Goal: Task Accomplishment & Management: Manage account settings

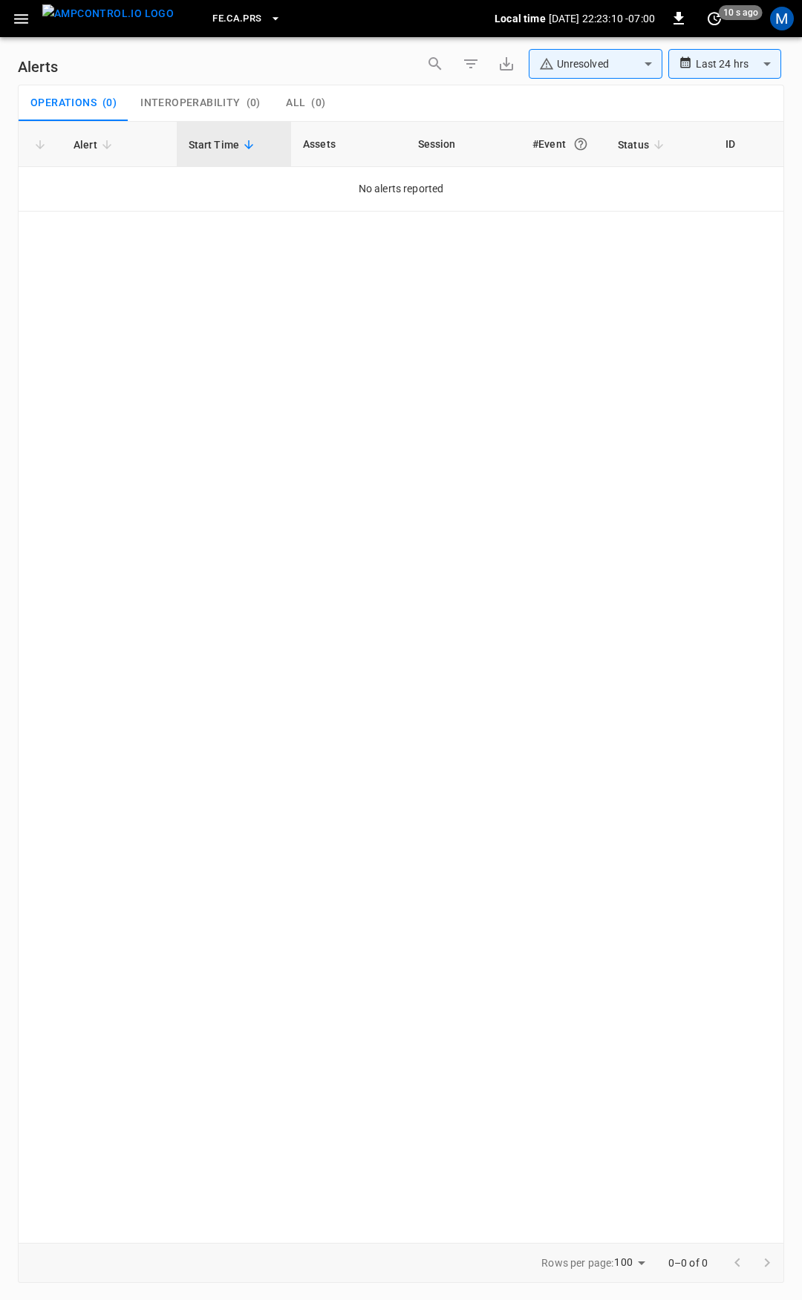
click at [25, 28] on button "button" at bounding box center [21, 18] width 30 height 27
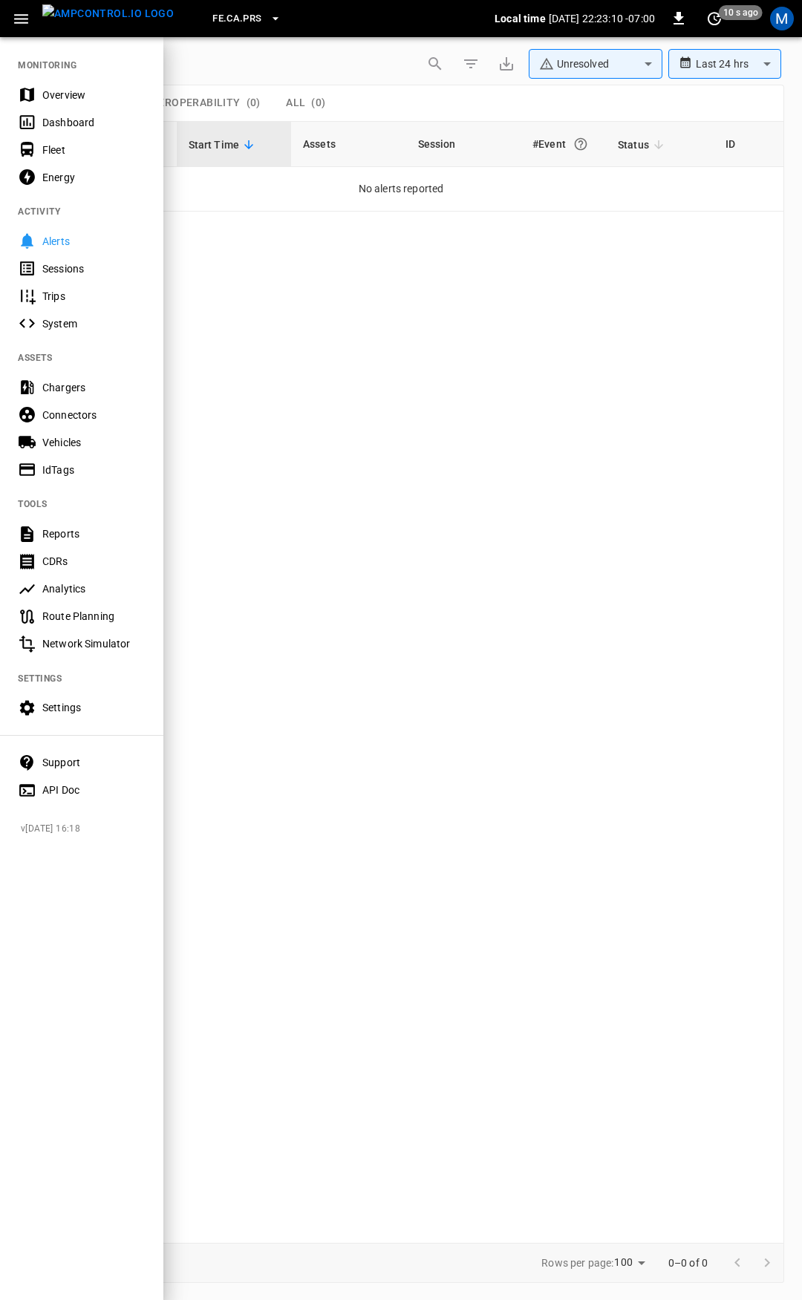
click at [65, 95] on div "Overview" at bounding box center [93, 95] width 103 height 15
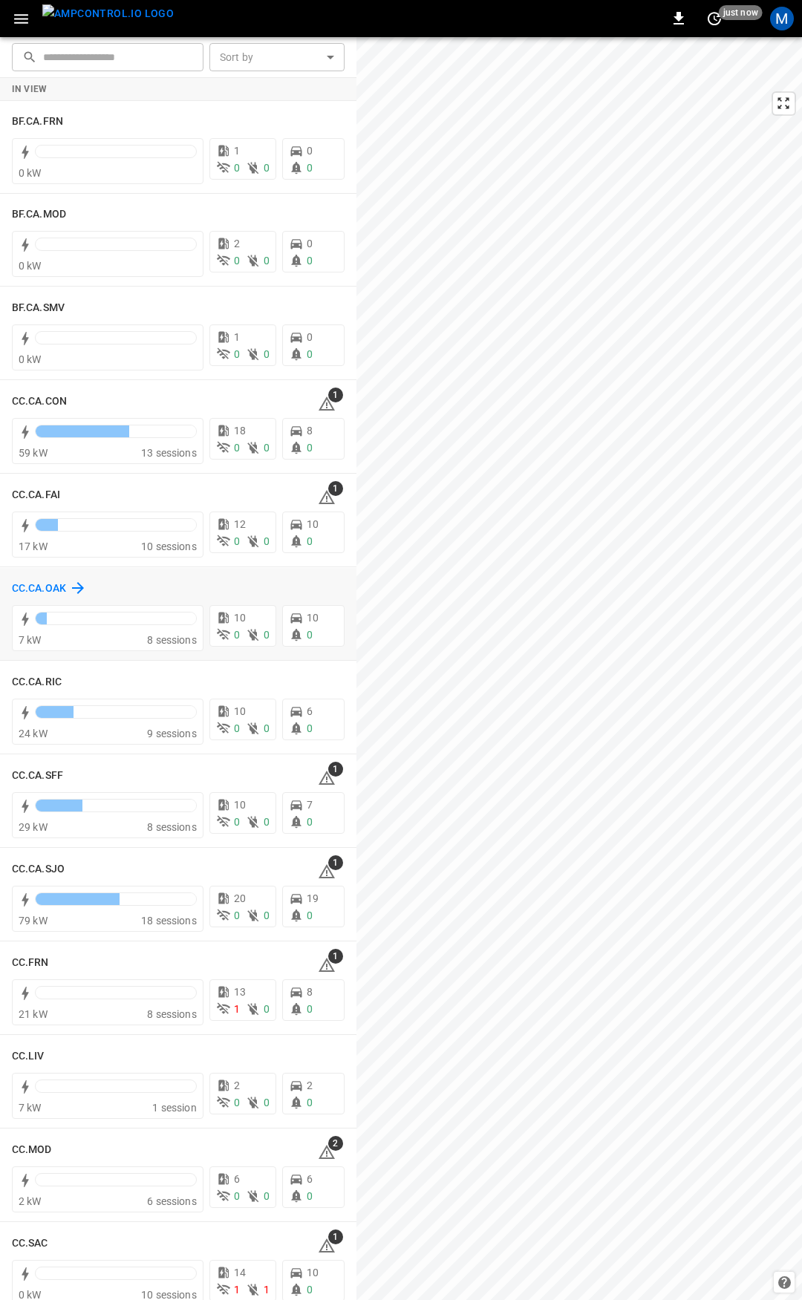
click at [45, 589] on h6 "CC.CA.OAK" at bounding box center [39, 588] width 54 height 16
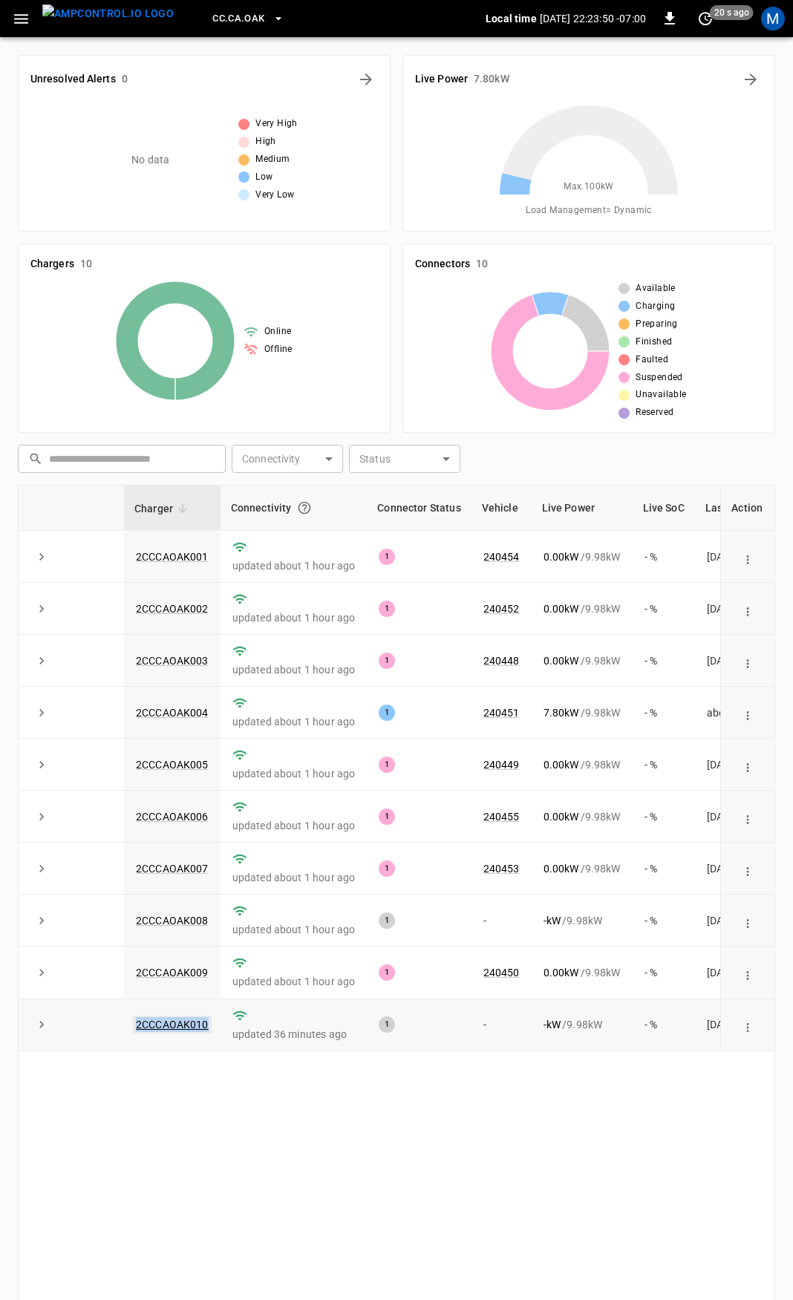
drag, startPoint x: 198, startPoint y: 1037, endPoint x: 134, endPoint y: 1039, distance: 64.6
click at [134, 1039] on td "2CCCAOAK010" at bounding box center [172, 1025] width 96 height 52
click at [165, 1027] on link "2CCCAOAK010" at bounding box center [172, 1024] width 79 height 18
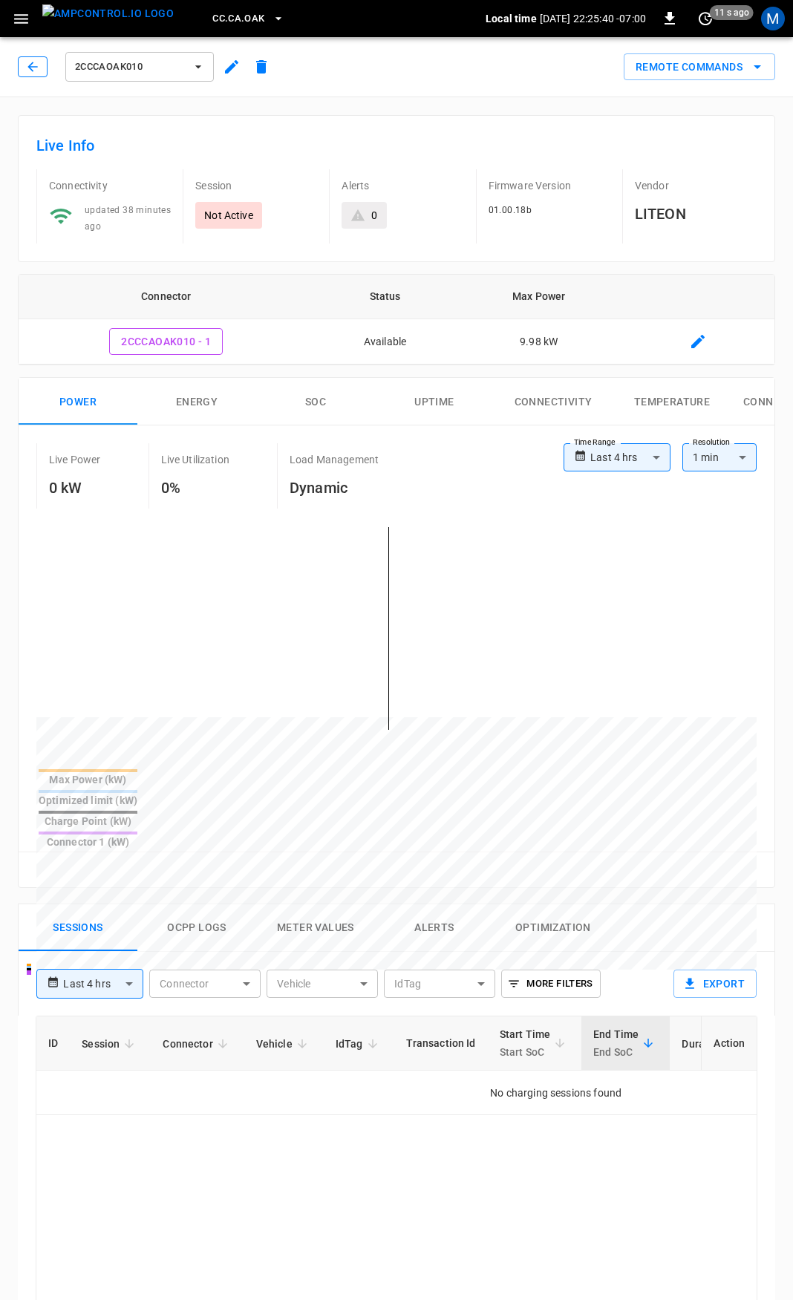
click at [30, 70] on icon "button" at bounding box center [32, 66] width 15 height 15
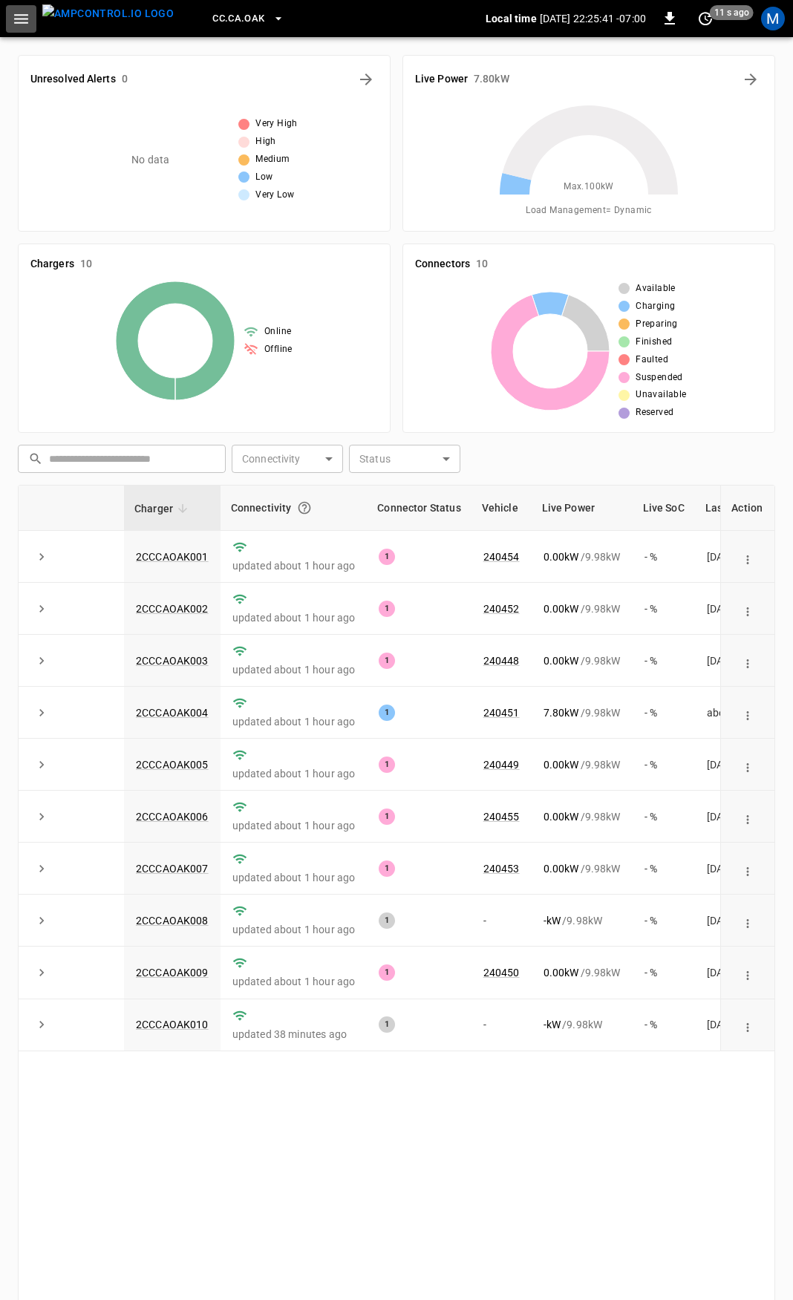
click at [26, 8] on button "button" at bounding box center [21, 18] width 30 height 27
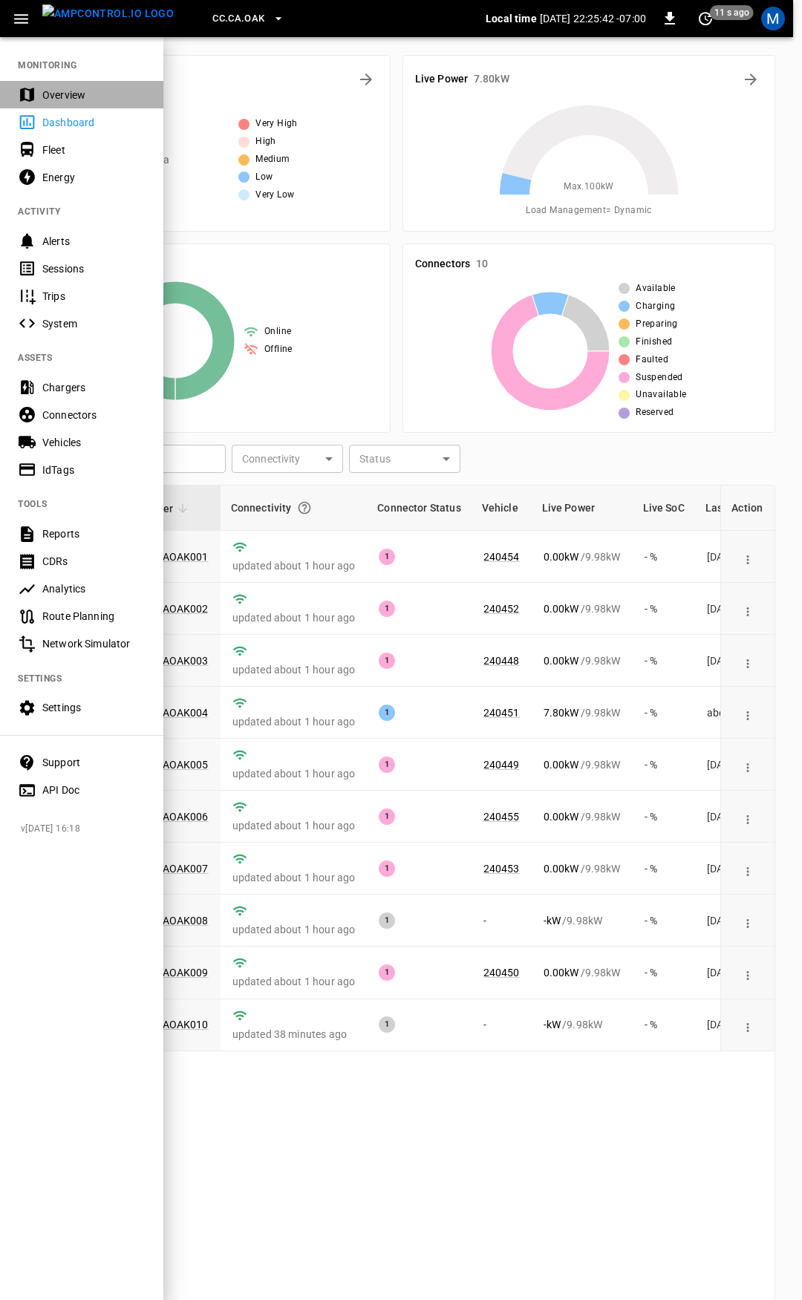
click at [41, 91] on div "Overview" at bounding box center [81, 94] width 163 height 27
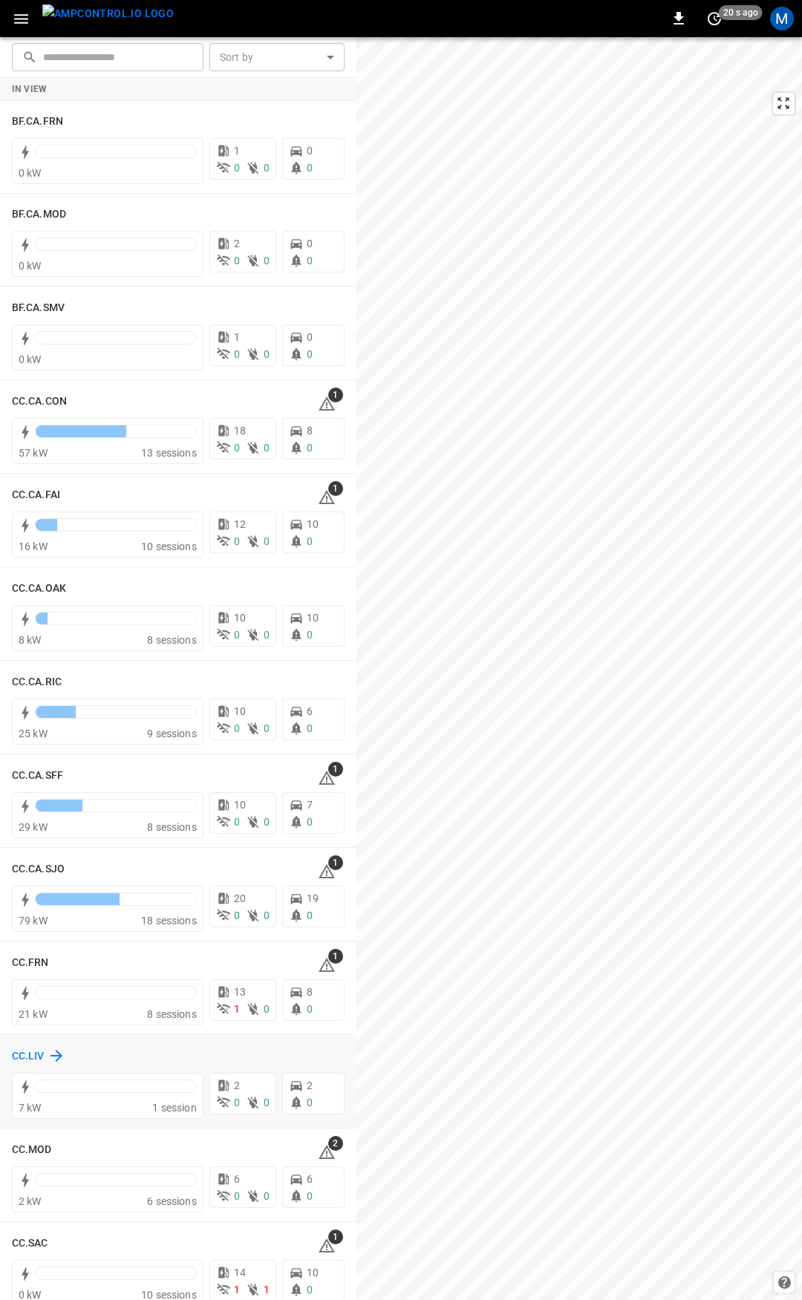
click at [33, 1052] on h6 "CC.LIV" at bounding box center [28, 1056] width 33 height 16
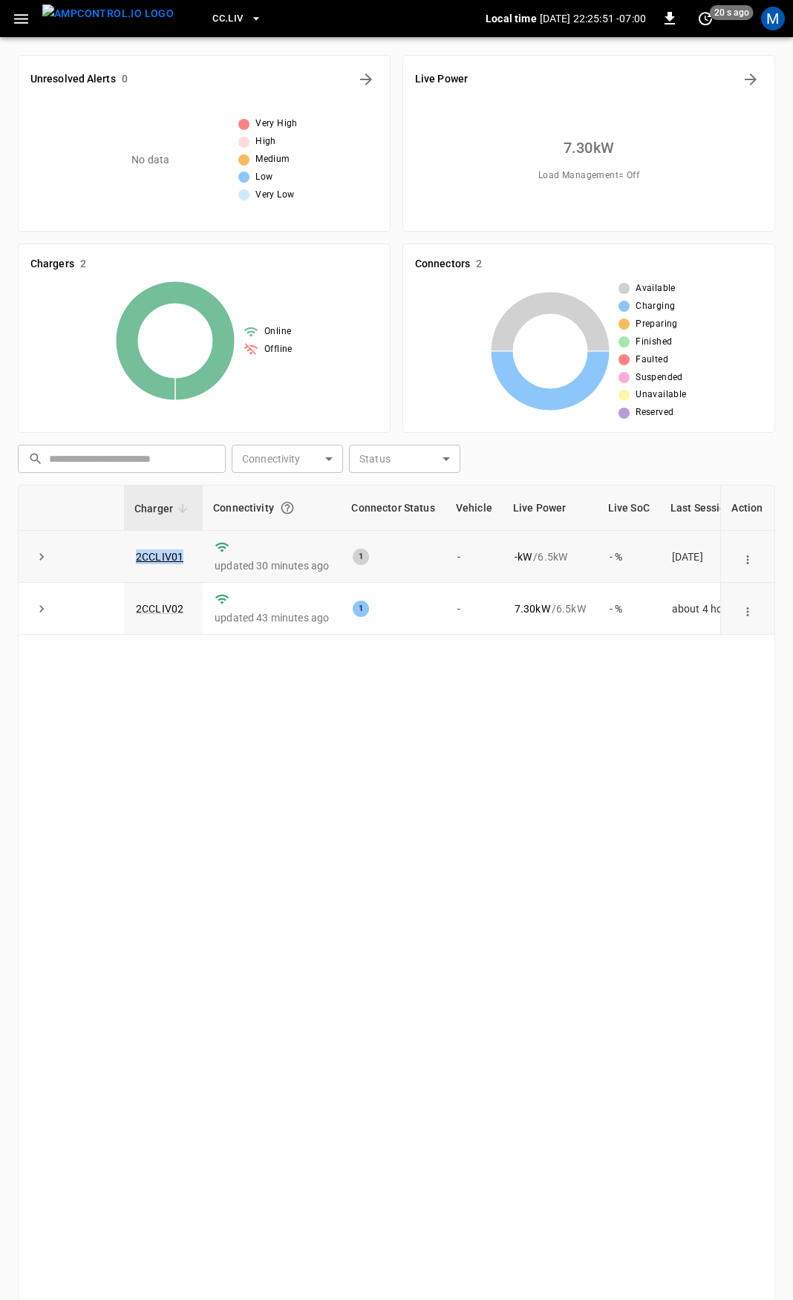
drag, startPoint x: 191, startPoint y: 554, endPoint x: 124, endPoint y: 556, distance: 67.6
click at [124, 556] on td "2CCLIV01" at bounding box center [163, 557] width 79 height 52
copy link "2CCLIV01"
click at [152, 557] on link "2CCLIV01" at bounding box center [159, 557] width 53 height 18
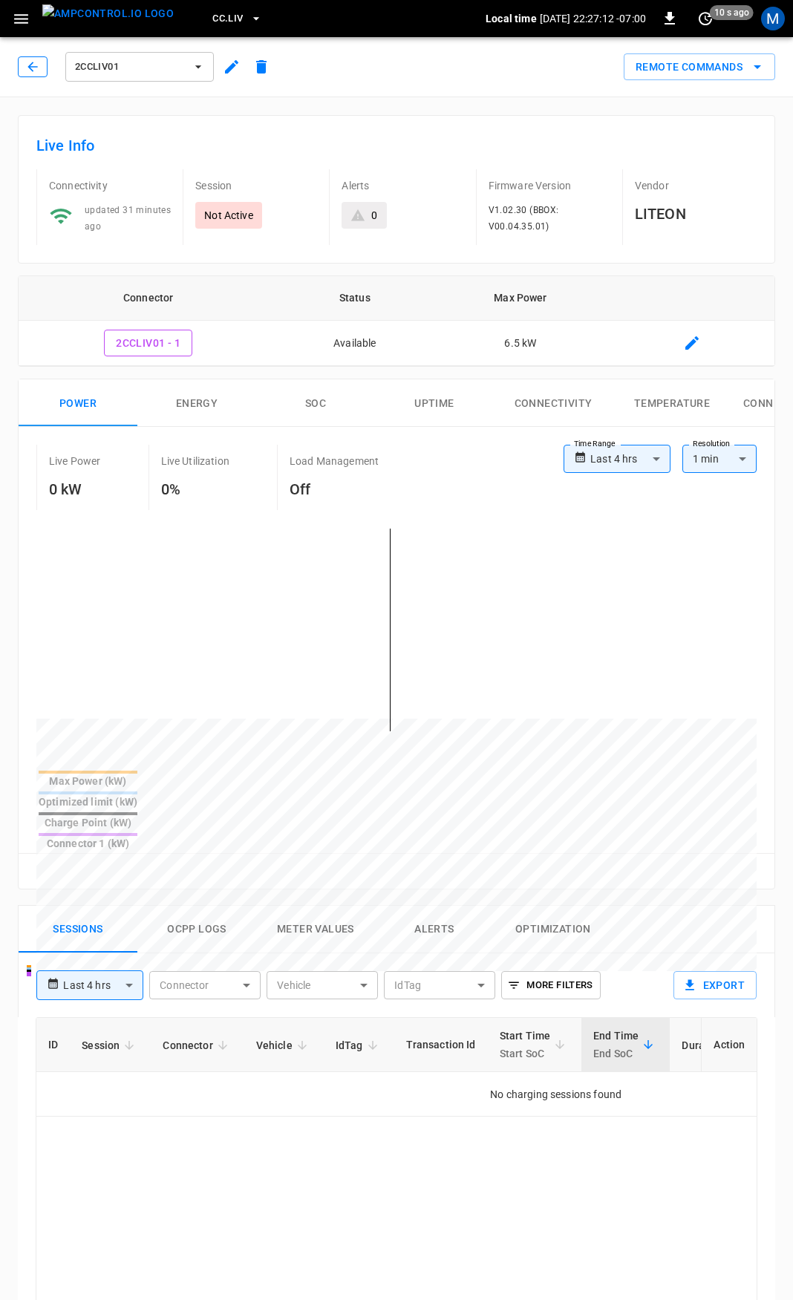
drag, startPoint x: 31, startPoint y: 69, endPoint x: 164, endPoint y: 265, distance: 236.7
click at [31, 69] on icon "button" at bounding box center [32, 67] width 10 height 10
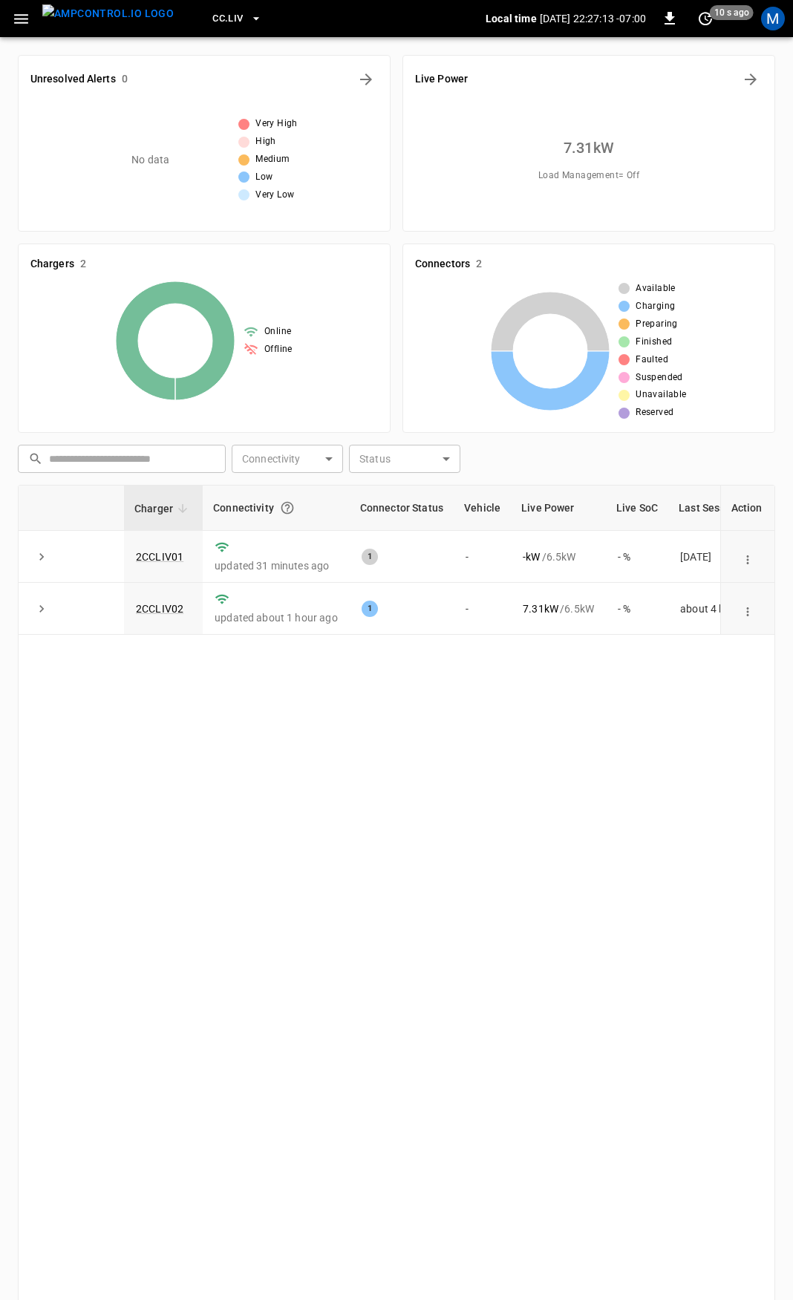
click at [18, 20] on icon "button" at bounding box center [21, 19] width 19 height 19
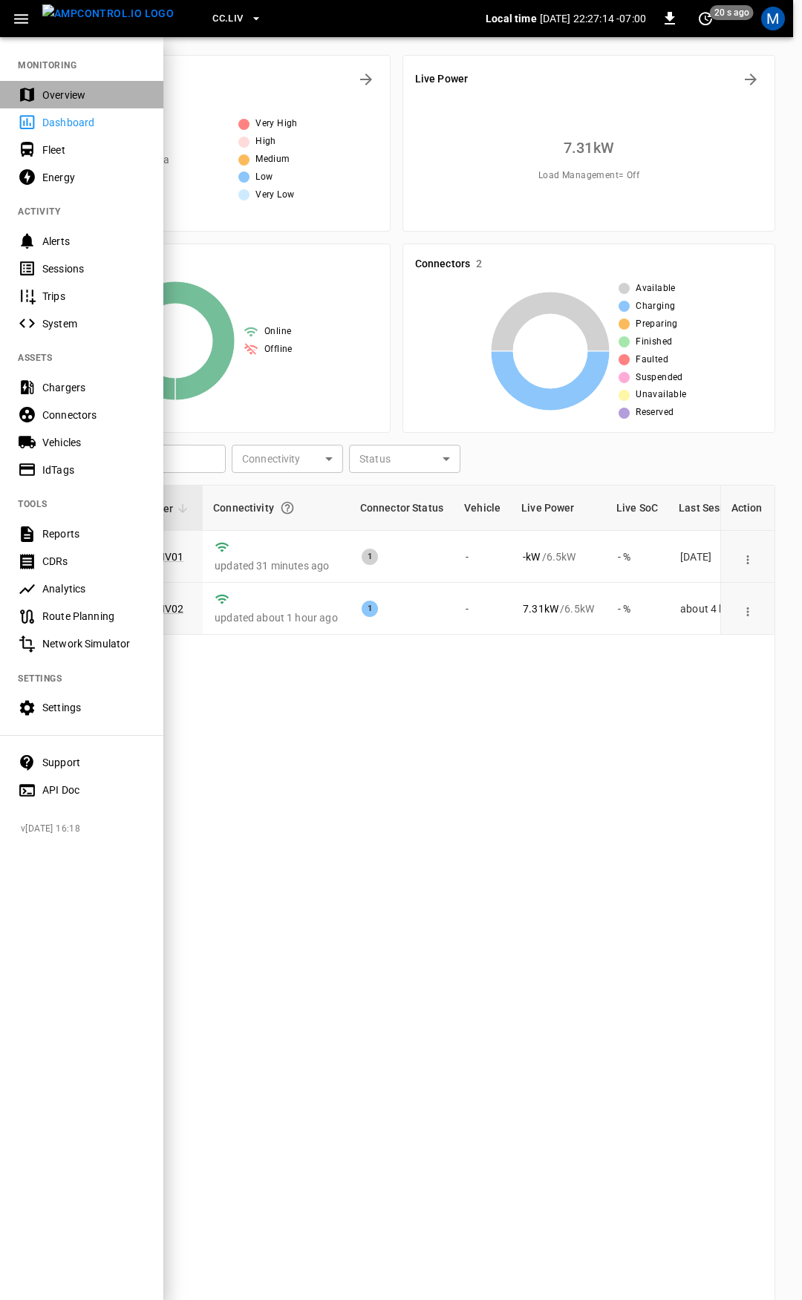
click at [62, 104] on div "Overview" at bounding box center [81, 94] width 163 height 27
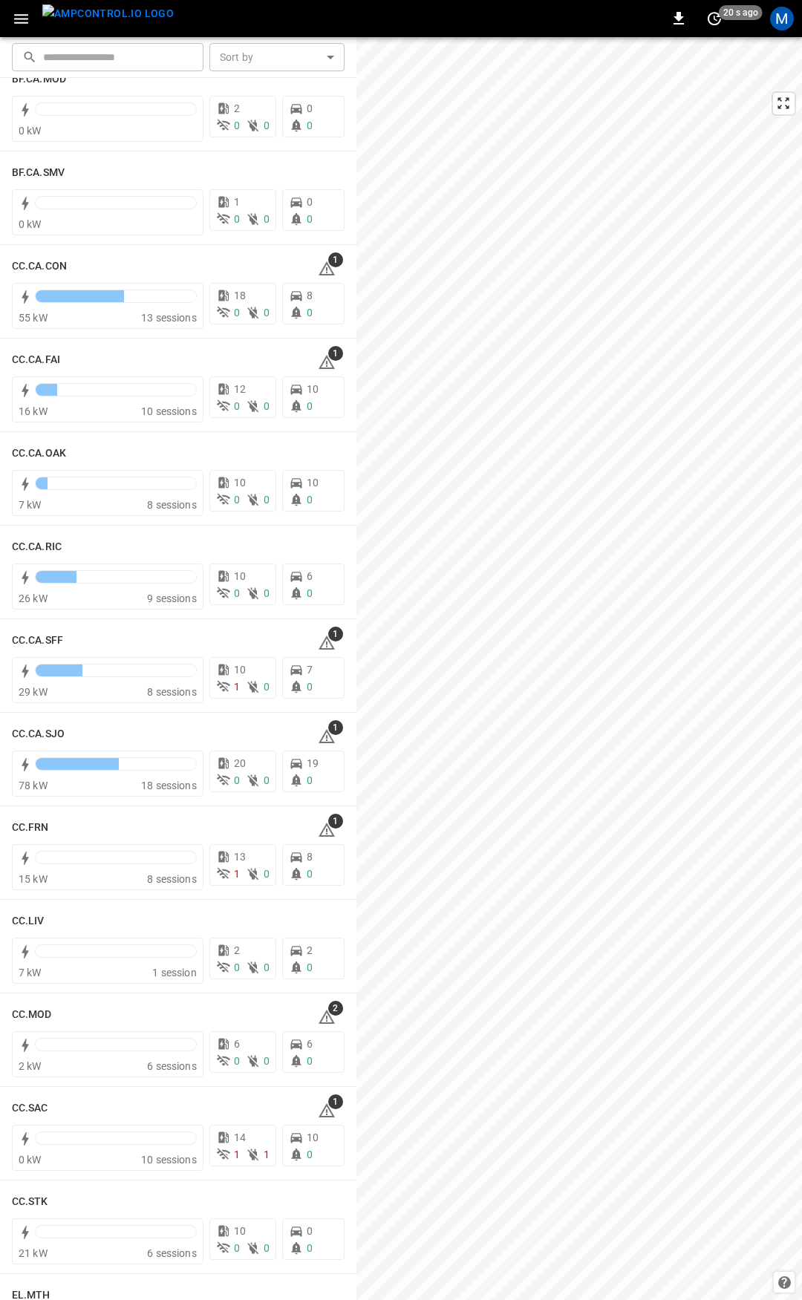
scroll to position [186, 0]
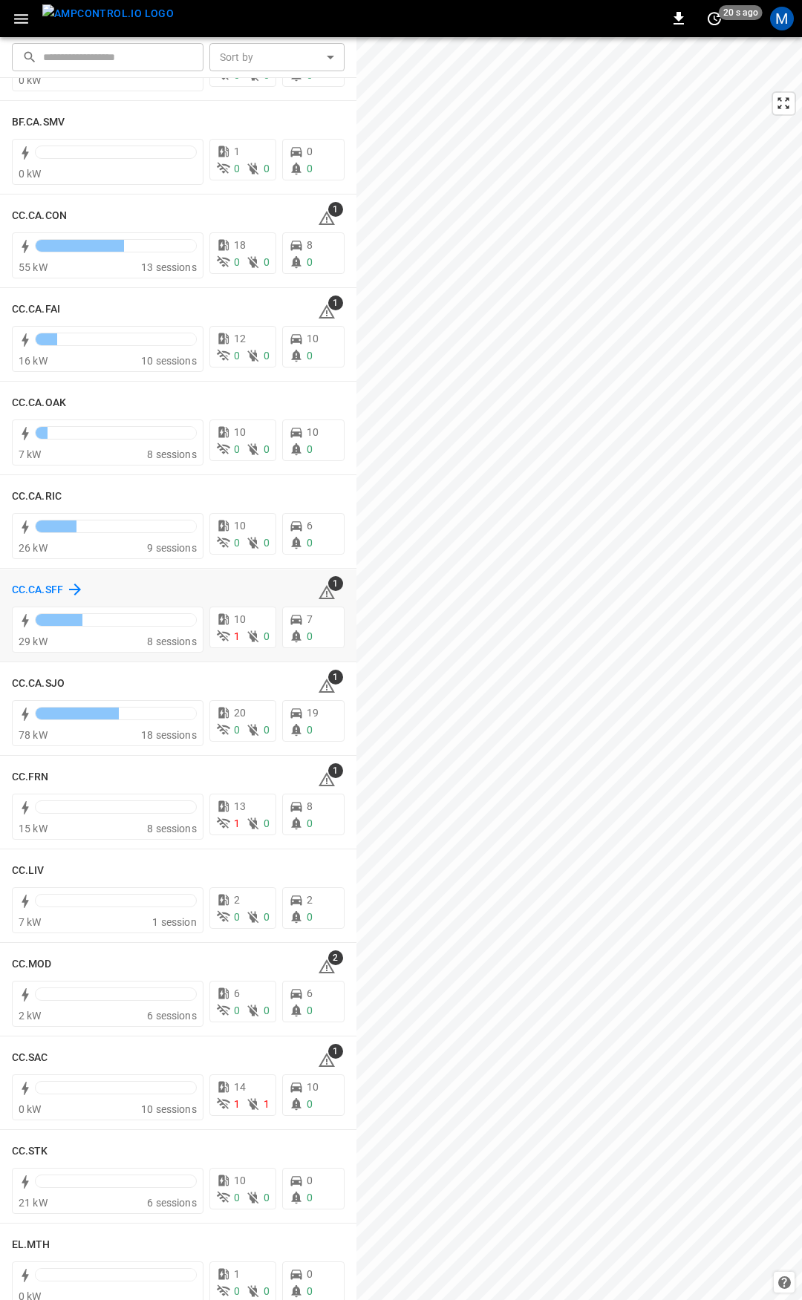
click at [49, 592] on h6 "CC.CA.SFF" at bounding box center [37, 590] width 51 height 16
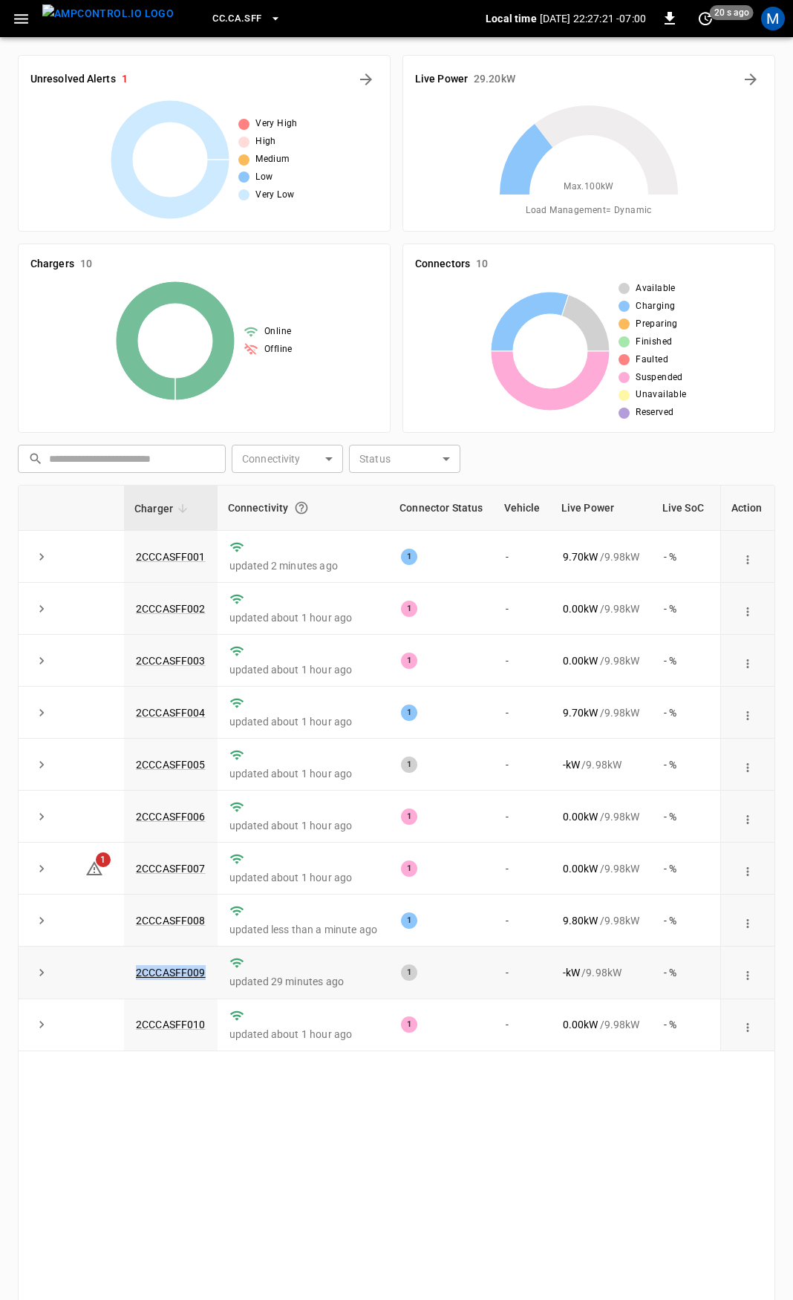
drag, startPoint x: 208, startPoint y: 980, endPoint x: 98, endPoint y: 982, distance: 109.9
click at [98, 982] on tr "2CCCASFF009 updated 29 minutes ago 1 - - kW / 9.98 kW - % about 16 hours ago" at bounding box center [452, 972] width 866 height 52
copy tr "2CCCASFF009"
click at [180, 974] on link "2CCCASFF009" at bounding box center [171, 972] width 76 height 18
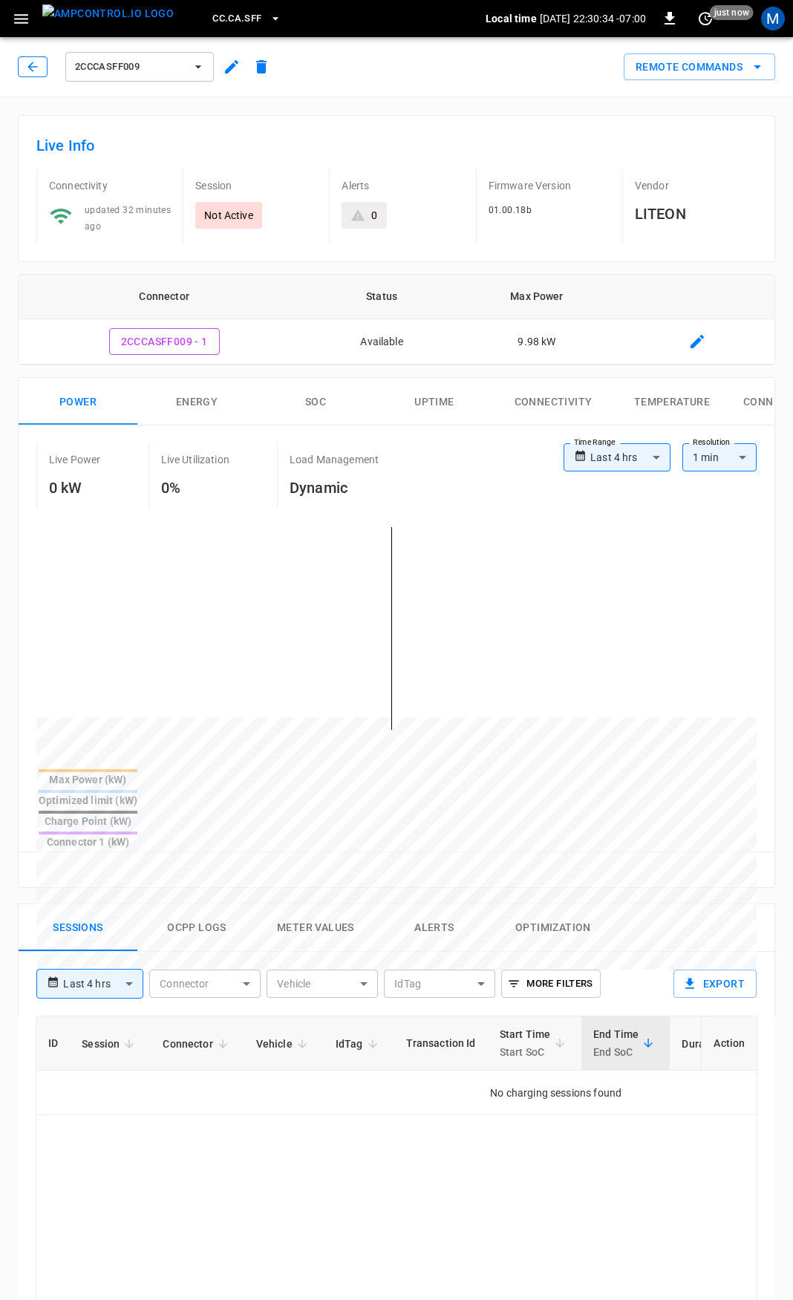
click at [22, 74] on button "button" at bounding box center [33, 66] width 30 height 21
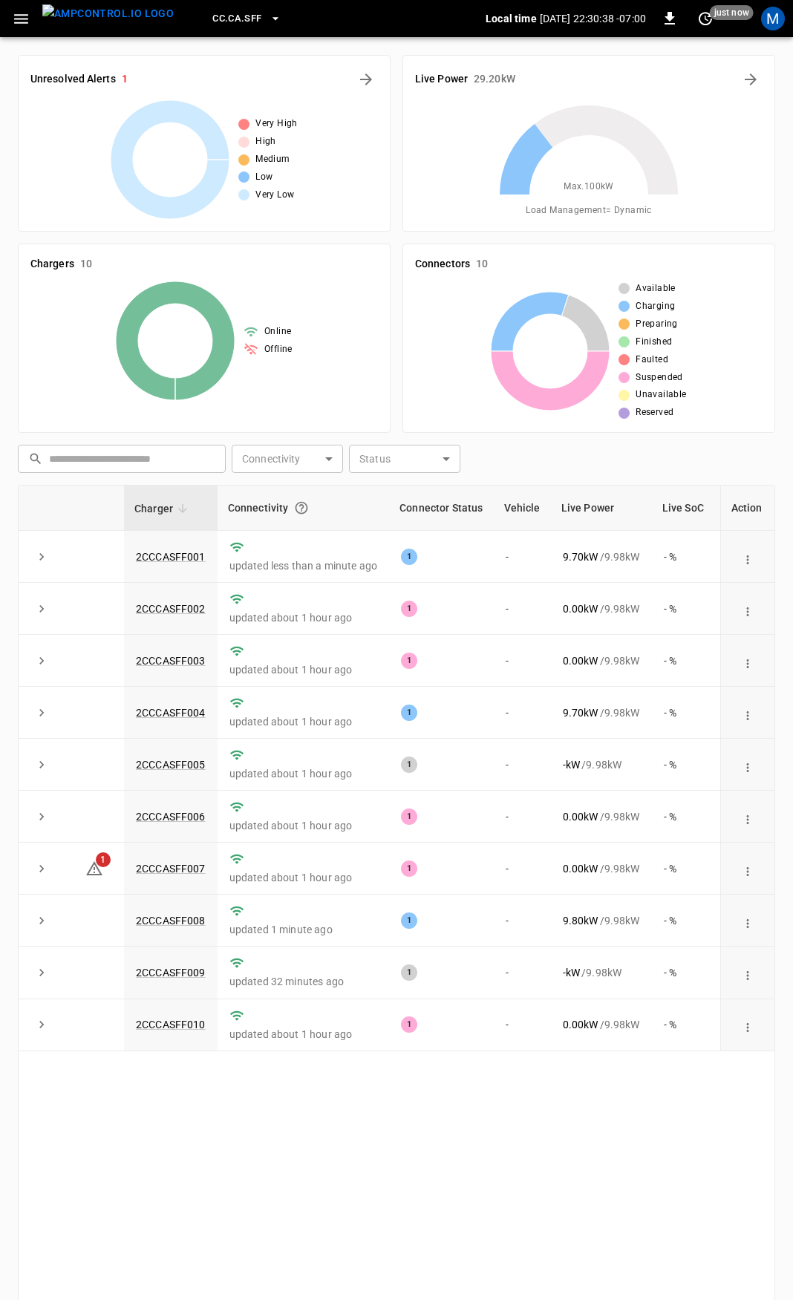
click at [21, 18] on icon "button" at bounding box center [21, 19] width 14 height 10
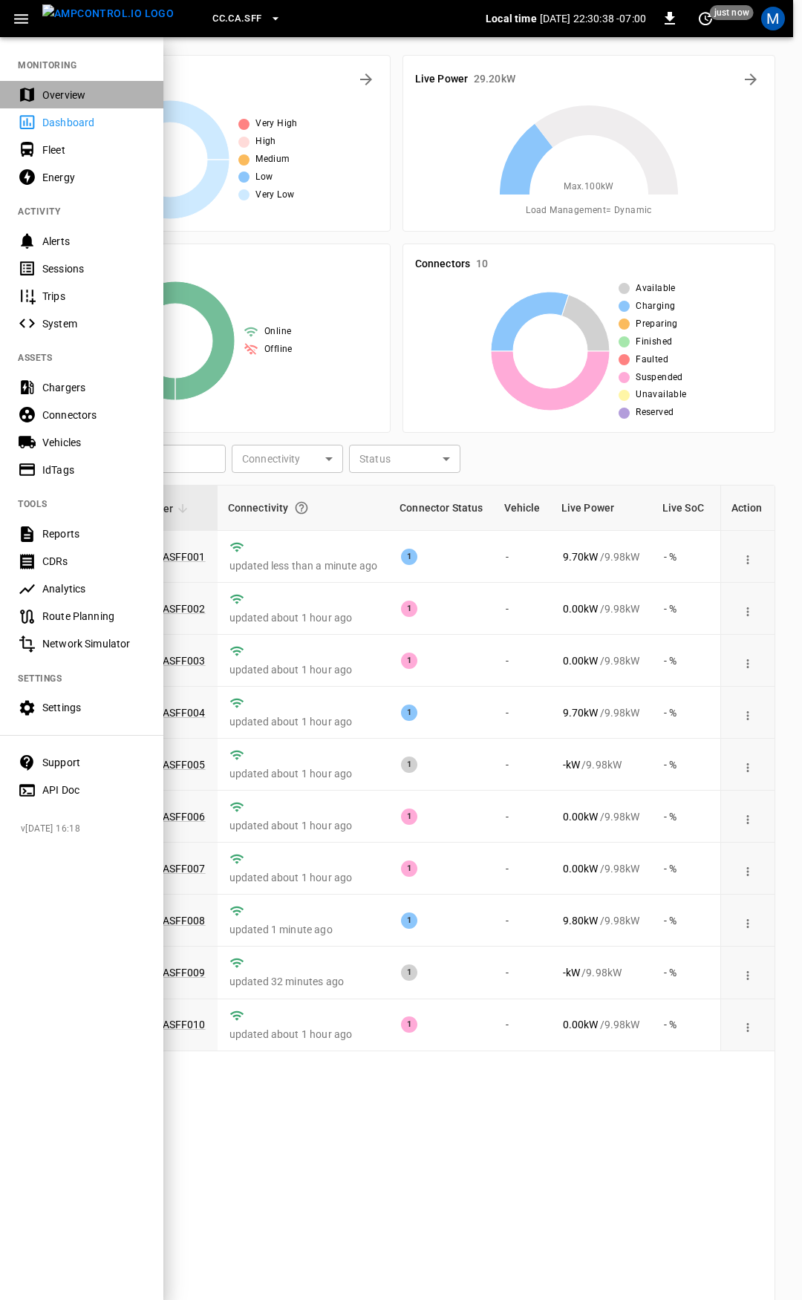
click at [79, 93] on div "Overview" at bounding box center [93, 95] width 103 height 15
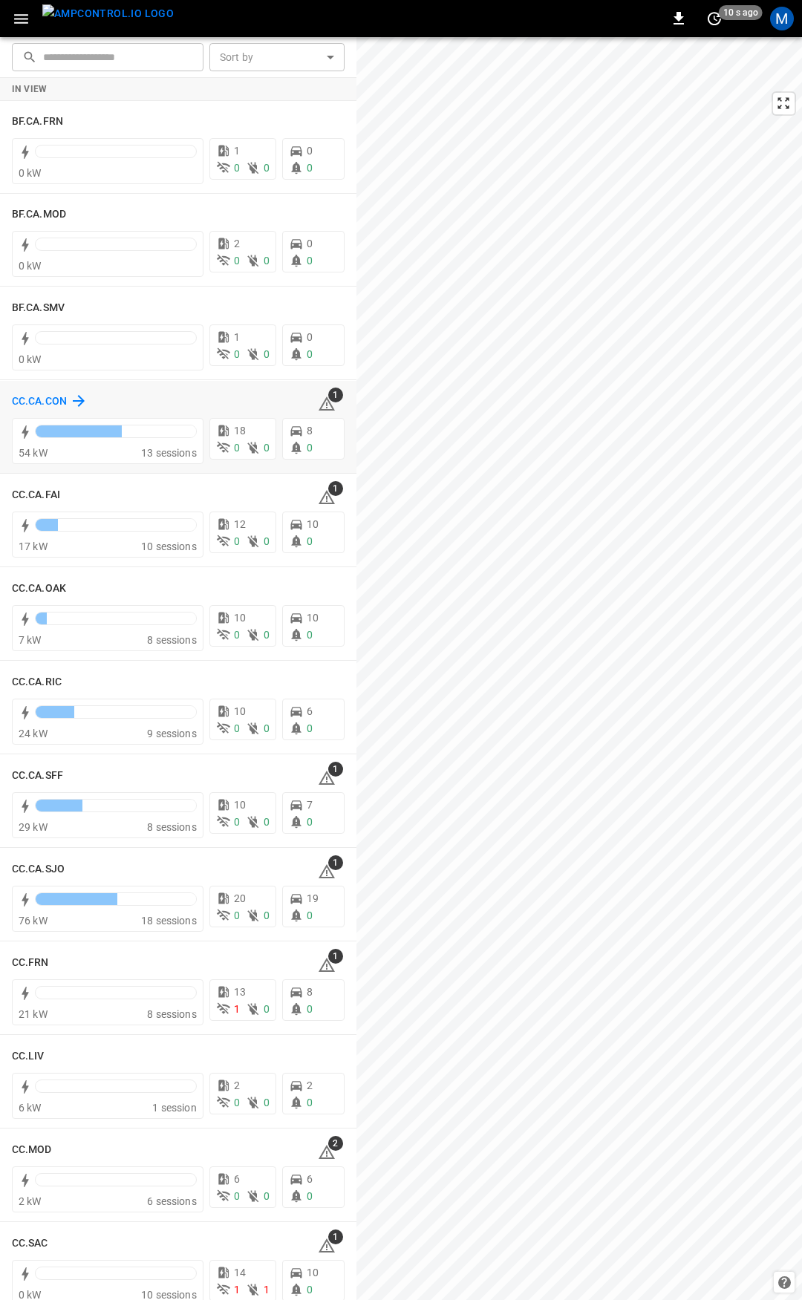
click at [48, 400] on h6 "CC.CA.CON" at bounding box center [39, 401] width 55 height 16
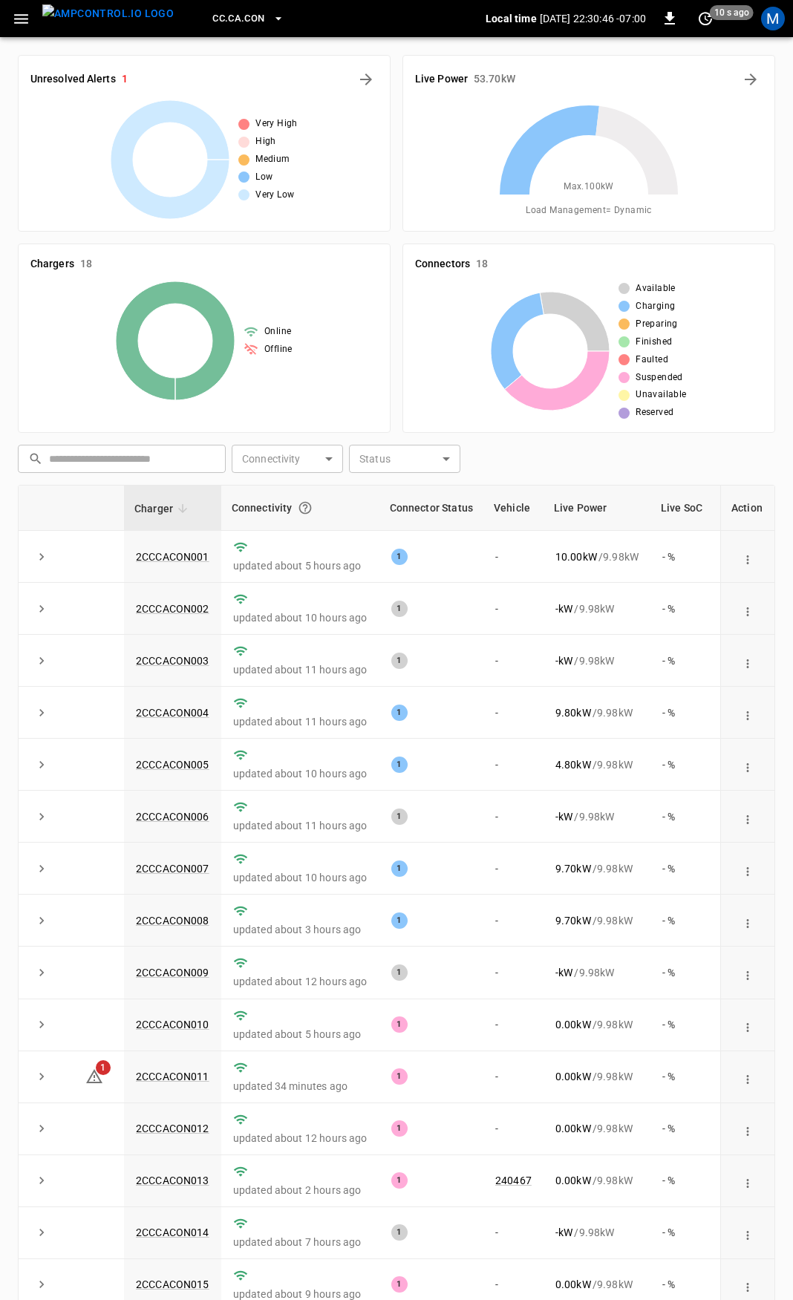
click at [19, 16] on icon "button" at bounding box center [21, 19] width 19 height 19
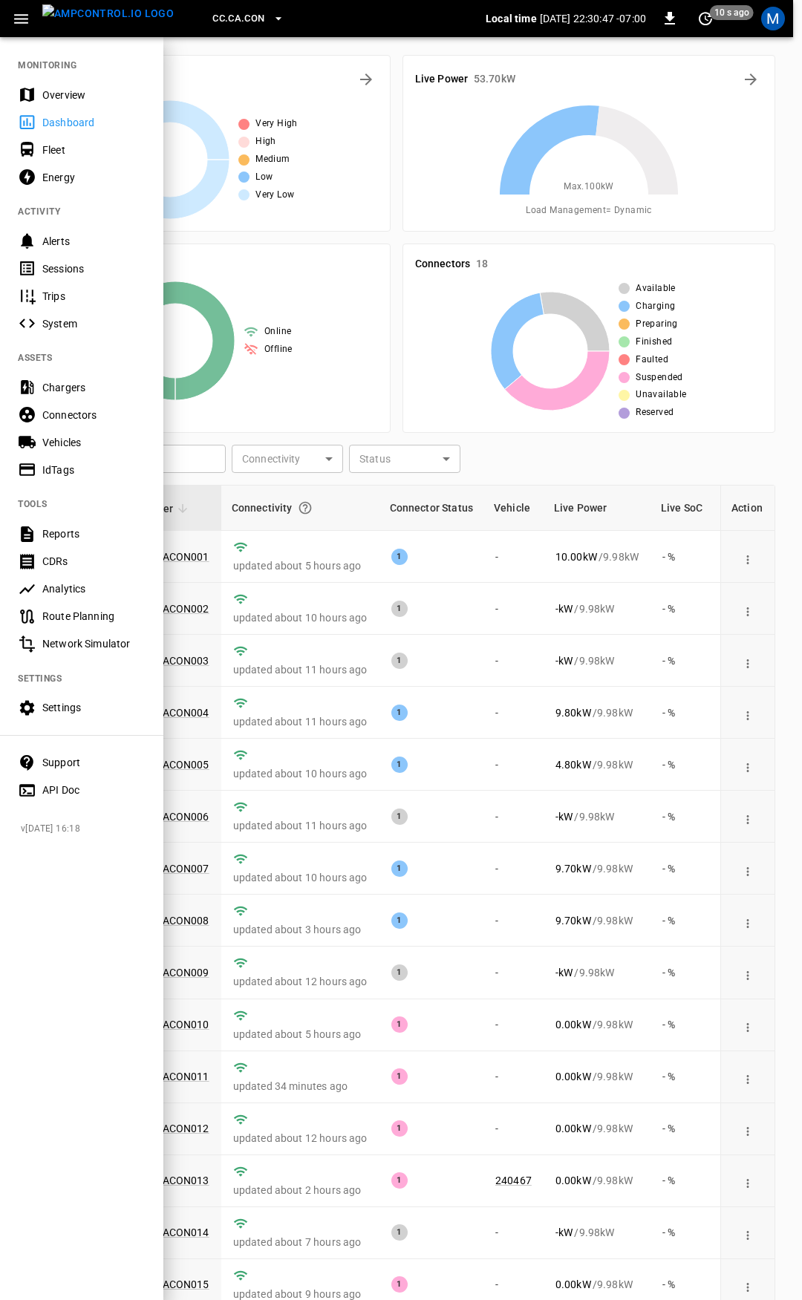
click at [48, 150] on div "Fleet" at bounding box center [93, 149] width 103 height 15
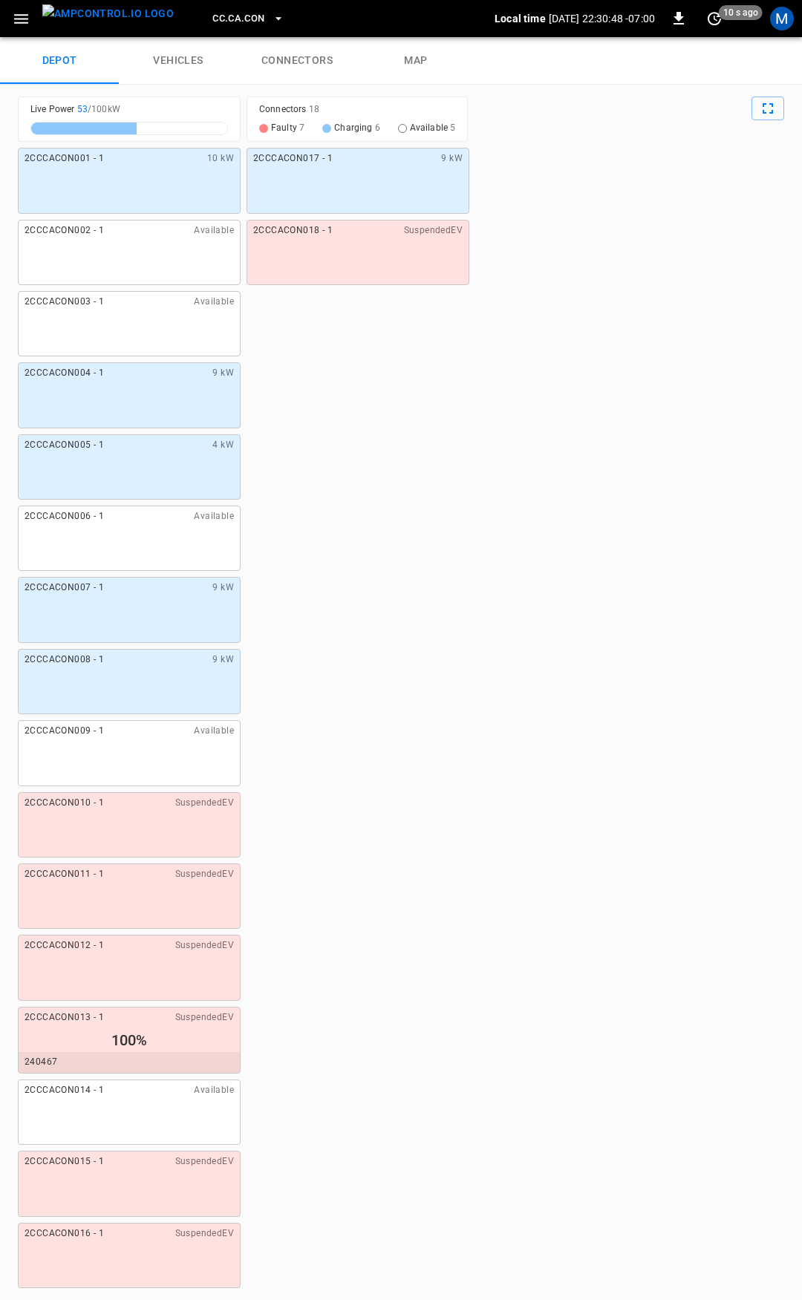
click at [303, 64] on link "connectors" at bounding box center [296, 60] width 119 height 47
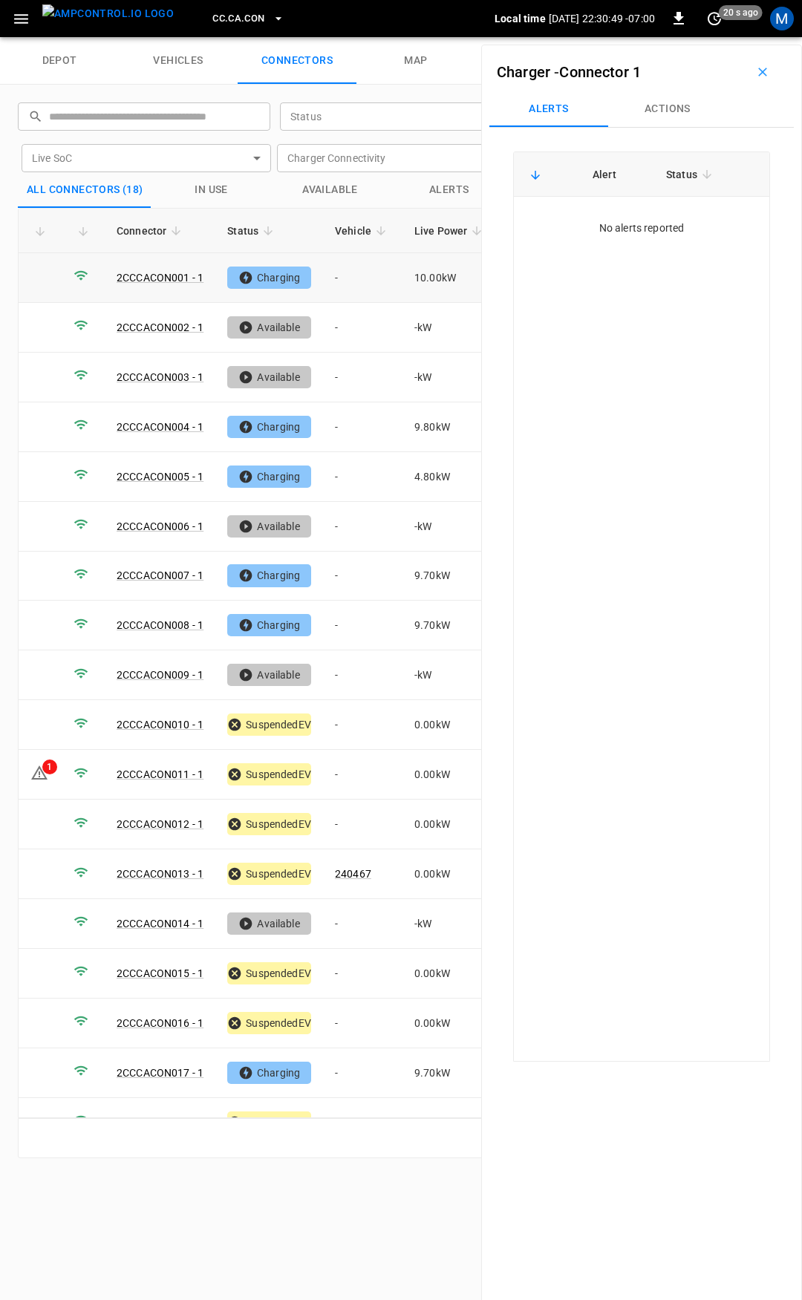
click at [355, 281] on td "-" at bounding box center [362, 278] width 79 height 50
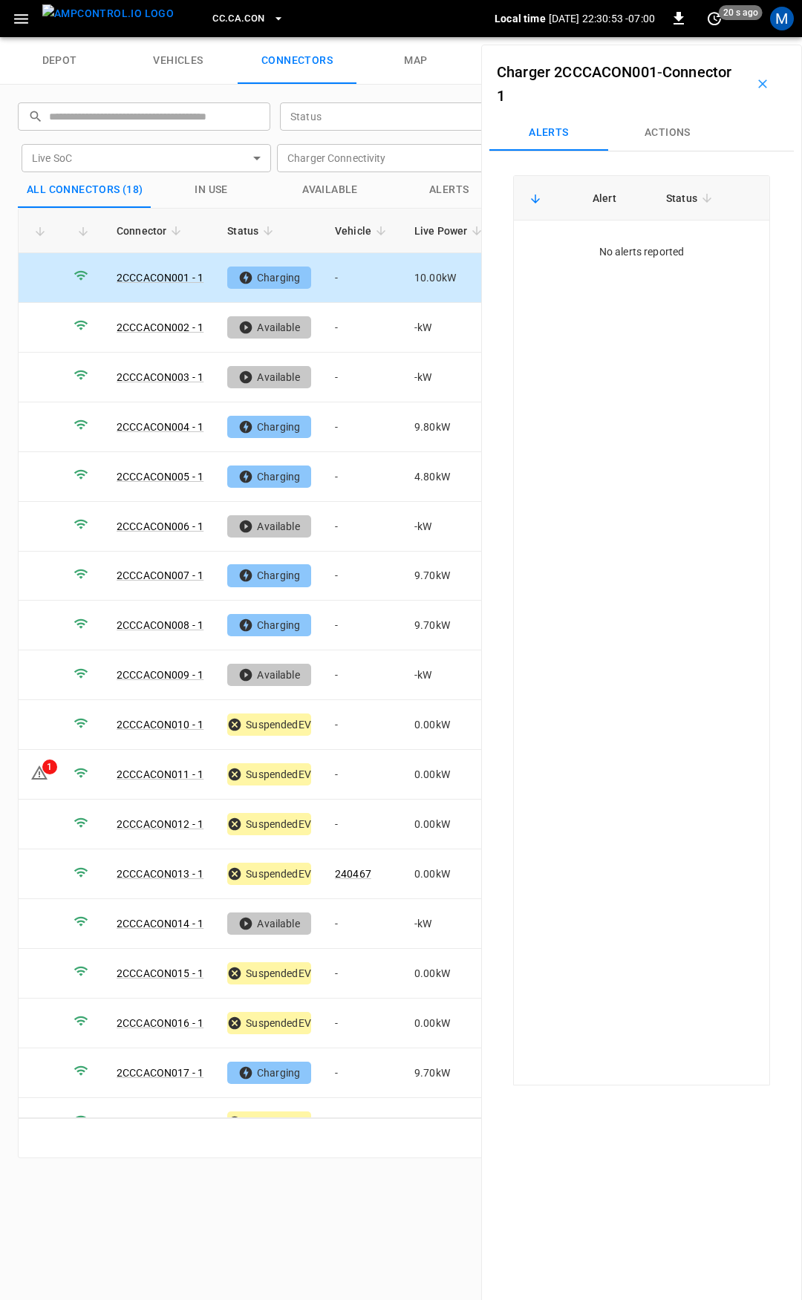
click at [663, 134] on button "Actions" at bounding box center [667, 133] width 119 height 36
click at [664, 246] on input "Vehicle Name" at bounding box center [647, 245] width 118 height 19
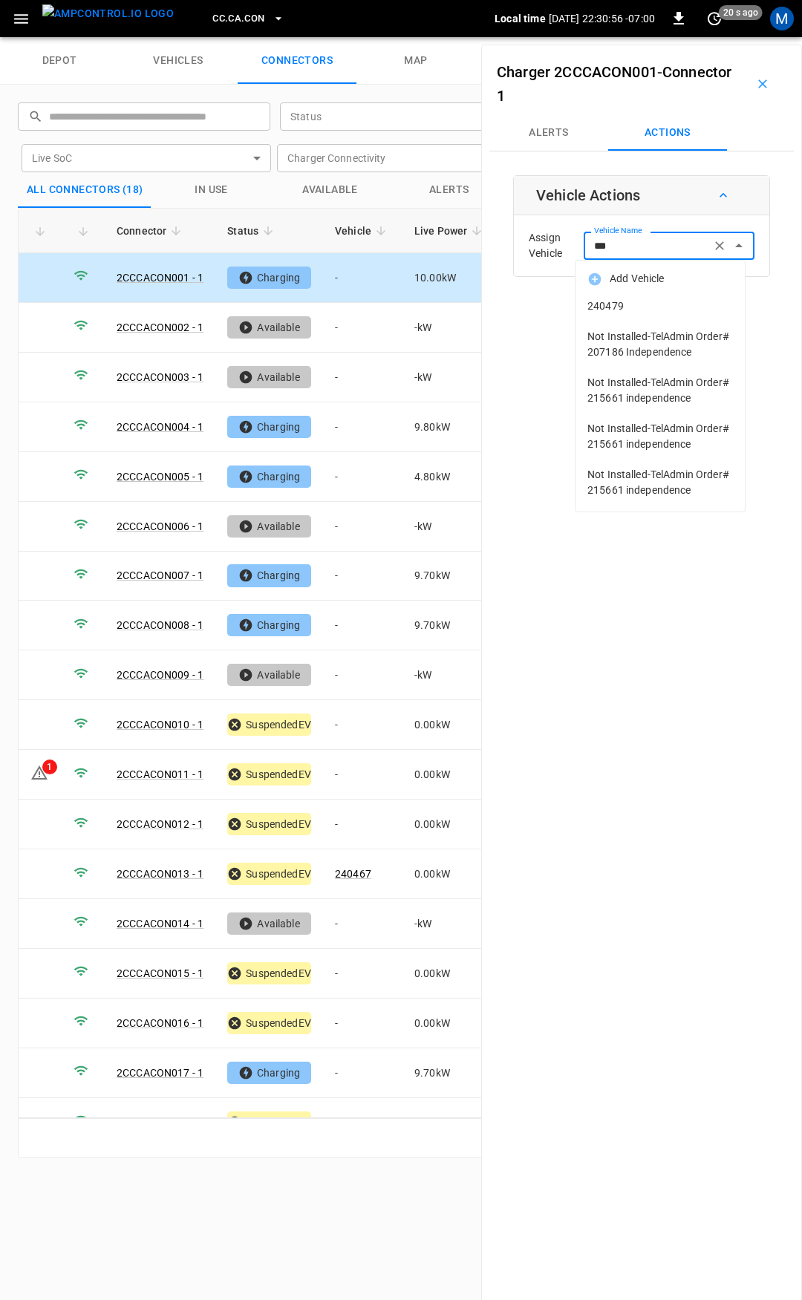
click at [662, 301] on span "240479" at bounding box center [659, 306] width 145 height 16
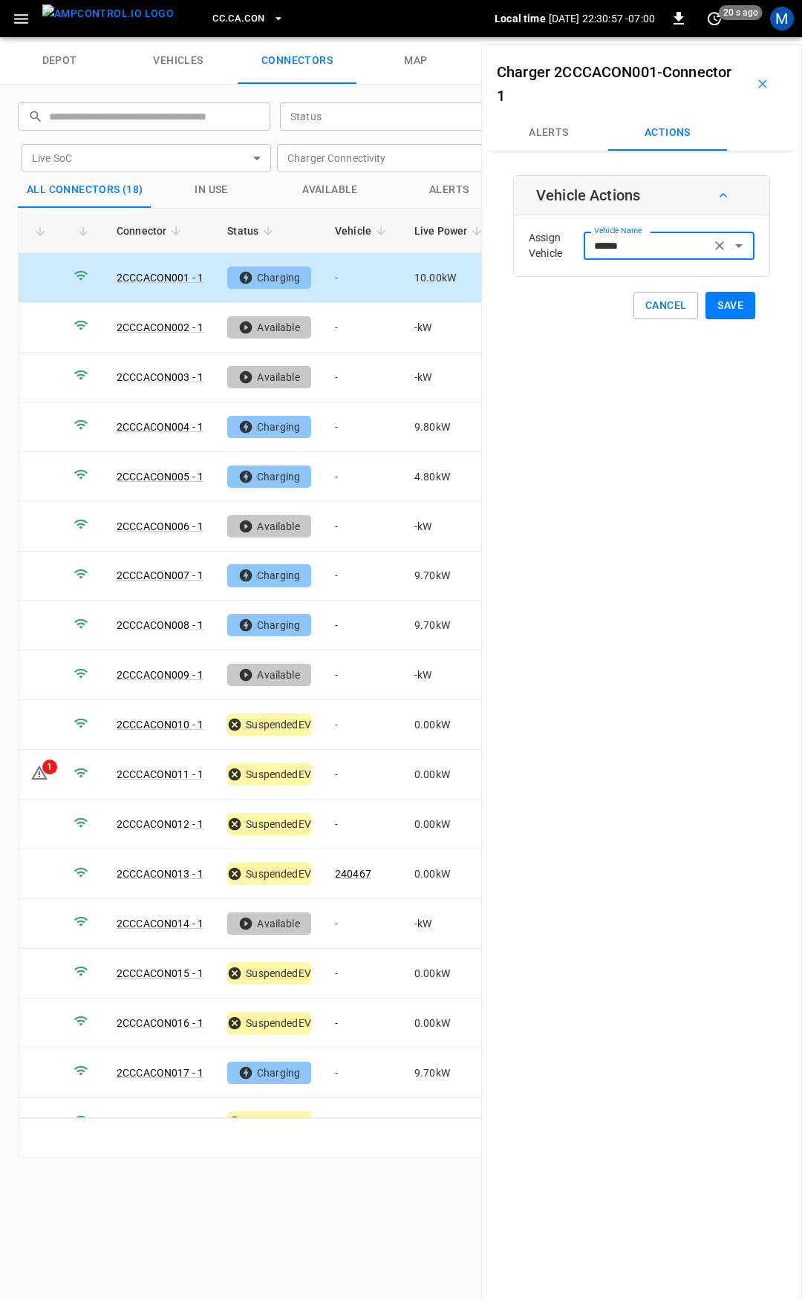
type input "******"
click at [730, 308] on button "Save" at bounding box center [730, 305] width 50 height 27
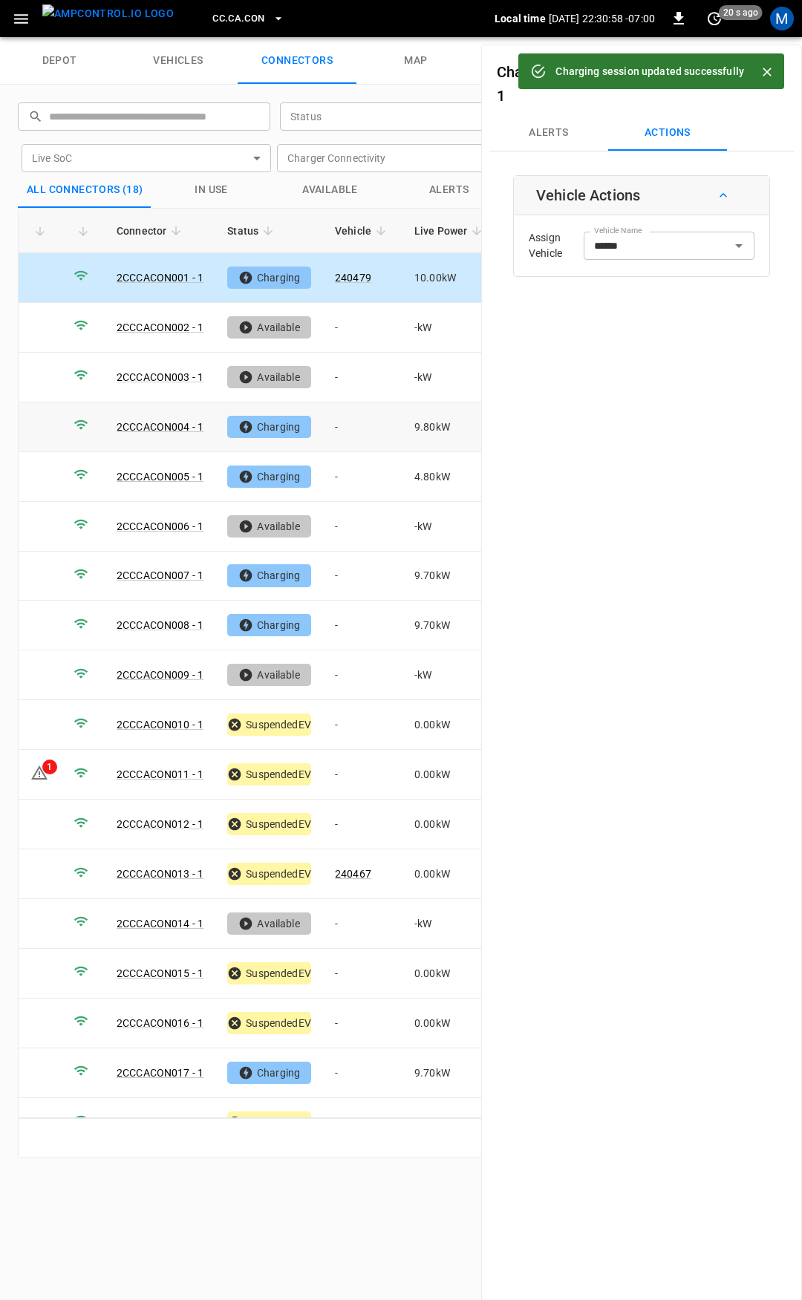
click at [353, 433] on td "-" at bounding box center [362, 427] width 79 height 50
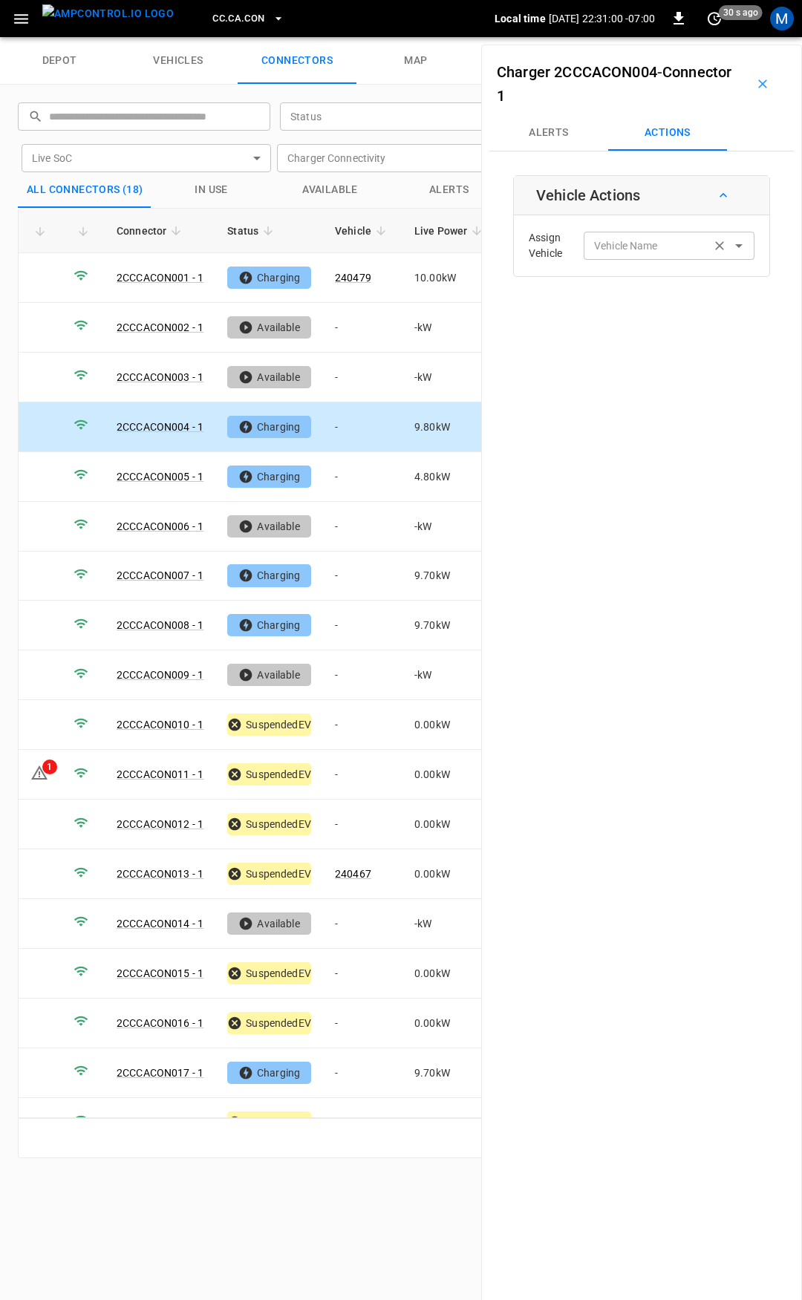
click at [633, 246] on input "Vehicle Name" at bounding box center [647, 245] width 118 height 19
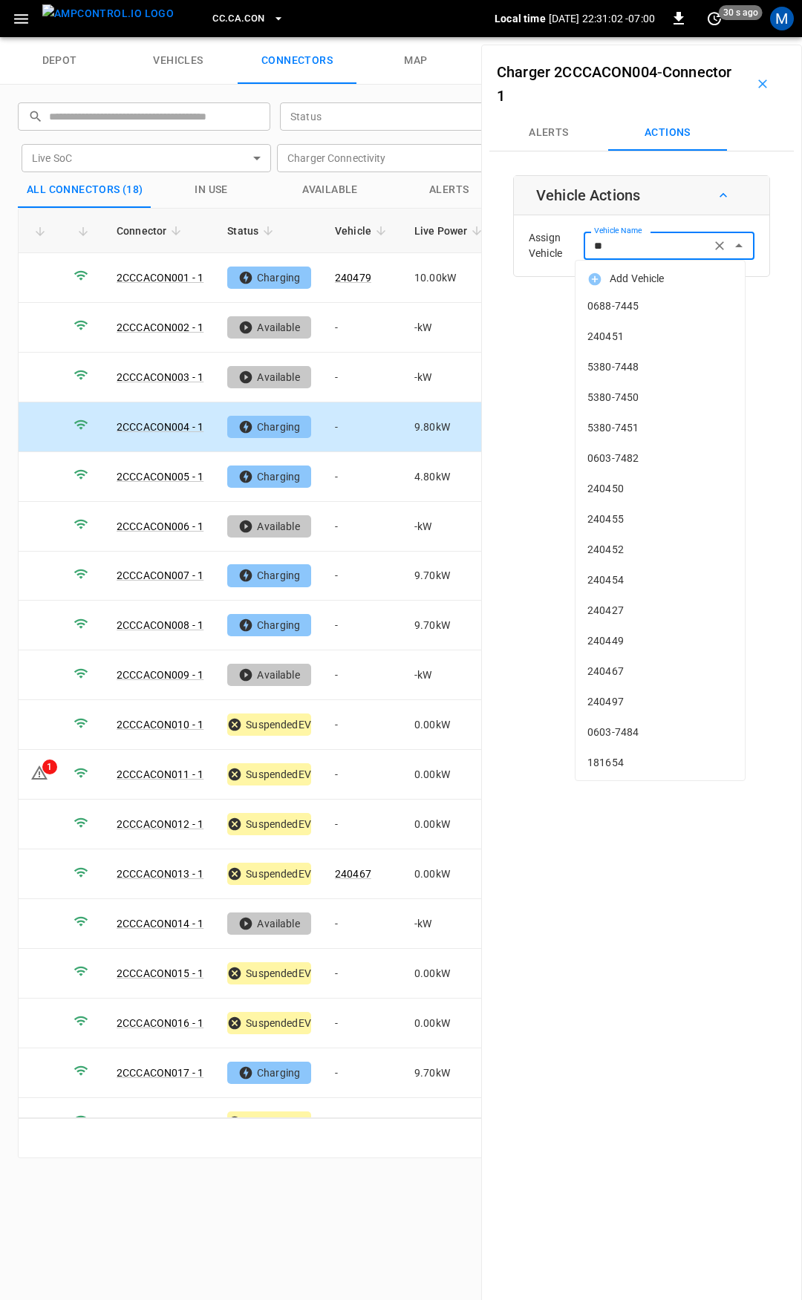
type input "***"
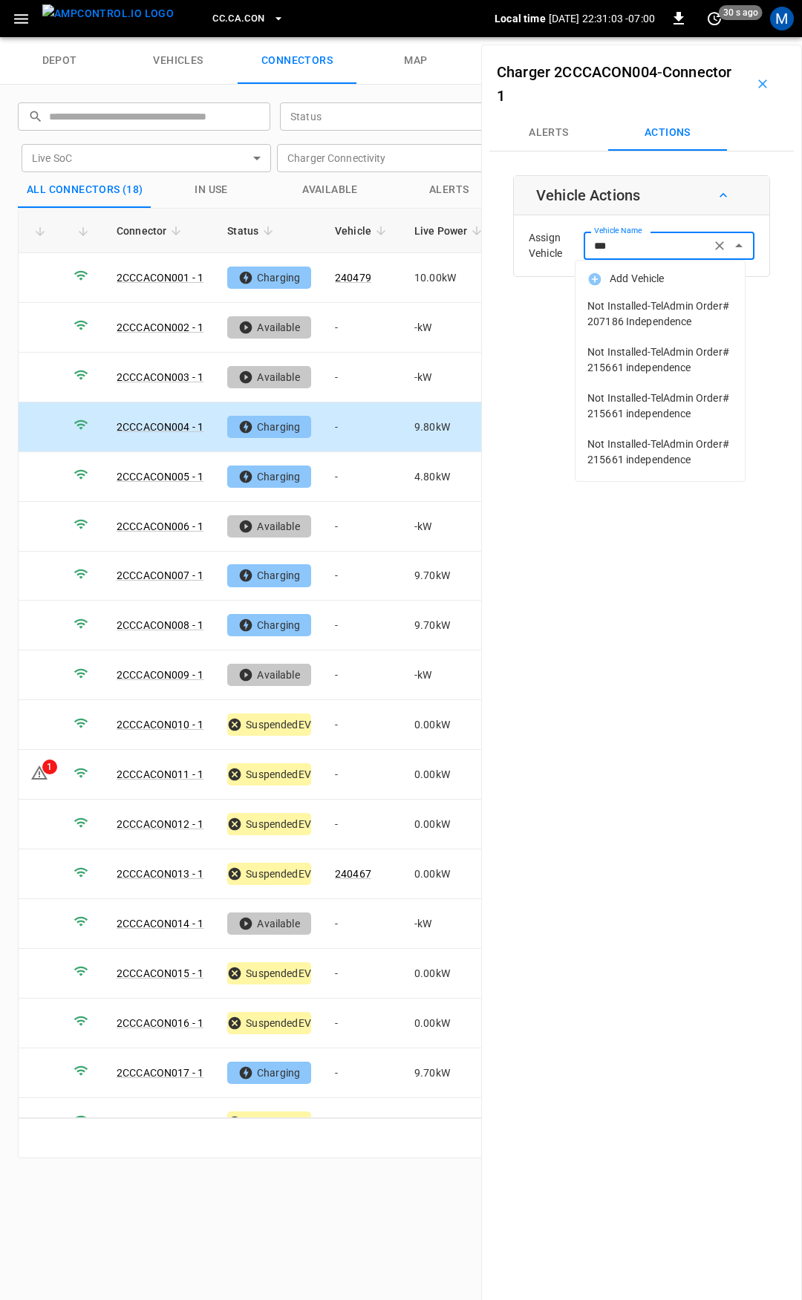
drag, startPoint x: 633, startPoint y: 246, endPoint x: 539, endPoint y: 245, distance: 94.3
click at [541, 245] on div "Assign Vehicle Vehicle Name *** Vehicle Name" at bounding box center [641, 245] width 248 height 53
drag, startPoint x: 350, startPoint y: 485, endPoint x: 351, endPoint y: 474, distance: 11.9
click at [350, 482] on td "-" at bounding box center [362, 477] width 79 height 50
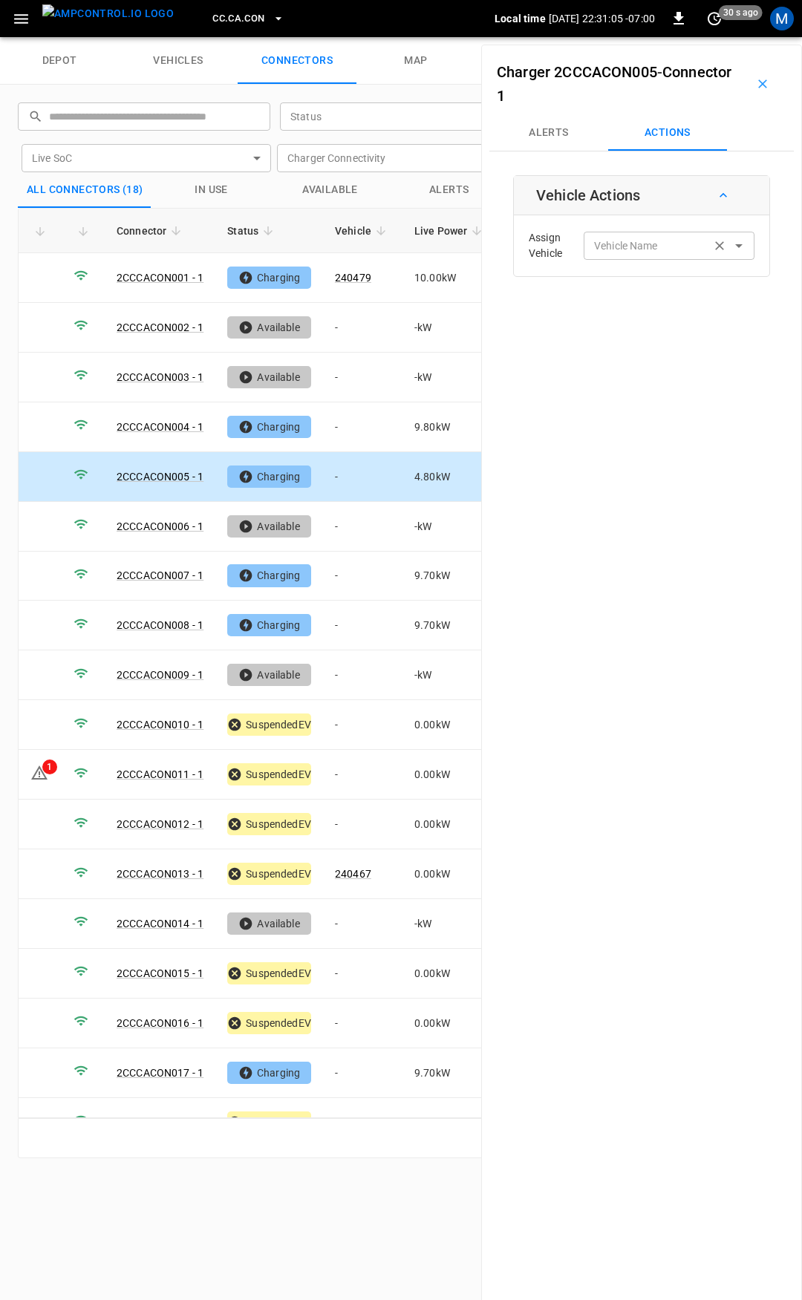
click at [637, 255] on div "Vehicle Name" at bounding box center [668, 245] width 171 height 27
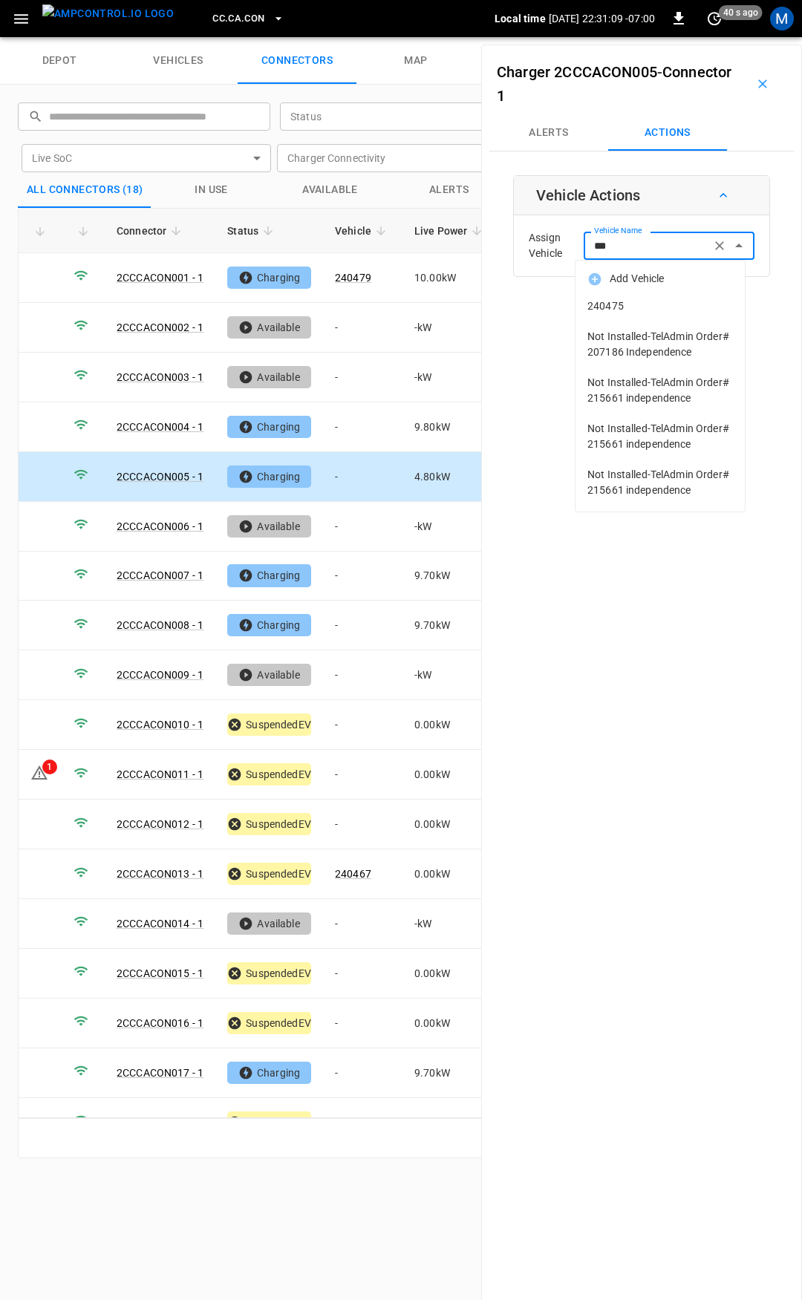
click at [635, 309] on span "240475" at bounding box center [659, 306] width 145 height 16
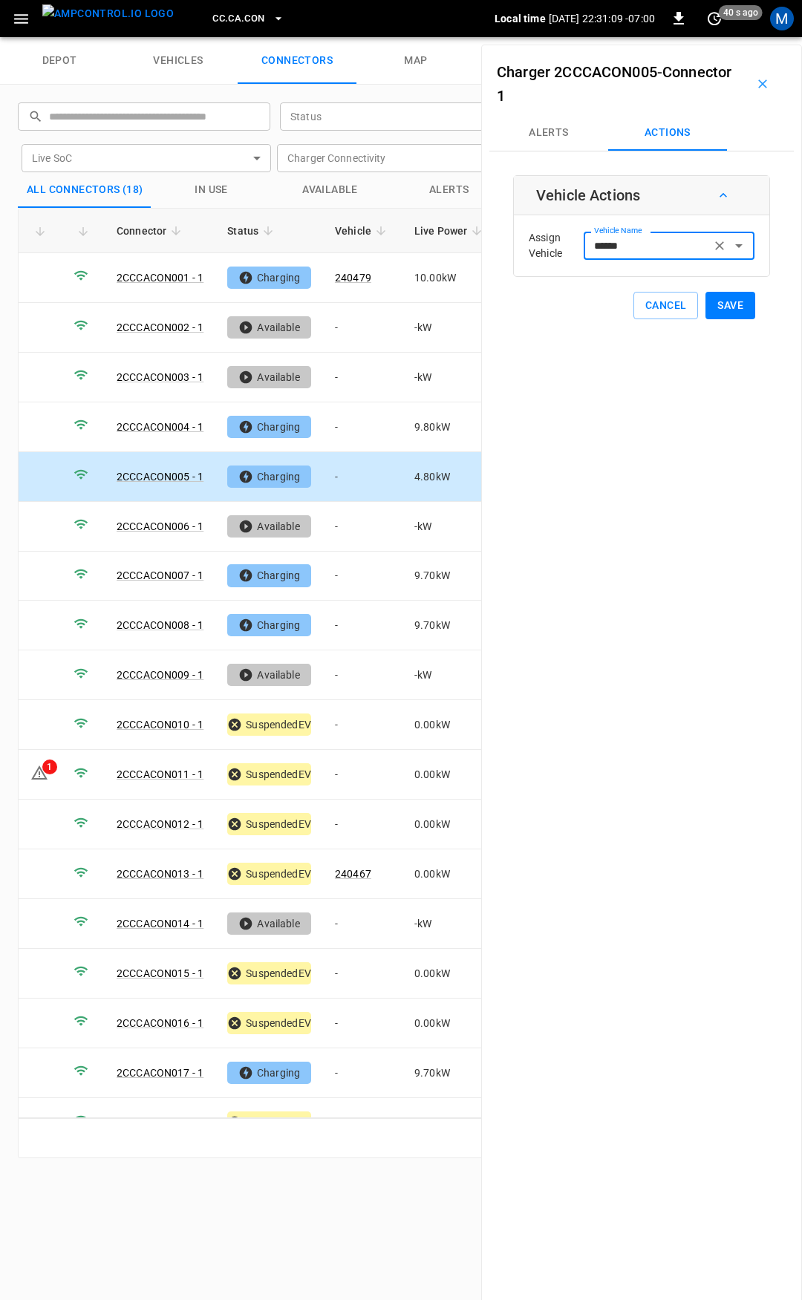
type input "******"
click at [710, 303] on button "Save" at bounding box center [730, 305] width 50 height 27
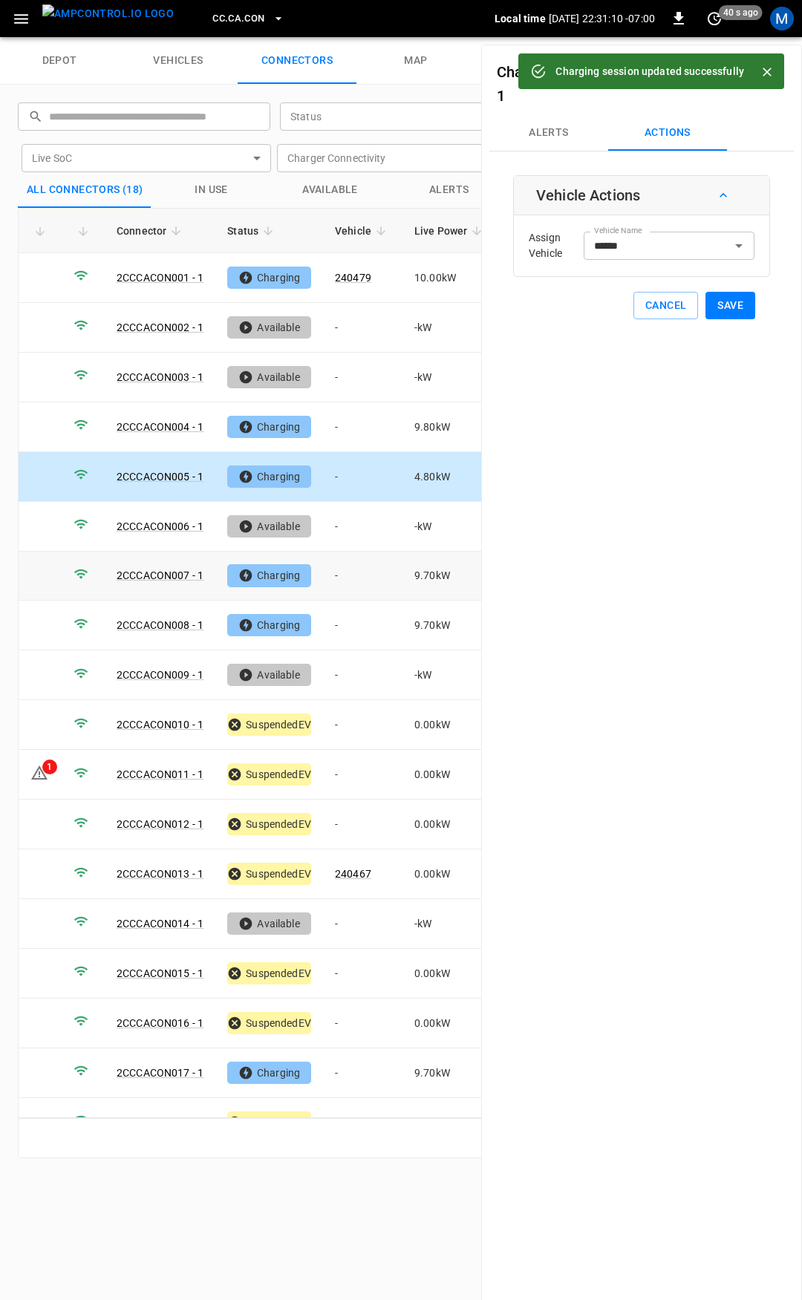
click at [355, 576] on td "-" at bounding box center [362, 576] width 79 height 50
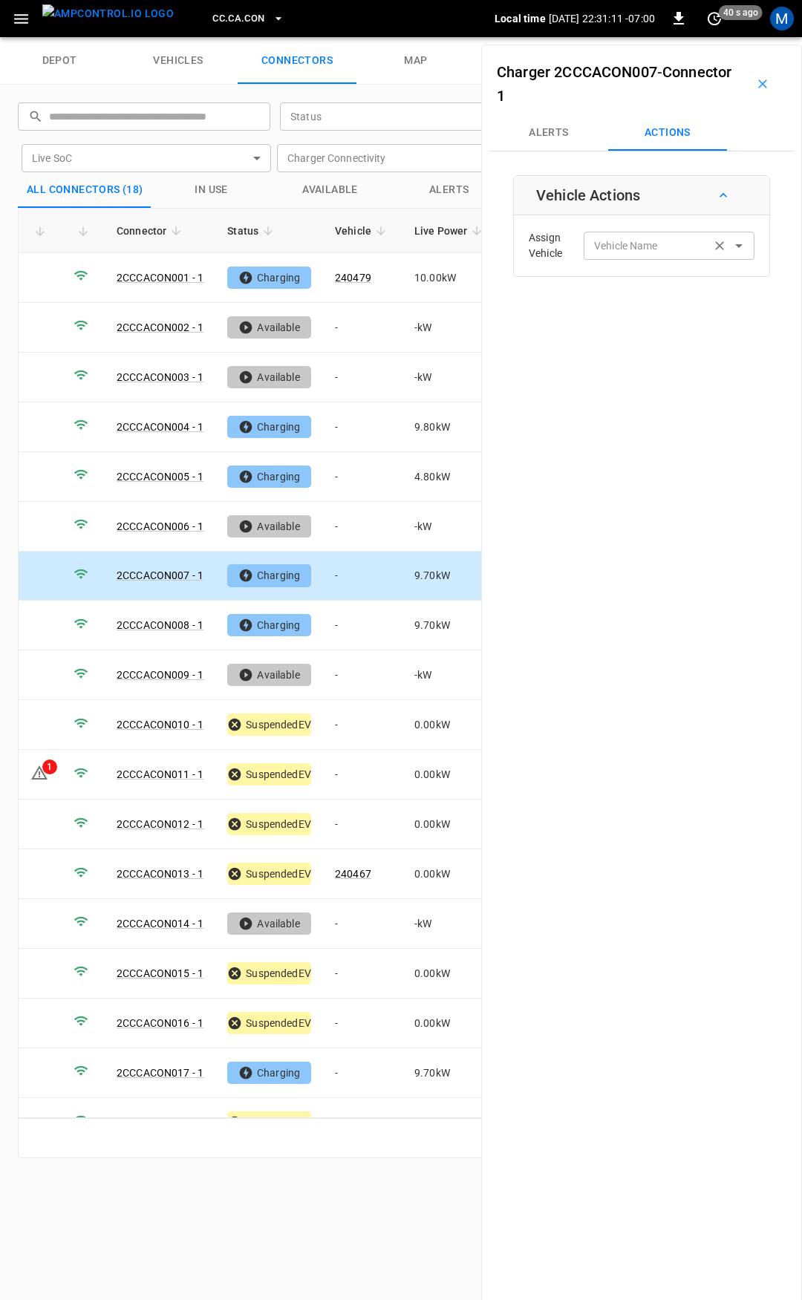
click at [603, 248] on div "Vehicle Name Vehicle Name" at bounding box center [668, 245] width 171 height 27
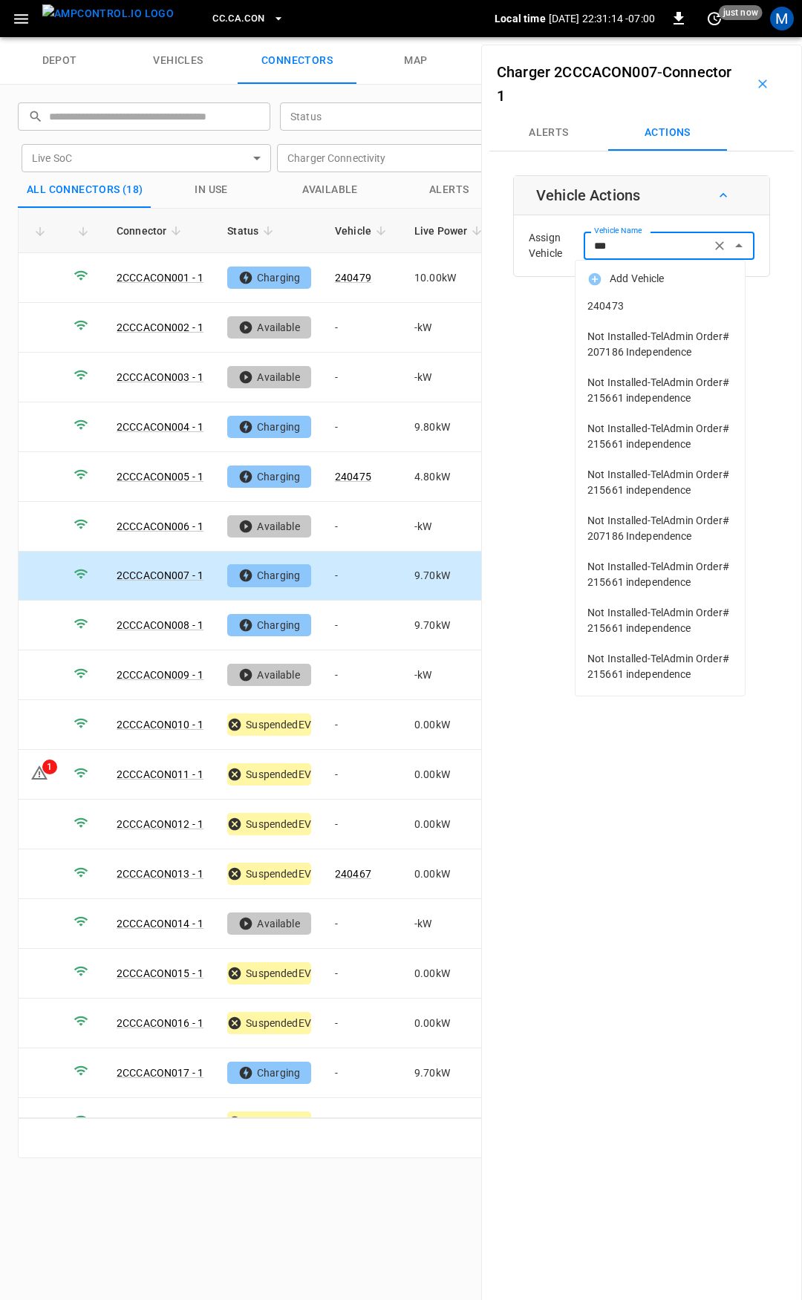
click at [672, 307] on span "240473" at bounding box center [659, 306] width 145 height 16
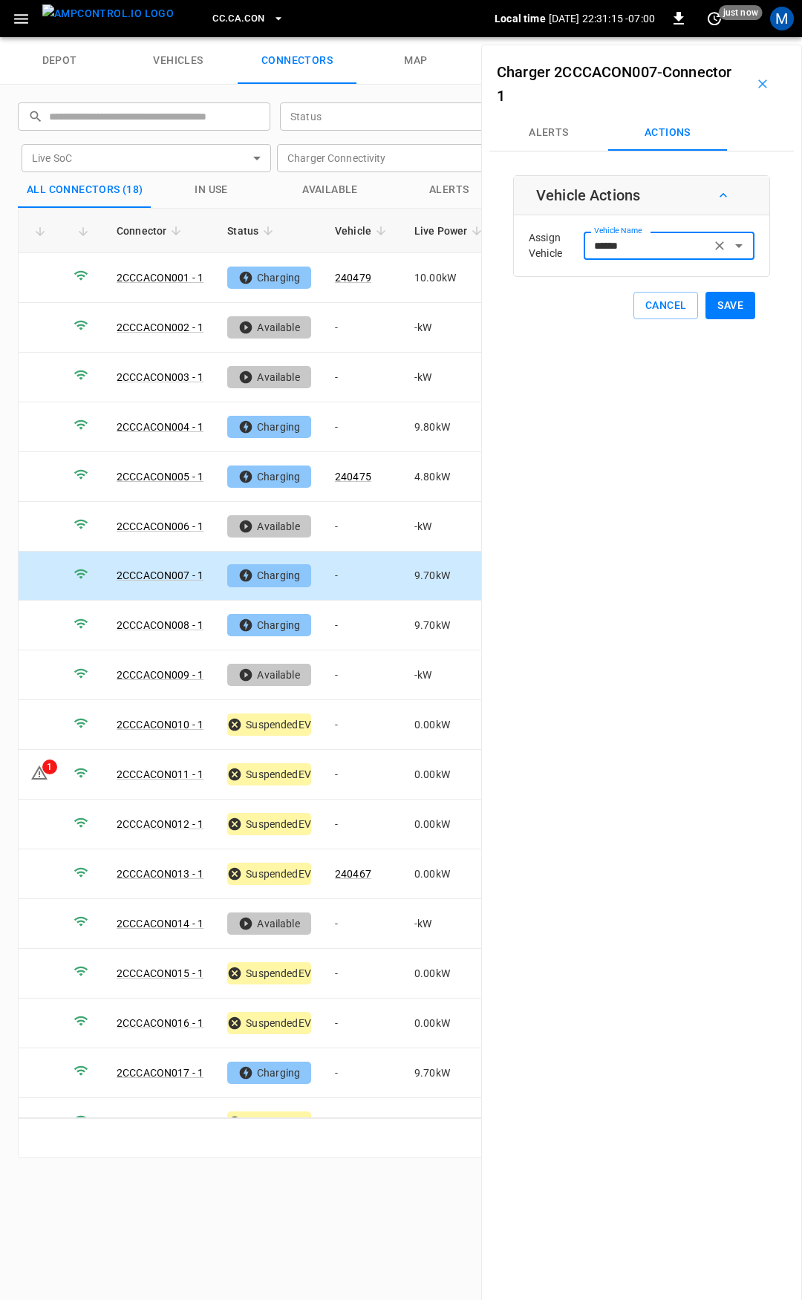
type input "******"
click at [718, 301] on button "Save" at bounding box center [730, 305] width 50 height 27
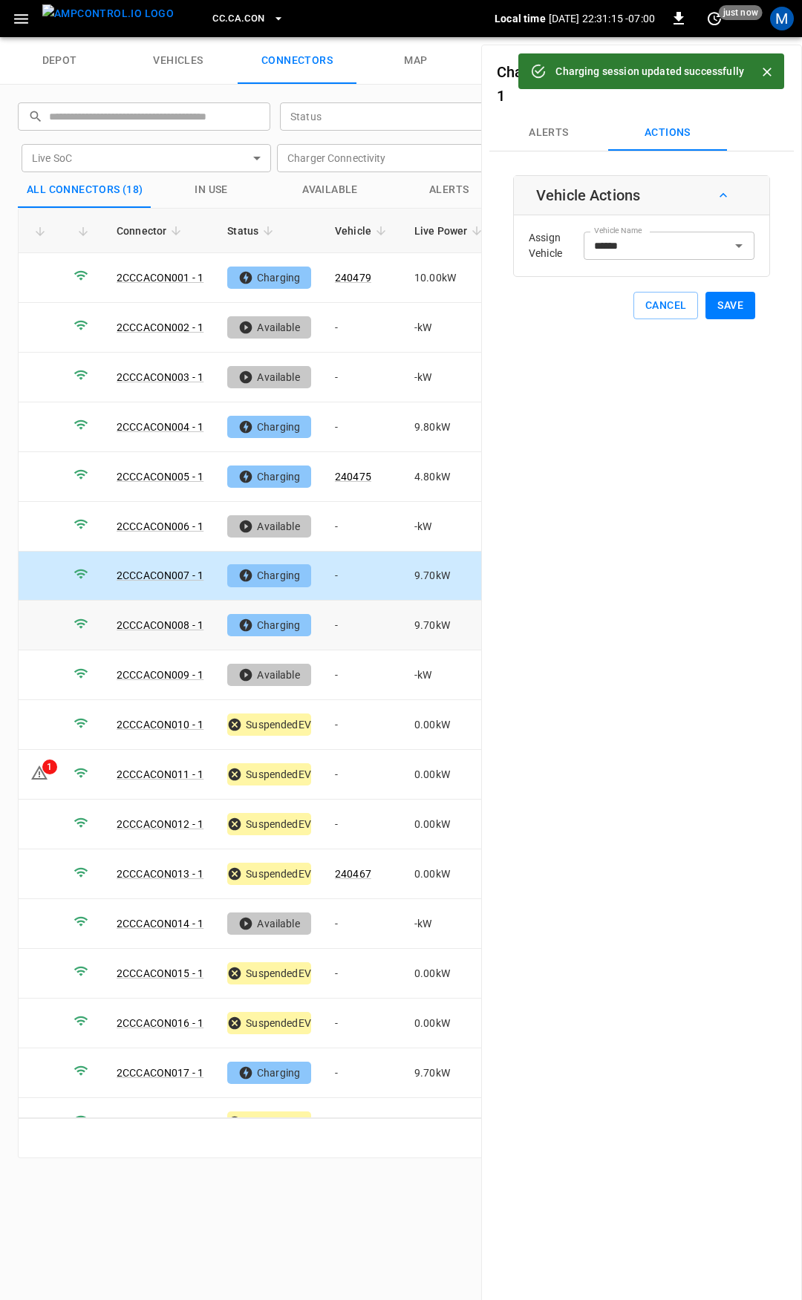
click at [365, 617] on td "-" at bounding box center [362, 625] width 79 height 50
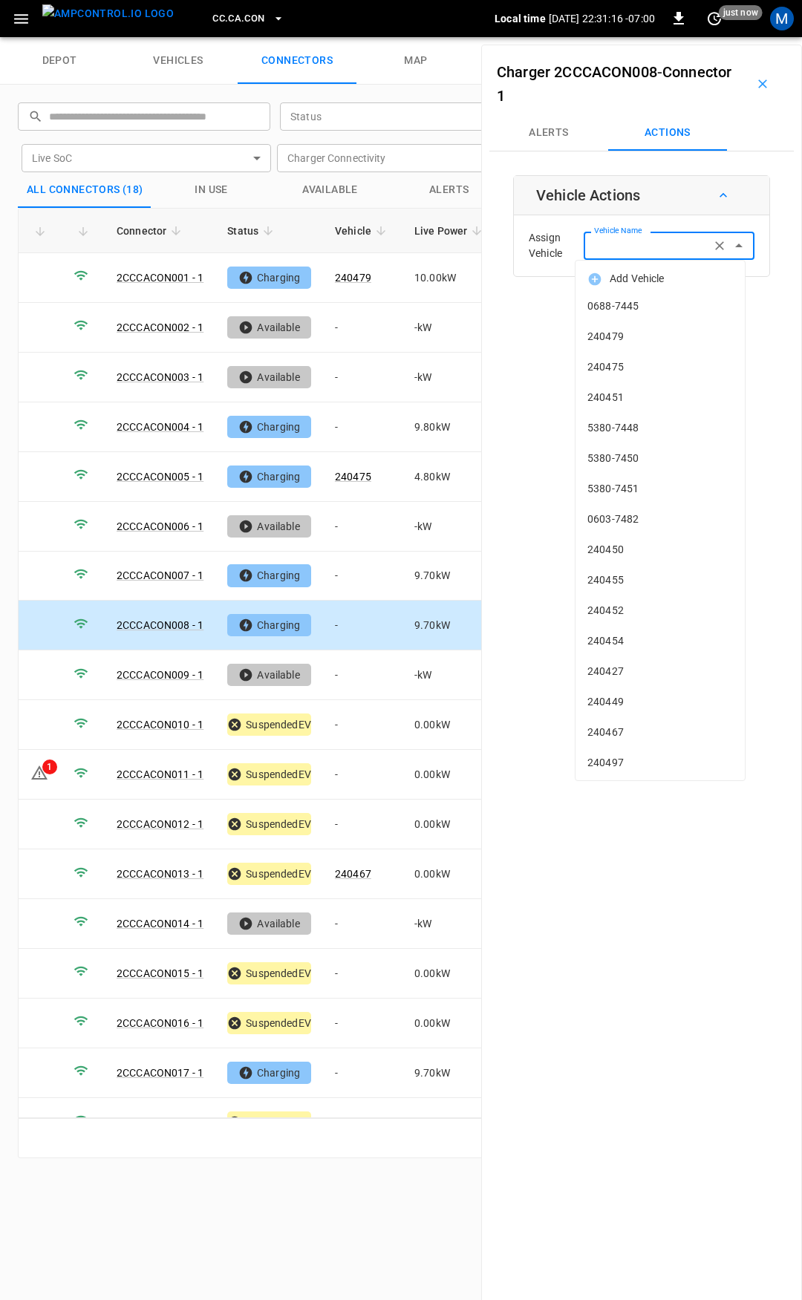
click at [627, 254] on input "Vehicle Name" at bounding box center [647, 245] width 118 height 19
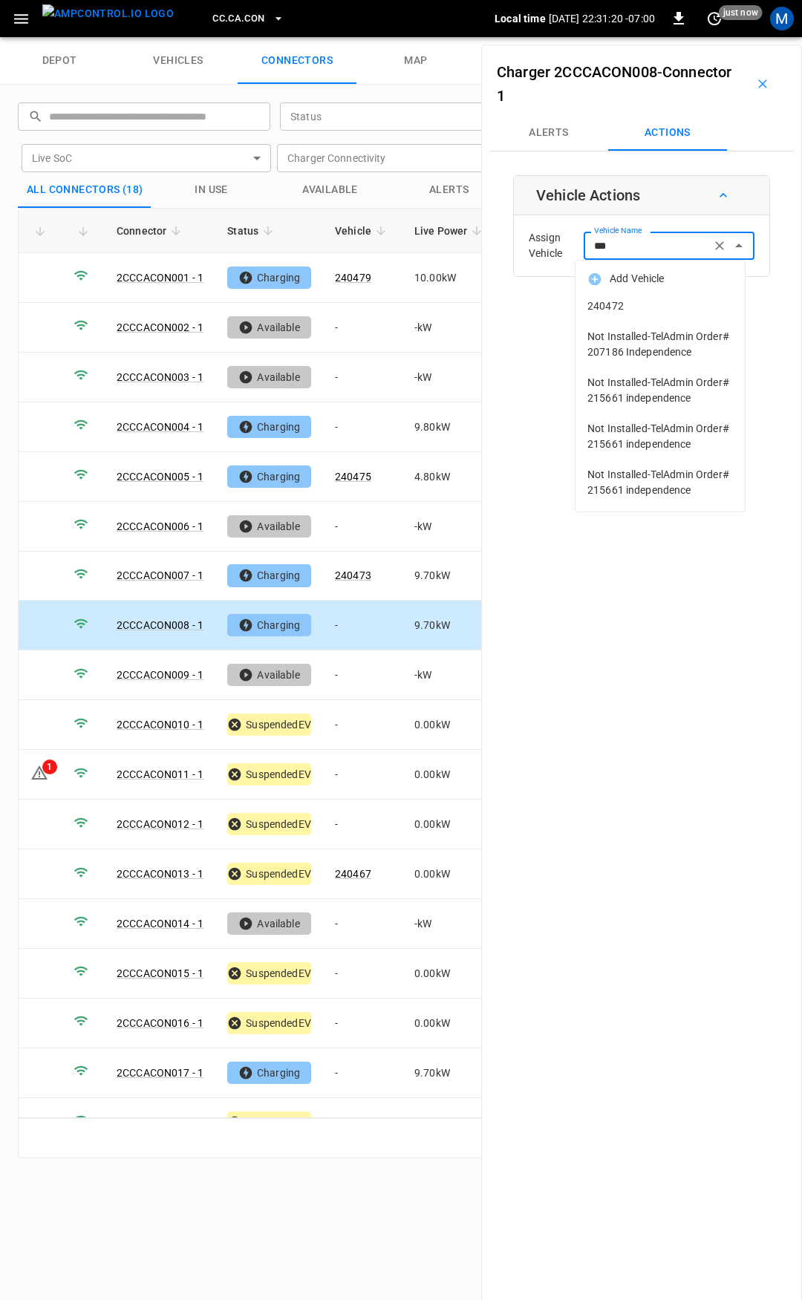
click at [641, 307] on span "240472" at bounding box center [659, 306] width 145 height 16
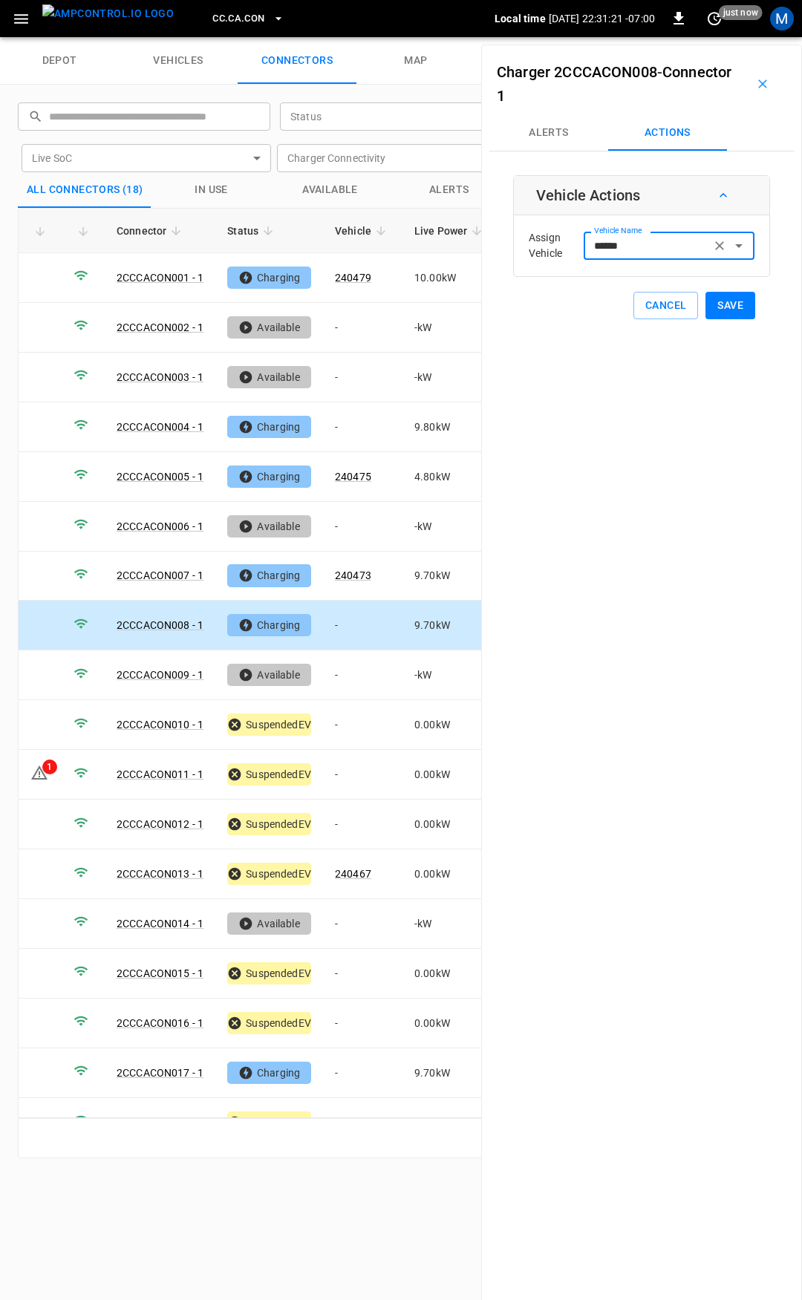
type input "******"
click at [710, 307] on button "Save" at bounding box center [730, 305] width 50 height 27
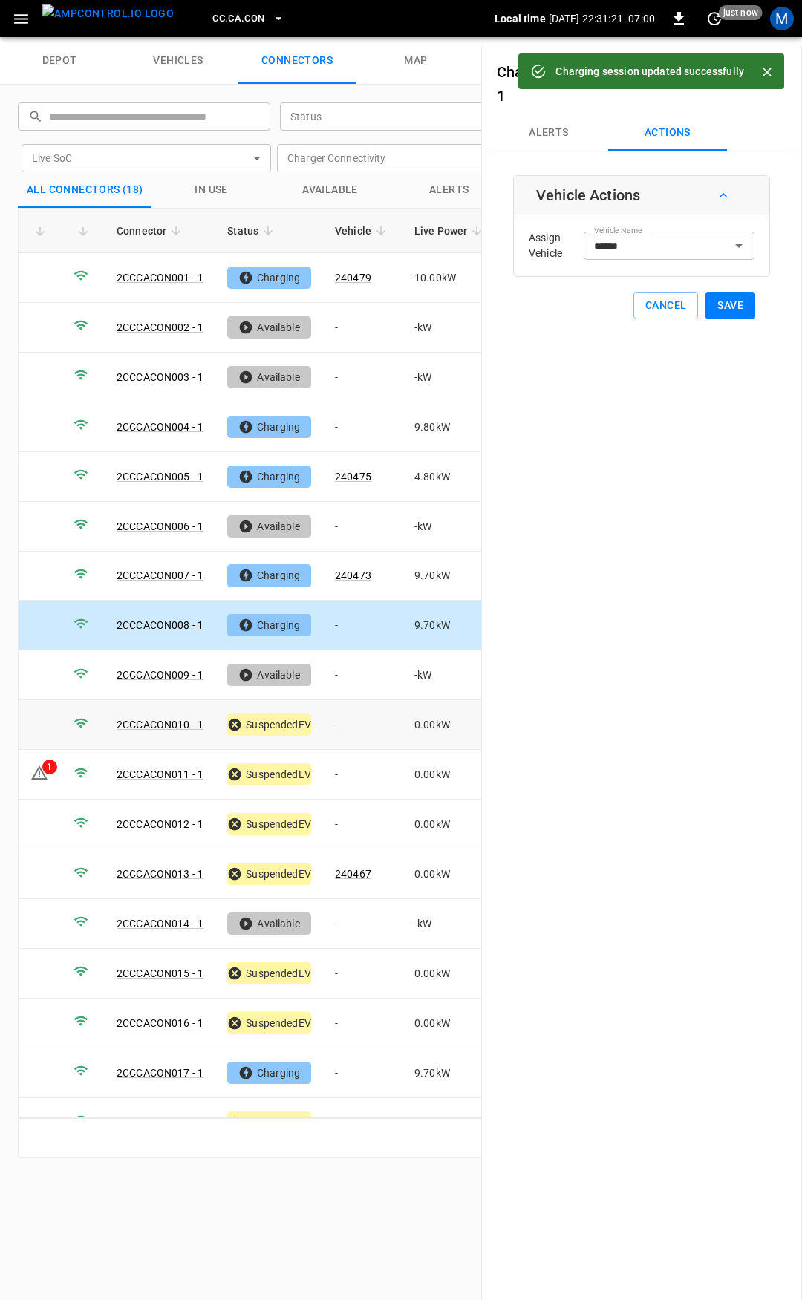
click at [374, 720] on td "-" at bounding box center [362, 725] width 79 height 50
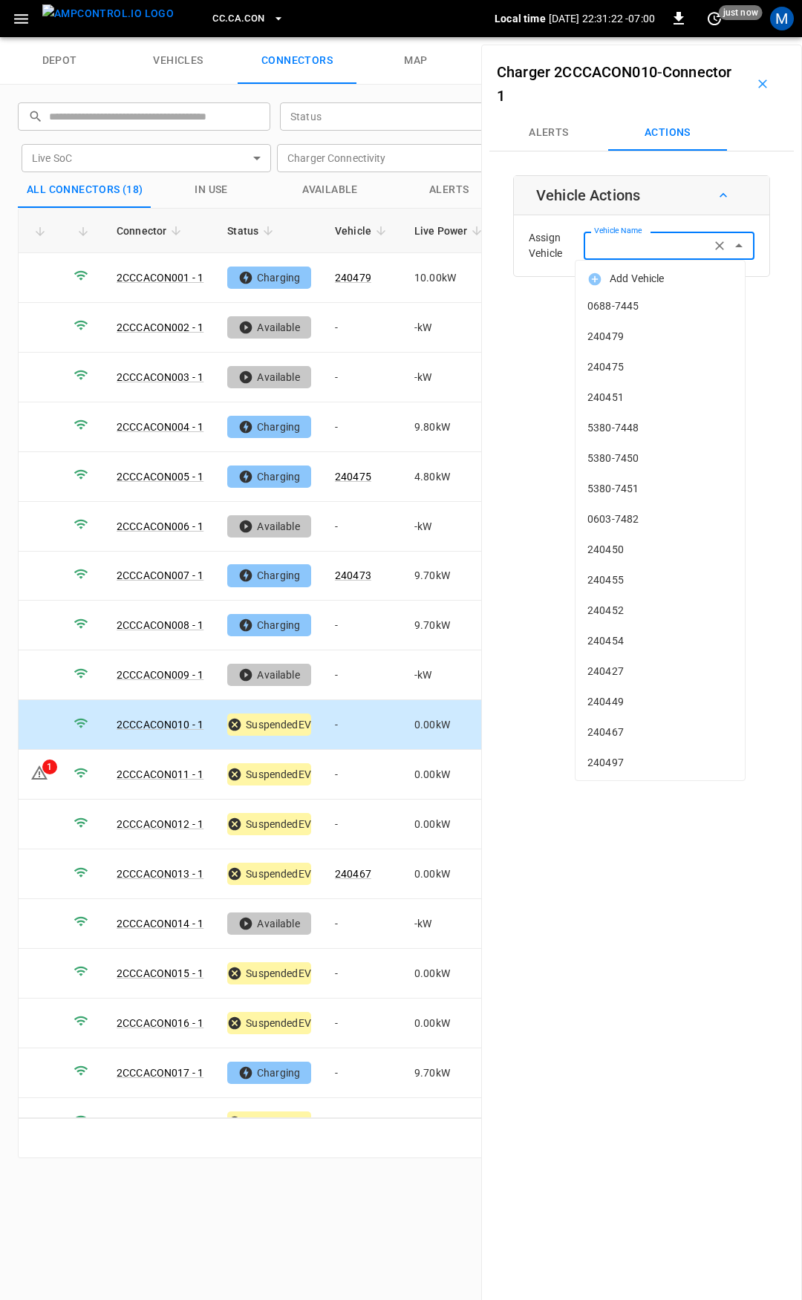
click at [654, 242] on input "Vehicle Name" at bounding box center [647, 245] width 118 height 19
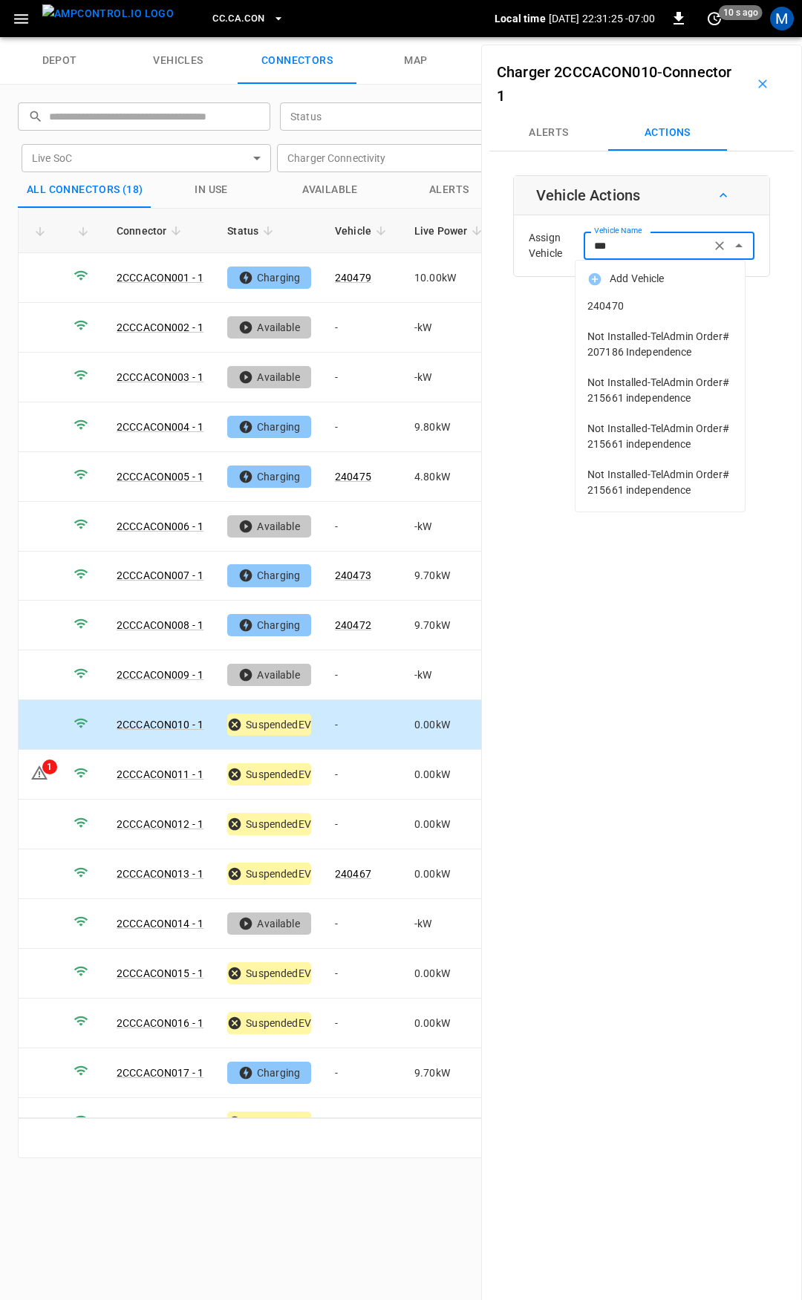
click at [663, 298] on span "240470" at bounding box center [659, 306] width 145 height 16
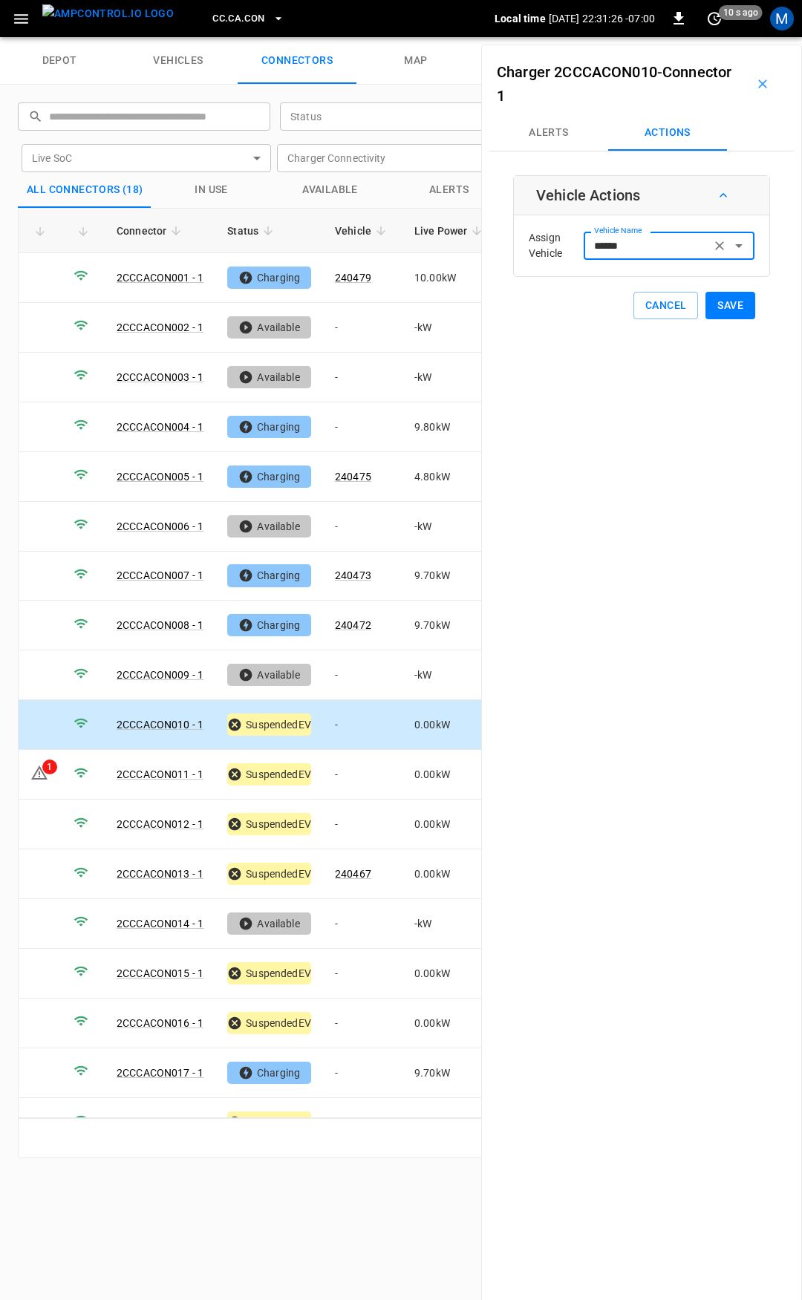
type input "******"
drag, startPoint x: 663, startPoint y: 298, endPoint x: 623, endPoint y: 396, distance: 105.8
click at [727, 307] on button "Save" at bounding box center [730, 305] width 50 height 27
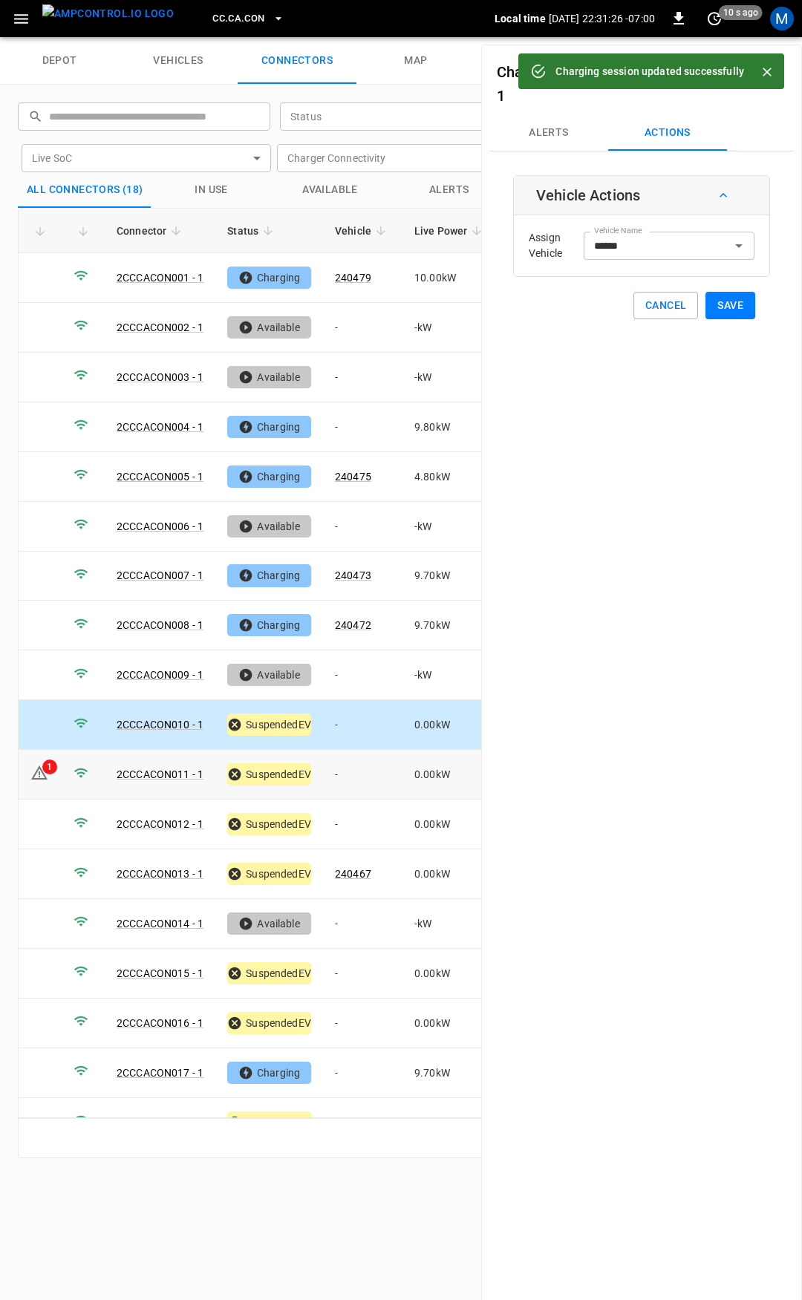
click at [358, 764] on td "-" at bounding box center [362, 775] width 79 height 50
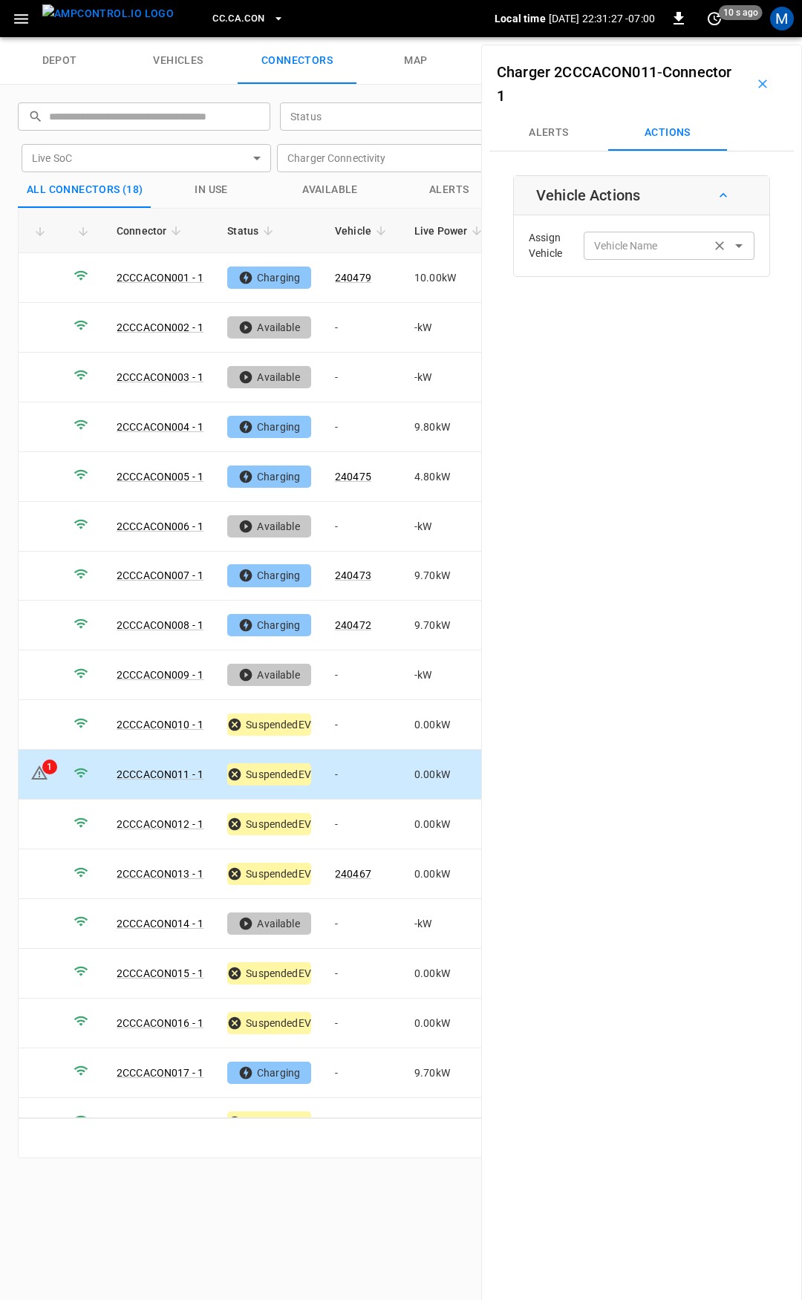
click at [612, 252] on div "Vehicle Name Vehicle Name" at bounding box center [668, 245] width 171 height 27
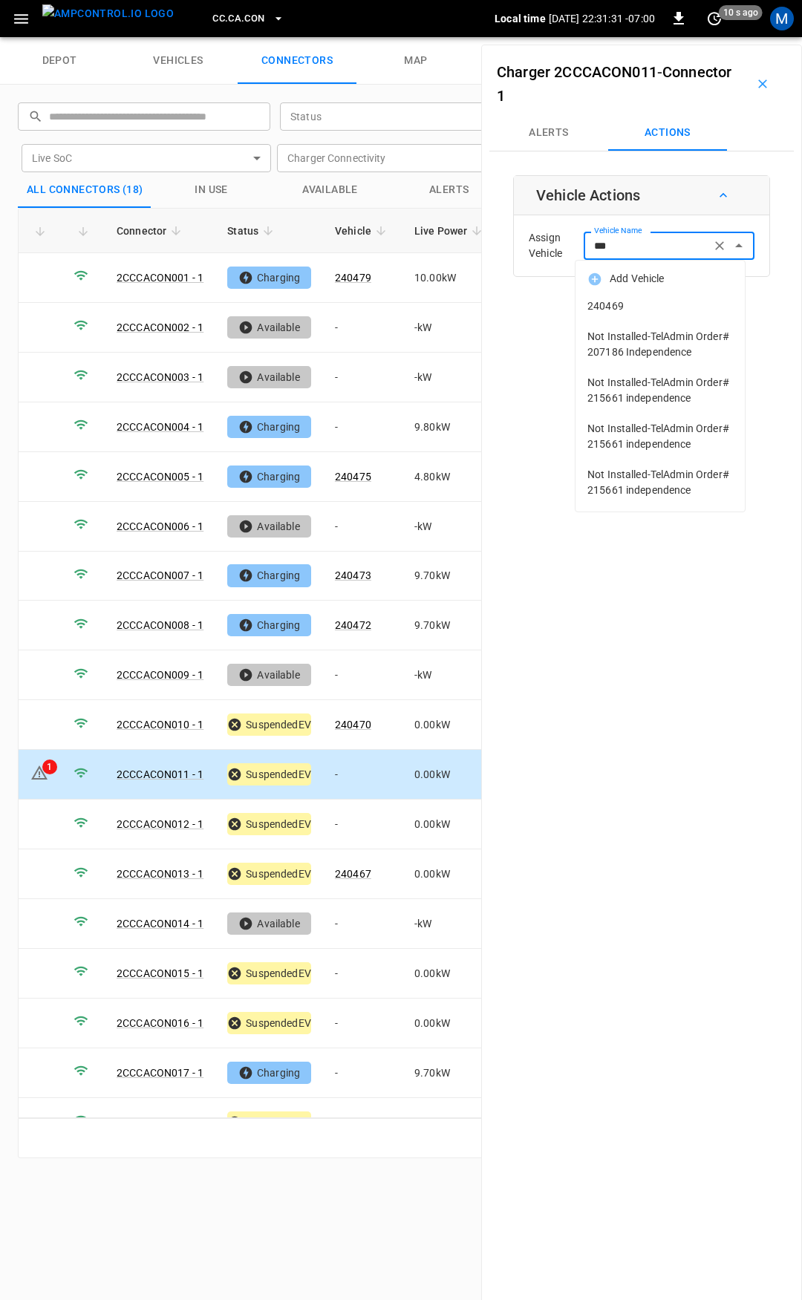
click at [617, 295] on li "240469" at bounding box center [659, 306] width 169 height 30
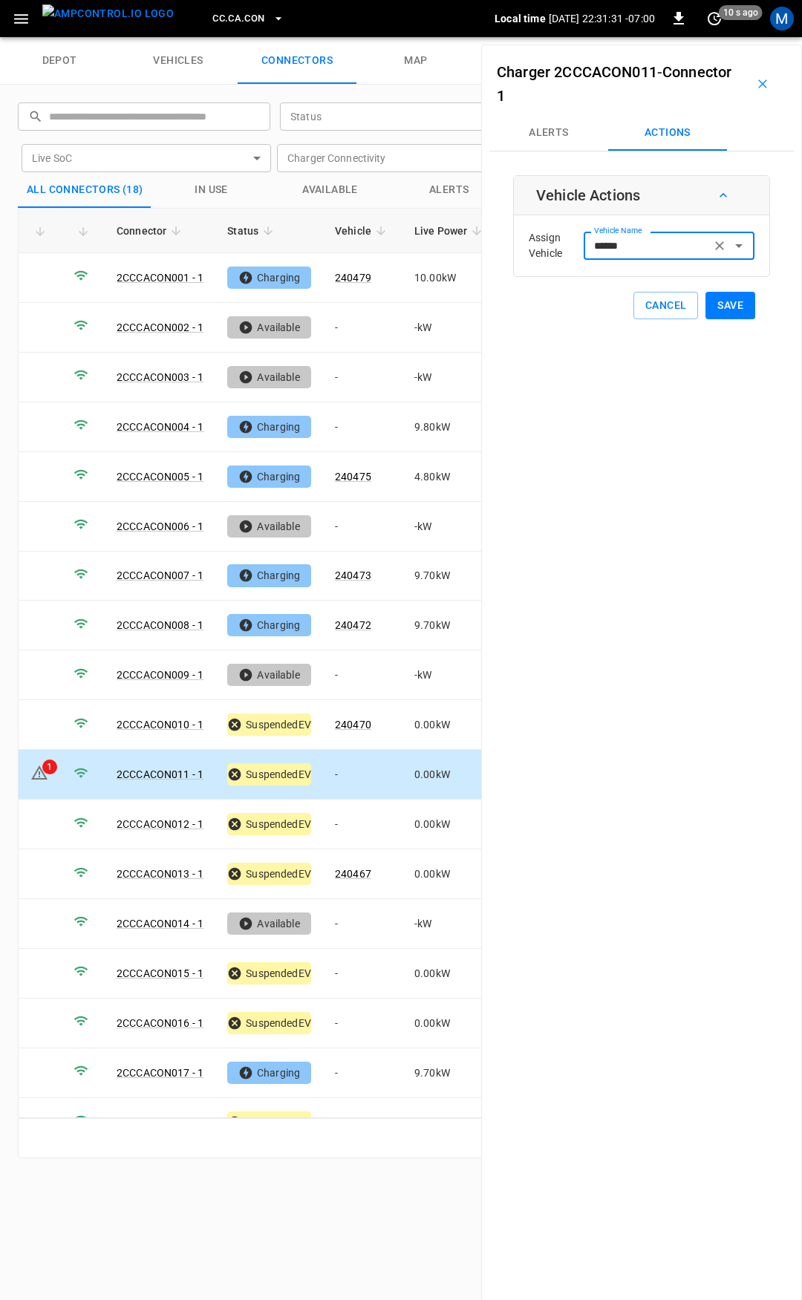
type input "******"
click at [735, 301] on button "Save" at bounding box center [730, 305] width 50 height 27
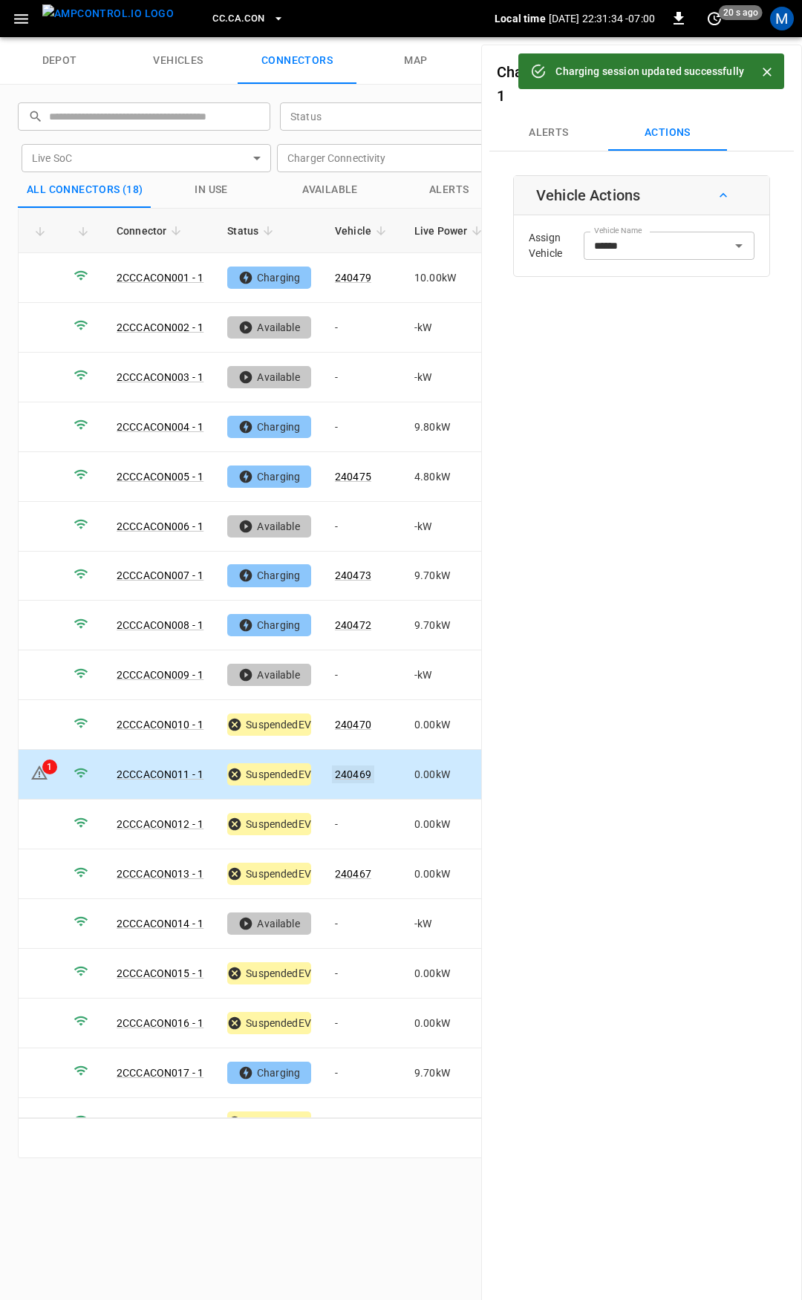
click at [350, 767] on link "240469" at bounding box center [353, 774] width 42 height 18
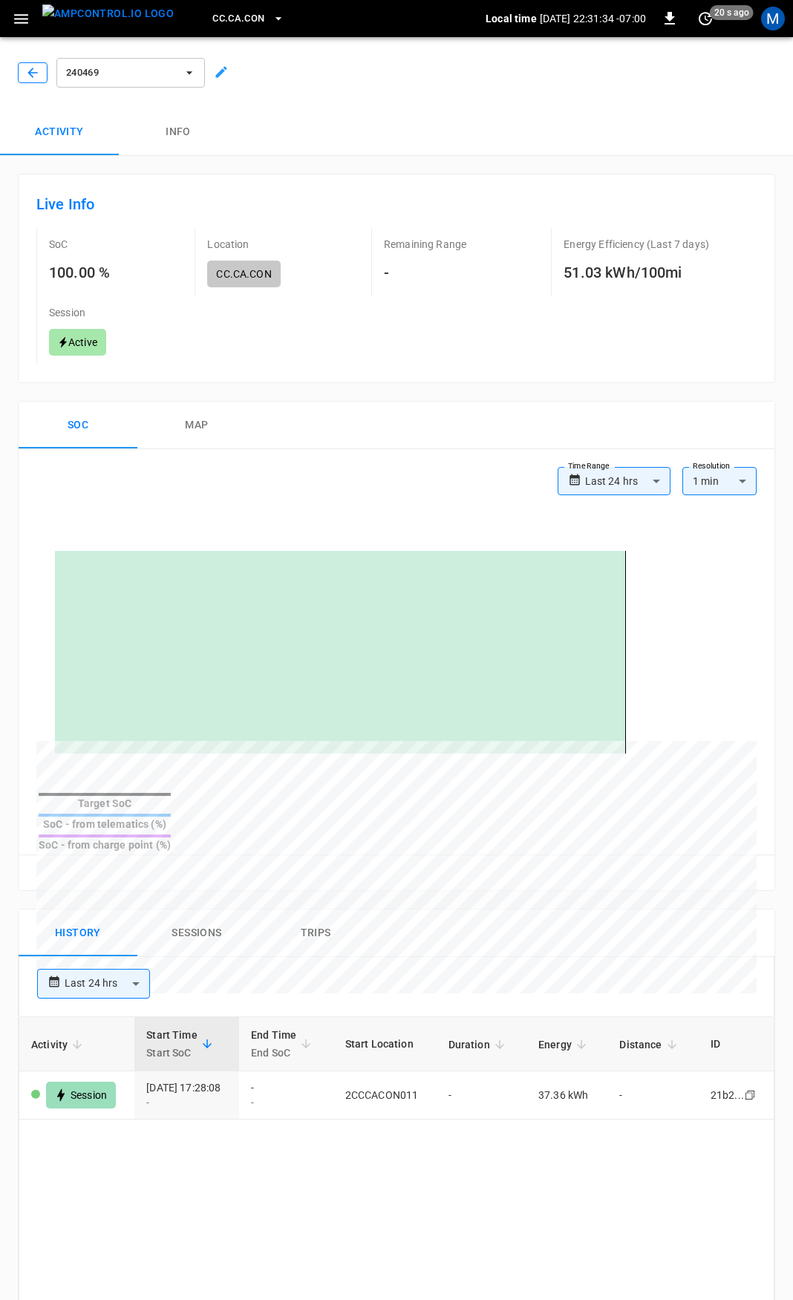
click at [32, 76] on icon "button" at bounding box center [32, 72] width 15 height 15
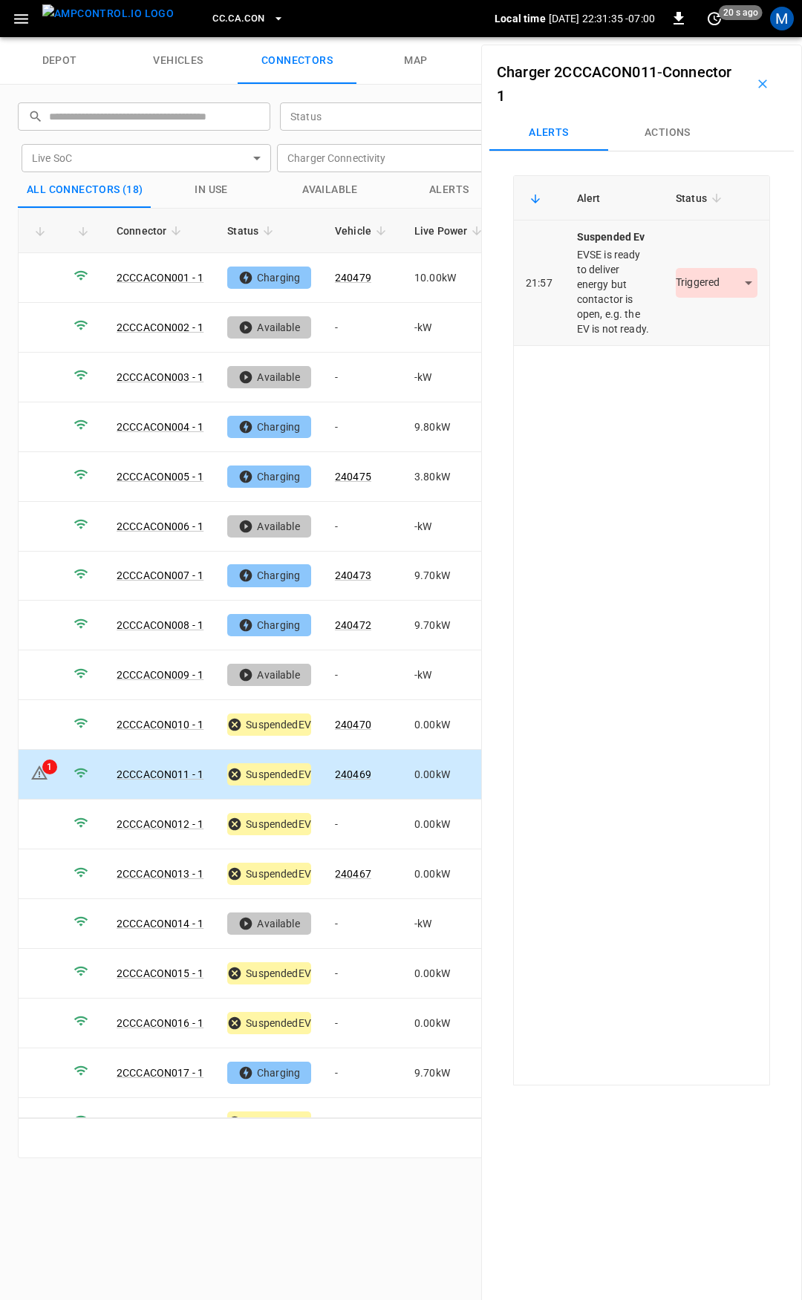
click at [700, 37] on body "CC.CA.CON Local time [DATE] 22:31:35 -07:00 0 20 s ago M depot vehicles connect…" at bounding box center [401, 18] width 802 height 37
click at [709, 327] on li "Resolved" at bounding box center [707, 327] width 93 height 24
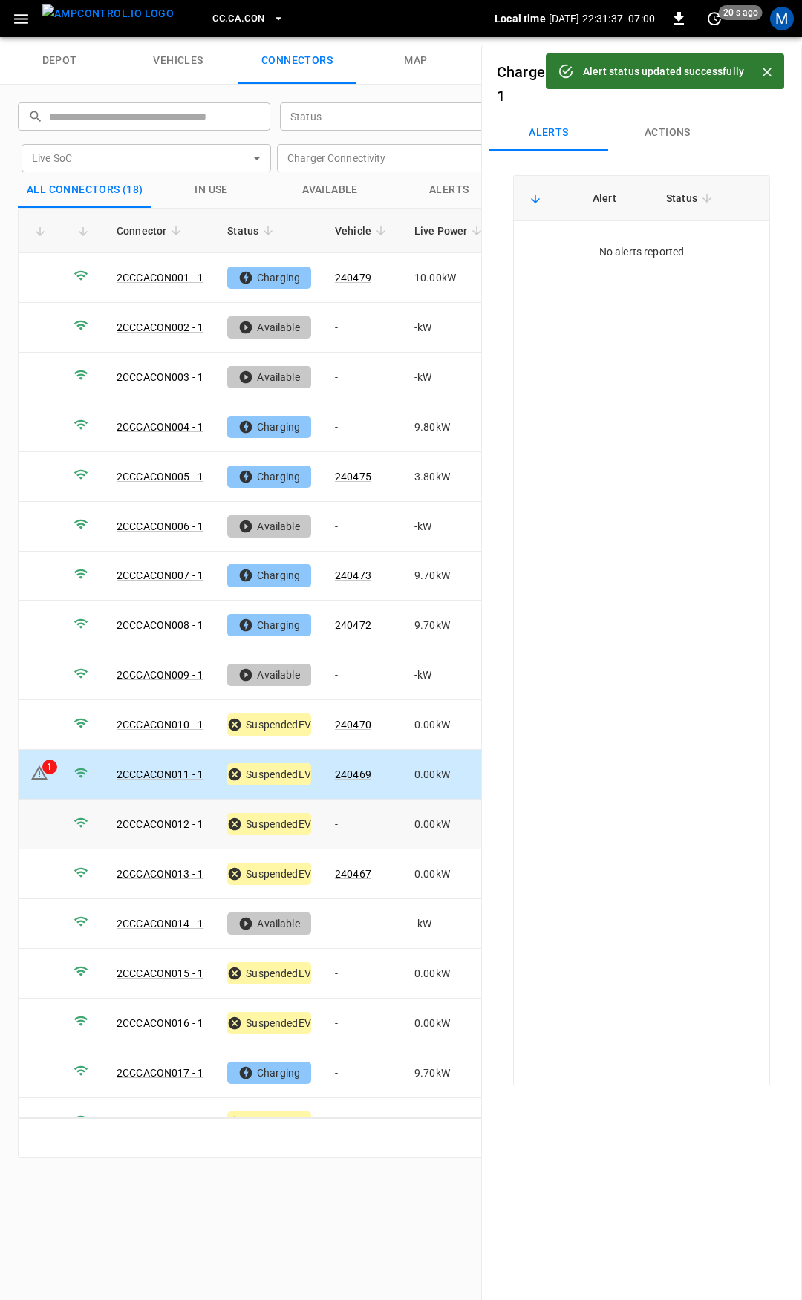
click at [353, 816] on td "-" at bounding box center [362, 824] width 79 height 50
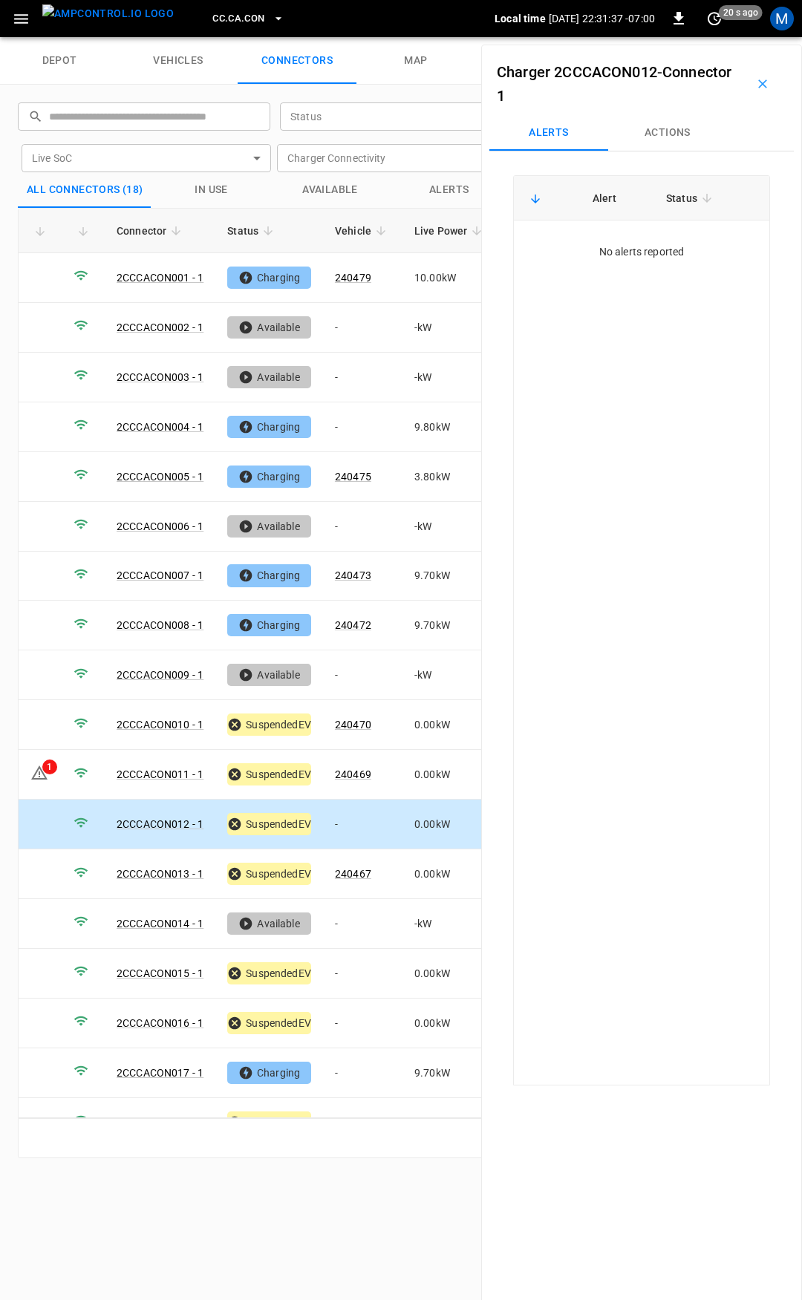
click at [672, 146] on button "Actions" at bounding box center [667, 133] width 119 height 36
click at [666, 251] on input "Vehicle Name" at bounding box center [647, 245] width 118 height 19
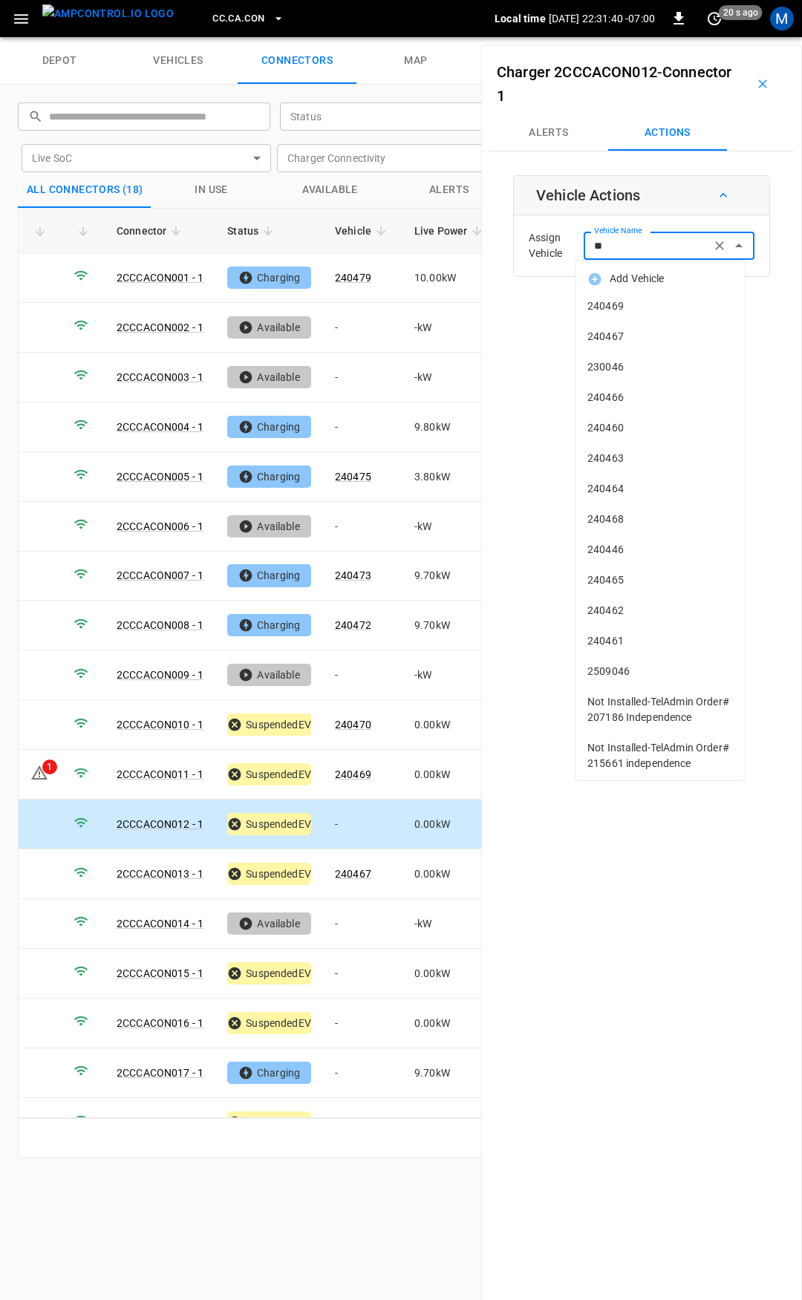
type input "***"
click at [657, 301] on span "0688-7445" at bounding box center [659, 306] width 145 height 16
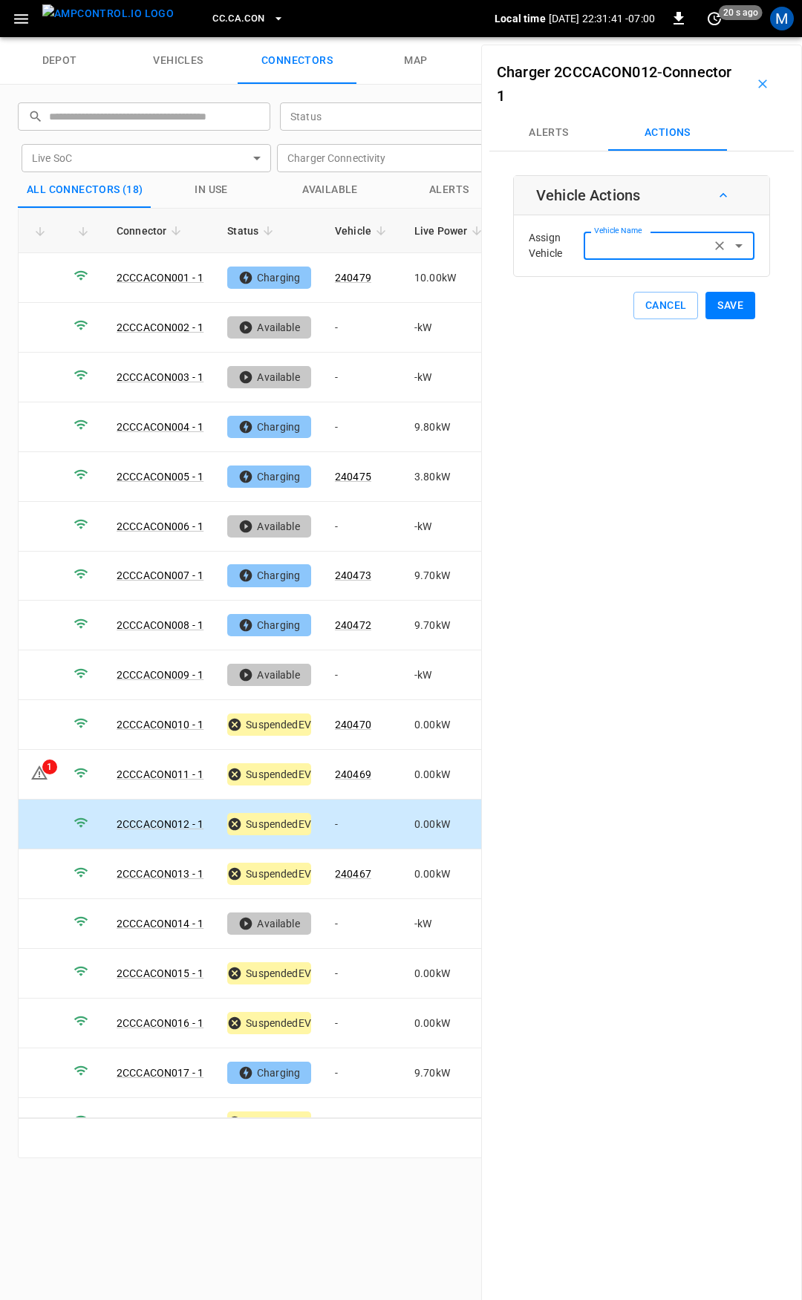
type input "*********"
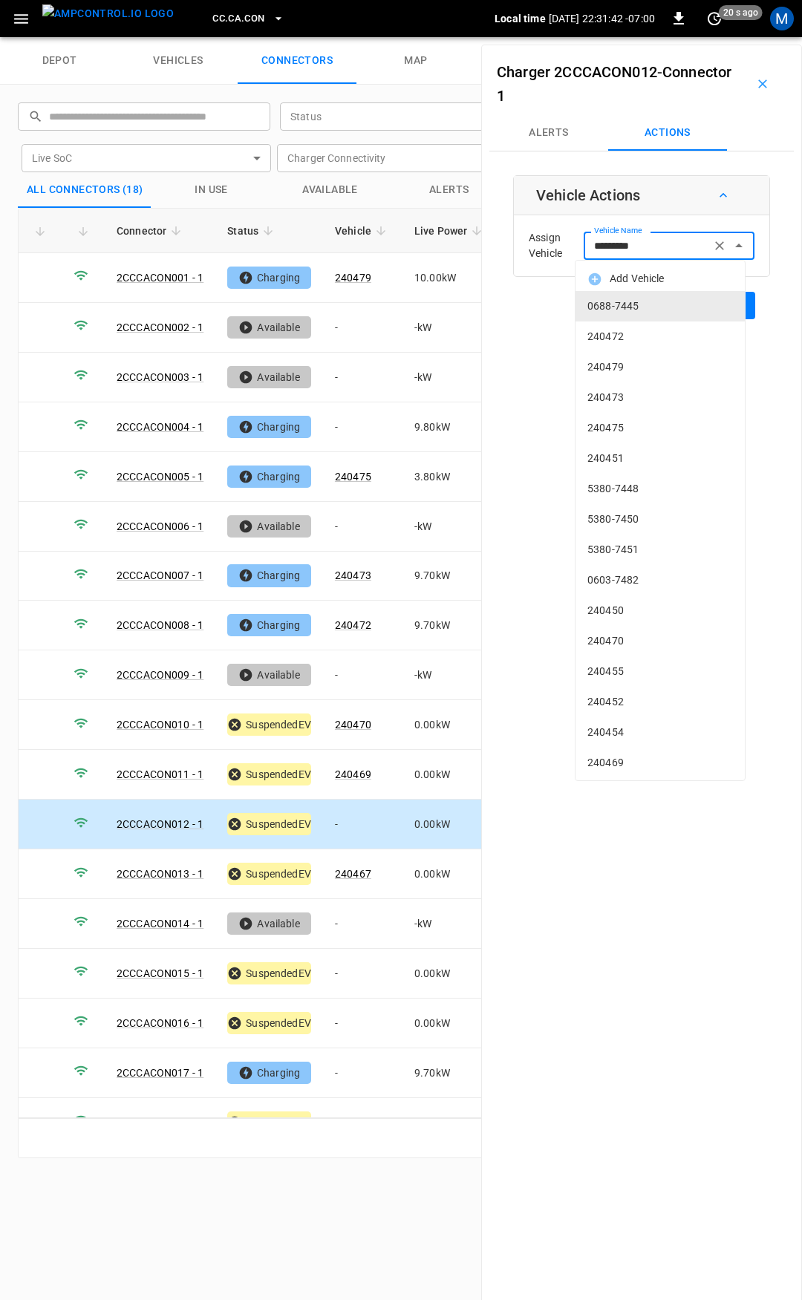
drag, startPoint x: 649, startPoint y: 240, endPoint x: 508, endPoint y: 242, distance: 140.3
click at [509, 242] on div "Charger 2CCCACON012 - Connector 1 Alerts Actions Vehicle Actions Assign Vehicle…" at bounding box center [641, 695] width 321 height 1300
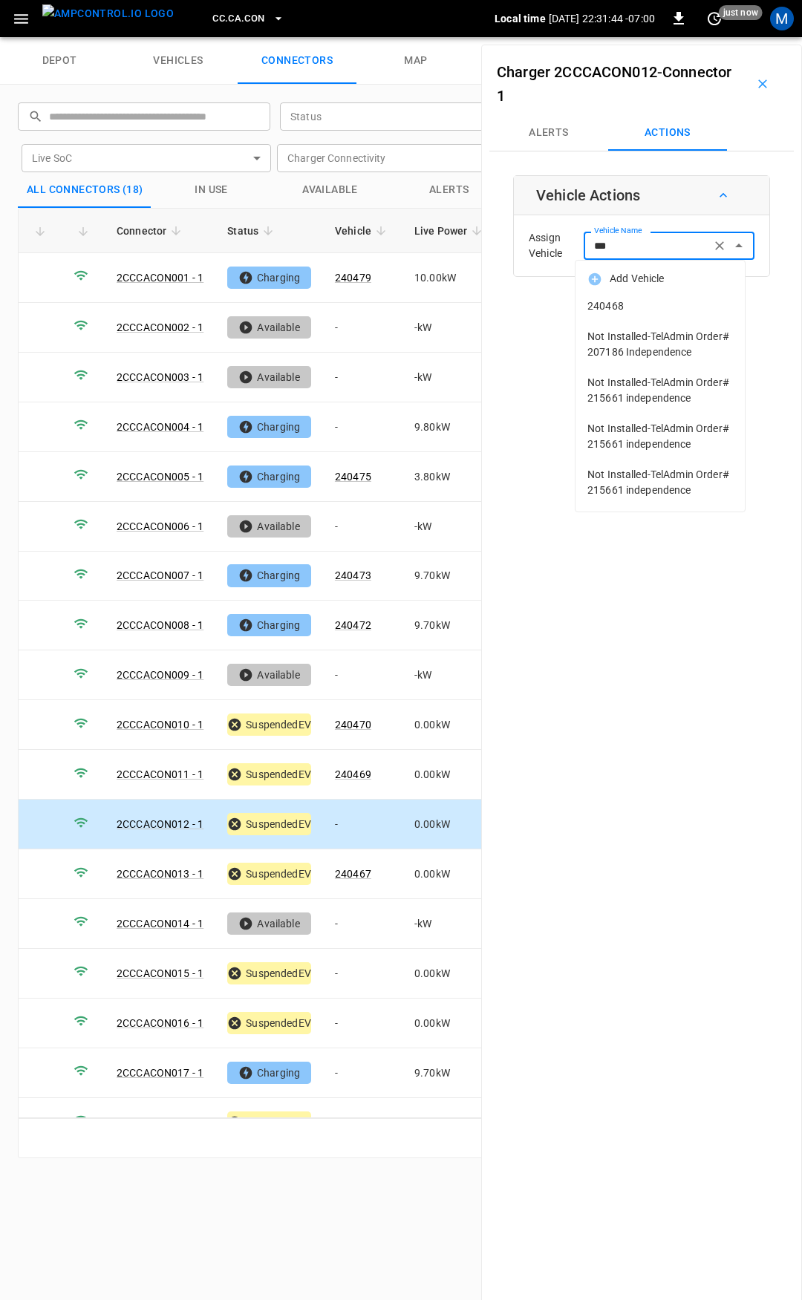
click at [653, 312] on span "240468" at bounding box center [659, 306] width 145 height 16
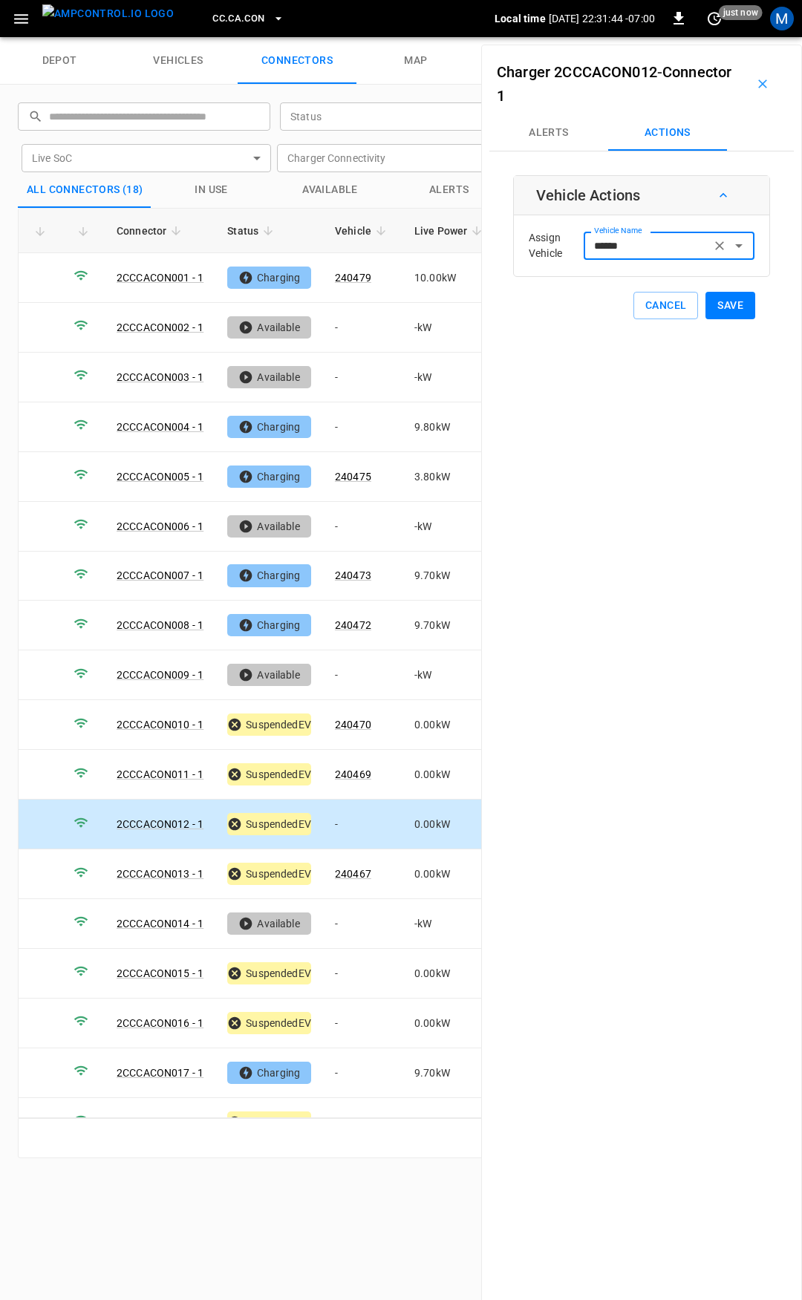
type input "******"
click at [715, 305] on button "Save" at bounding box center [730, 305] width 50 height 27
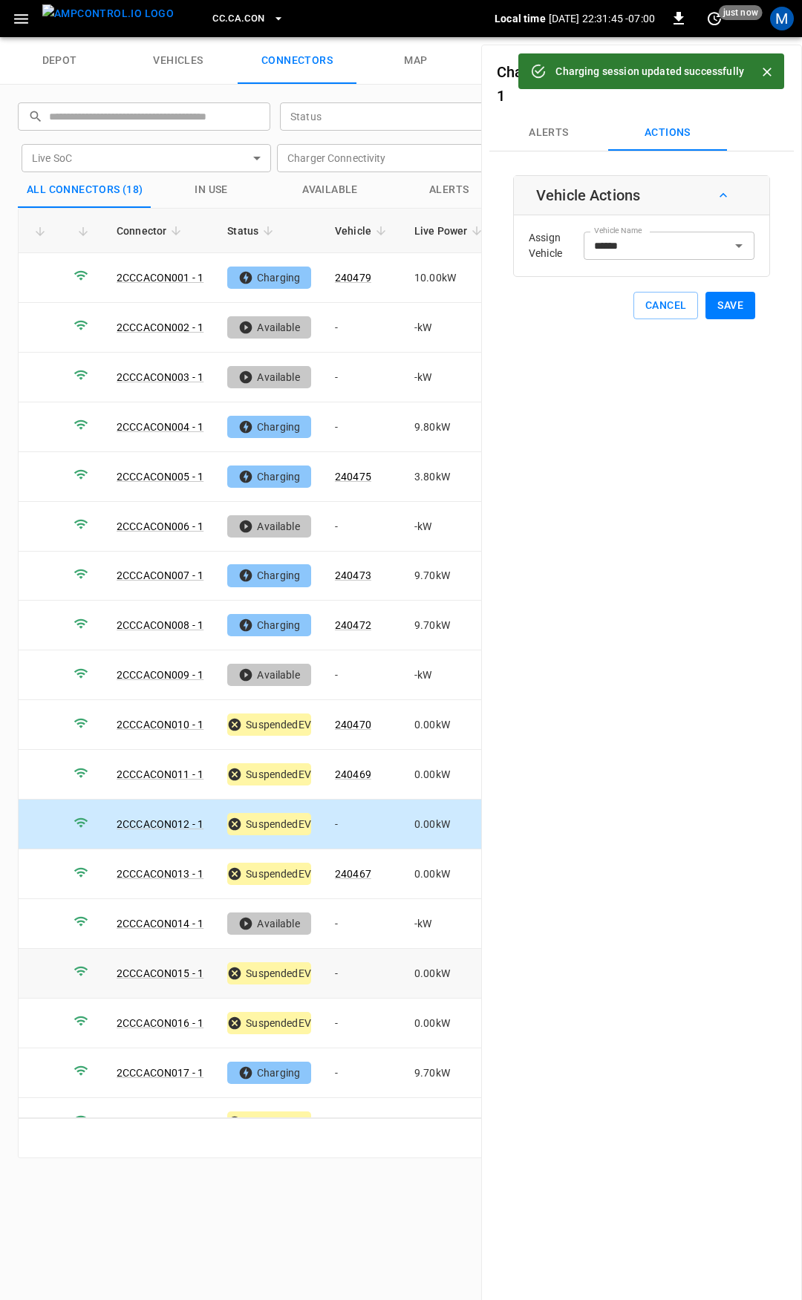
click at [355, 963] on td "-" at bounding box center [362, 973] width 79 height 50
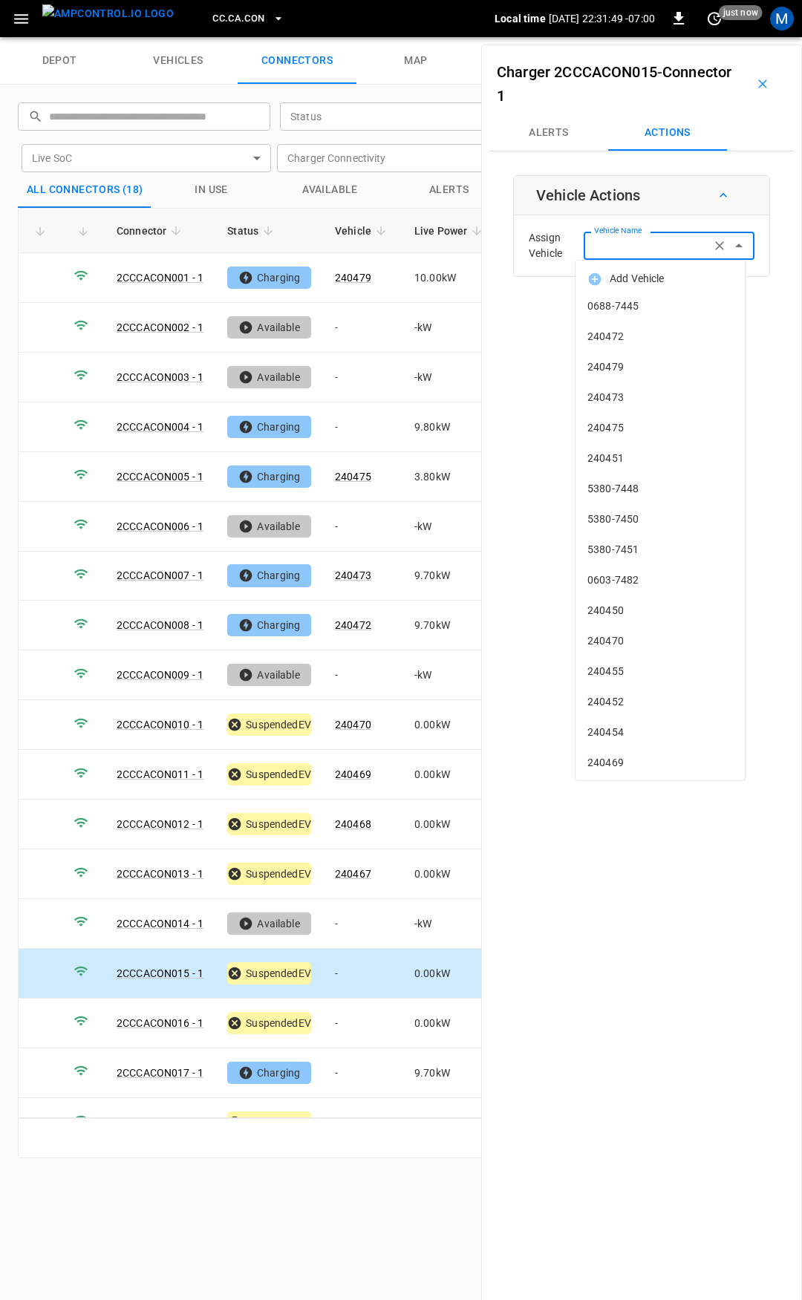
click at [639, 251] on div "Vehicle Name Vehicle Name" at bounding box center [668, 245] width 171 height 27
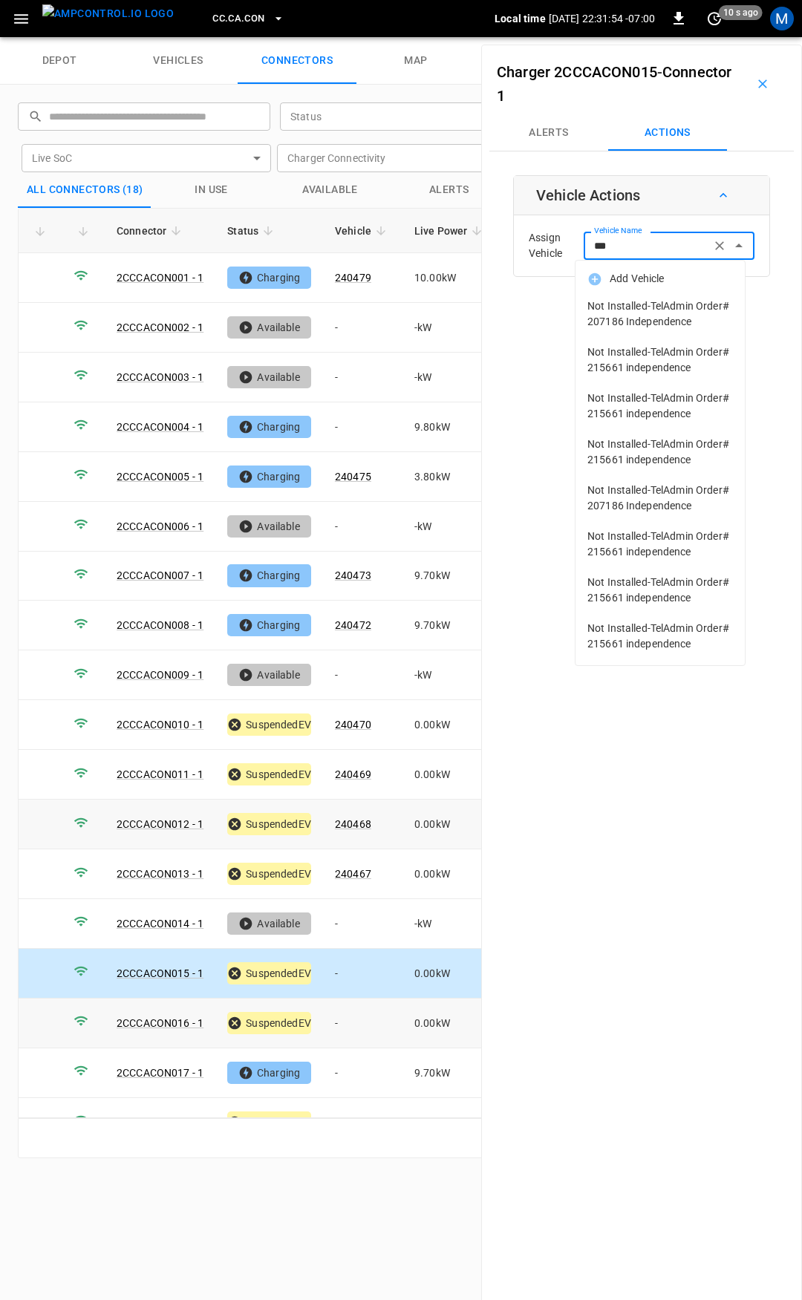
type input "***"
click at [362, 1021] on td "-" at bounding box center [362, 1023] width 79 height 50
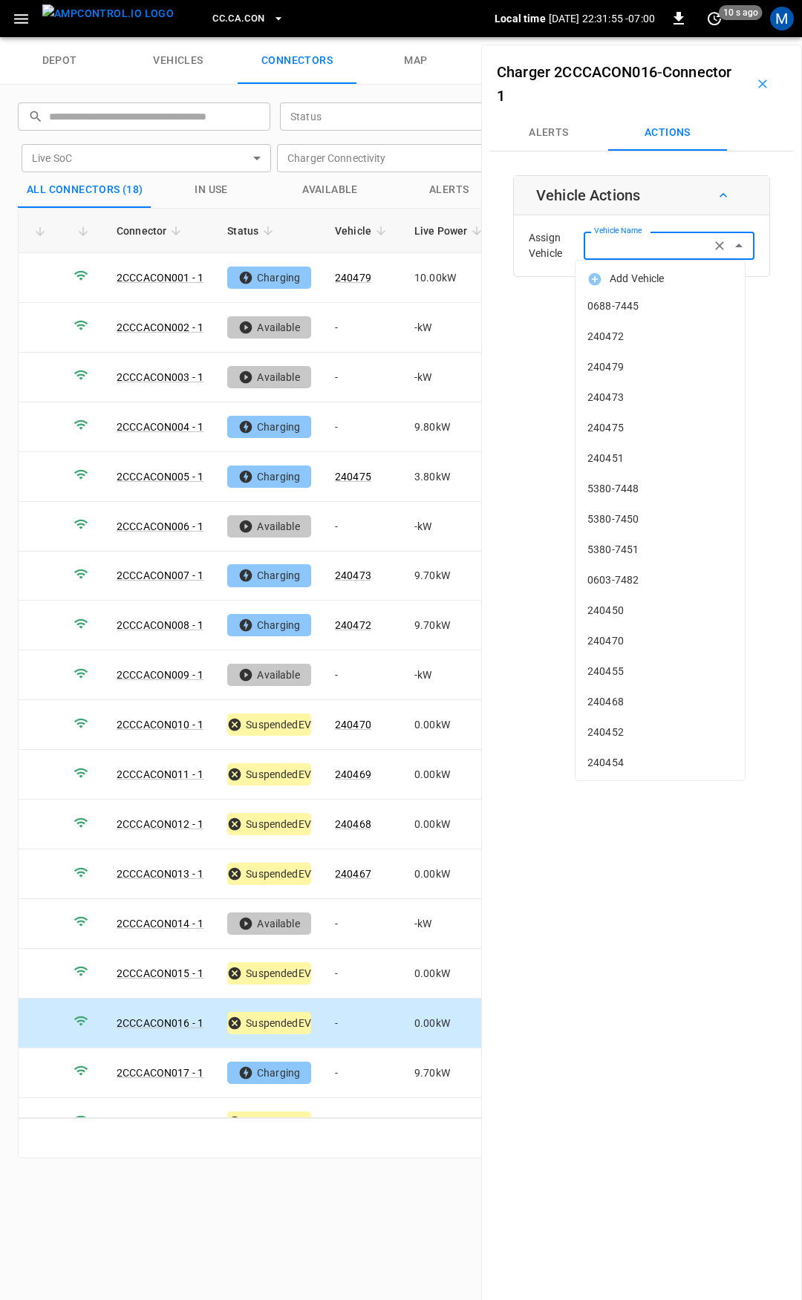
click at [640, 246] on input "Vehicle Name" at bounding box center [647, 245] width 118 height 19
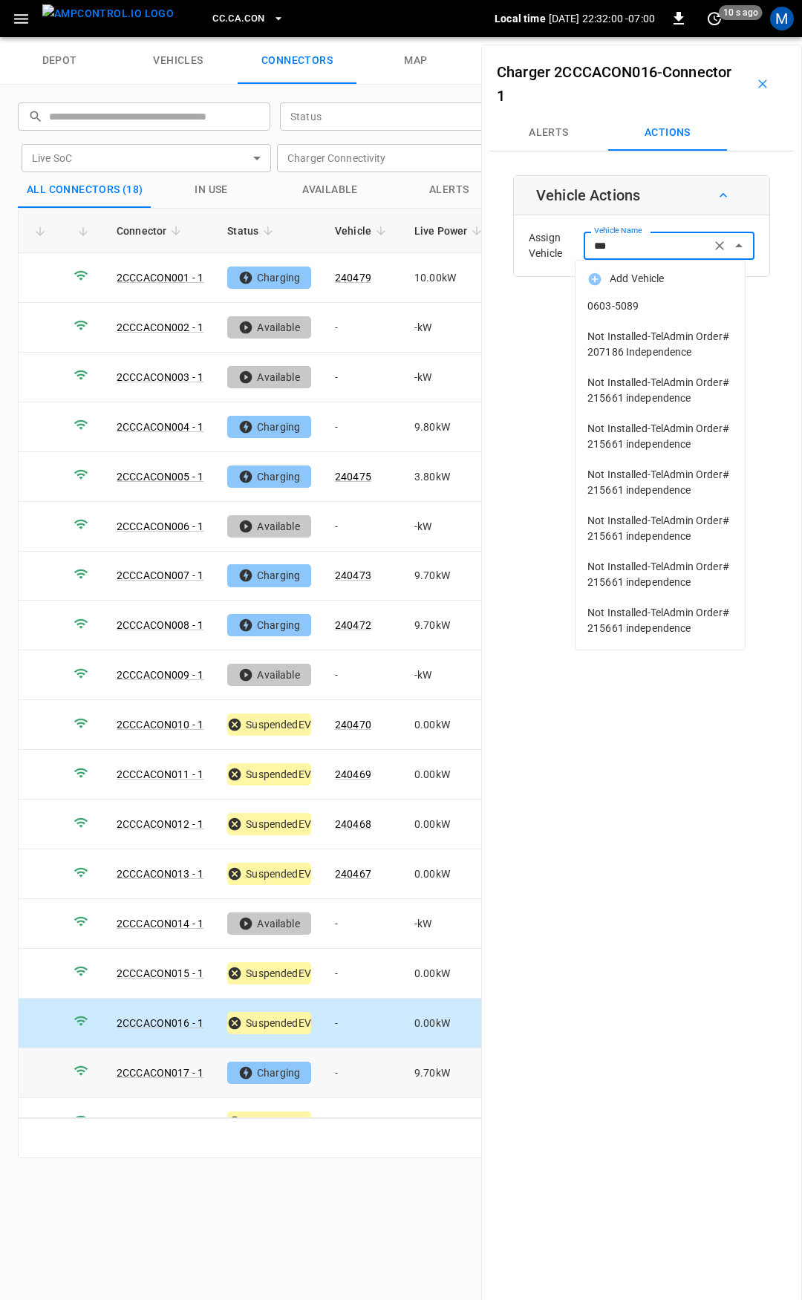
type input "***"
click at [357, 1055] on td "-" at bounding box center [362, 1073] width 79 height 50
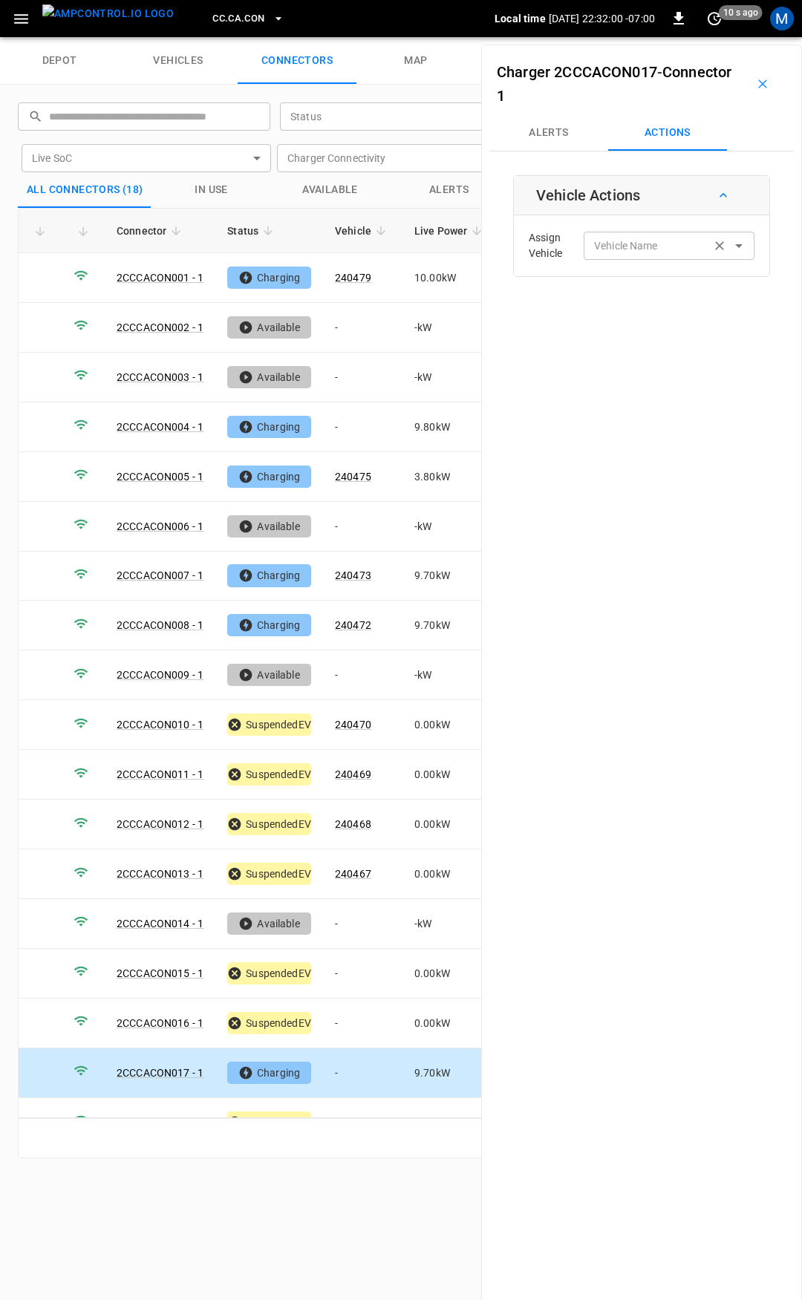
click at [628, 248] on input "Vehicle Name" at bounding box center [647, 245] width 118 height 19
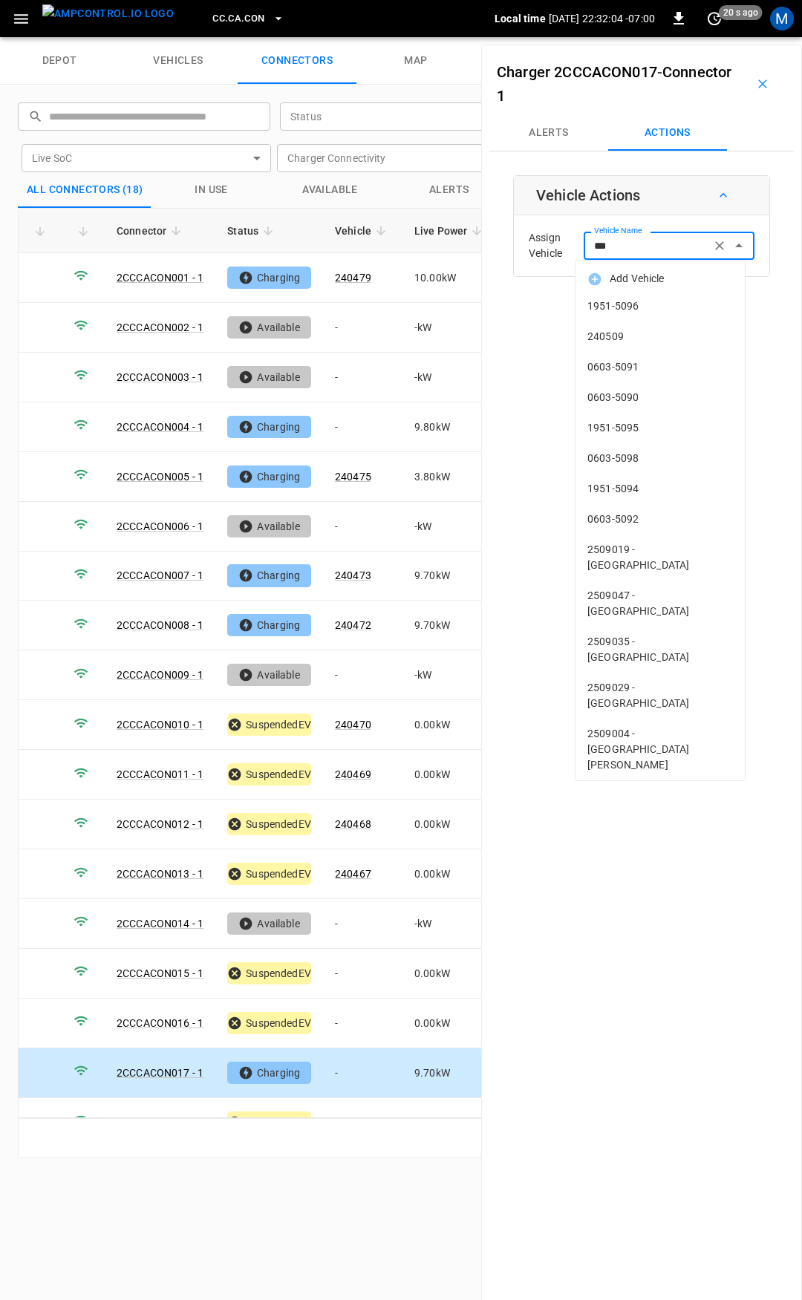
click at [652, 326] on li "240509" at bounding box center [659, 336] width 169 height 30
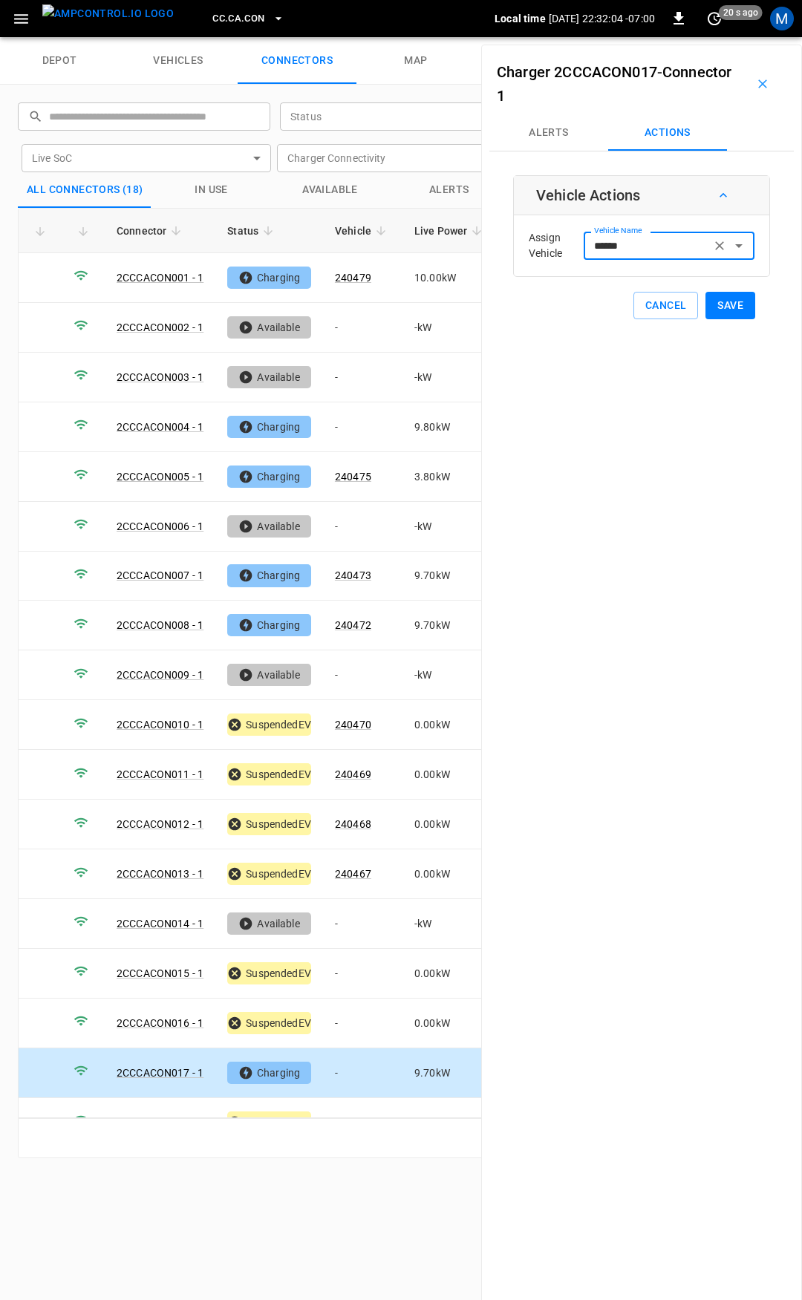
type input "******"
click at [727, 309] on button "Save" at bounding box center [730, 305] width 50 height 27
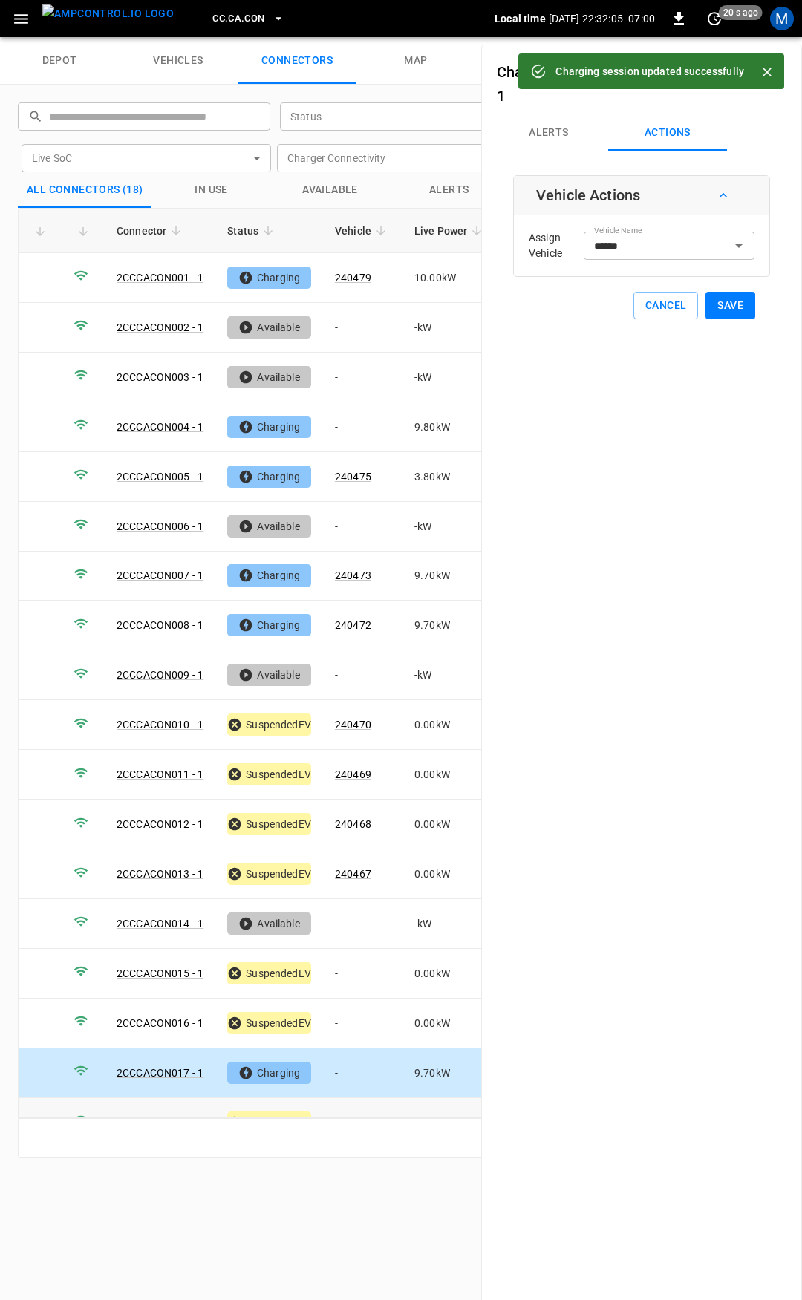
click at [362, 1100] on td "-" at bounding box center [362, 1123] width 79 height 50
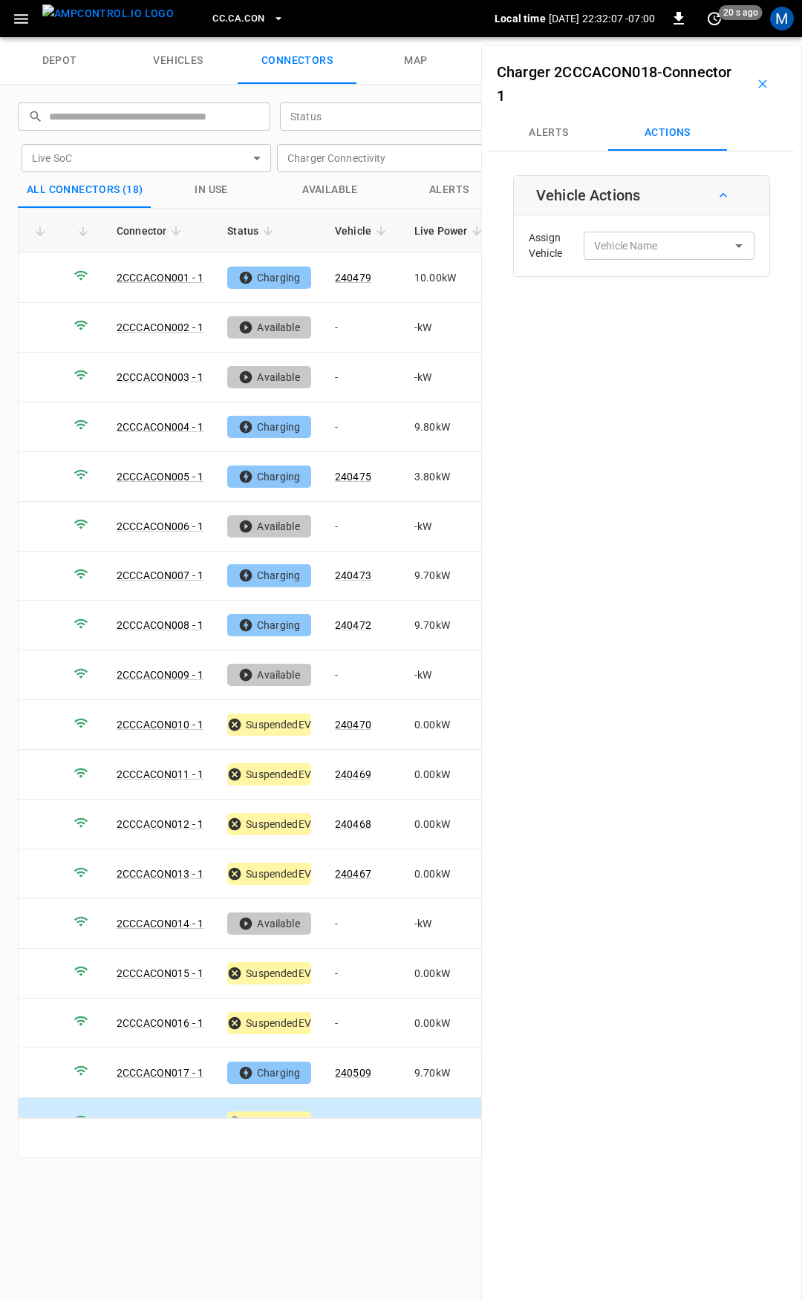
scroll to position [26, 0]
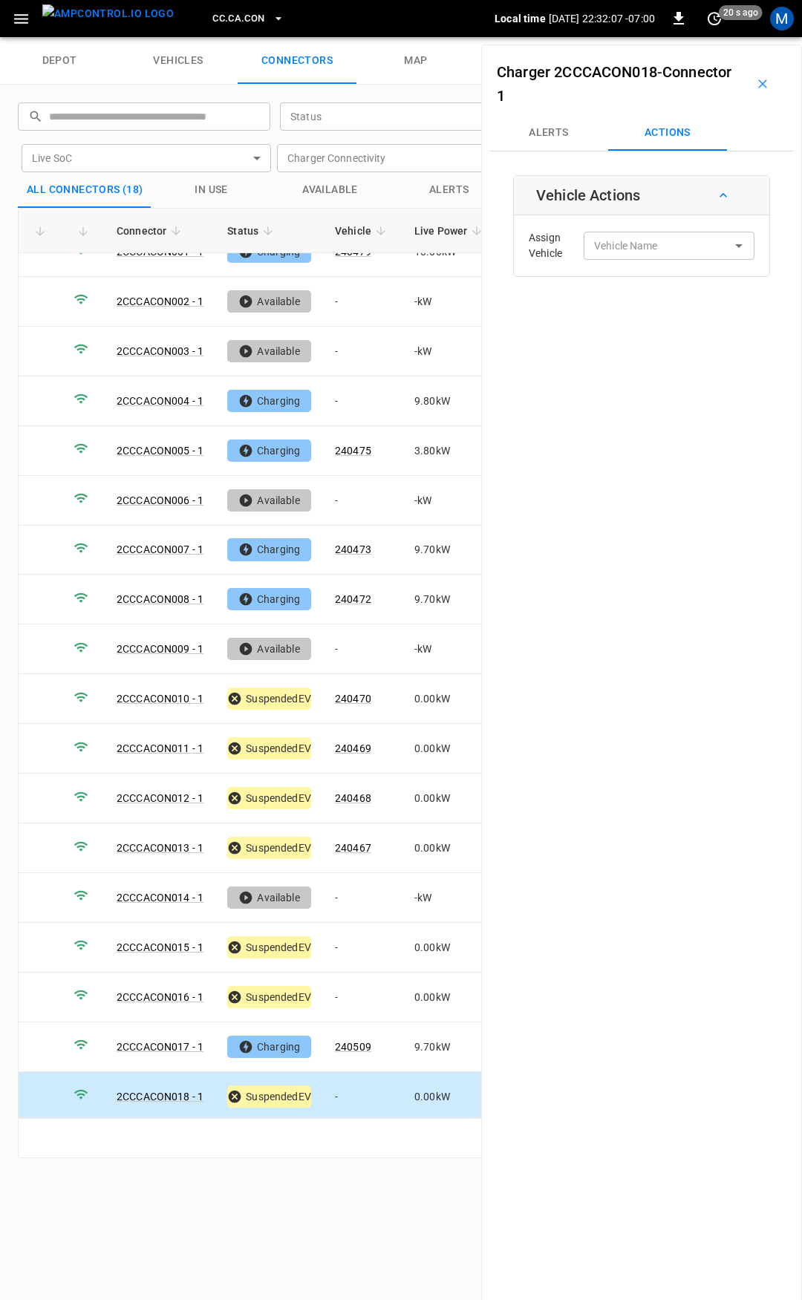
click at [357, 1089] on td "-" at bounding box center [362, 1097] width 79 height 50
click at [608, 253] on input "Vehicle Name" at bounding box center [647, 245] width 118 height 19
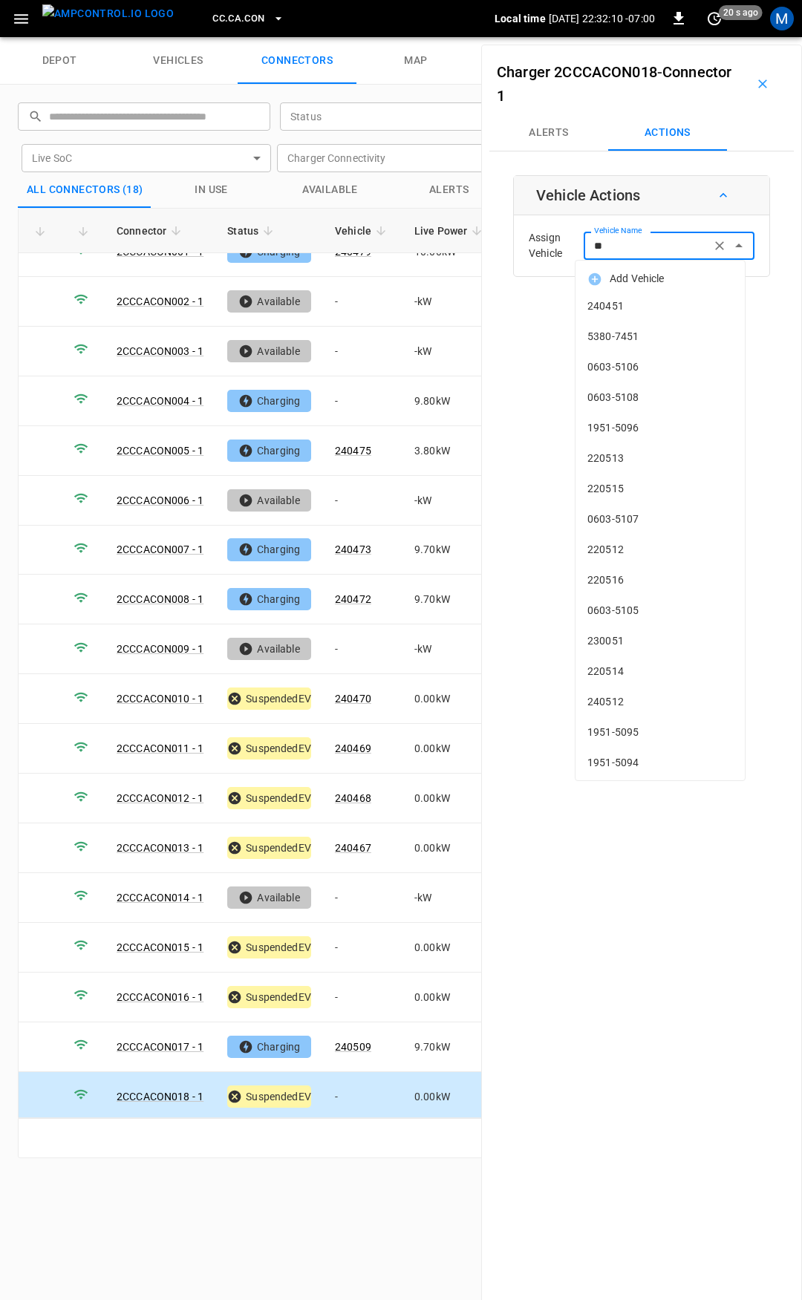
type input "***"
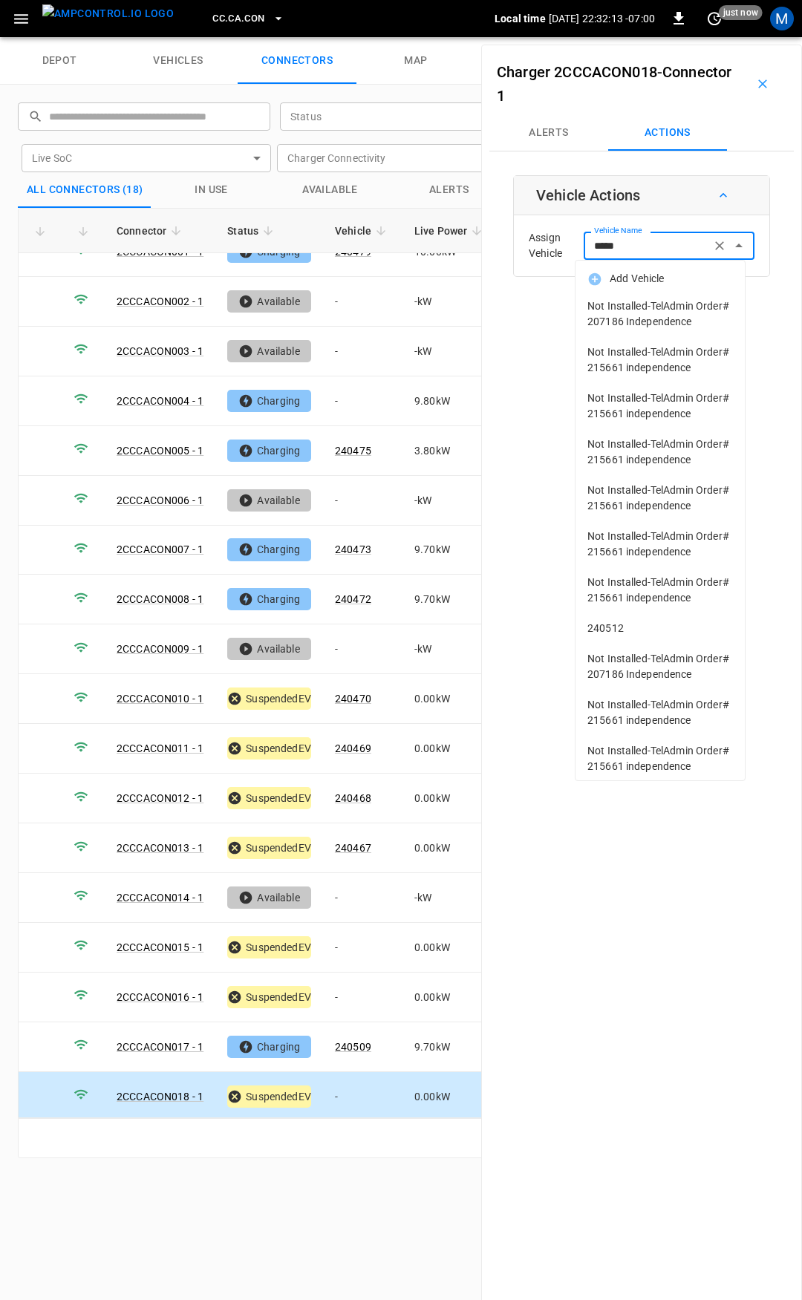
type input "******"
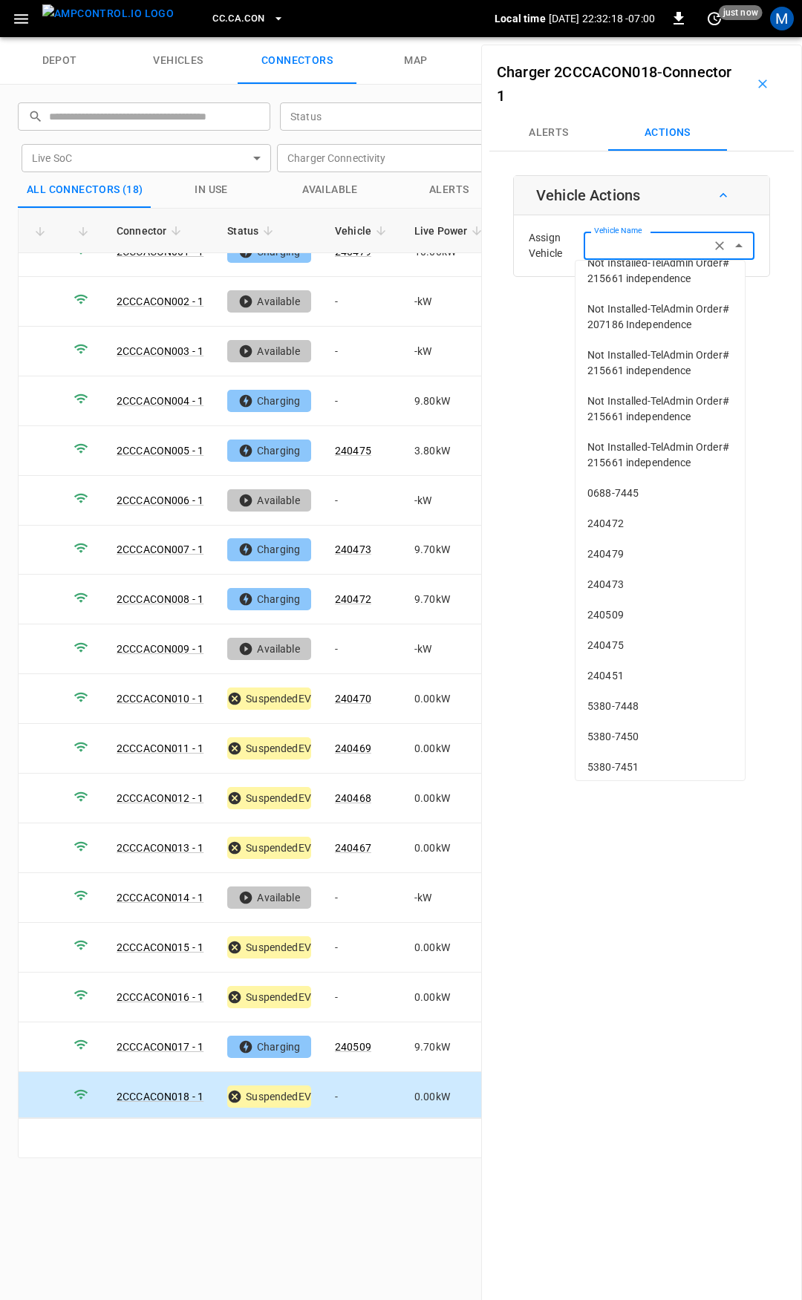
scroll to position [0, 0]
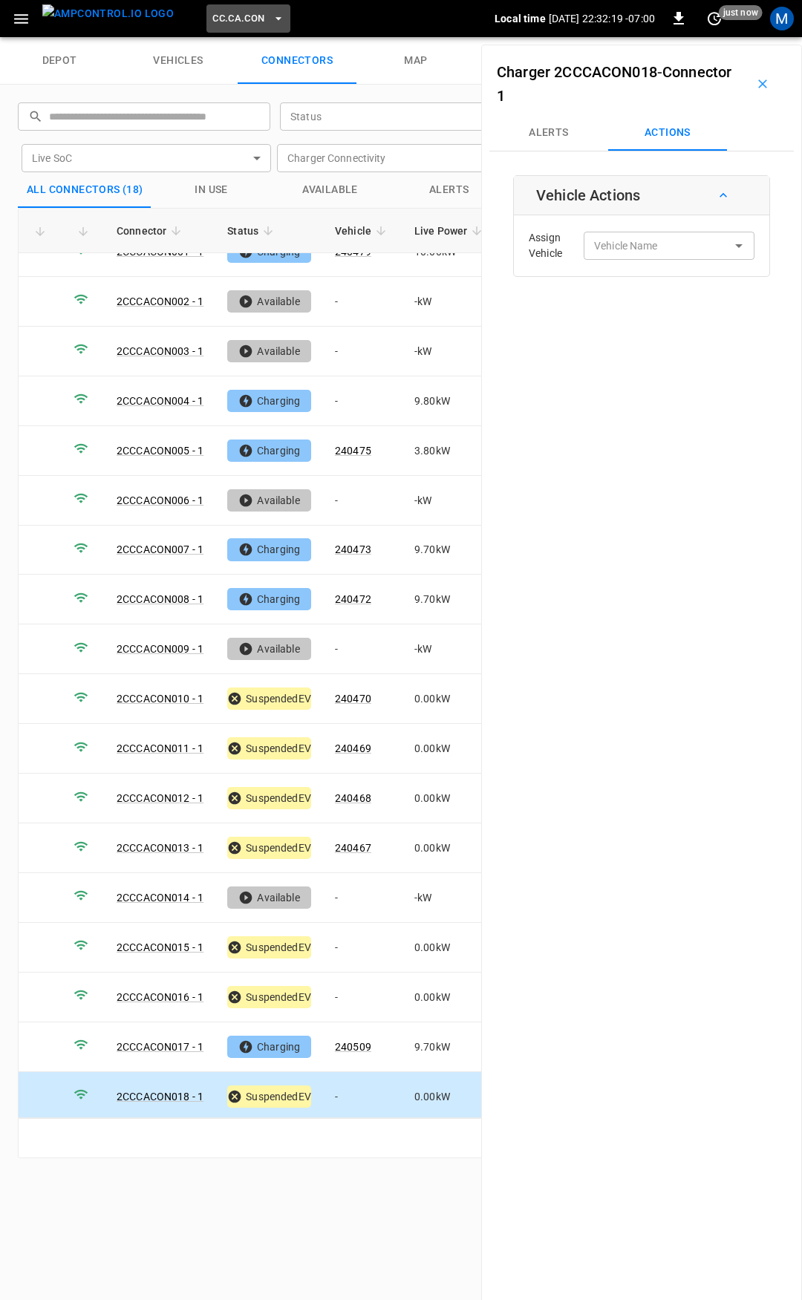
click at [215, 15] on span "CC.CA.CON" at bounding box center [238, 18] width 52 height 17
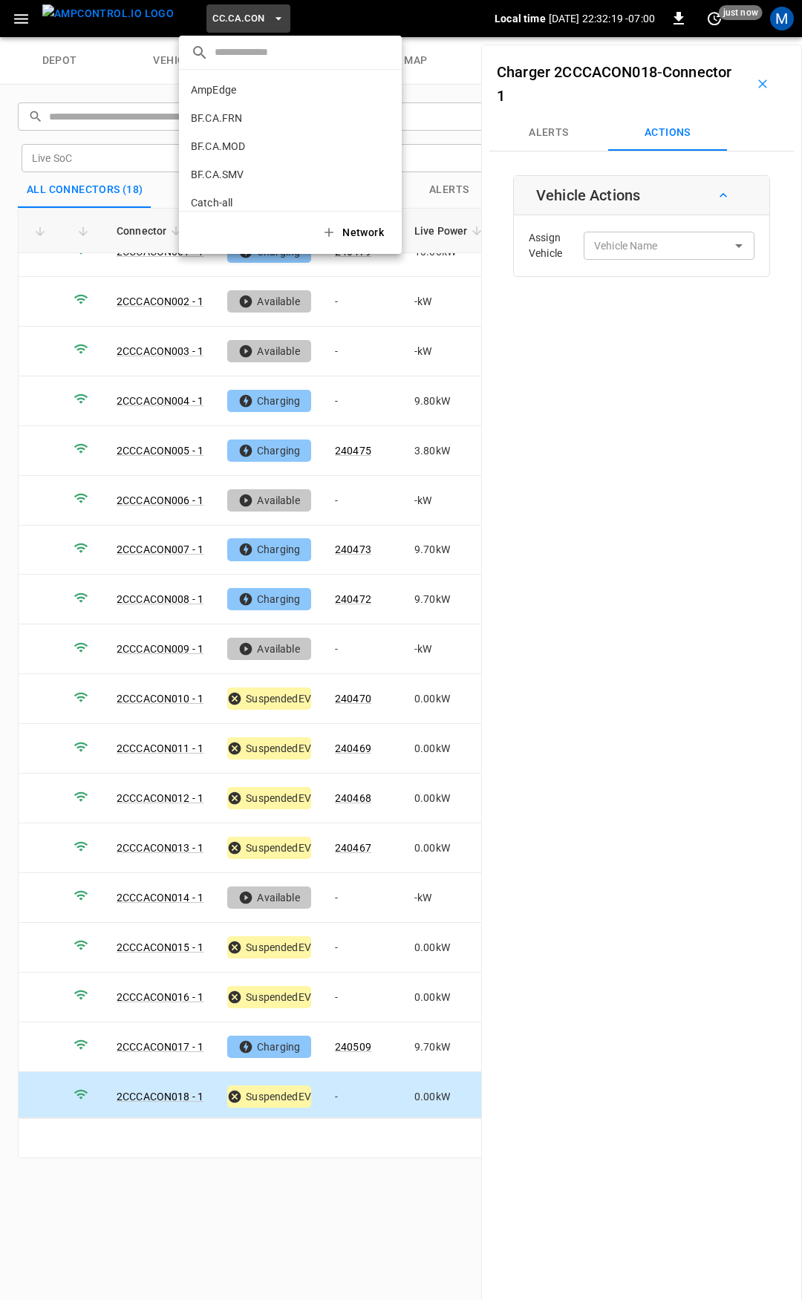
scroll to position [137, 0]
click at [249, 116] on li "CC.CA.FAI 4d3b ..." at bounding box center [290, 122] width 223 height 28
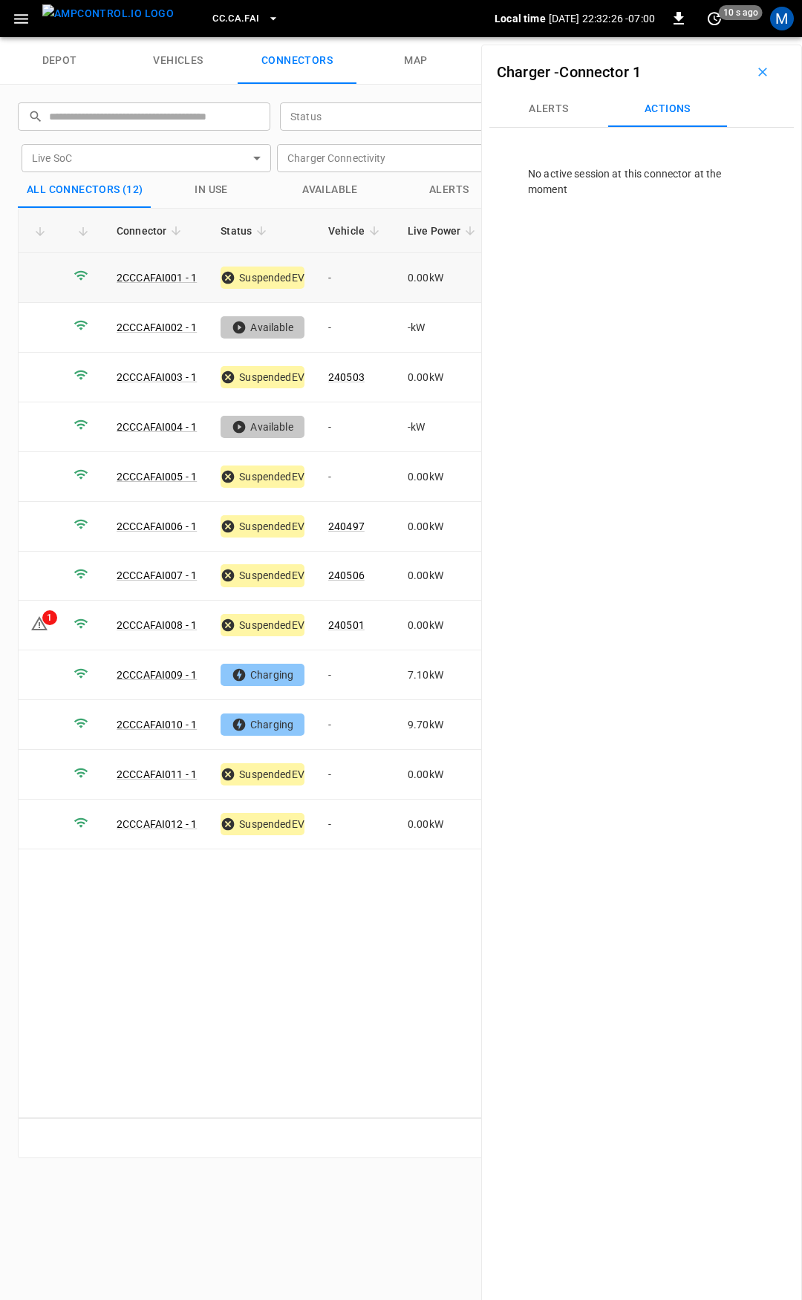
click at [353, 275] on td "-" at bounding box center [355, 278] width 79 height 50
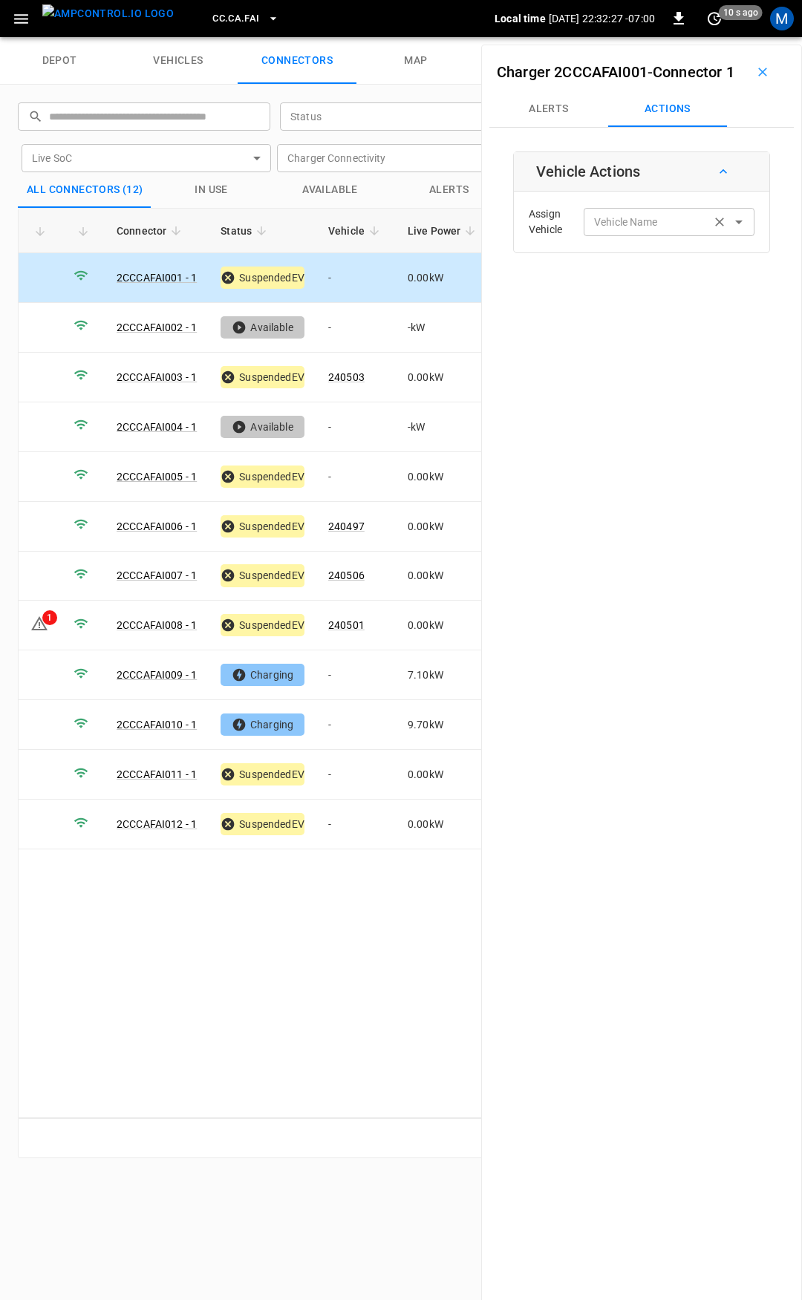
click at [637, 235] on div "Vehicle Name Vehicle Name" at bounding box center [668, 221] width 171 height 27
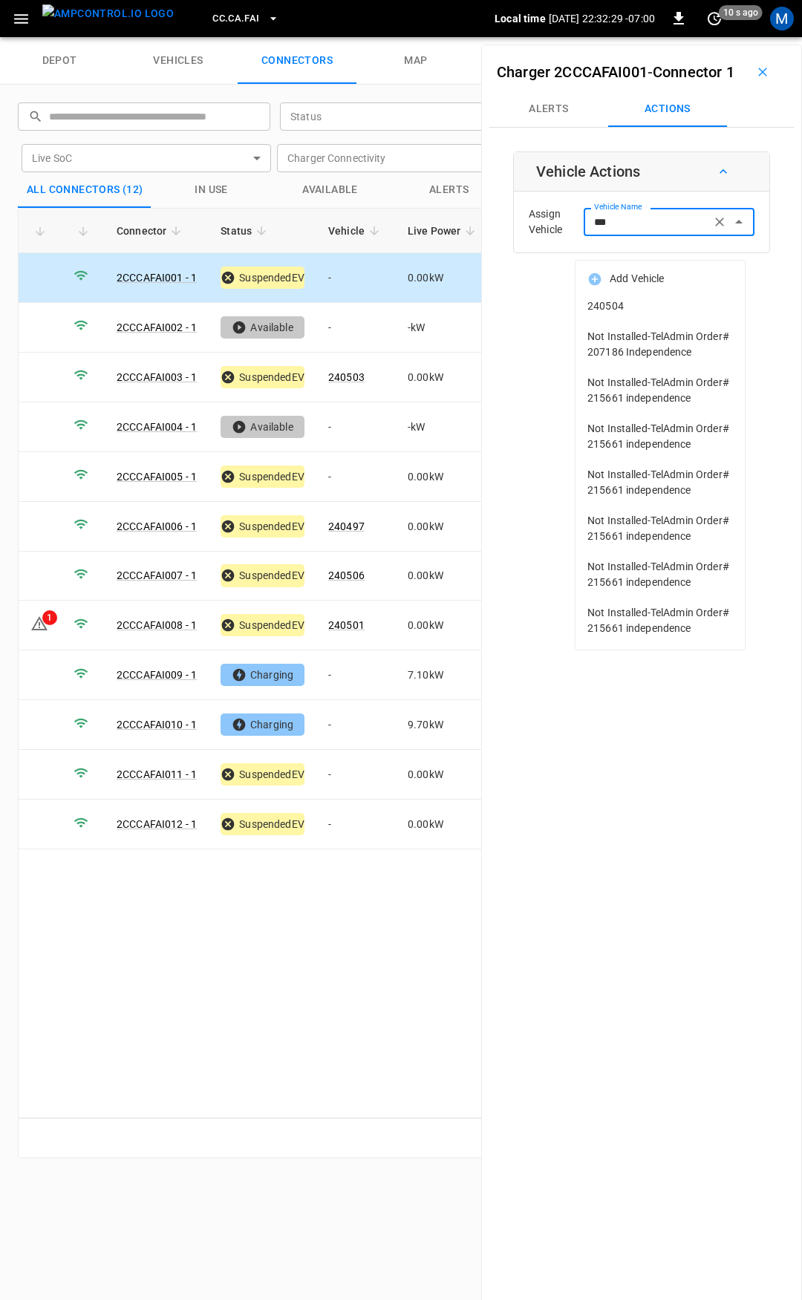
click at [638, 310] on span "240504" at bounding box center [659, 306] width 145 height 16
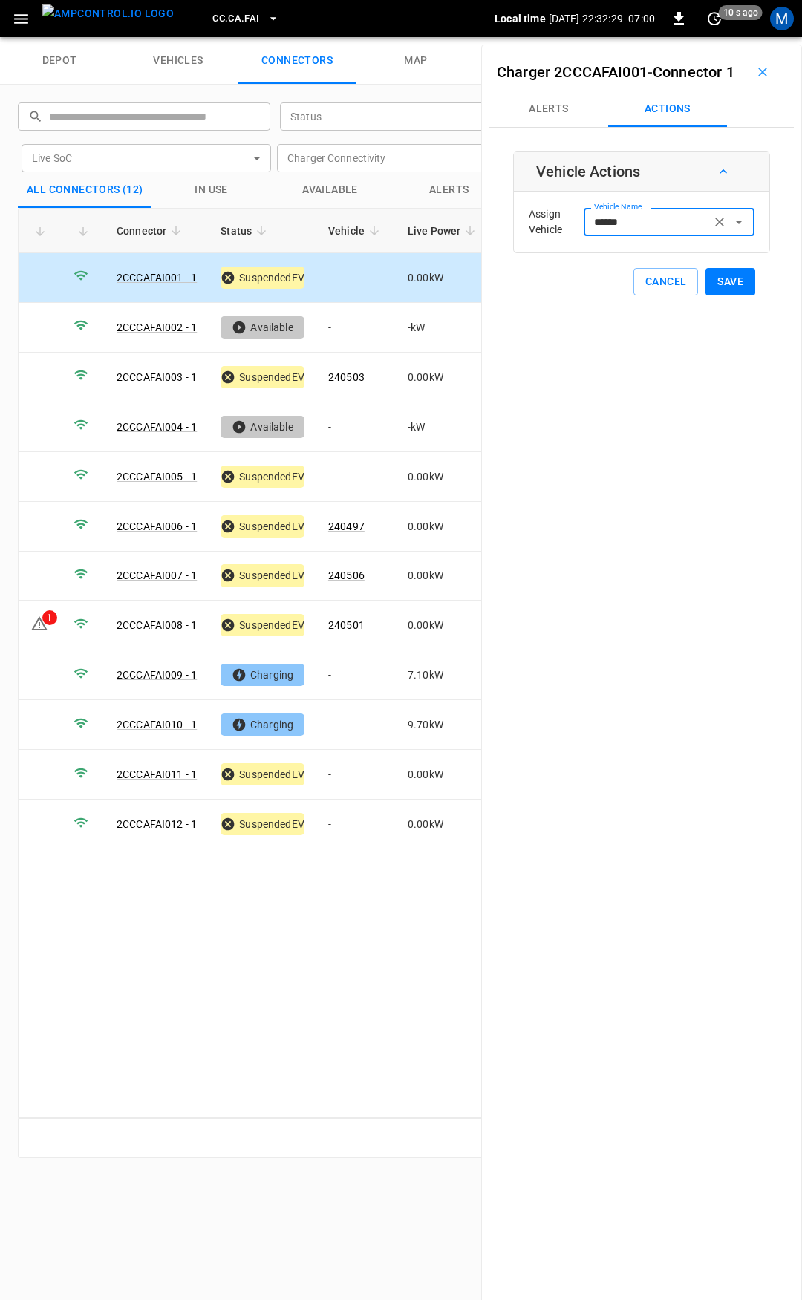
type input "******"
click at [722, 295] on button "Save" at bounding box center [730, 281] width 50 height 27
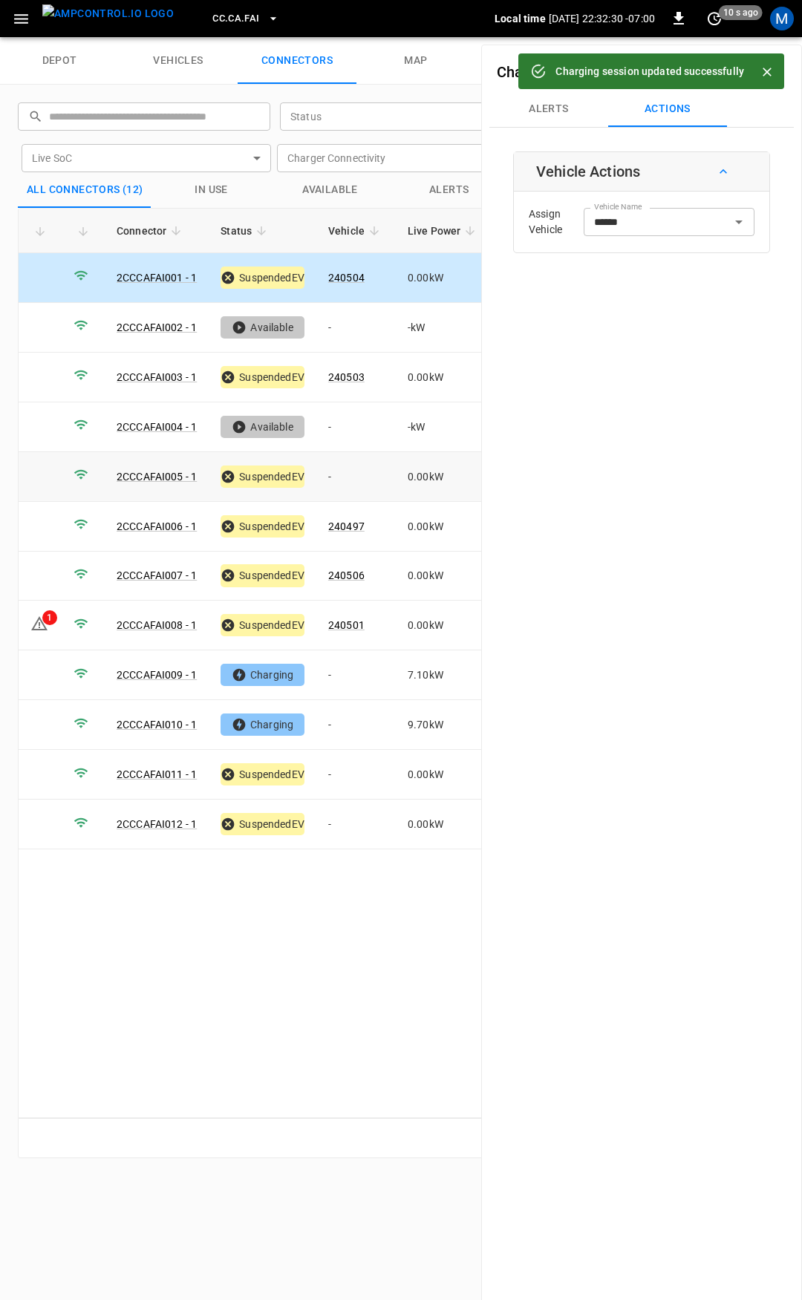
click at [359, 479] on td "-" at bounding box center [355, 477] width 79 height 50
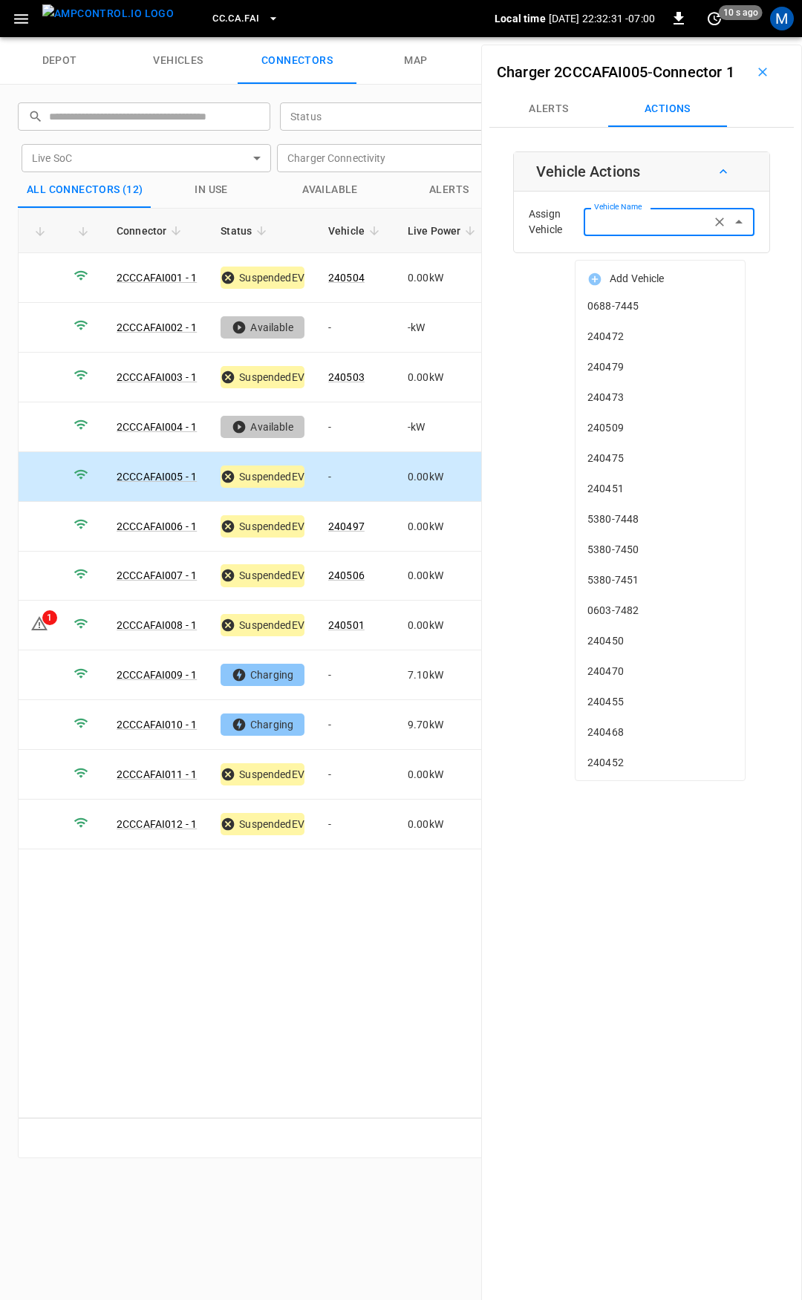
click at [620, 231] on input "Vehicle Name" at bounding box center [647, 221] width 118 height 19
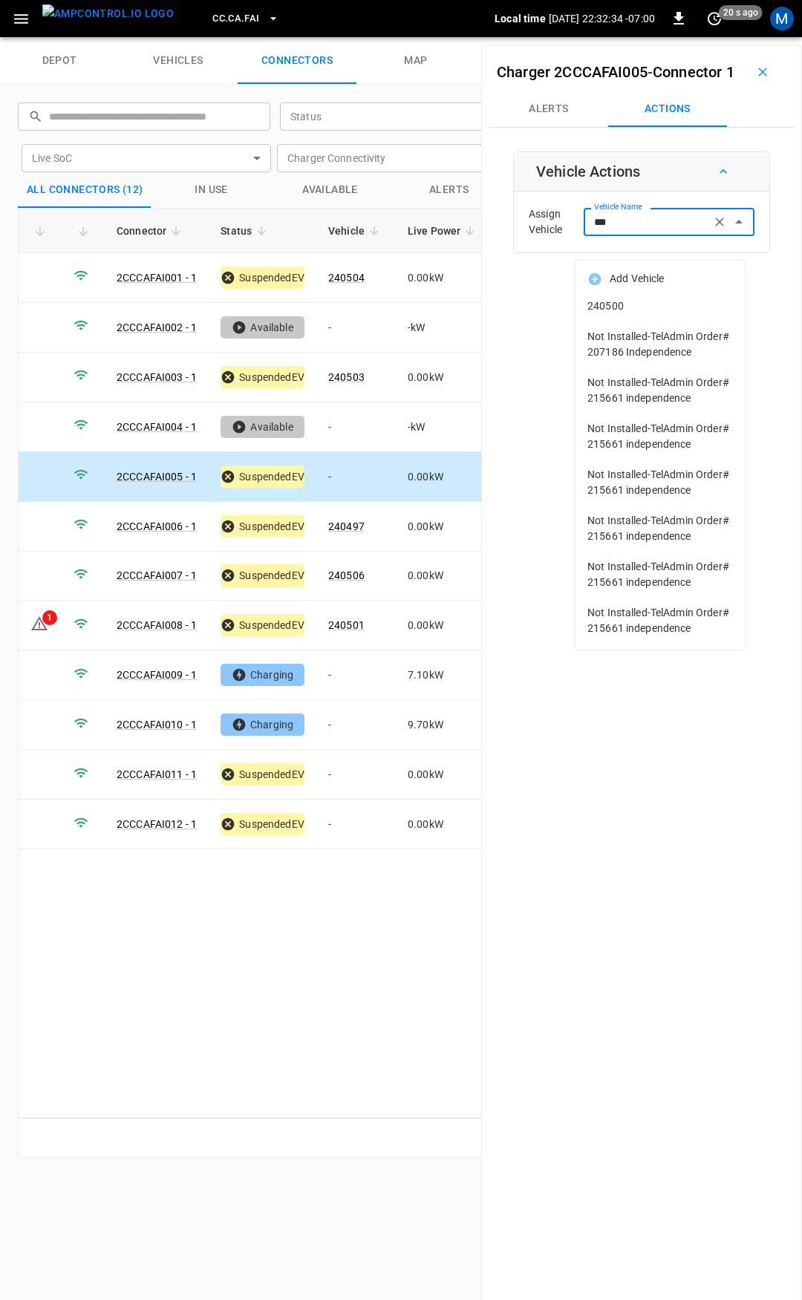
click at [662, 298] on span "240500" at bounding box center [659, 306] width 145 height 16
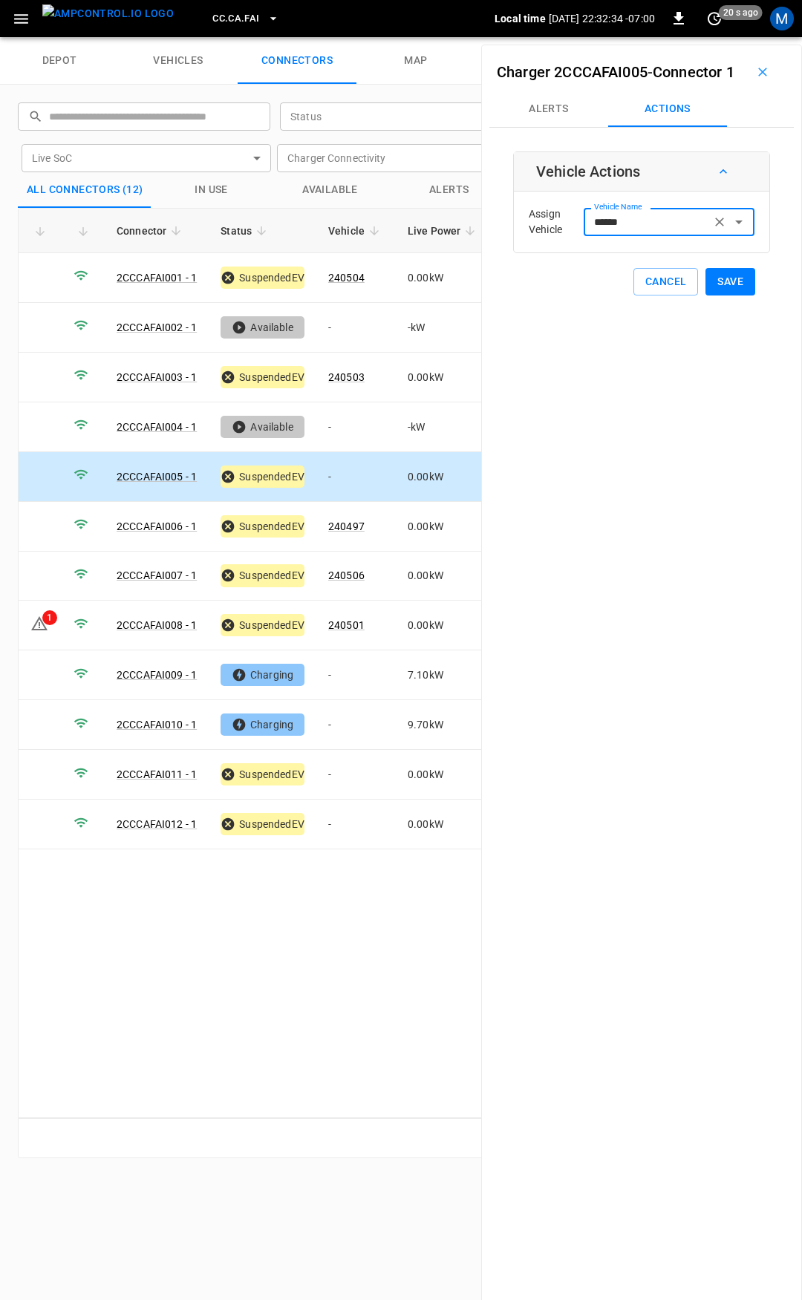
type input "******"
click at [733, 295] on button "Save" at bounding box center [730, 281] width 50 height 27
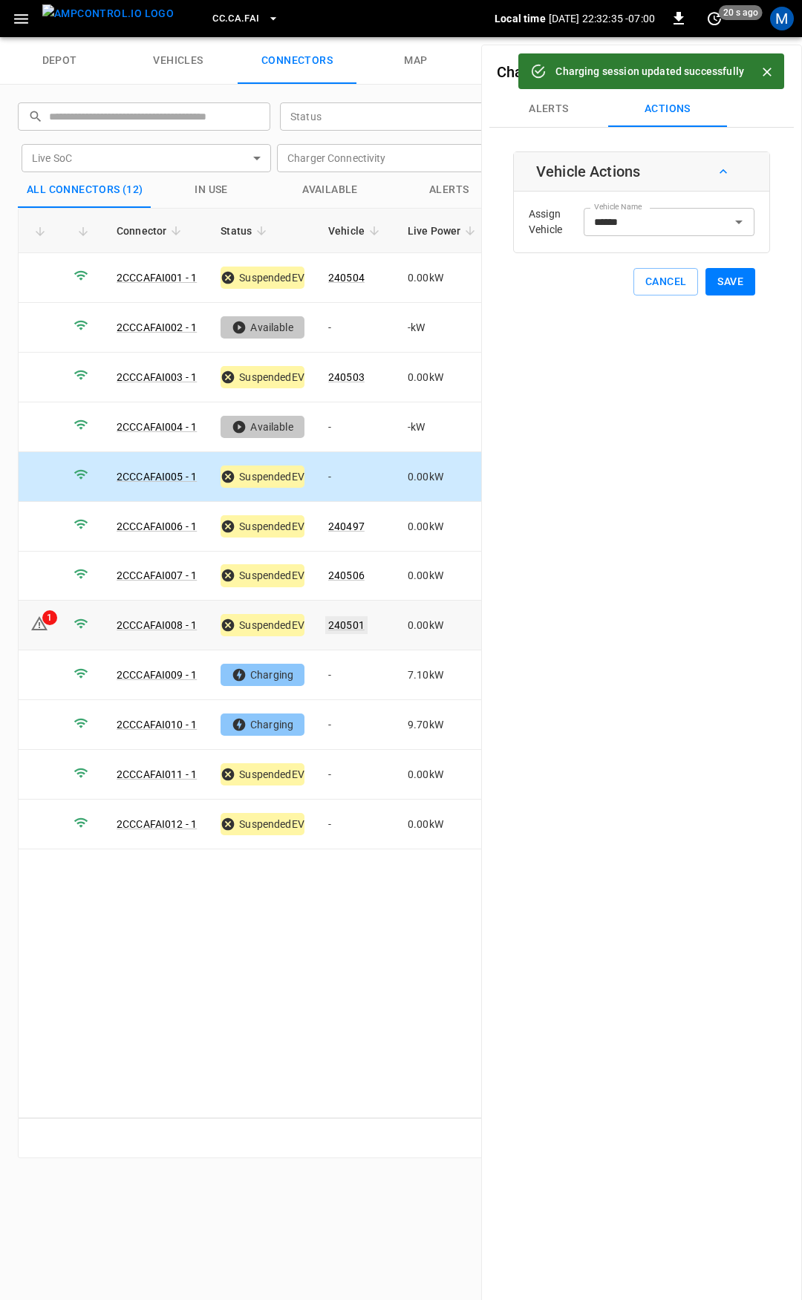
click at [350, 618] on link "240501" at bounding box center [346, 625] width 42 height 18
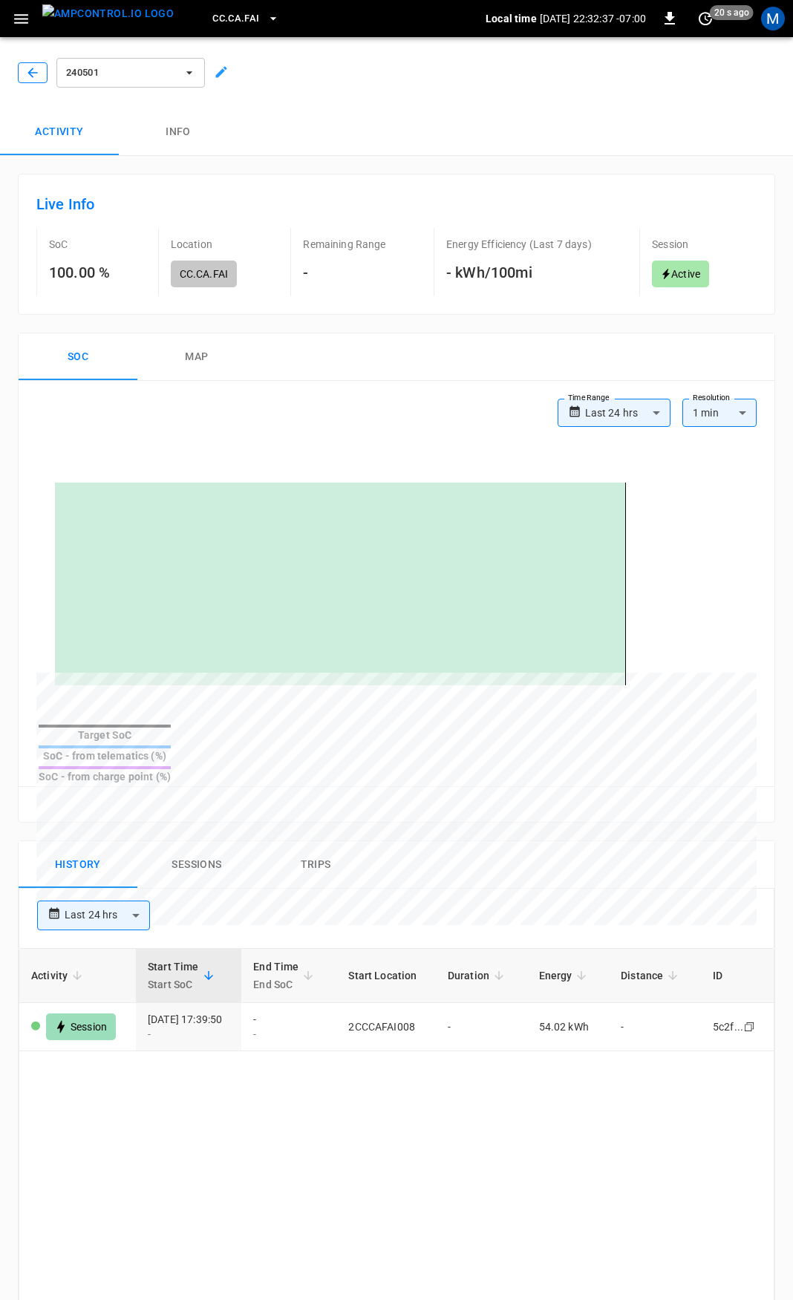
click at [27, 73] on icon "button" at bounding box center [32, 72] width 15 height 15
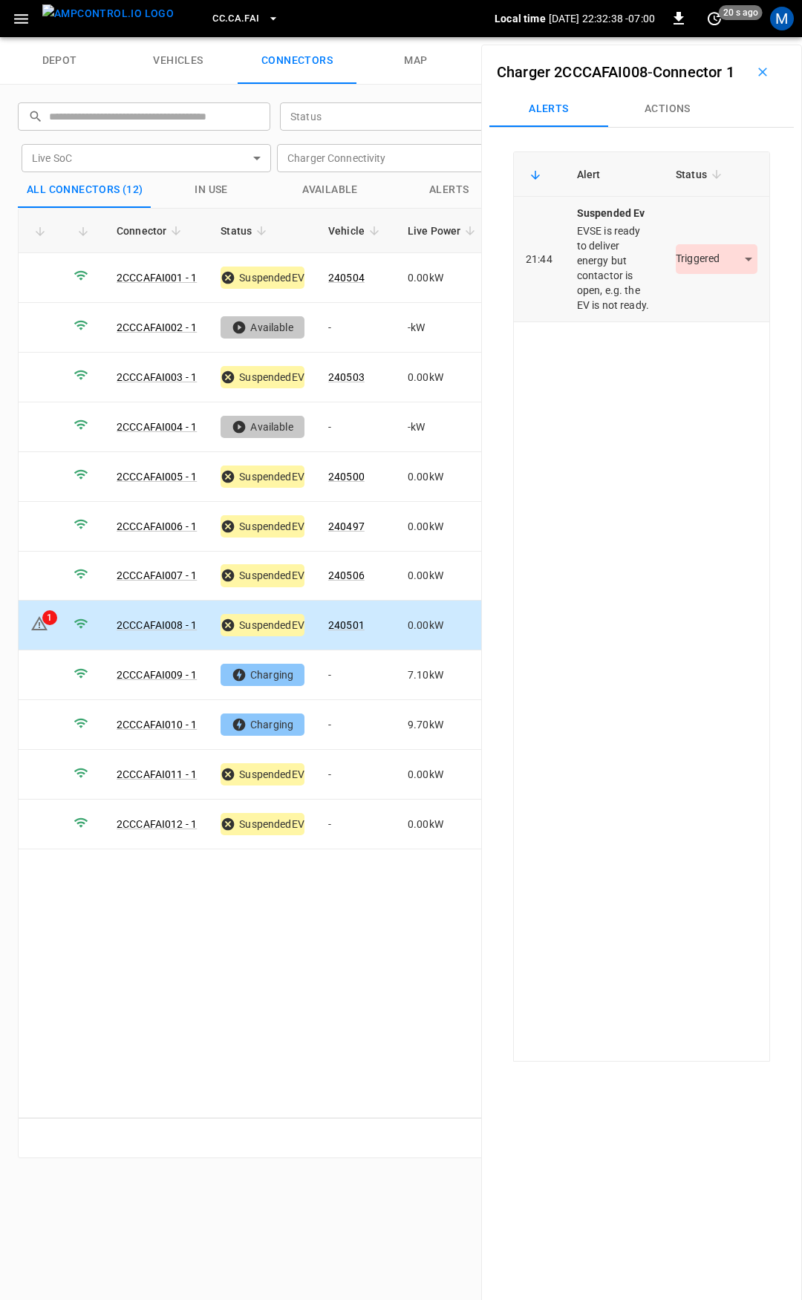
click at [710, 274] on div "Triggered *********" at bounding box center [716, 259] width 82 height 30
click at [714, 37] on body "CC.CA.FAI Local time [DATE] 22:32:38 -07:00 0 20 s ago M depot vehicles connect…" at bounding box center [401, 18] width 802 height 37
click at [710, 319] on li "Resolved" at bounding box center [707, 327] width 93 height 24
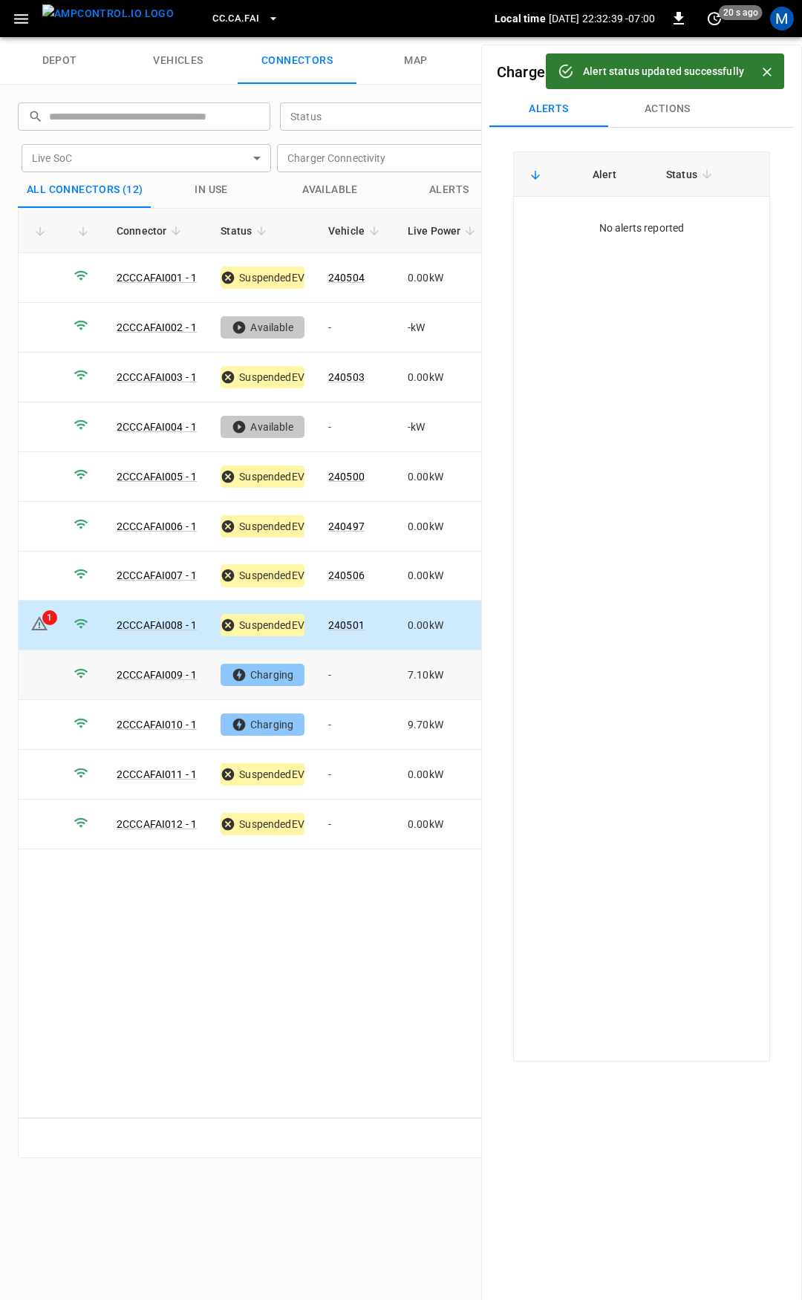
click at [361, 674] on td "-" at bounding box center [355, 675] width 79 height 50
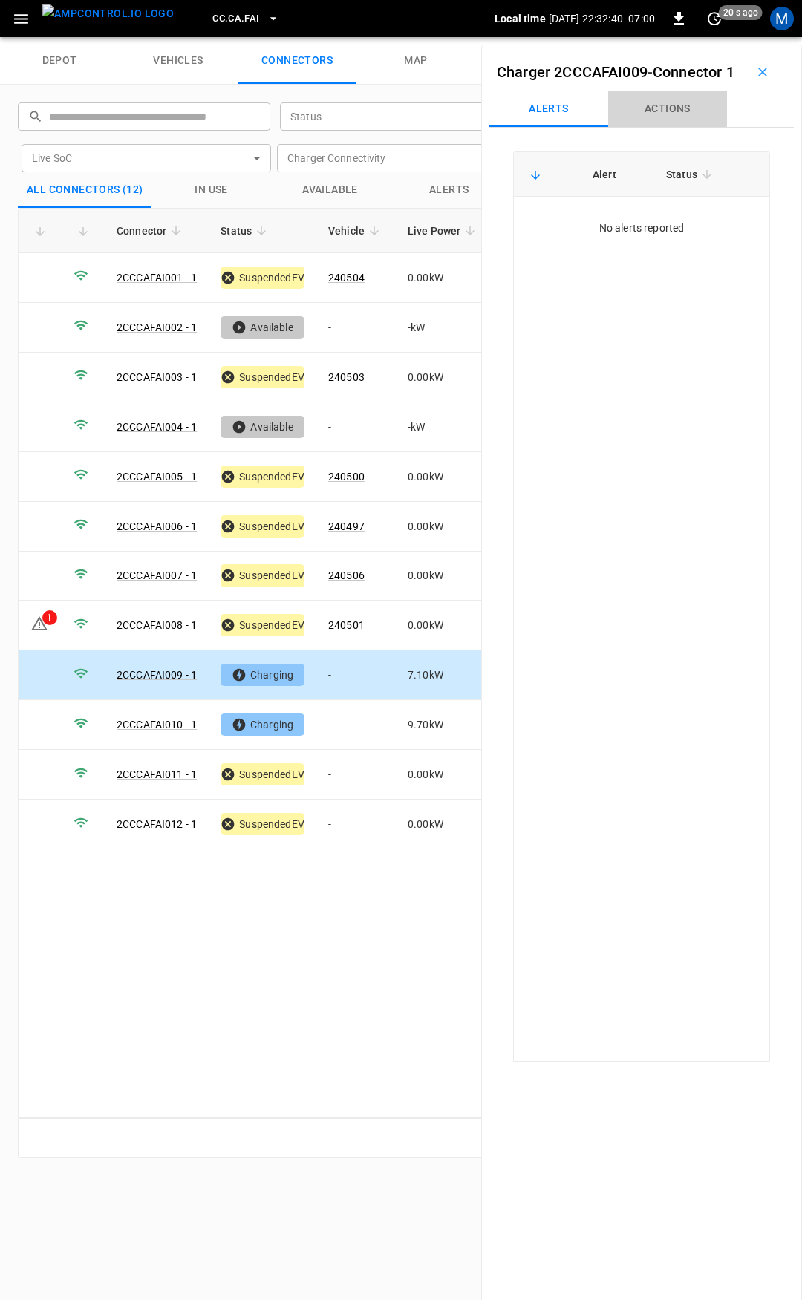
click at [656, 127] on button "Actions" at bounding box center [667, 109] width 119 height 36
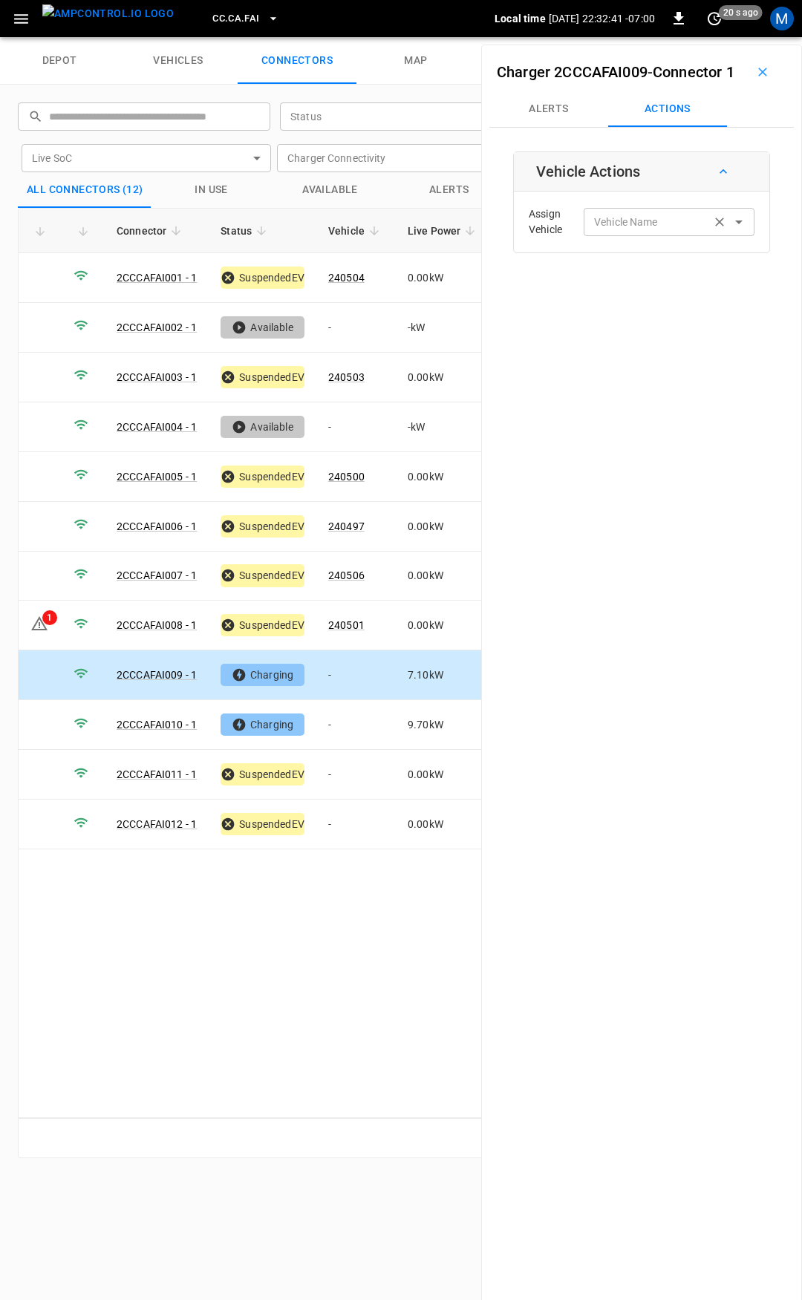
click at [648, 231] on input "Vehicle Name" at bounding box center [647, 221] width 118 height 19
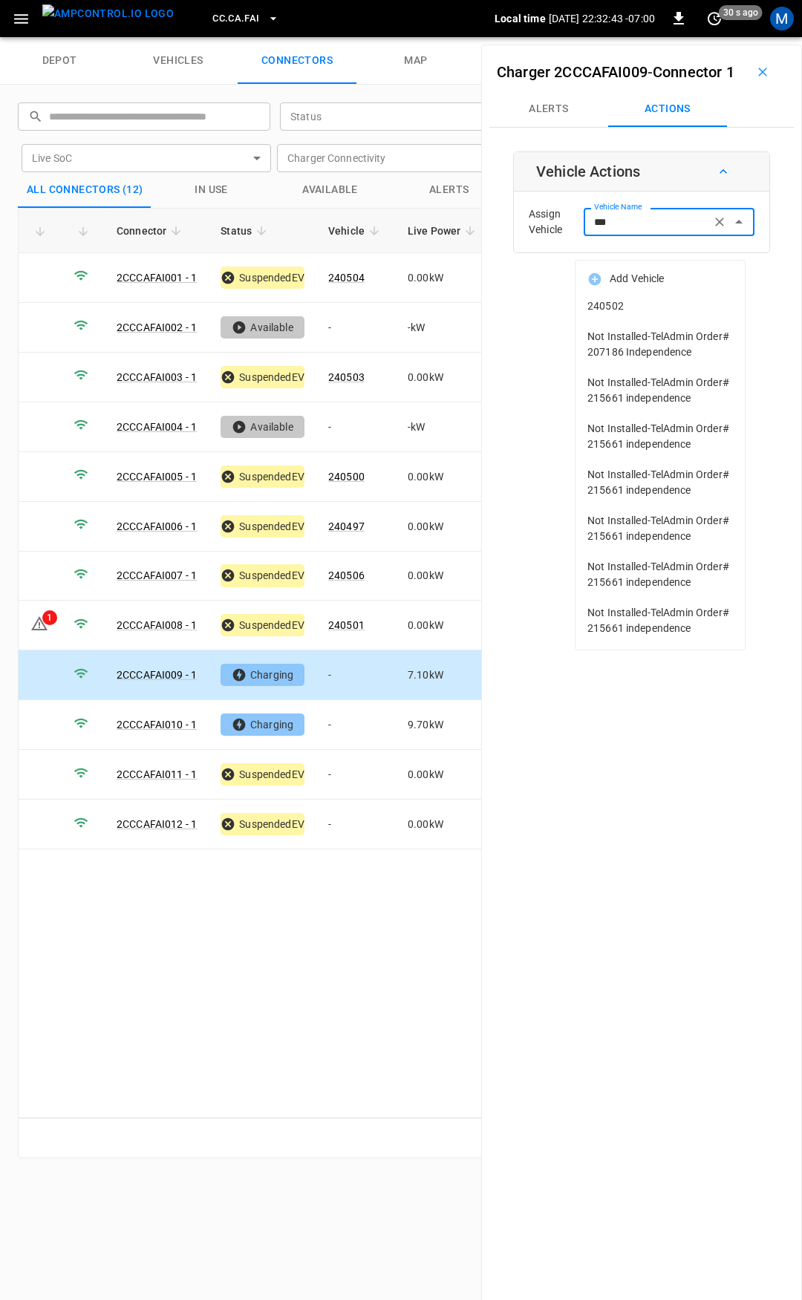
click at [677, 311] on span "240502" at bounding box center [659, 306] width 145 height 16
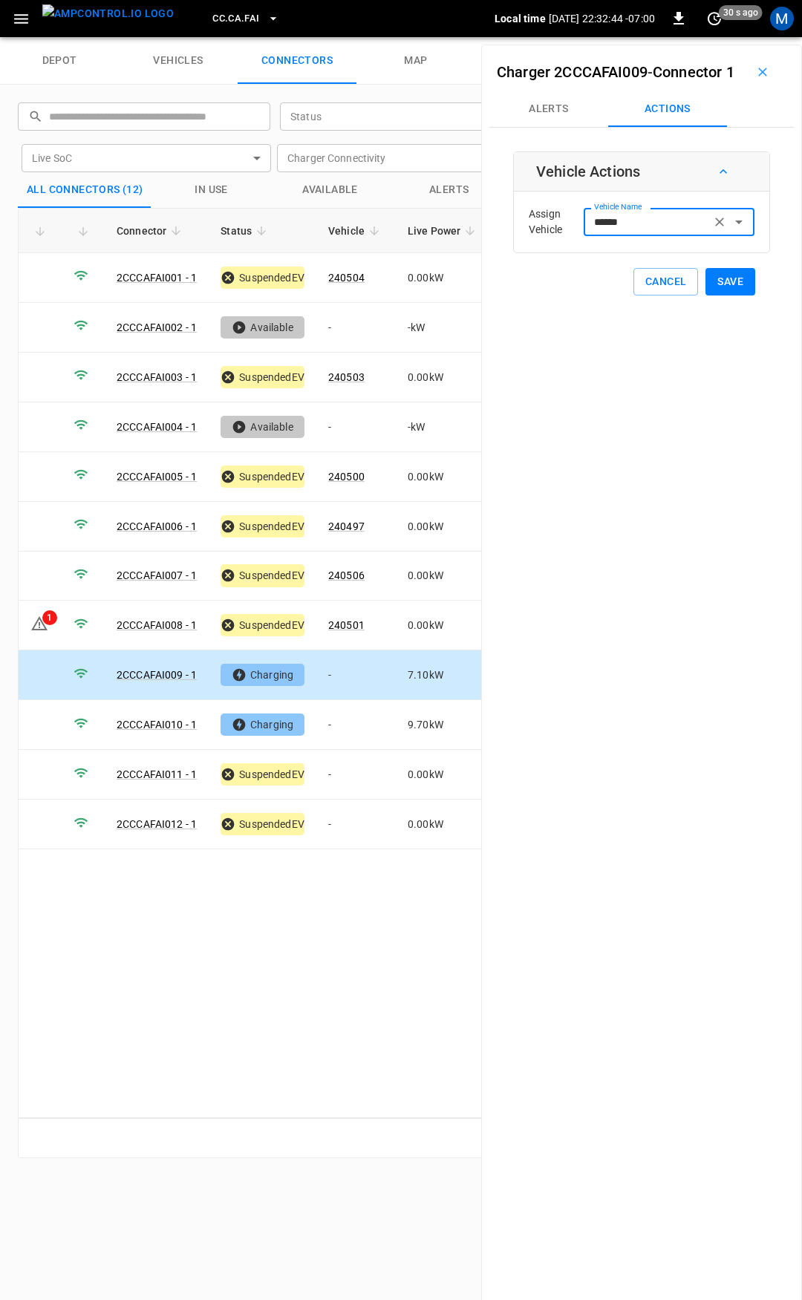
type input "******"
click at [721, 295] on button "Save" at bounding box center [730, 281] width 50 height 27
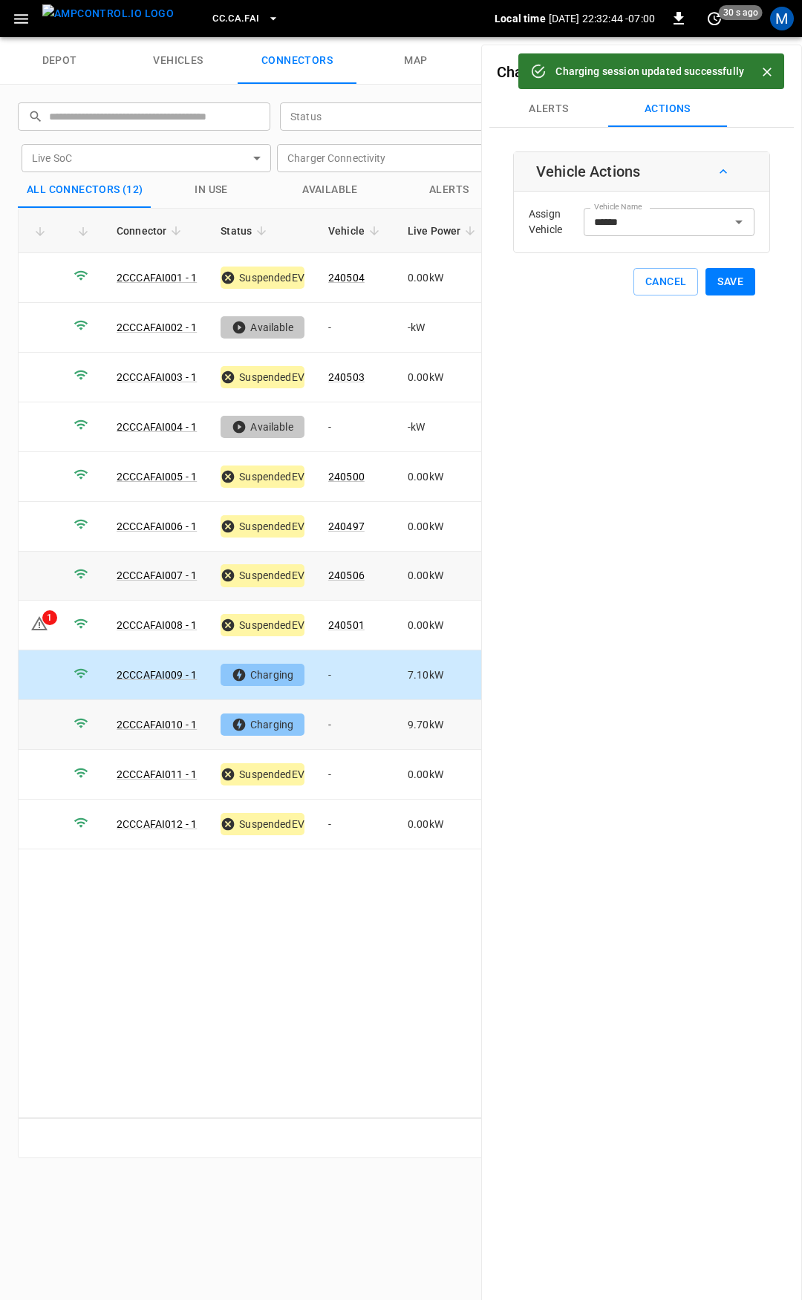
click at [361, 721] on td "-" at bounding box center [355, 725] width 79 height 50
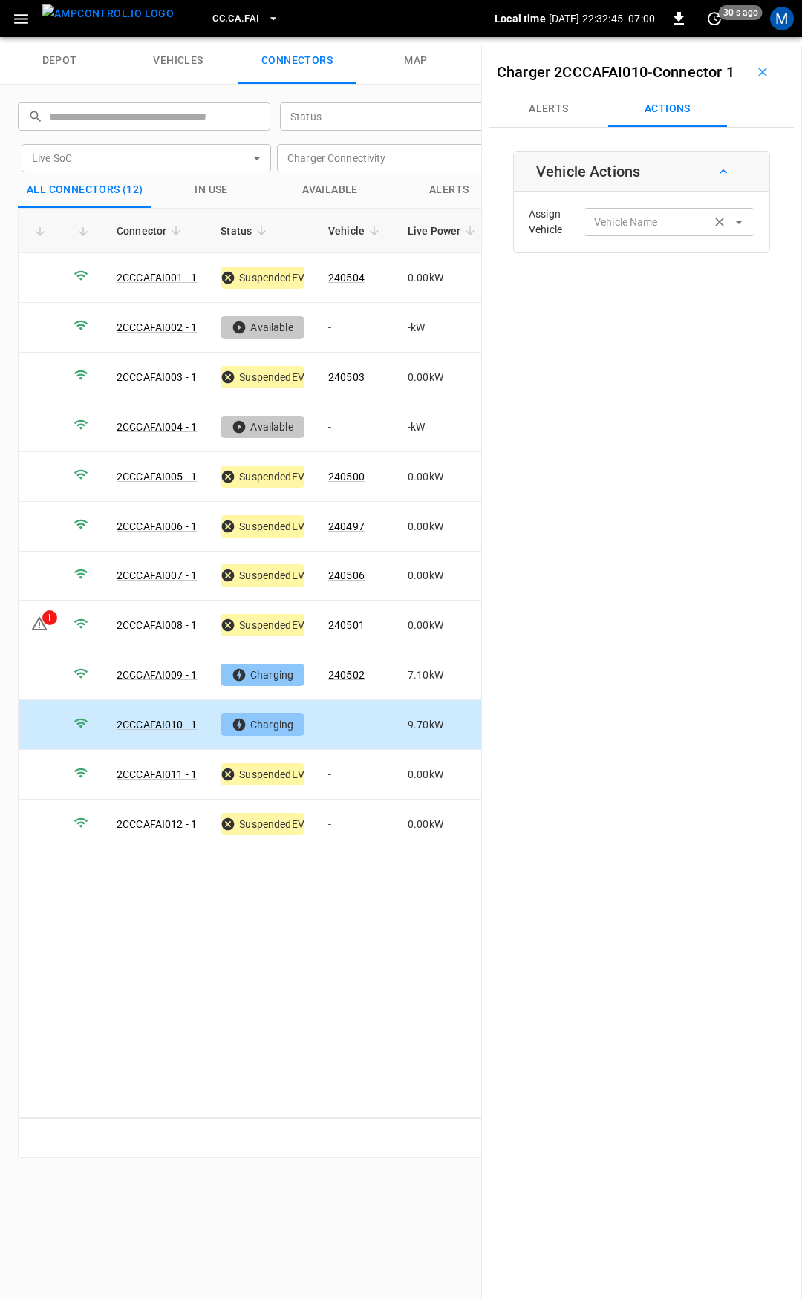
click at [630, 231] on input "Vehicle Name" at bounding box center [647, 221] width 118 height 19
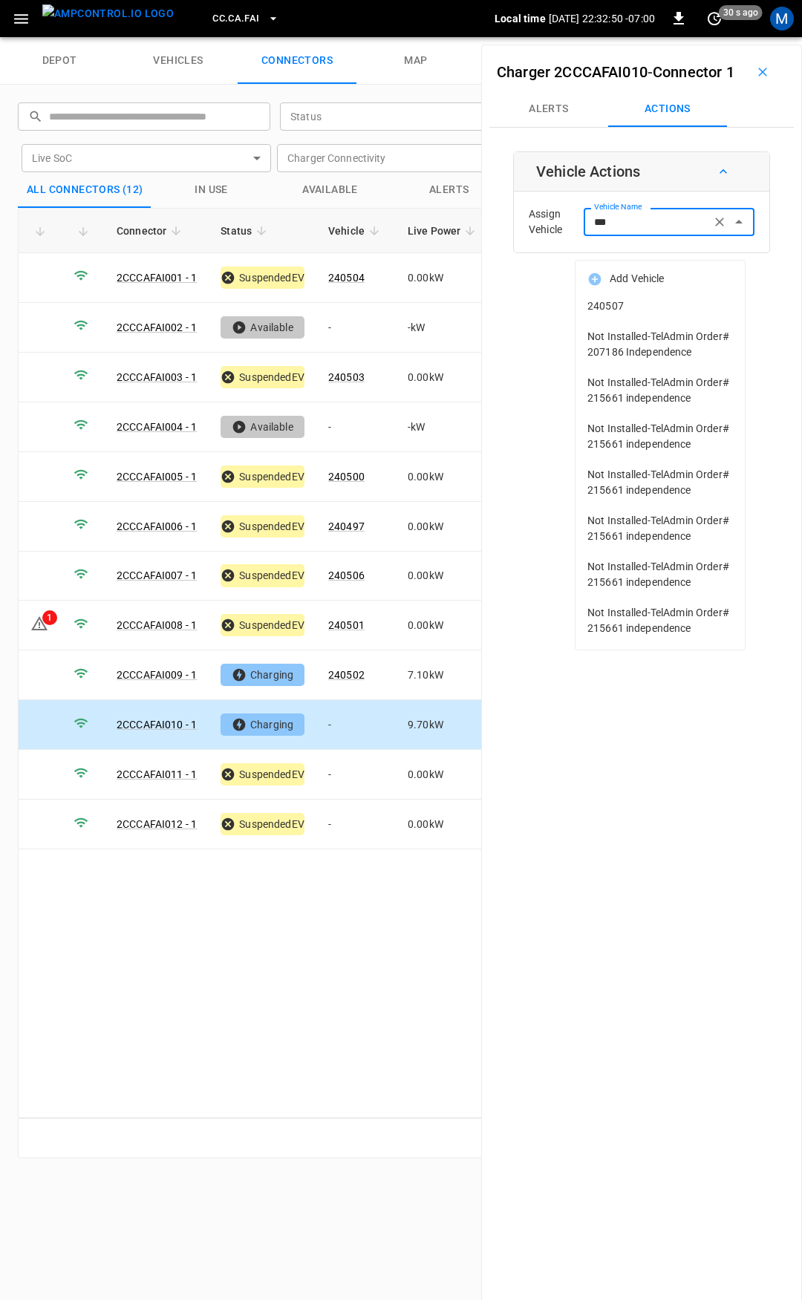
click at [629, 307] on span "240507" at bounding box center [659, 306] width 145 height 16
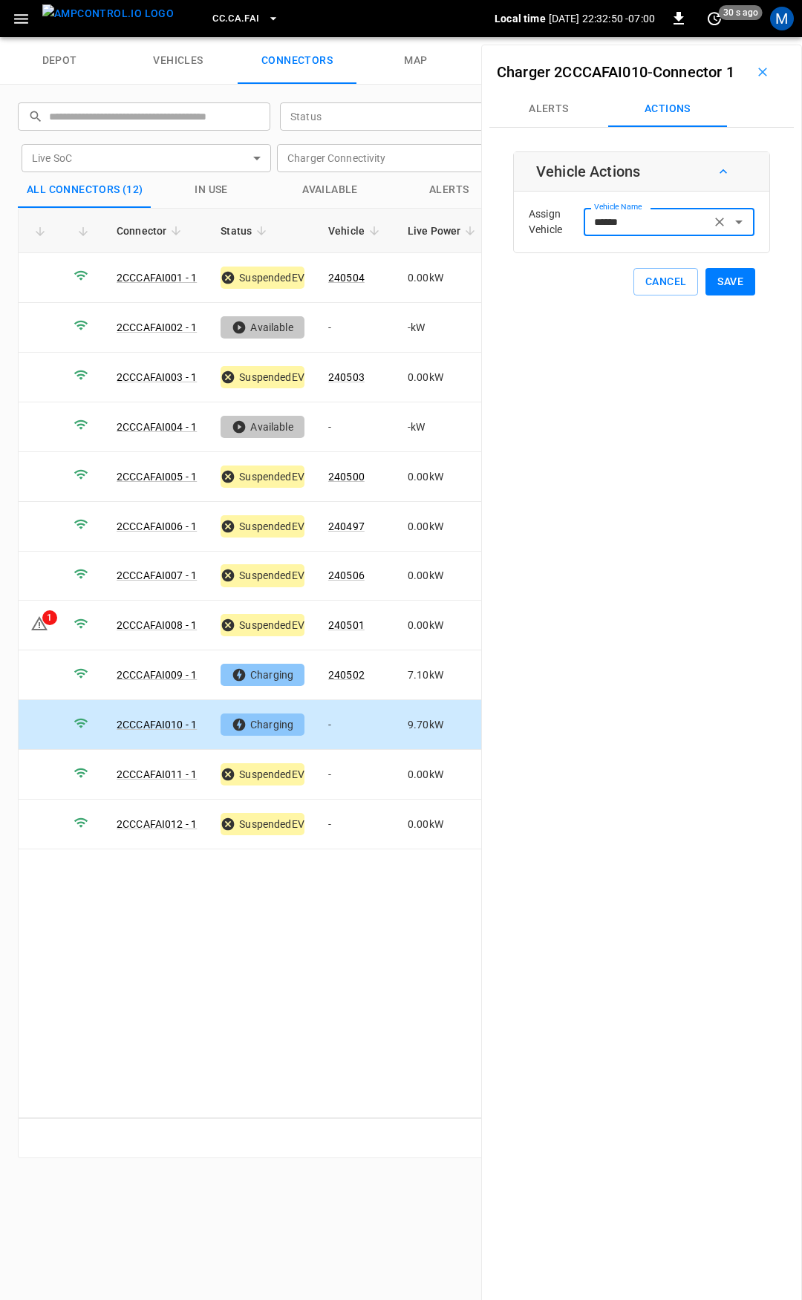
type input "******"
click at [723, 295] on button "Save" at bounding box center [730, 281] width 50 height 27
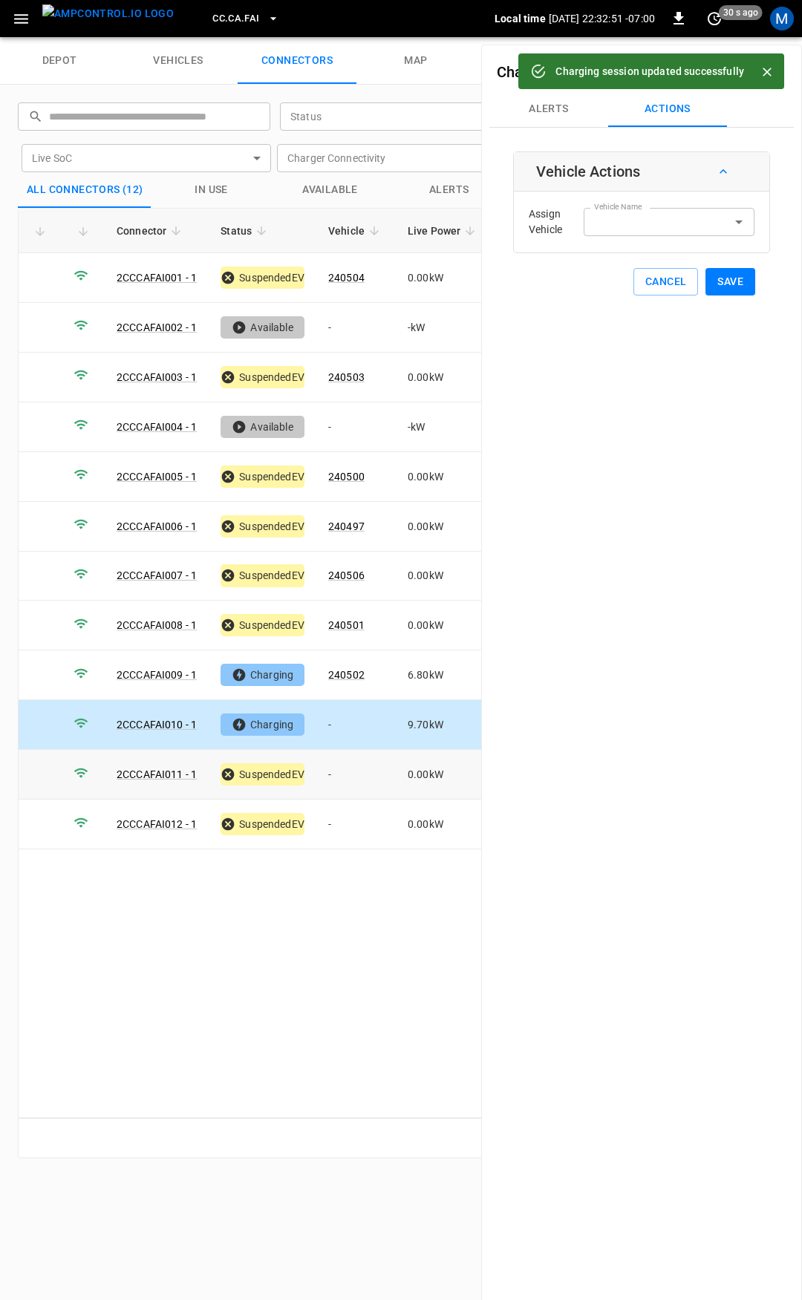
click at [357, 769] on td "-" at bounding box center [355, 775] width 79 height 50
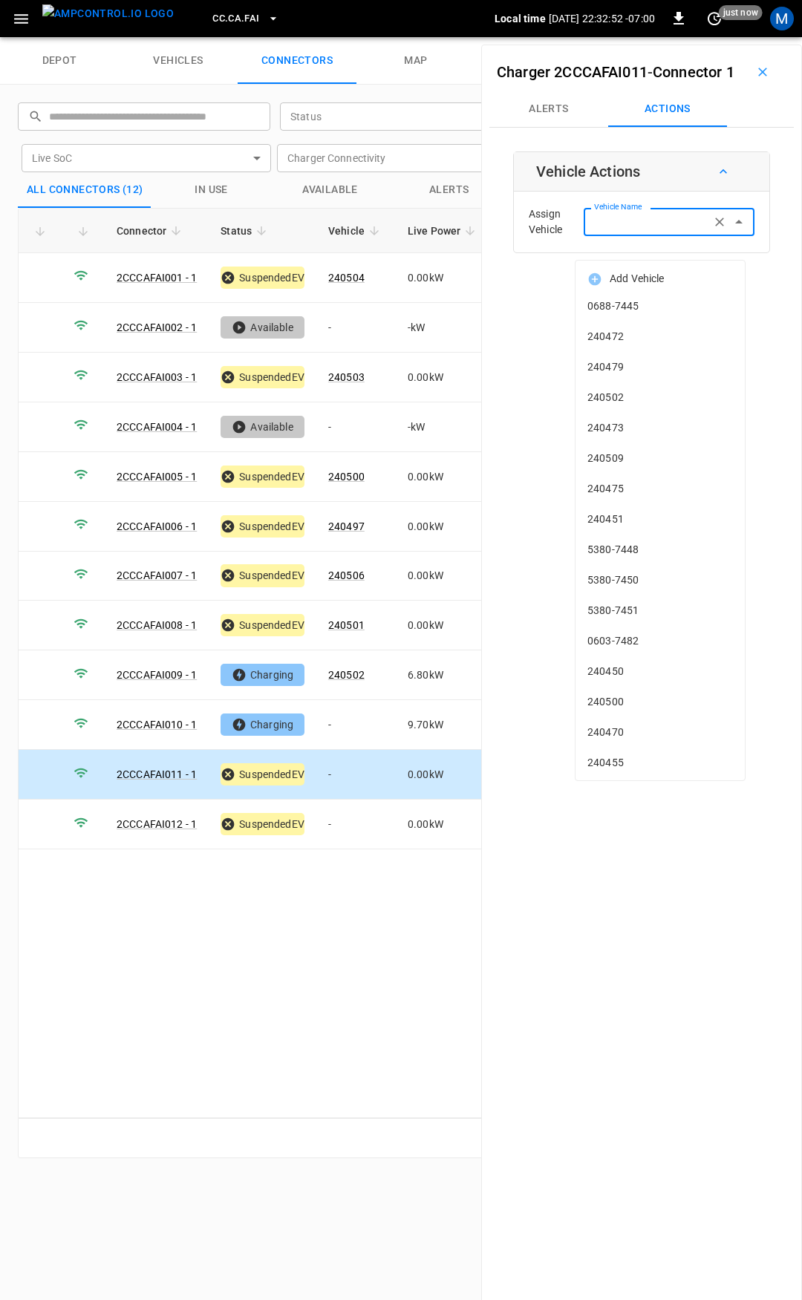
click at [653, 231] on input "Vehicle Name" at bounding box center [647, 221] width 118 height 19
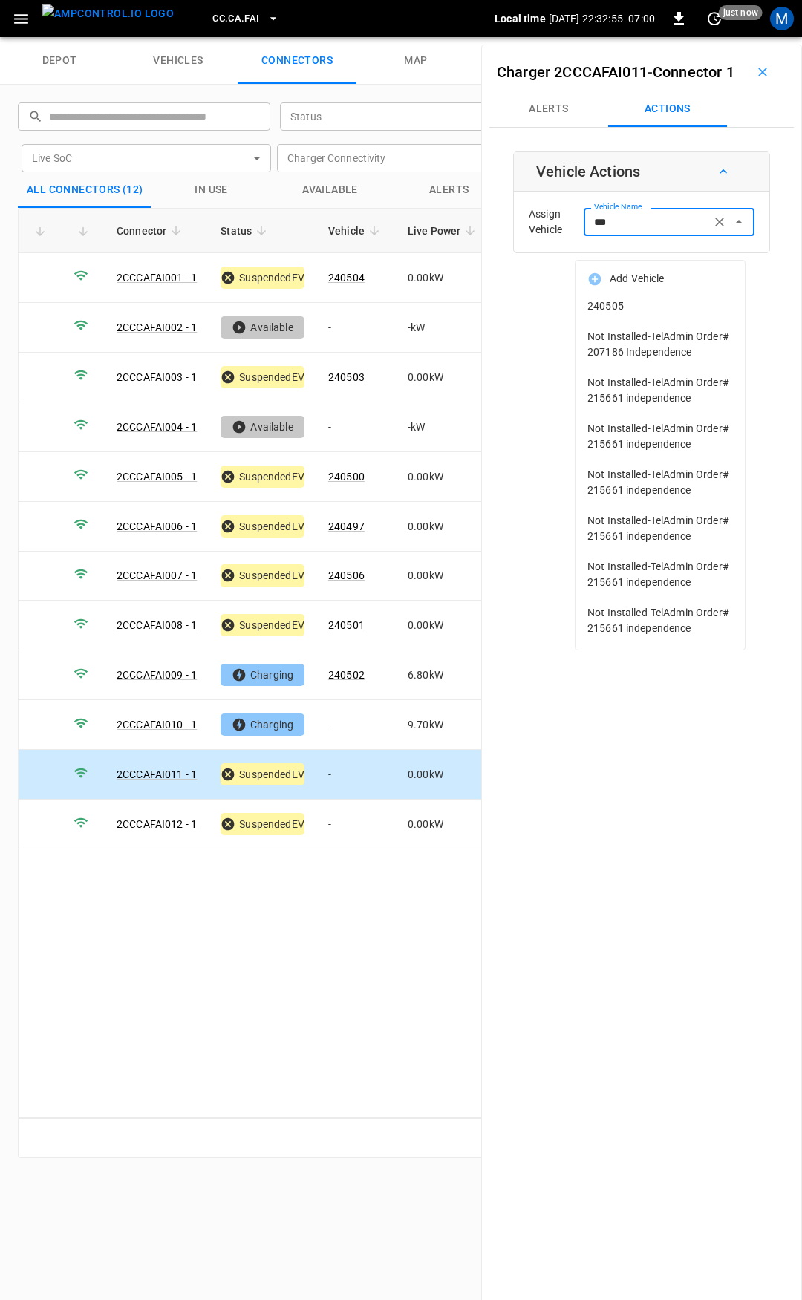
click at [658, 310] on span "240505" at bounding box center [659, 306] width 145 height 16
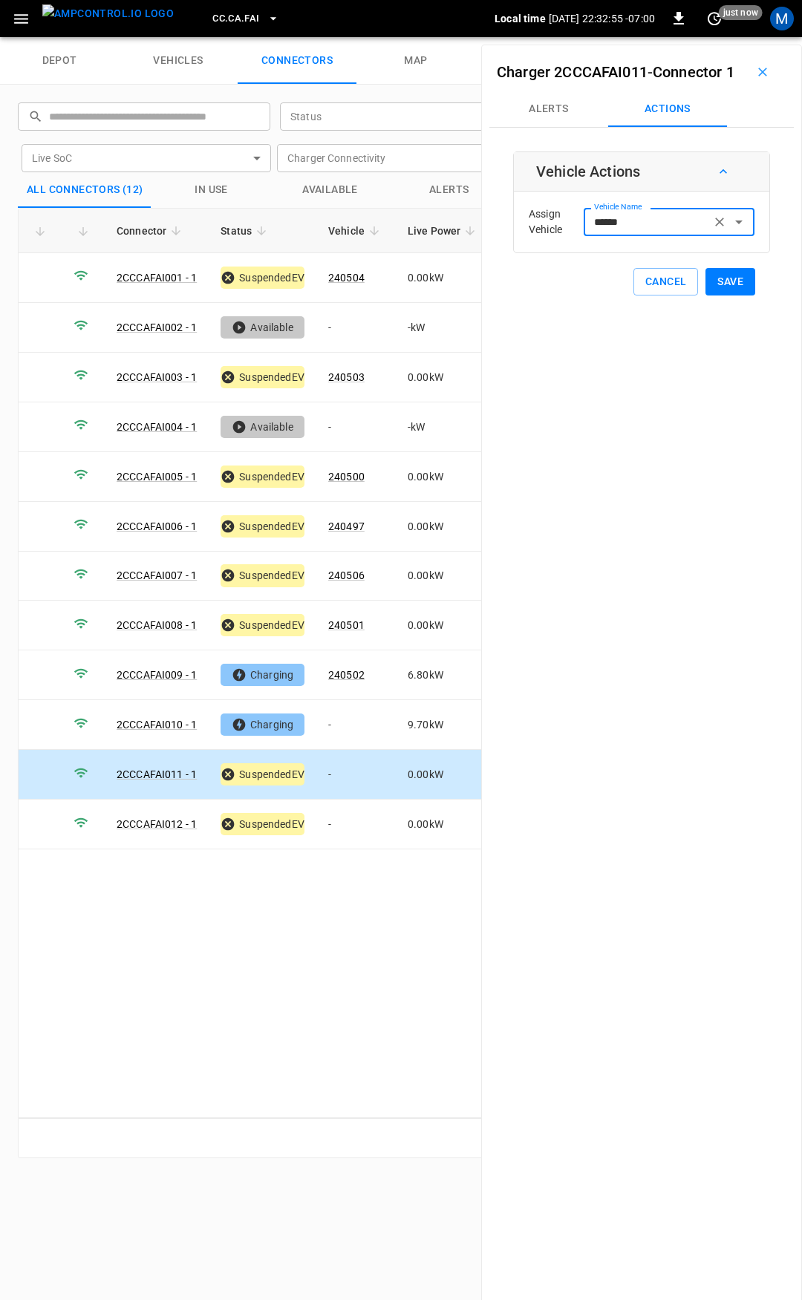
type input "******"
click at [734, 295] on button "Save" at bounding box center [730, 281] width 50 height 27
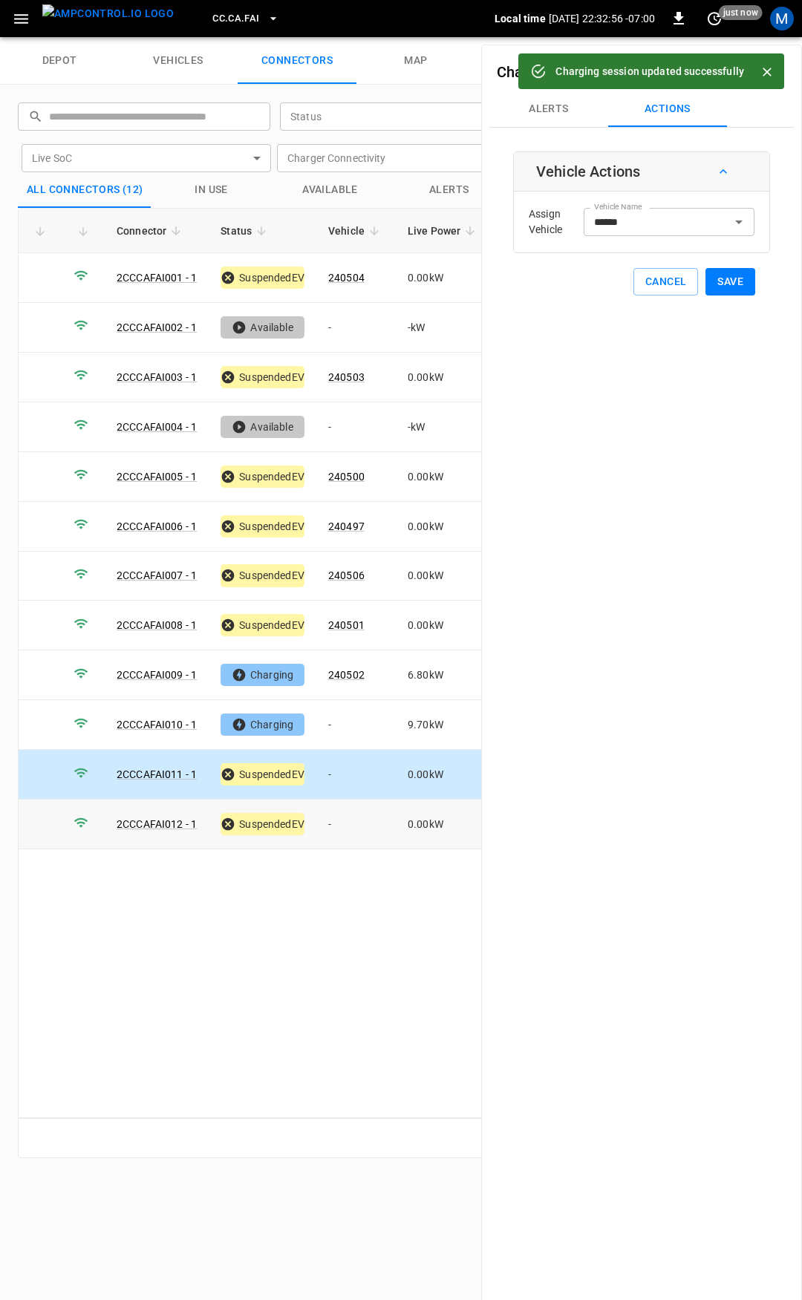
click at [344, 823] on td "-" at bounding box center [355, 824] width 79 height 50
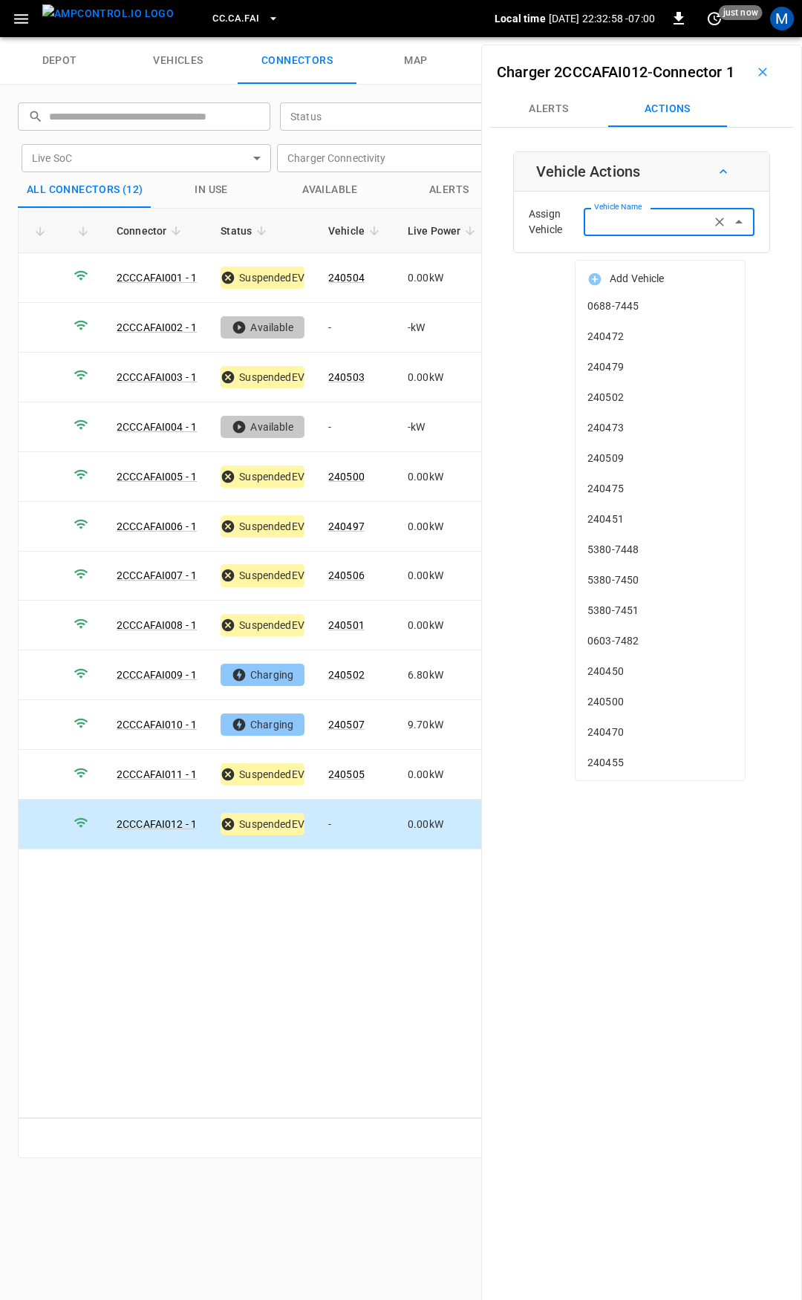
click at [674, 231] on input "Vehicle Name" at bounding box center [647, 221] width 118 height 19
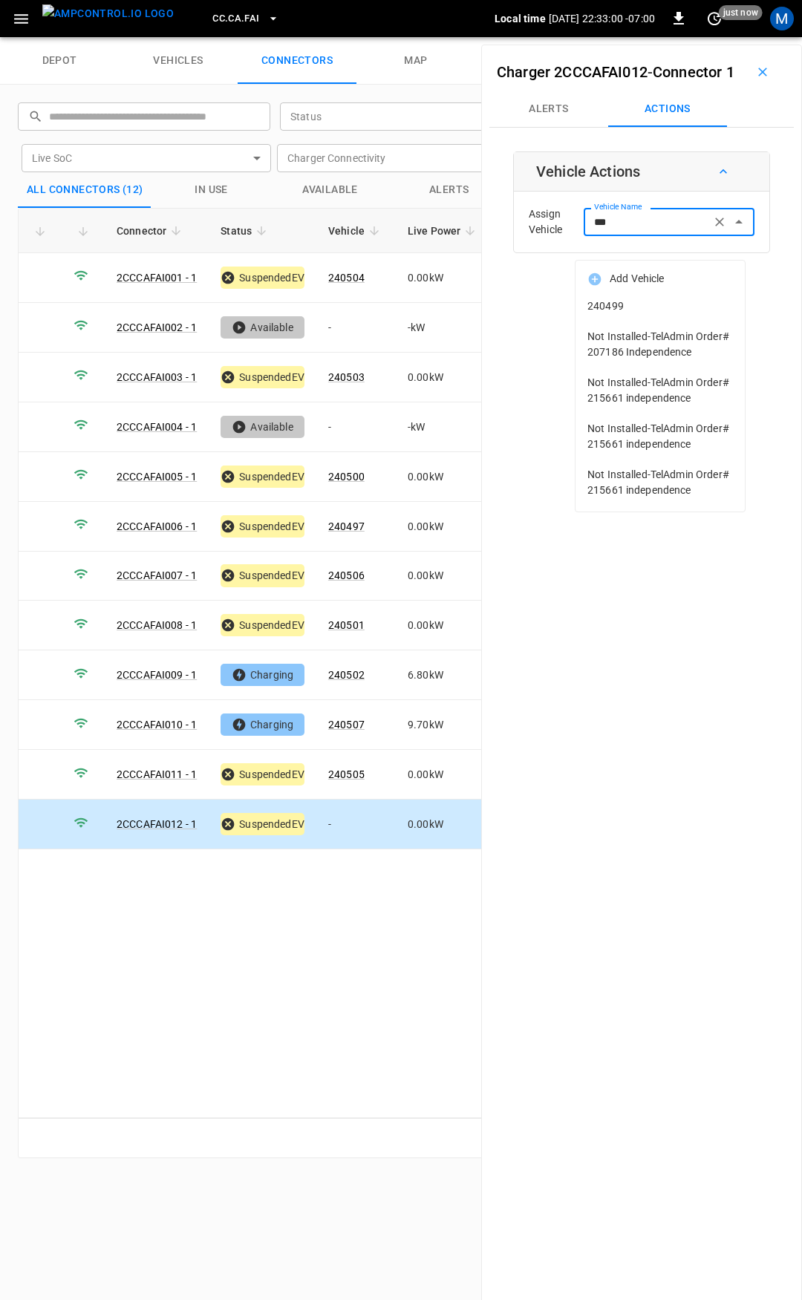
click at [655, 310] on span "240499" at bounding box center [659, 306] width 145 height 16
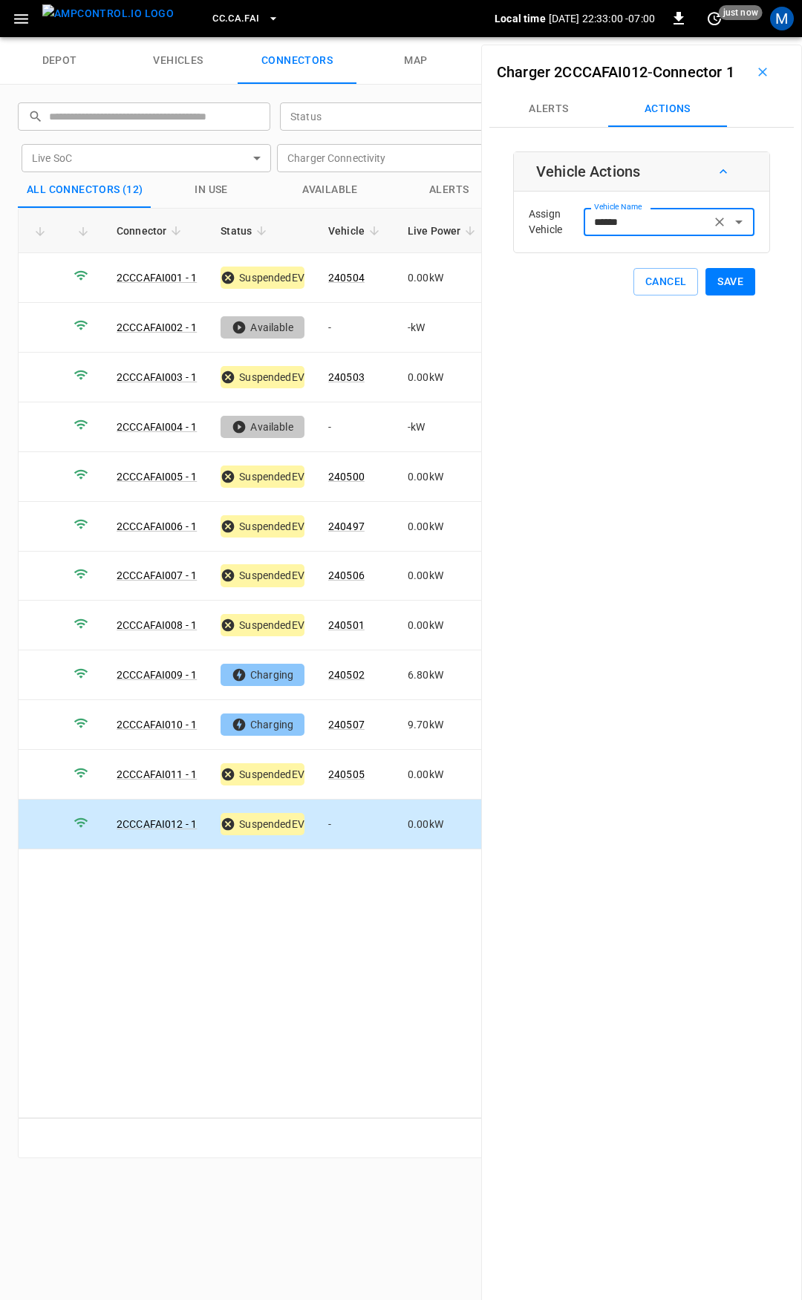
type input "******"
click at [725, 295] on button "Save" at bounding box center [730, 281] width 50 height 27
click at [218, 11] on span "CC.CA.FAI" at bounding box center [235, 18] width 47 height 17
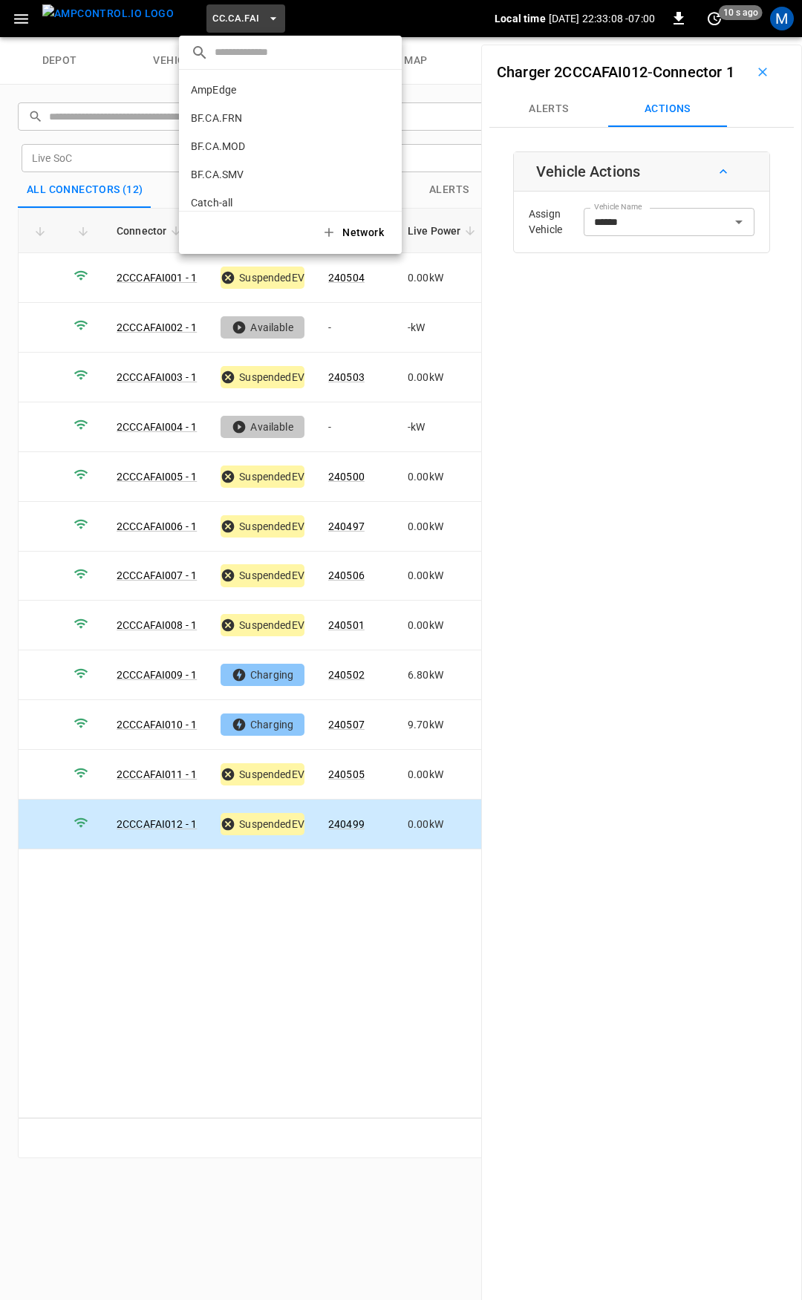
scroll to position [165, 0]
click at [234, 118] on p "CC.CA.OAK" at bounding box center [218, 122] width 54 height 15
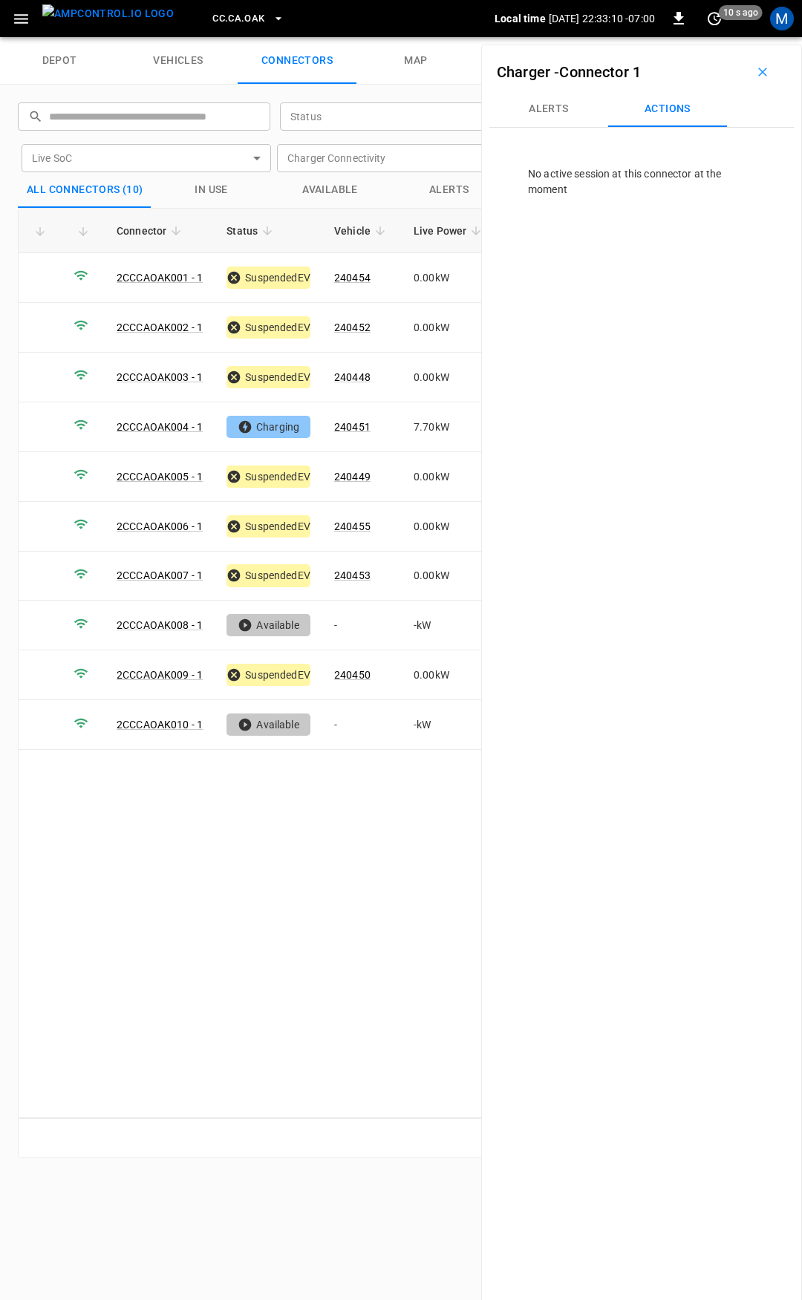
click at [212, 10] on span "CC.CA.OAK" at bounding box center [238, 18] width 52 height 17
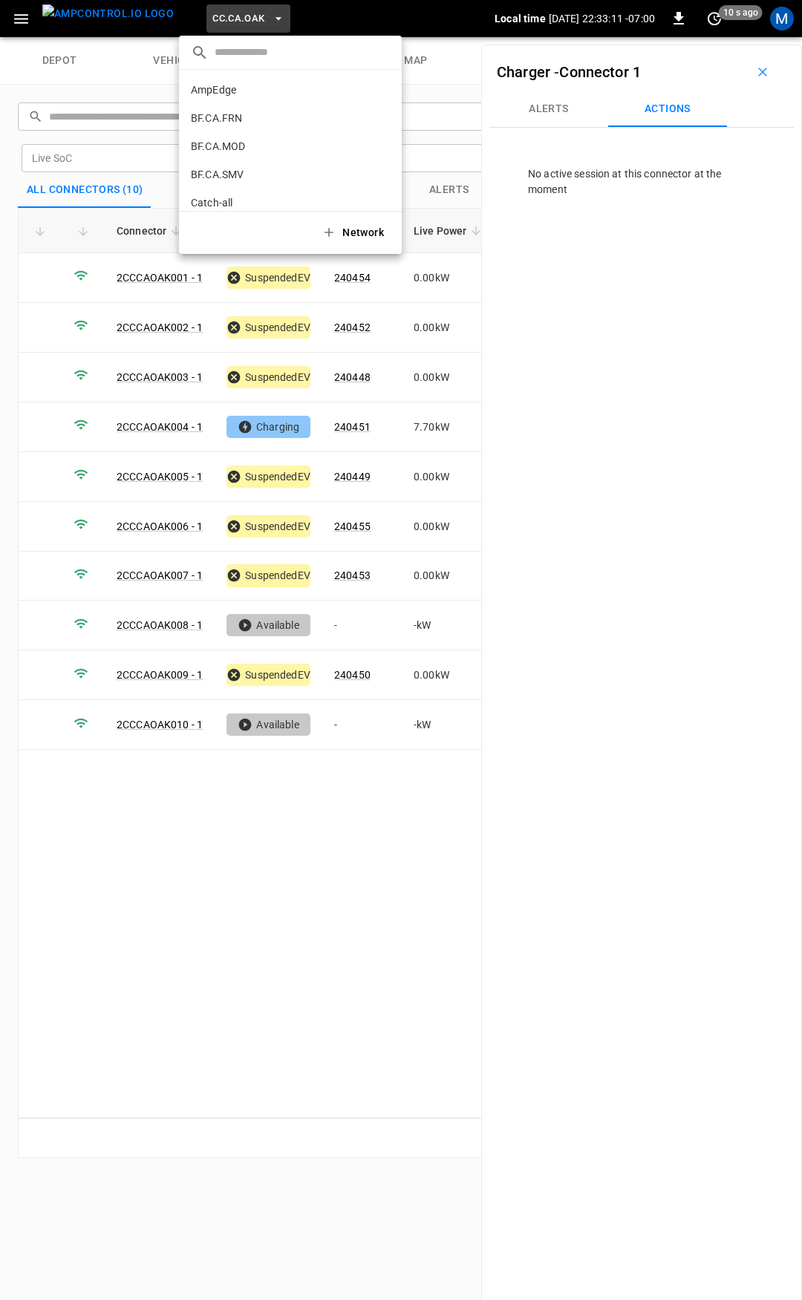
scroll to position [193, 0]
click at [237, 128] on p "CC.CA.RIC" at bounding box center [216, 122] width 50 height 15
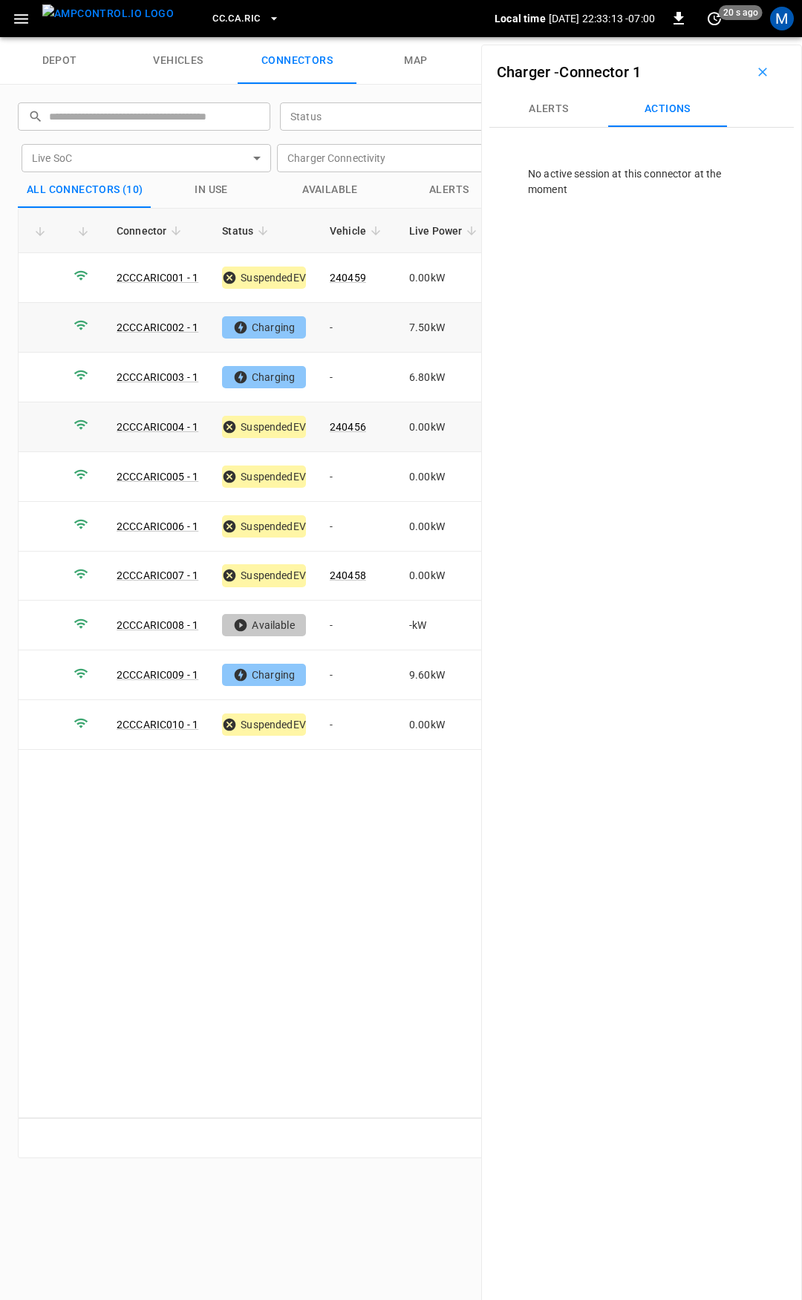
drag, startPoint x: 355, startPoint y: 327, endPoint x: 20, endPoint y: 433, distance: 351.1
click at [355, 326] on td "-" at bounding box center [357, 328] width 79 height 50
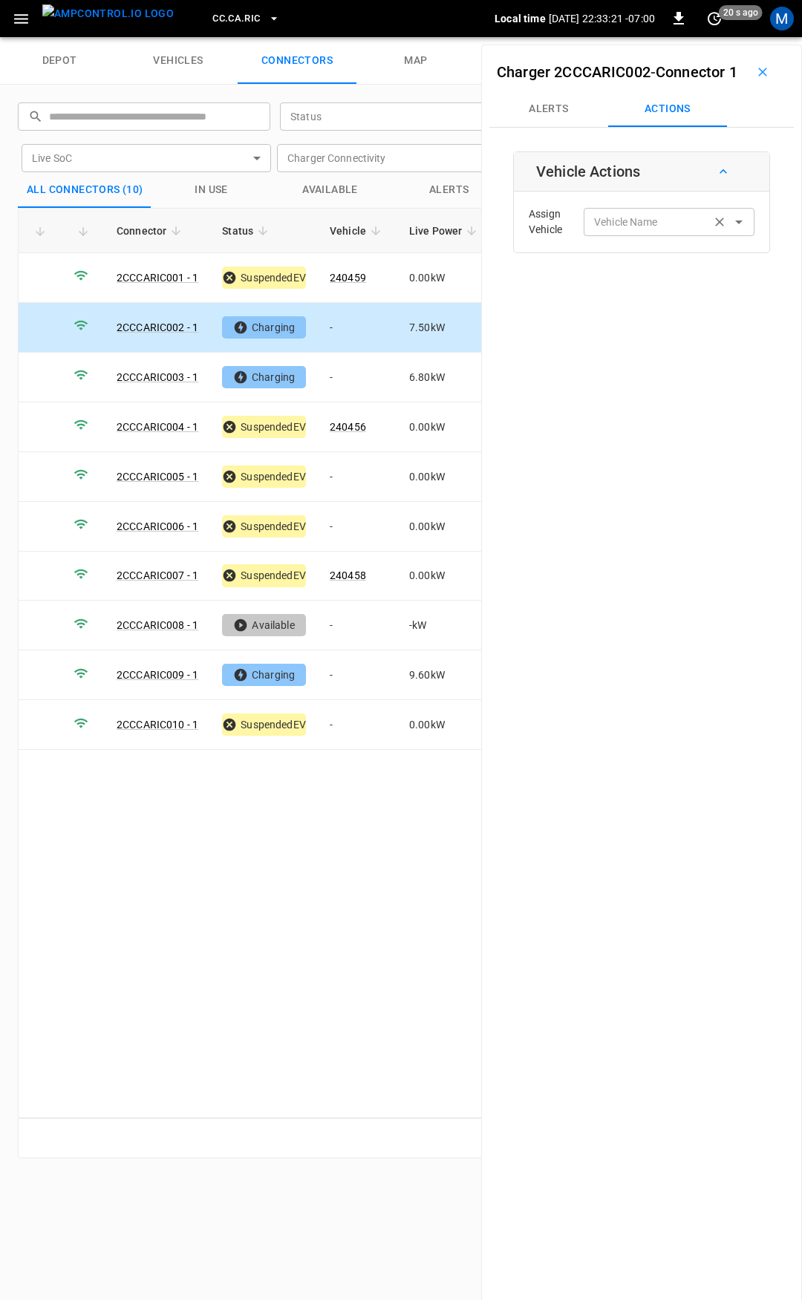
click at [634, 235] on div "Vehicle Name Vehicle Name" at bounding box center [668, 221] width 171 height 27
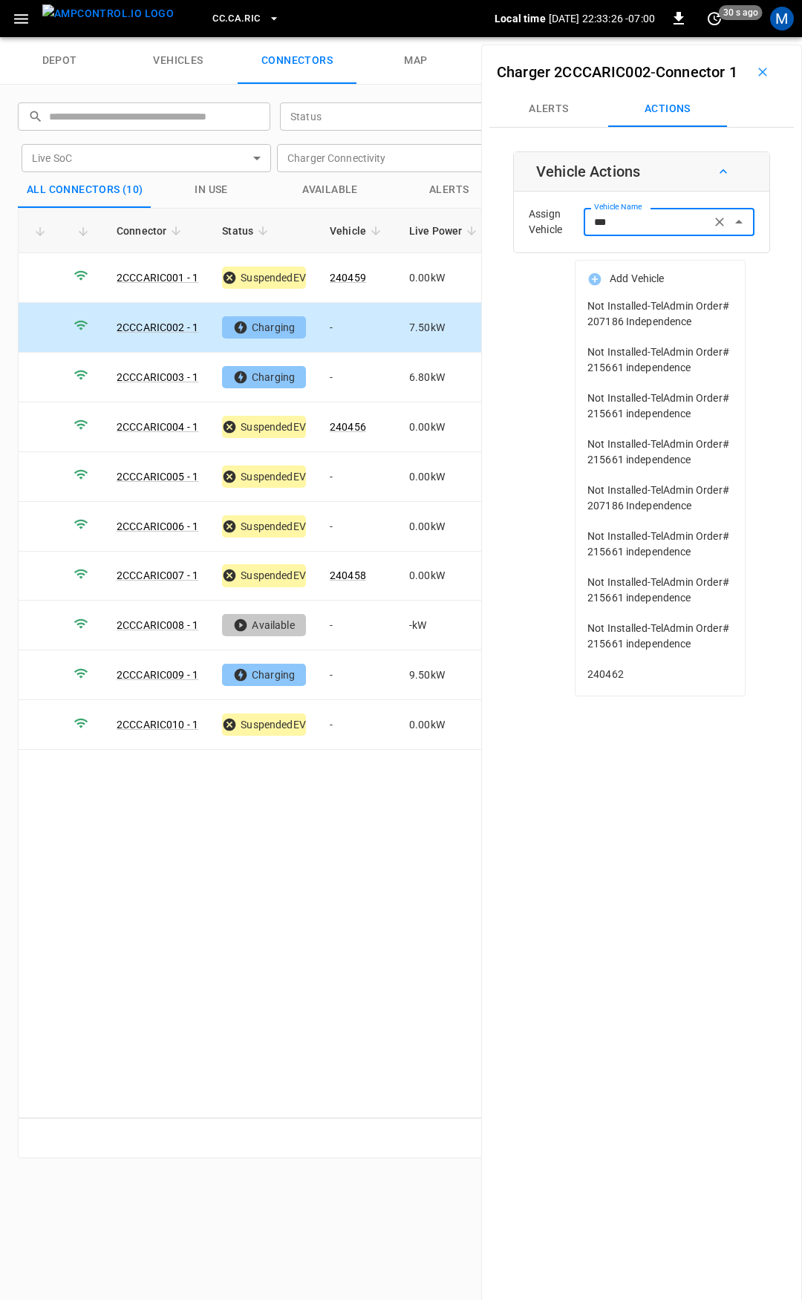
drag, startPoint x: 567, startPoint y: 242, endPoint x: 482, endPoint y: 223, distance: 86.6
click at [485, 225] on div "Charger 2CCCARIC002 - Connector 1 Alerts Actions Vehicle Actions Assign Vehicle…" at bounding box center [641, 695] width 321 height 1300
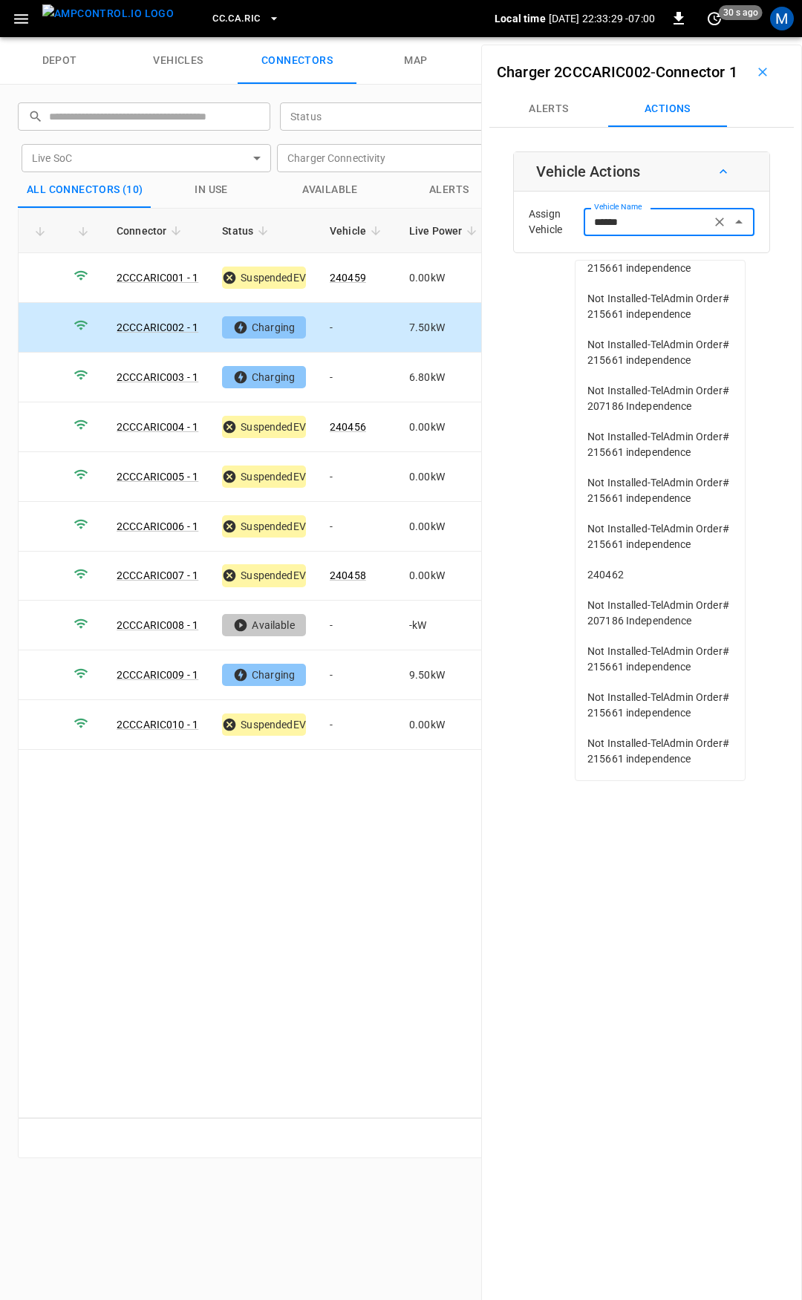
scroll to position [286, 0]
click at [634, 567] on span "240462" at bounding box center [659, 575] width 145 height 16
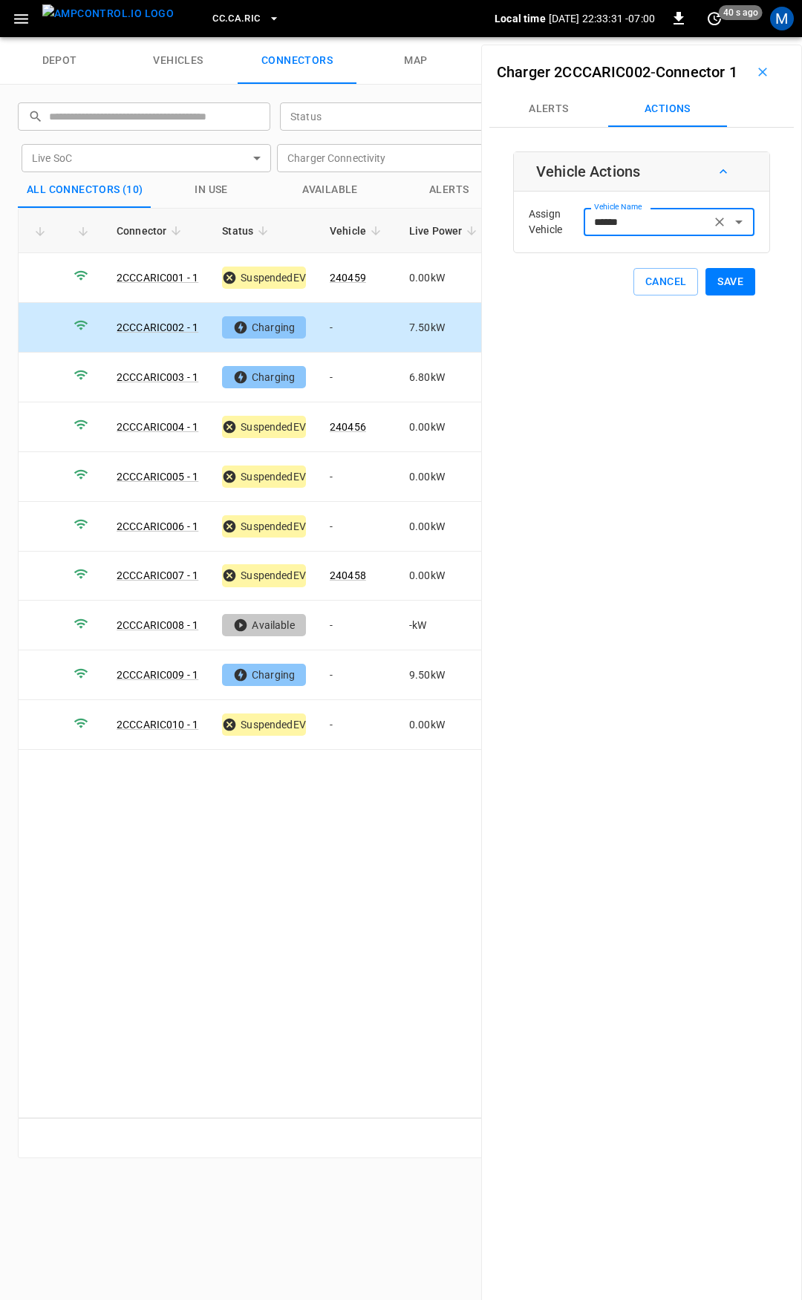
type input "******"
click at [721, 295] on button "Save" at bounding box center [730, 281] width 50 height 27
click at [333, 367] on td "-" at bounding box center [357, 378] width 79 height 50
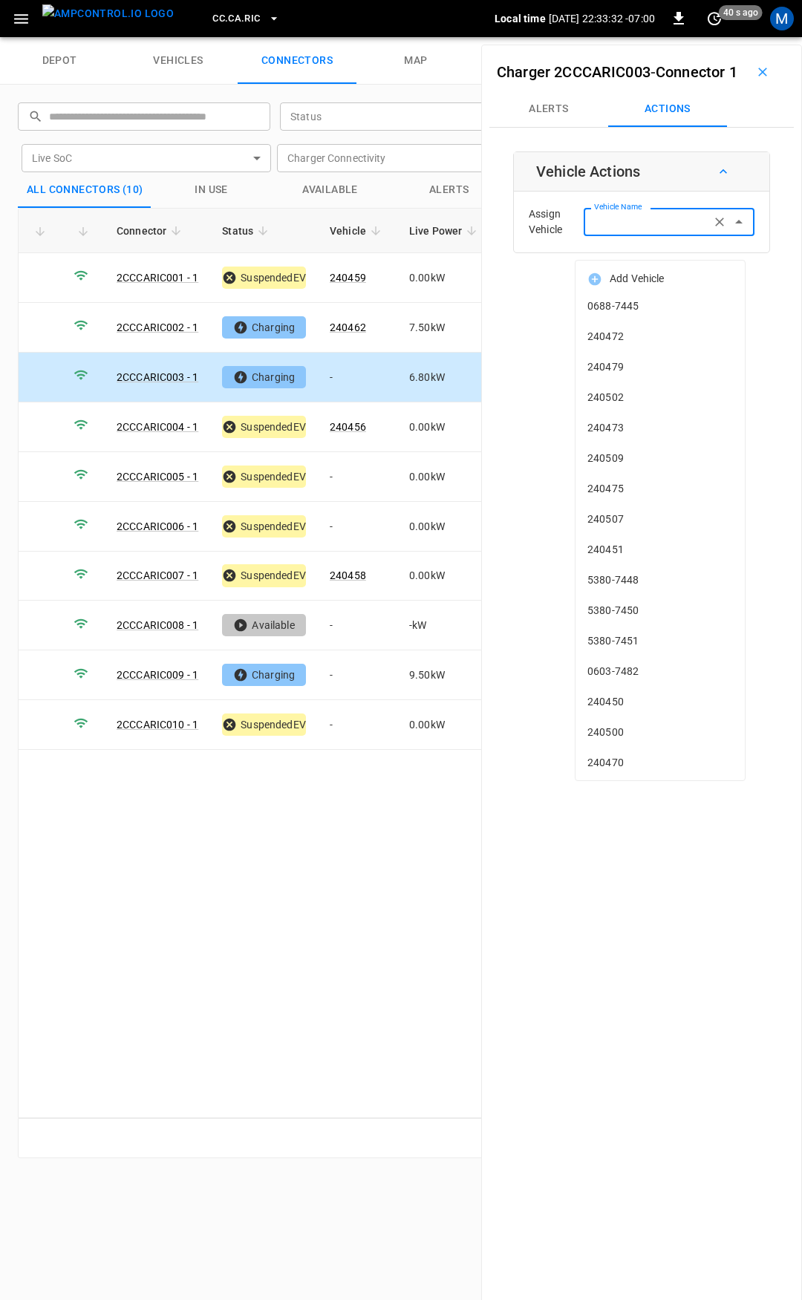
click at [621, 231] on input "Vehicle Name" at bounding box center [647, 221] width 118 height 19
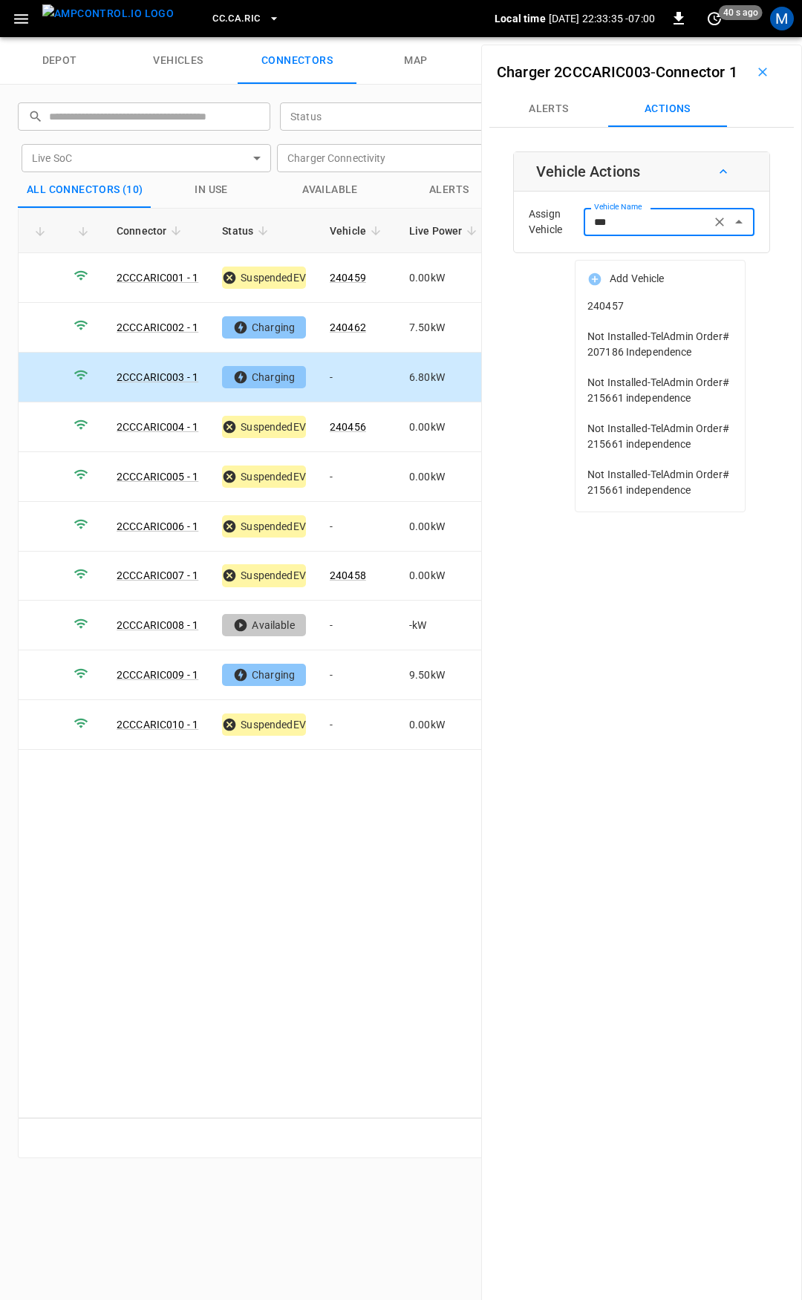
click at [670, 314] on li "240457" at bounding box center [659, 306] width 169 height 30
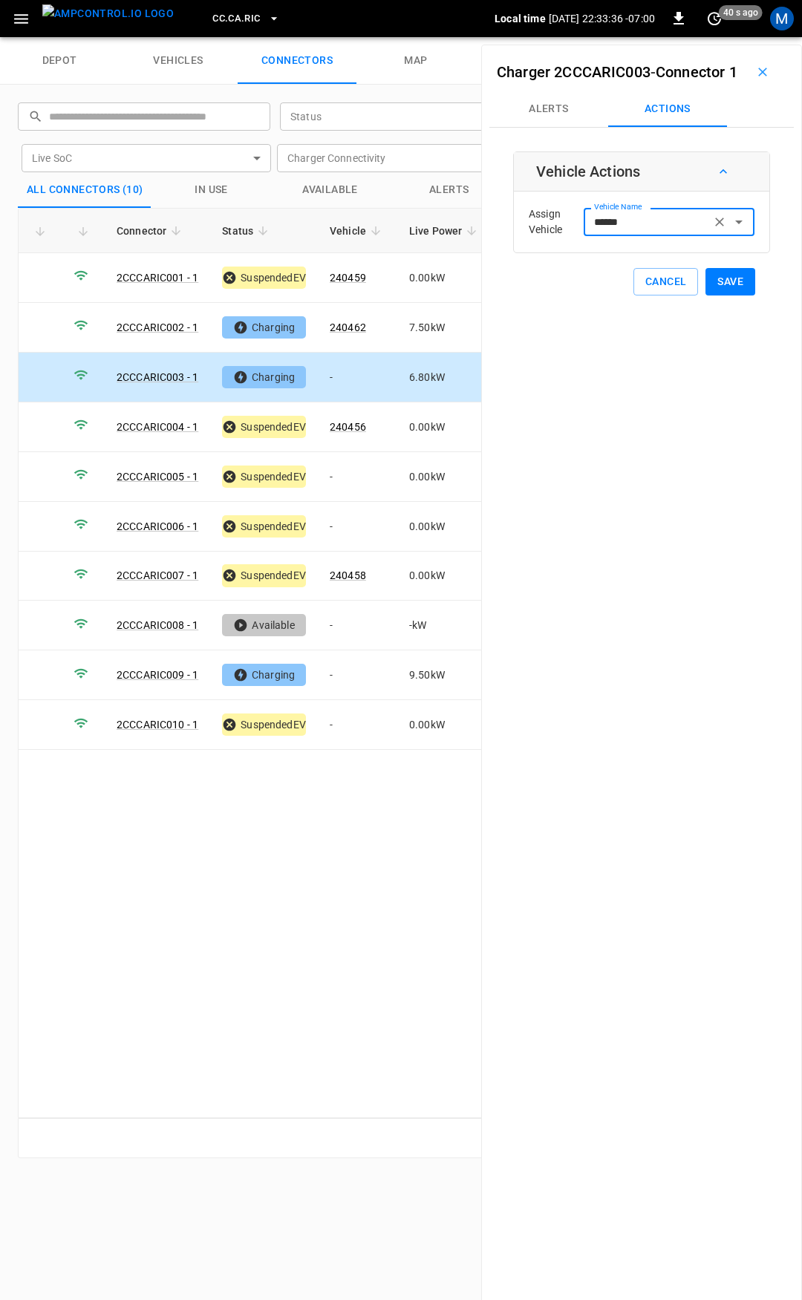
type input "******"
click at [732, 295] on button "Save" at bounding box center [730, 281] width 50 height 27
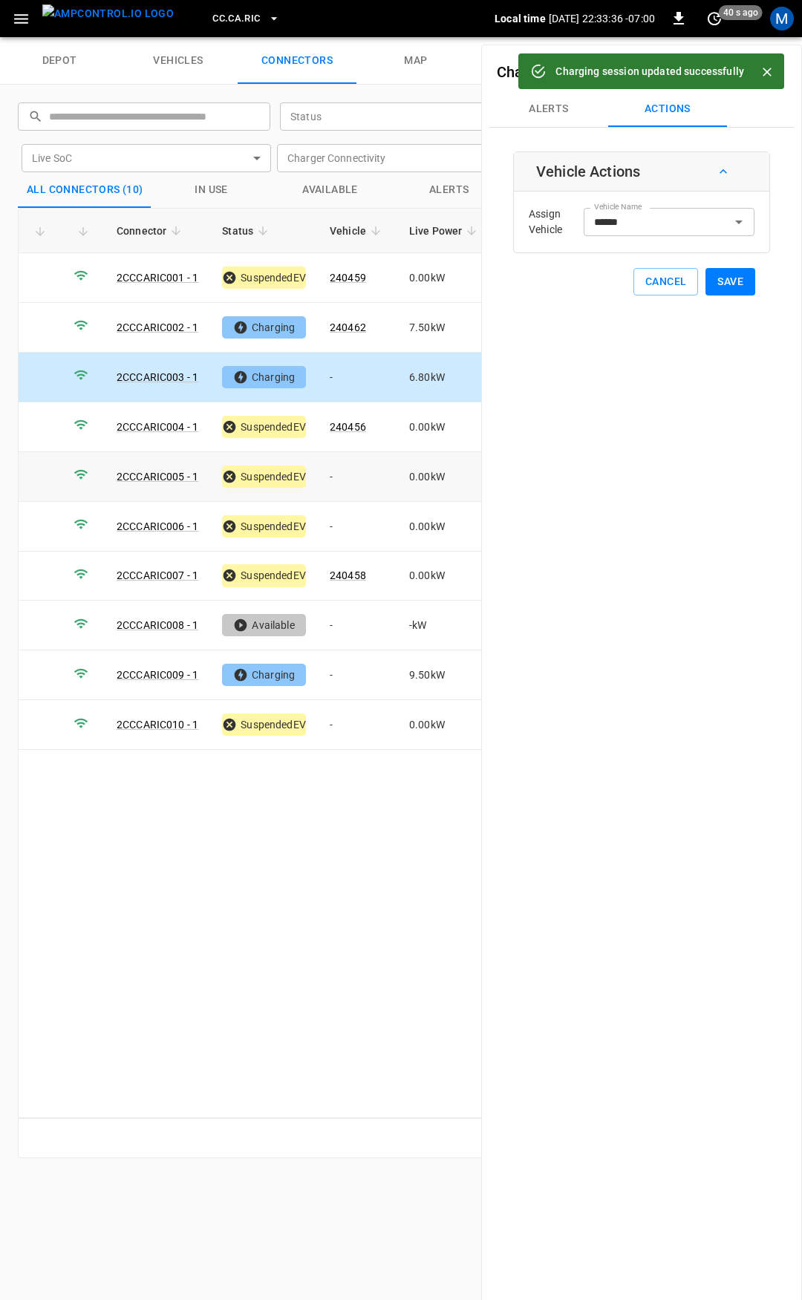
click at [367, 474] on td "-" at bounding box center [357, 477] width 79 height 50
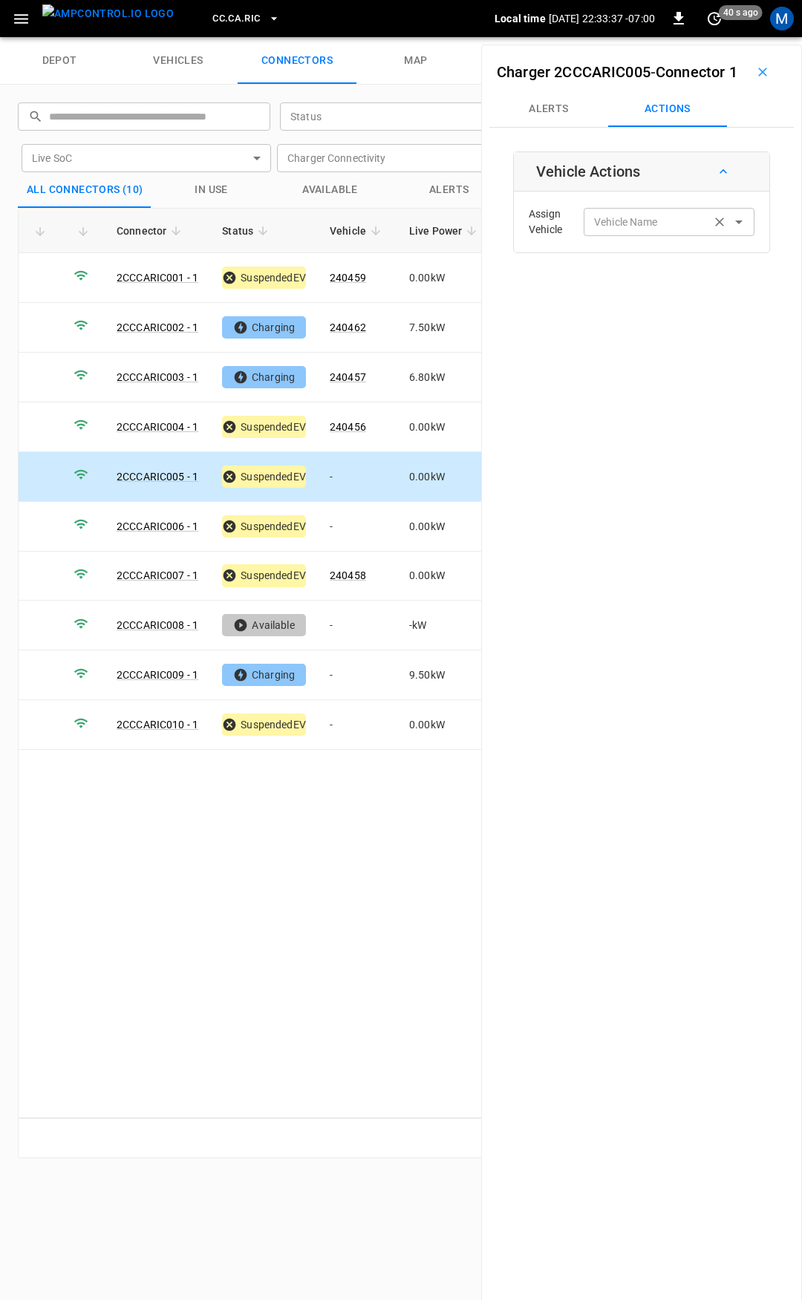
click at [621, 231] on input "Vehicle Name" at bounding box center [647, 221] width 118 height 19
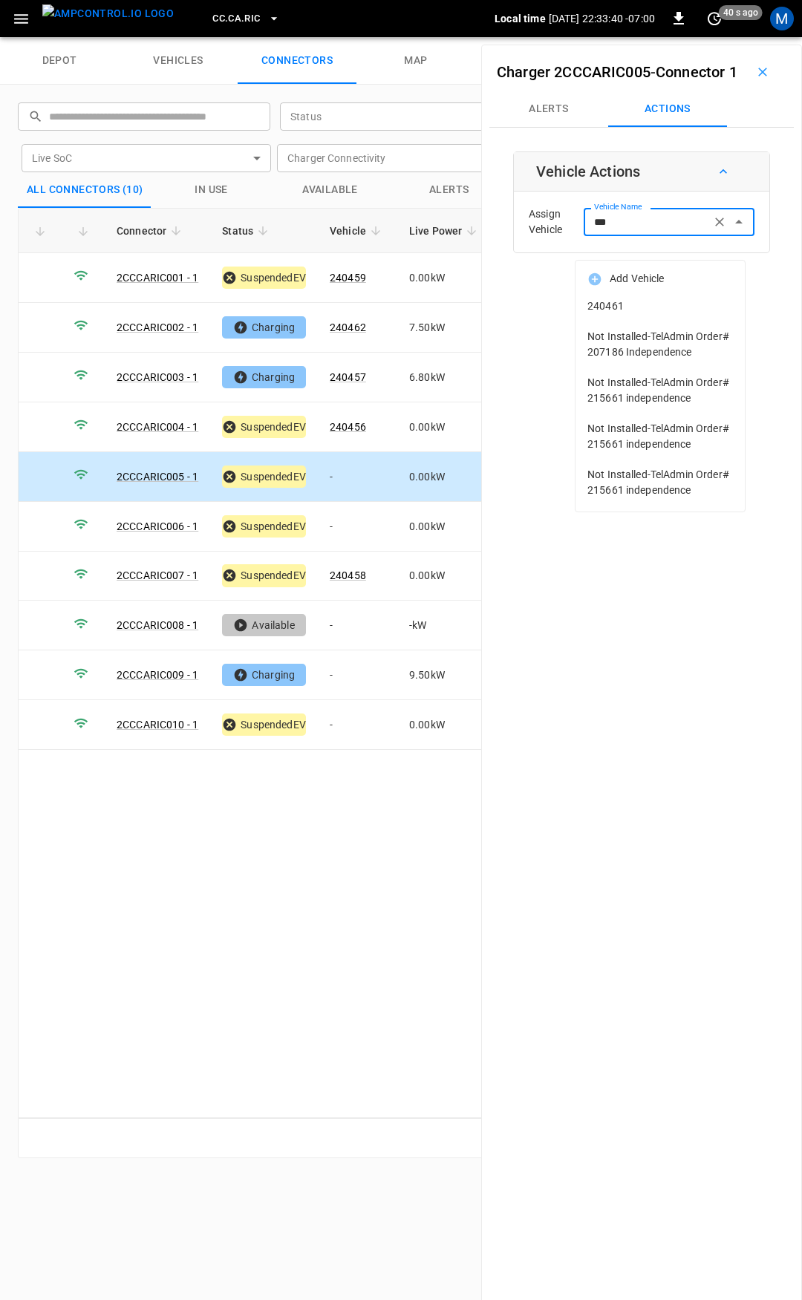
click at [630, 311] on span "240461" at bounding box center [659, 306] width 145 height 16
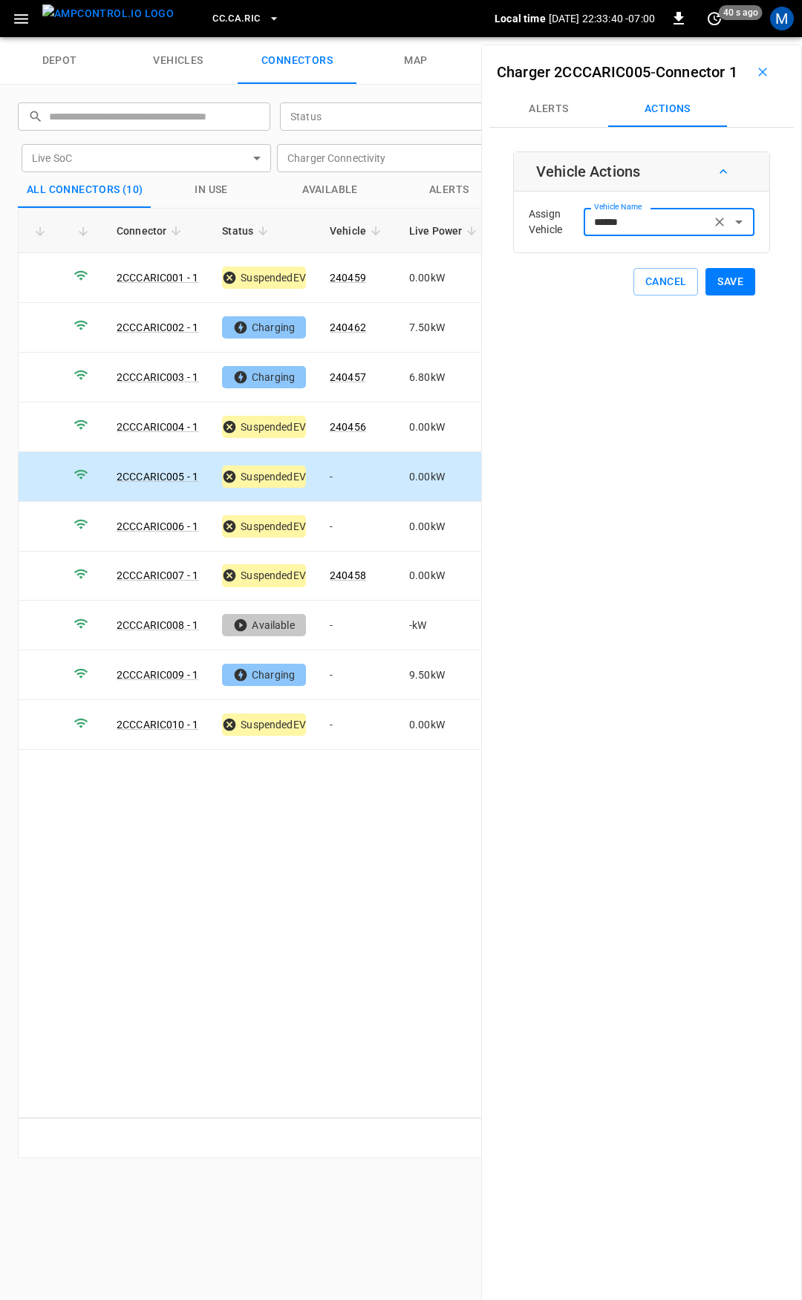
type input "******"
click at [729, 295] on button "Save" at bounding box center [730, 281] width 50 height 27
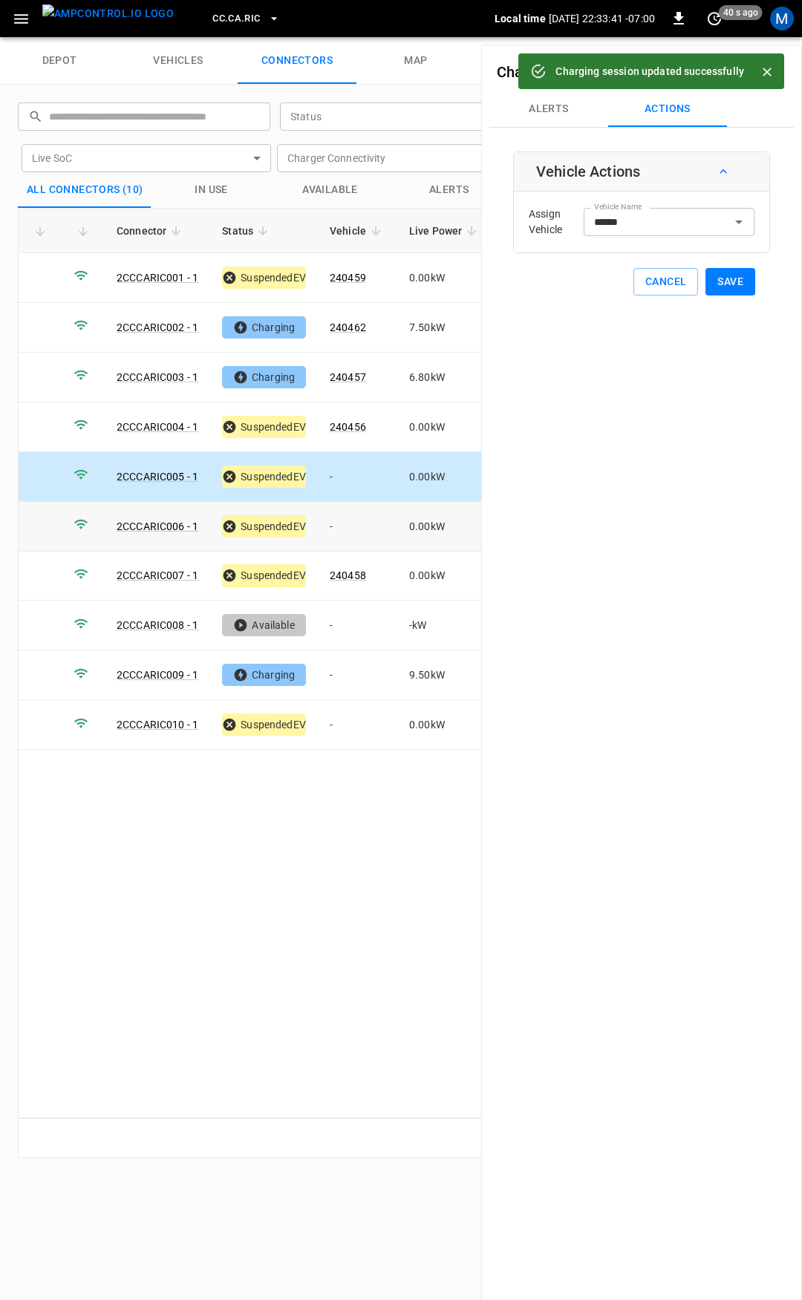
click at [350, 525] on td "-" at bounding box center [357, 527] width 79 height 50
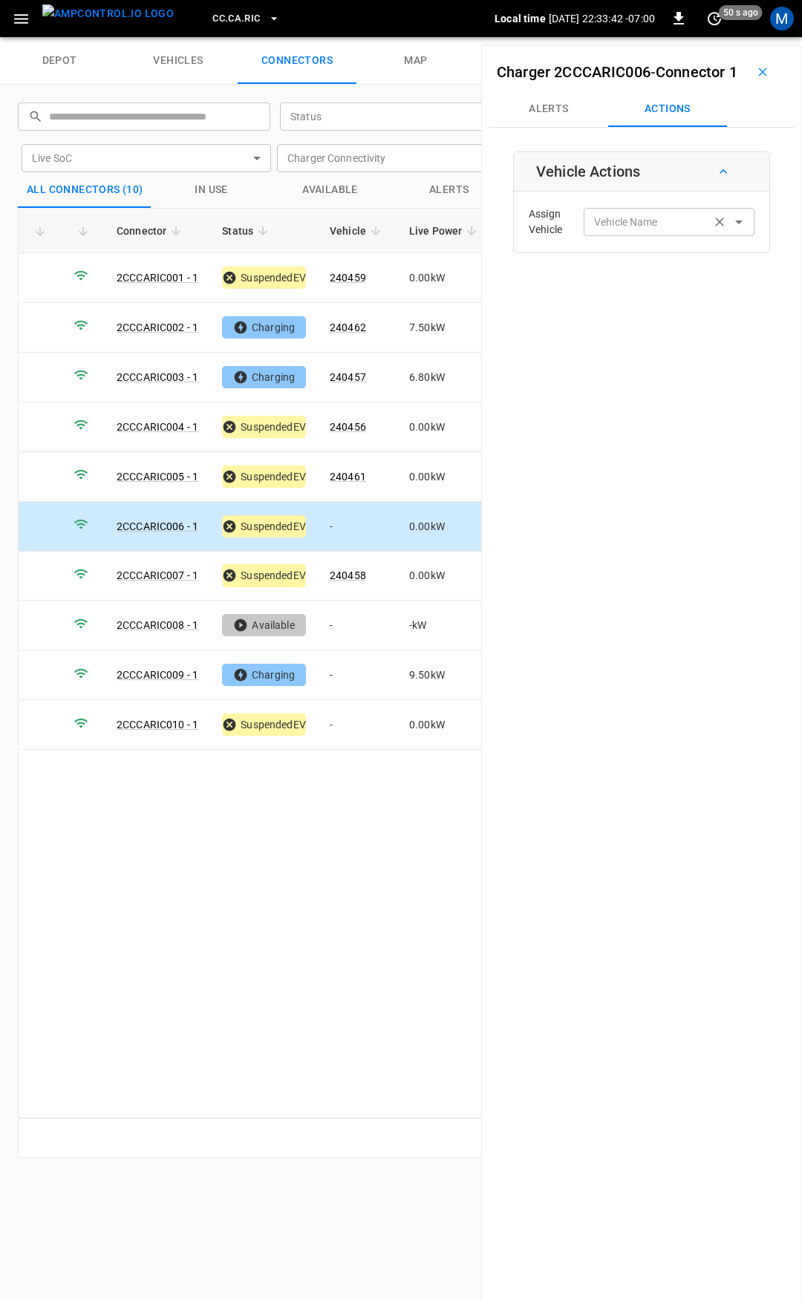
click at [643, 235] on div "Vehicle Name" at bounding box center [668, 221] width 171 height 27
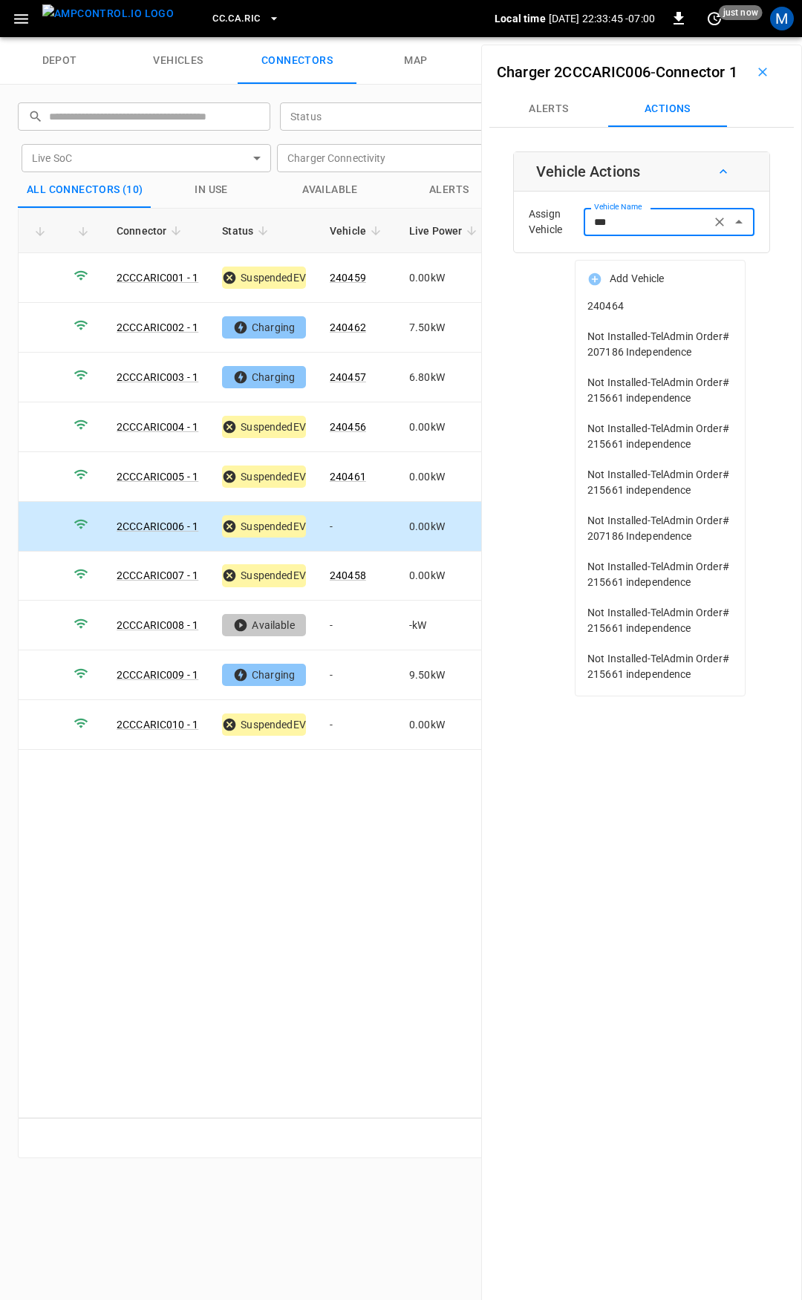
click at [652, 305] on span "240464" at bounding box center [659, 306] width 145 height 16
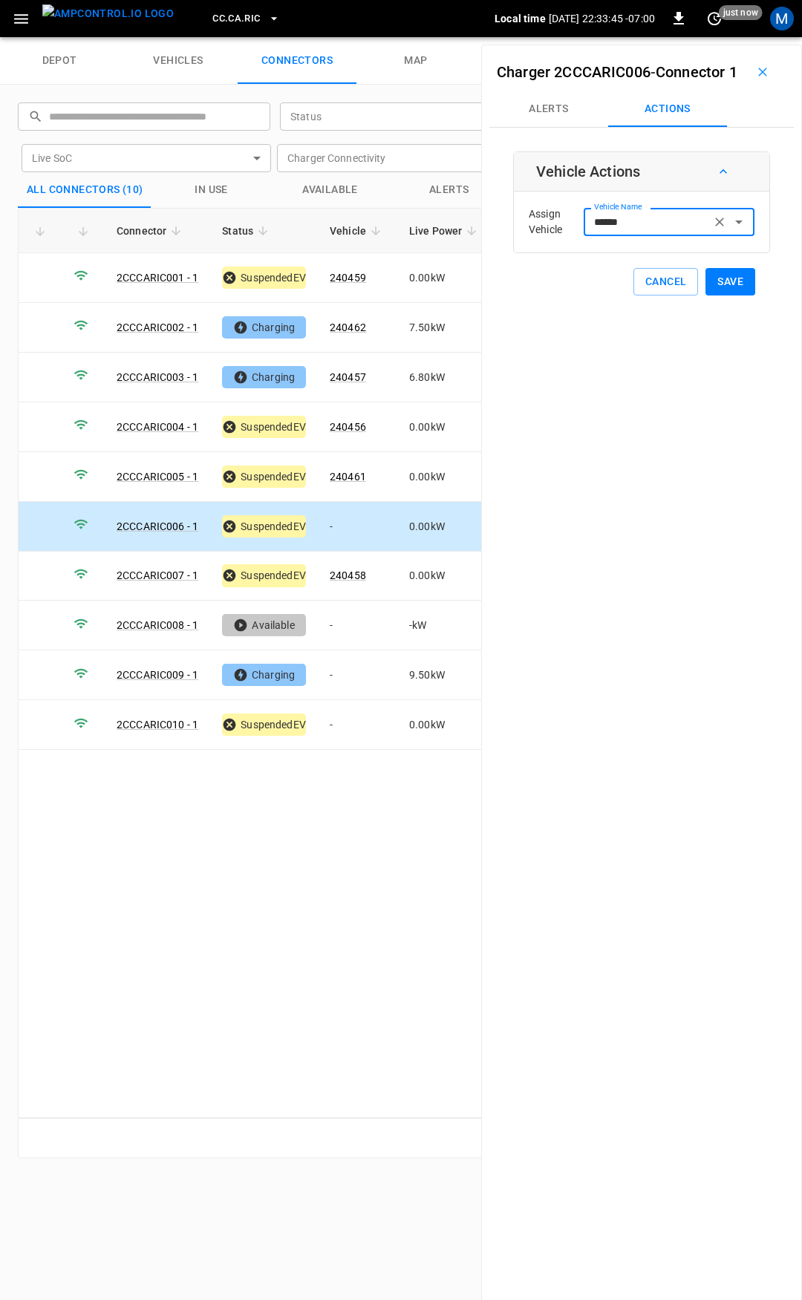
type input "******"
click at [709, 295] on button "Save" at bounding box center [730, 281] width 50 height 27
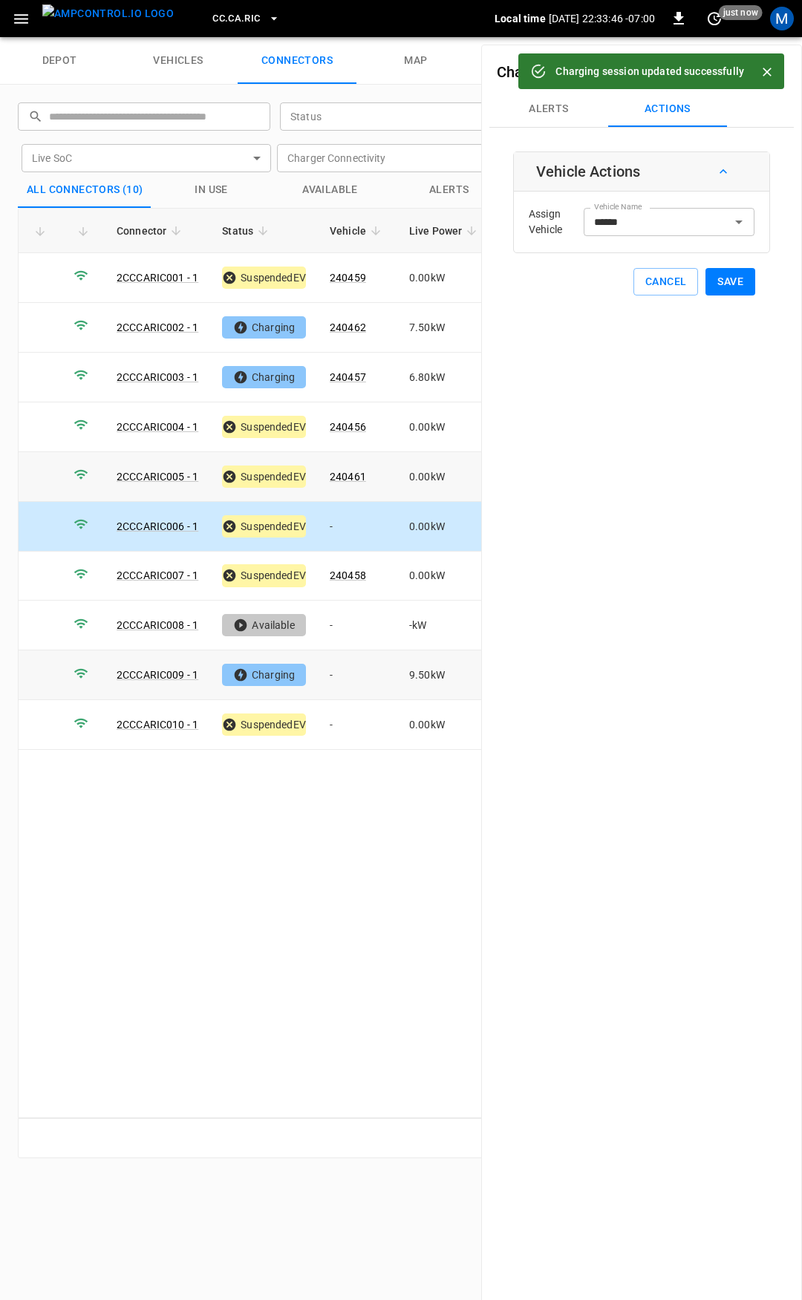
click at [357, 663] on td "-" at bounding box center [357, 675] width 79 height 50
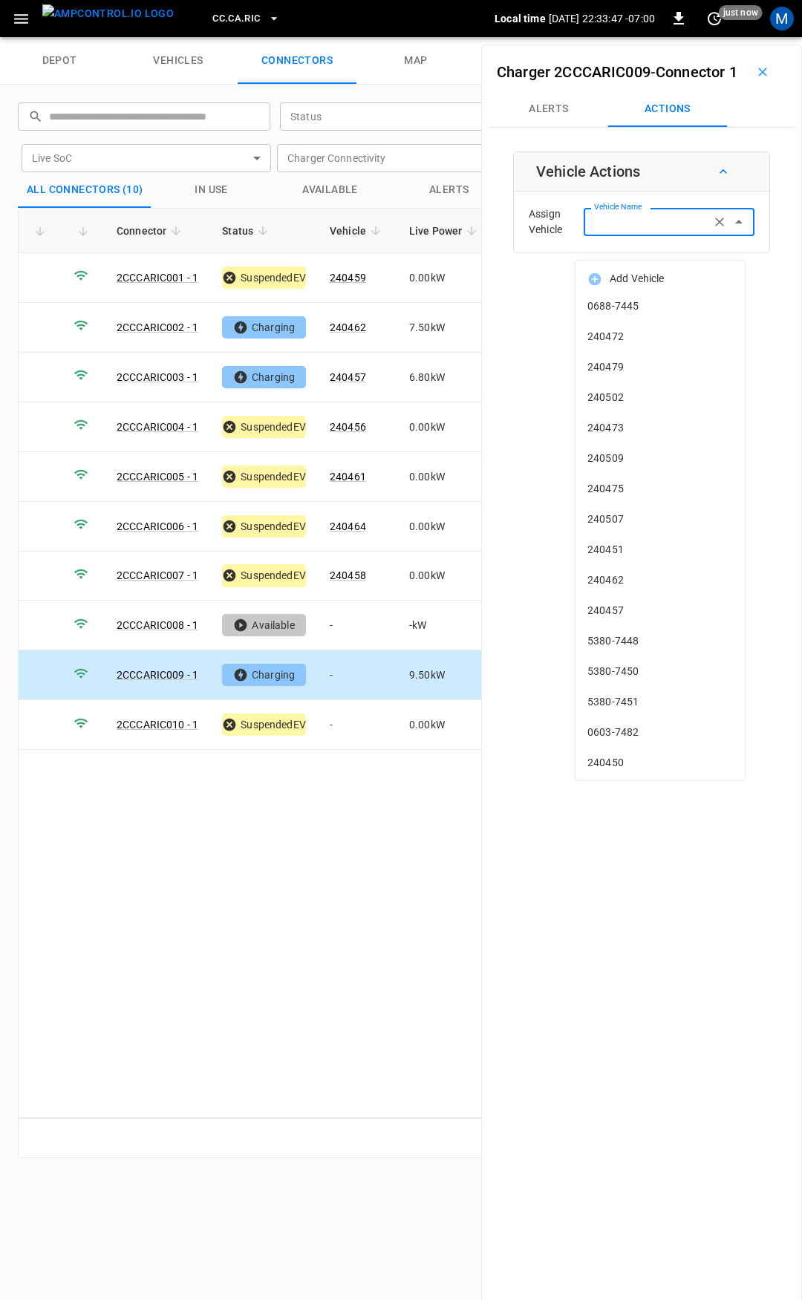
click at [641, 235] on div "Vehicle Name Vehicle Name" at bounding box center [668, 221] width 171 height 27
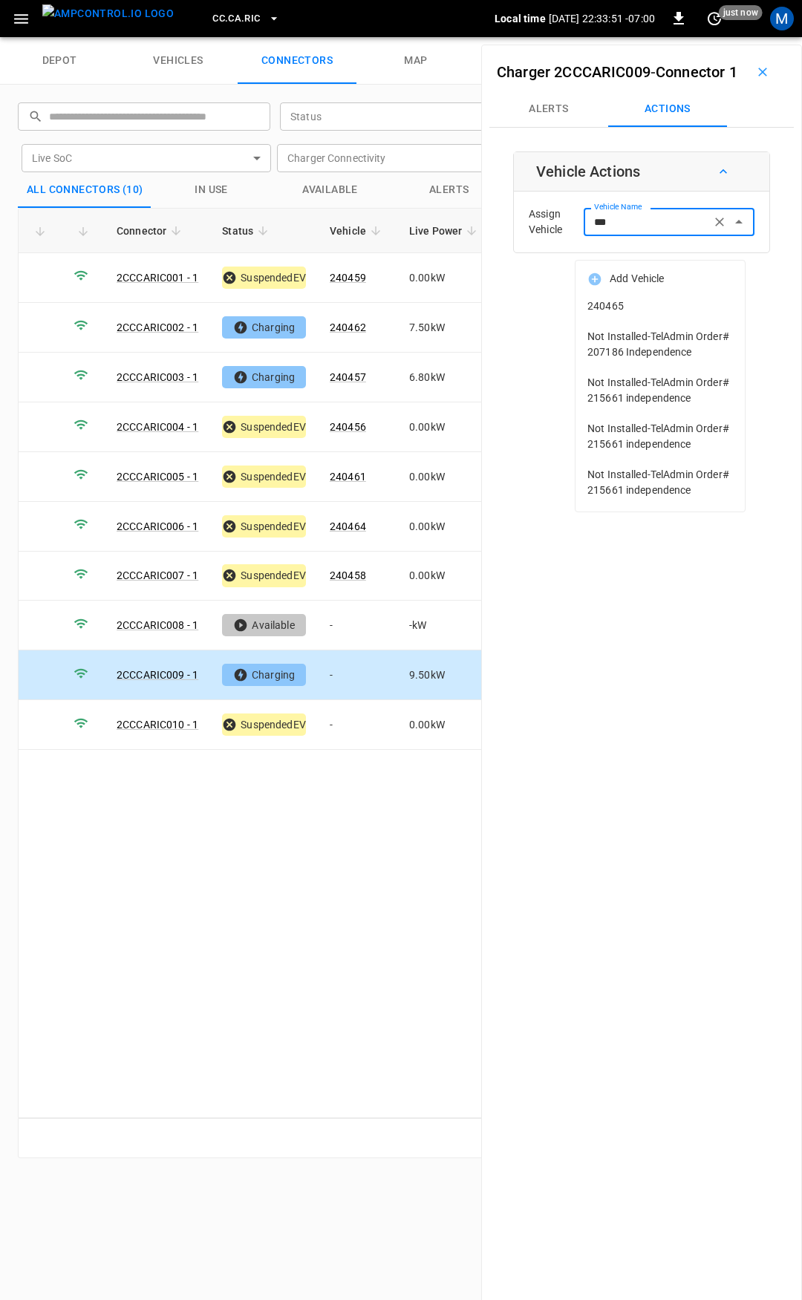
click at [627, 311] on span "240465" at bounding box center [659, 306] width 145 height 16
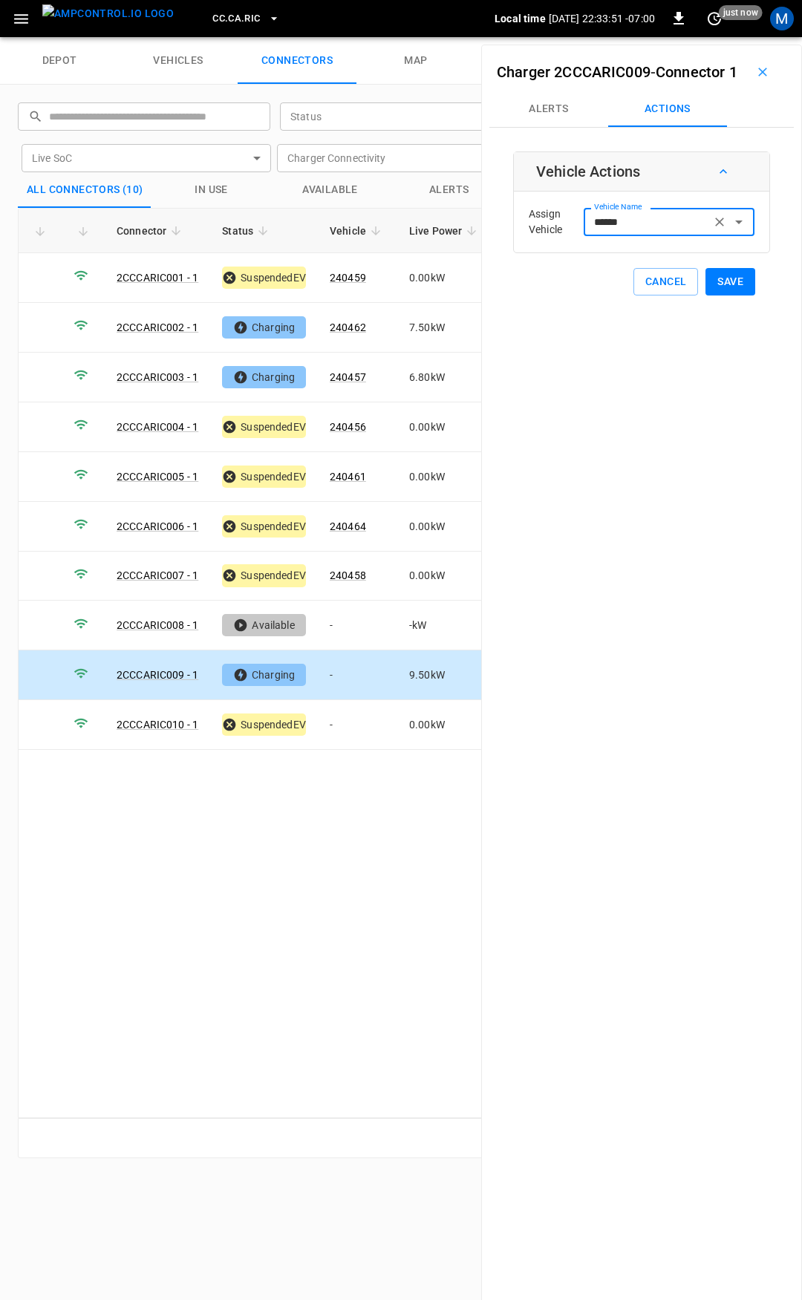
type input "******"
click at [724, 295] on button "Save" at bounding box center [730, 281] width 50 height 27
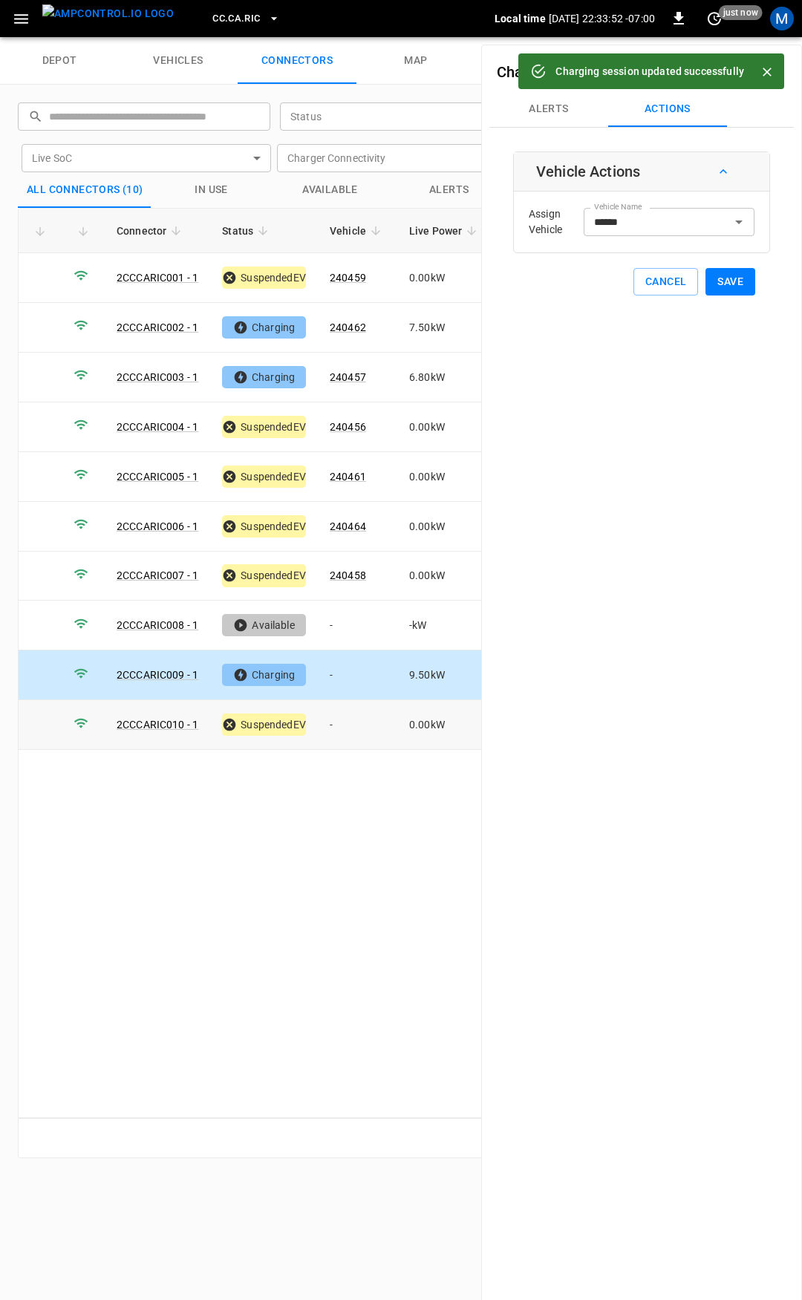
click at [350, 722] on td "-" at bounding box center [357, 725] width 79 height 50
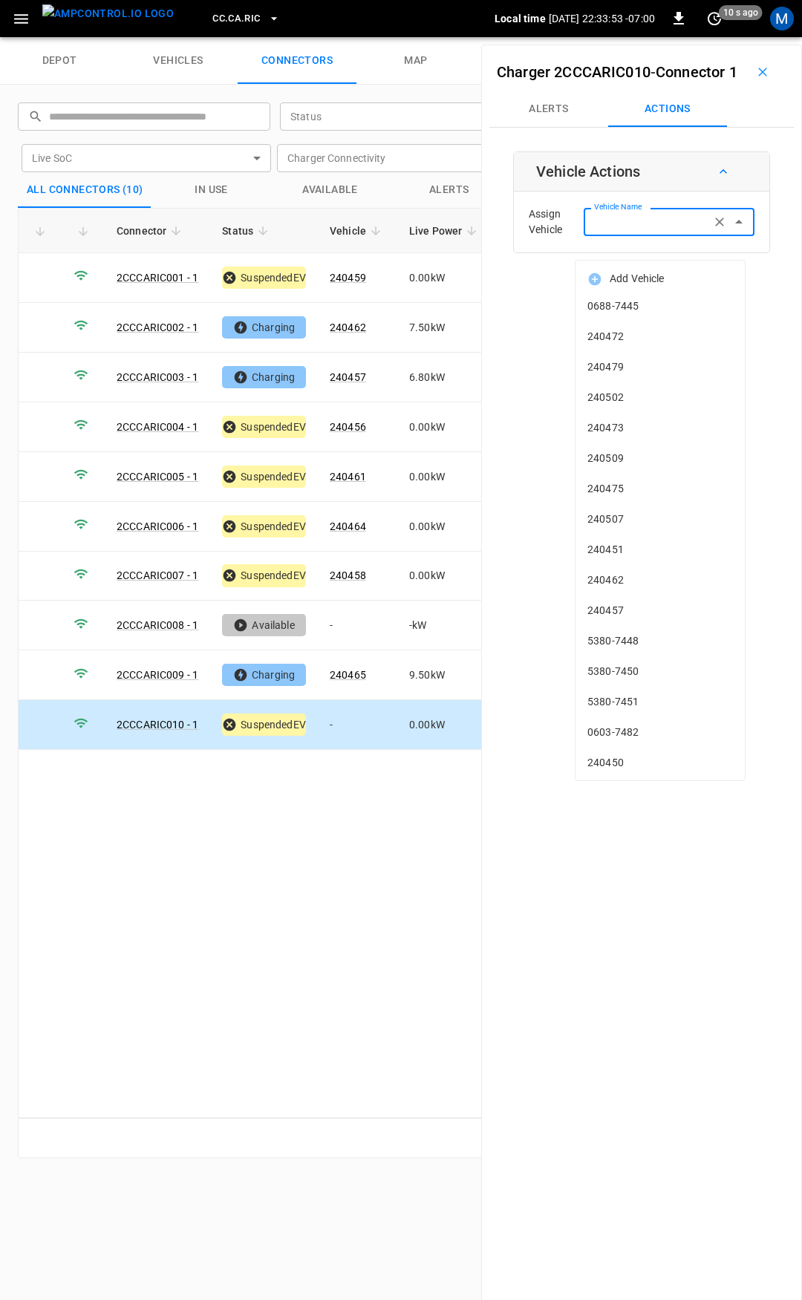
click at [614, 231] on input "Vehicle Name" at bounding box center [647, 221] width 118 height 19
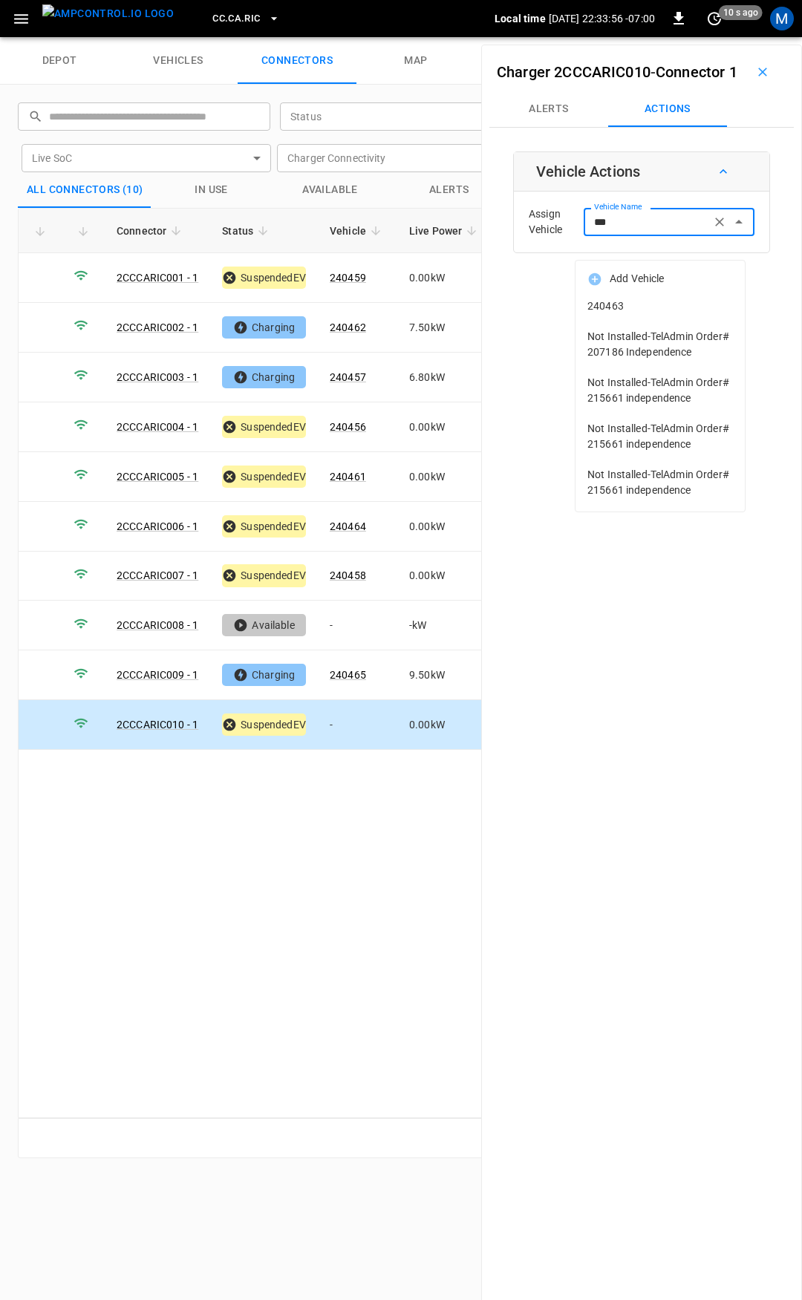
click at [629, 304] on span "240463" at bounding box center [659, 306] width 145 height 16
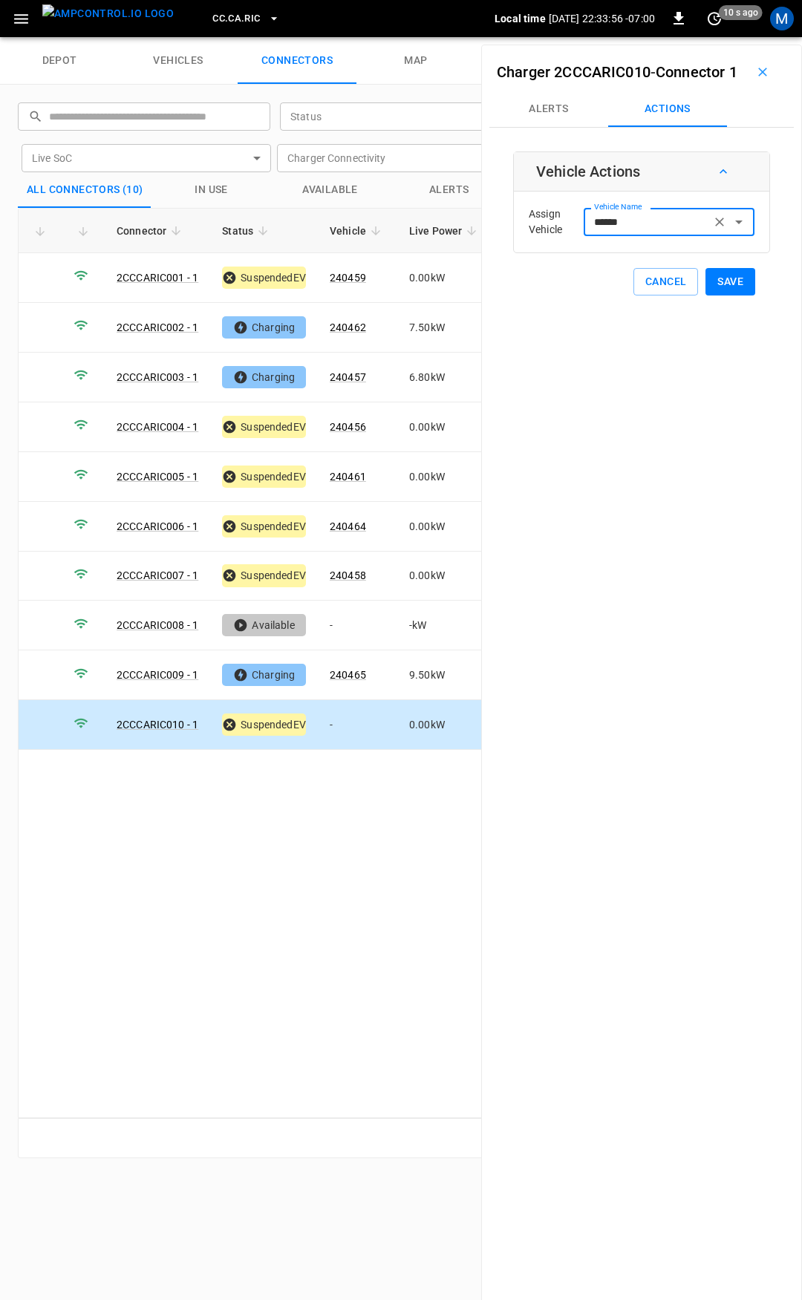
type input "******"
click at [721, 295] on button "Save" at bounding box center [730, 281] width 50 height 27
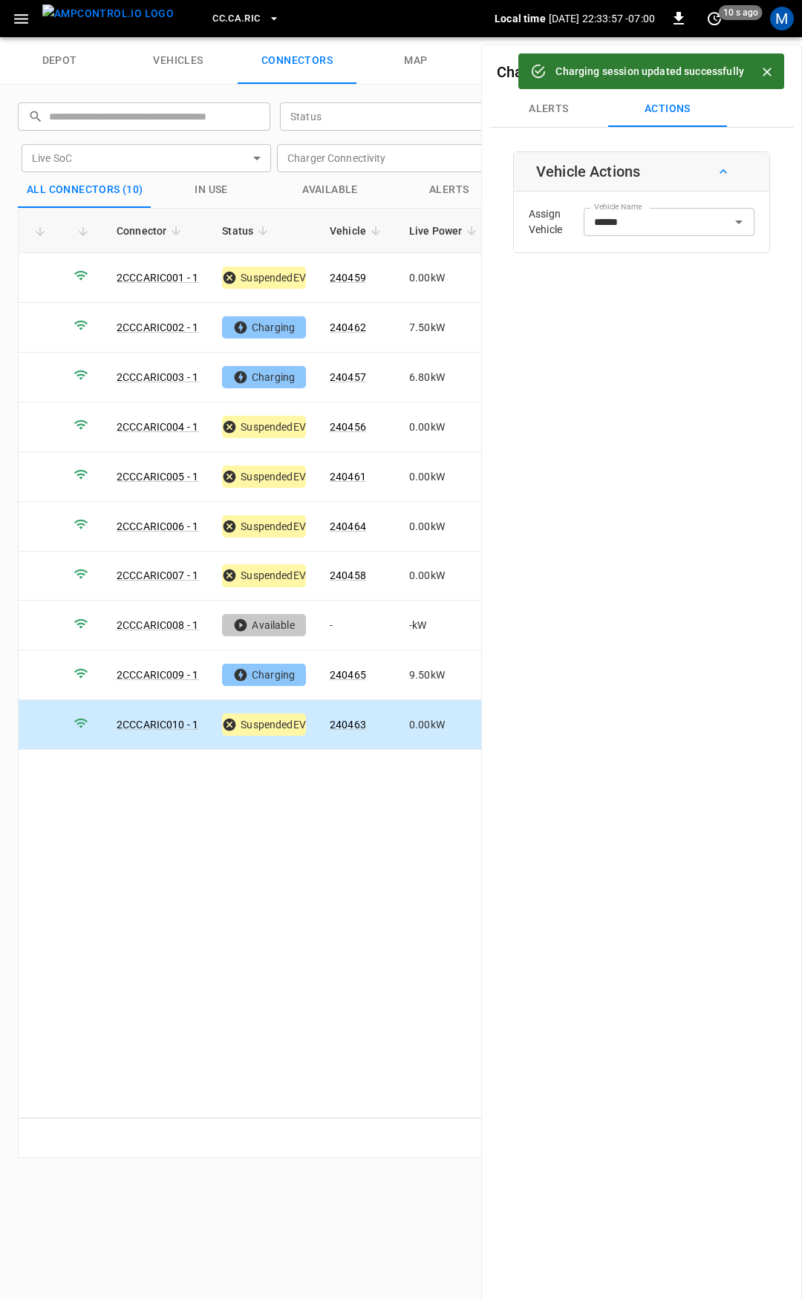
click at [229, 15] on span "CC.CA.RIC" at bounding box center [235, 18] width 47 height 17
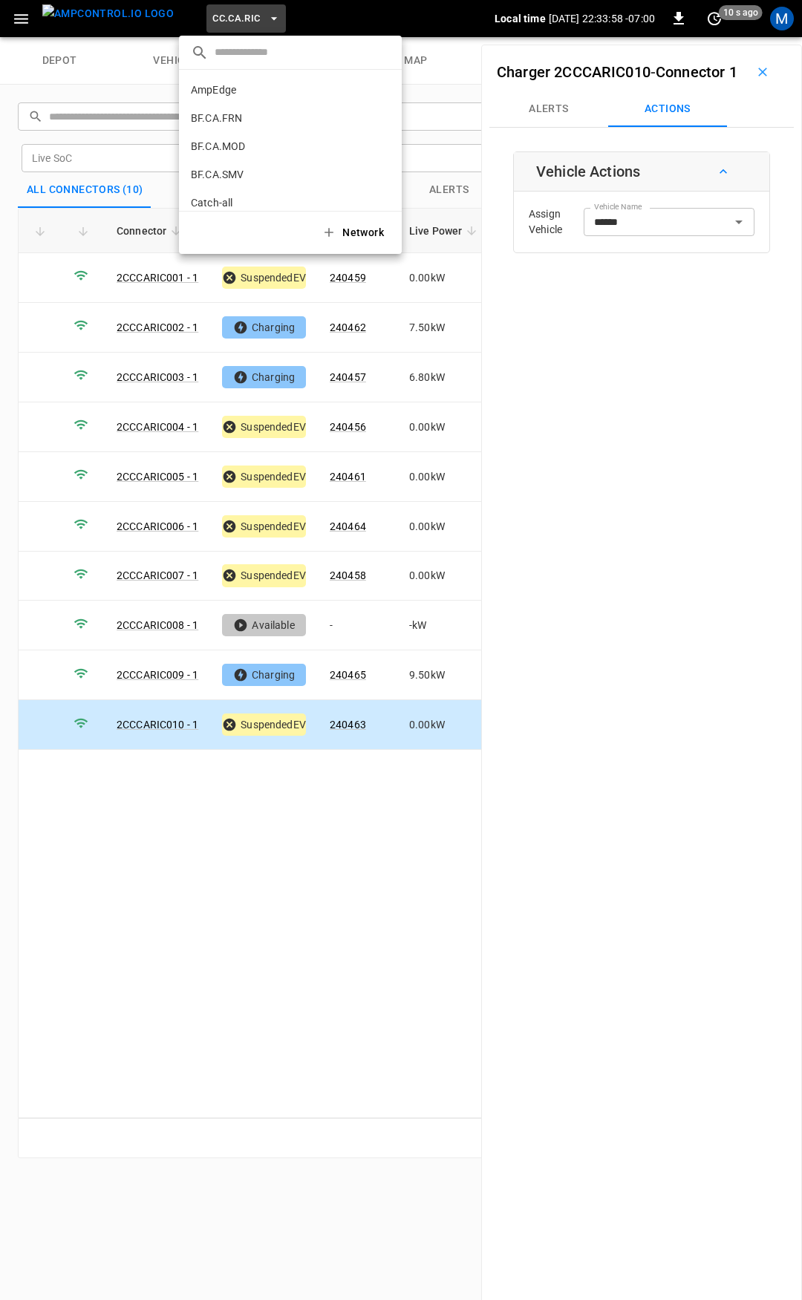
scroll to position [221, 0]
click at [248, 122] on li "CC.CA.SFF f655 ..." at bounding box center [290, 122] width 223 height 28
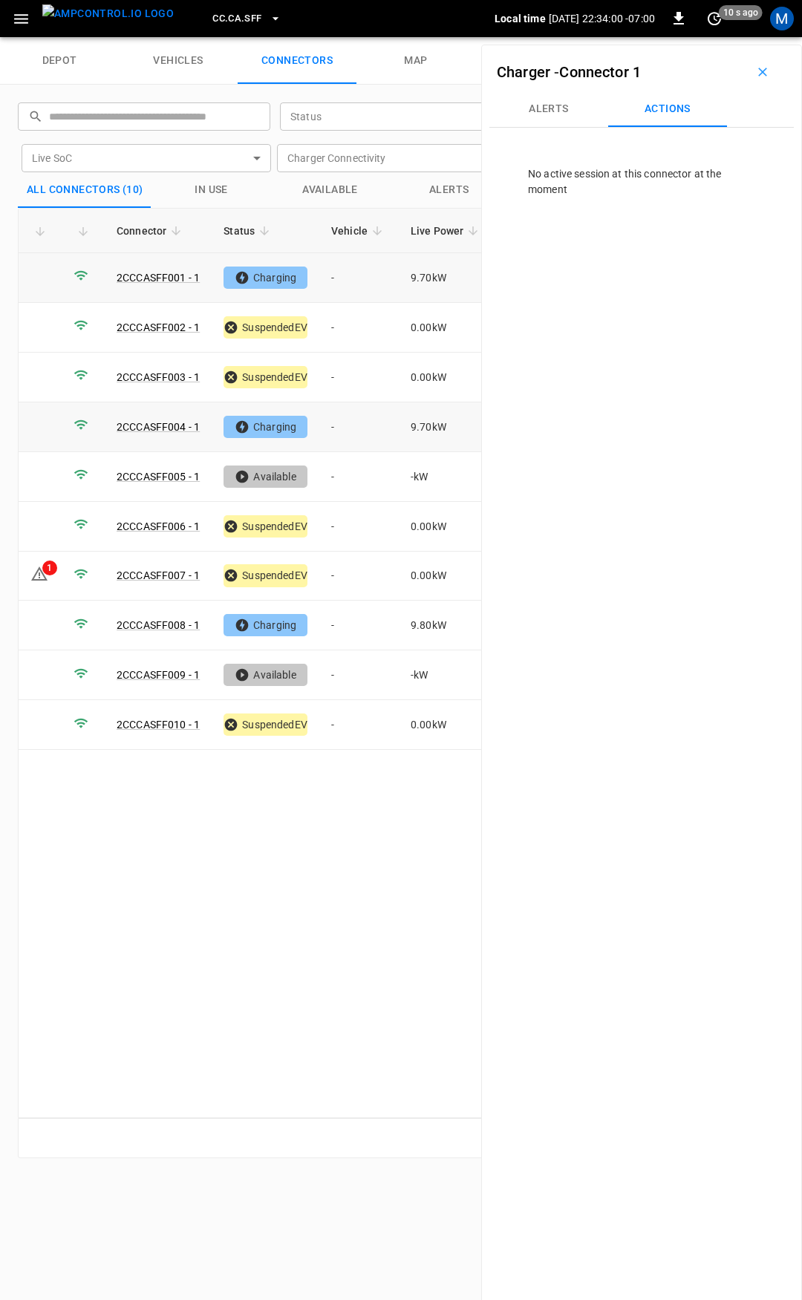
drag, startPoint x: 350, startPoint y: 275, endPoint x: 68, endPoint y: 442, distance: 327.1
click at [350, 275] on td "-" at bounding box center [358, 278] width 79 height 50
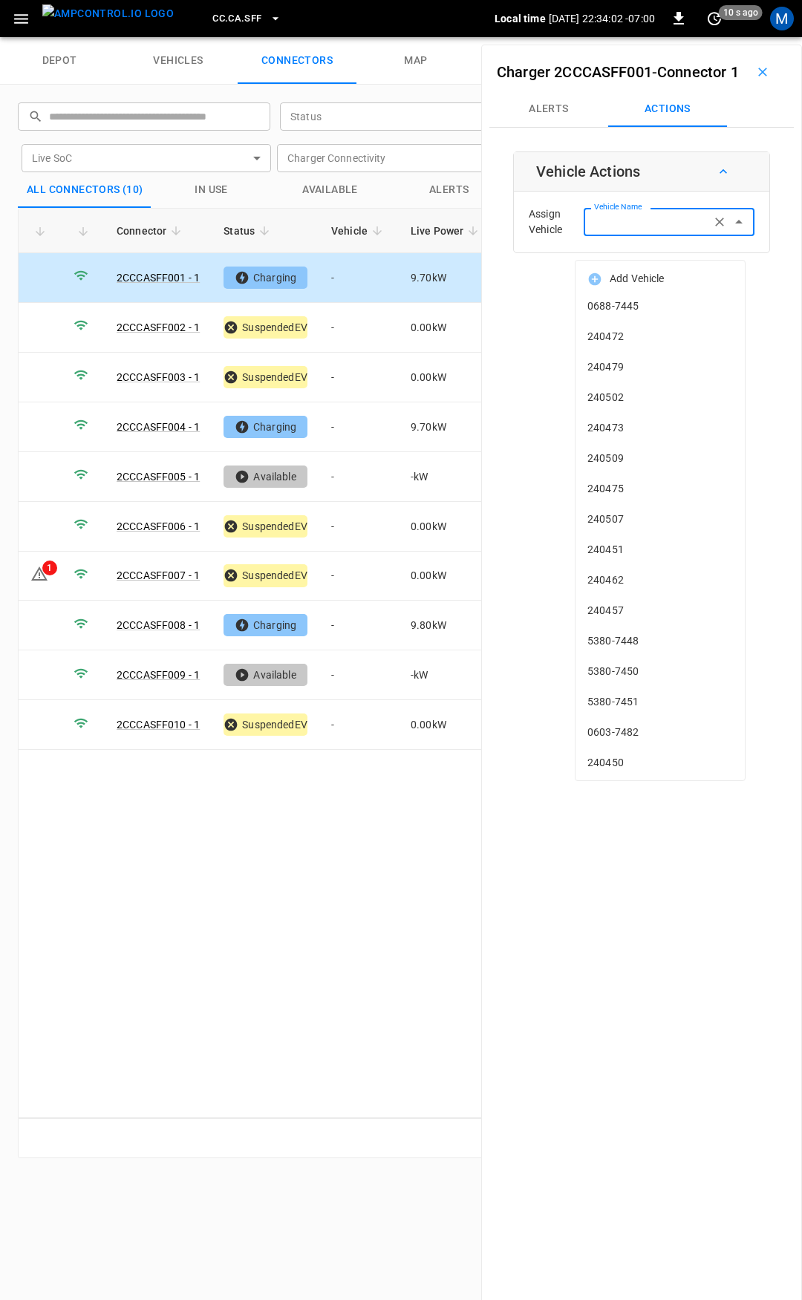
click at [625, 235] on div "Vehicle Name Vehicle Name" at bounding box center [668, 221] width 171 height 27
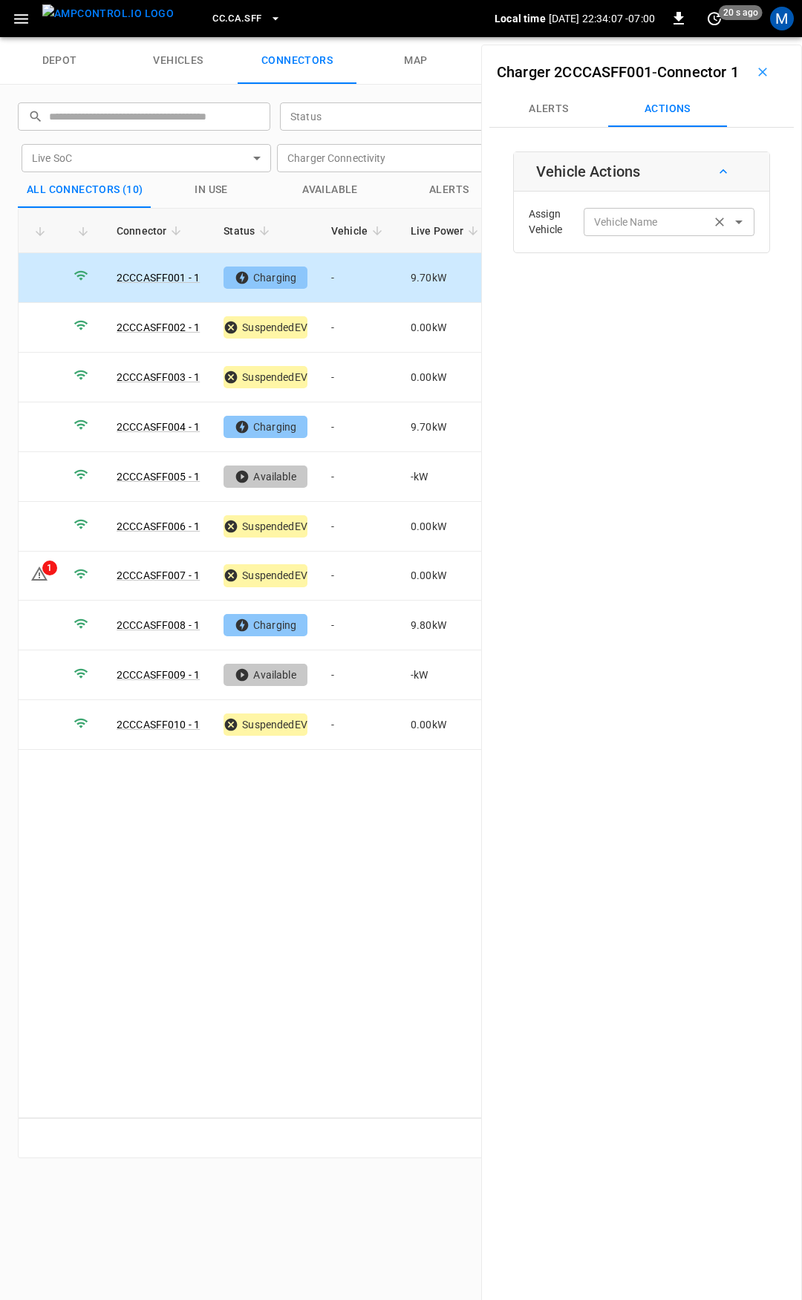
click at [641, 230] on label "Vehicle Name" at bounding box center [626, 222] width 64 height 16
click at [641, 231] on input "Vehicle Name" at bounding box center [647, 221] width 118 height 19
drag, startPoint x: 649, startPoint y: 333, endPoint x: 703, endPoint y: 333, distance: 53.4
click at [650, 333] on span "240445 - [PERSON_NAME]" at bounding box center [659, 337] width 145 height 16
type input "**********"
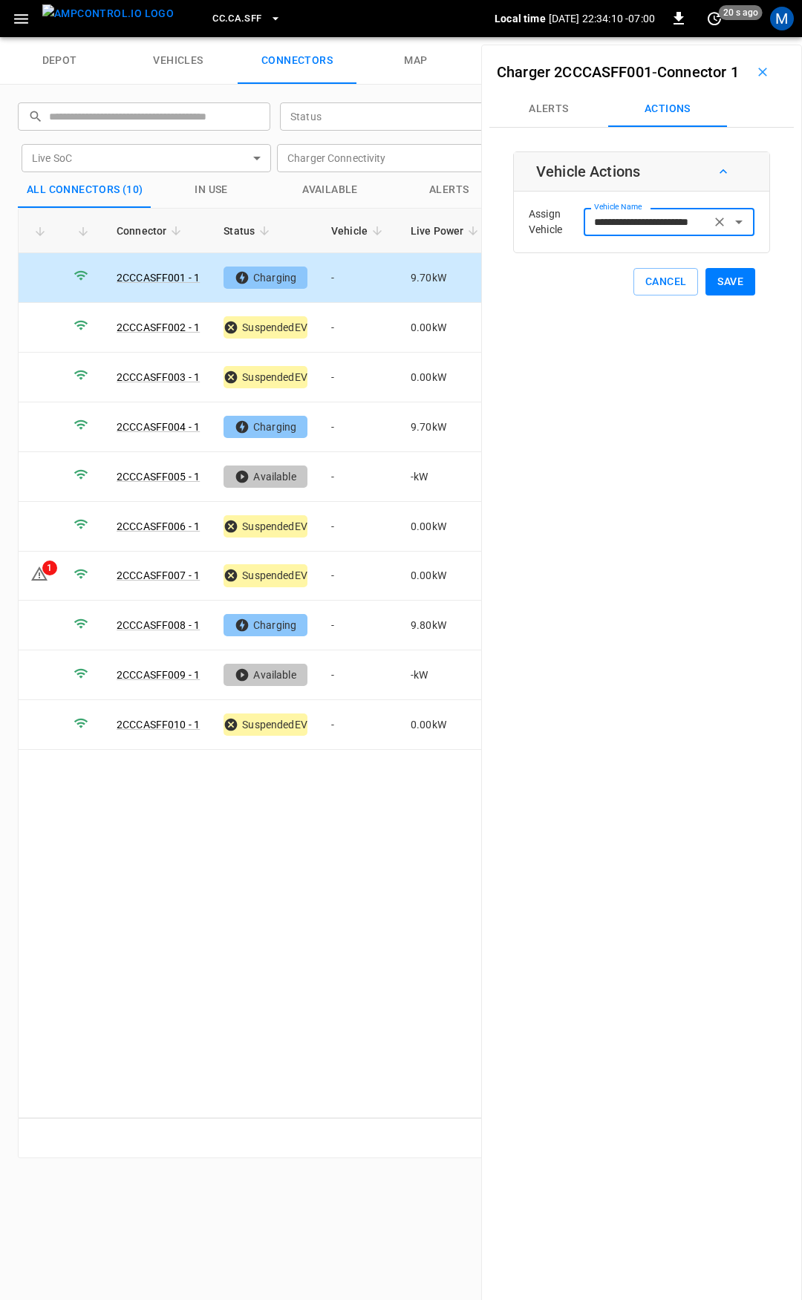
click at [717, 295] on button "Save" at bounding box center [730, 281] width 50 height 27
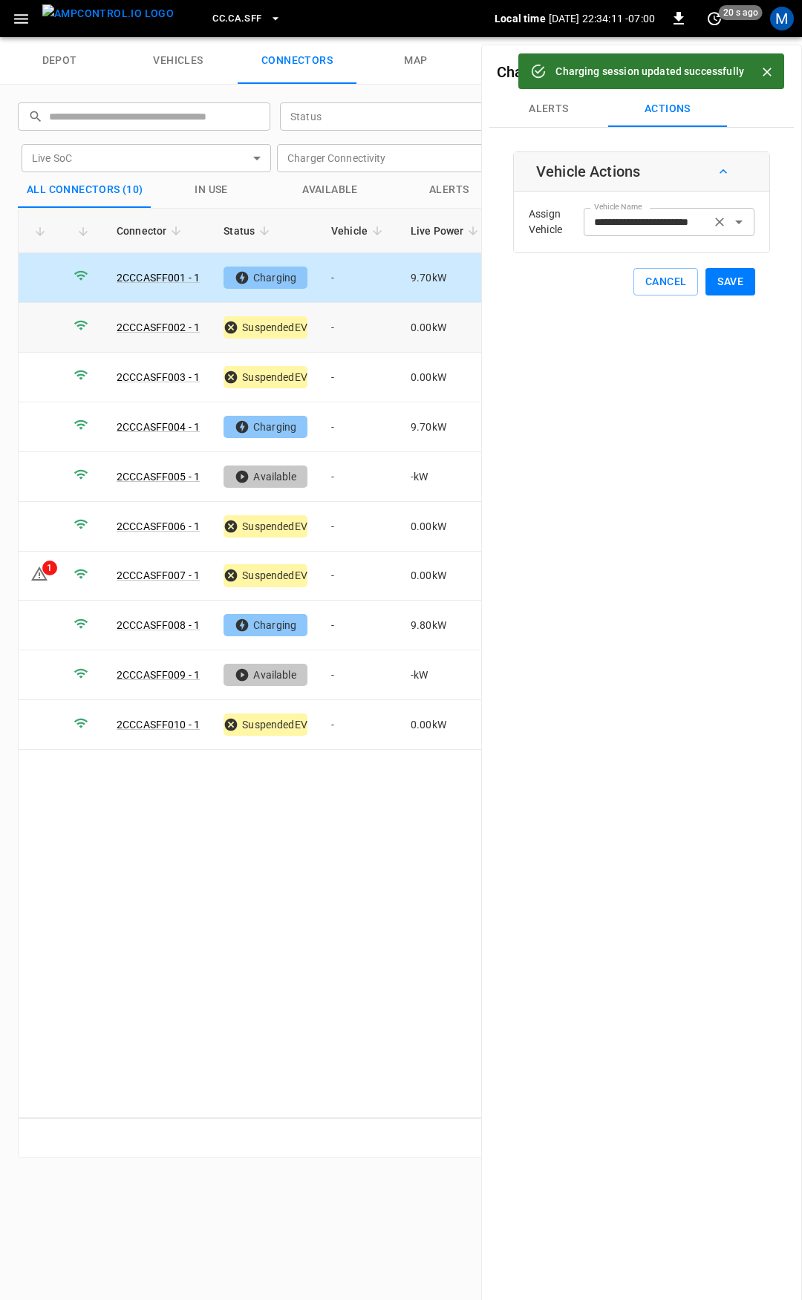
drag, startPoint x: 354, startPoint y: 324, endPoint x: 628, endPoint y: 239, distance: 286.6
click at [360, 321] on td "-" at bounding box center [358, 328] width 79 height 50
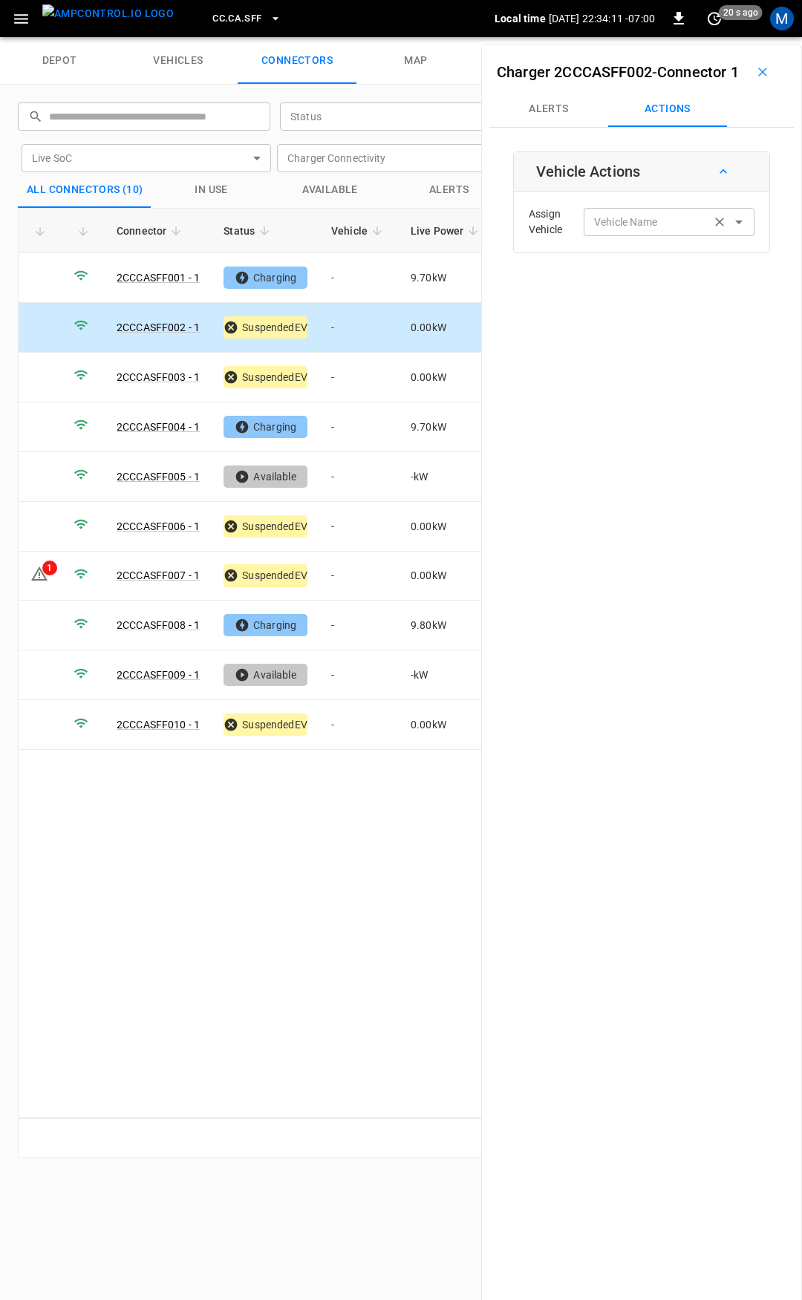
click at [642, 231] on input "Vehicle Name" at bounding box center [647, 221] width 118 height 19
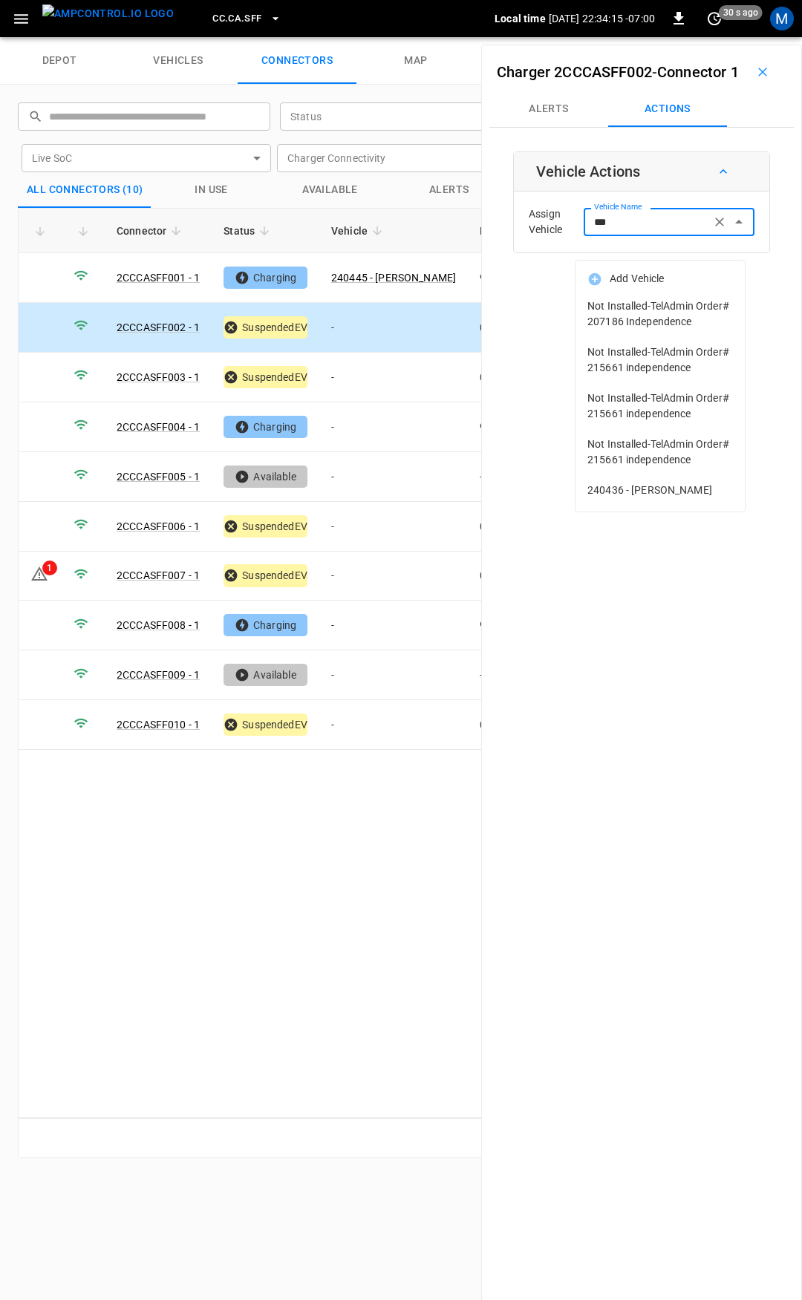
click at [671, 496] on span "240436 - [PERSON_NAME]" at bounding box center [659, 490] width 145 height 16
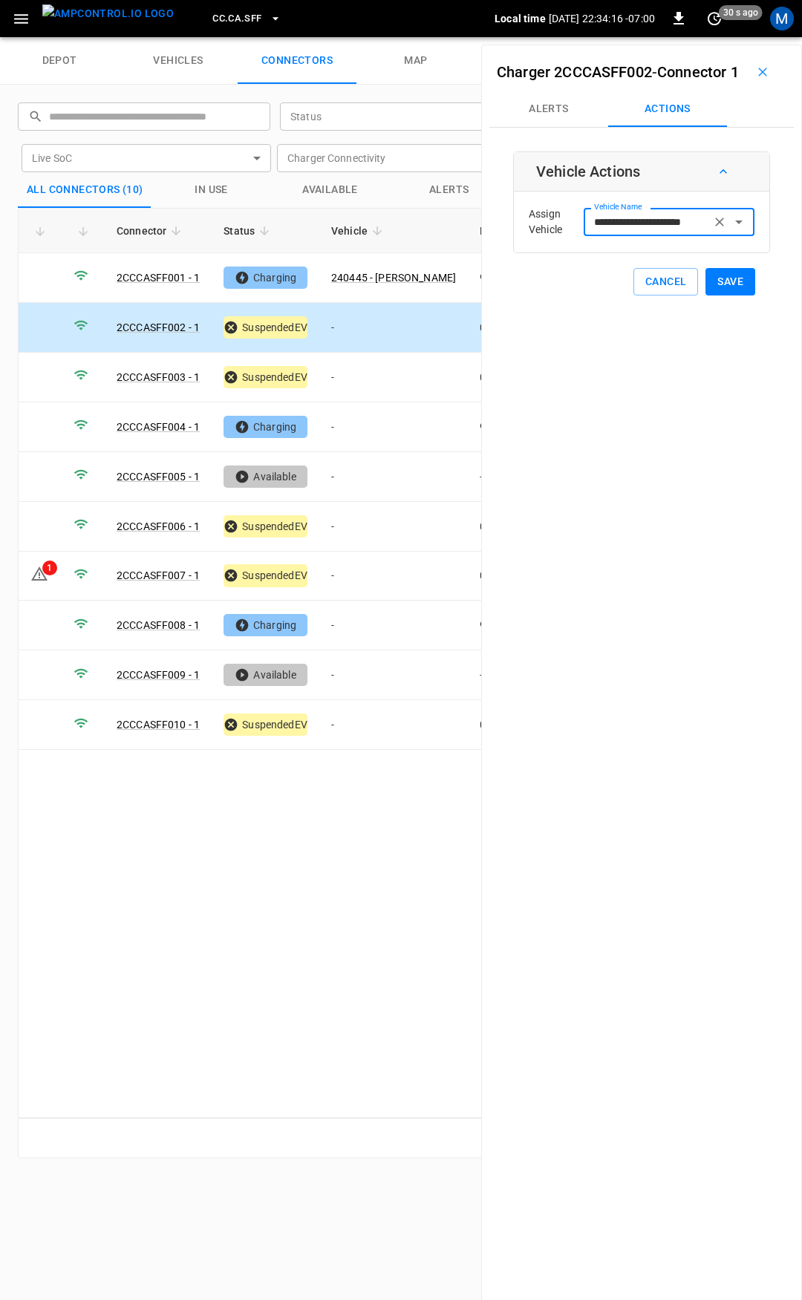
type input "**********"
click at [712, 295] on button "Save" at bounding box center [730, 281] width 50 height 27
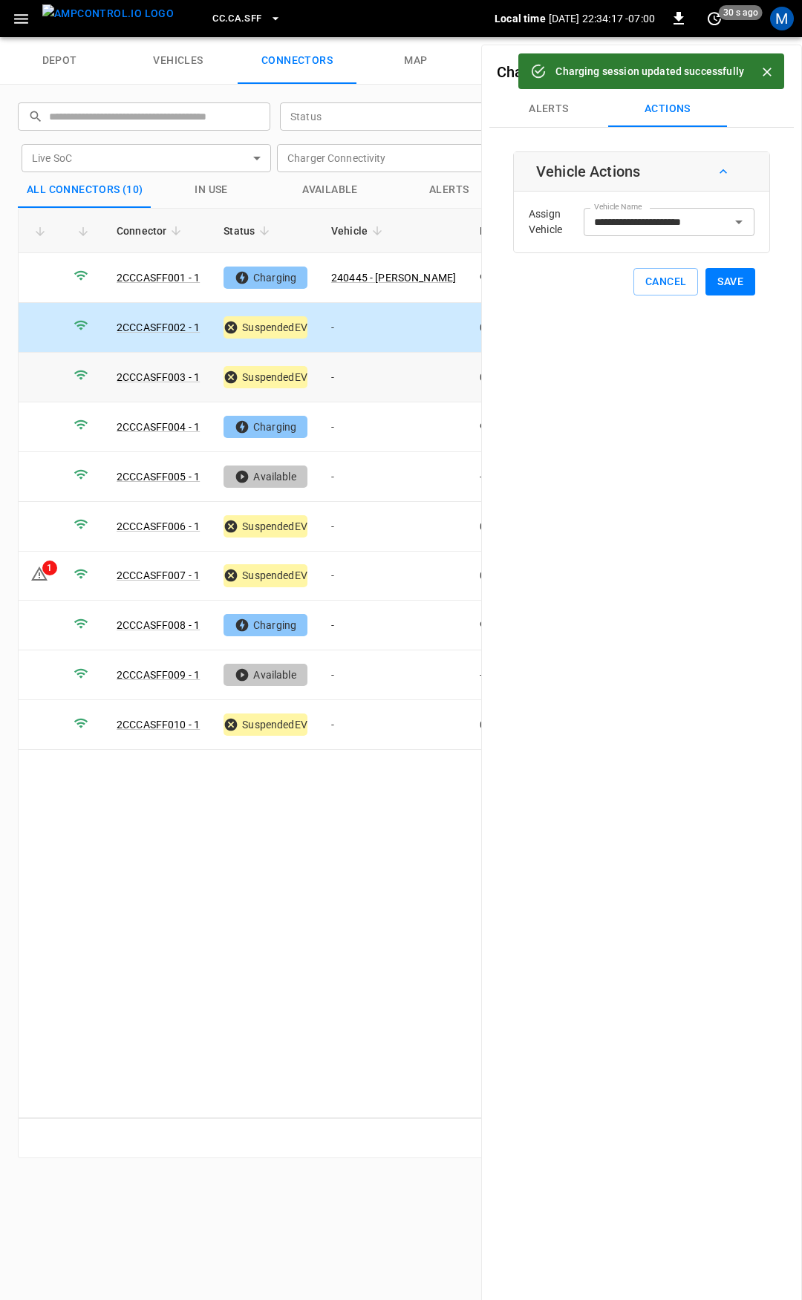
drag, startPoint x: 376, startPoint y: 381, endPoint x: 499, endPoint y: 307, distance: 143.4
click at [376, 380] on td "-" at bounding box center [393, 378] width 148 height 50
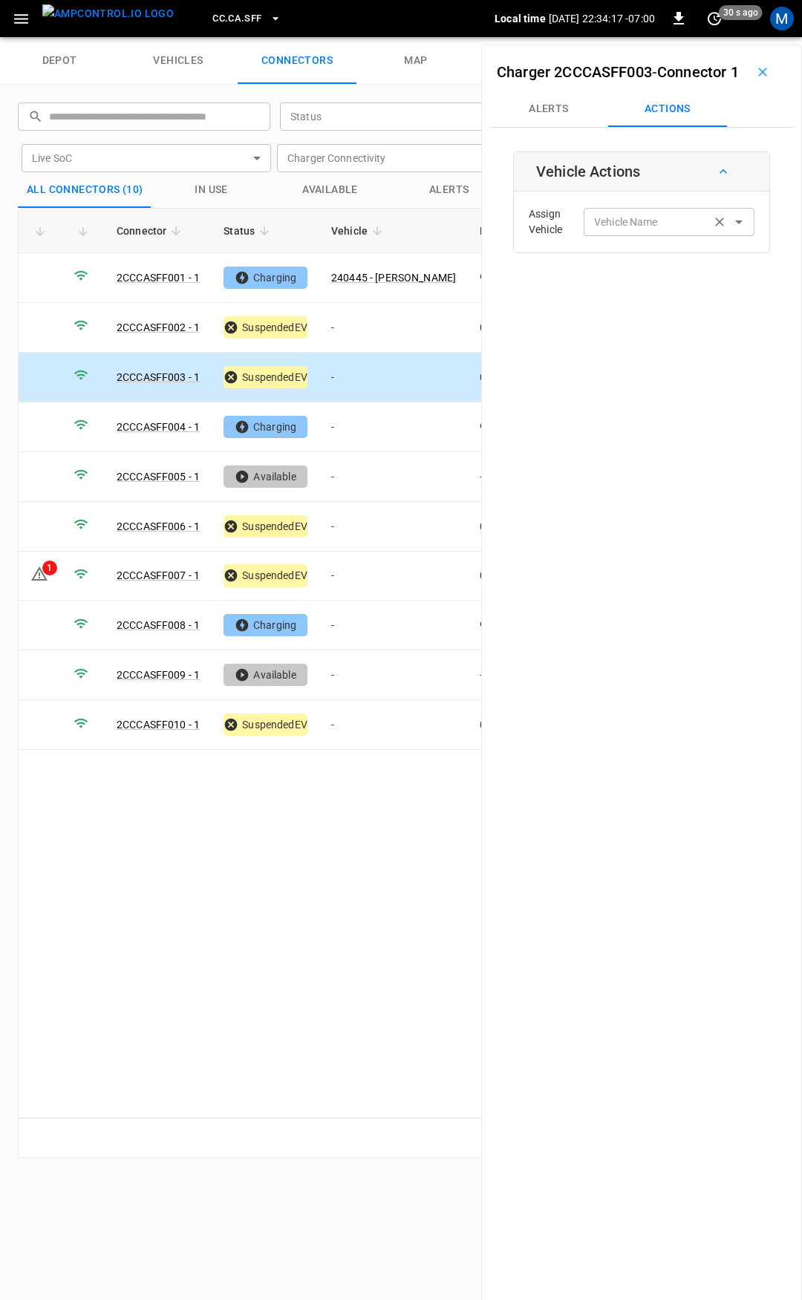
click at [631, 235] on div "Vehicle Name Vehicle Name" at bounding box center [668, 221] width 171 height 27
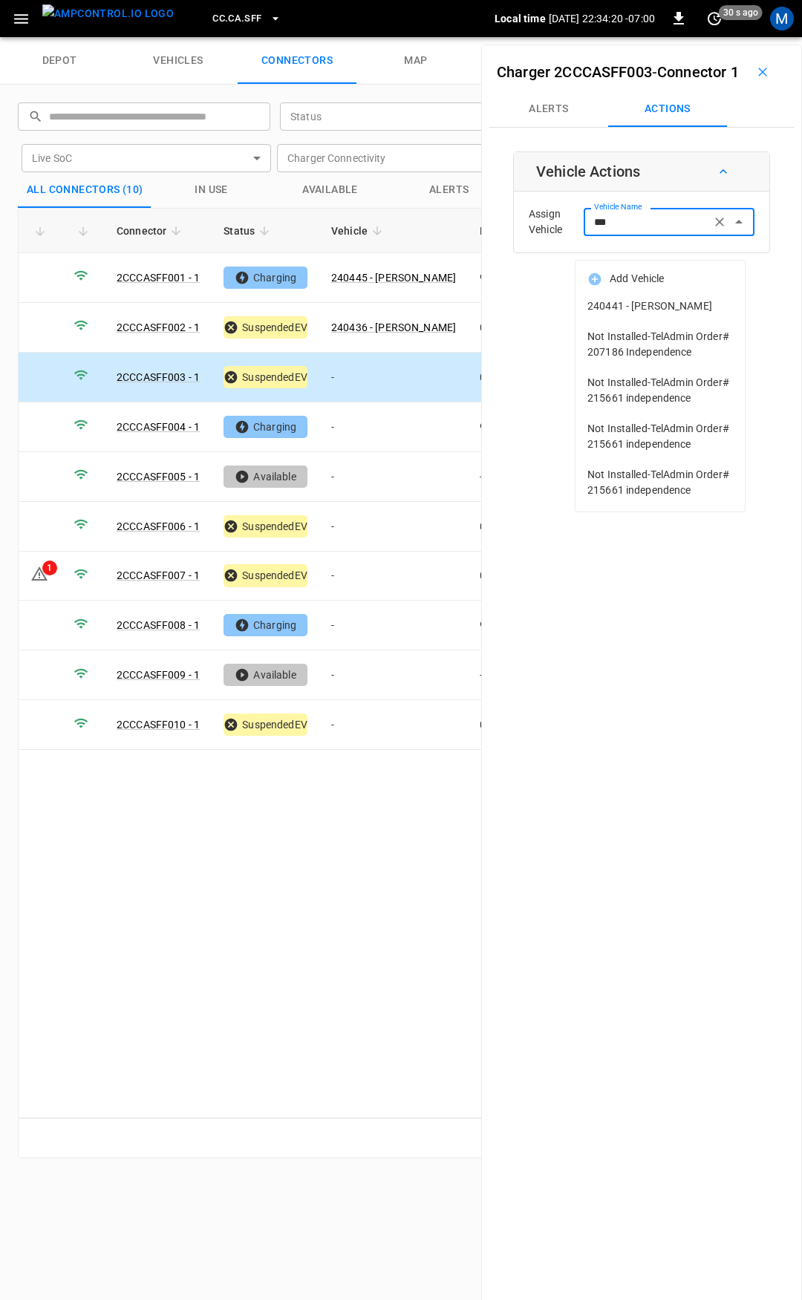
drag, startPoint x: 635, startPoint y: 315, endPoint x: 724, endPoint y: 320, distance: 90.0
click at [651, 313] on span "240441 - [PERSON_NAME]" at bounding box center [659, 306] width 145 height 16
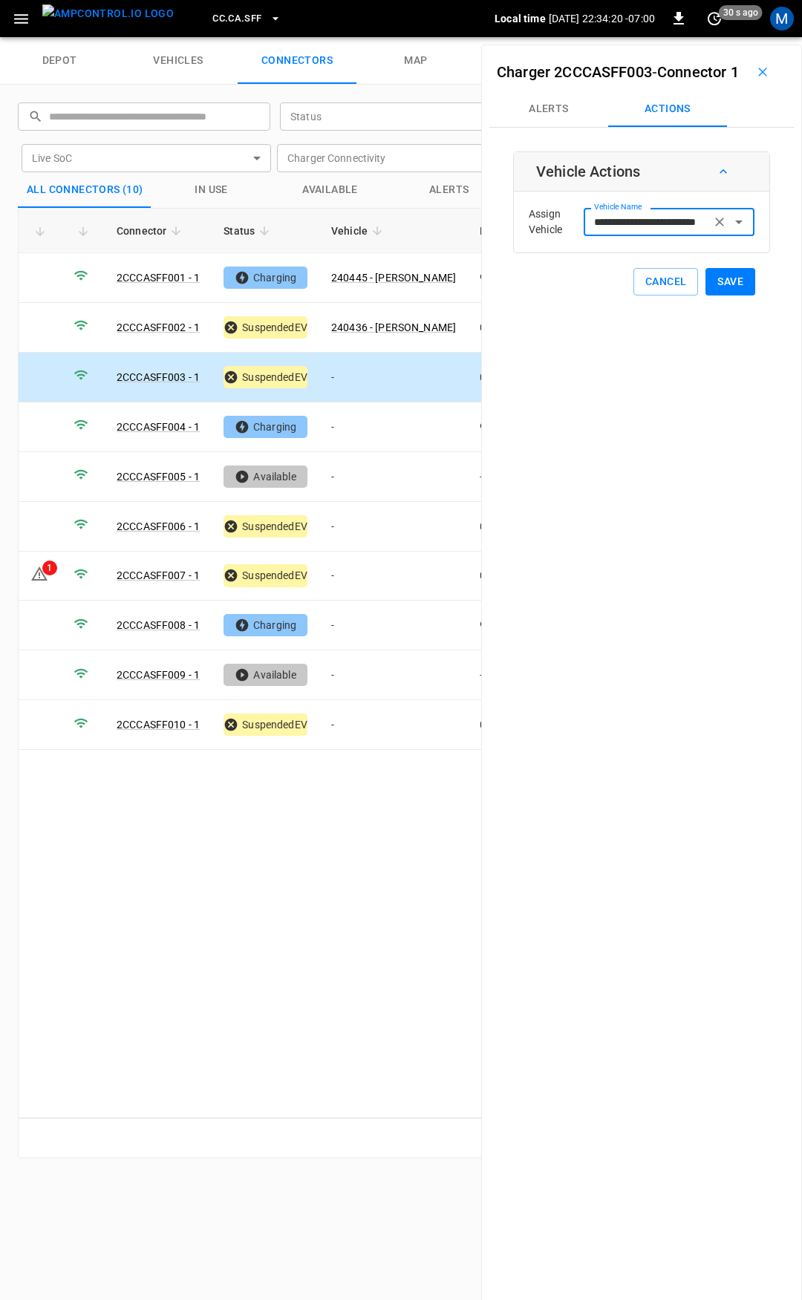
type input "**********"
click at [721, 295] on button "Save" at bounding box center [730, 281] width 50 height 27
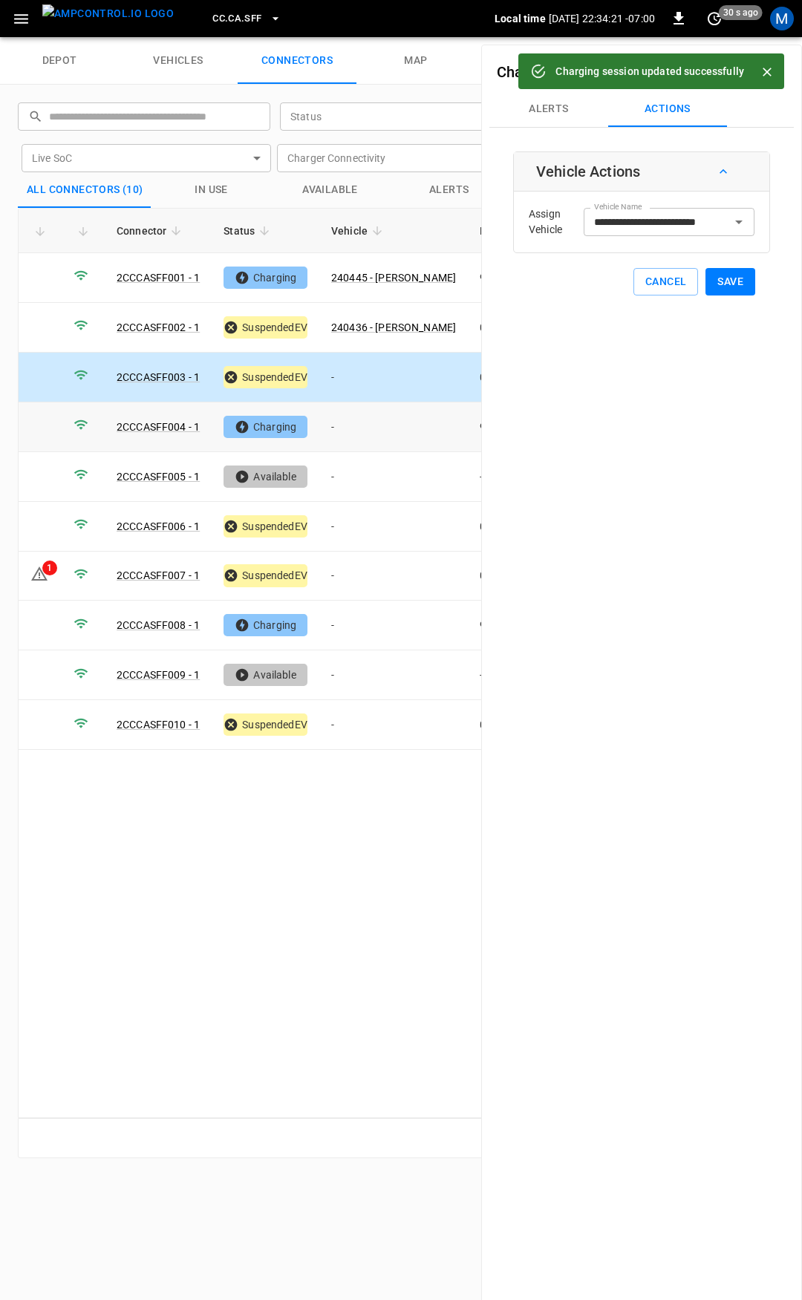
click at [353, 429] on td "-" at bounding box center [393, 427] width 148 height 50
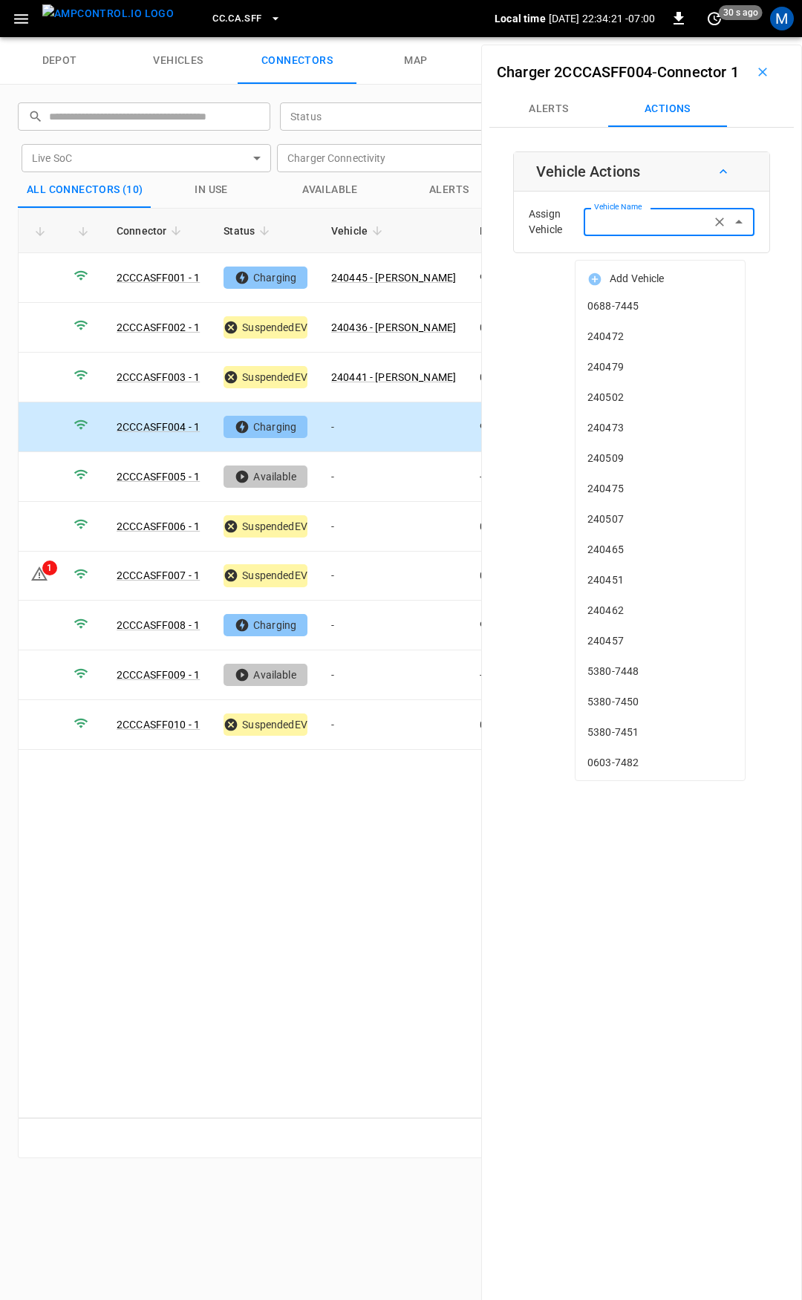
click at [607, 231] on input "Vehicle Name" at bounding box center [647, 221] width 118 height 19
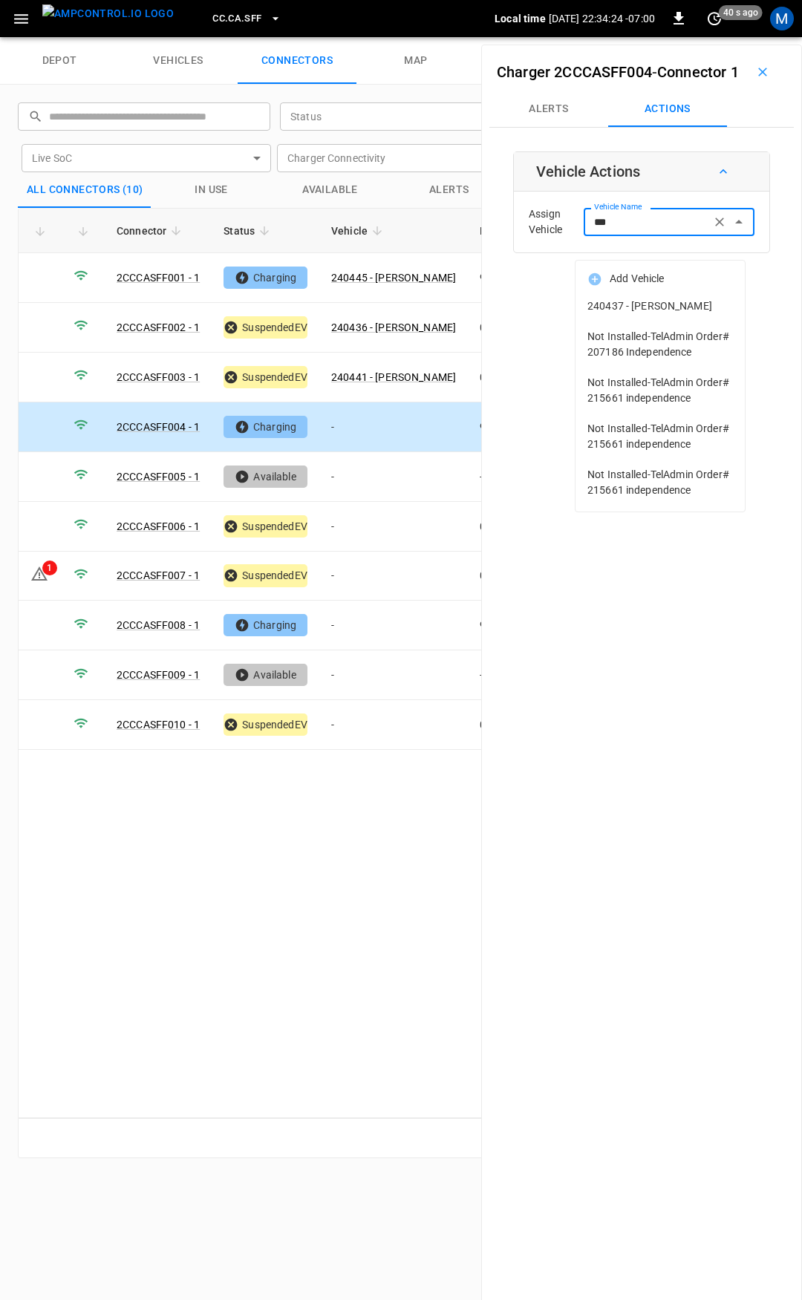
click at [652, 301] on span "240437 - [PERSON_NAME]" at bounding box center [659, 306] width 145 height 16
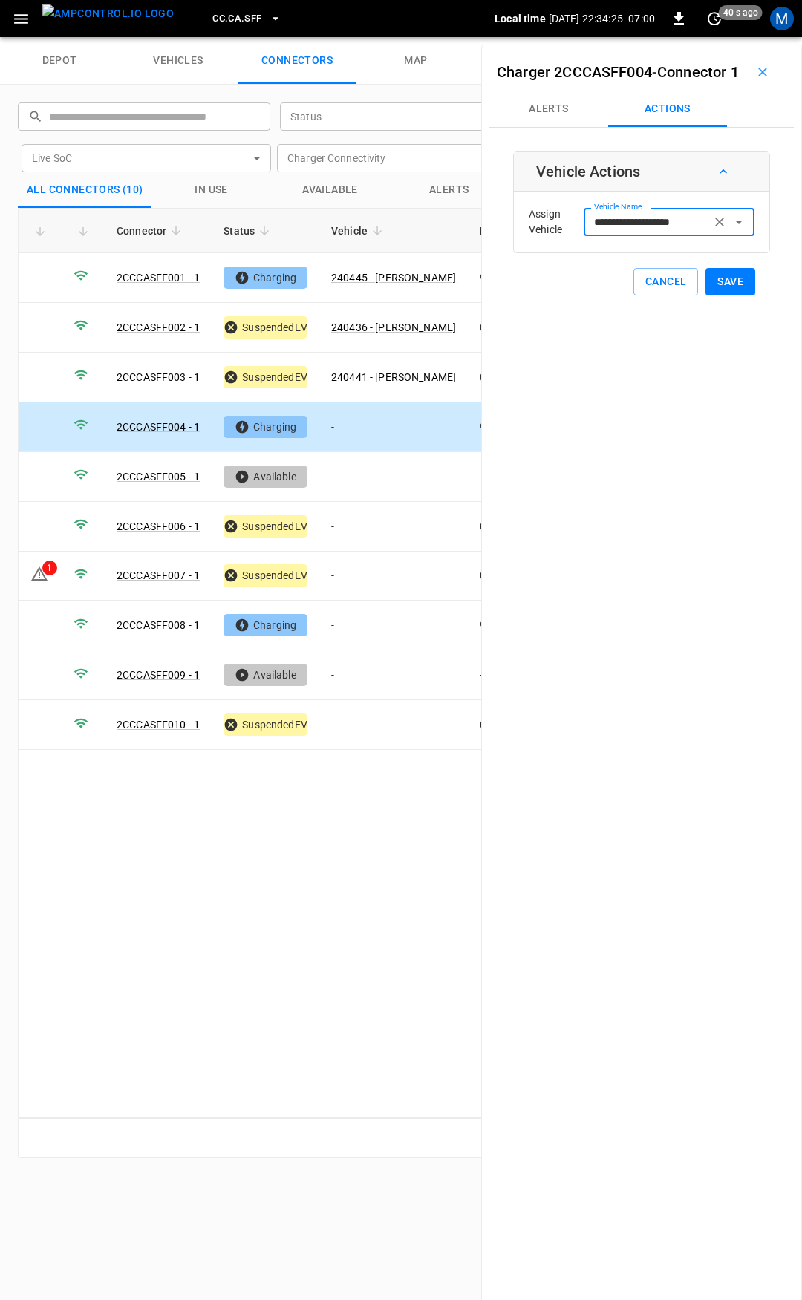
type input "**********"
click at [720, 295] on button "Save" at bounding box center [730, 281] width 50 height 27
click at [368, 528] on td "-" at bounding box center [393, 527] width 148 height 50
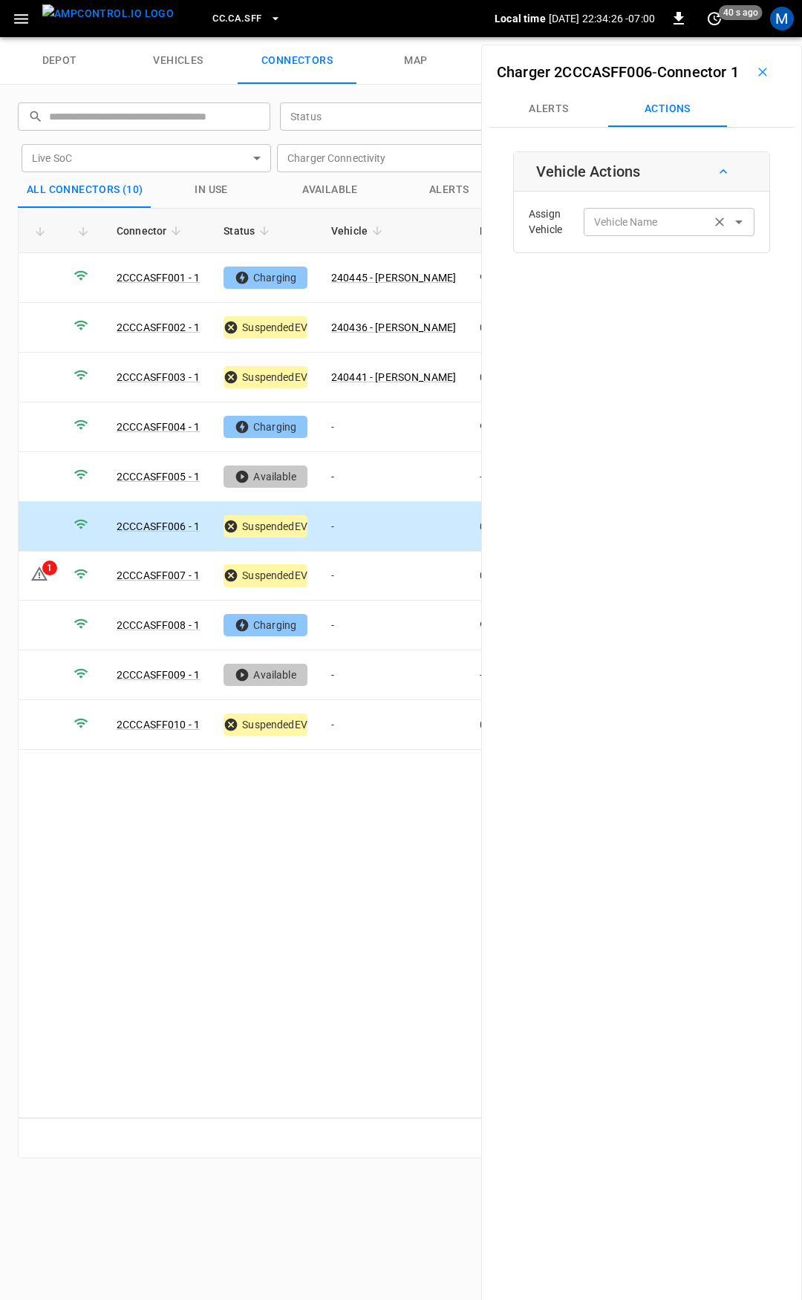
click at [617, 231] on input "Vehicle Name" at bounding box center [647, 221] width 118 height 19
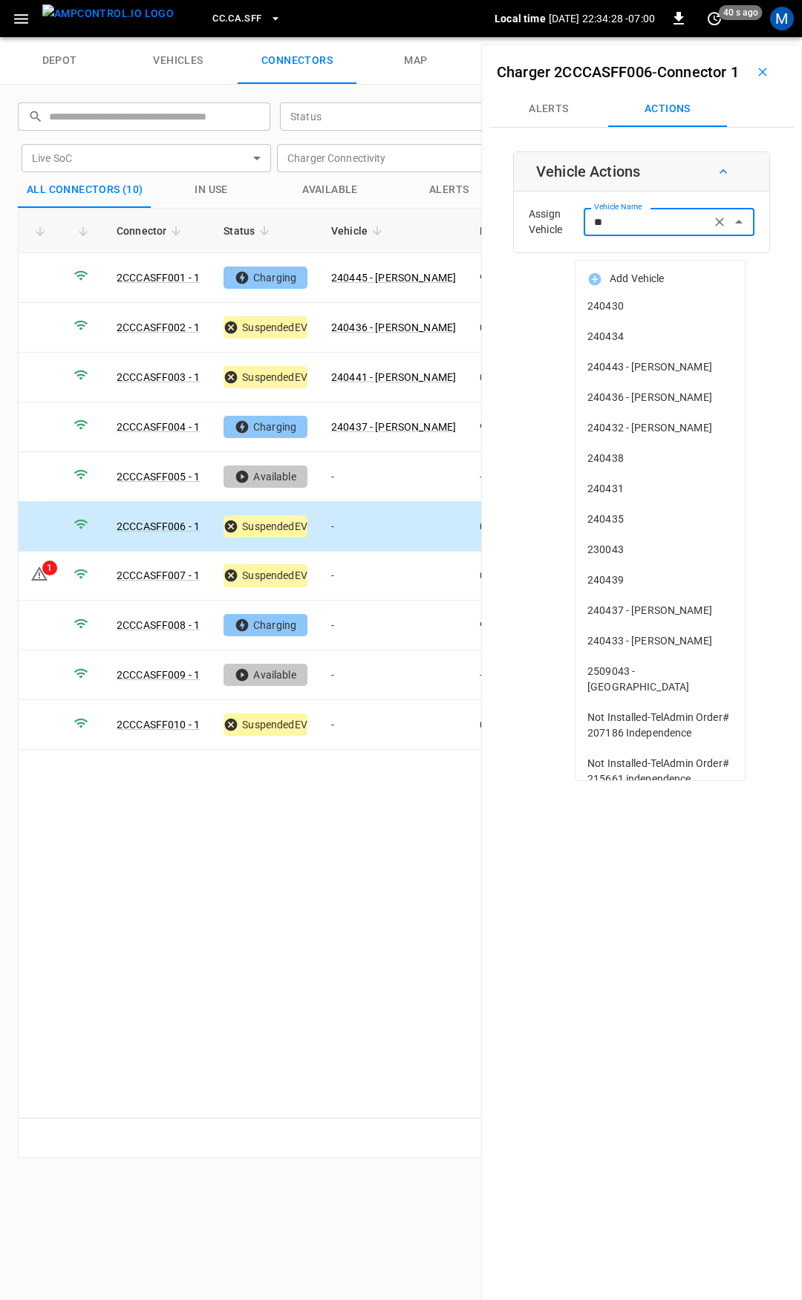
type input "***"
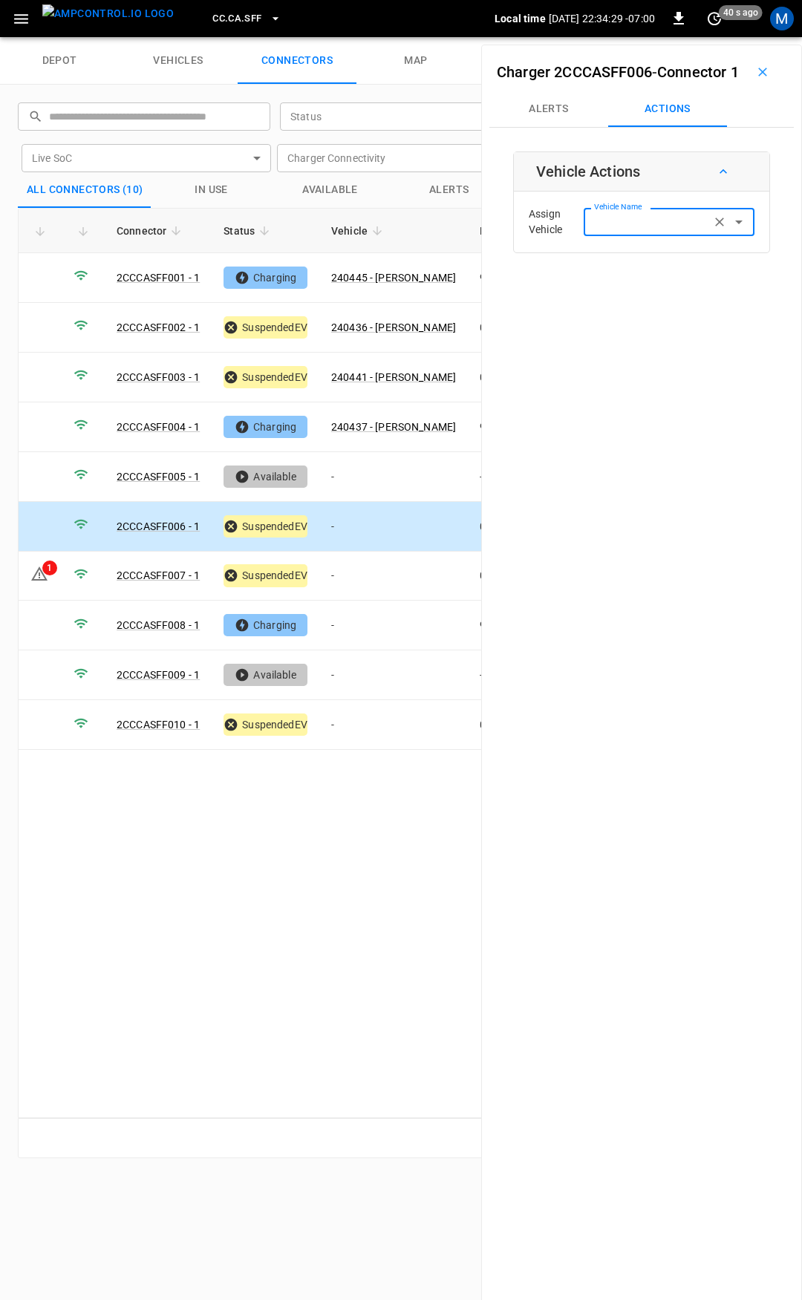
click at [617, 231] on input "Vehicle Name" at bounding box center [647, 221] width 118 height 19
click at [661, 312] on span "240438" at bounding box center [659, 306] width 145 height 16
type input "******"
drag, startPoint x: 661, startPoint y: 312, endPoint x: 639, endPoint y: 353, distance: 46.5
click at [732, 295] on button "Save" at bounding box center [730, 281] width 50 height 27
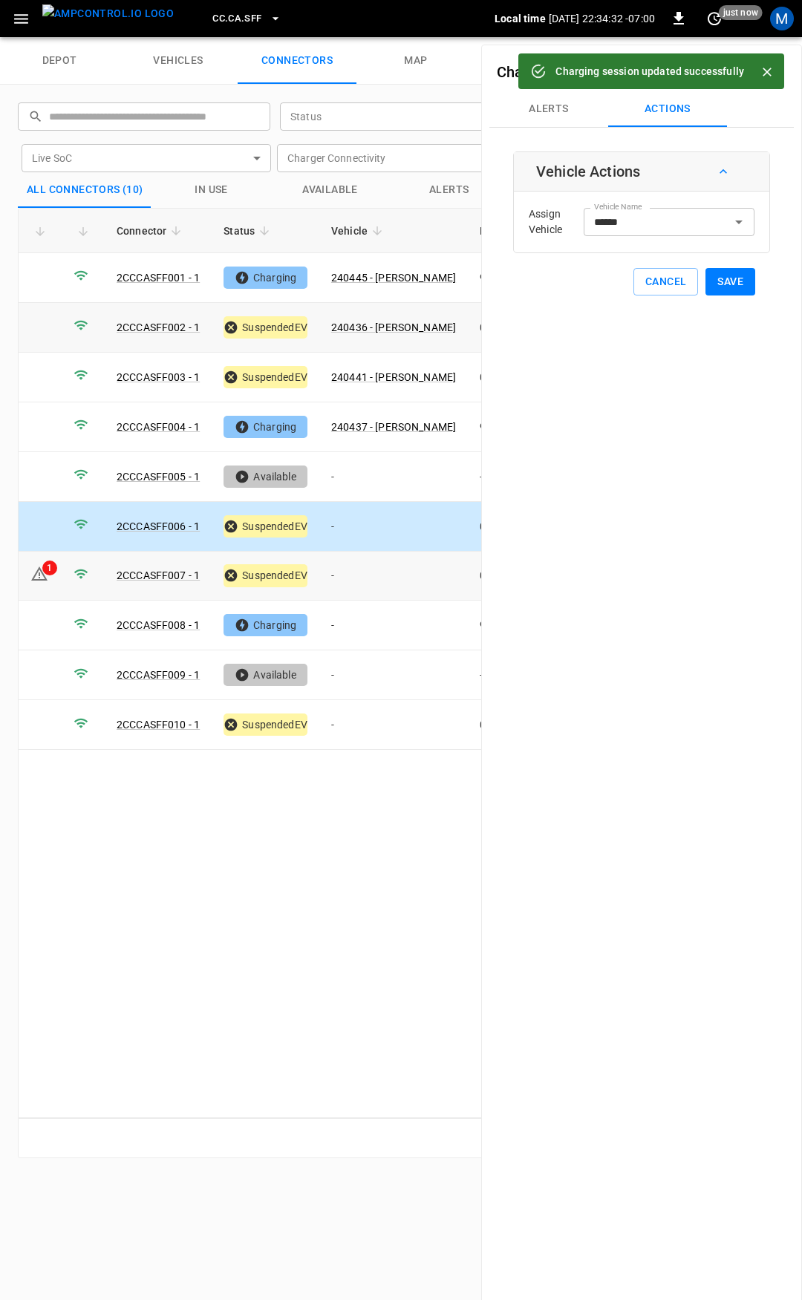
drag, startPoint x: 354, startPoint y: 568, endPoint x: 480, endPoint y: 322, distance: 276.2
click at [354, 566] on td "-" at bounding box center [393, 576] width 148 height 50
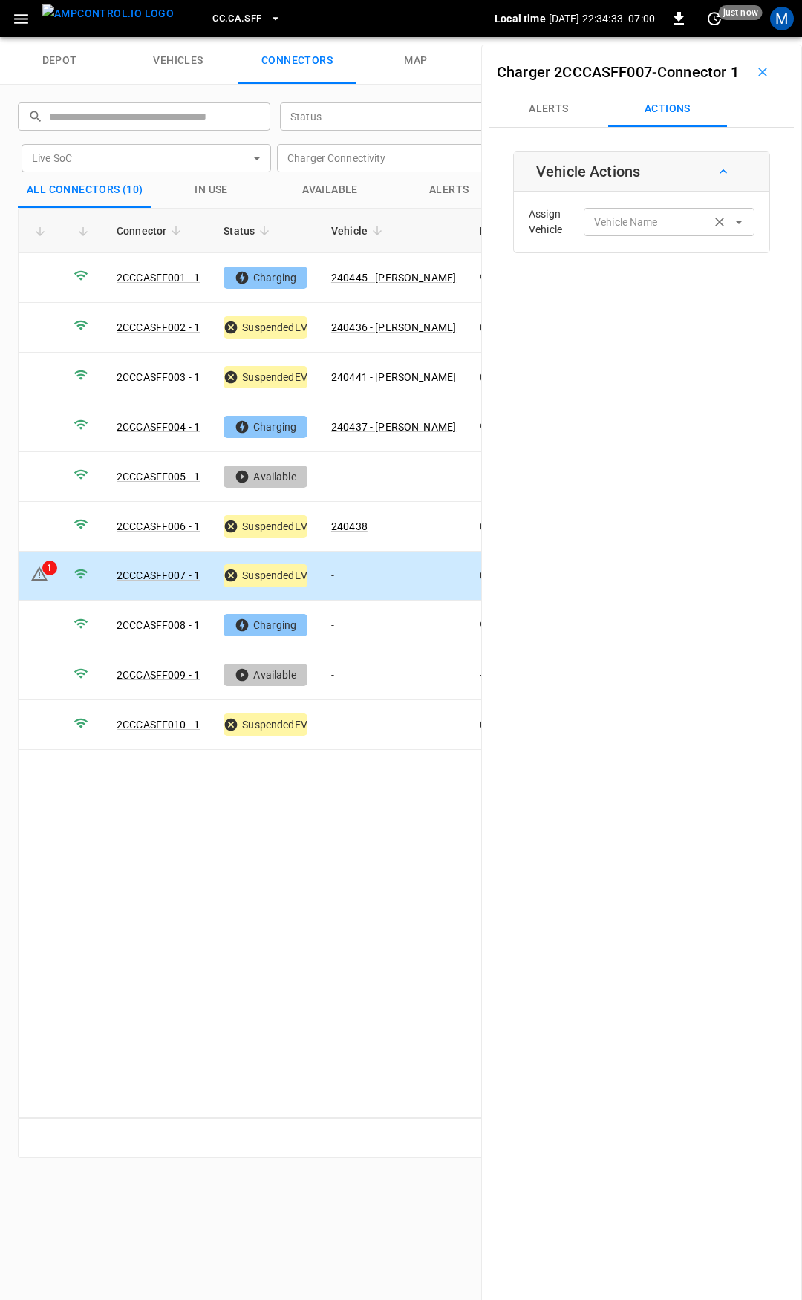
click at [641, 231] on input "Vehicle Name" at bounding box center [647, 221] width 118 height 19
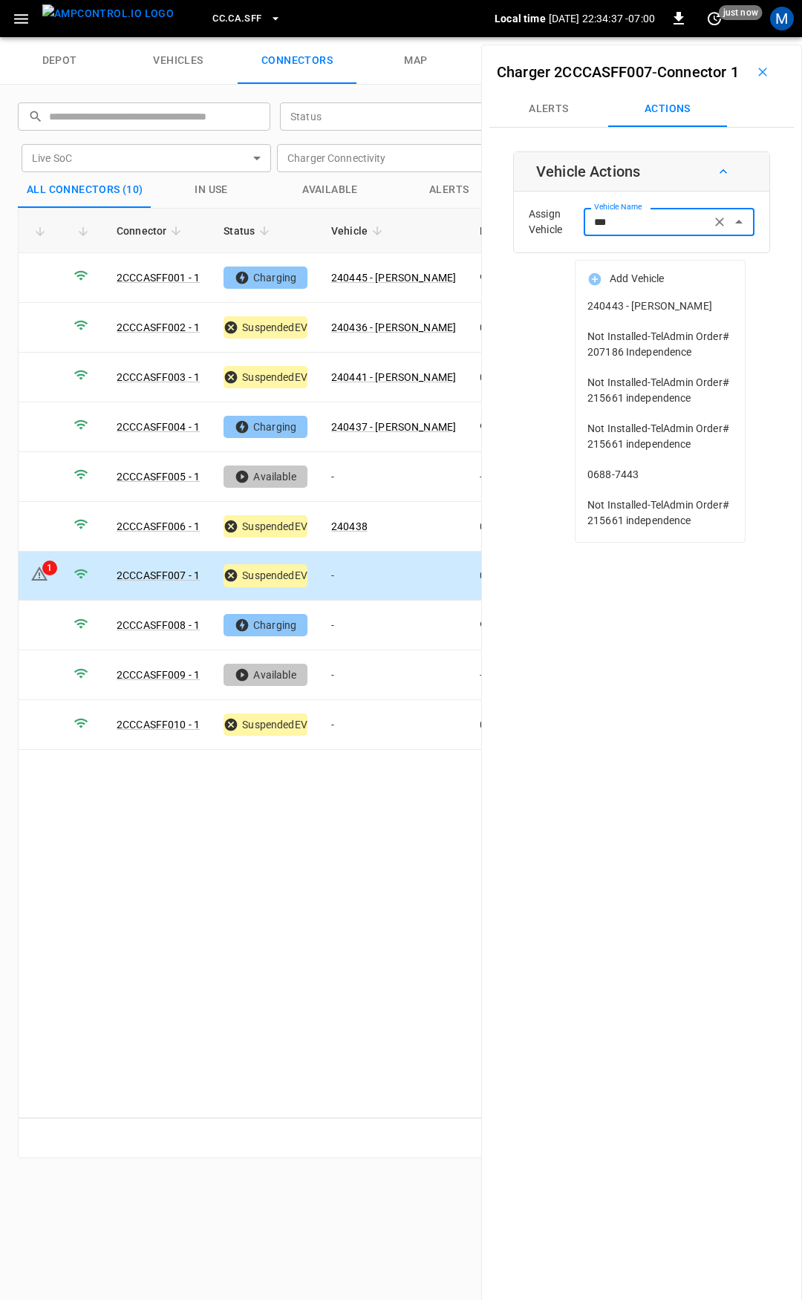
click at [658, 305] on span "240443 - [PERSON_NAME]" at bounding box center [659, 306] width 145 height 16
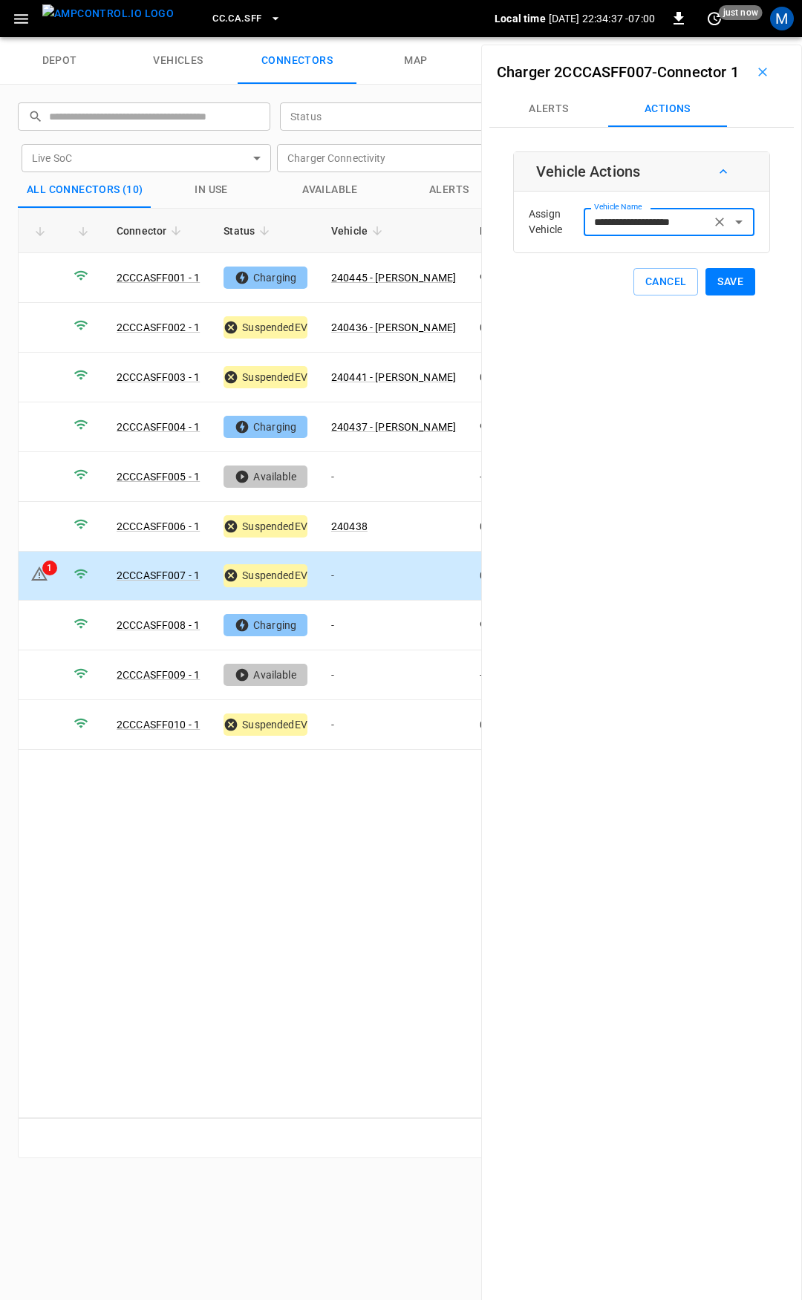
type input "**********"
click at [707, 295] on button "Save" at bounding box center [730, 281] width 50 height 27
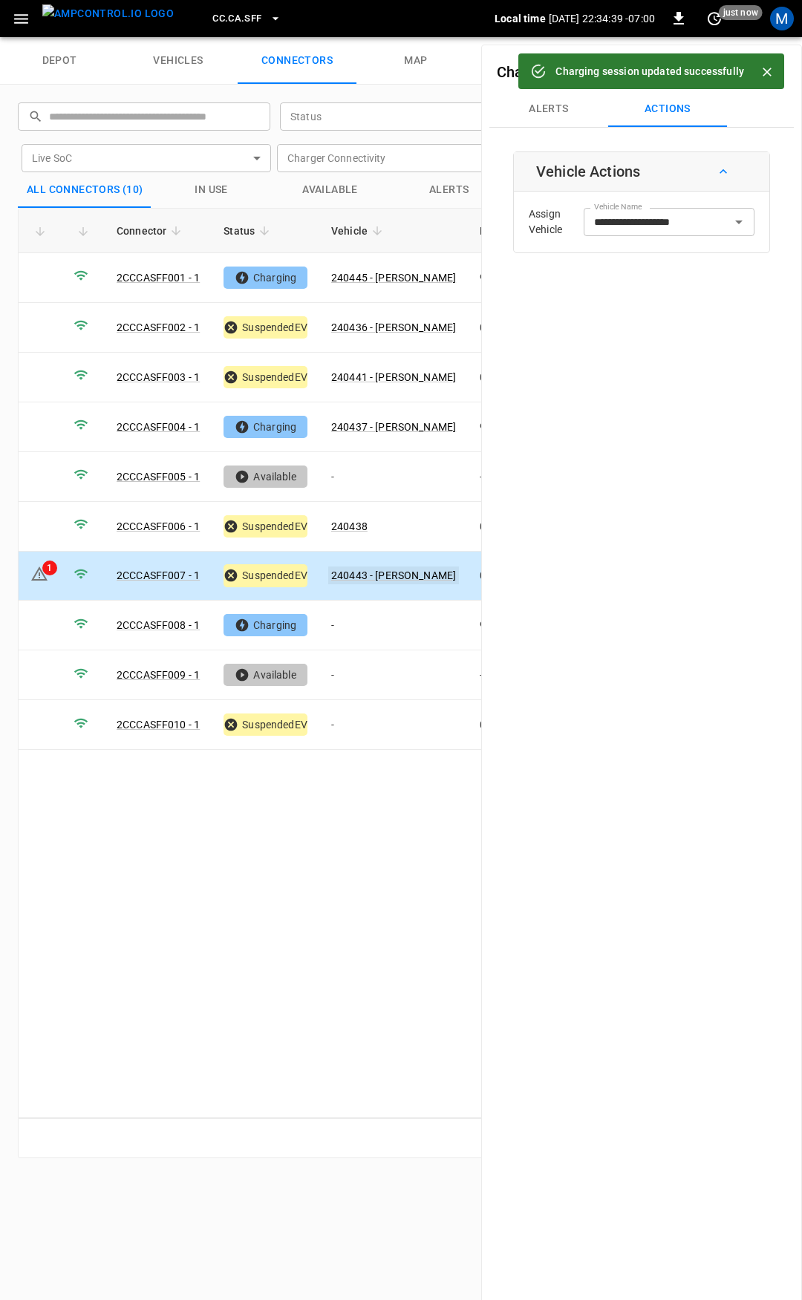
click at [358, 566] on link "240443 - [PERSON_NAME]" at bounding box center [393, 575] width 131 height 18
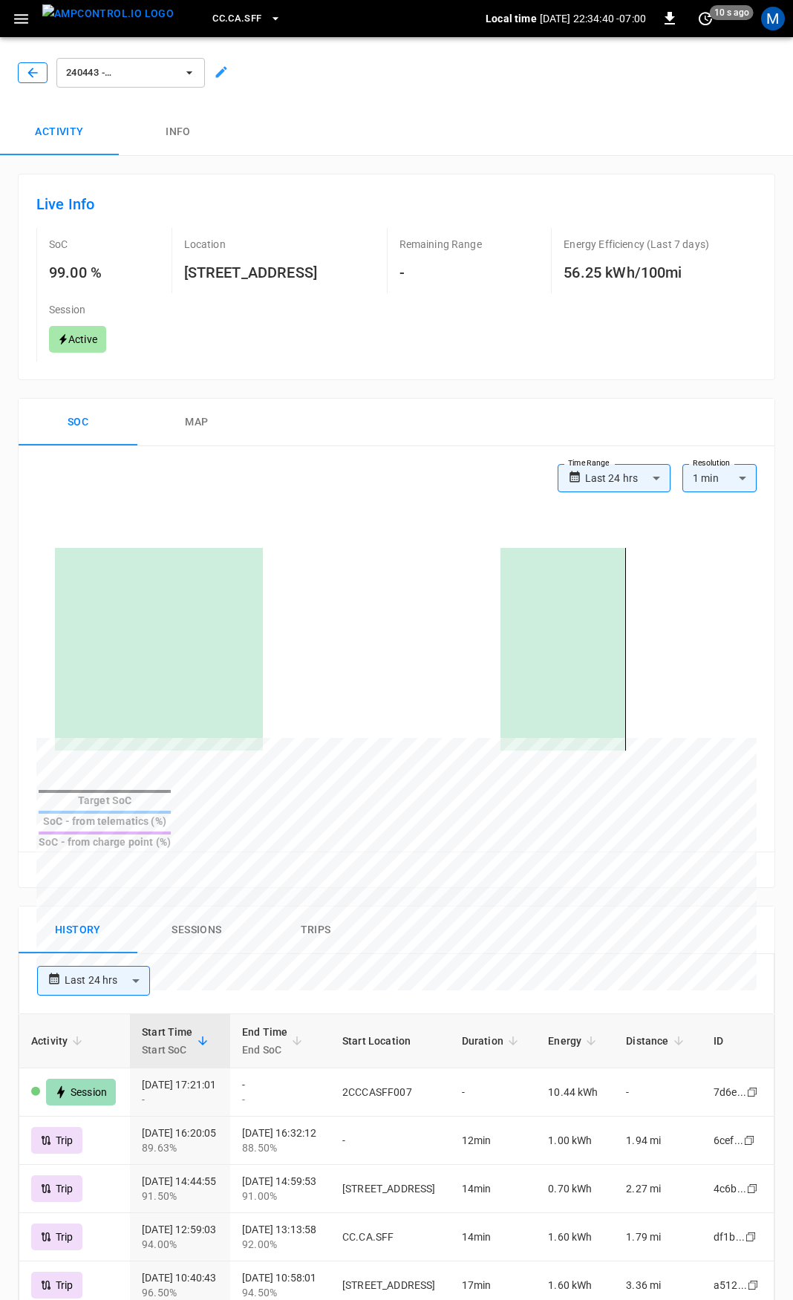
click at [39, 67] on icon "button" at bounding box center [32, 72] width 15 height 15
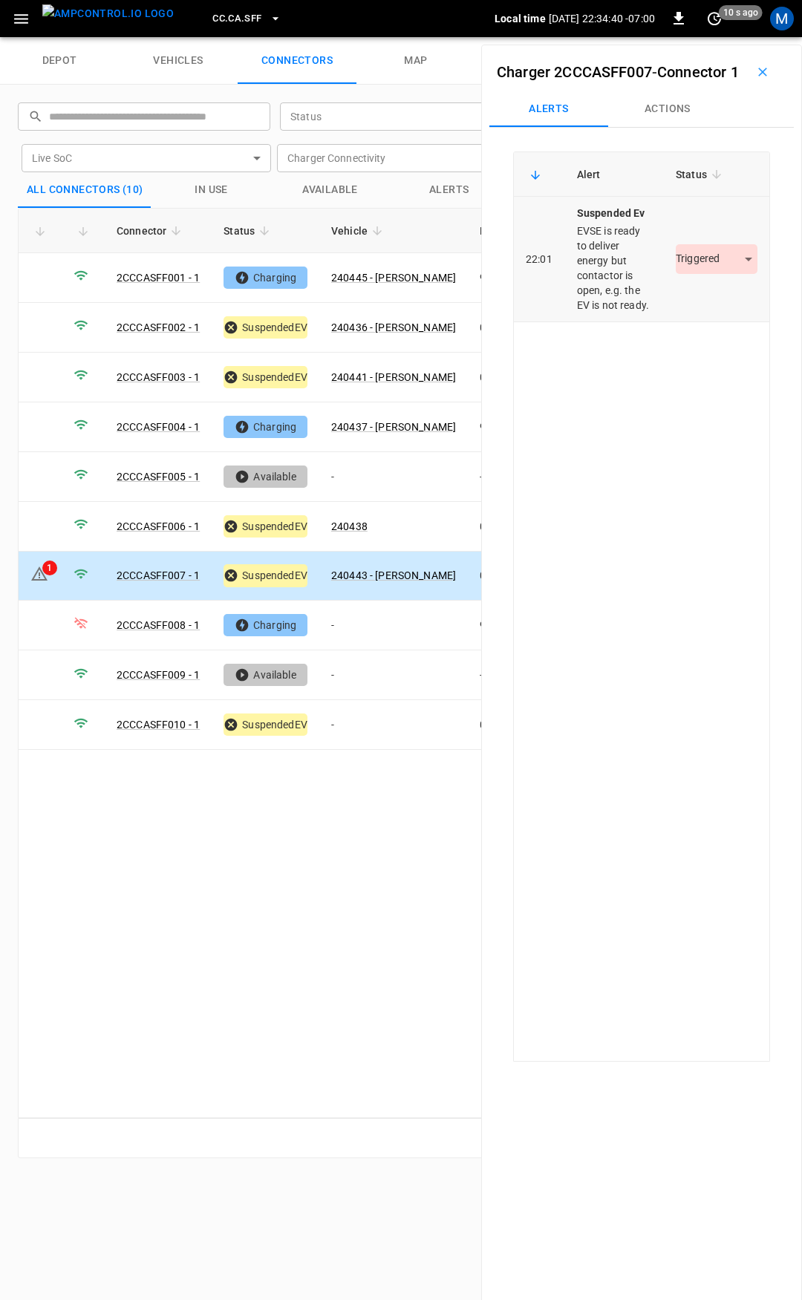
click at [703, 37] on body "CC.CA.SFF Local time [DATE] 22:34:40 -07:00 0 10 s ago M depot vehicles connect…" at bounding box center [401, 18] width 802 height 37
click at [707, 321] on li "Resolved" at bounding box center [707, 327] width 93 height 24
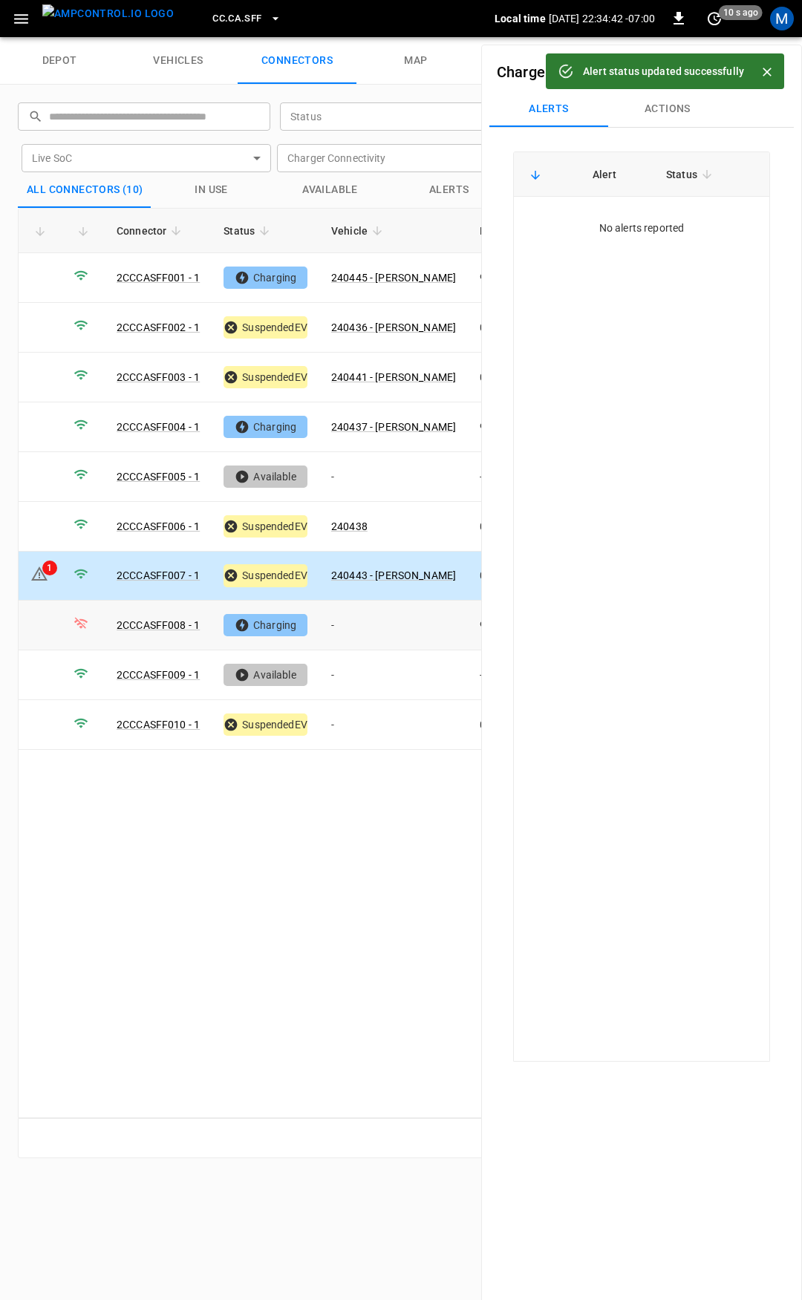
click at [375, 615] on td "-" at bounding box center [393, 625] width 148 height 50
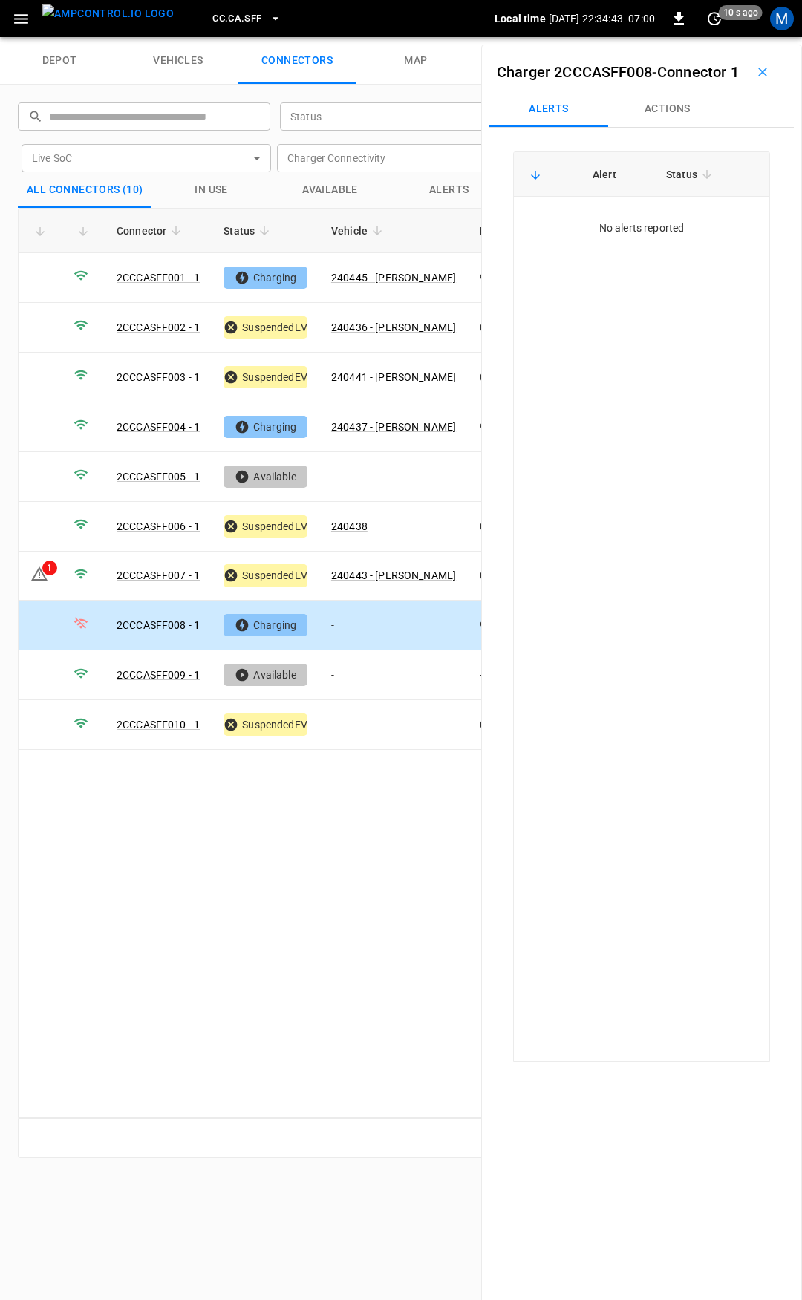
click at [667, 127] on button "Actions" at bounding box center [667, 109] width 119 height 36
click at [646, 235] on div "Vehicle Name" at bounding box center [668, 221] width 171 height 27
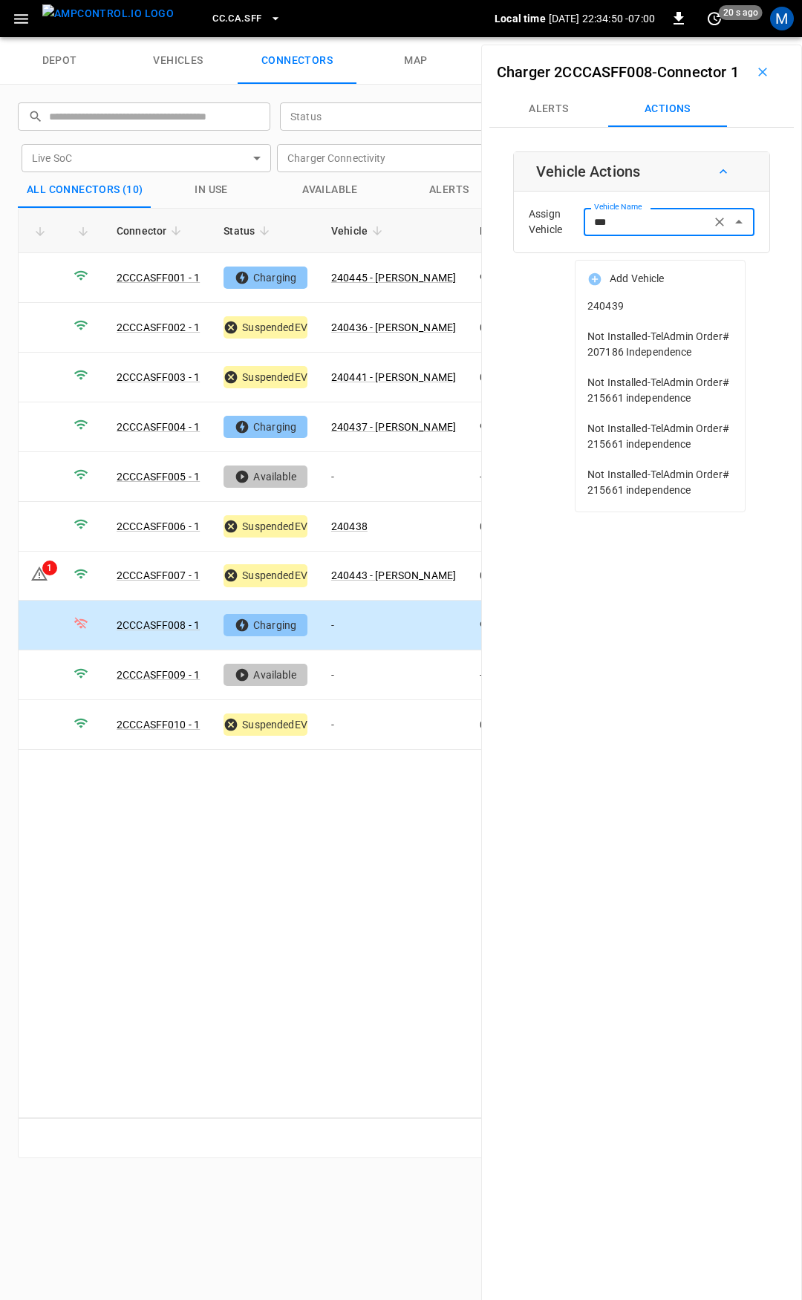
click at [653, 309] on span "240439" at bounding box center [659, 306] width 145 height 16
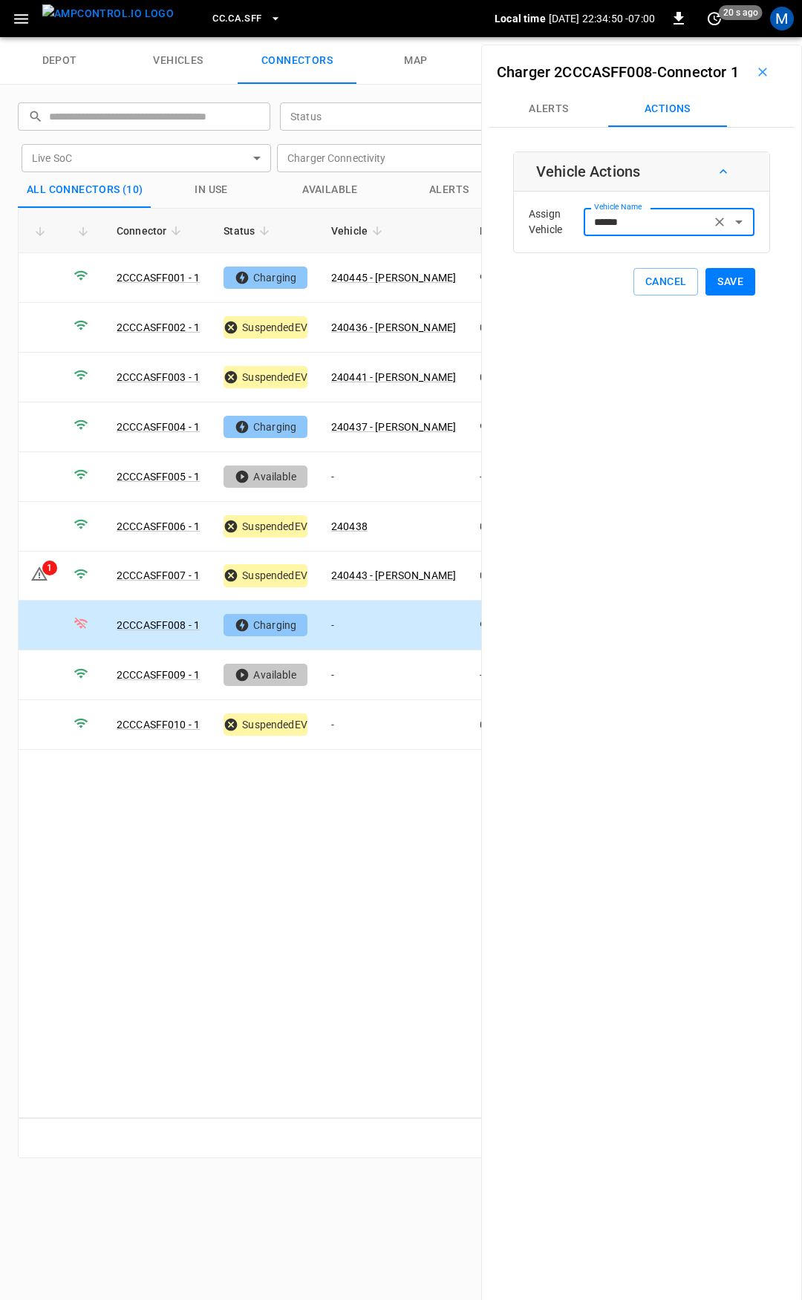
type input "******"
click at [722, 295] on button "Save" at bounding box center [730, 281] width 50 height 27
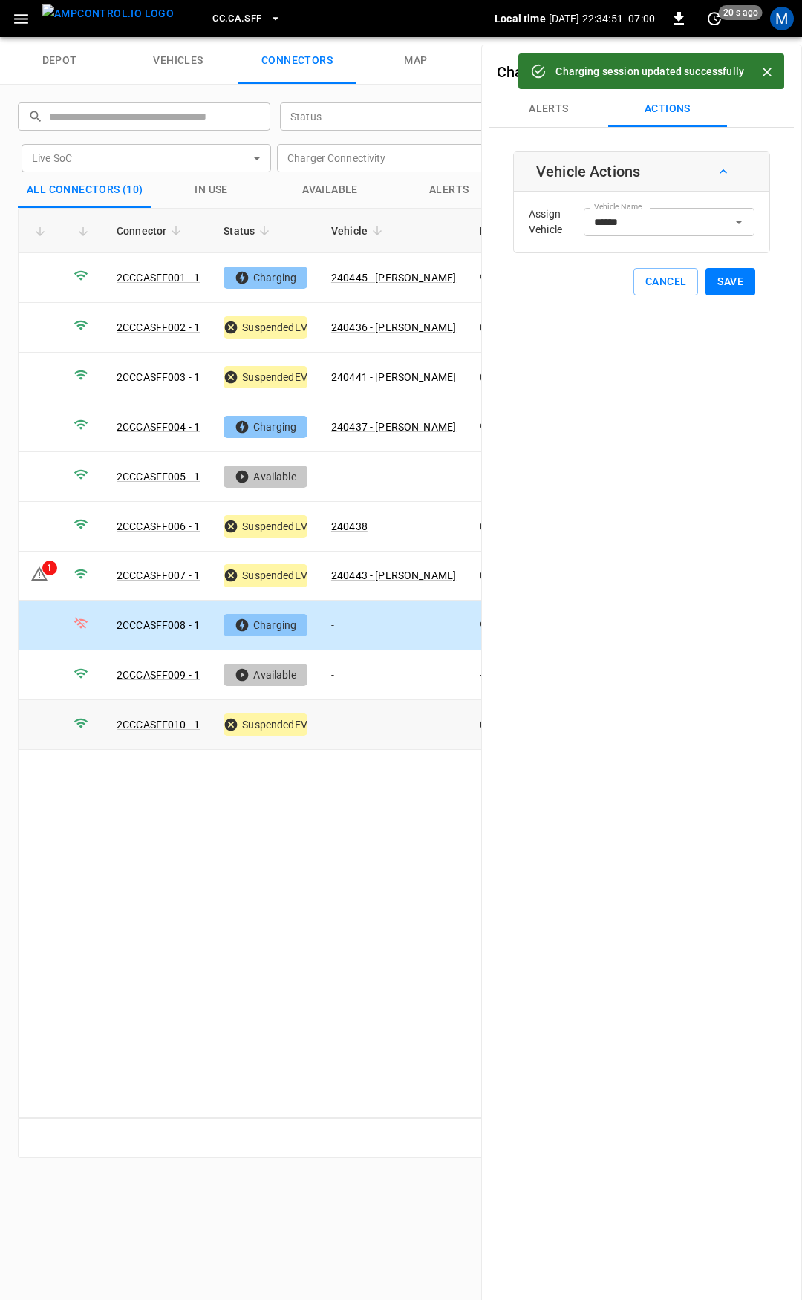
click at [367, 712] on td "-" at bounding box center [393, 725] width 148 height 50
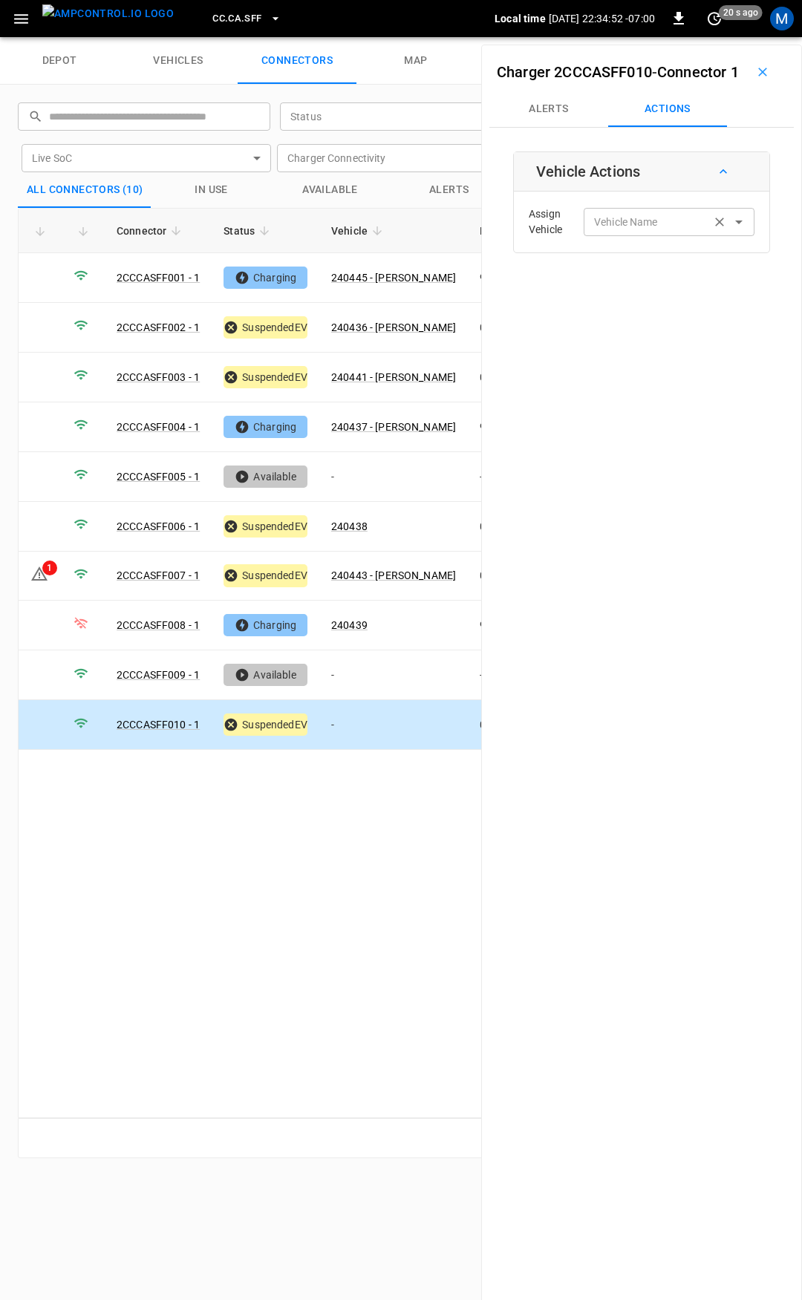
click at [655, 231] on input "Vehicle Name" at bounding box center [647, 221] width 118 height 19
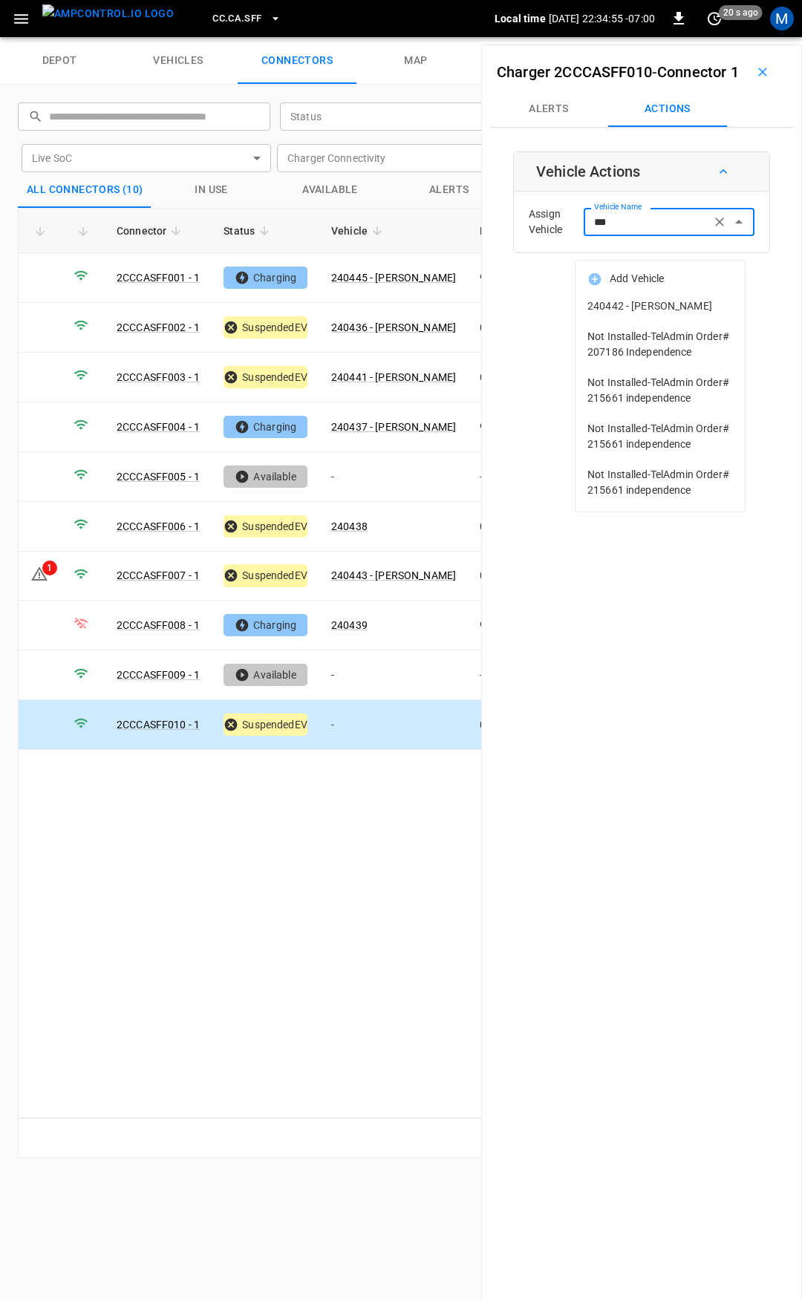
click at [629, 301] on span "240442 - [PERSON_NAME]" at bounding box center [659, 306] width 145 height 16
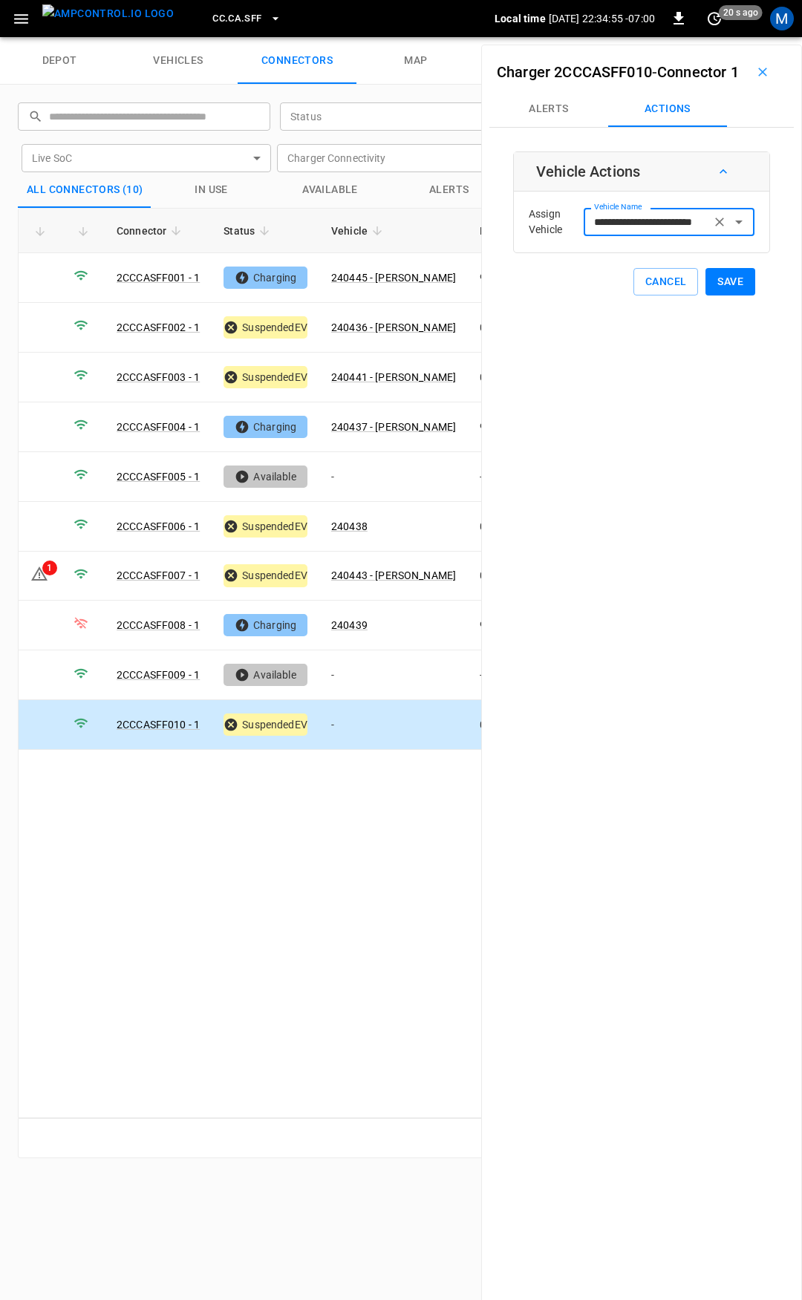
type input "**********"
click at [733, 294] on button "Save" at bounding box center [730, 281] width 50 height 27
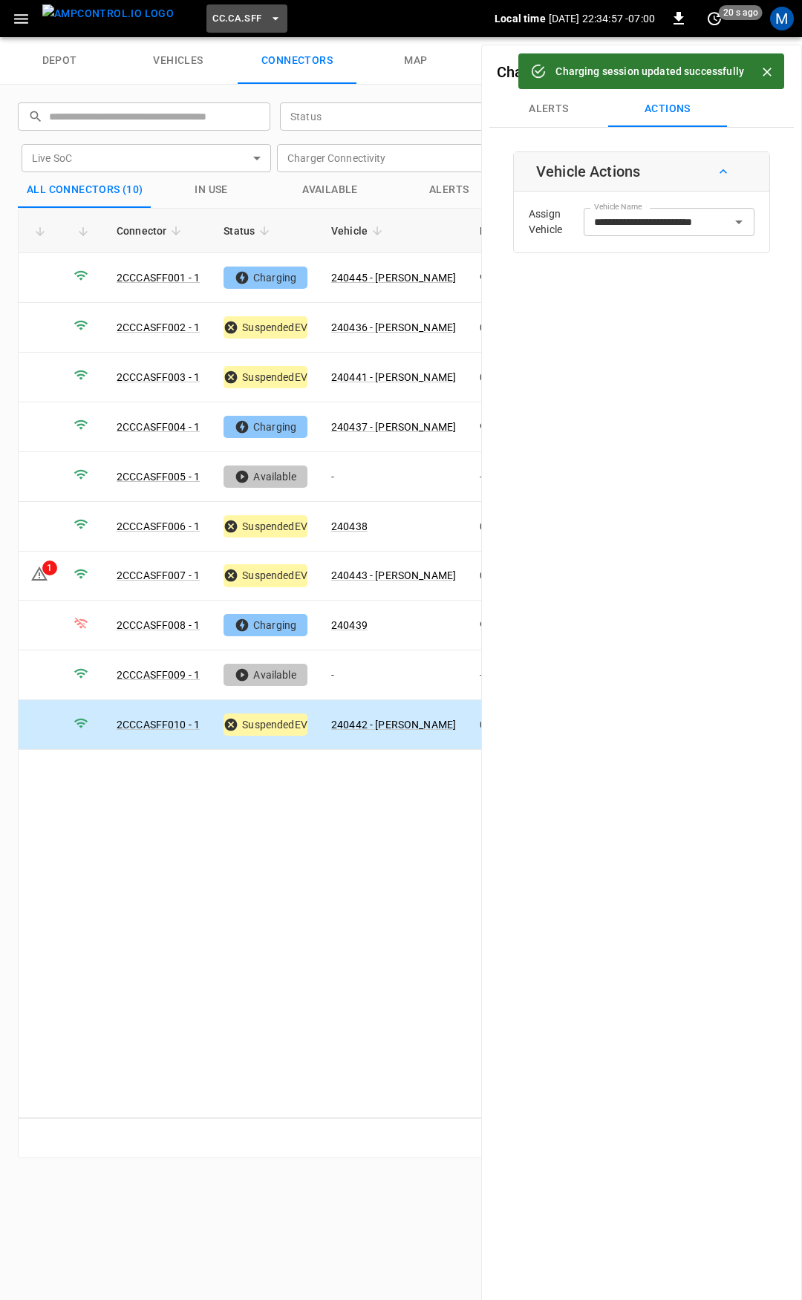
click at [206, 27] on button "CC.CA.SFF" at bounding box center [246, 18] width 80 height 29
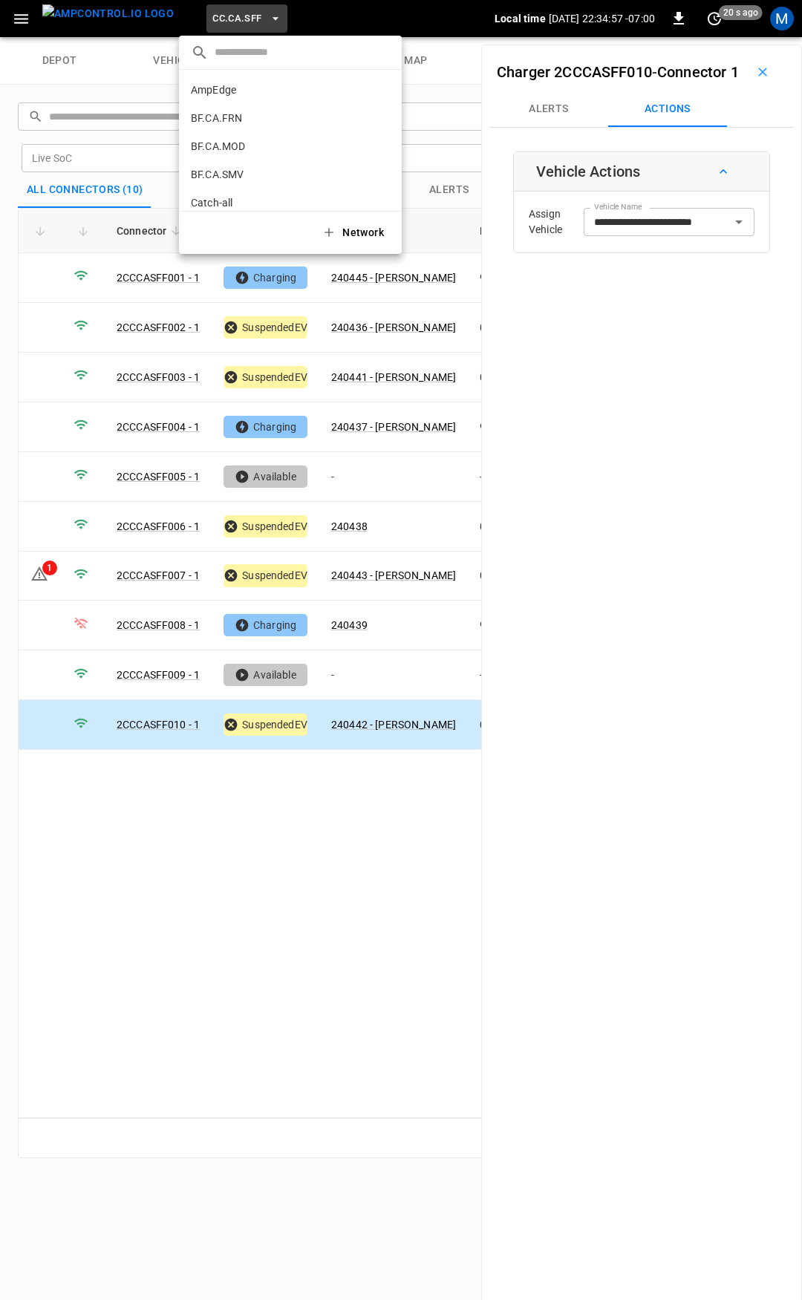
scroll to position [249, 0]
click at [237, 115] on p "CC.CA.SJO" at bounding box center [217, 122] width 53 height 15
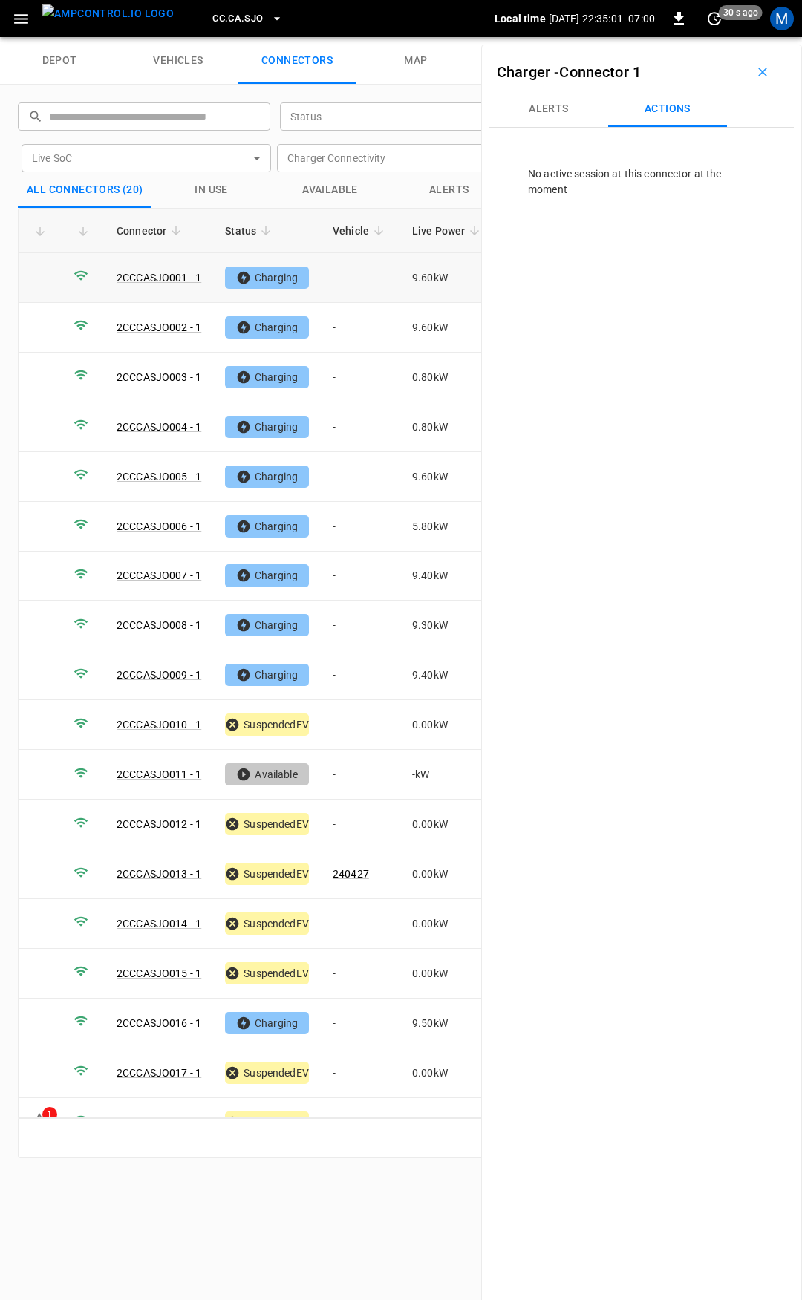
click at [355, 278] on td "-" at bounding box center [360, 278] width 79 height 50
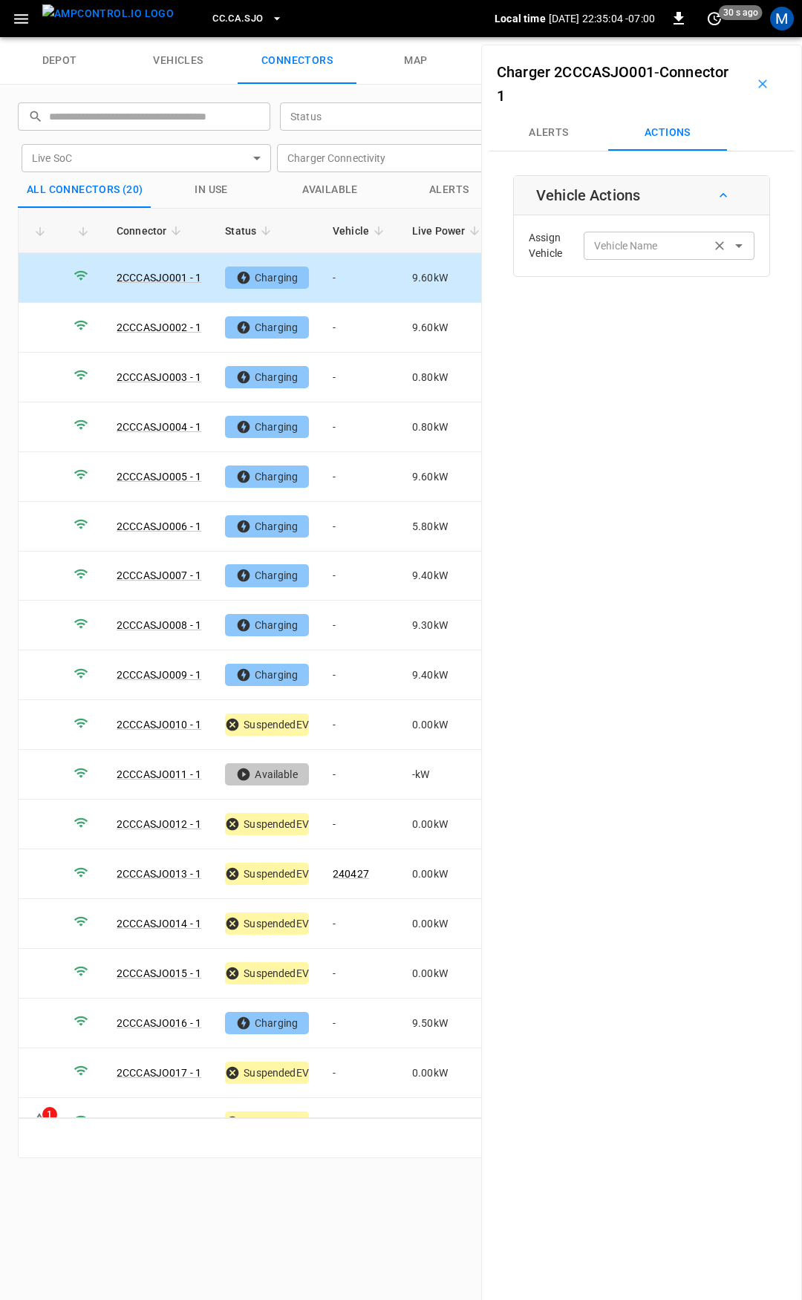
click at [637, 247] on input "Vehicle Name" at bounding box center [647, 245] width 118 height 19
click at [638, 252] on label "Vehicle Name" at bounding box center [626, 246] width 64 height 16
click at [638, 252] on input "Vehicle Name" at bounding box center [647, 245] width 118 height 19
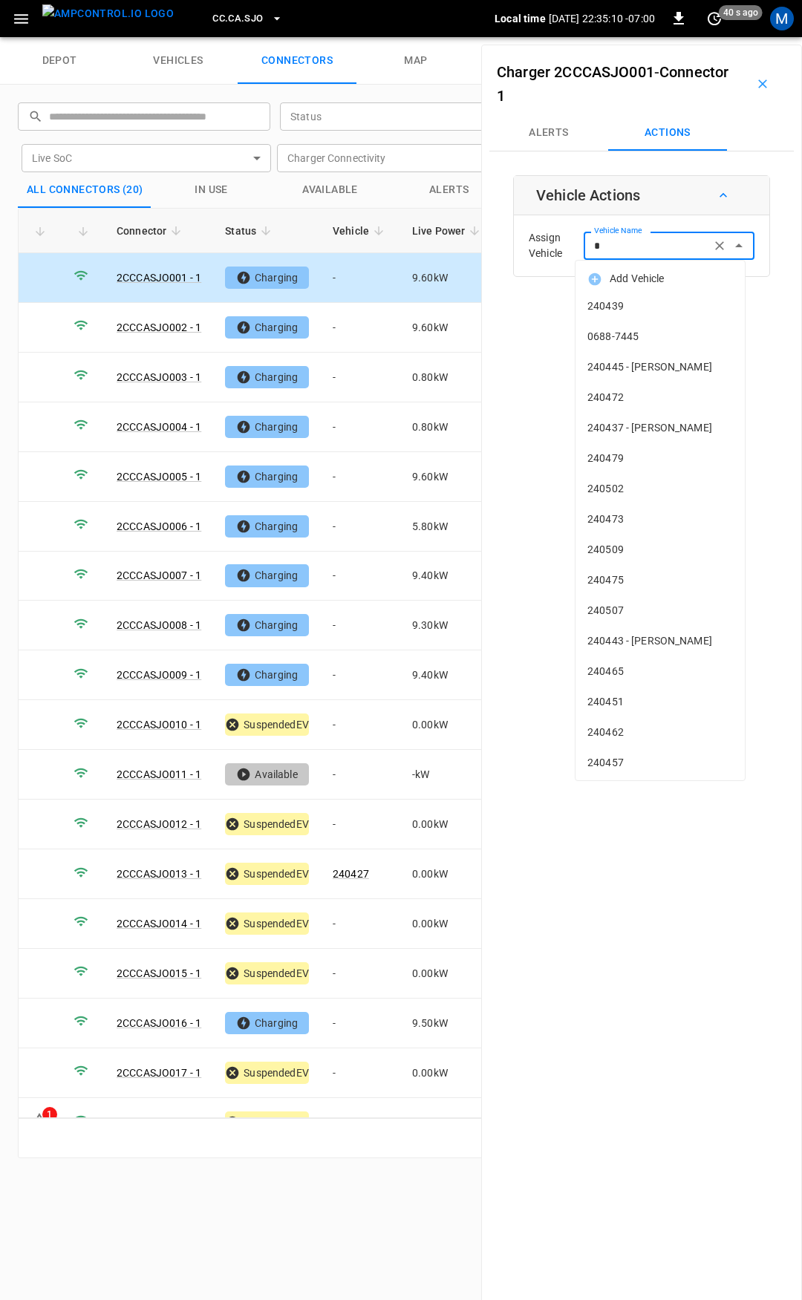
type input "**"
type input "*"
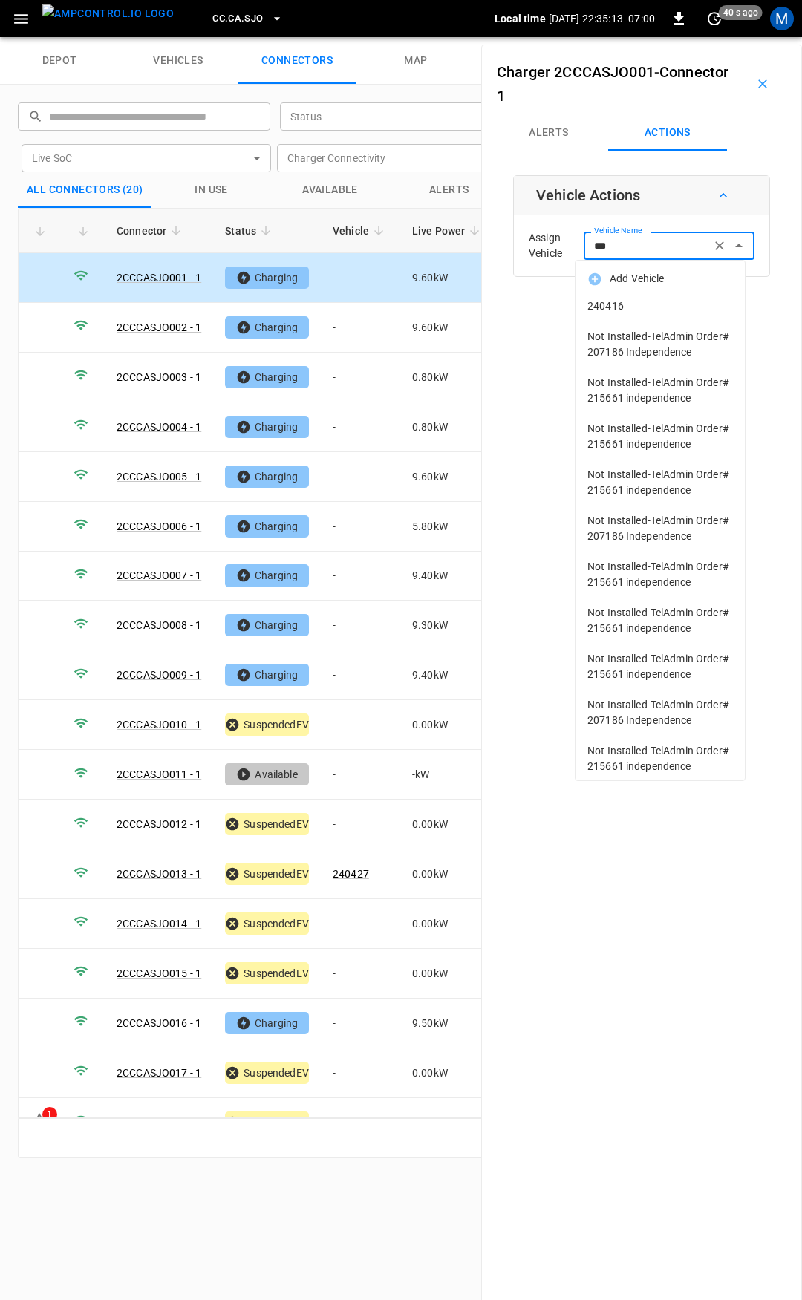
click at [646, 315] on li "240416" at bounding box center [659, 306] width 169 height 30
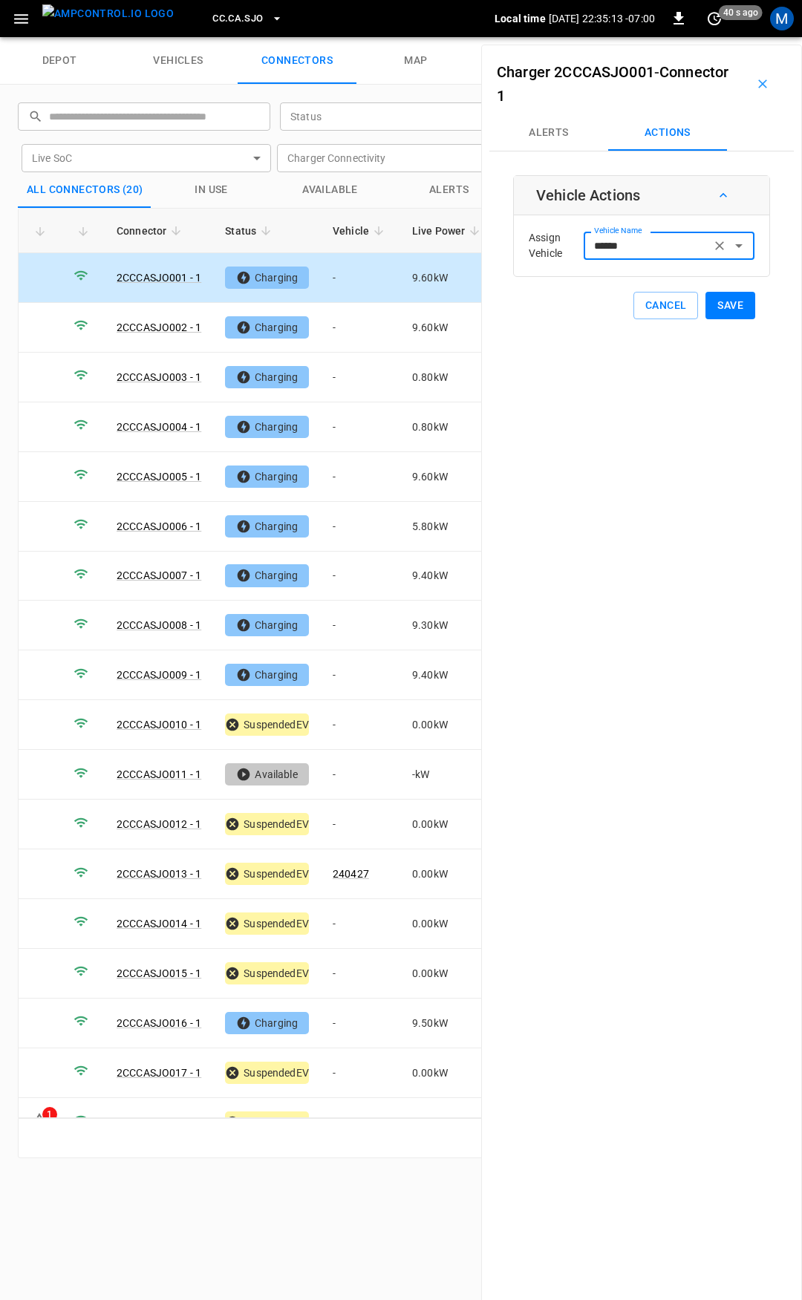
type input "******"
click at [716, 312] on button "Save" at bounding box center [730, 305] width 50 height 27
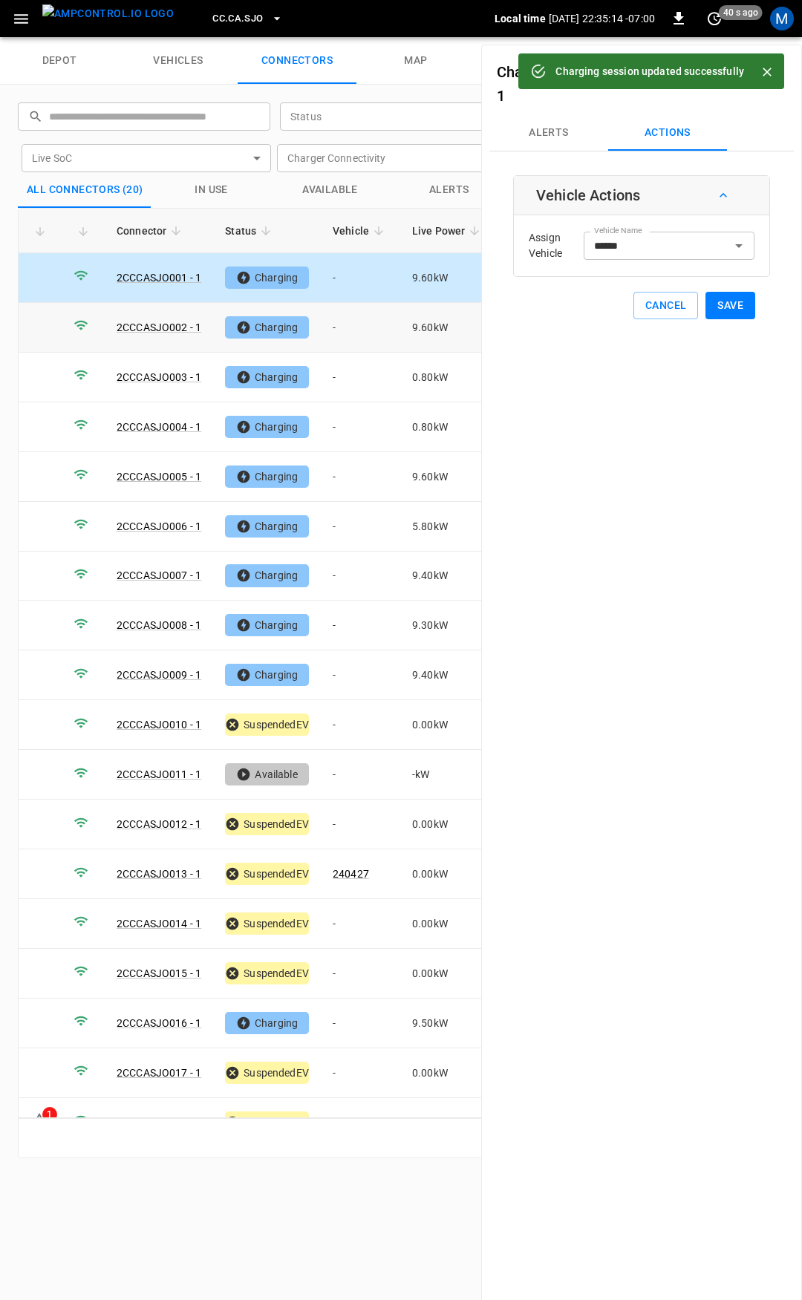
click at [373, 327] on td "-" at bounding box center [360, 328] width 79 height 50
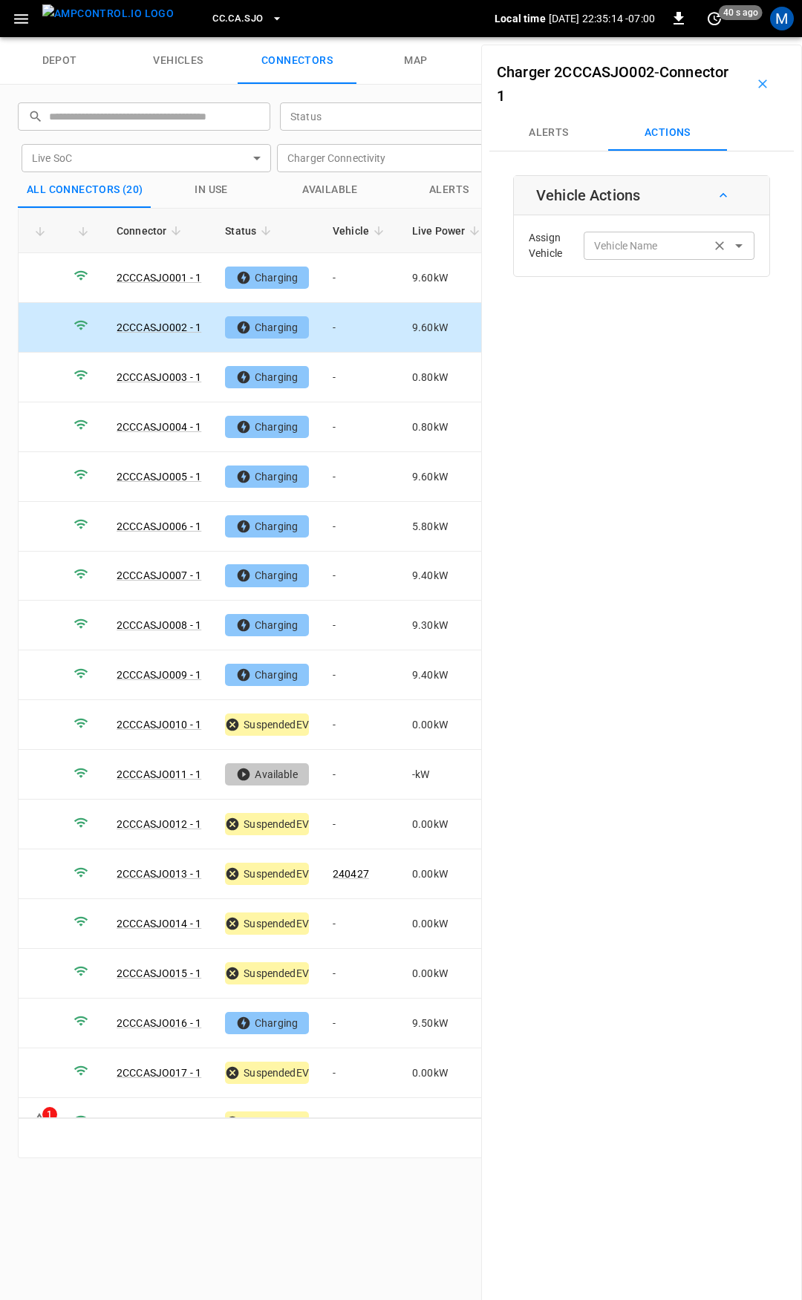
click at [640, 235] on div "Vehicle Name" at bounding box center [668, 245] width 171 height 27
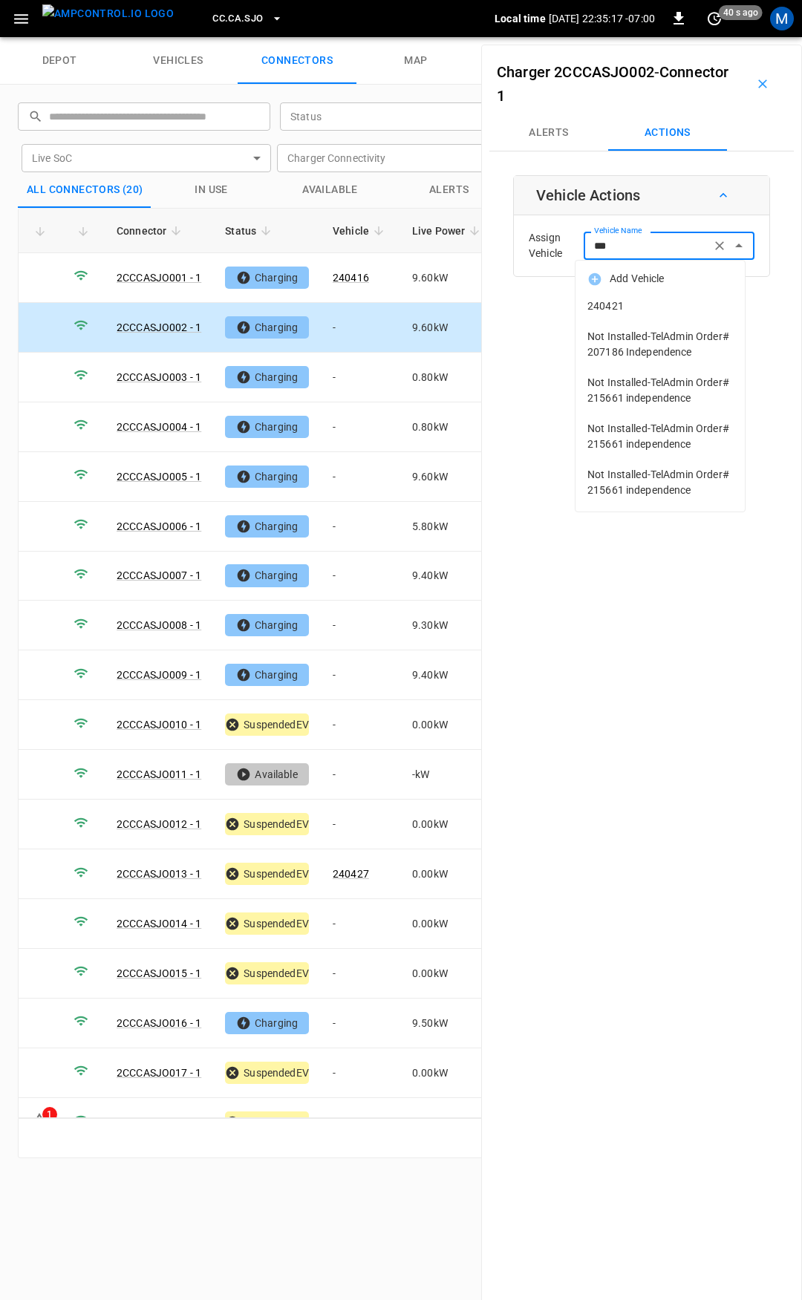
click at [631, 303] on span "240421" at bounding box center [659, 306] width 145 height 16
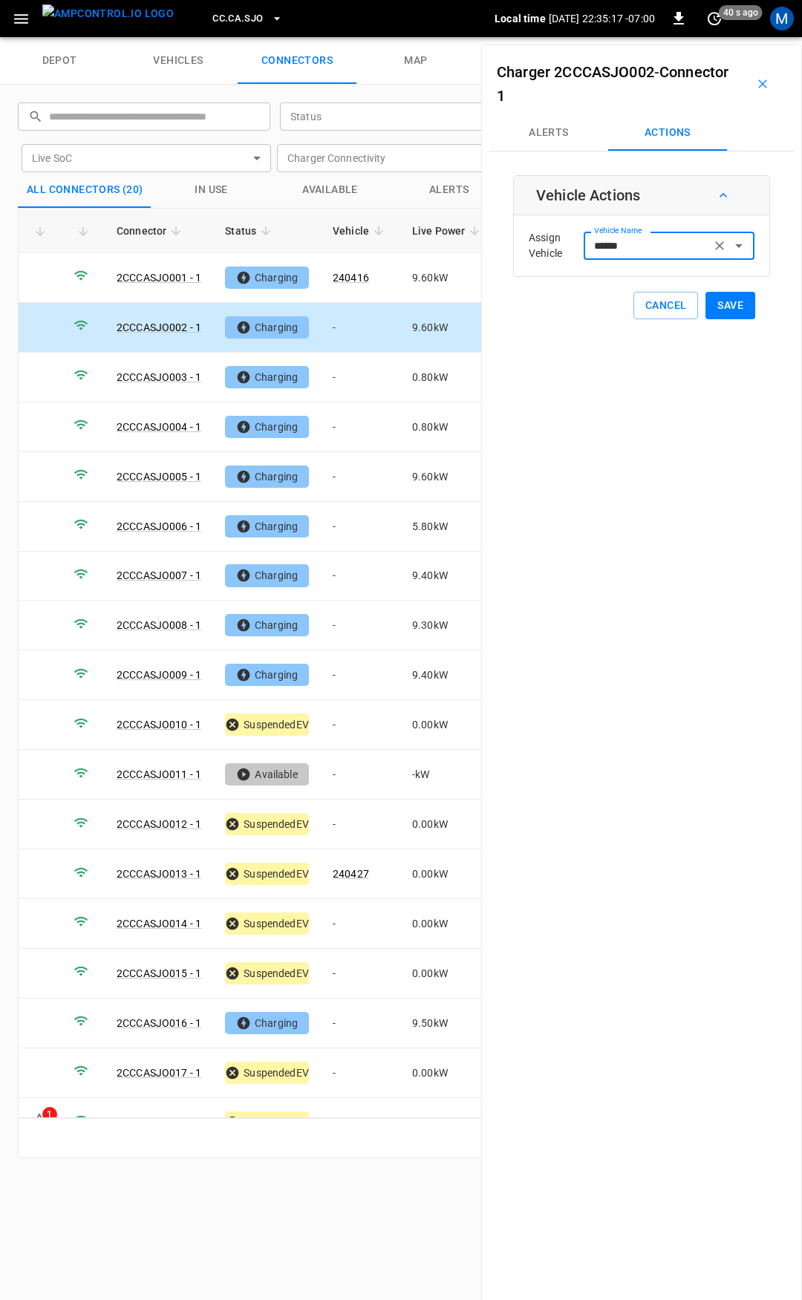
type input "******"
click at [722, 309] on button "Save" at bounding box center [730, 305] width 50 height 27
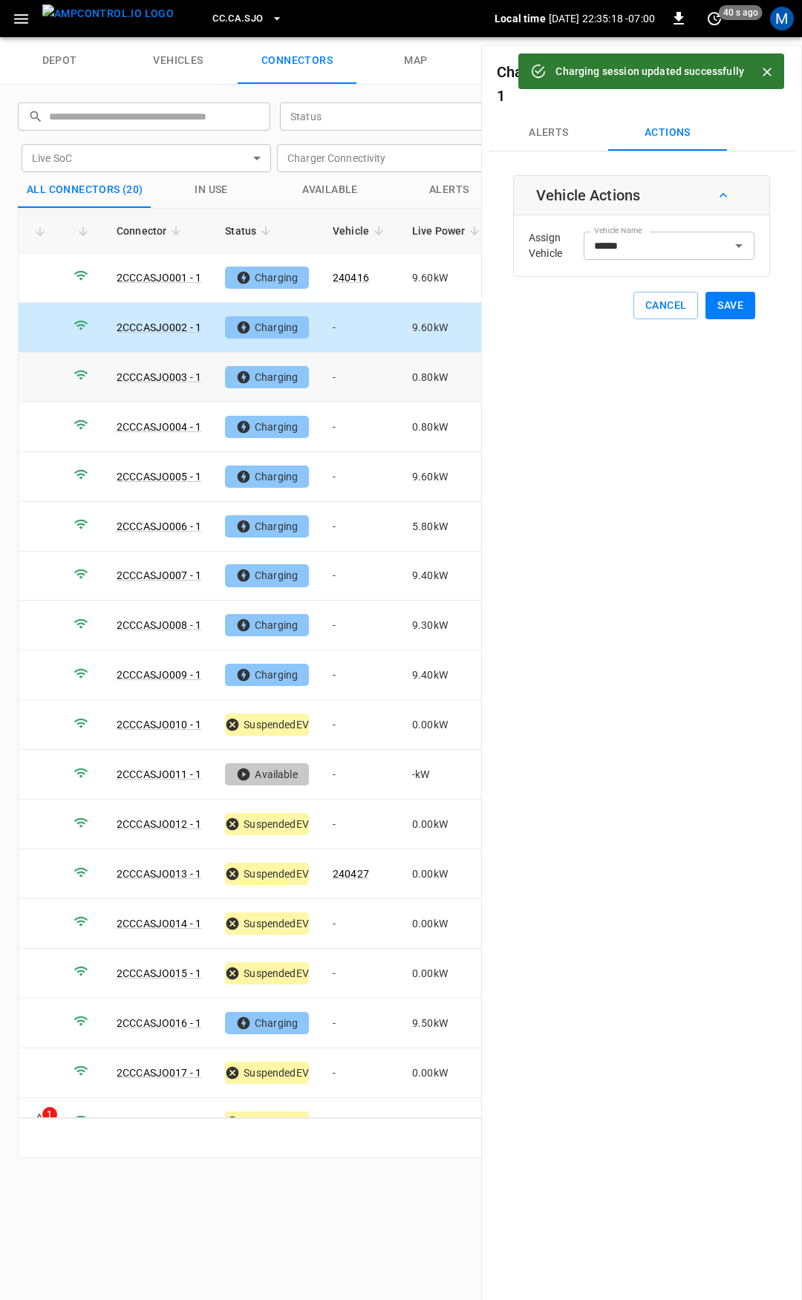
click at [368, 367] on td "-" at bounding box center [360, 378] width 79 height 50
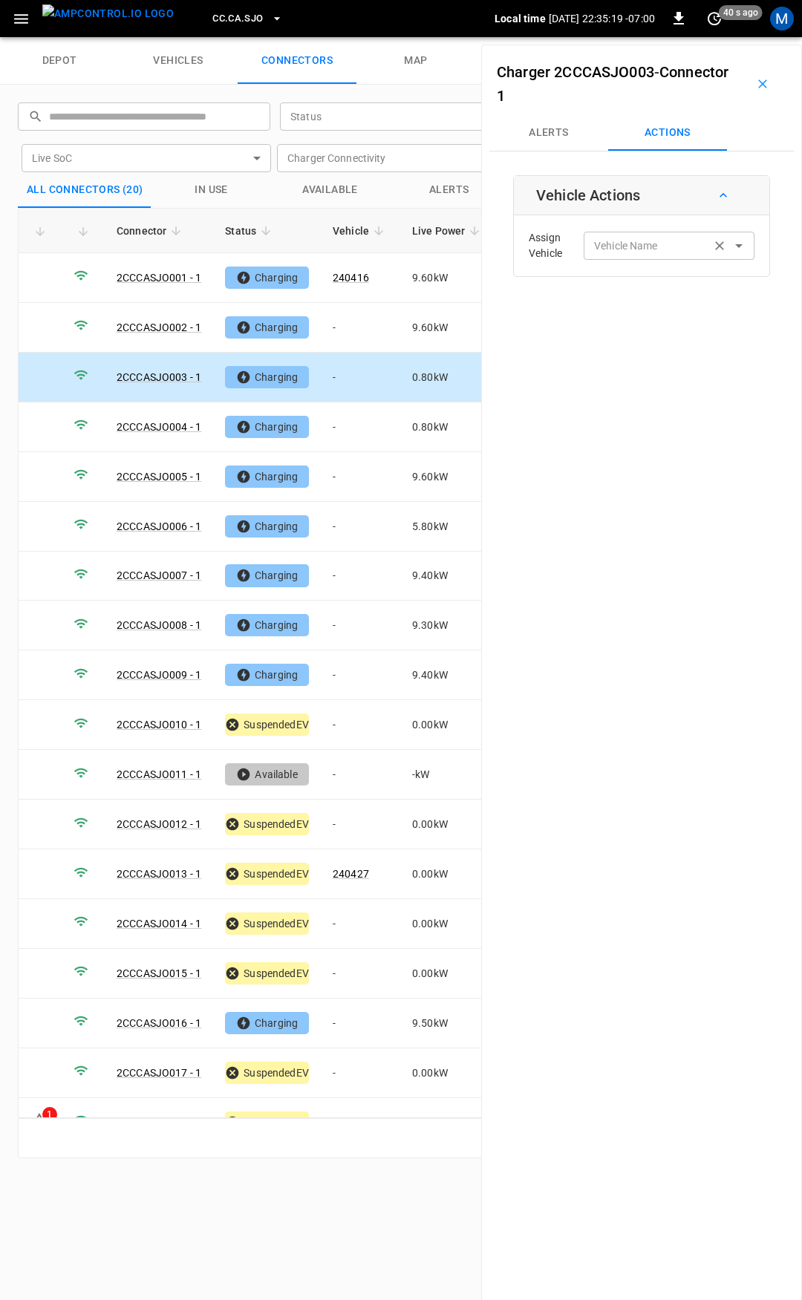
click at [606, 246] on div "Vehicle Name Vehicle Name" at bounding box center [668, 245] width 171 height 27
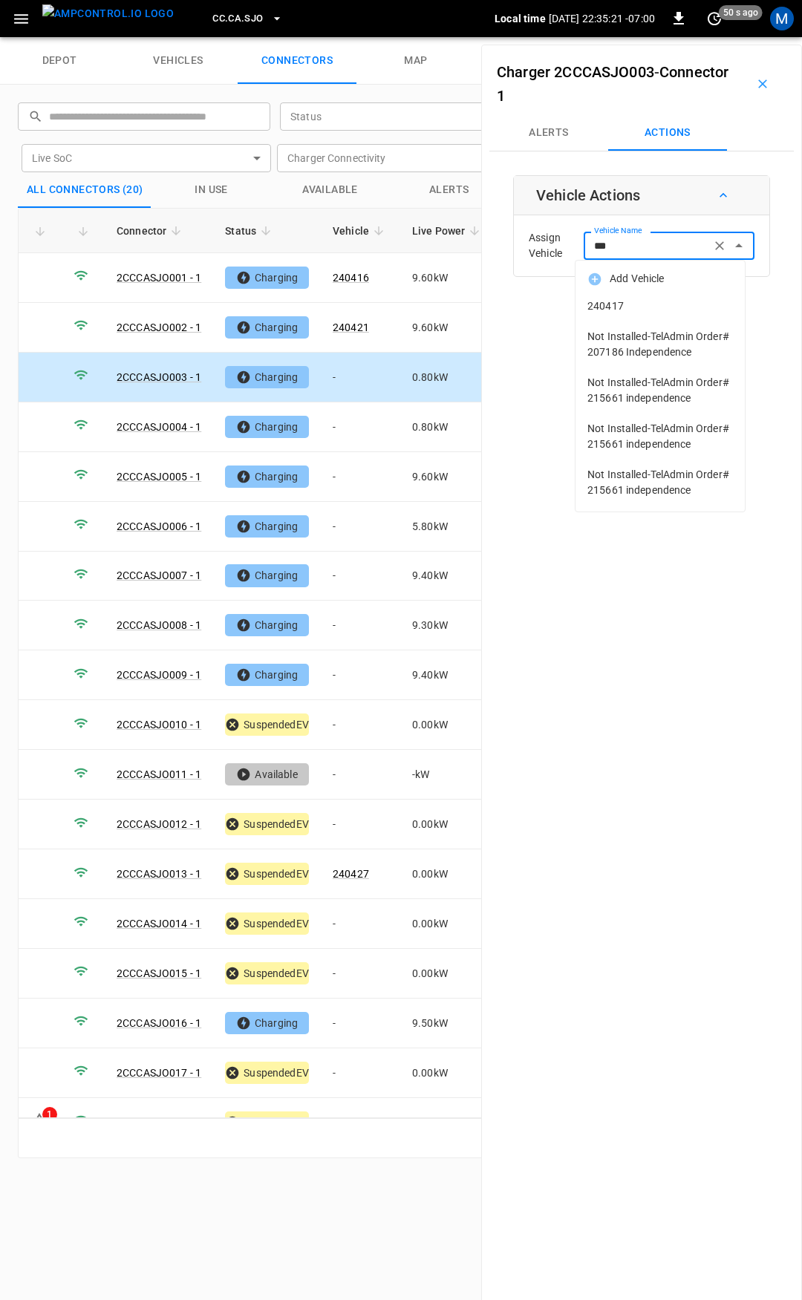
click at [637, 309] on span "240417" at bounding box center [659, 306] width 145 height 16
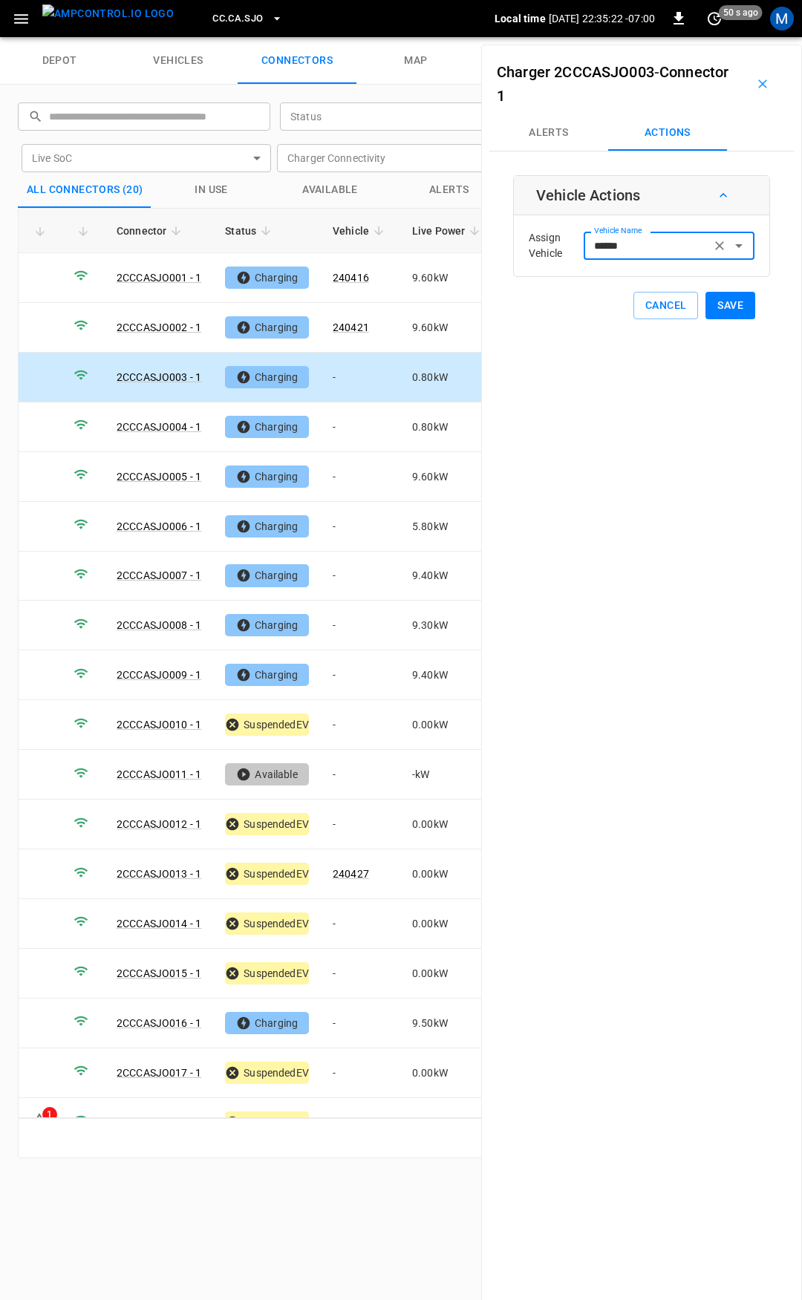
type input "******"
click at [724, 312] on button "Save" at bounding box center [730, 305] width 50 height 27
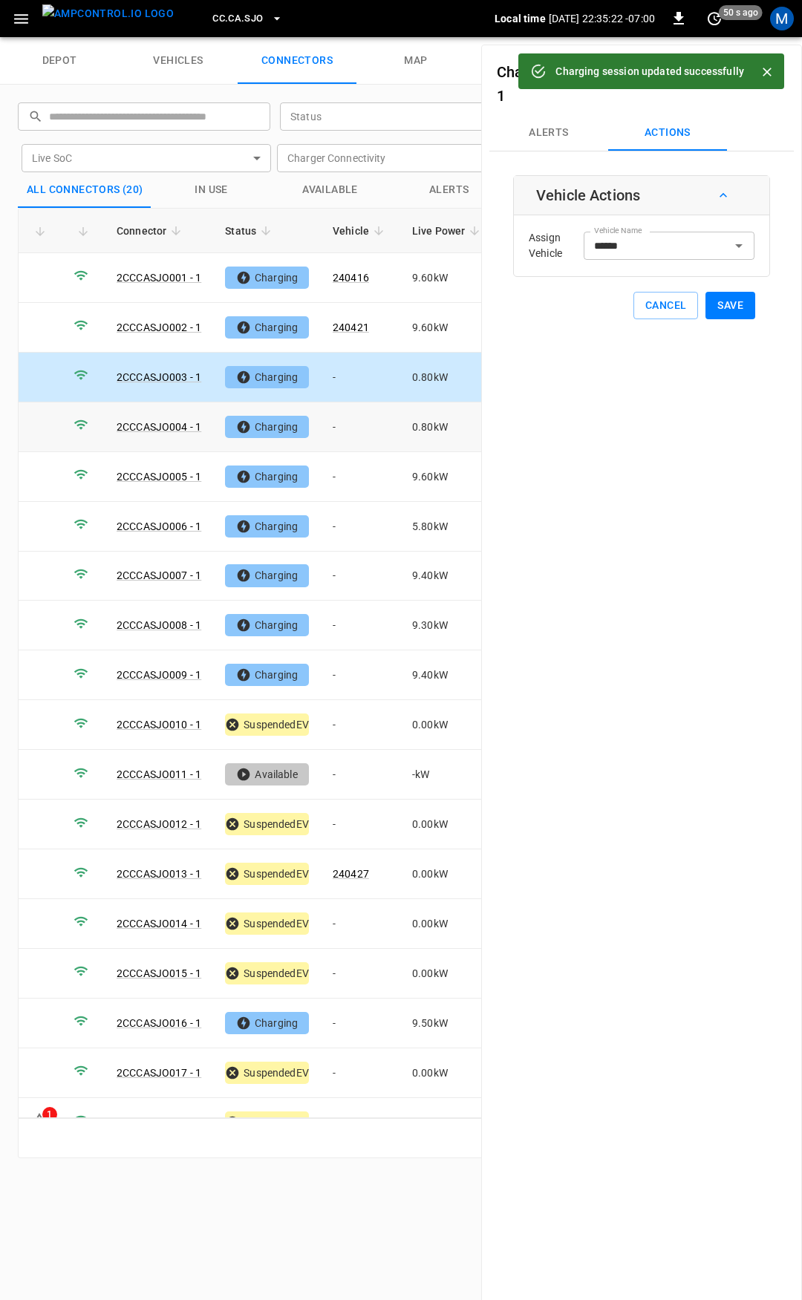
click at [355, 433] on td "-" at bounding box center [360, 427] width 79 height 50
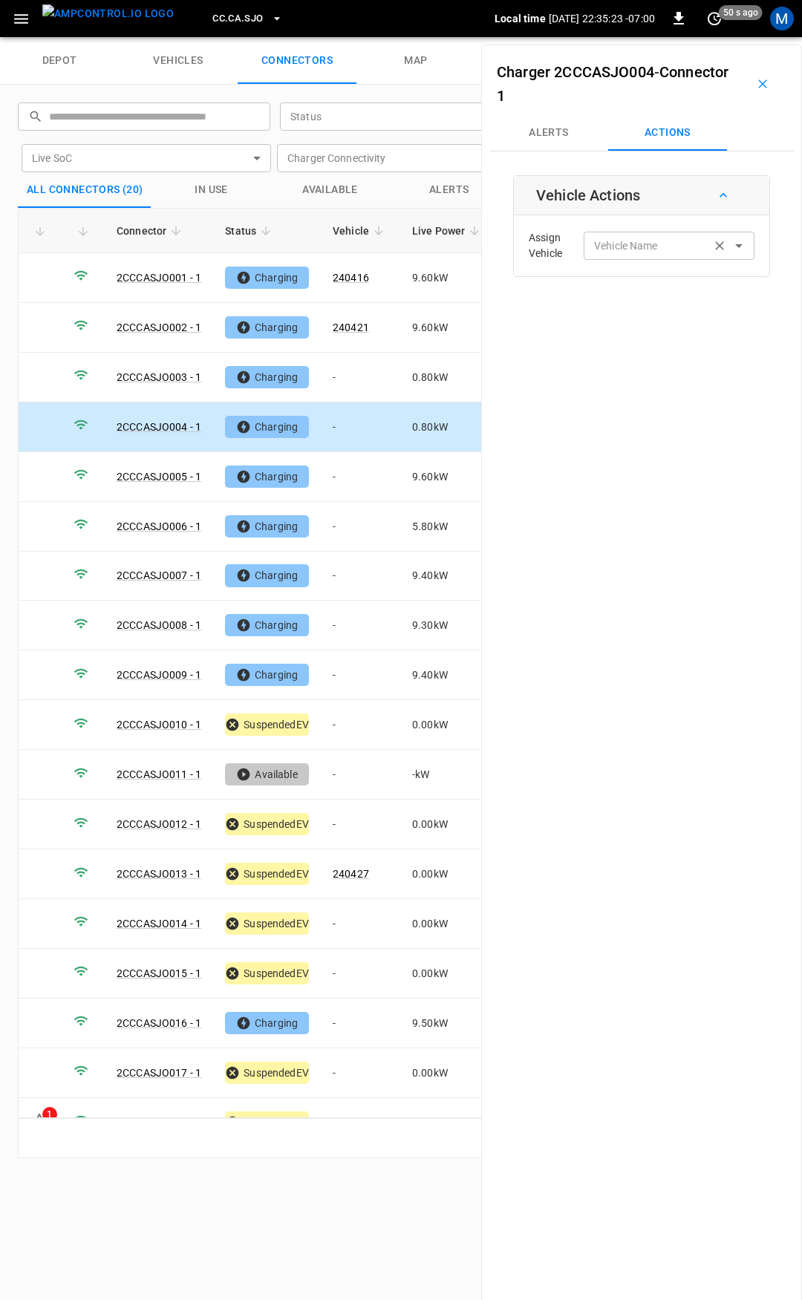
click at [610, 249] on input "Vehicle Name" at bounding box center [647, 245] width 118 height 19
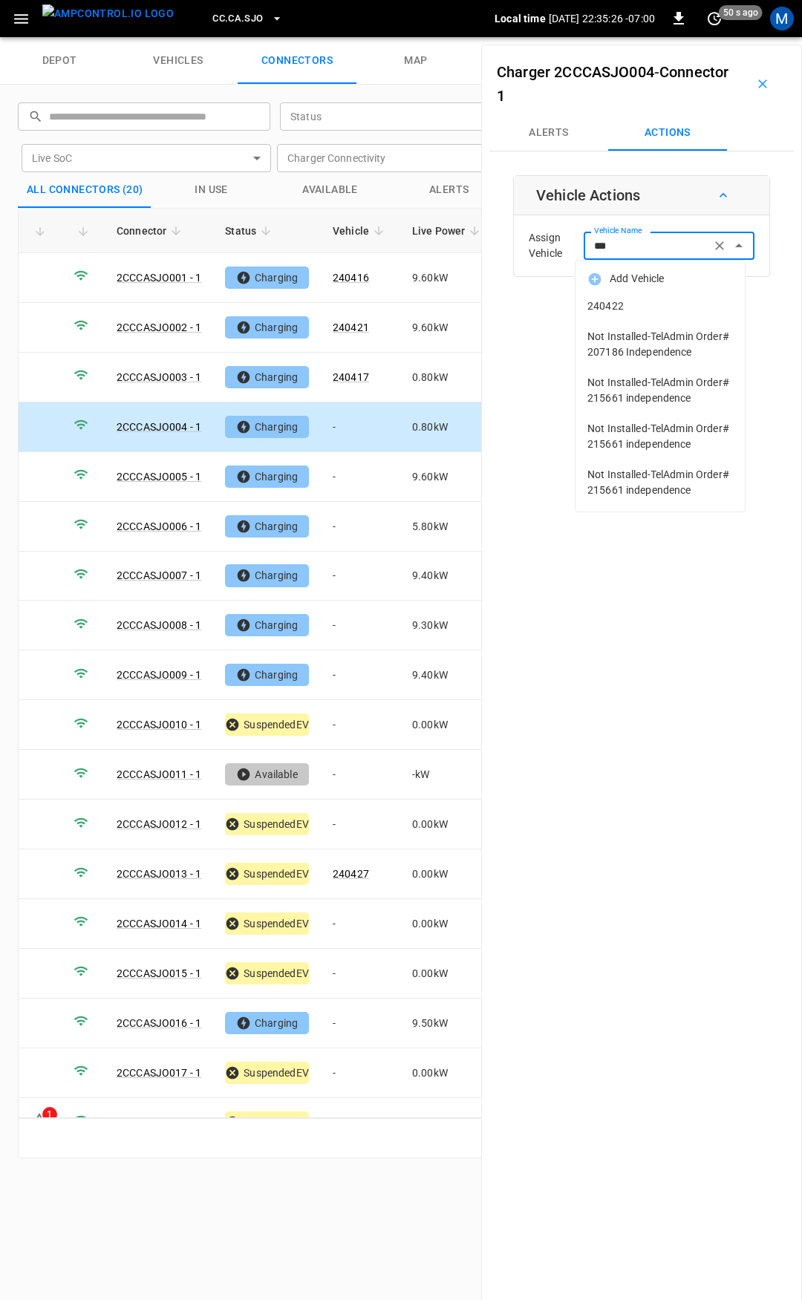
click at [622, 300] on span "240422" at bounding box center [659, 306] width 145 height 16
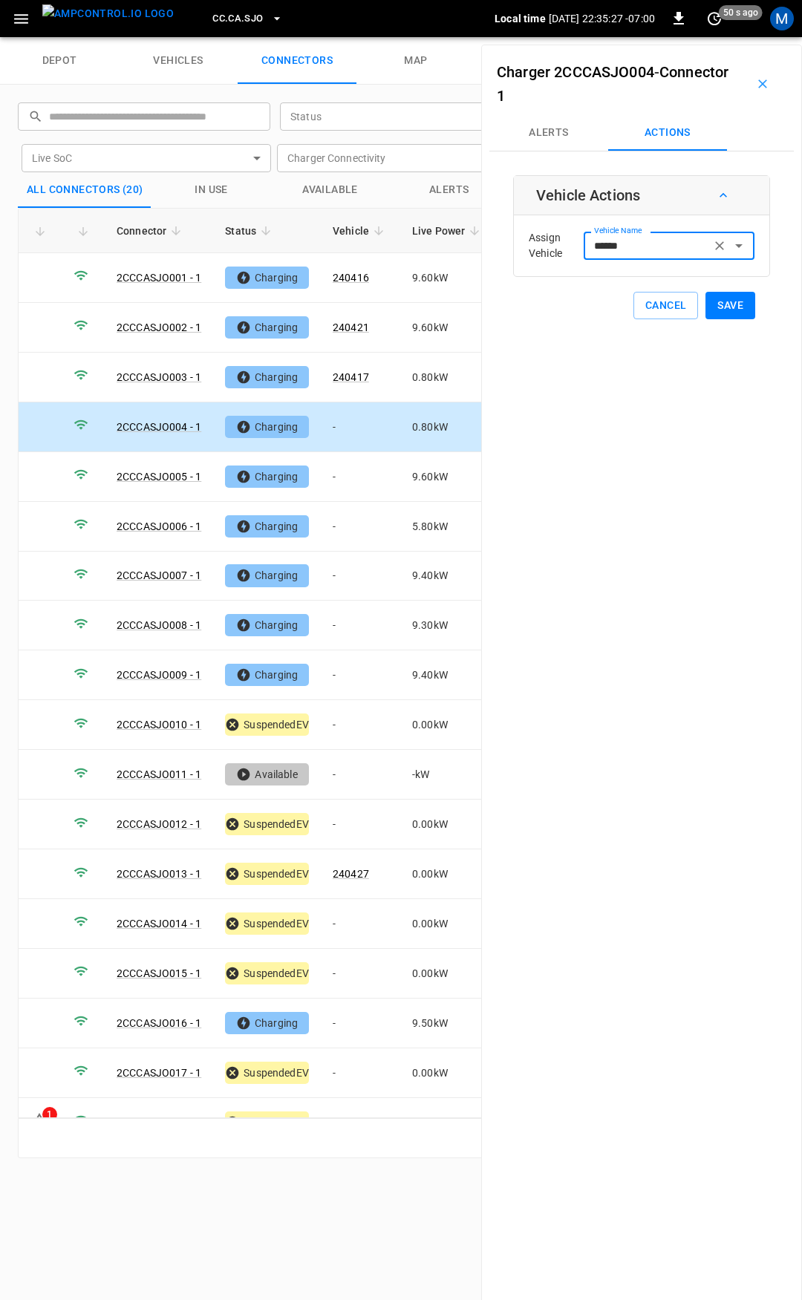
type input "******"
click at [725, 307] on button "Save" at bounding box center [730, 305] width 50 height 27
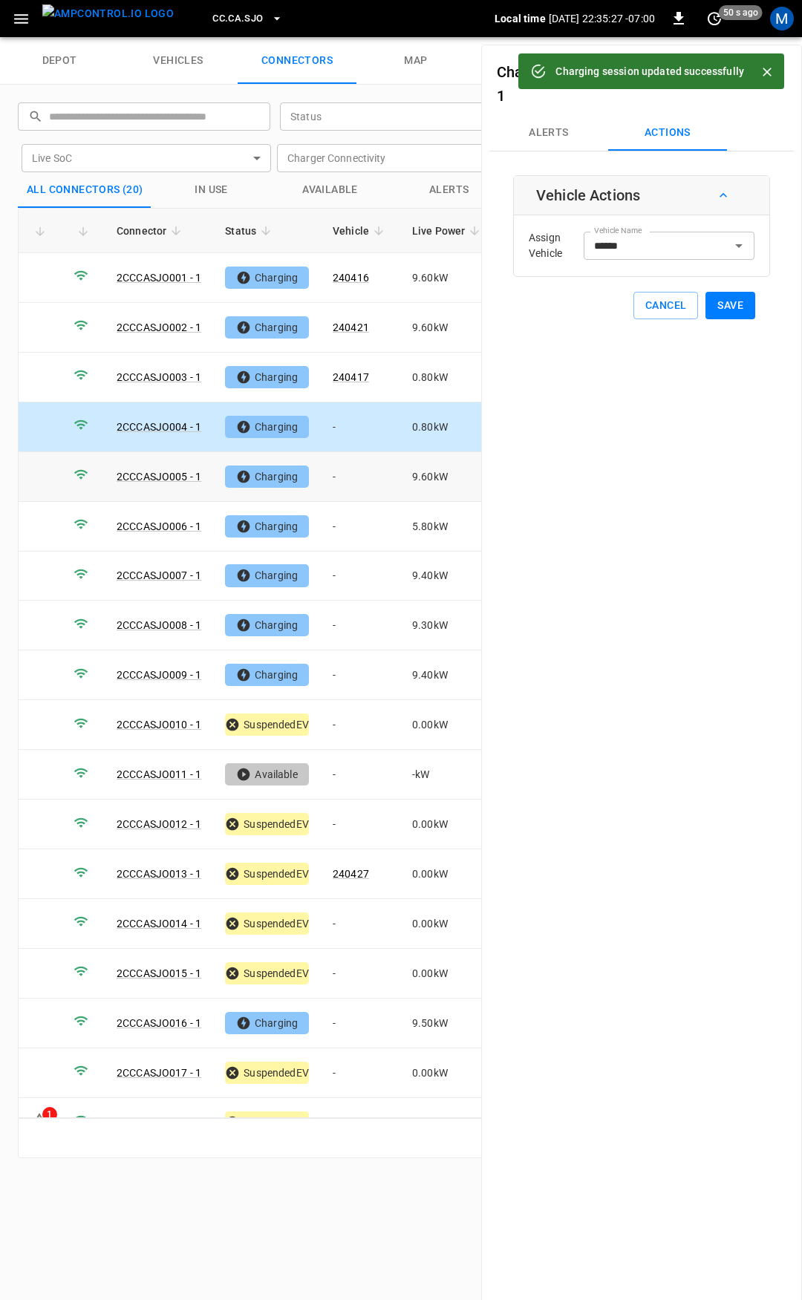
click at [358, 474] on td "-" at bounding box center [360, 477] width 79 height 50
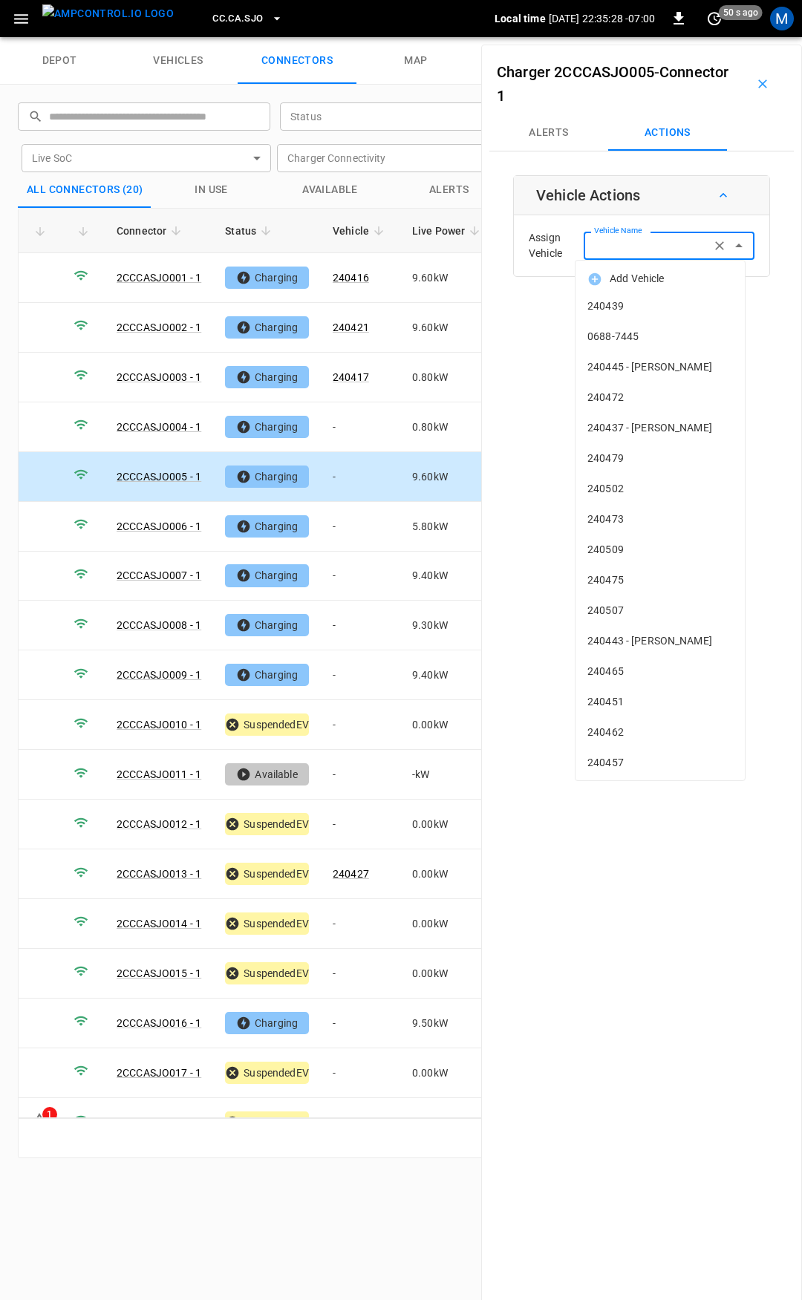
click at [619, 249] on input "Vehicle Name" at bounding box center [647, 245] width 118 height 19
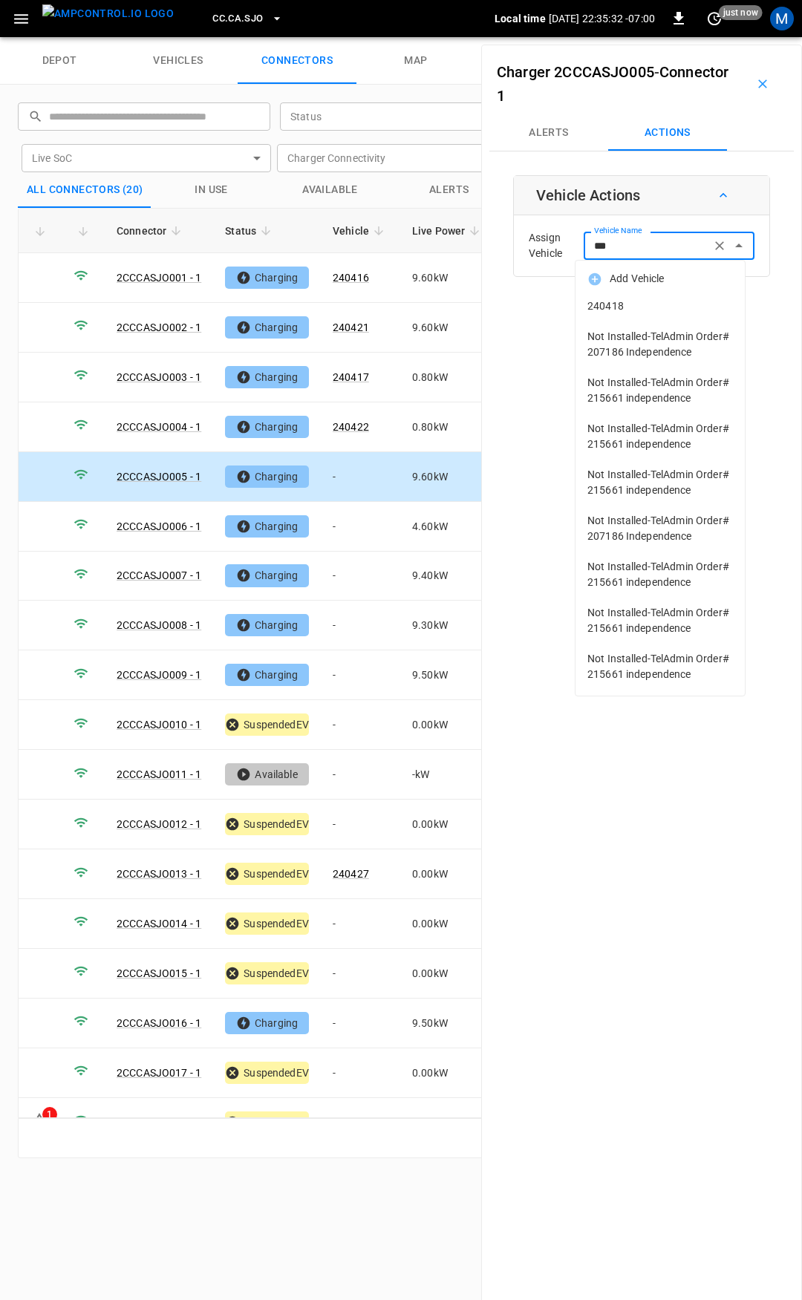
click at [620, 301] on span "240418" at bounding box center [659, 306] width 145 height 16
type input "******"
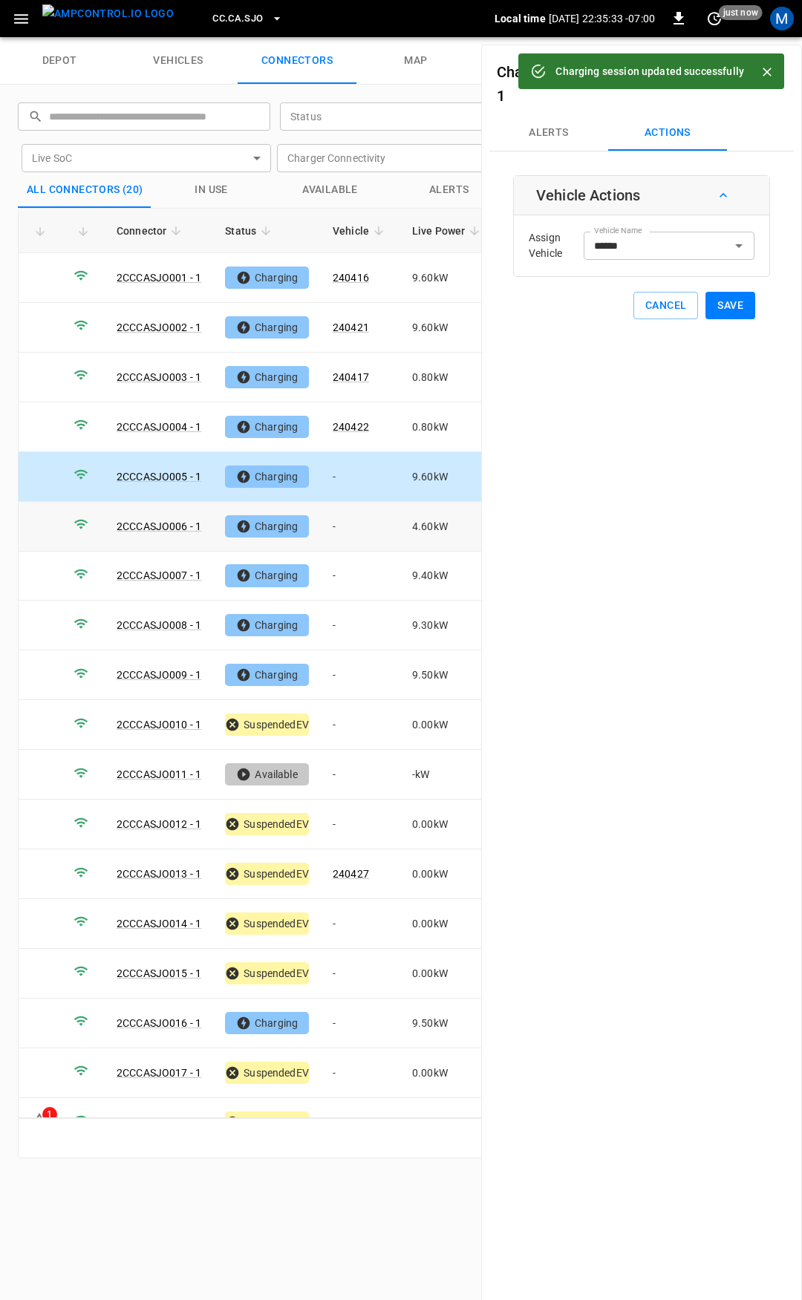
click at [343, 534] on td "-" at bounding box center [360, 527] width 79 height 50
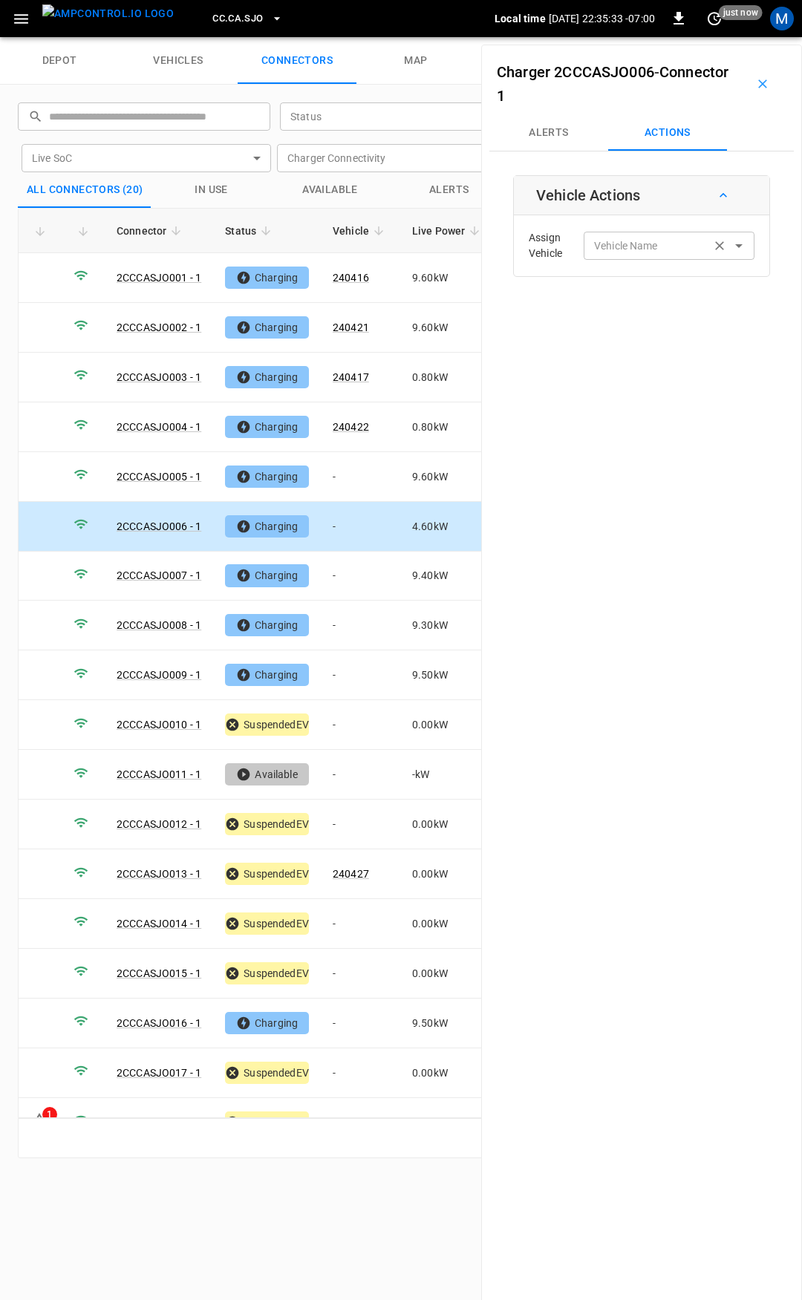
click at [634, 241] on div "Vehicle Name Vehicle Name" at bounding box center [668, 245] width 171 height 27
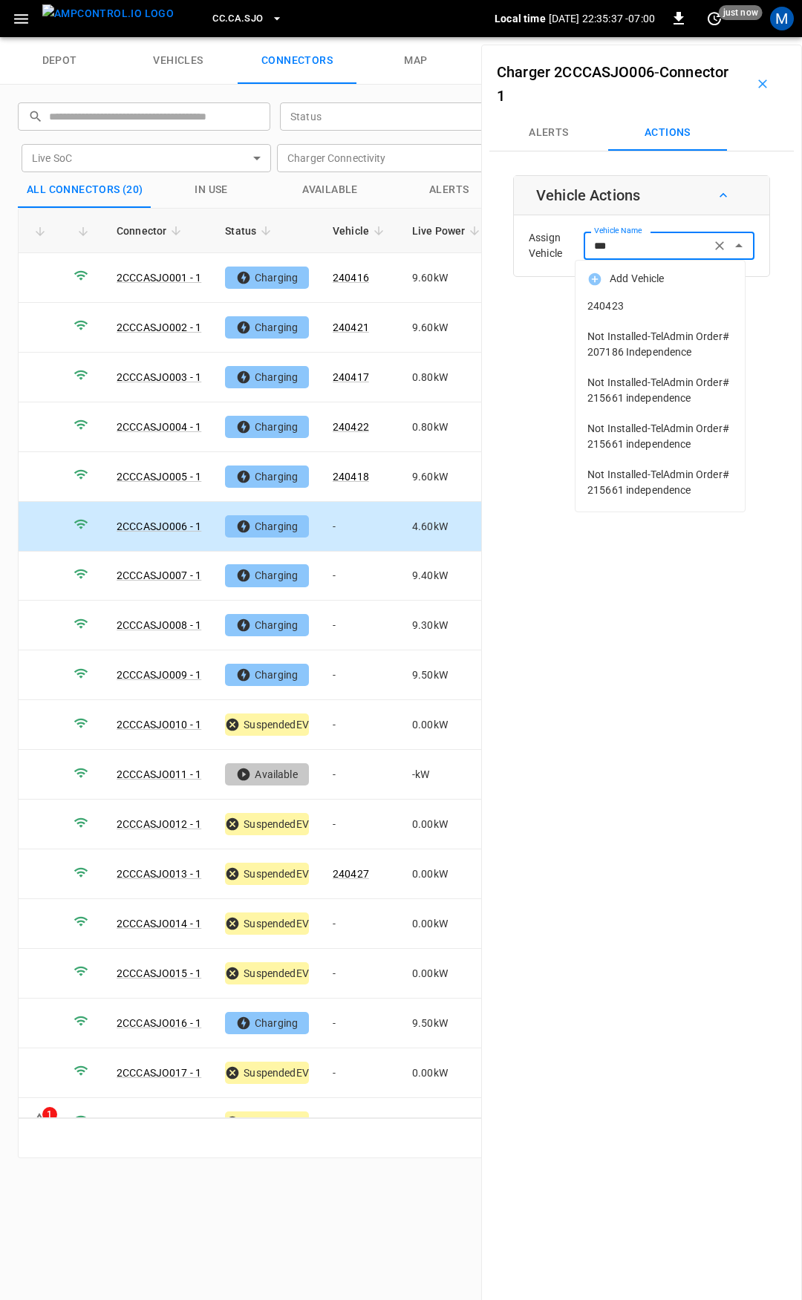
click at [660, 309] on span "240423" at bounding box center [659, 306] width 145 height 16
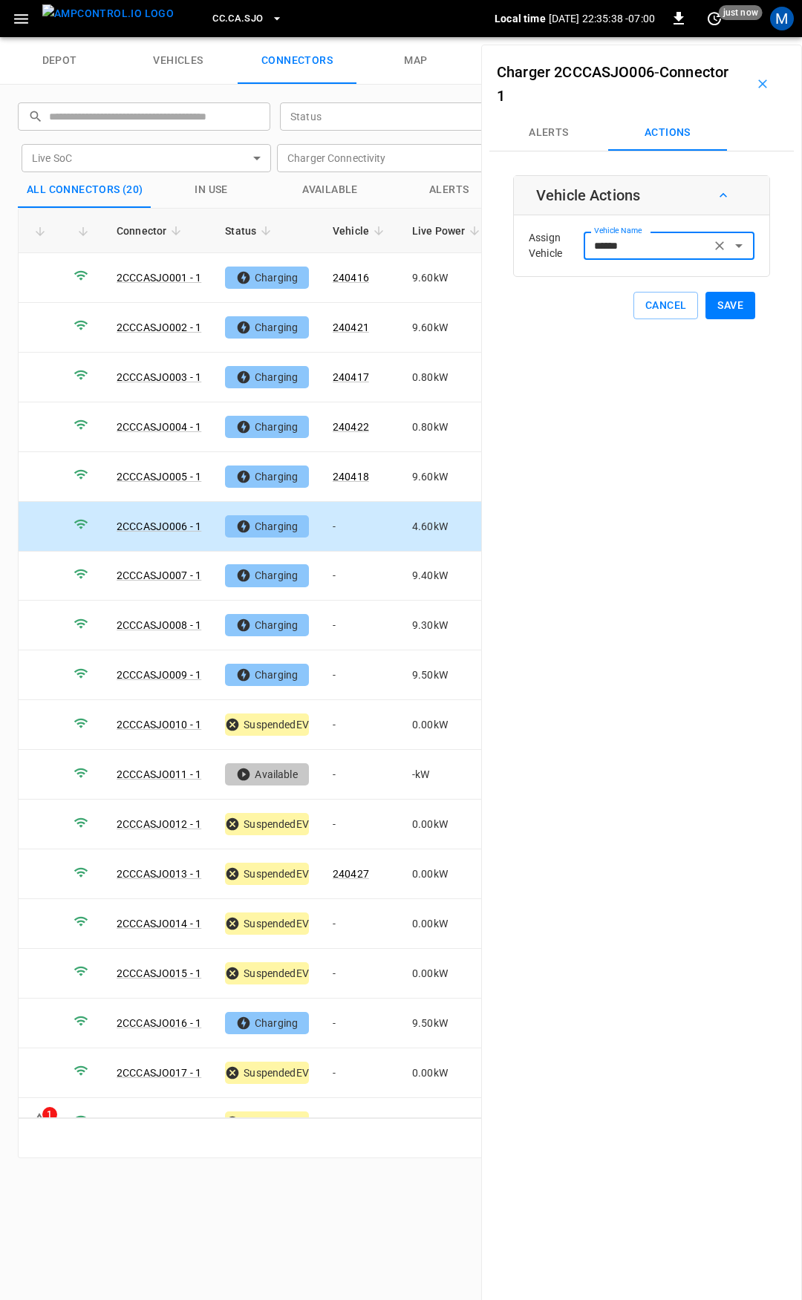
type input "******"
click at [720, 308] on button "Save" at bounding box center [730, 305] width 50 height 27
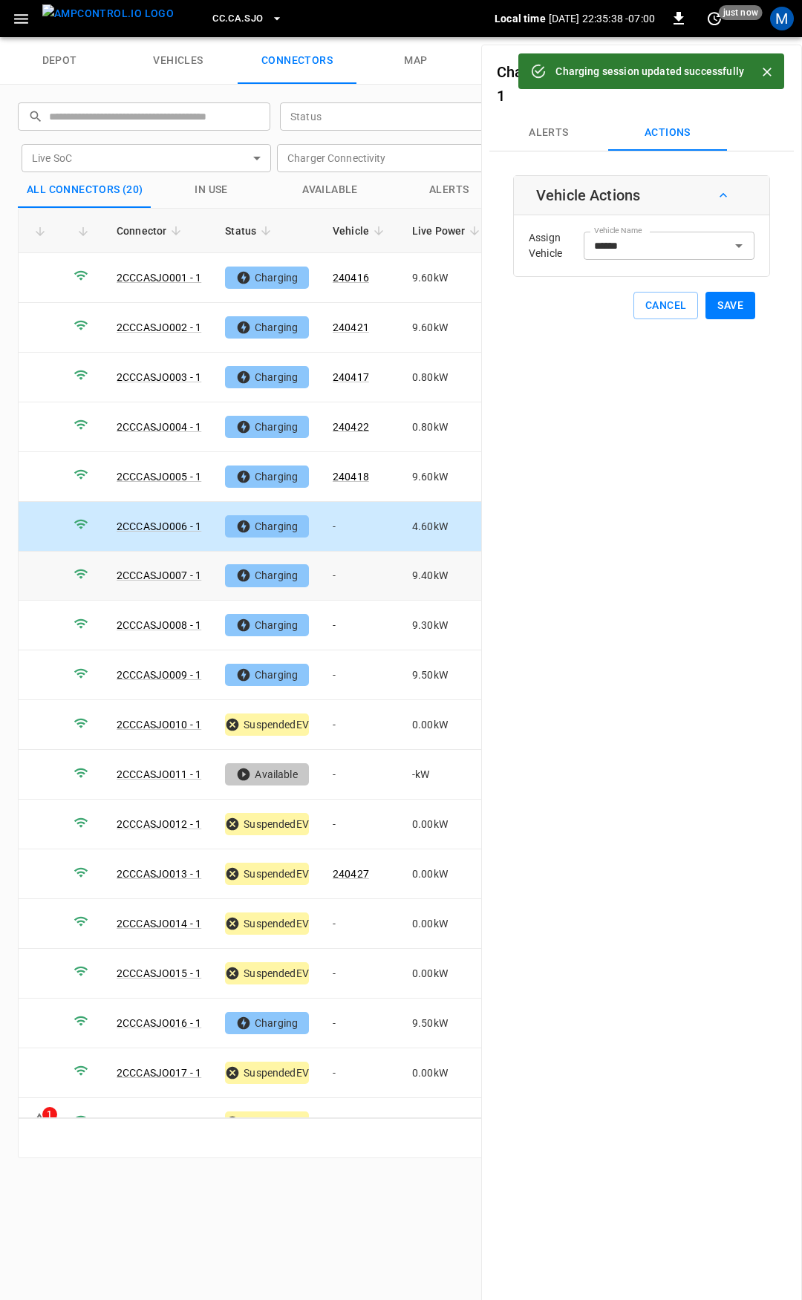
click at [350, 570] on td "-" at bounding box center [360, 576] width 79 height 50
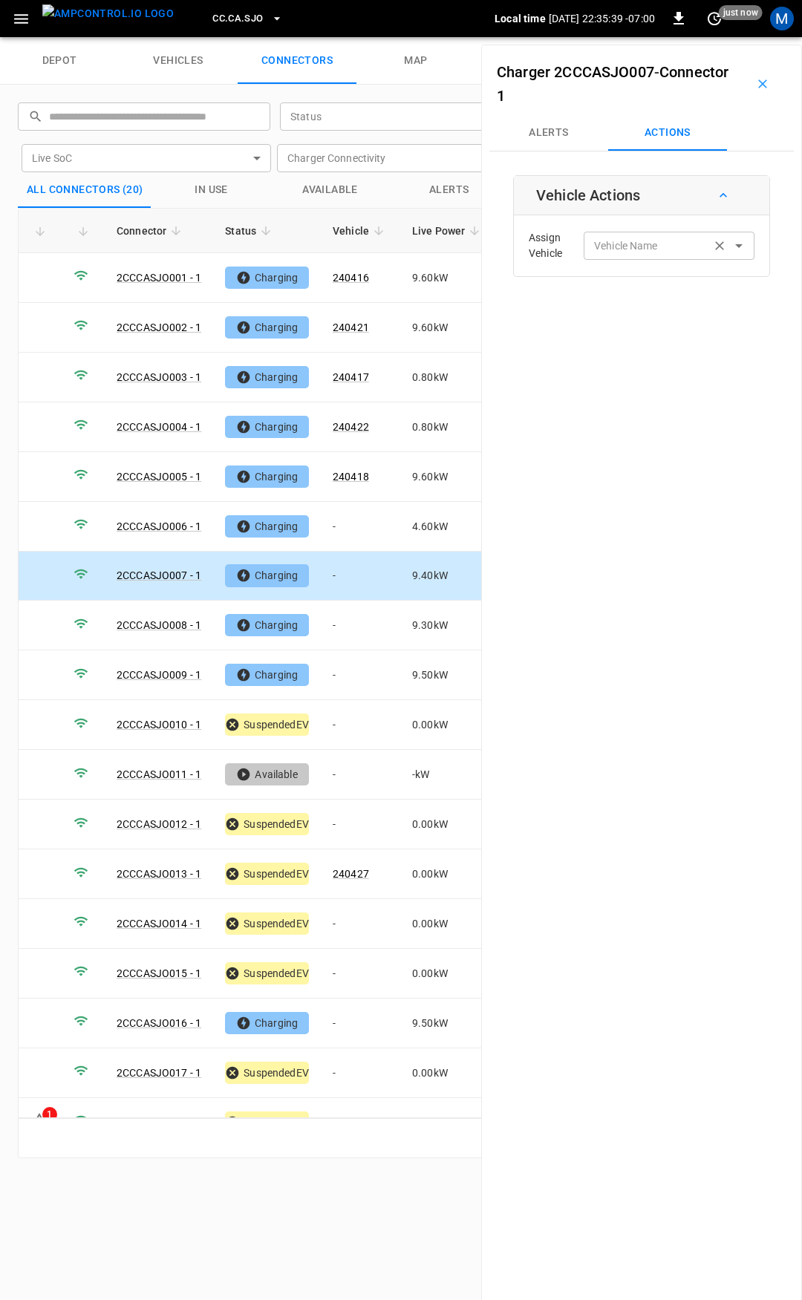
click at [631, 243] on input "Vehicle Name" at bounding box center [647, 245] width 118 height 19
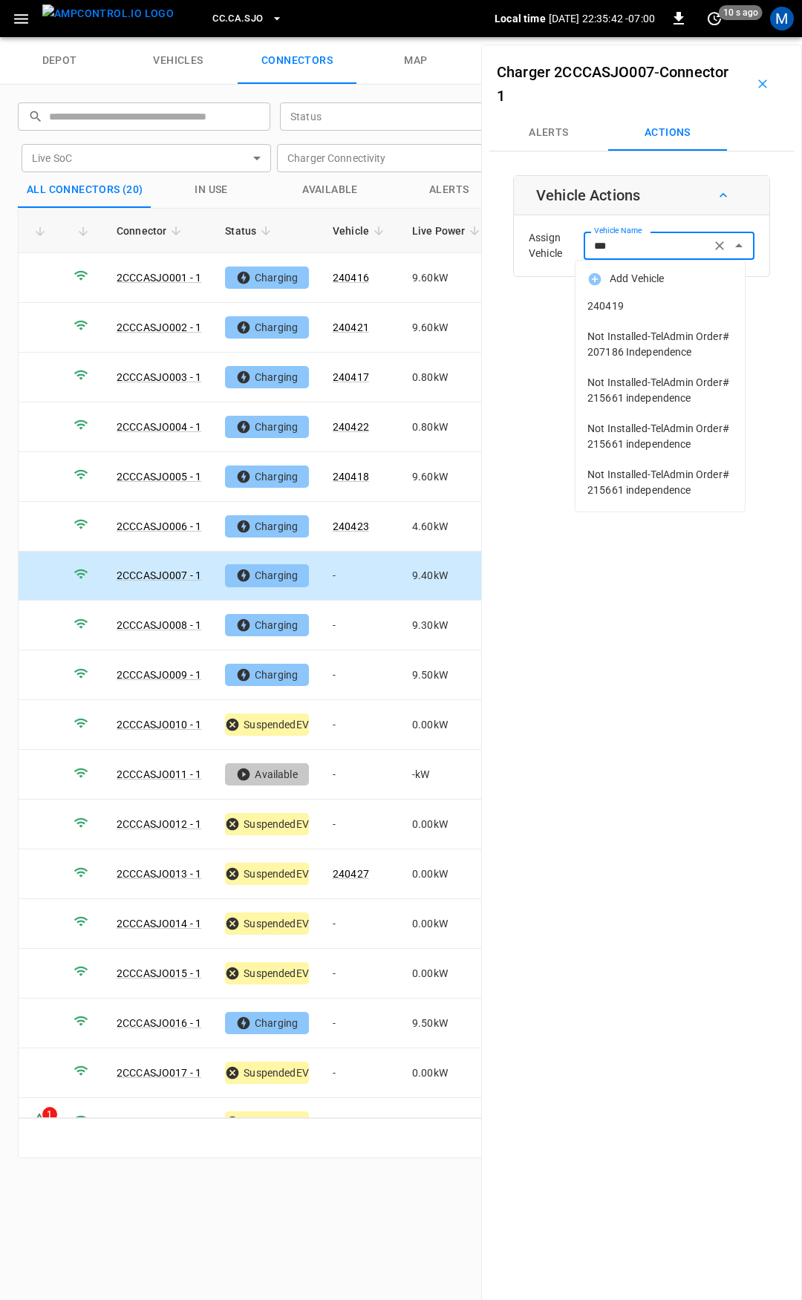
click at [684, 301] on span "240419" at bounding box center [659, 306] width 145 height 16
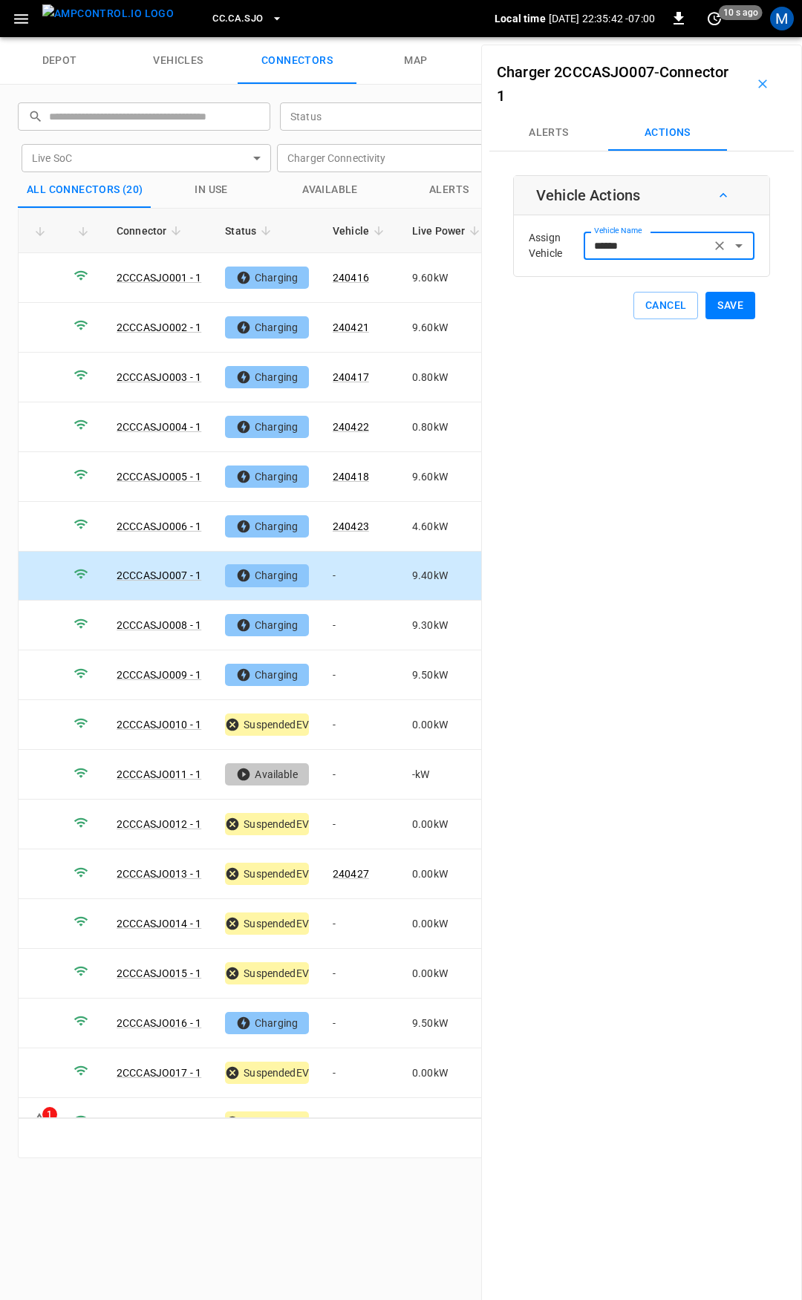
type input "******"
click at [727, 305] on button "Save" at bounding box center [730, 305] width 50 height 27
click at [359, 631] on td "-" at bounding box center [360, 625] width 79 height 50
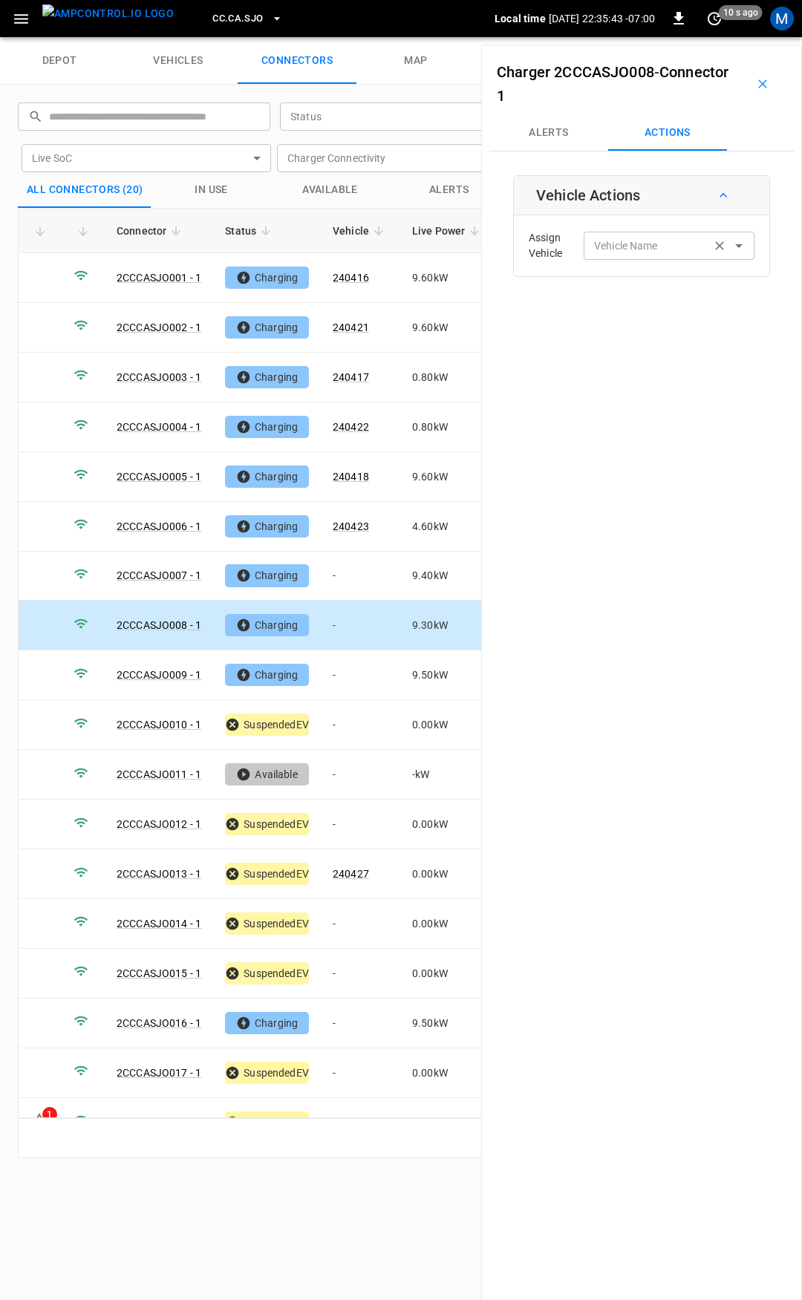
click at [609, 259] on div "Vehicle Name" at bounding box center [668, 245] width 171 height 27
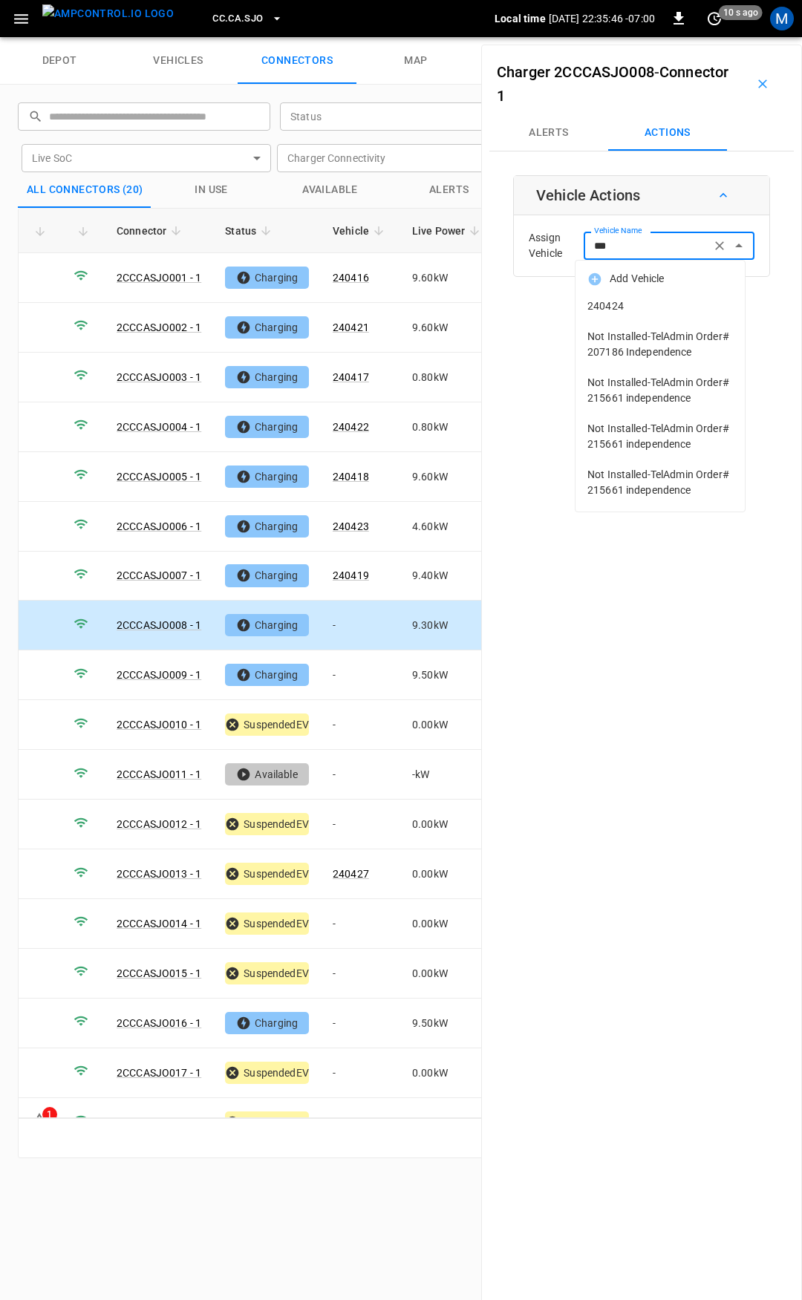
click at [618, 311] on span "240424" at bounding box center [659, 306] width 145 height 16
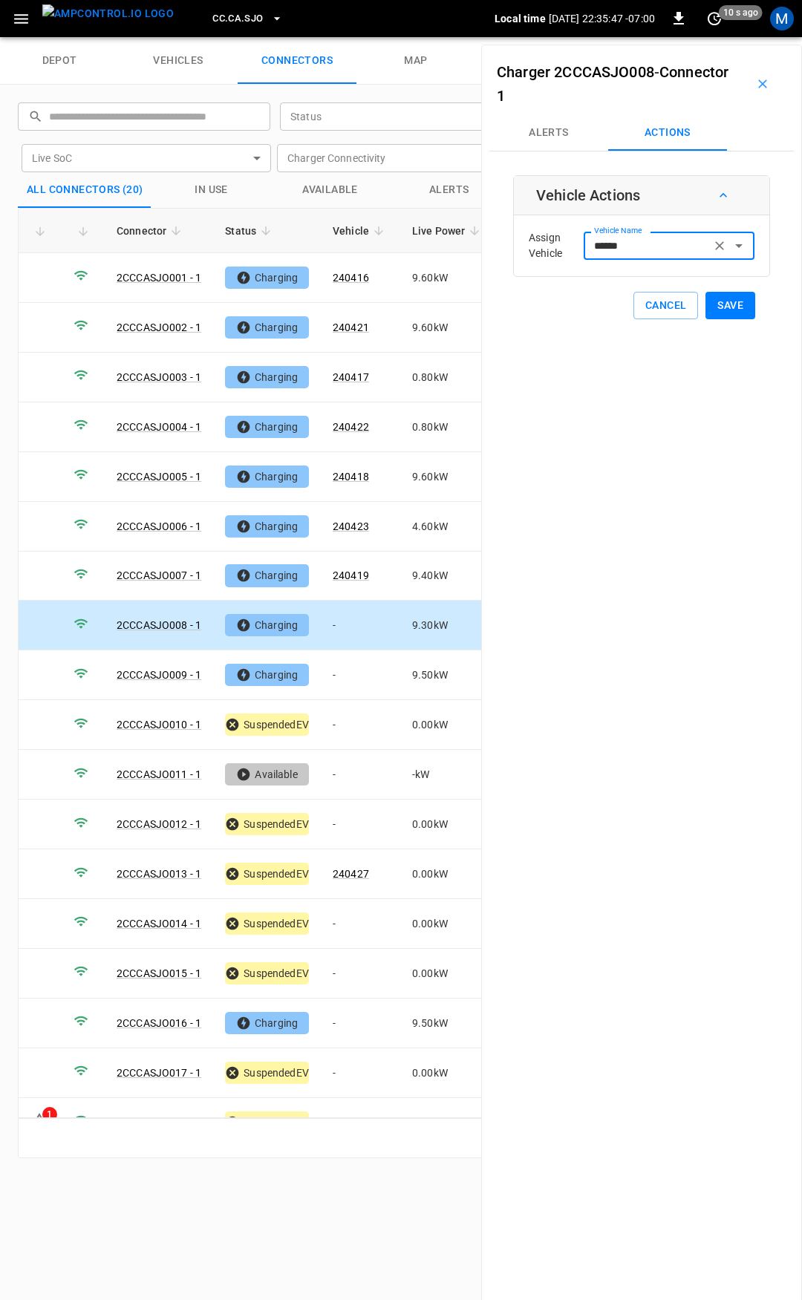
type input "******"
drag, startPoint x: 727, startPoint y: 301, endPoint x: 612, endPoint y: 358, distance: 128.4
click at [727, 301] on button "Save" at bounding box center [730, 305] width 50 height 27
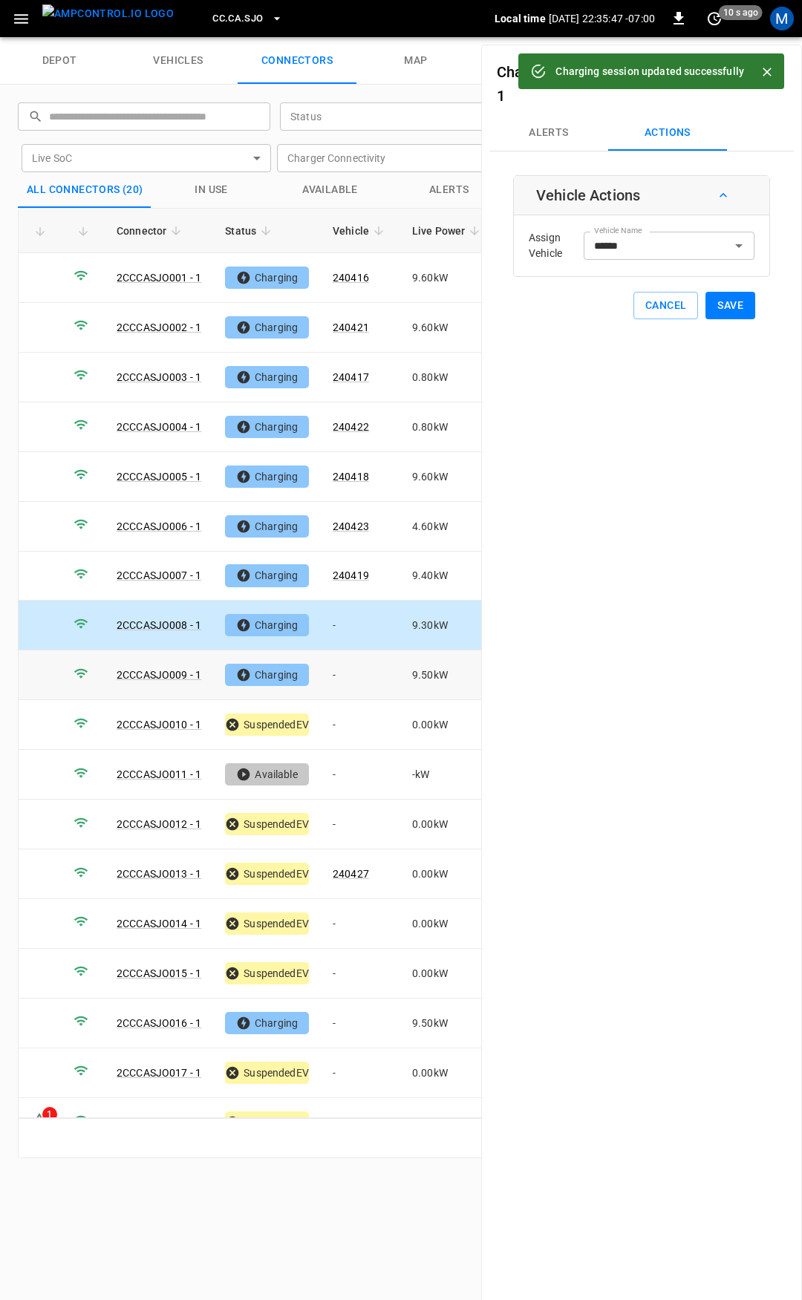
drag, startPoint x: 344, startPoint y: 672, endPoint x: 620, endPoint y: 335, distance: 435.6
click at [346, 670] on td "-" at bounding box center [360, 675] width 79 height 50
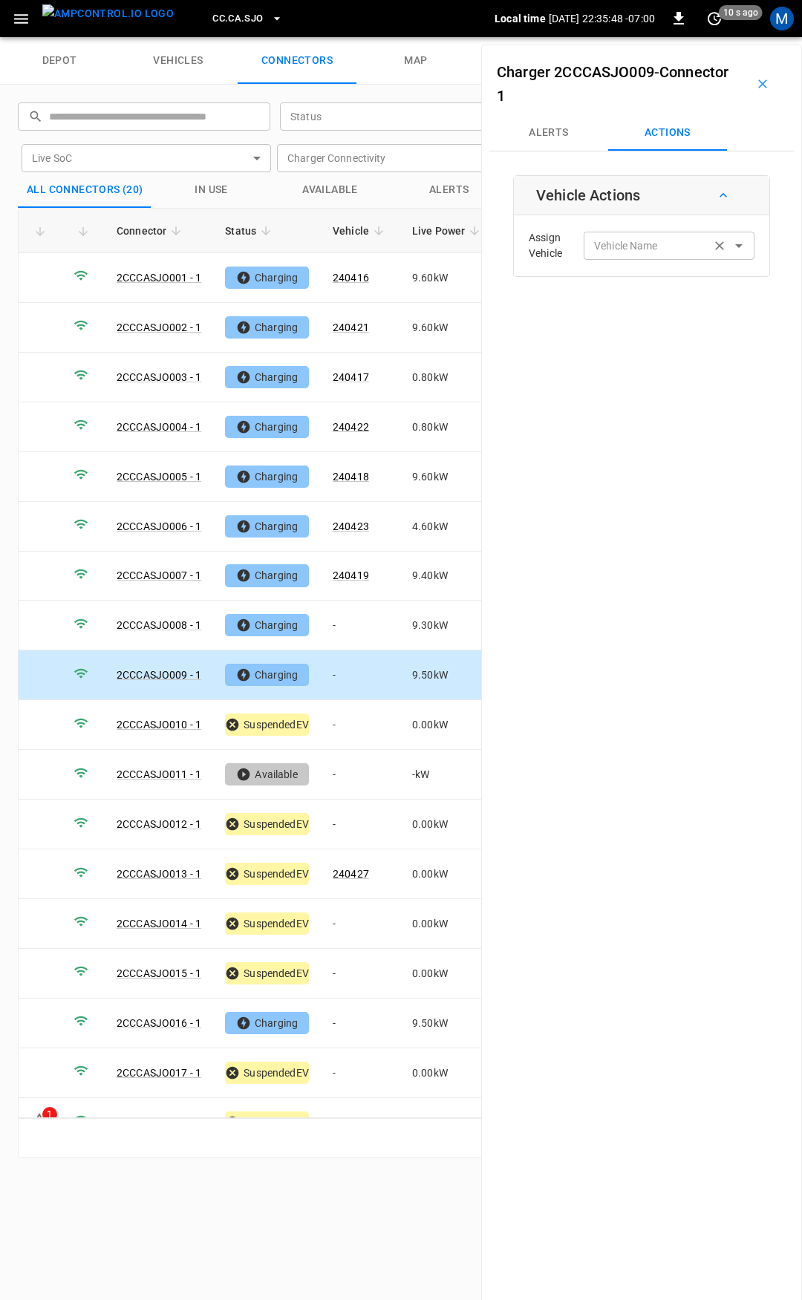
click at [646, 249] on input "Vehicle Name" at bounding box center [647, 245] width 118 height 19
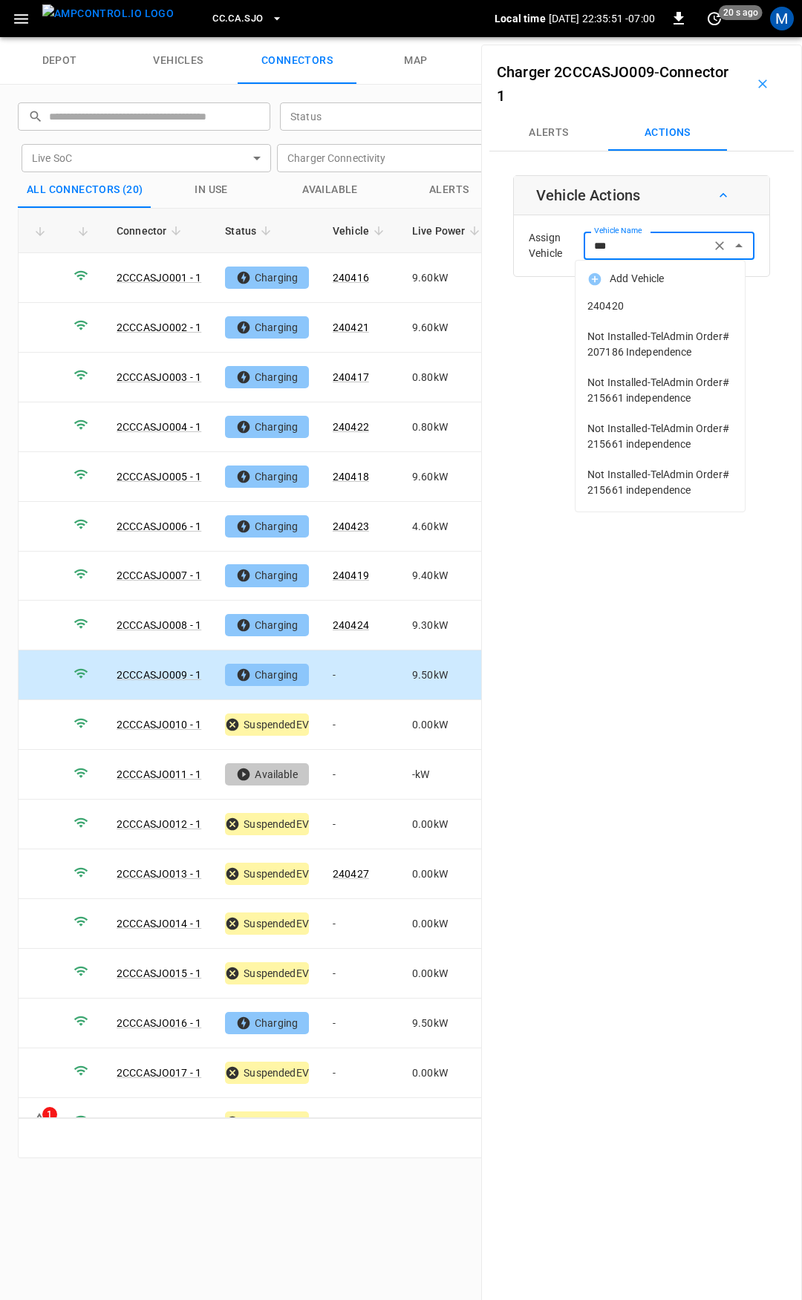
click at [658, 307] on span "240420" at bounding box center [659, 306] width 145 height 16
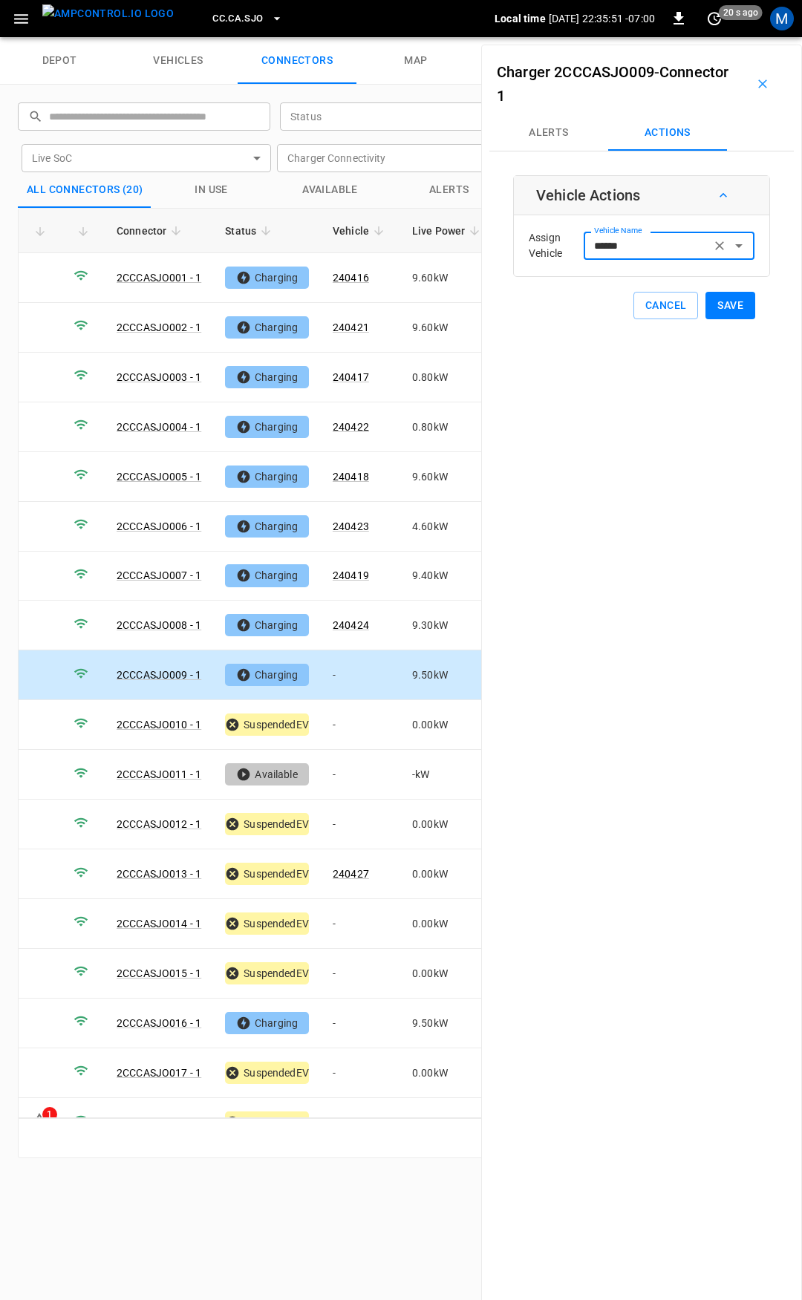
type input "******"
click at [728, 307] on button "Save" at bounding box center [730, 305] width 50 height 27
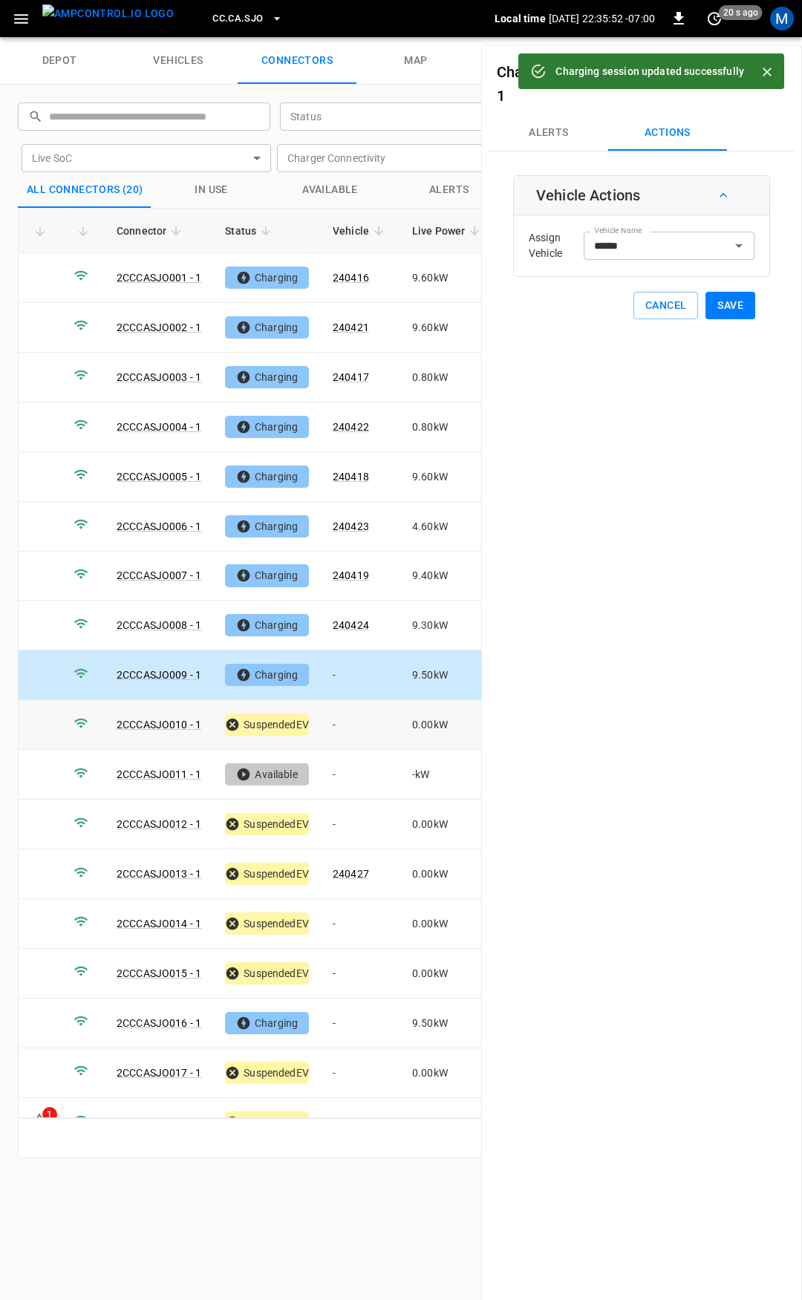
click at [355, 716] on td "-" at bounding box center [360, 725] width 79 height 50
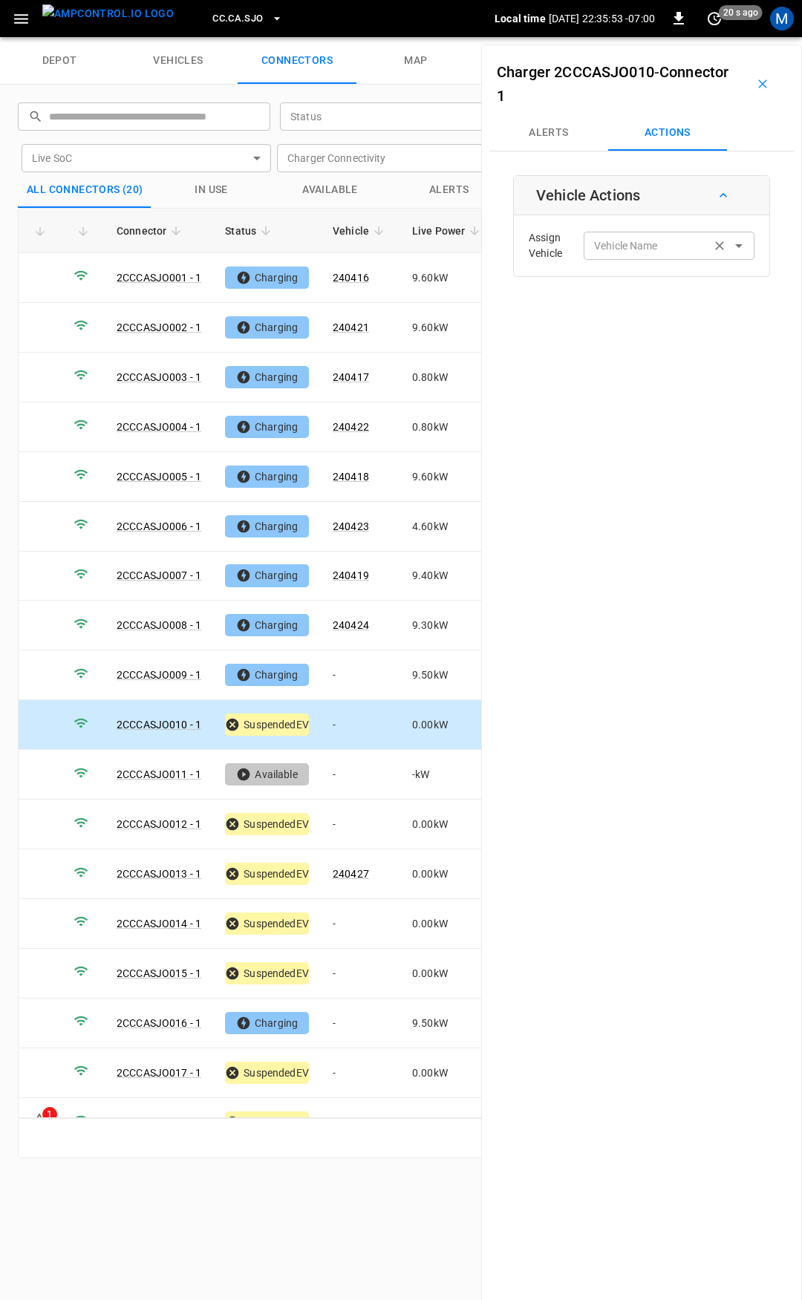
click at [627, 248] on div "Vehicle Name Vehicle Name" at bounding box center [668, 245] width 171 height 27
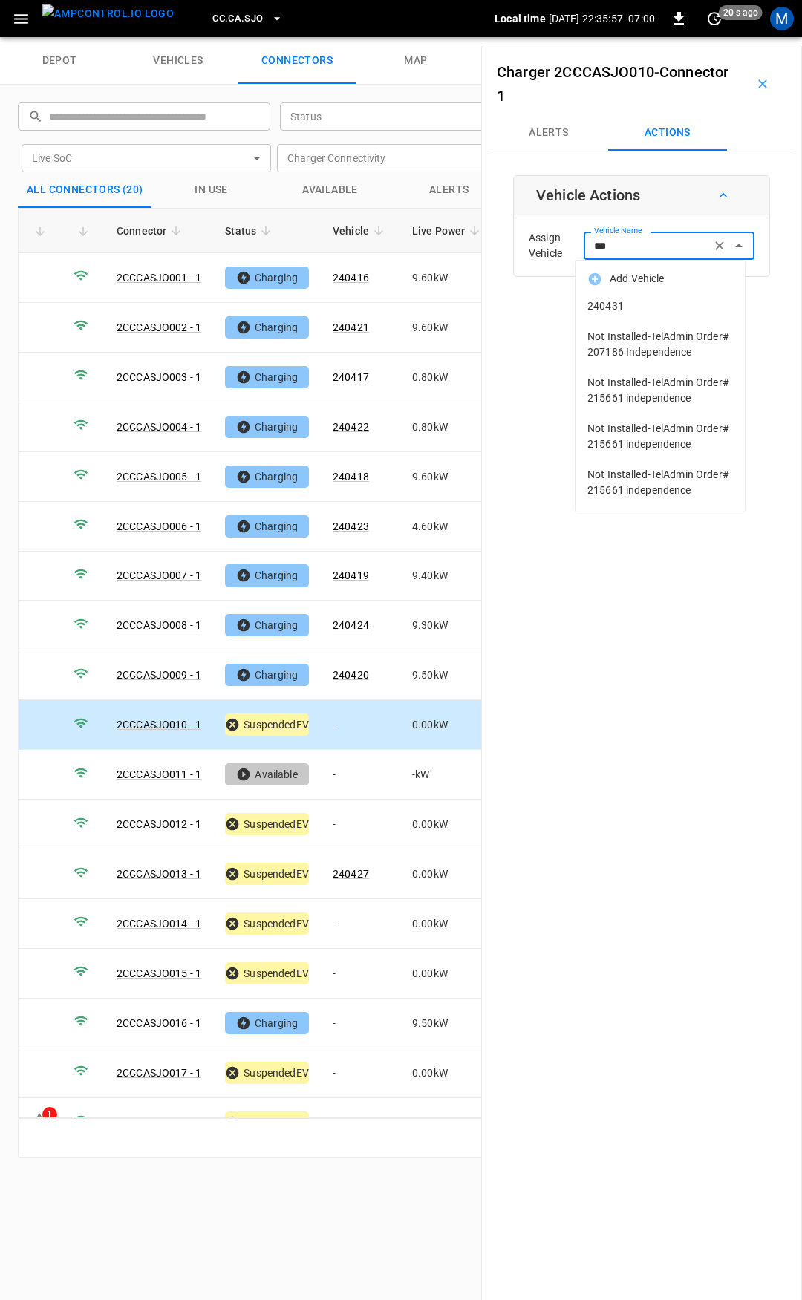
click at [629, 315] on li "240431" at bounding box center [659, 306] width 169 height 30
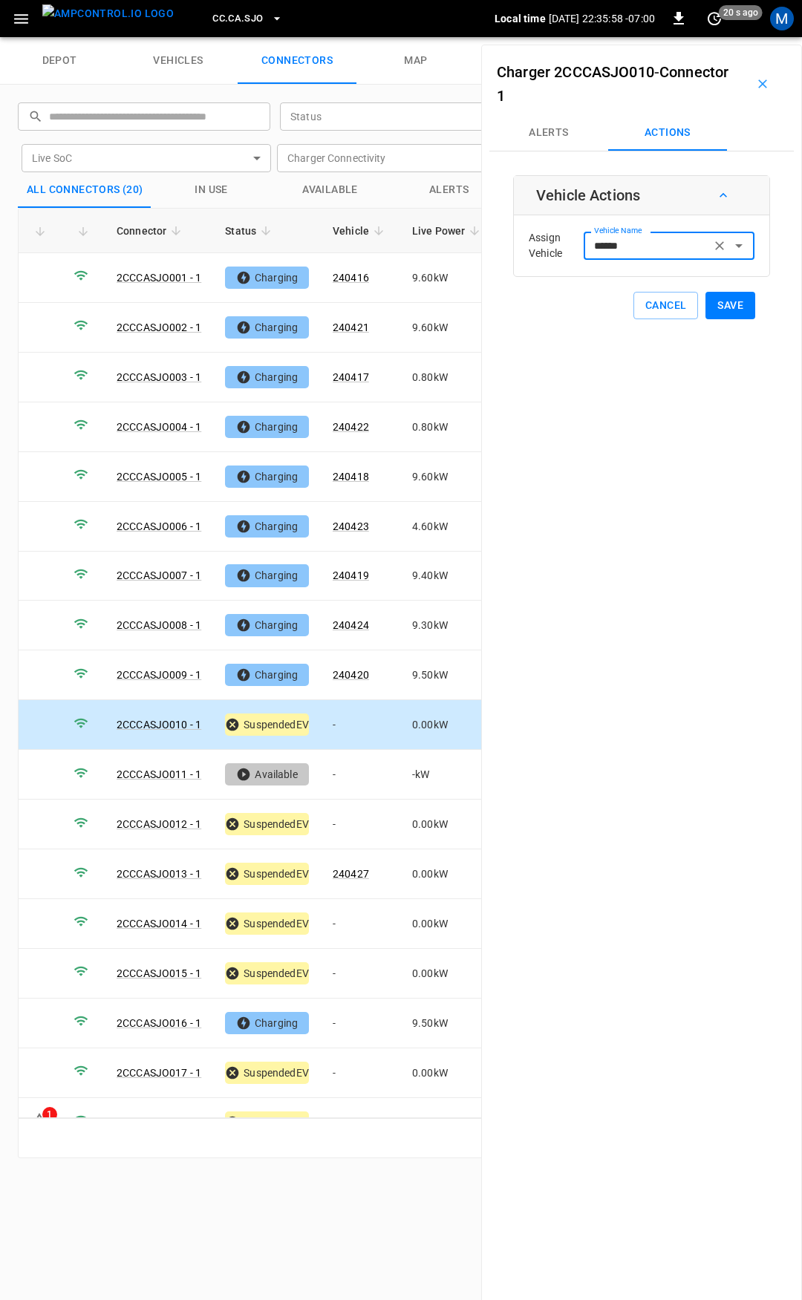
type input "******"
click at [724, 312] on button "Save" at bounding box center [730, 305] width 50 height 27
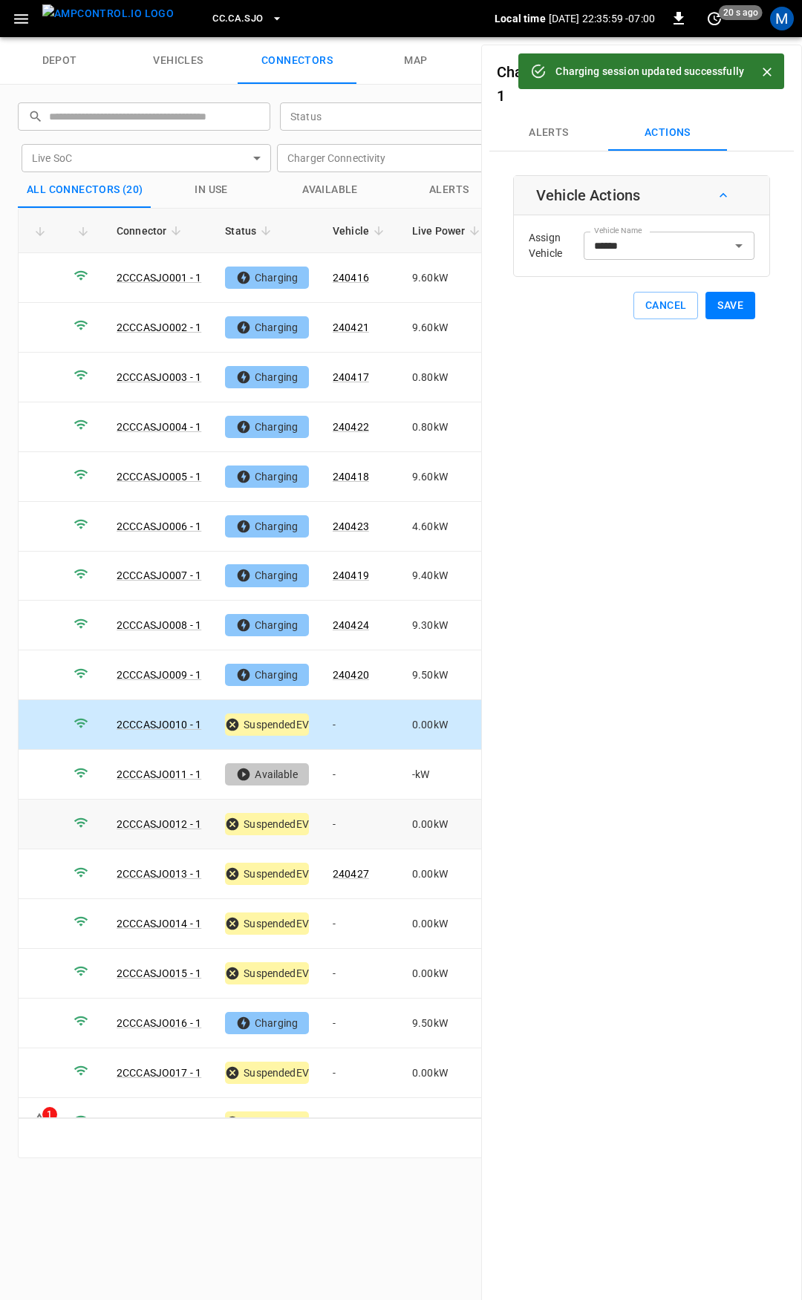
click at [358, 819] on td "-" at bounding box center [360, 824] width 79 height 50
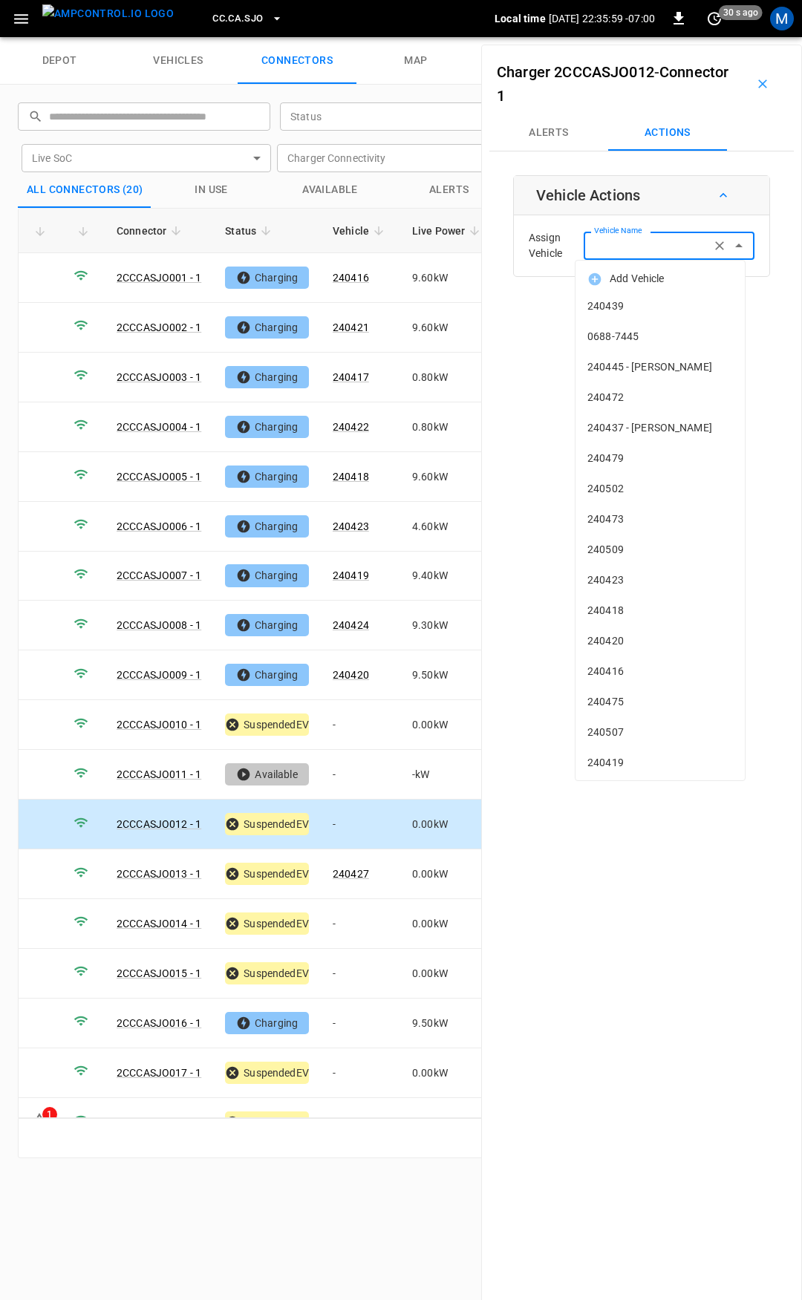
click at [606, 242] on div "Vehicle Name Vehicle Name" at bounding box center [668, 245] width 171 height 27
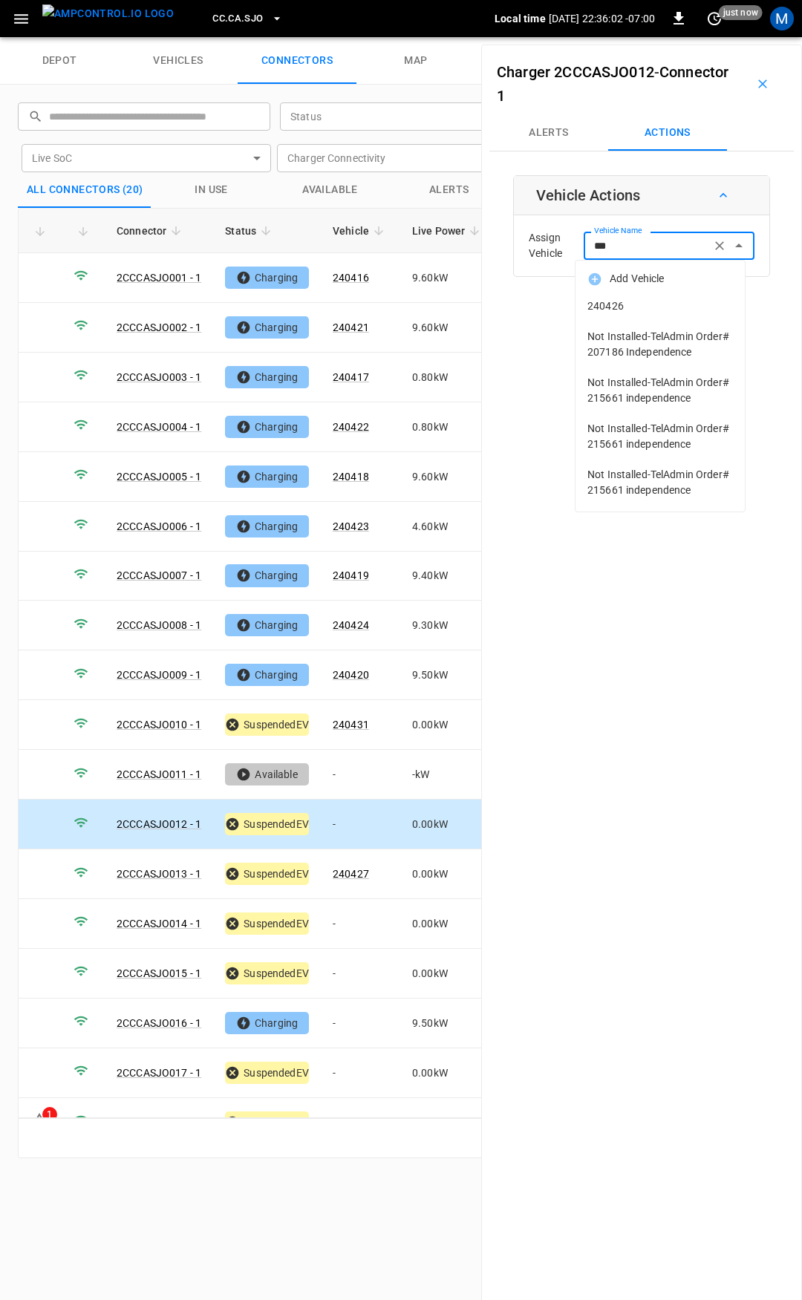
click at [629, 295] on li "240426" at bounding box center [659, 306] width 169 height 30
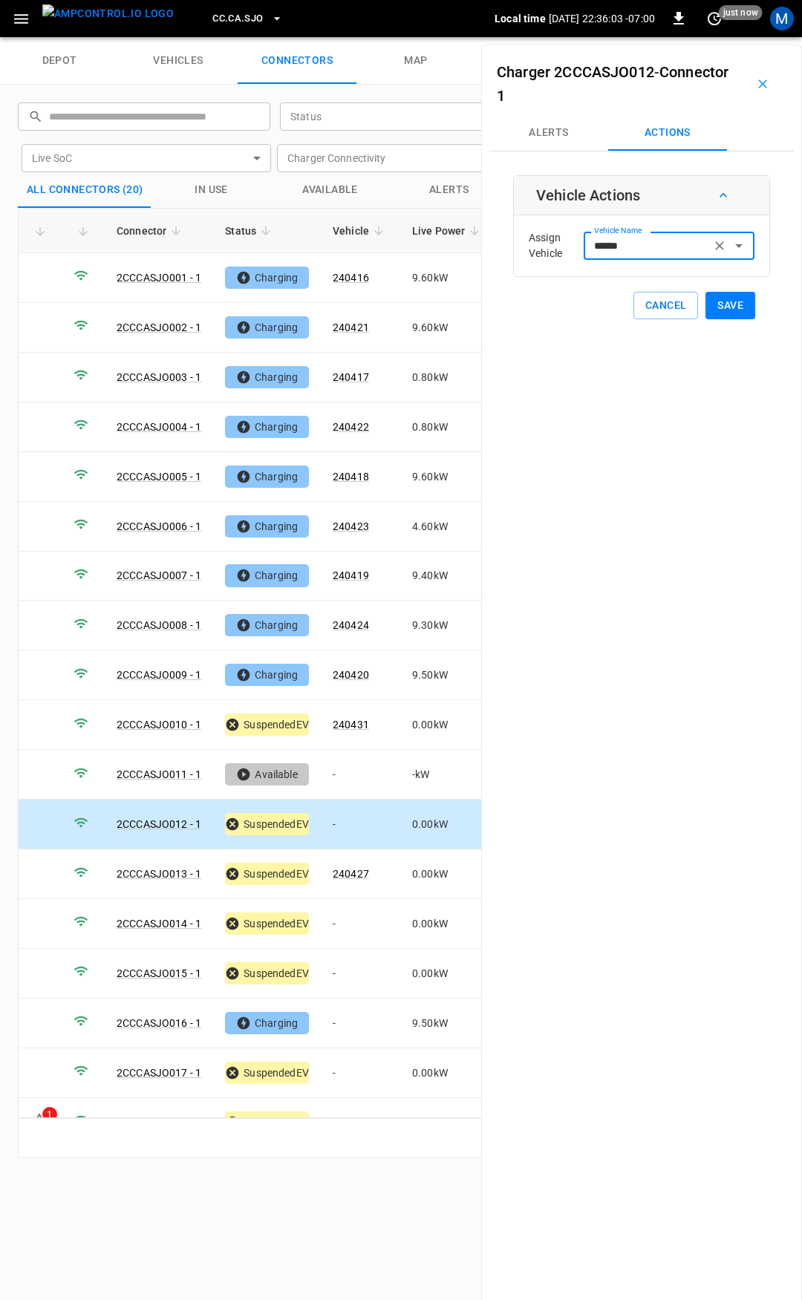
type input "******"
click at [707, 307] on button "Save" at bounding box center [730, 305] width 50 height 27
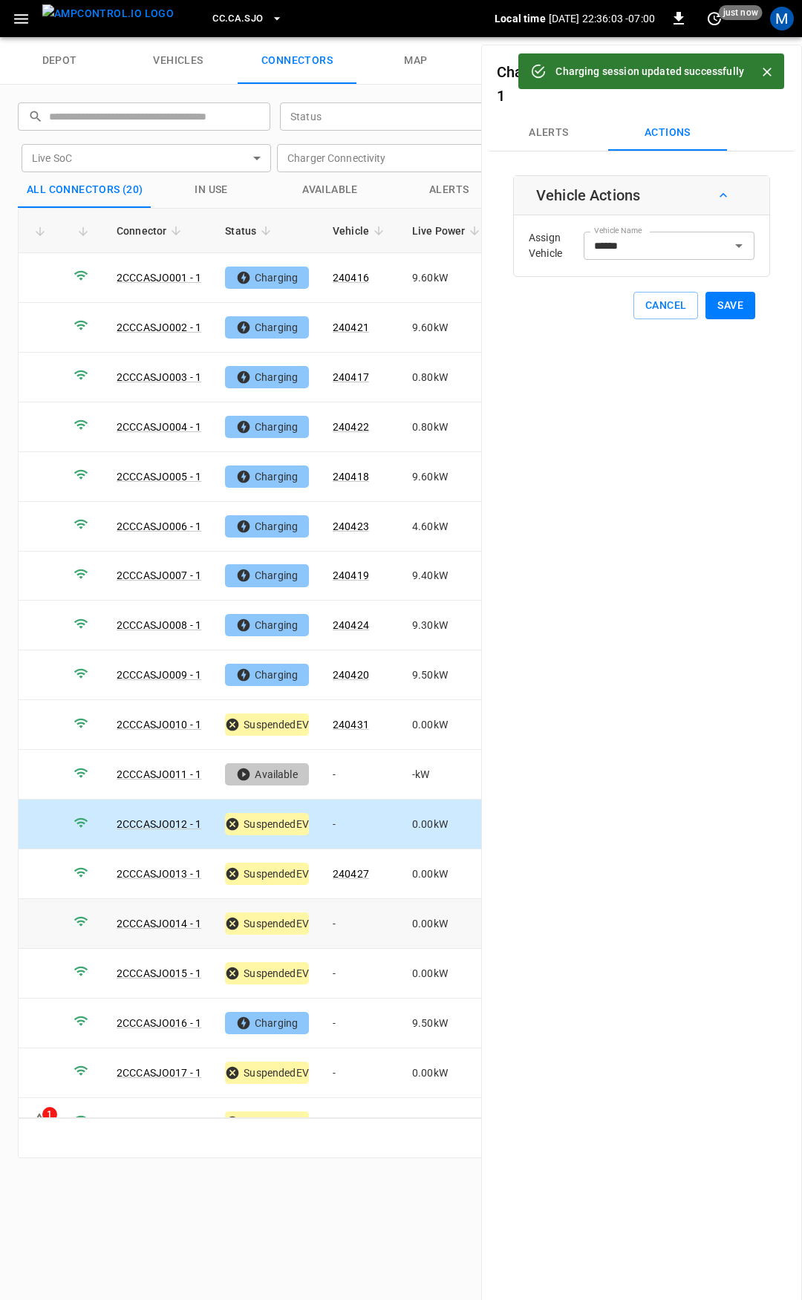
click at [360, 899] on td "-" at bounding box center [360, 924] width 79 height 50
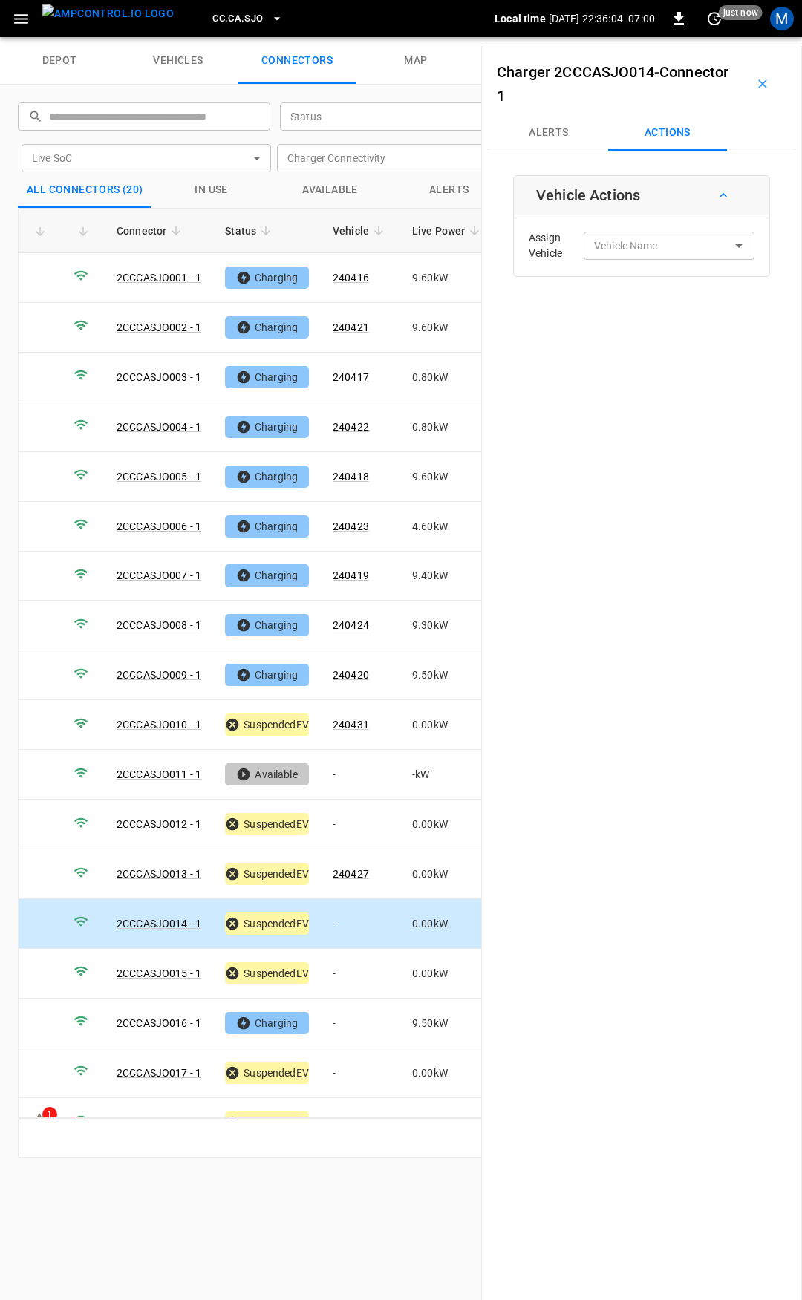
click at [354, 902] on td "-" at bounding box center [360, 924] width 79 height 50
click at [611, 252] on input "Vehicle Name" at bounding box center [647, 245] width 118 height 19
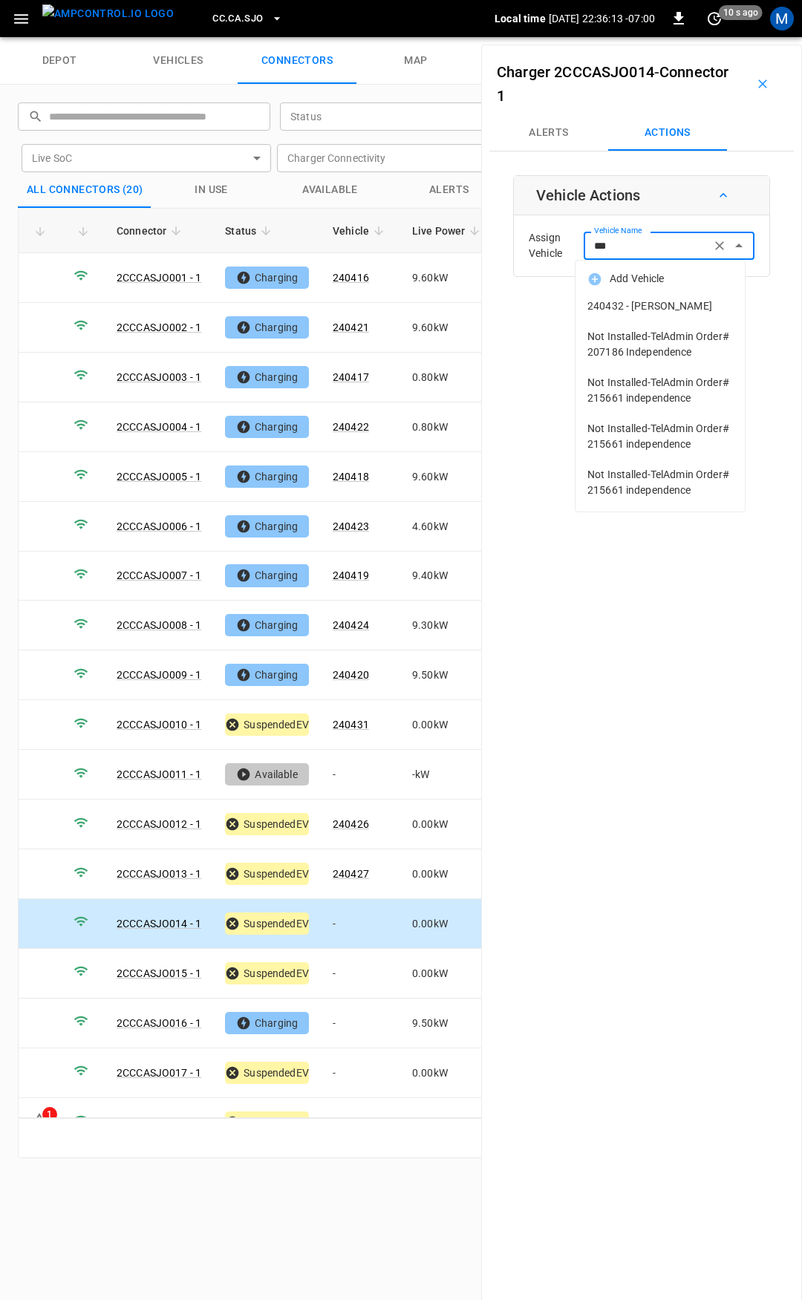
click at [629, 302] on span "240432 - [PERSON_NAME]" at bounding box center [659, 306] width 145 height 16
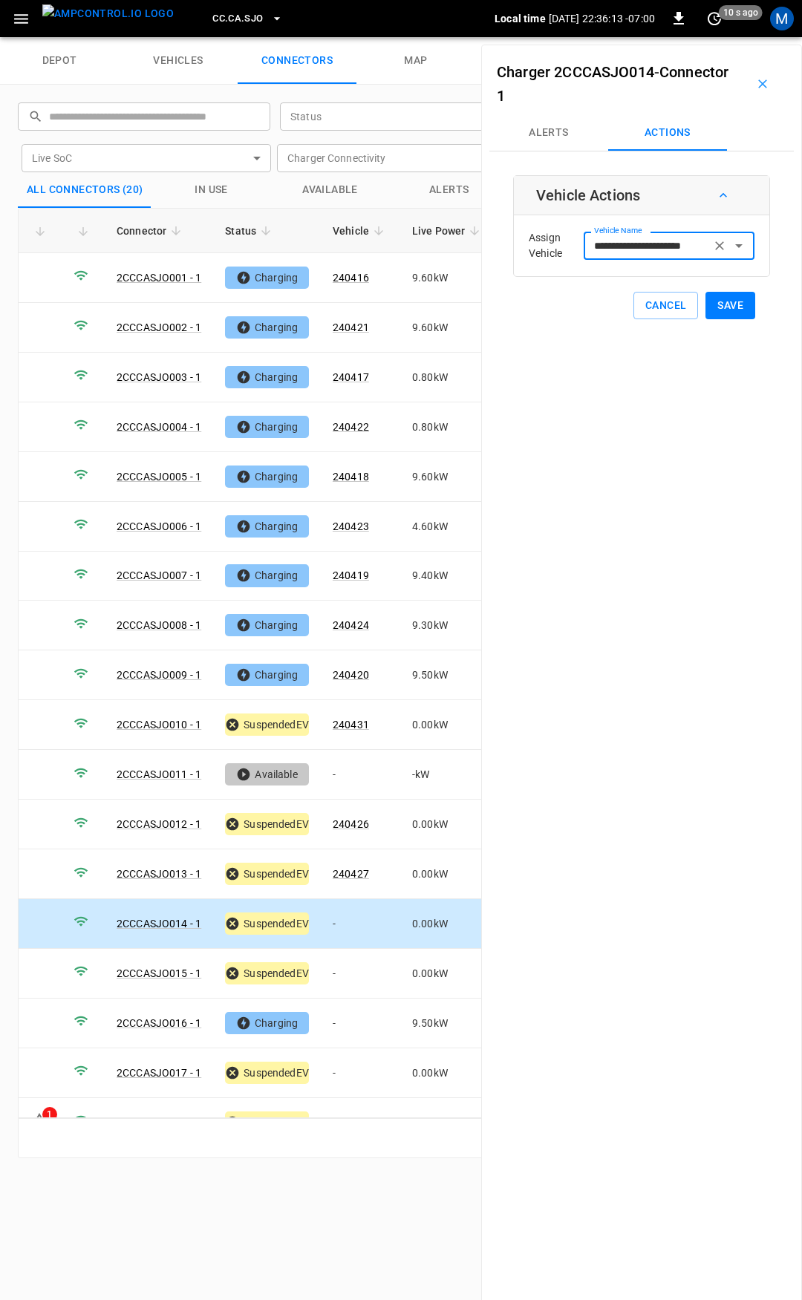
type input "**********"
click at [714, 304] on button "Save" at bounding box center [730, 305] width 50 height 27
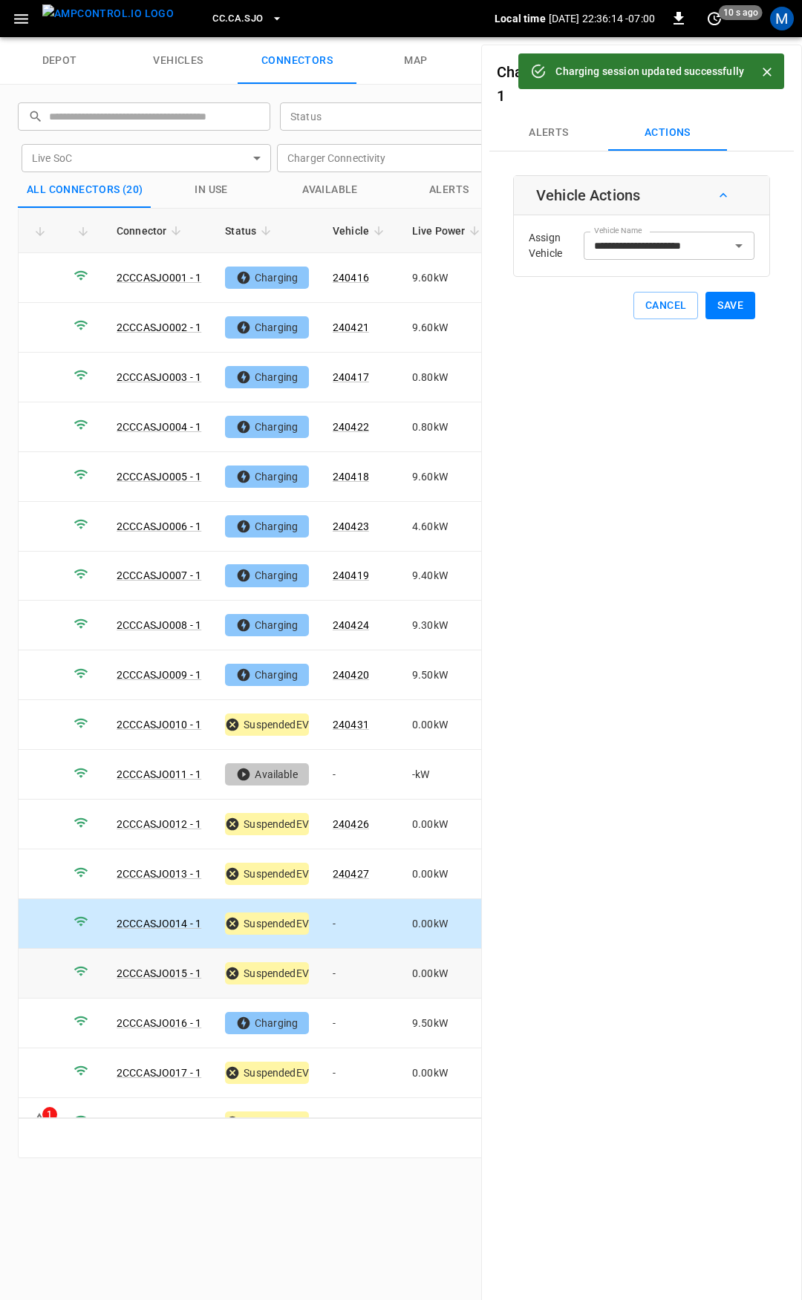
click at [343, 970] on td "-" at bounding box center [360, 973] width 79 height 50
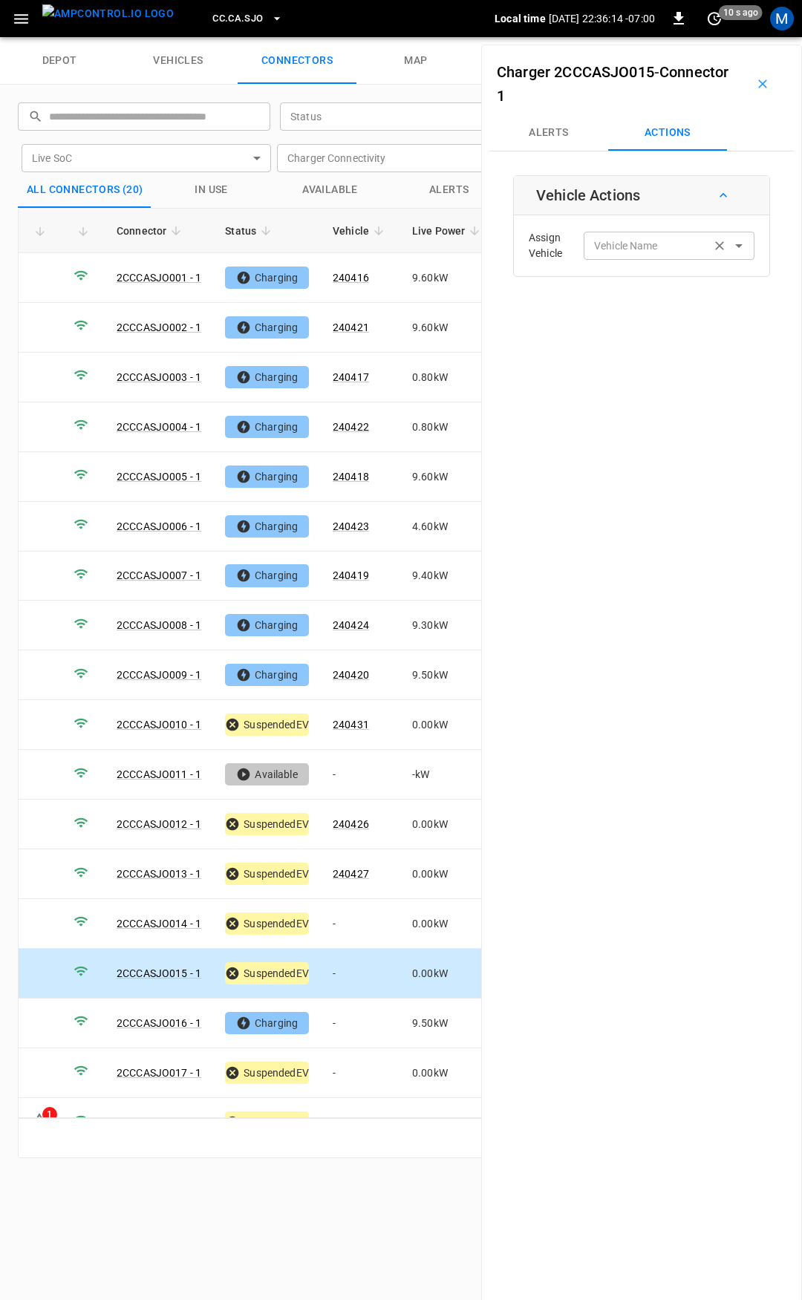
click at [601, 256] on div "Vehicle Name" at bounding box center [668, 245] width 171 height 27
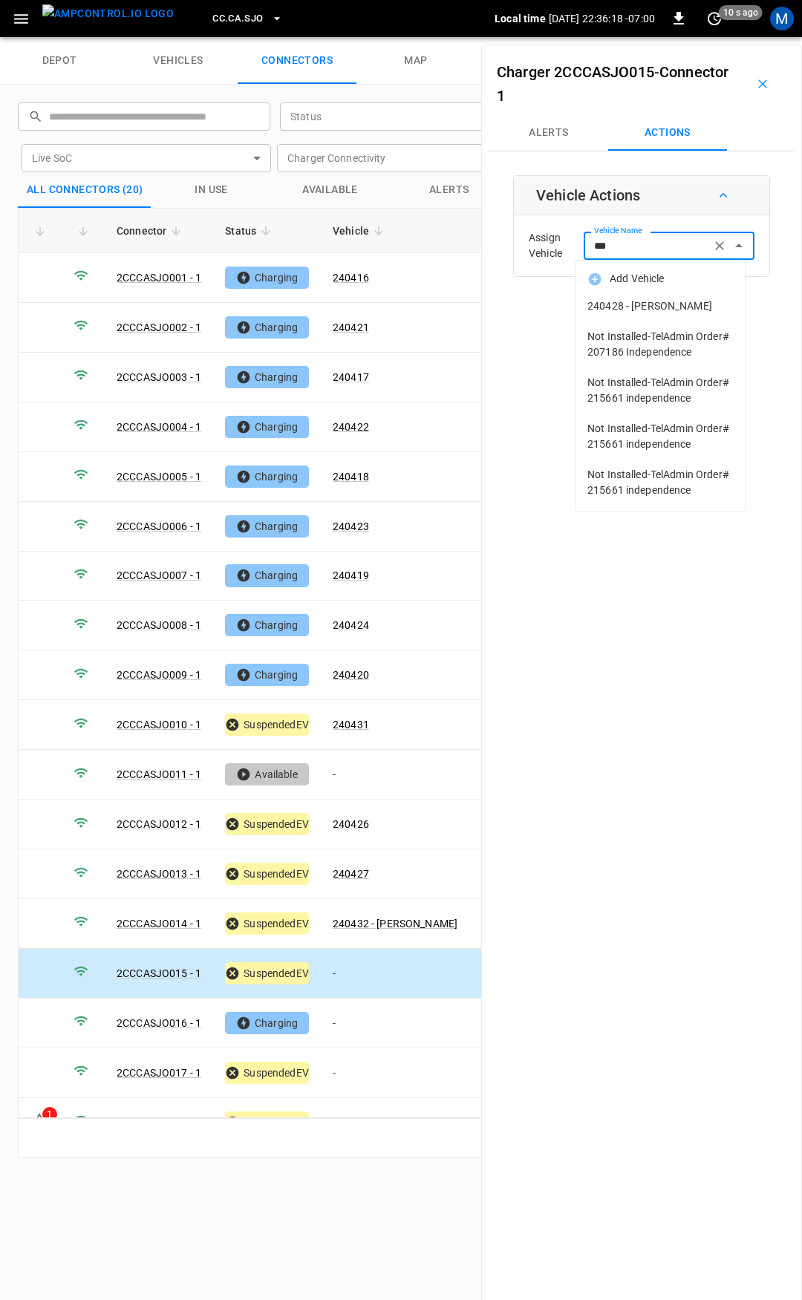
click at [653, 309] on span "240428 - [PERSON_NAME]" at bounding box center [659, 306] width 145 height 16
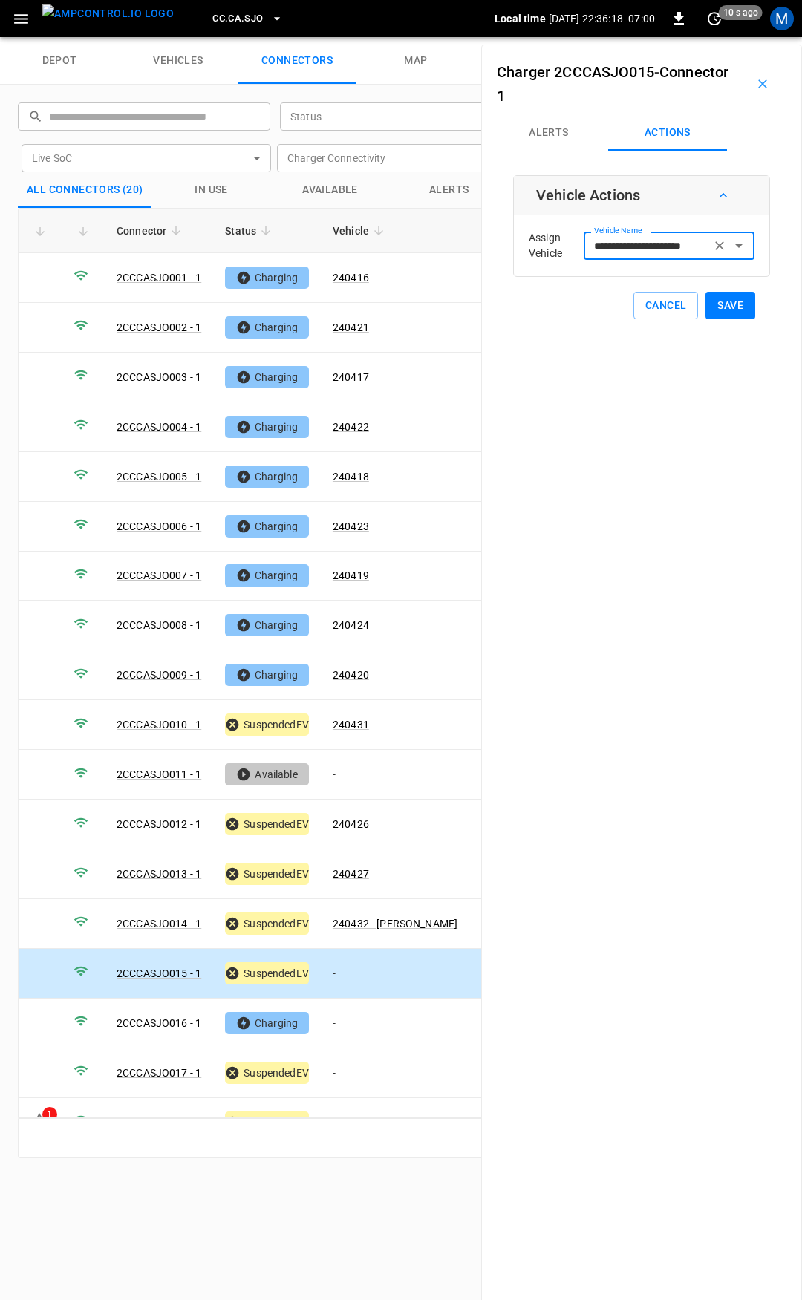
type input "**********"
click at [706, 304] on button "Save" at bounding box center [730, 305] width 50 height 27
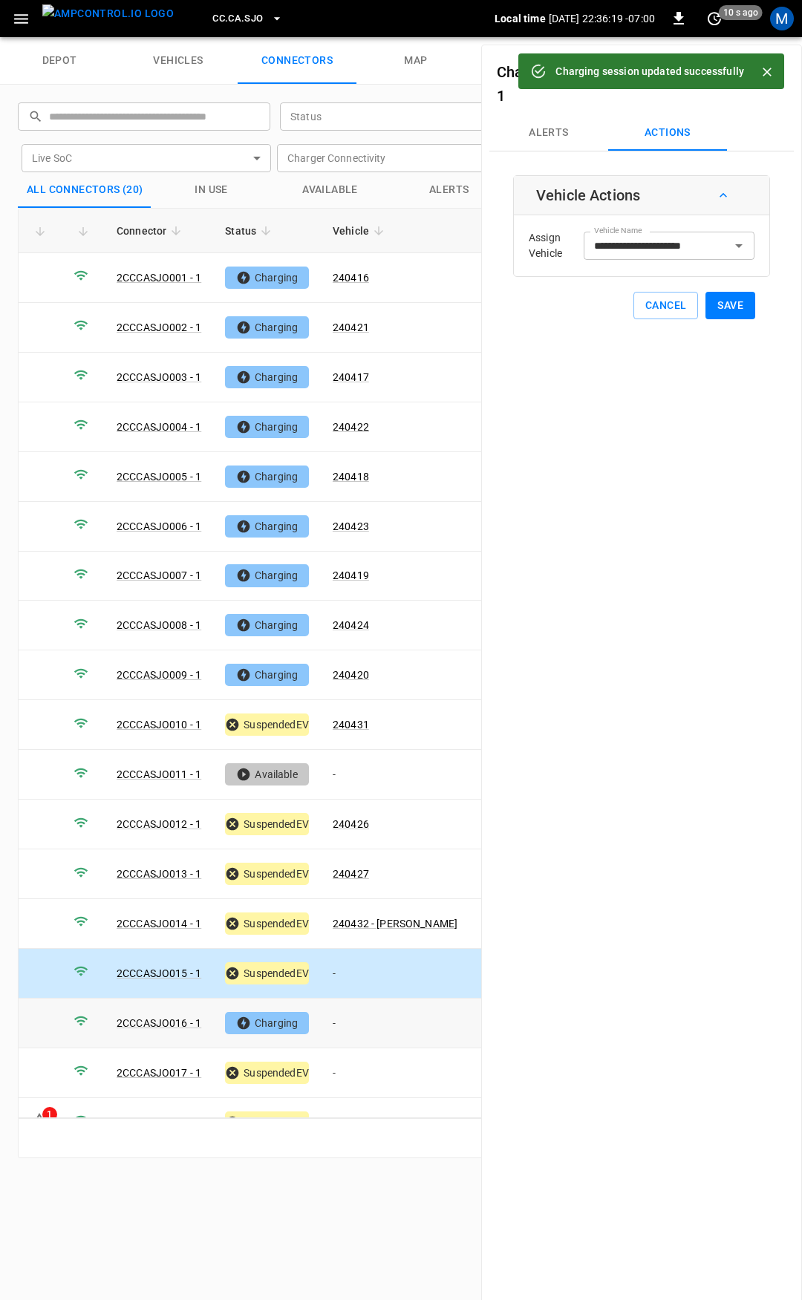
click at [356, 1010] on td "-" at bounding box center [395, 1023] width 148 height 50
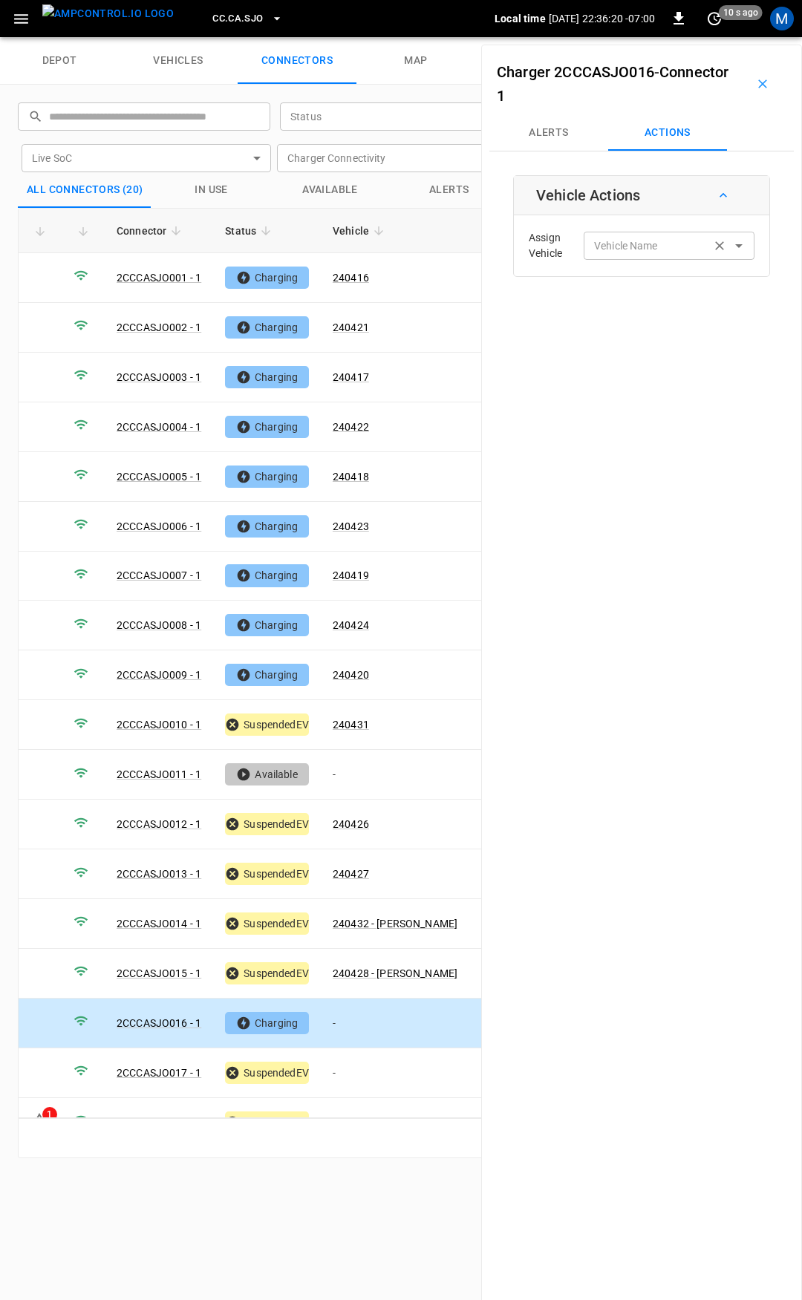
click at [601, 245] on input "Vehicle Name" at bounding box center [647, 245] width 118 height 19
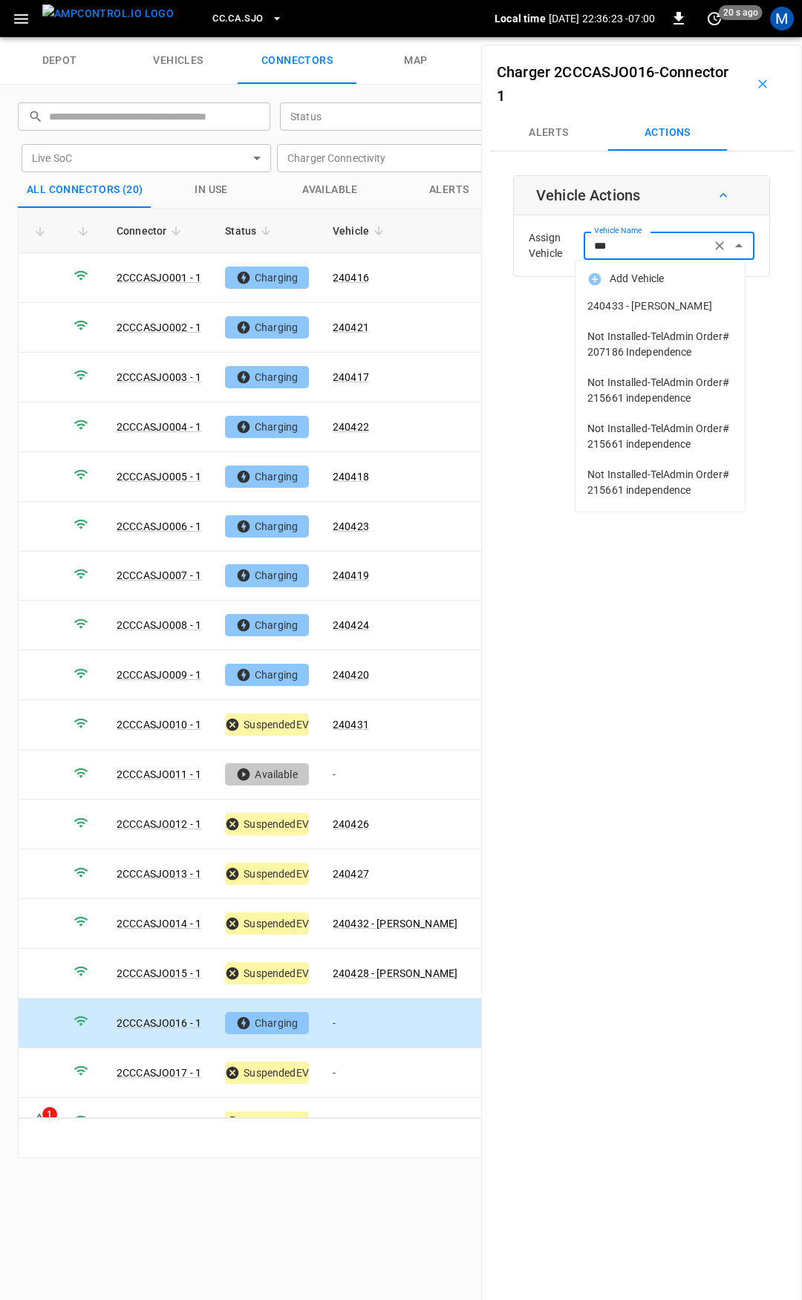
click at [675, 303] on span "240433 - [PERSON_NAME]" at bounding box center [659, 306] width 145 height 16
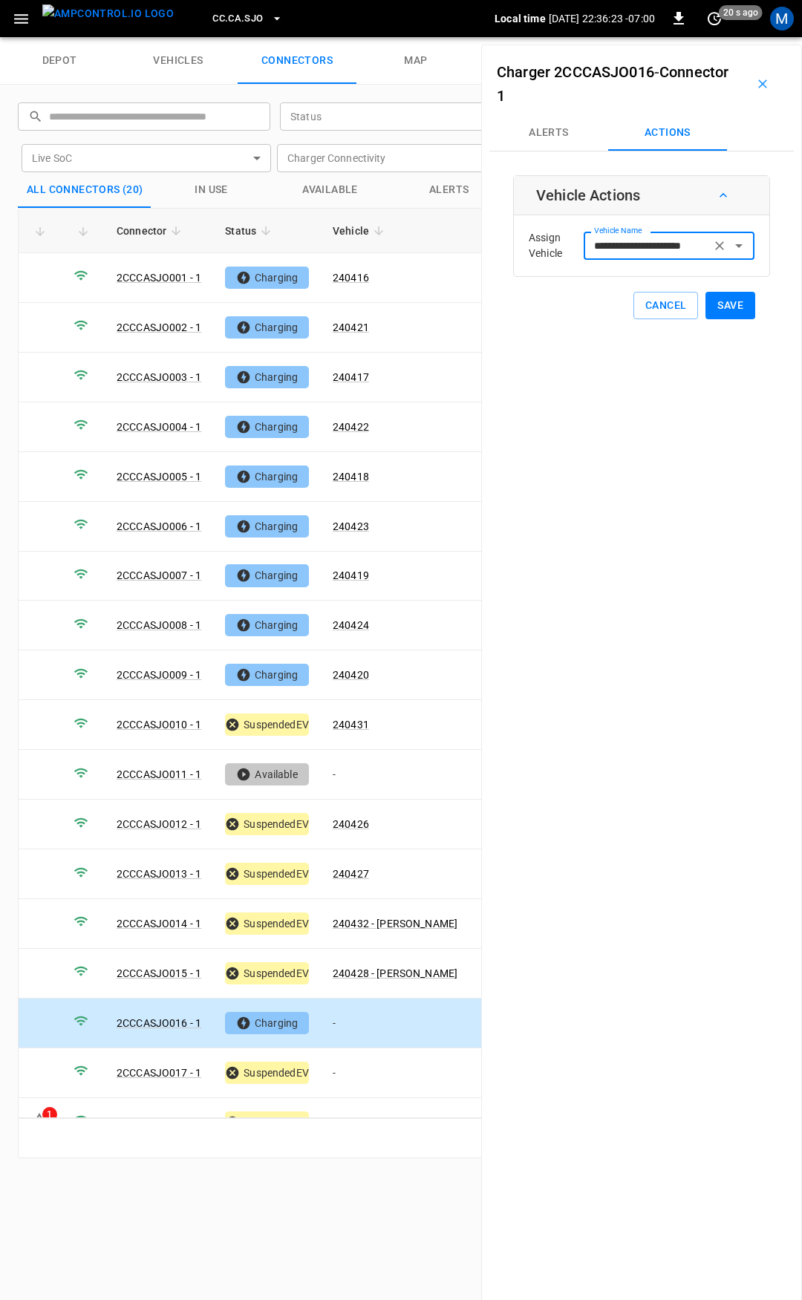
type input "**********"
click at [715, 309] on button "Save" at bounding box center [730, 305] width 50 height 27
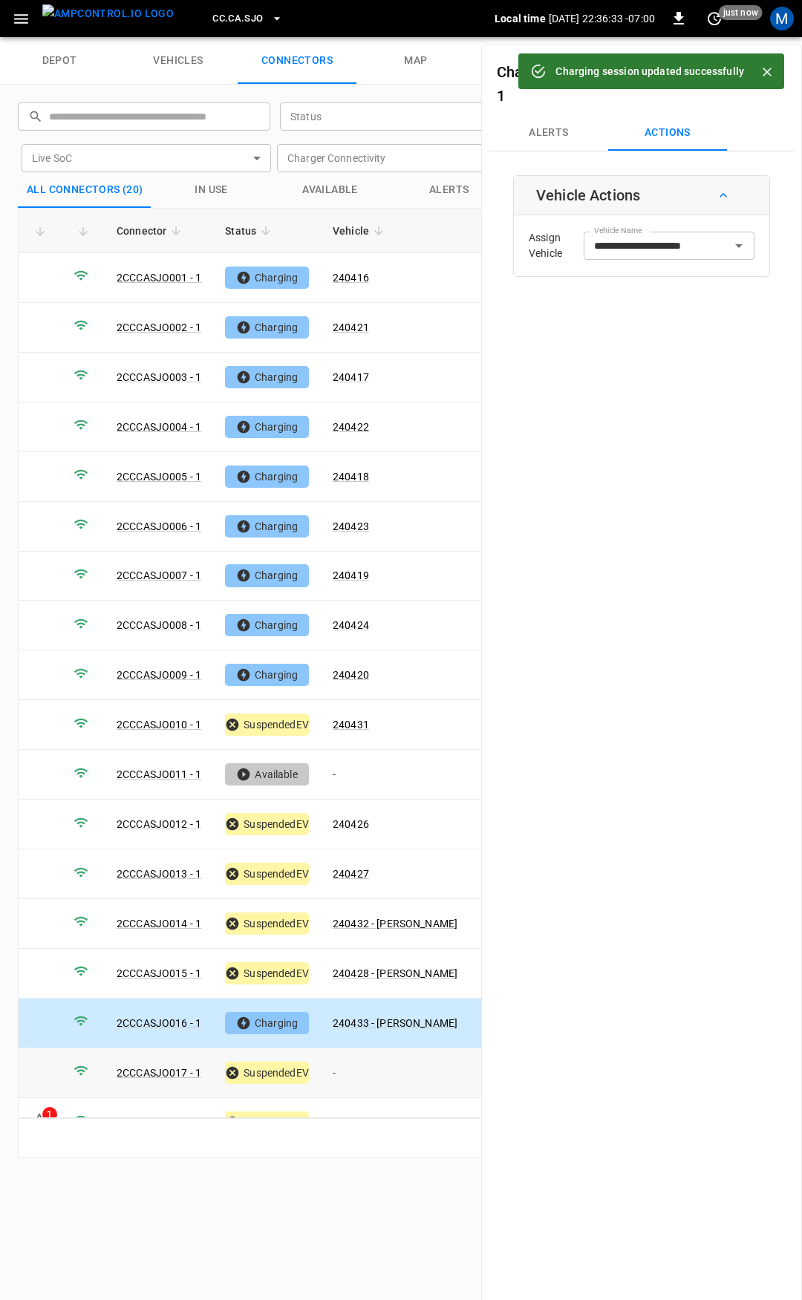
click at [383, 1052] on td "-" at bounding box center [395, 1073] width 148 height 50
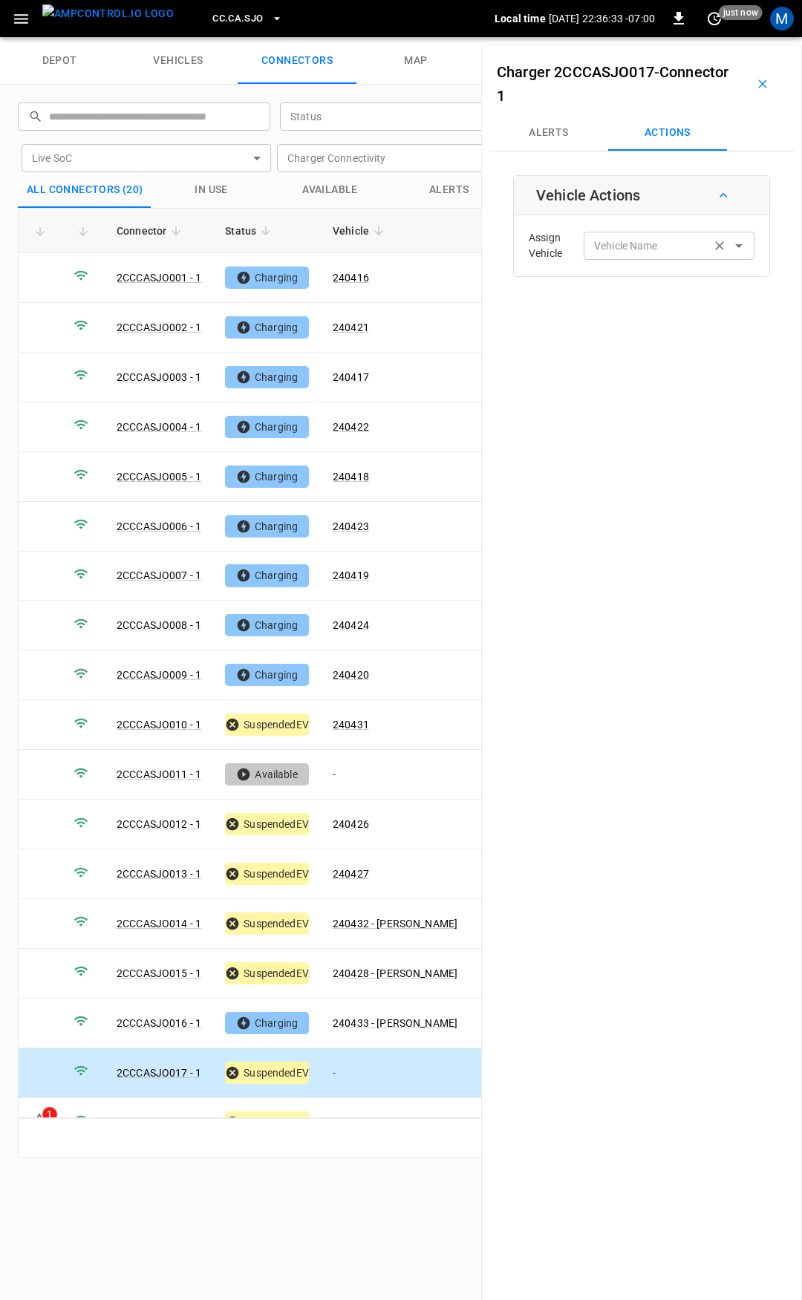
click at [640, 249] on div "Vehicle Name Vehicle Name" at bounding box center [668, 245] width 171 height 27
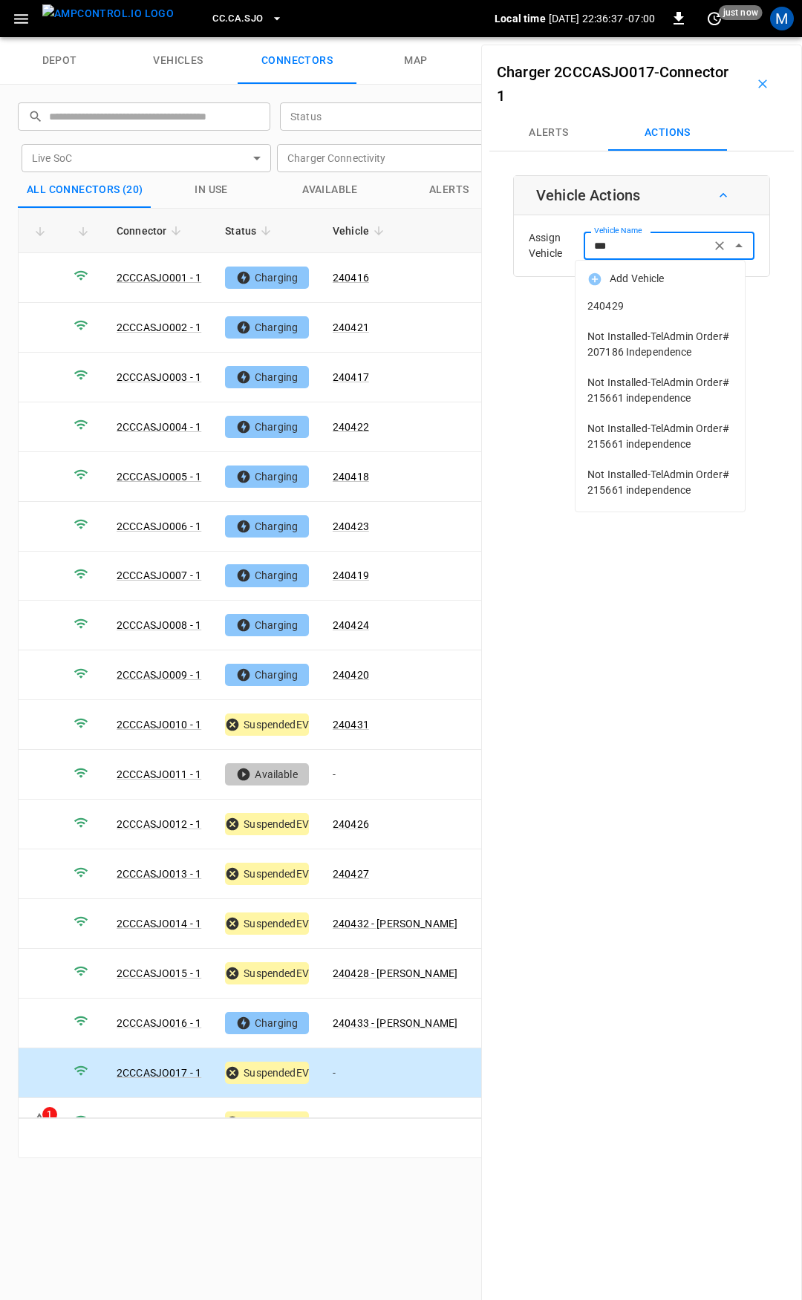
click at [632, 305] on span "240429" at bounding box center [659, 306] width 145 height 16
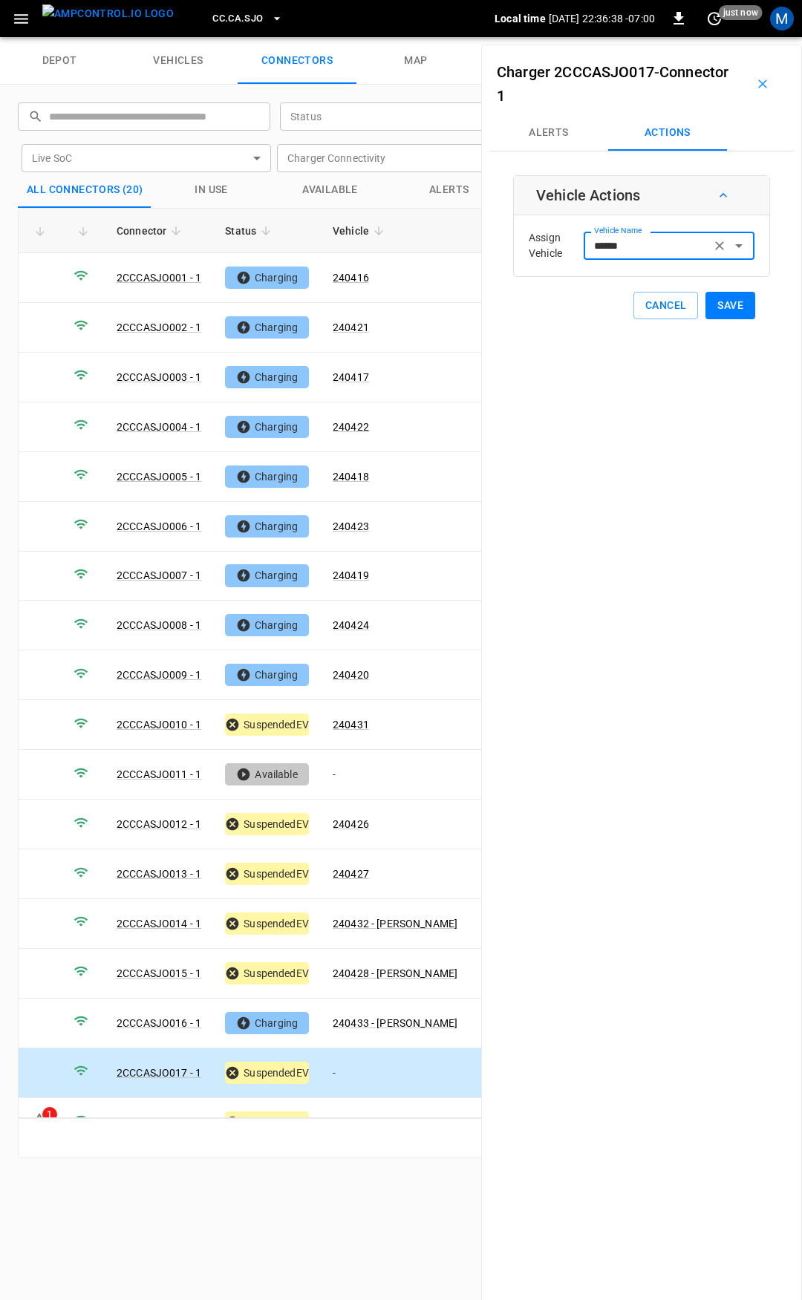
type input "******"
click at [709, 310] on button "Save" at bounding box center [730, 305] width 50 height 27
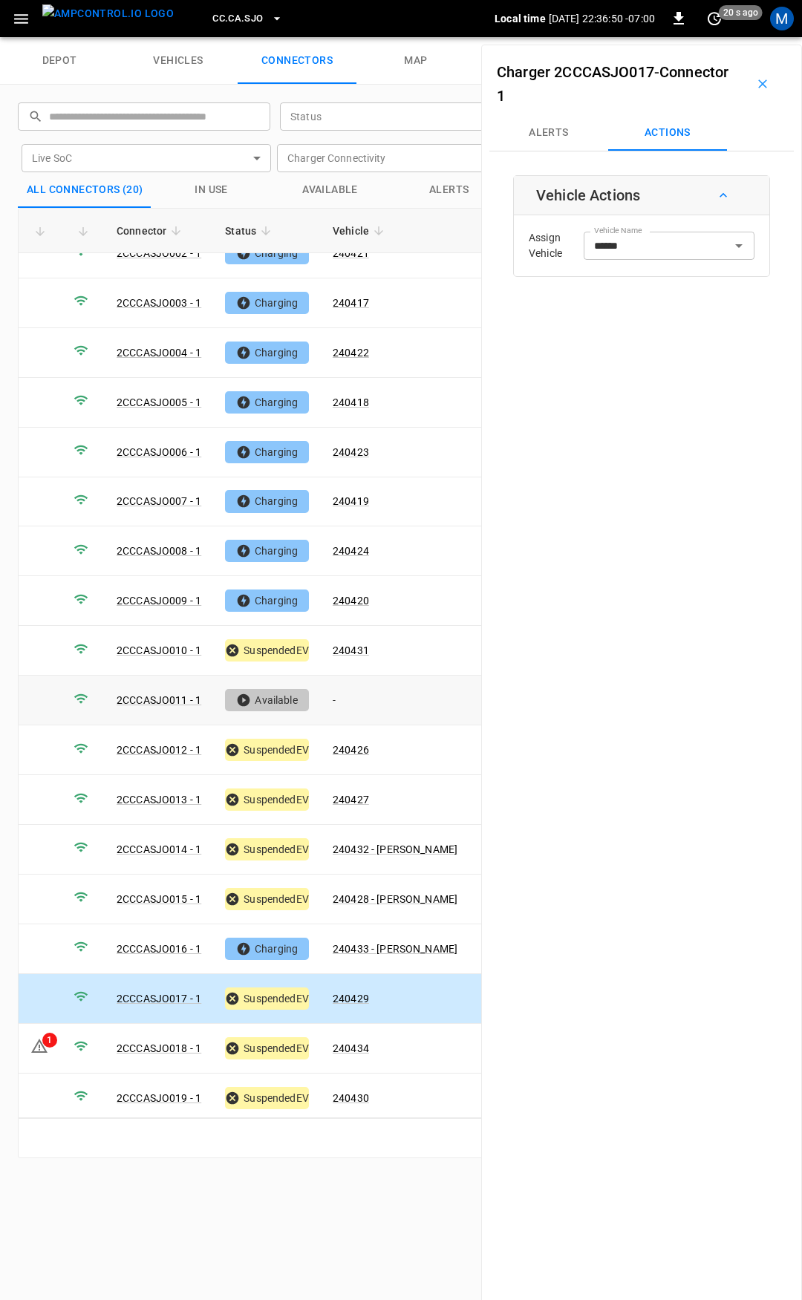
scroll to position [123, 0]
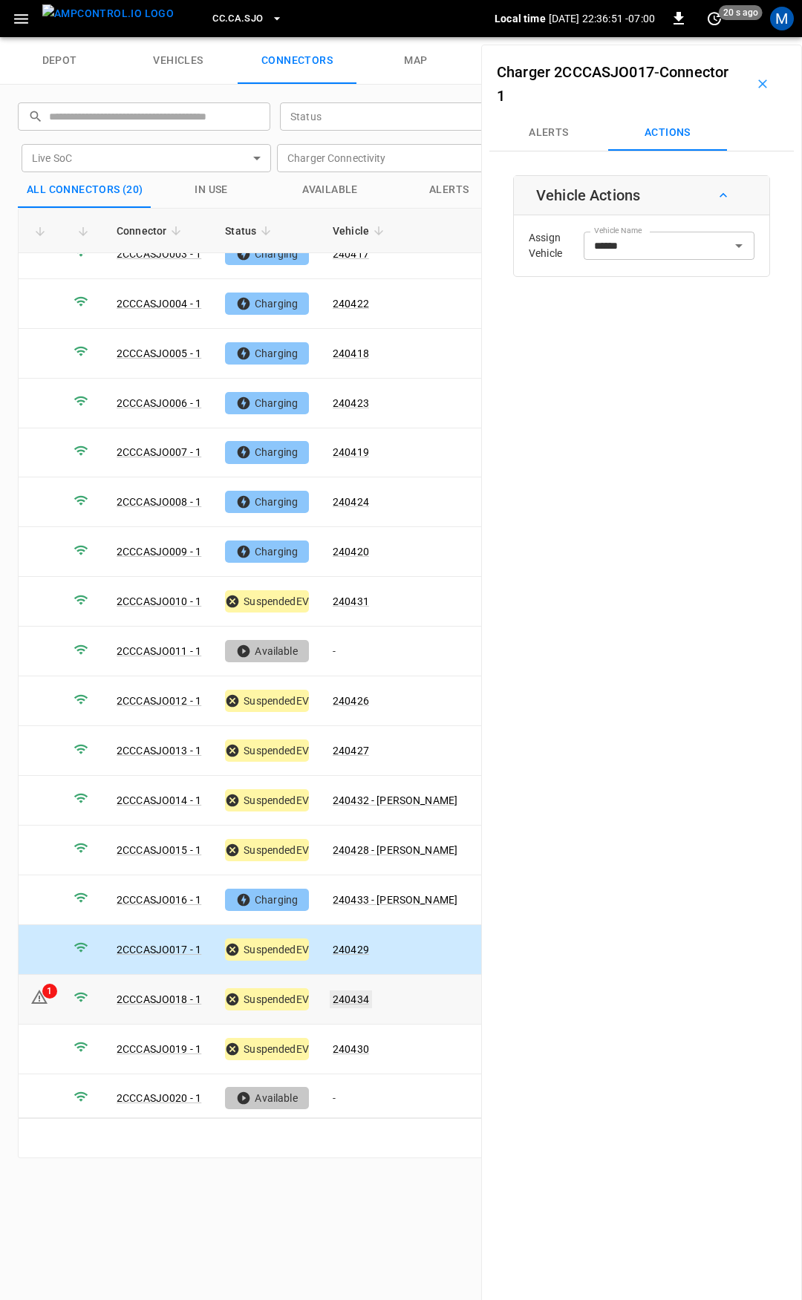
click at [353, 990] on link "240434" at bounding box center [351, 999] width 42 height 18
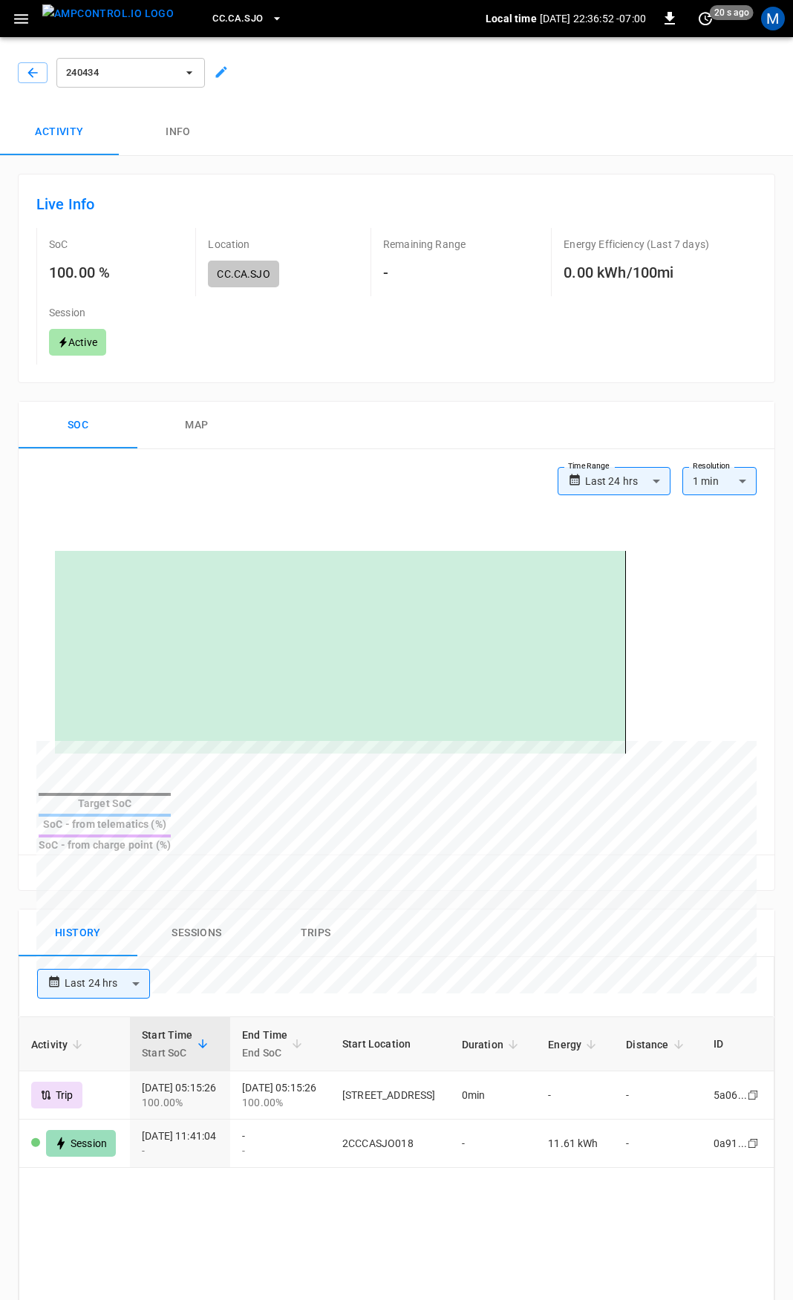
click at [30, 62] on div at bounding box center [30, 69] width 36 height 27
click at [30, 72] on icon "button" at bounding box center [32, 72] width 15 height 15
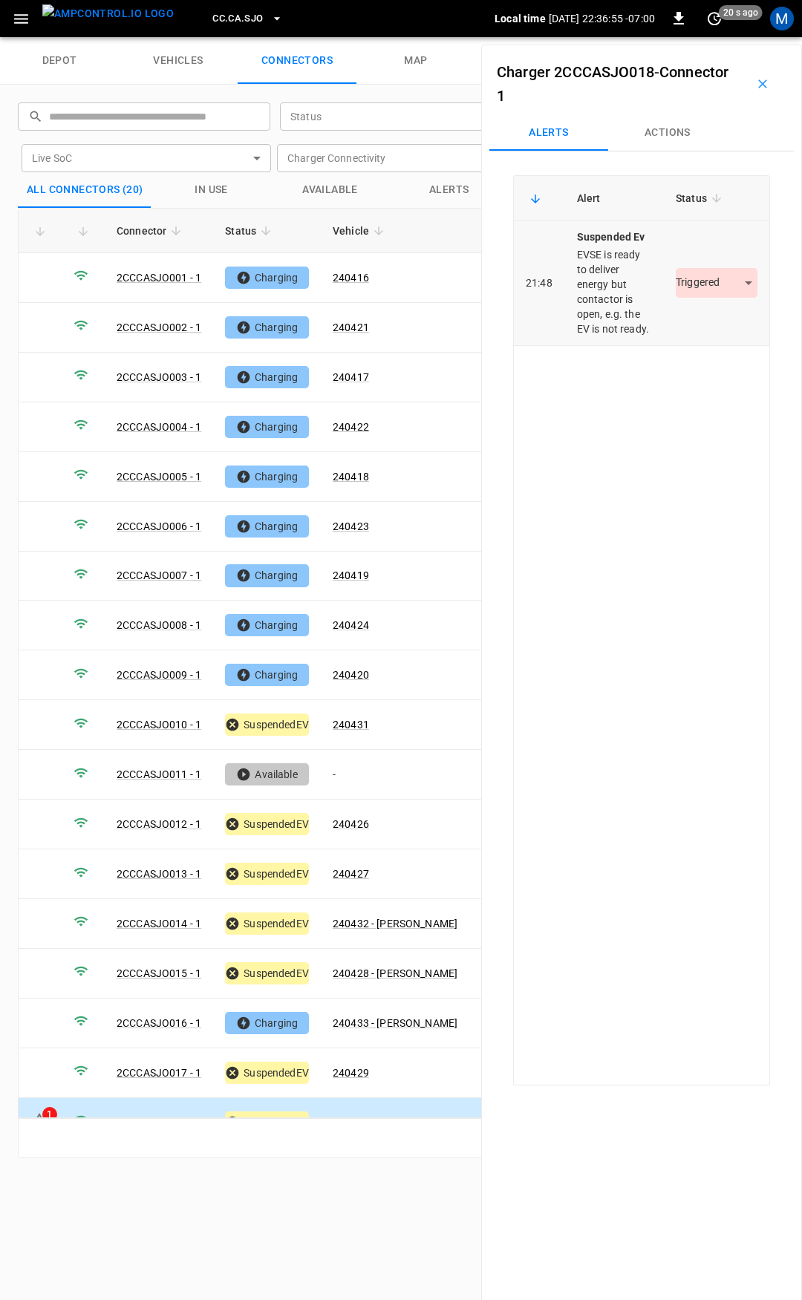
click at [712, 37] on body "CC.CA.SJO Local time 2025-08-18 22:36:55 -07:00 0 20 s ago M depot vehicles con…" at bounding box center [401, 18] width 802 height 37
click at [710, 326] on li "Resolved" at bounding box center [707, 327] width 93 height 24
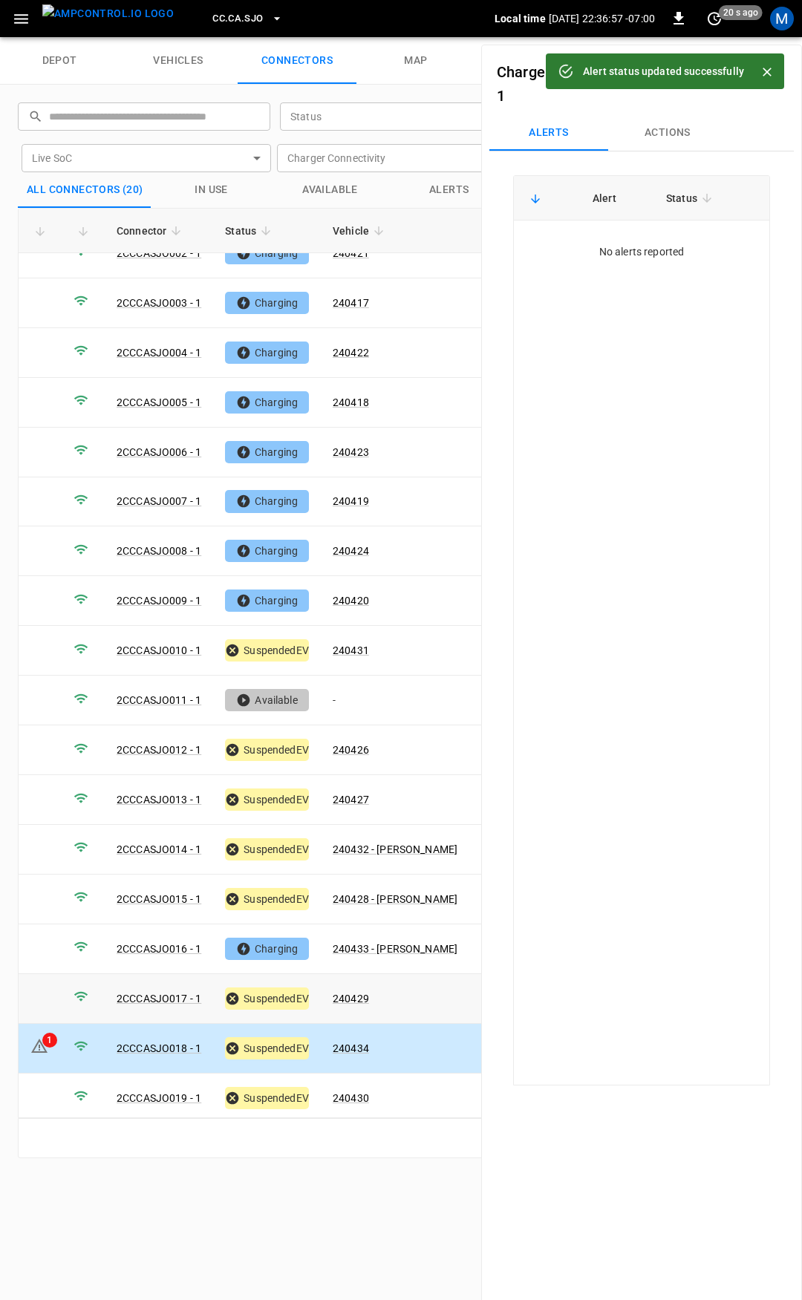
scroll to position [123, 0]
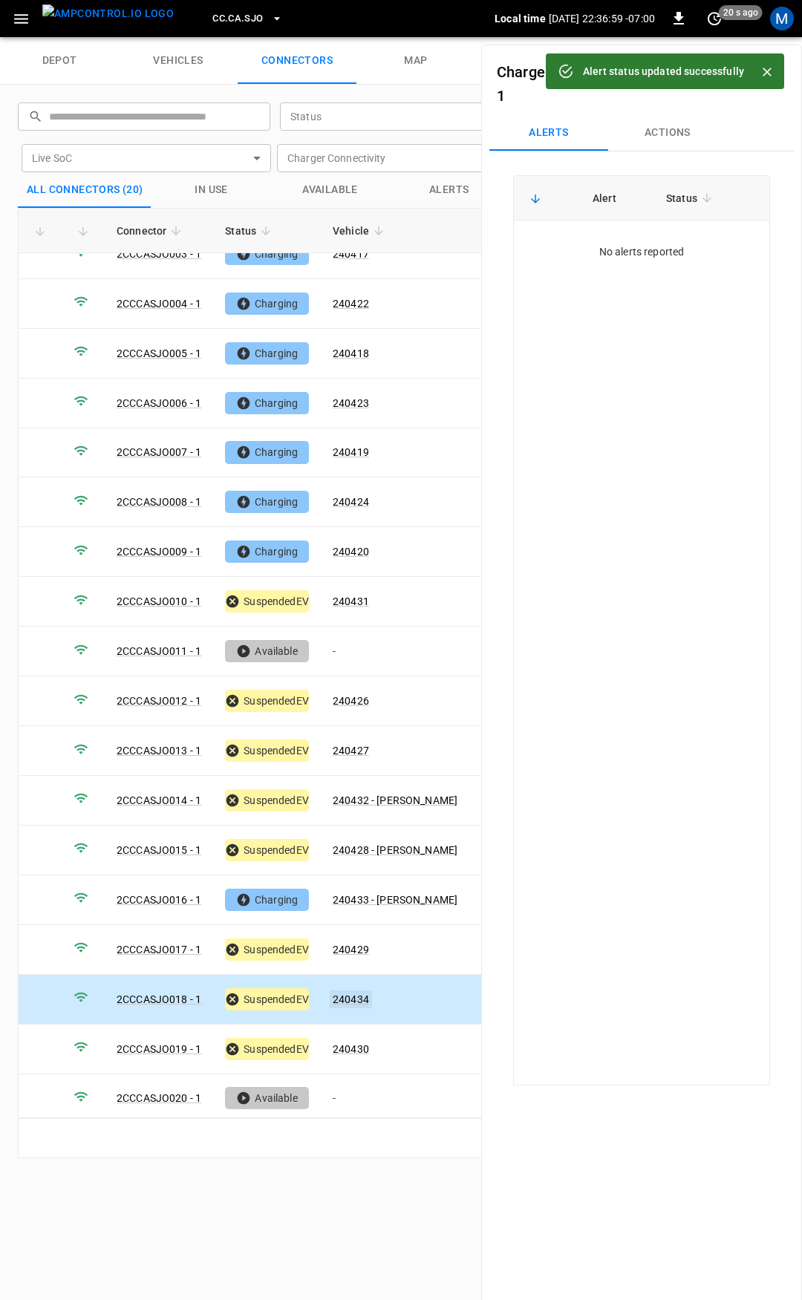
click at [361, 990] on link "240434" at bounding box center [351, 999] width 42 height 18
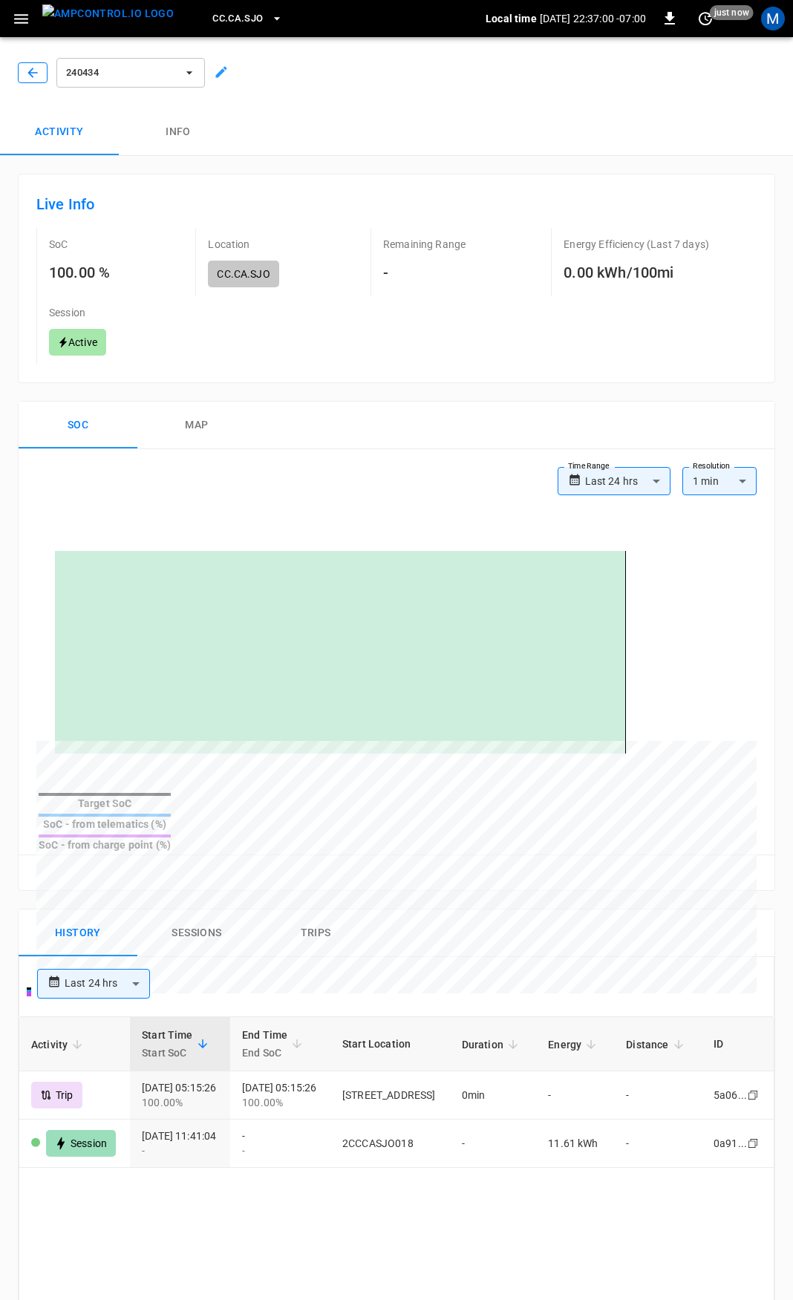
click at [24, 72] on button "button" at bounding box center [33, 72] width 30 height 21
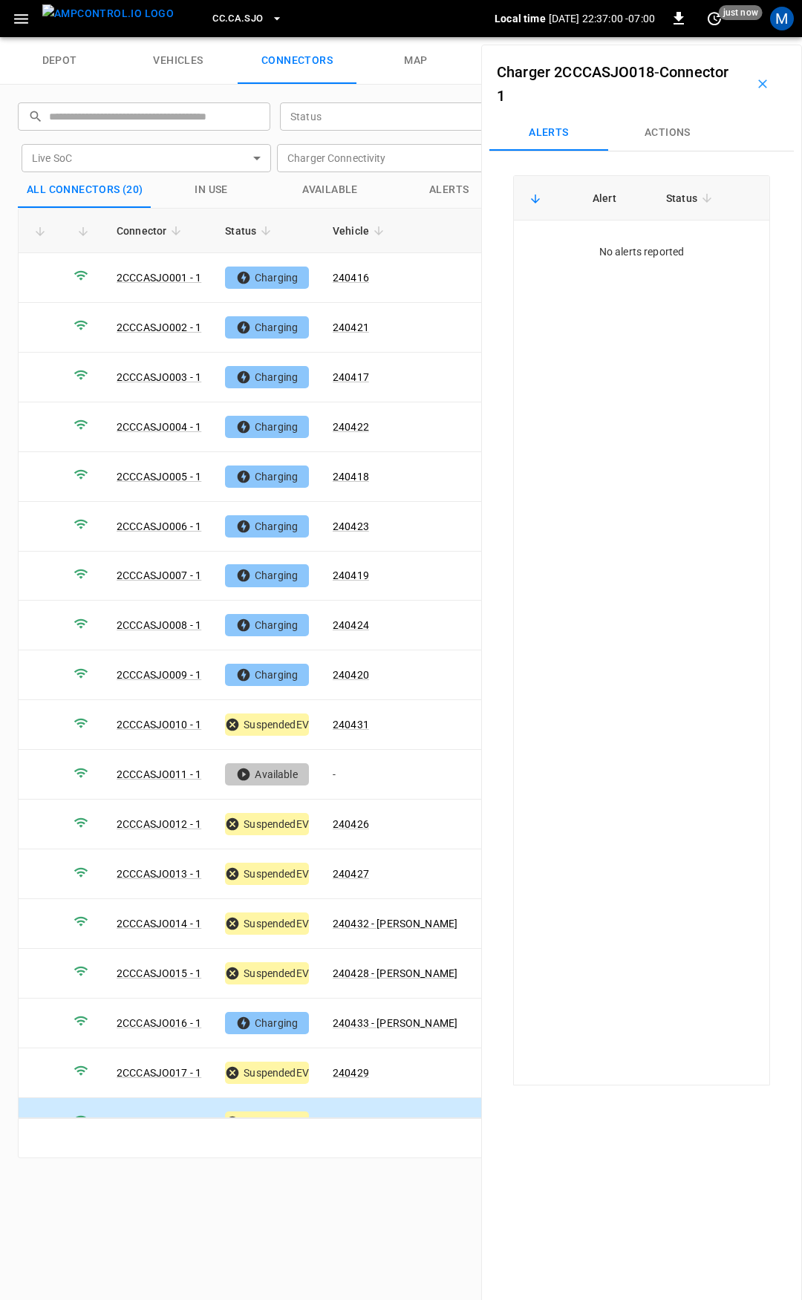
click at [23, 20] on icon "button" at bounding box center [21, 19] width 19 height 19
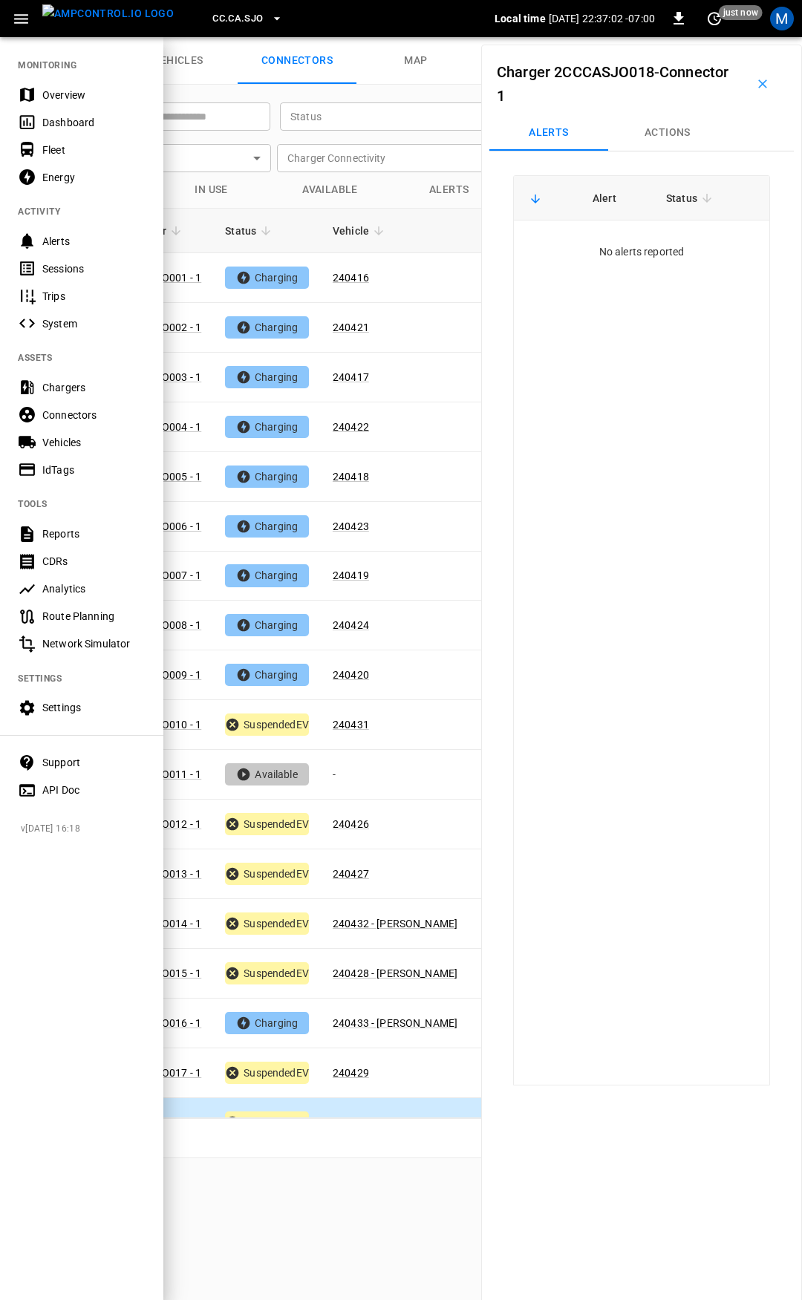
click at [237, 18] on button "CC.CA.SJO" at bounding box center [247, 18] width 82 height 29
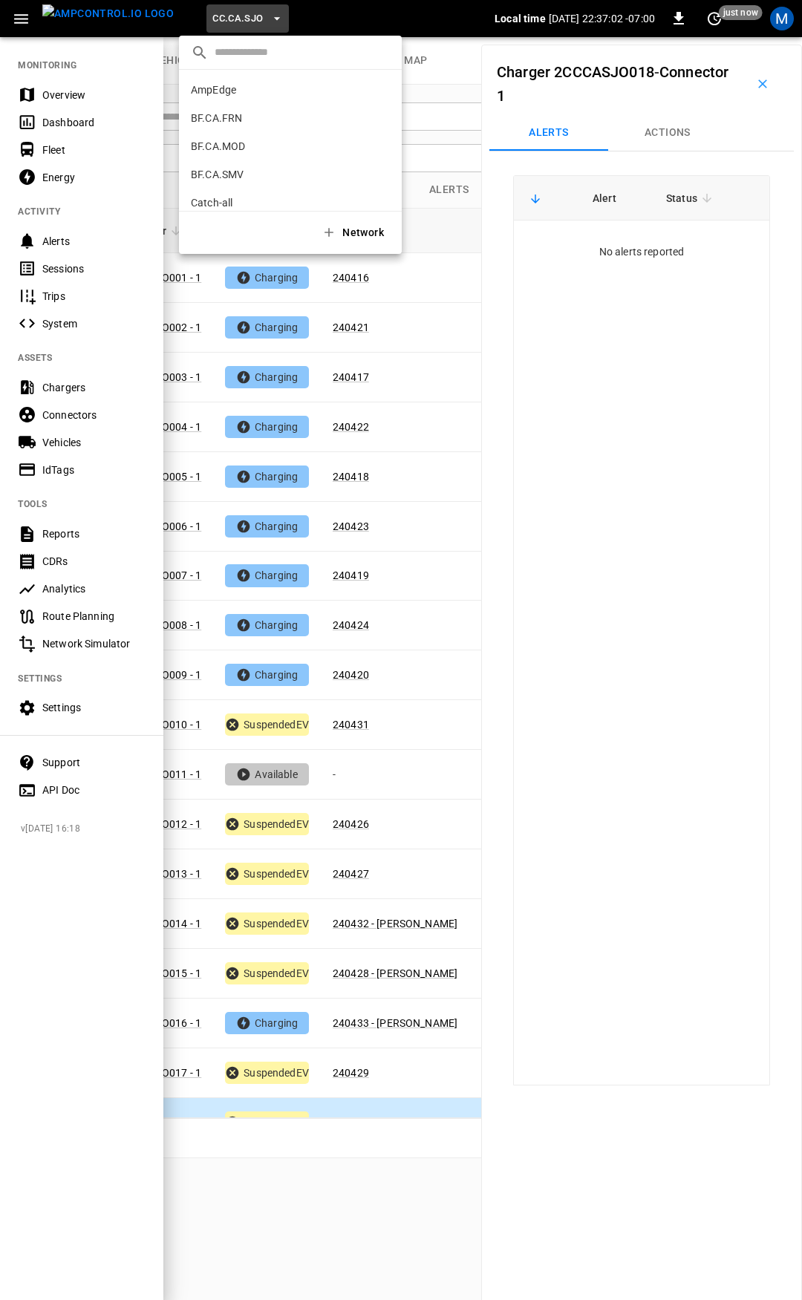
scroll to position [278, 0]
click at [223, 119] on p "CC.FRN" at bounding box center [209, 122] width 37 height 15
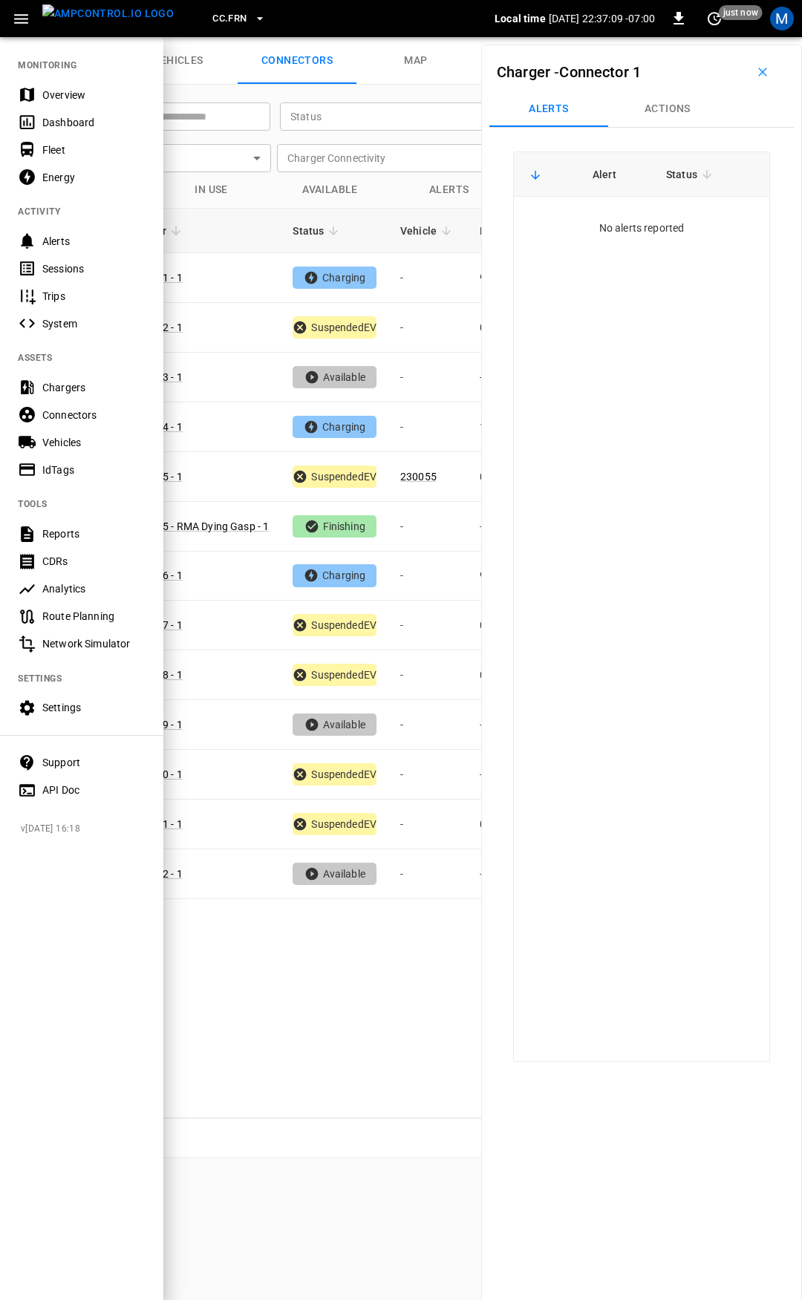
click at [389, 248] on div at bounding box center [401, 650] width 802 height 1300
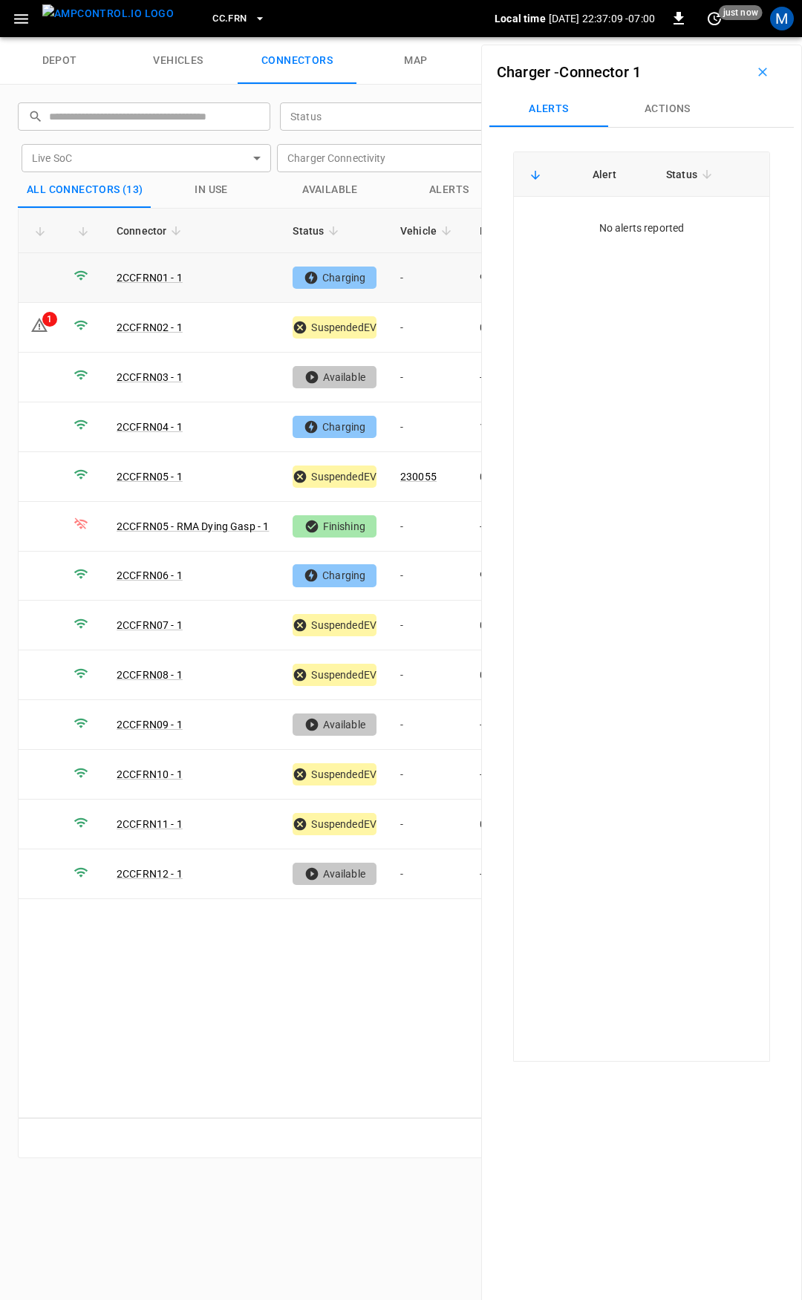
click at [420, 279] on td "-" at bounding box center [427, 278] width 79 height 50
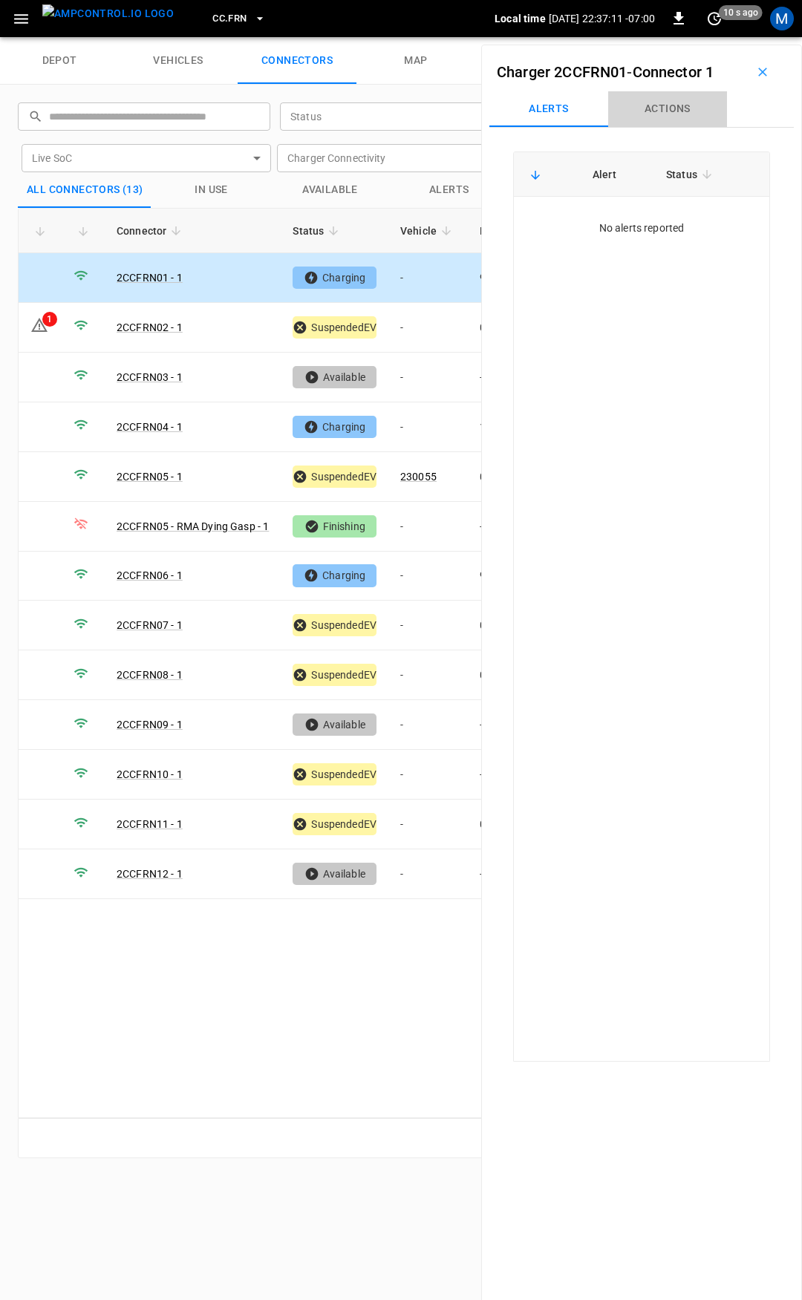
click at [649, 105] on button "Actions" at bounding box center [667, 109] width 119 height 36
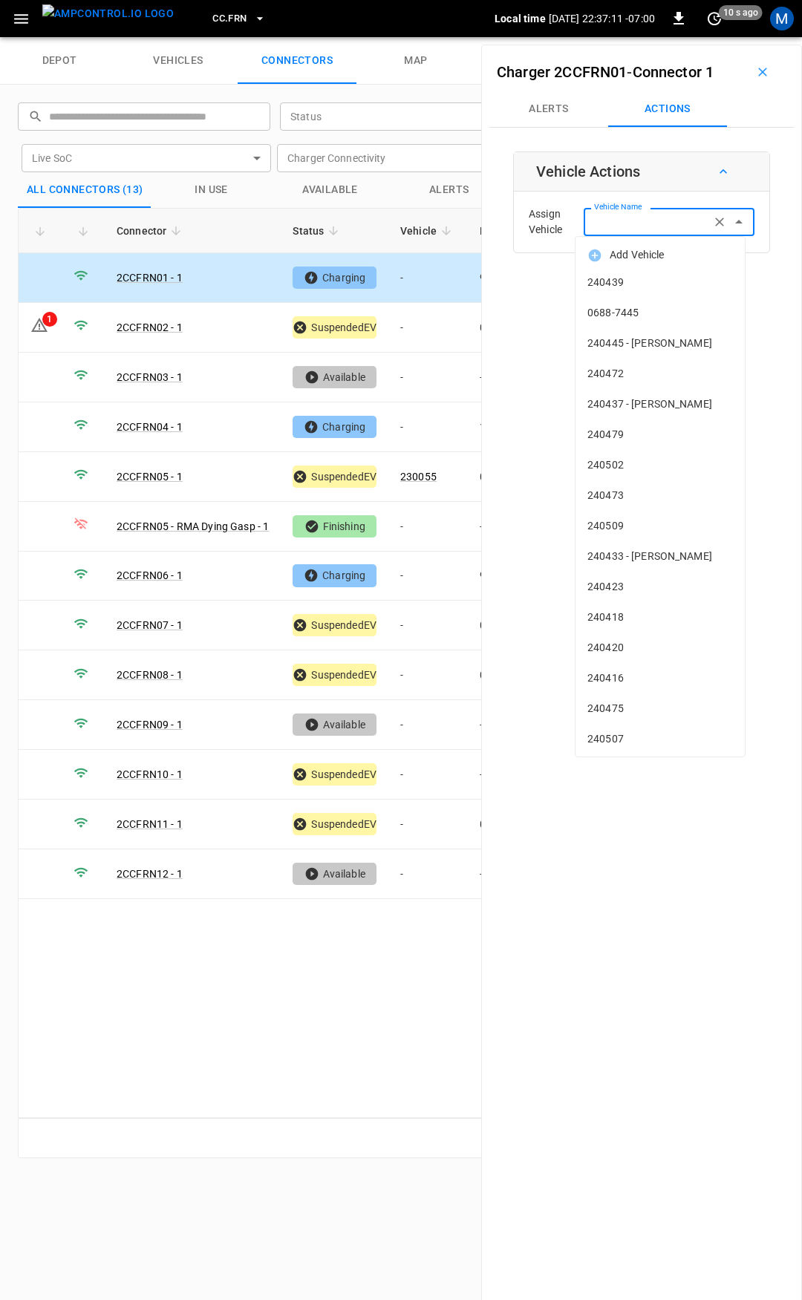
click at [643, 229] on input "Vehicle Name" at bounding box center [647, 221] width 118 height 19
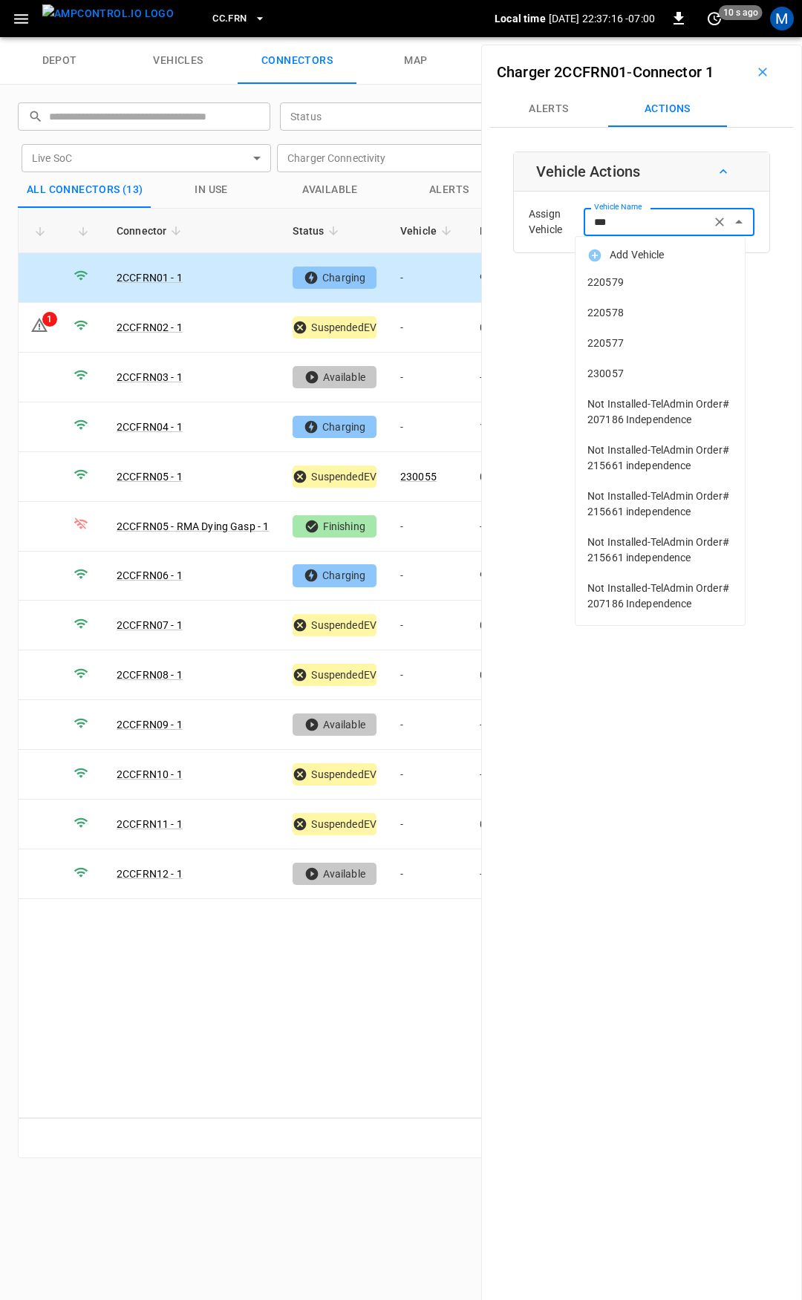
click at [632, 373] on span "230057" at bounding box center [659, 374] width 145 height 16
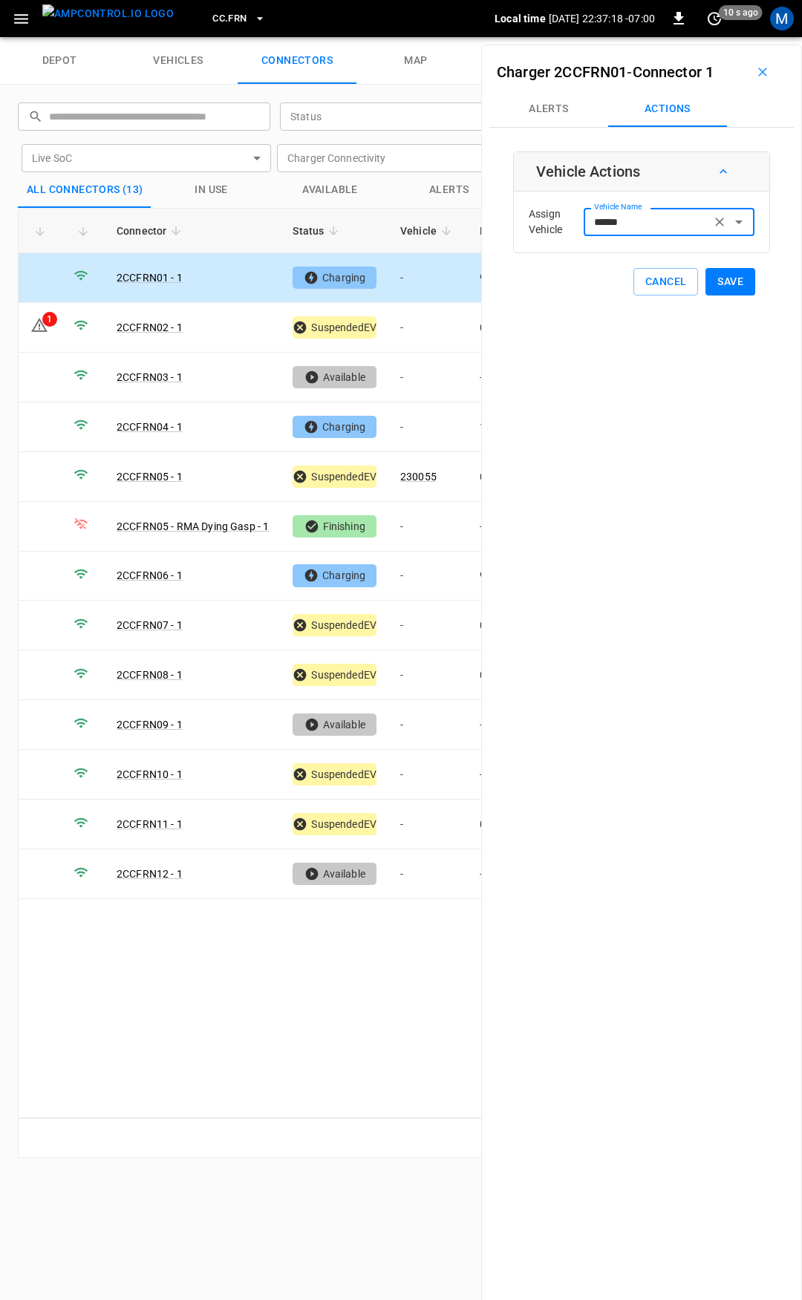
type input "******"
click at [711, 278] on button "Save" at bounding box center [730, 281] width 50 height 27
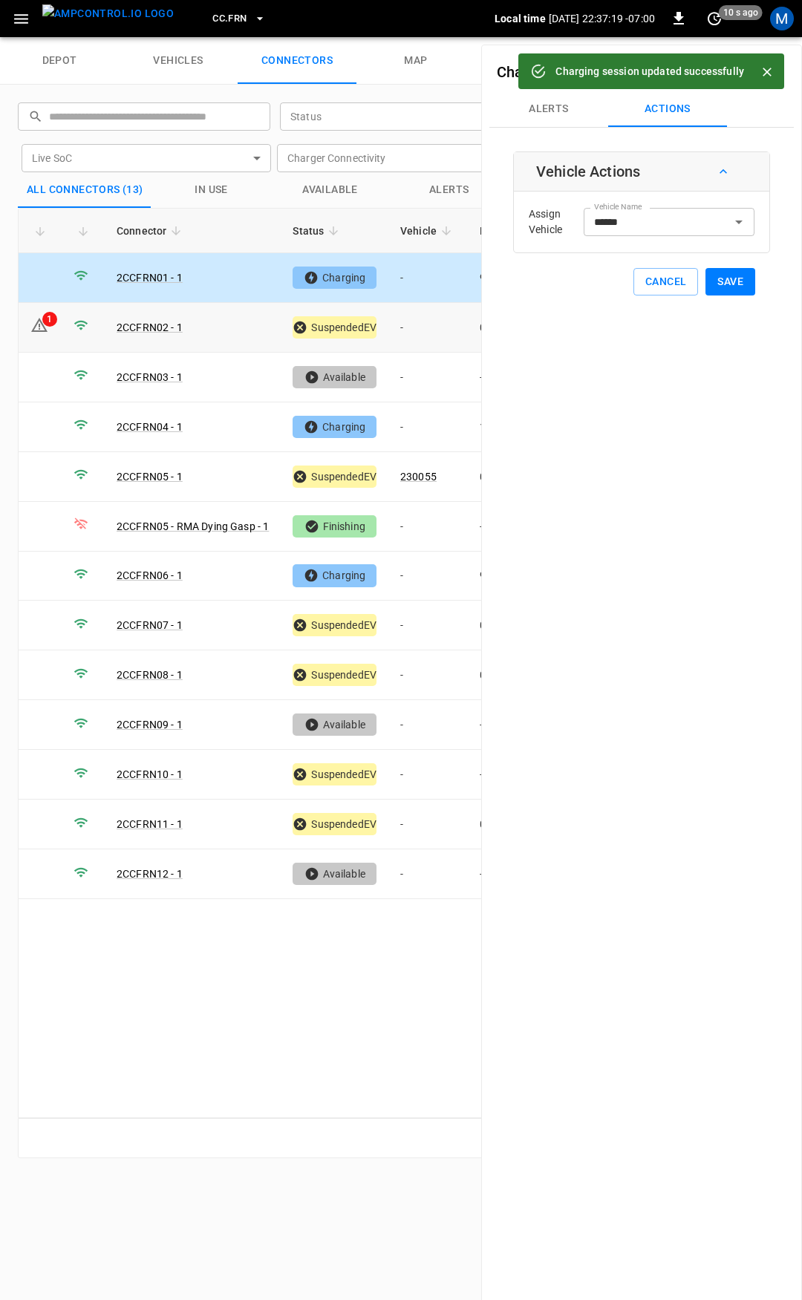
click at [422, 320] on td "-" at bounding box center [427, 328] width 79 height 50
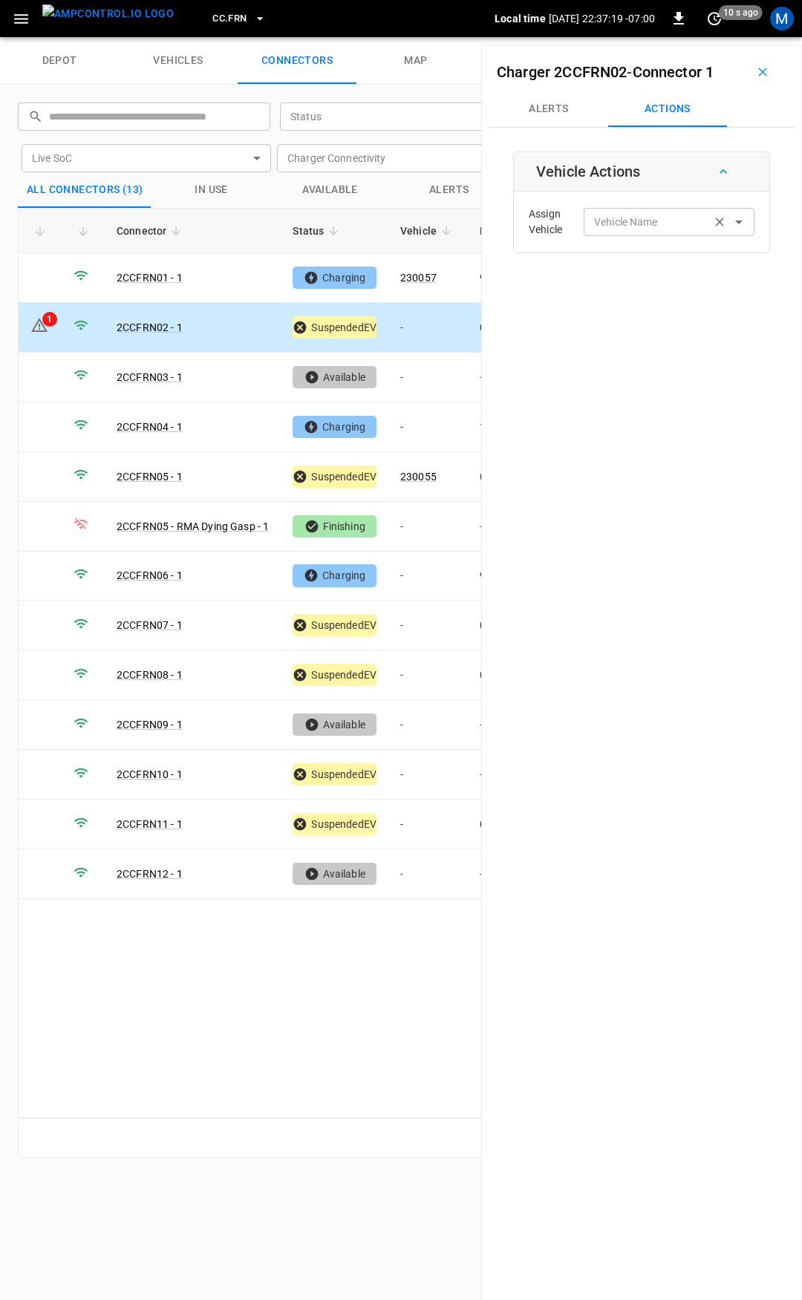
click at [646, 232] on div "Vehicle Name" at bounding box center [668, 221] width 171 height 27
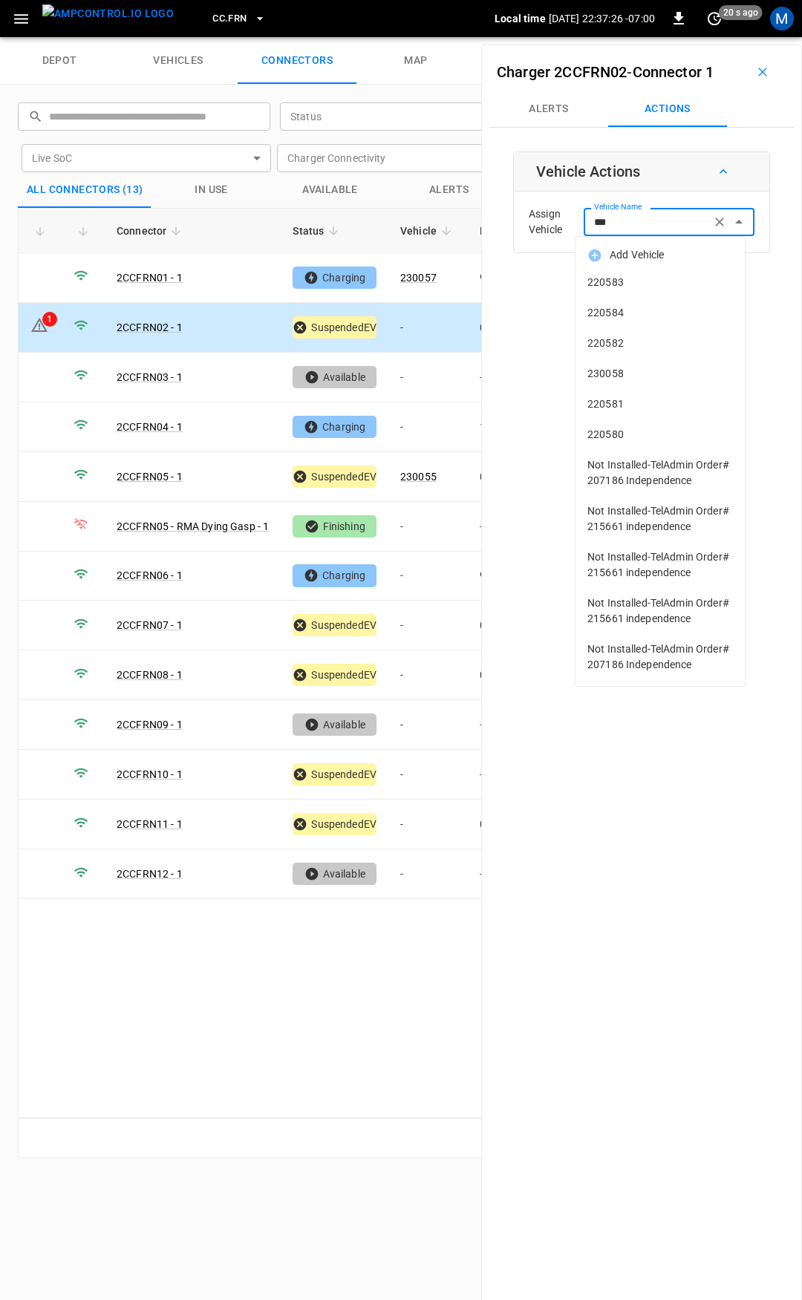
click at [639, 367] on span "230058" at bounding box center [659, 374] width 145 height 16
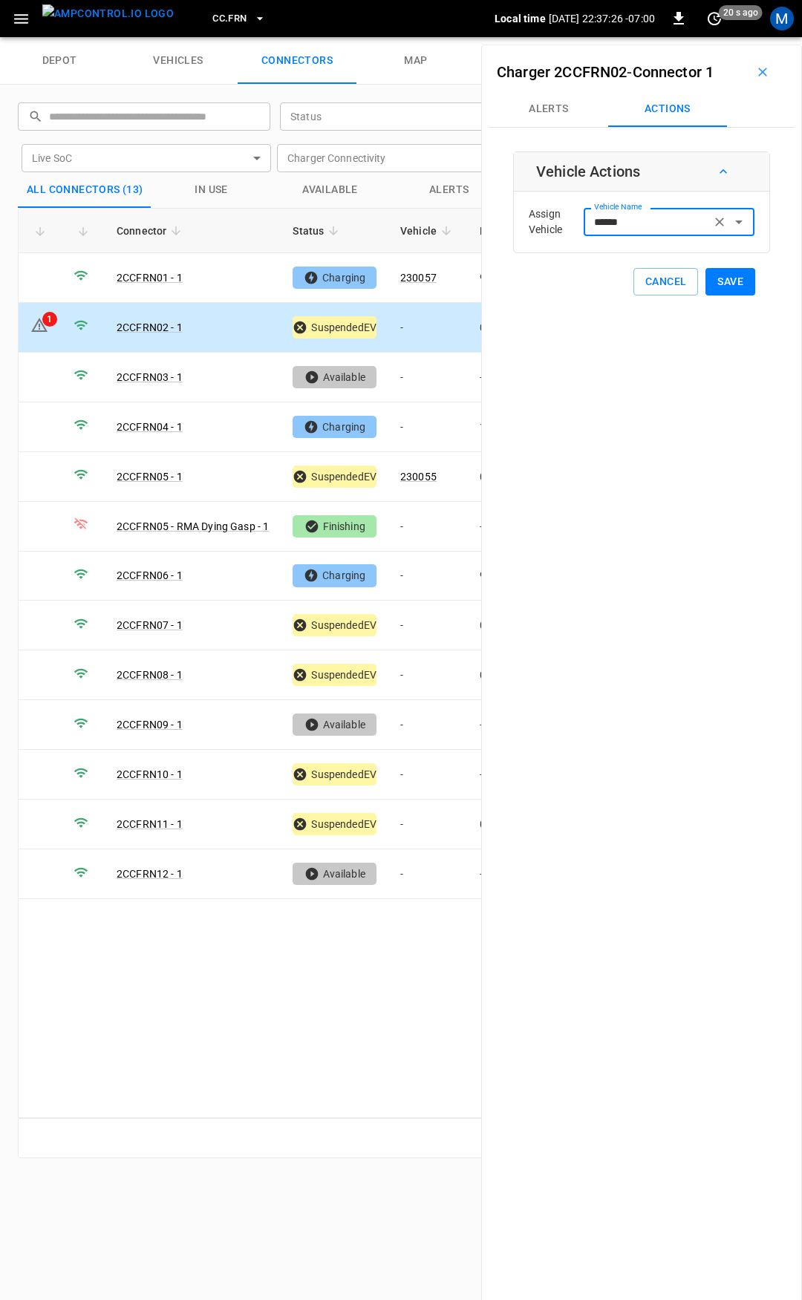
type input "******"
click at [727, 279] on button "Save" at bounding box center [730, 281] width 50 height 27
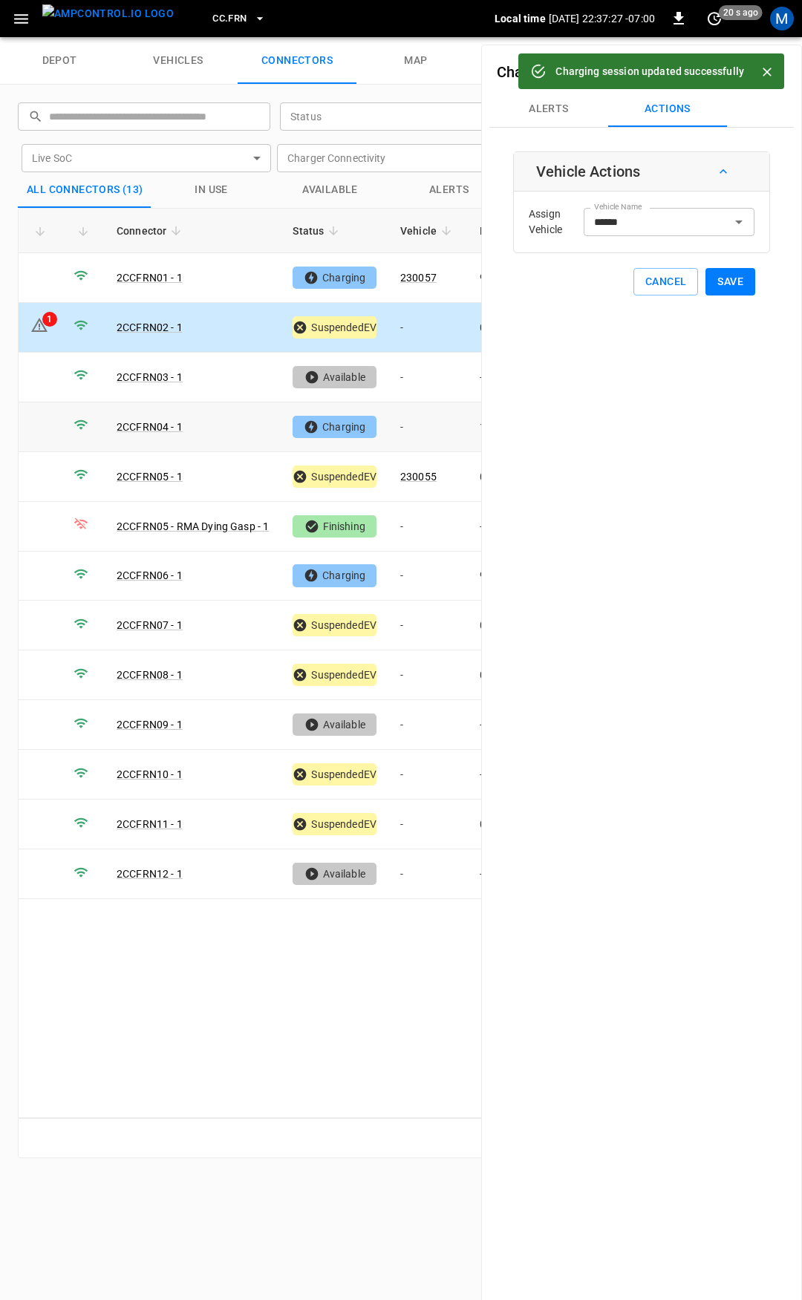
click at [429, 423] on td "-" at bounding box center [427, 427] width 79 height 50
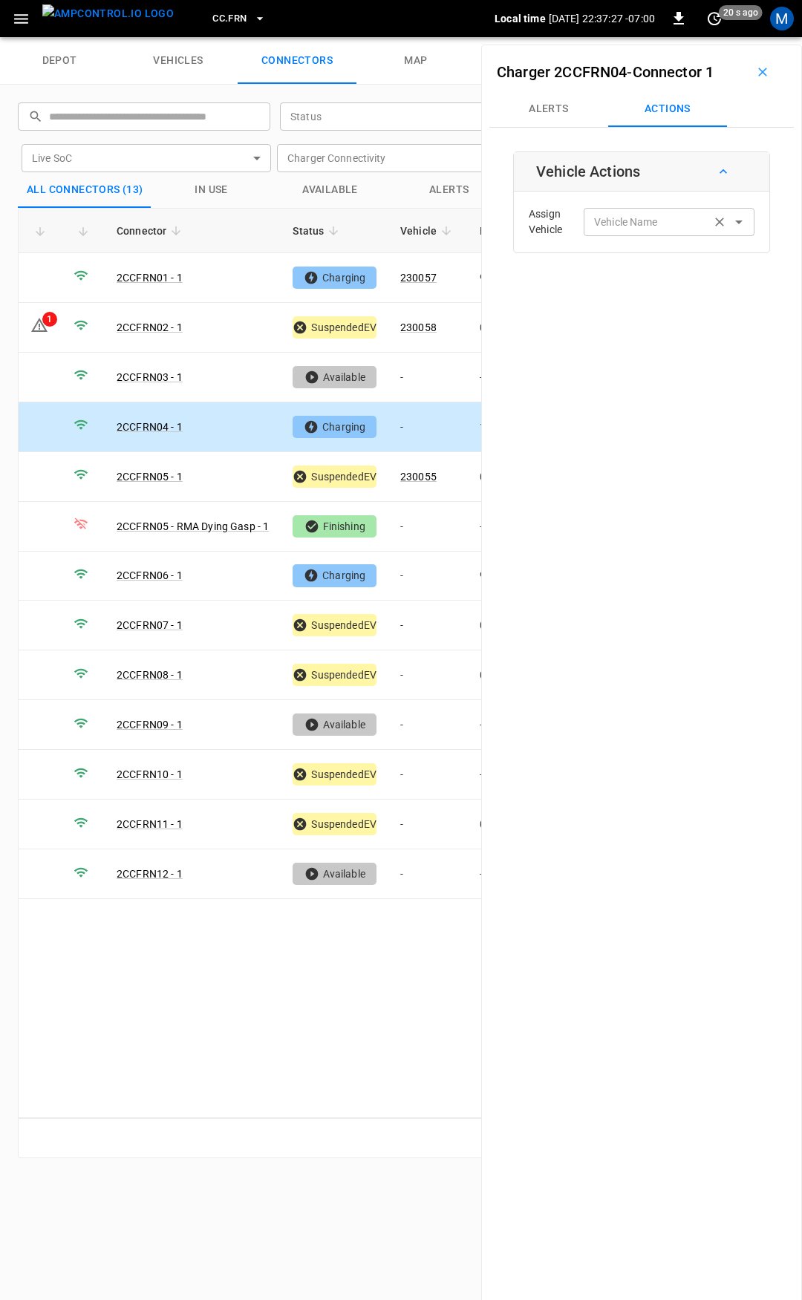
click at [639, 223] on div "Vehicle Name Vehicle Name" at bounding box center [668, 221] width 171 height 27
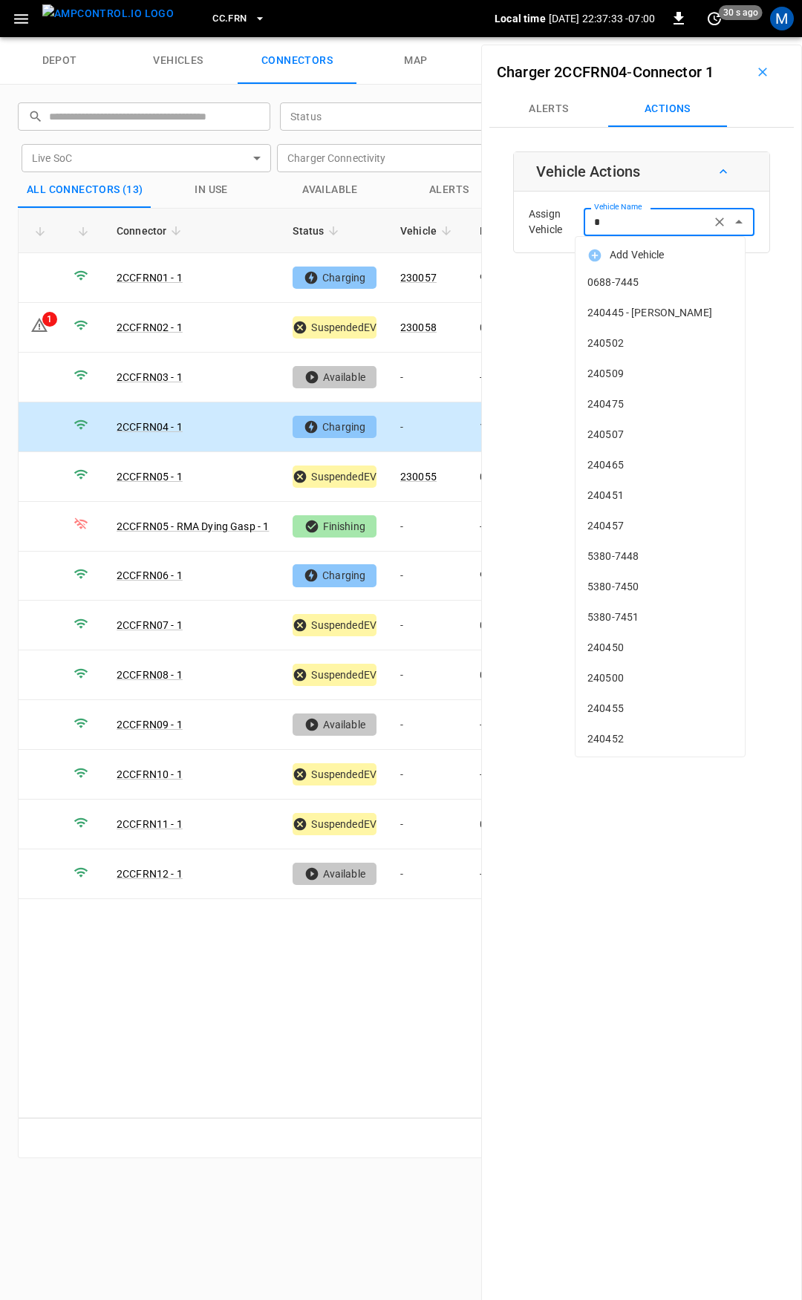
type input "**"
type input "*"
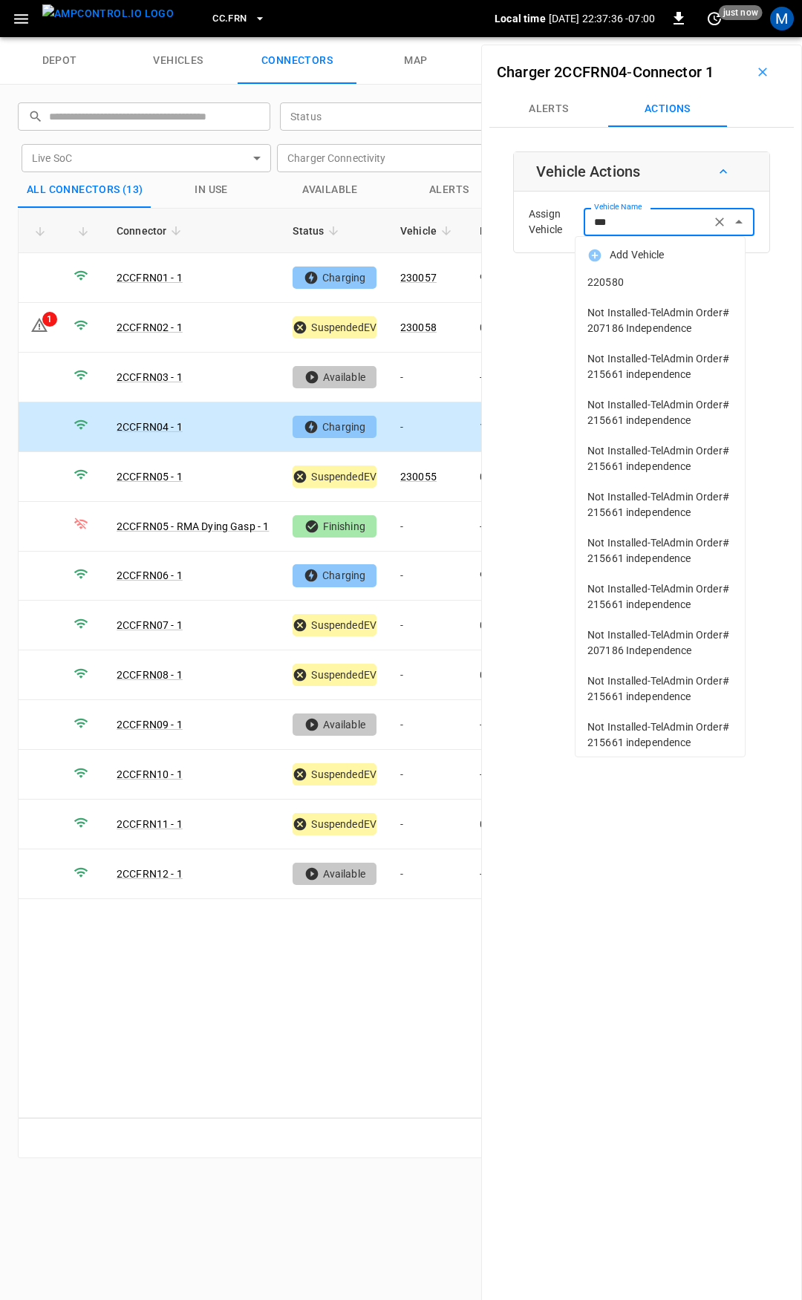
click at [635, 301] on li "Not Installed-TelAdmin Order# 207186 Independence" at bounding box center [659, 321] width 169 height 46
type input "**********"
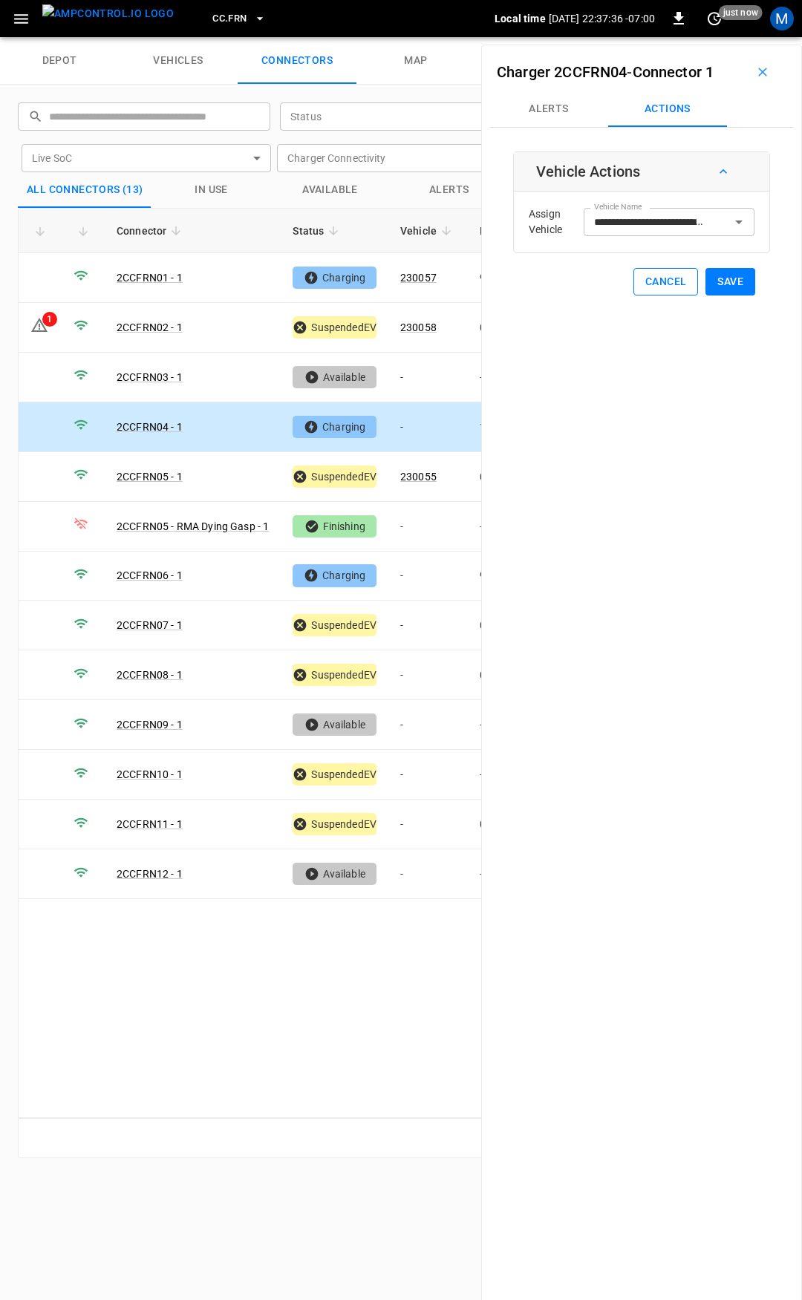
drag, startPoint x: 635, startPoint y: 301, endPoint x: 642, endPoint y: 277, distance: 24.9
click at [642, 277] on div "**********" at bounding box center [641, 695] width 321 height 1300
click at [666, 218] on input "**********" at bounding box center [647, 221] width 118 height 19
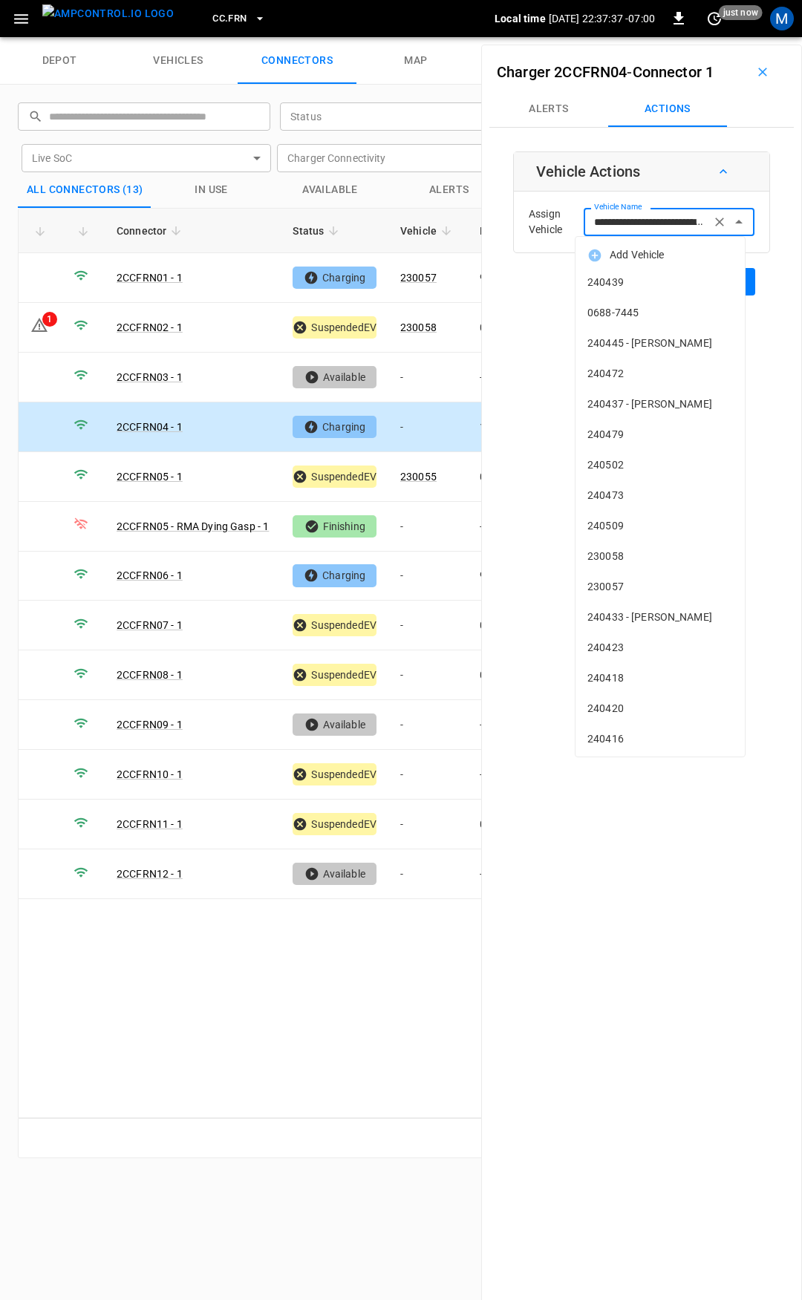
scroll to position [5189, 0]
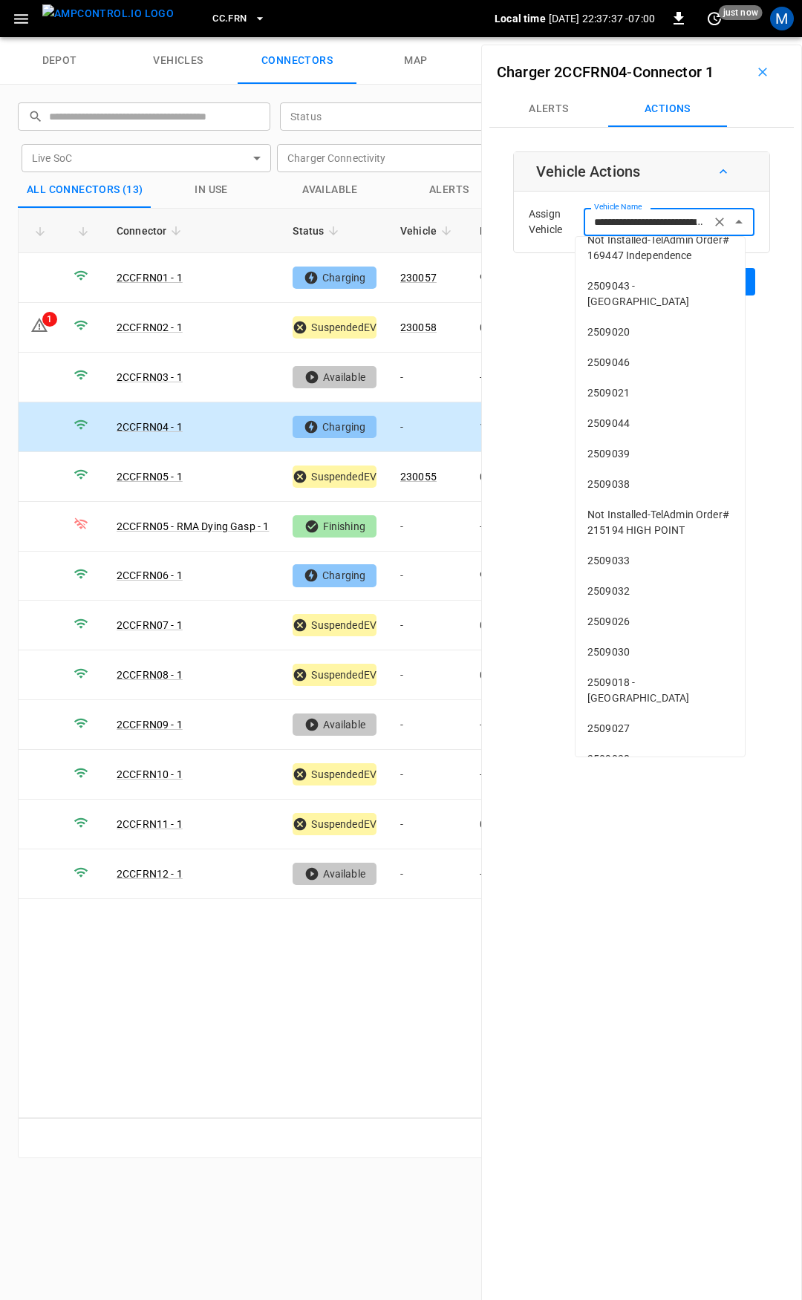
click at [712, 220] on icon "Clear" at bounding box center [719, 221] width 15 height 15
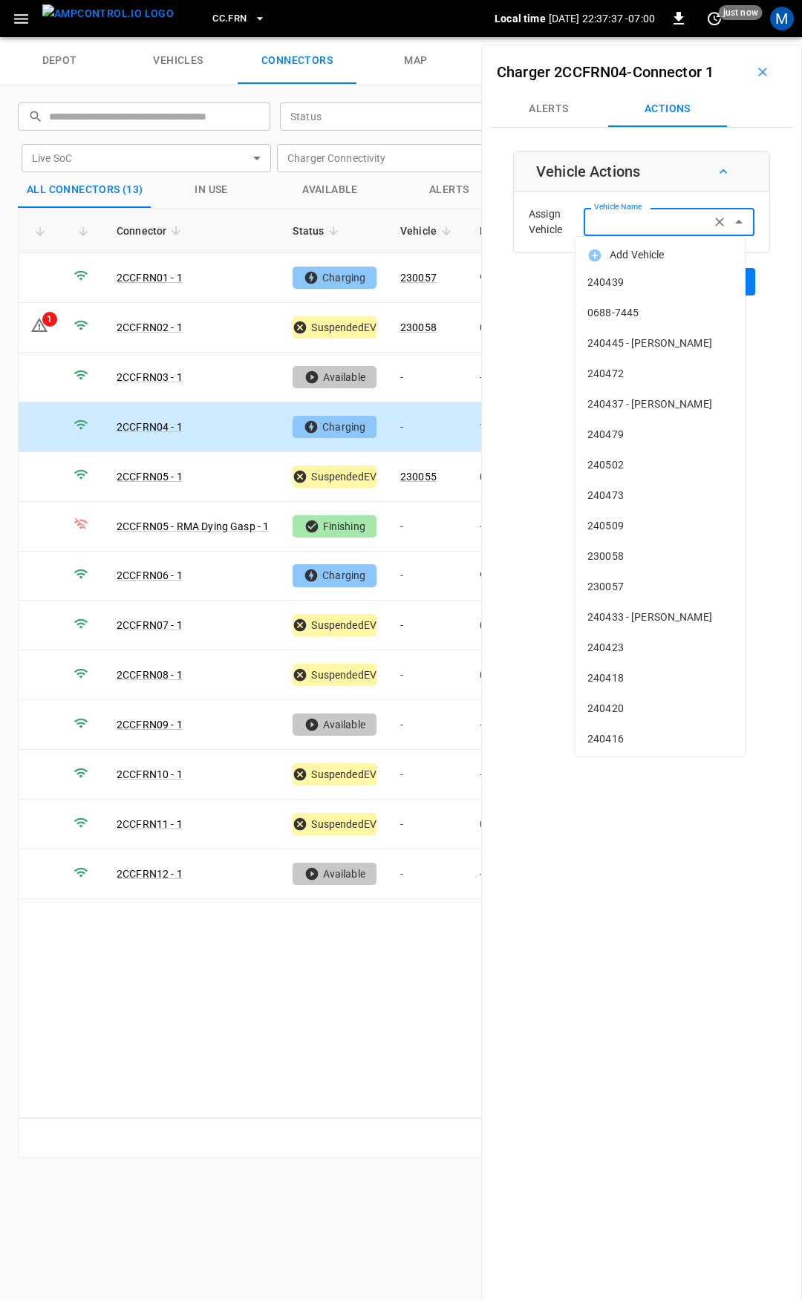
click at [626, 227] on input "Vehicle Name" at bounding box center [647, 221] width 118 height 19
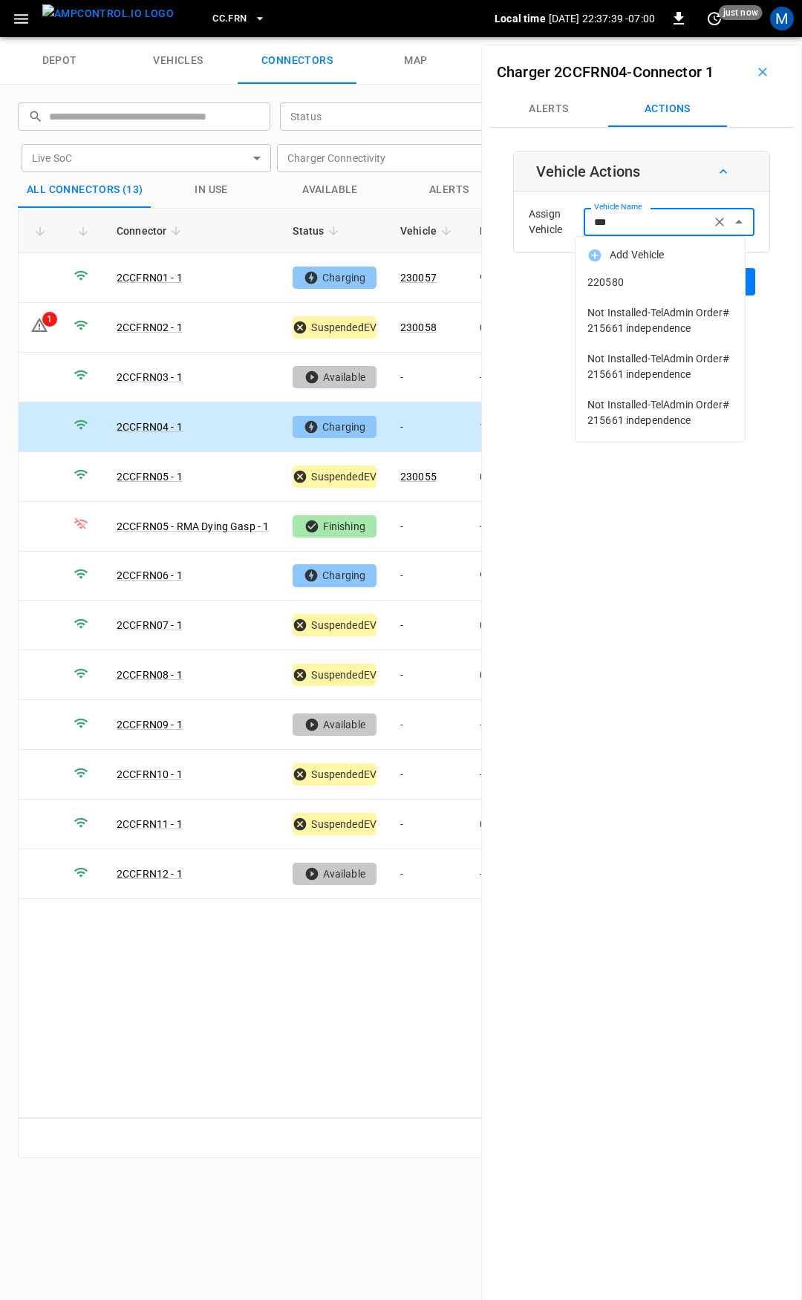
click at [628, 278] on span "220580" at bounding box center [659, 283] width 145 height 16
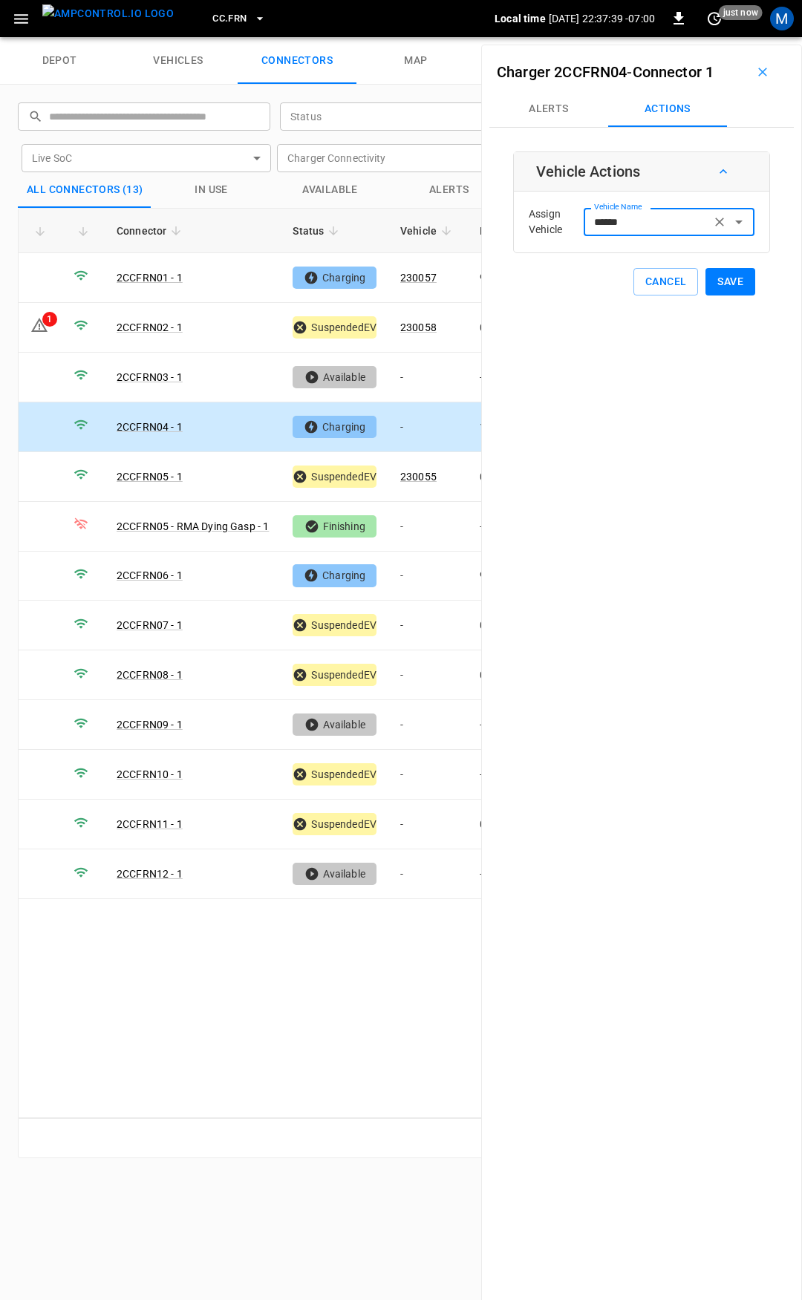
type input "******"
click at [747, 290] on div "Vehicle Actions Assign Vehicle Vehicle Name ****** Vehicle Name Cancel Save" at bounding box center [641, 223] width 257 height 144
drag, startPoint x: 733, startPoint y: 287, endPoint x: 707, endPoint y: 297, distance: 27.7
click at [730, 286] on button "Save" at bounding box center [730, 281] width 50 height 27
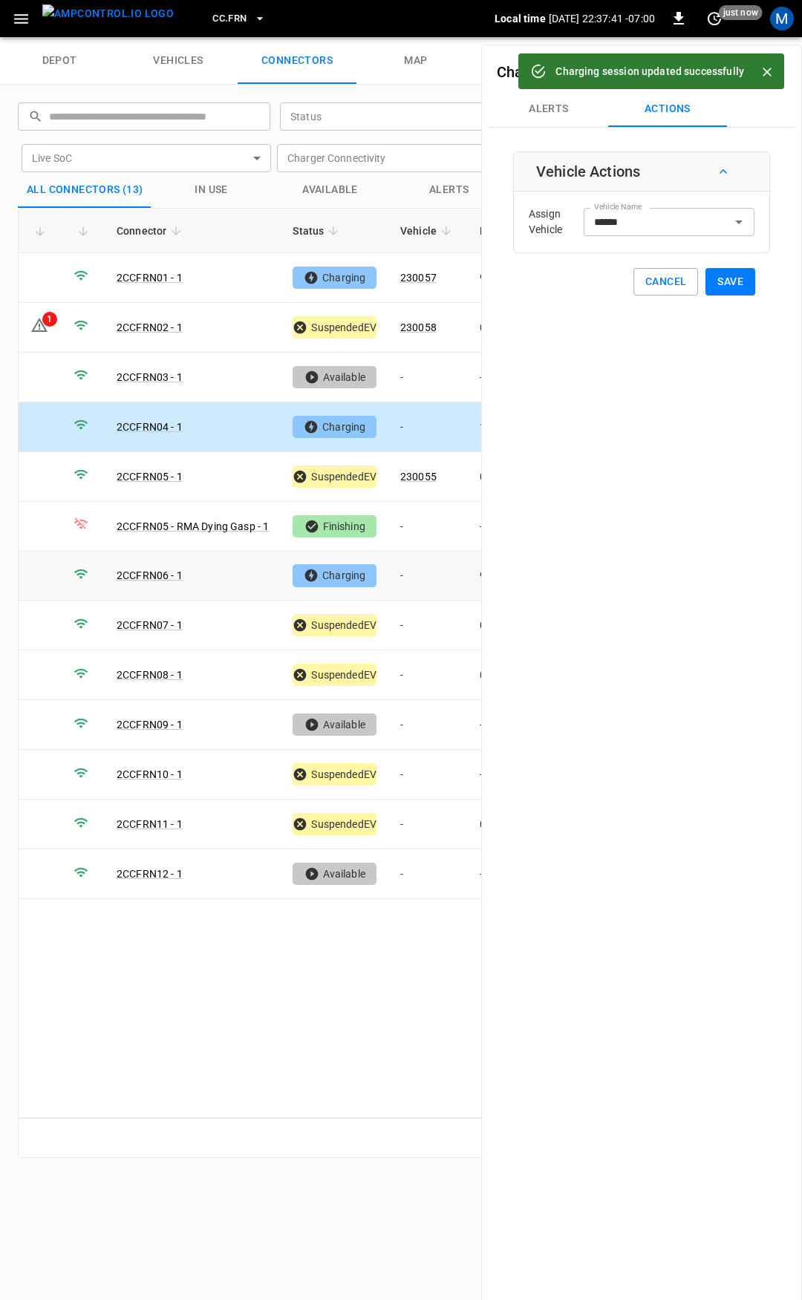
click at [421, 571] on td "-" at bounding box center [427, 576] width 79 height 50
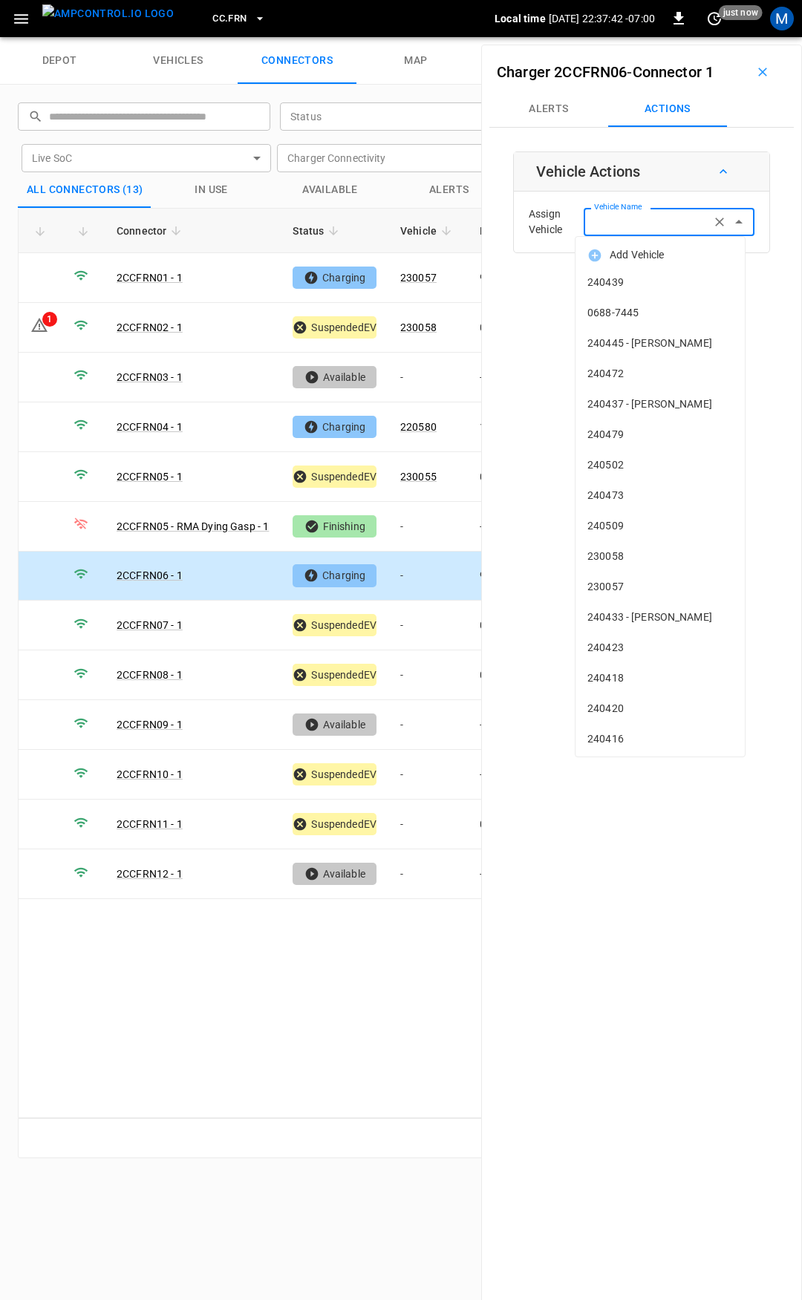
click at [635, 225] on input "Vehicle Name" at bounding box center [647, 221] width 118 height 19
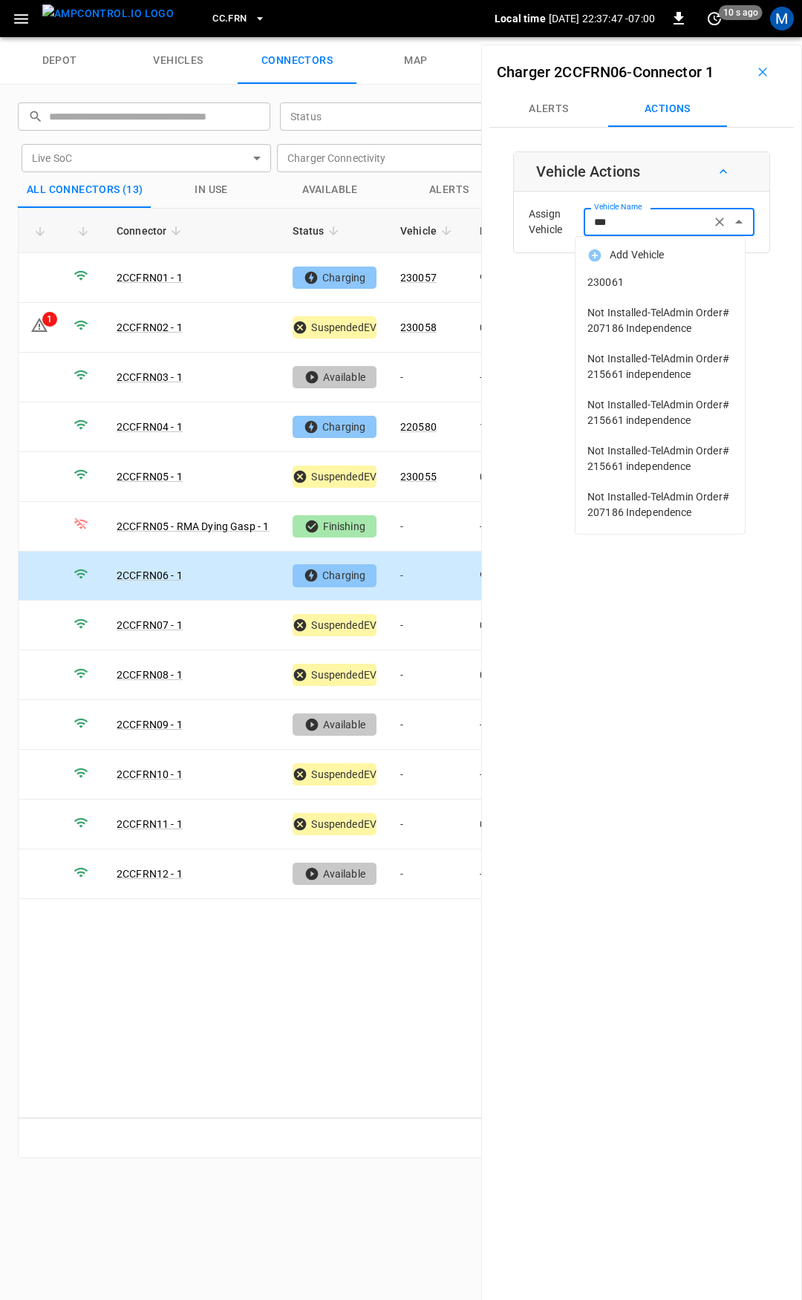
click at [666, 284] on span "230061" at bounding box center [659, 283] width 145 height 16
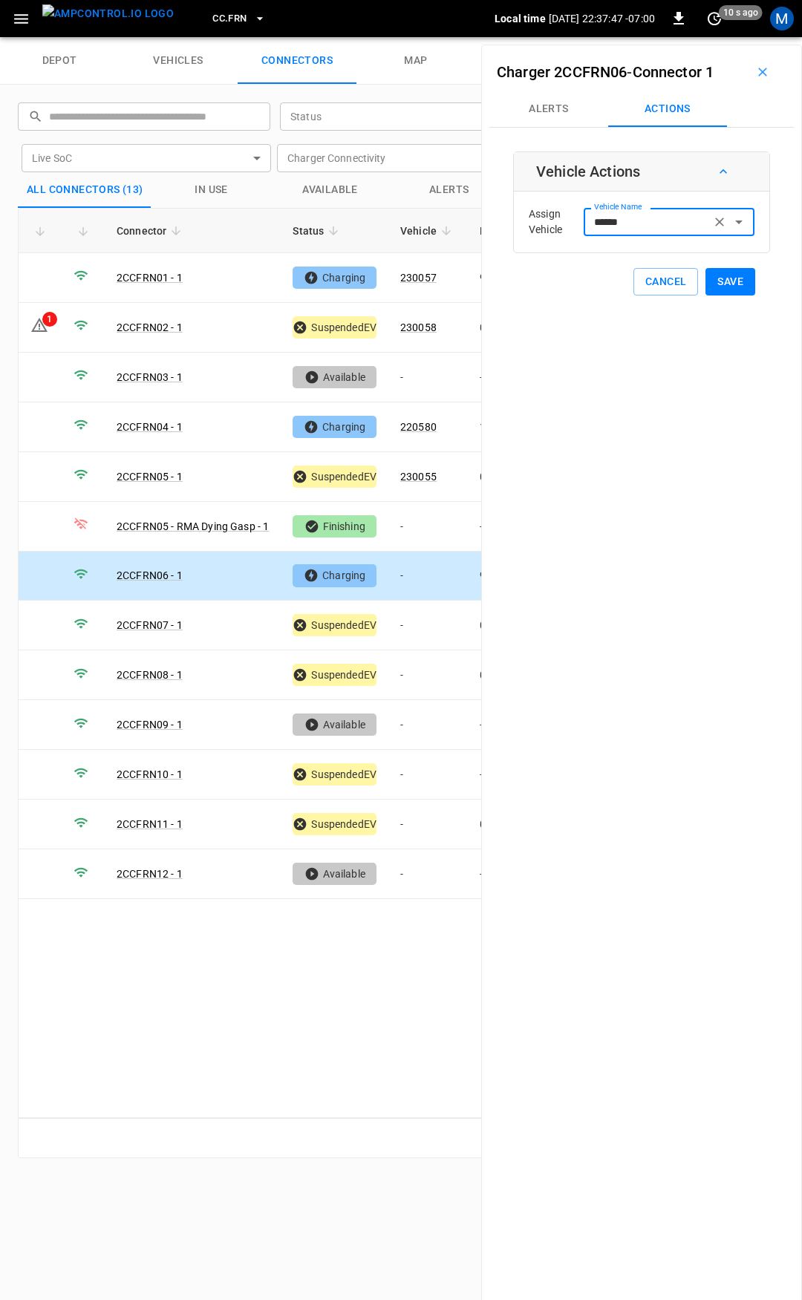
type input "******"
click at [714, 280] on button "Save" at bounding box center [730, 281] width 50 height 27
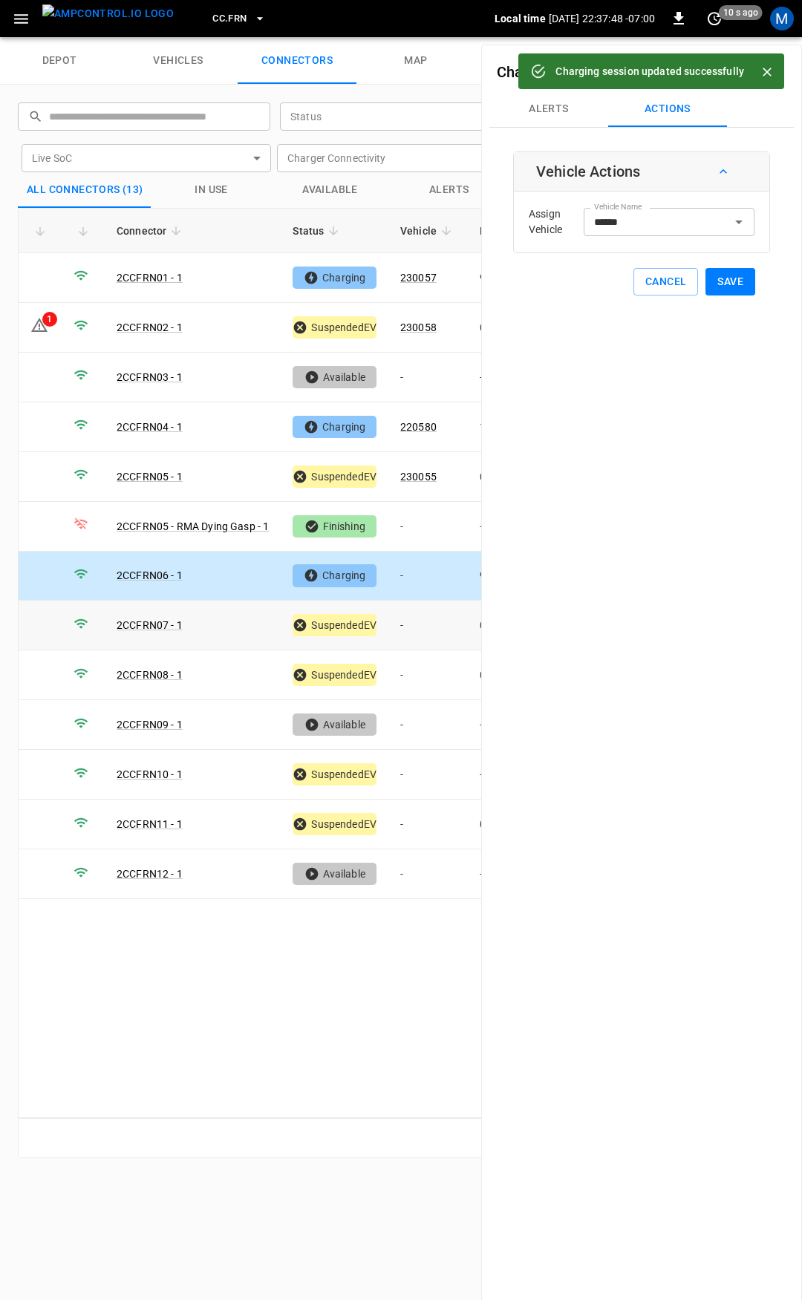
click at [416, 624] on td "-" at bounding box center [427, 625] width 79 height 50
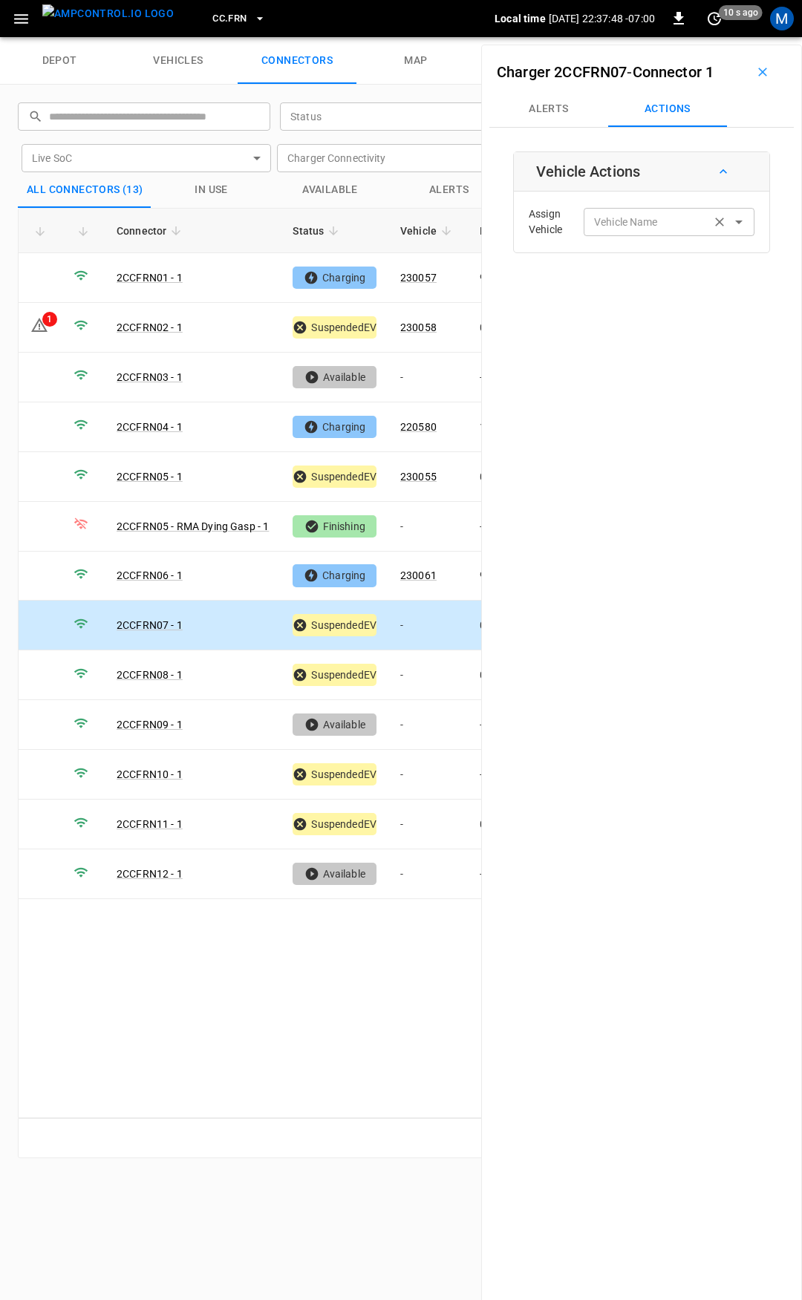
click at [615, 227] on input "Vehicle Name" at bounding box center [647, 221] width 118 height 19
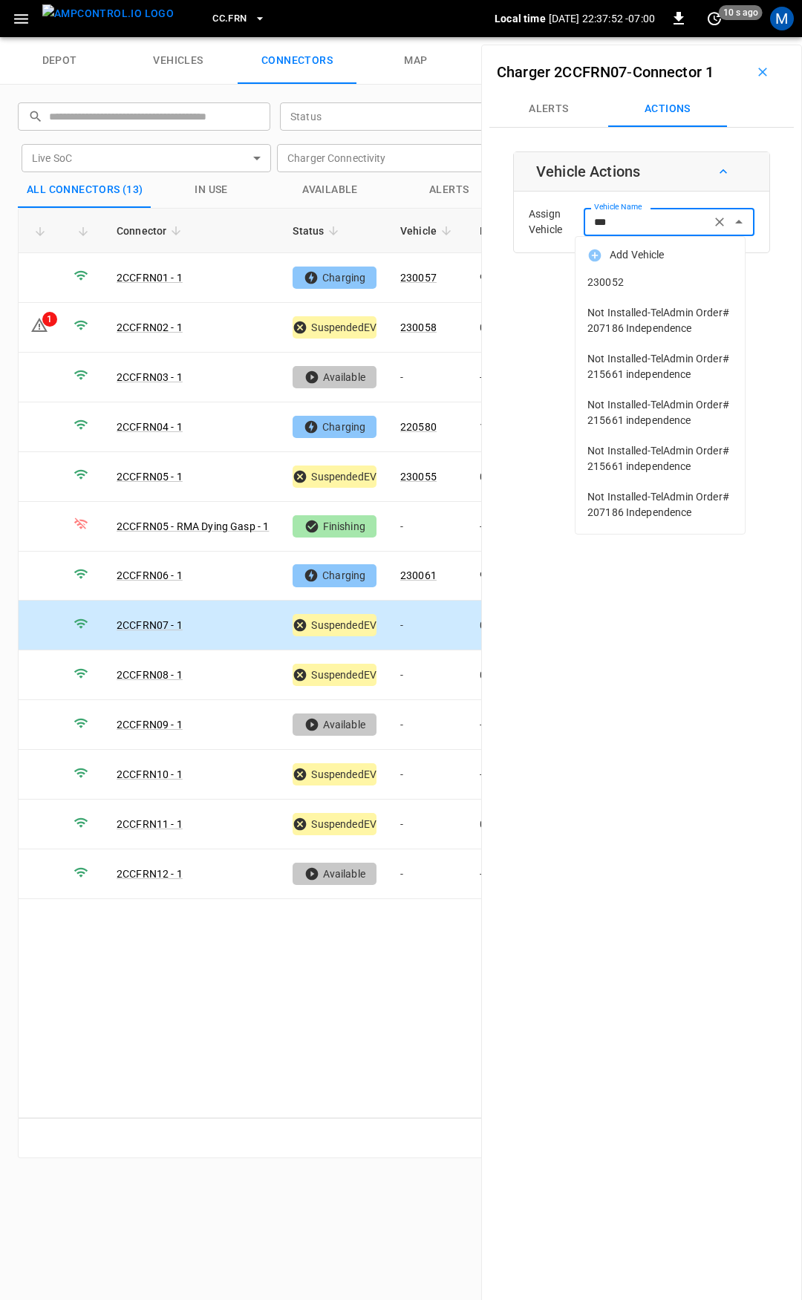
click at [655, 279] on span "230052" at bounding box center [659, 283] width 145 height 16
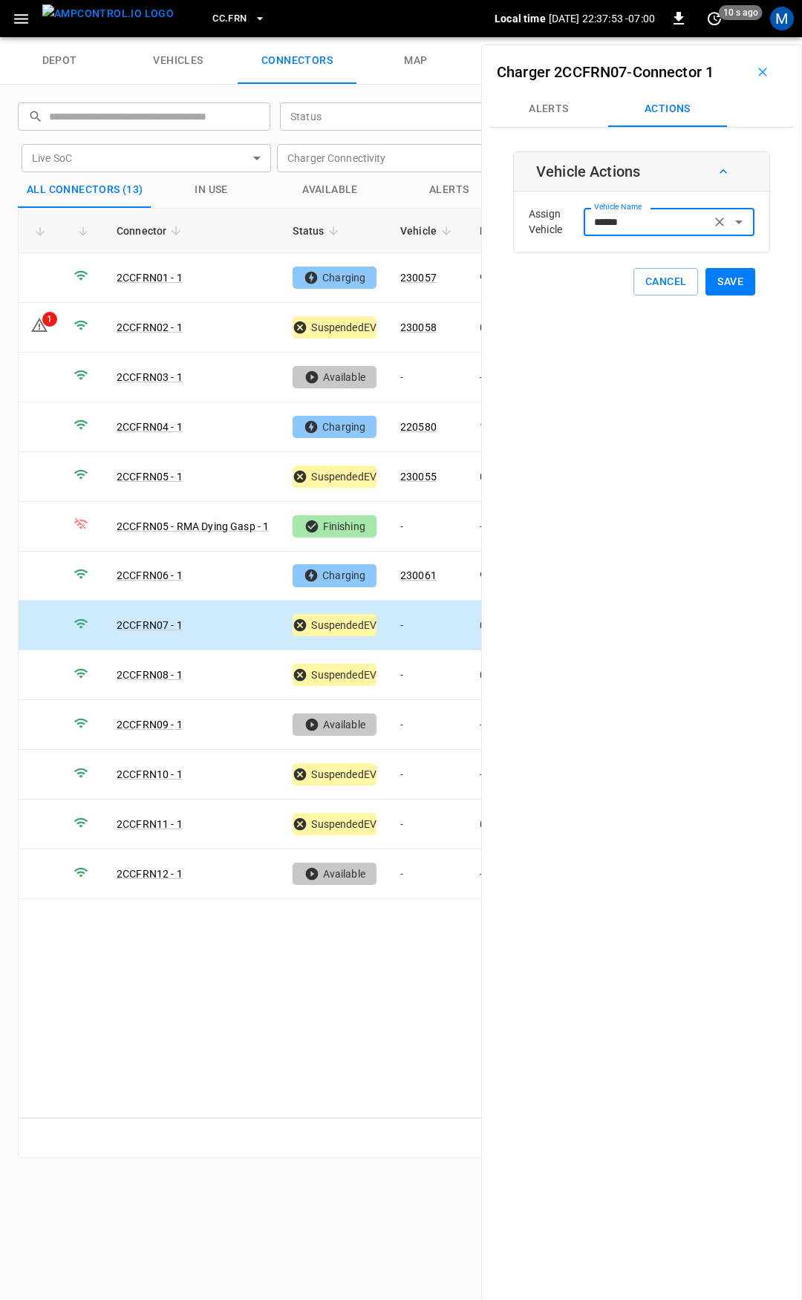
type input "******"
click at [729, 285] on button "Save" at bounding box center [730, 281] width 50 height 27
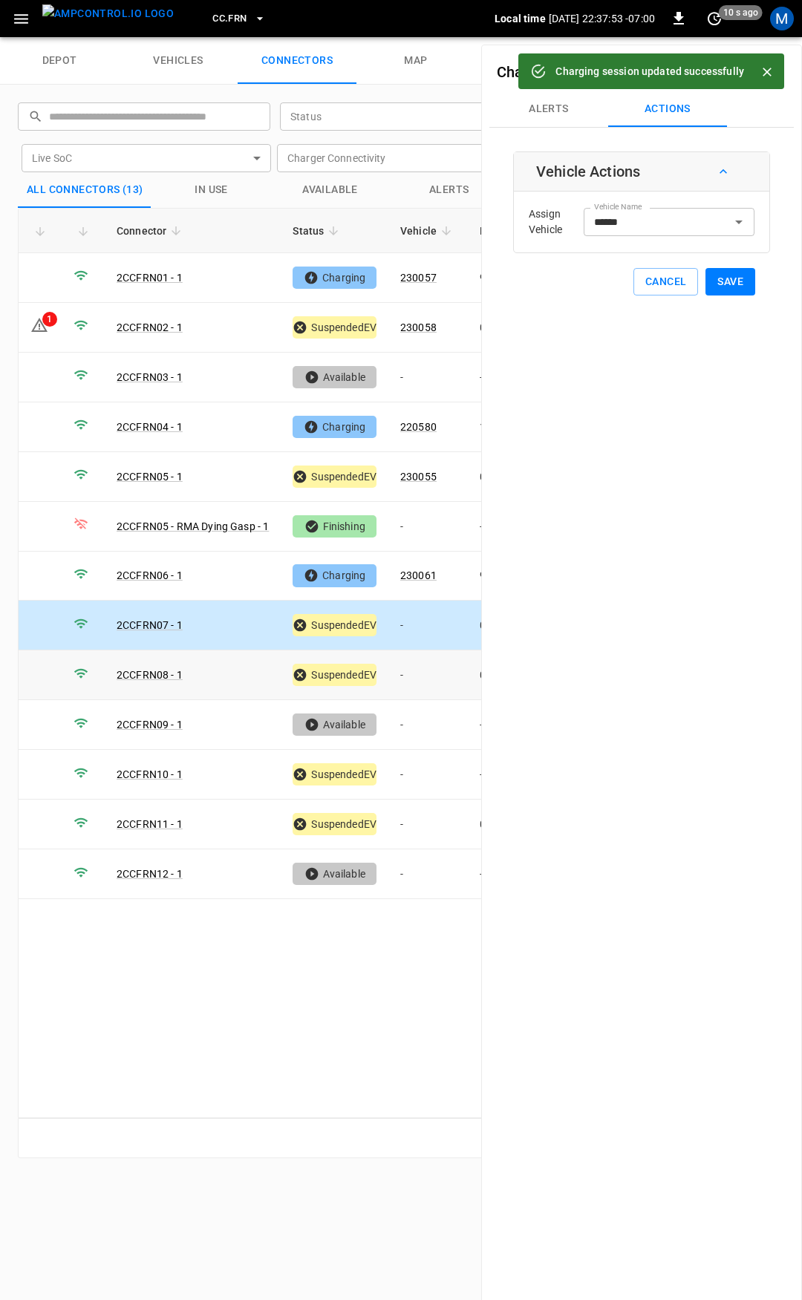
click at [419, 673] on td "-" at bounding box center [427, 675] width 79 height 50
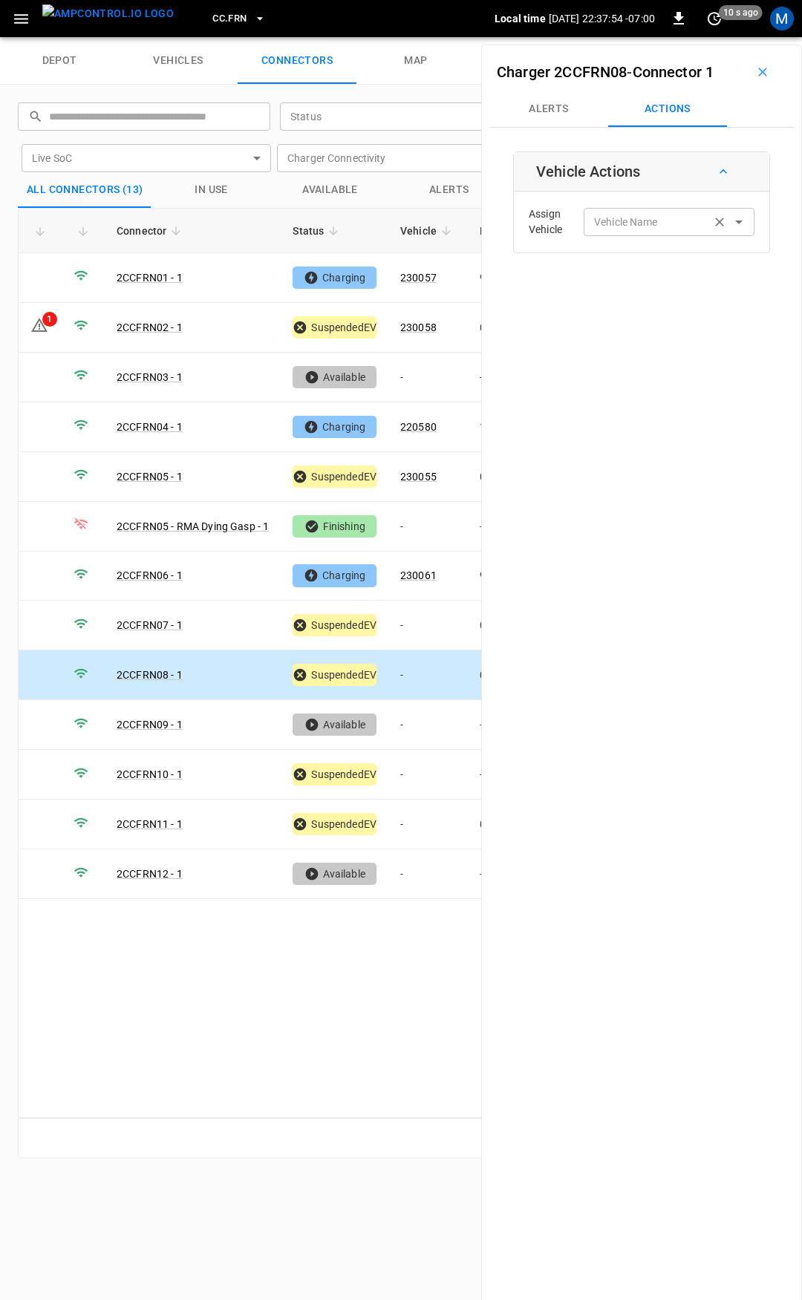
click at [635, 218] on div "Vehicle Name Vehicle Name" at bounding box center [668, 221] width 171 height 27
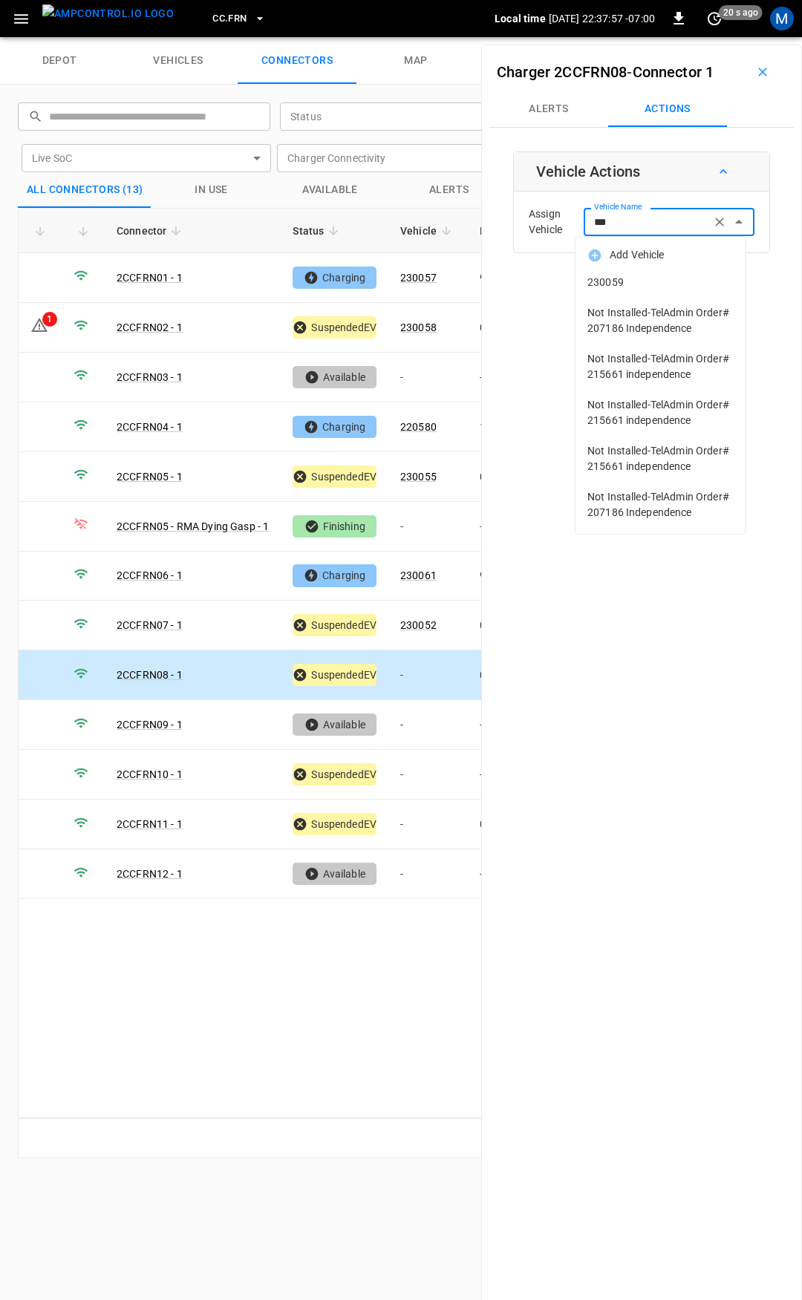
click at [618, 282] on span "230059" at bounding box center [659, 283] width 145 height 16
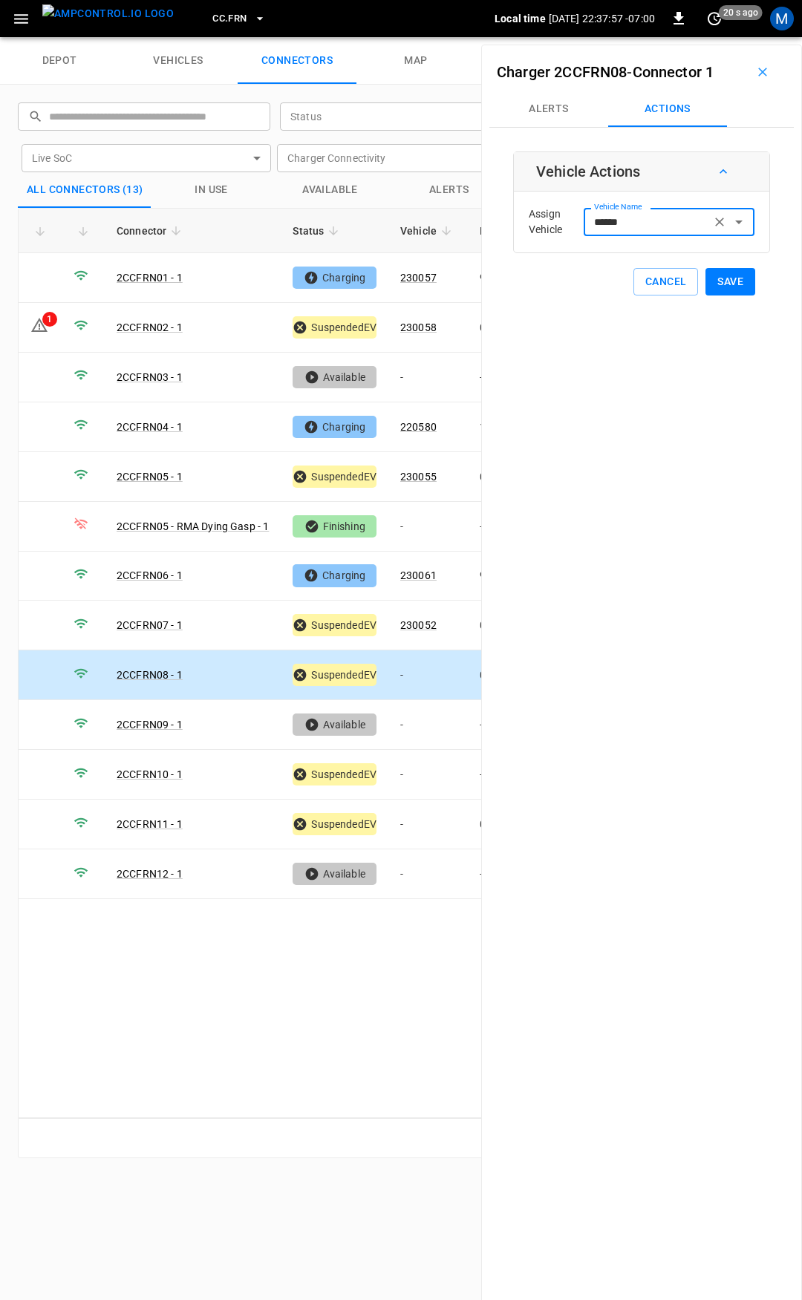
type input "******"
click at [728, 284] on button "Save" at bounding box center [730, 281] width 50 height 27
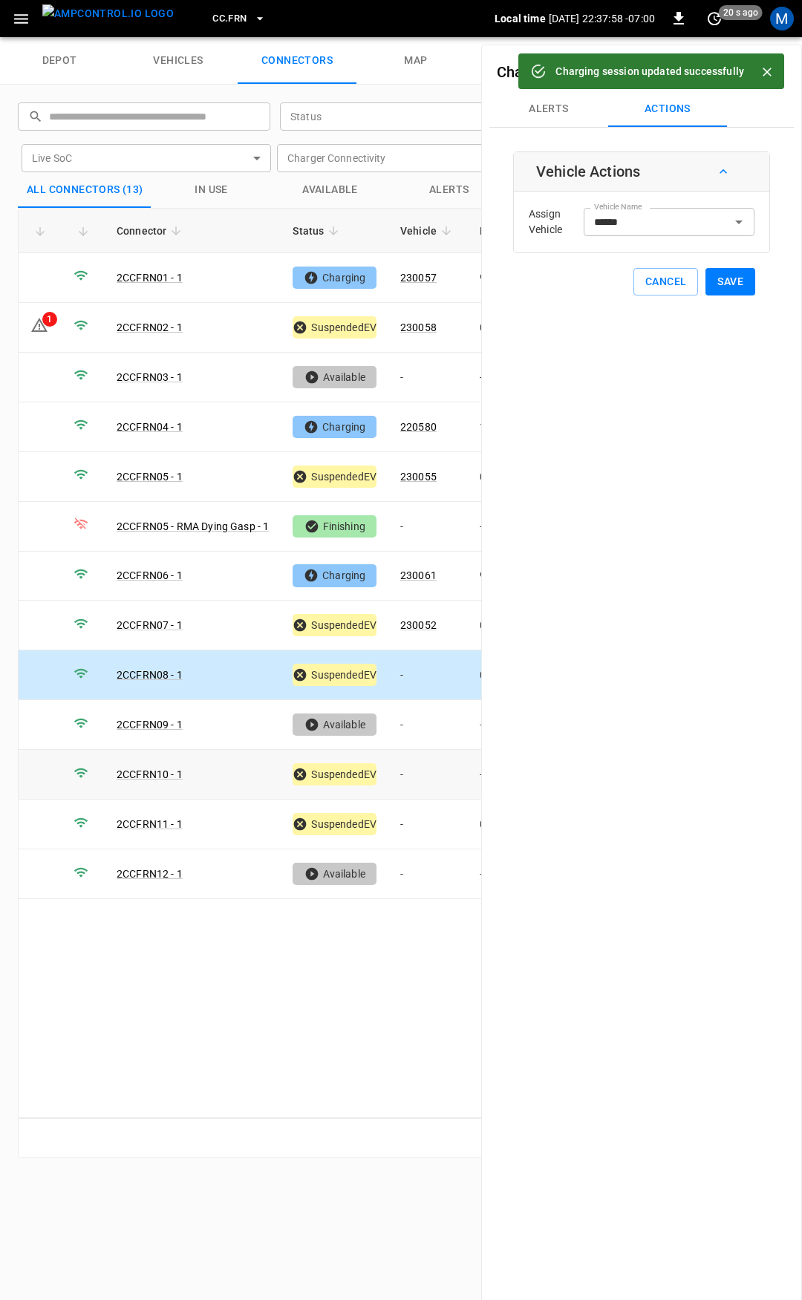
click at [415, 772] on td "-" at bounding box center [427, 775] width 79 height 50
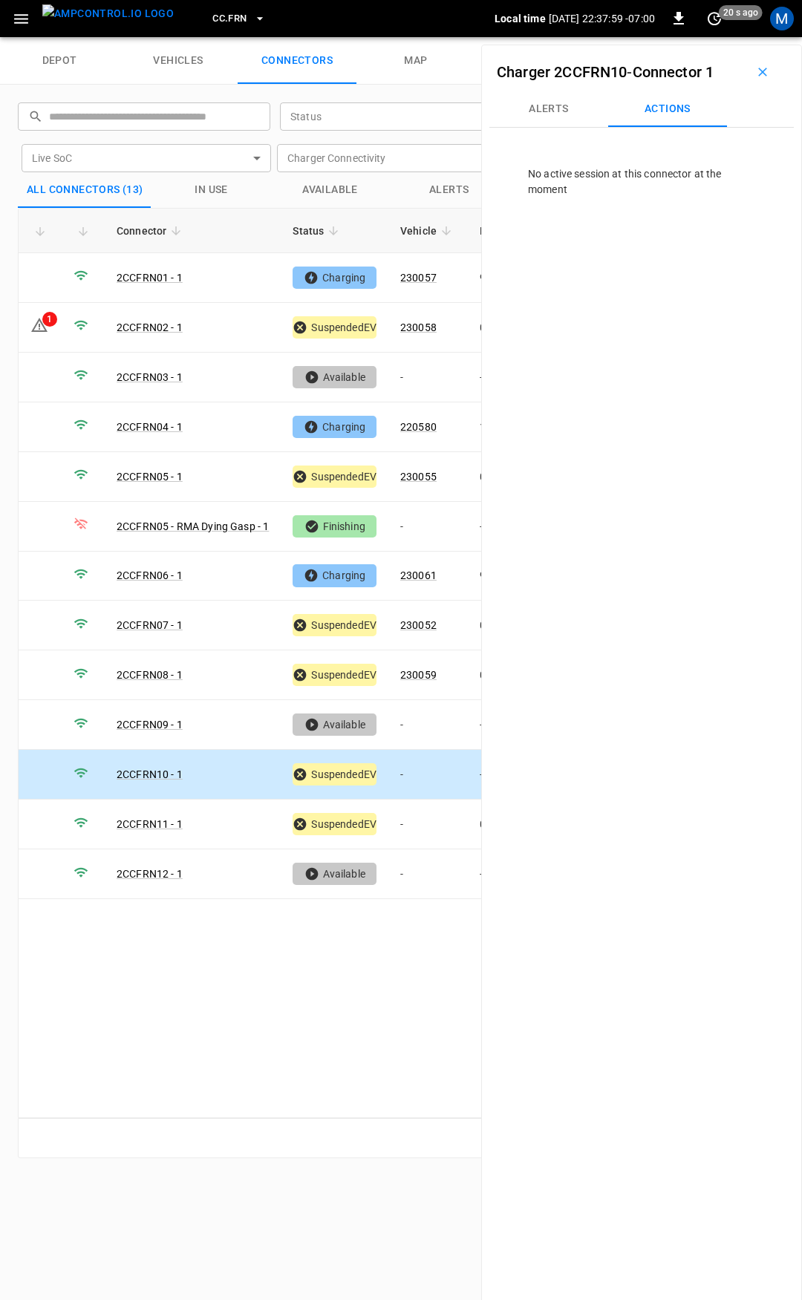
click at [412, 775] on td "-" at bounding box center [427, 775] width 79 height 50
click at [666, 110] on button "Actions" at bounding box center [667, 109] width 119 height 36
click at [406, 766] on td "-" at bounding box center [427, 775] width 79 height 50
click at [409, 825] on td "-" at bounding box center [427, 824] width 79 height 50
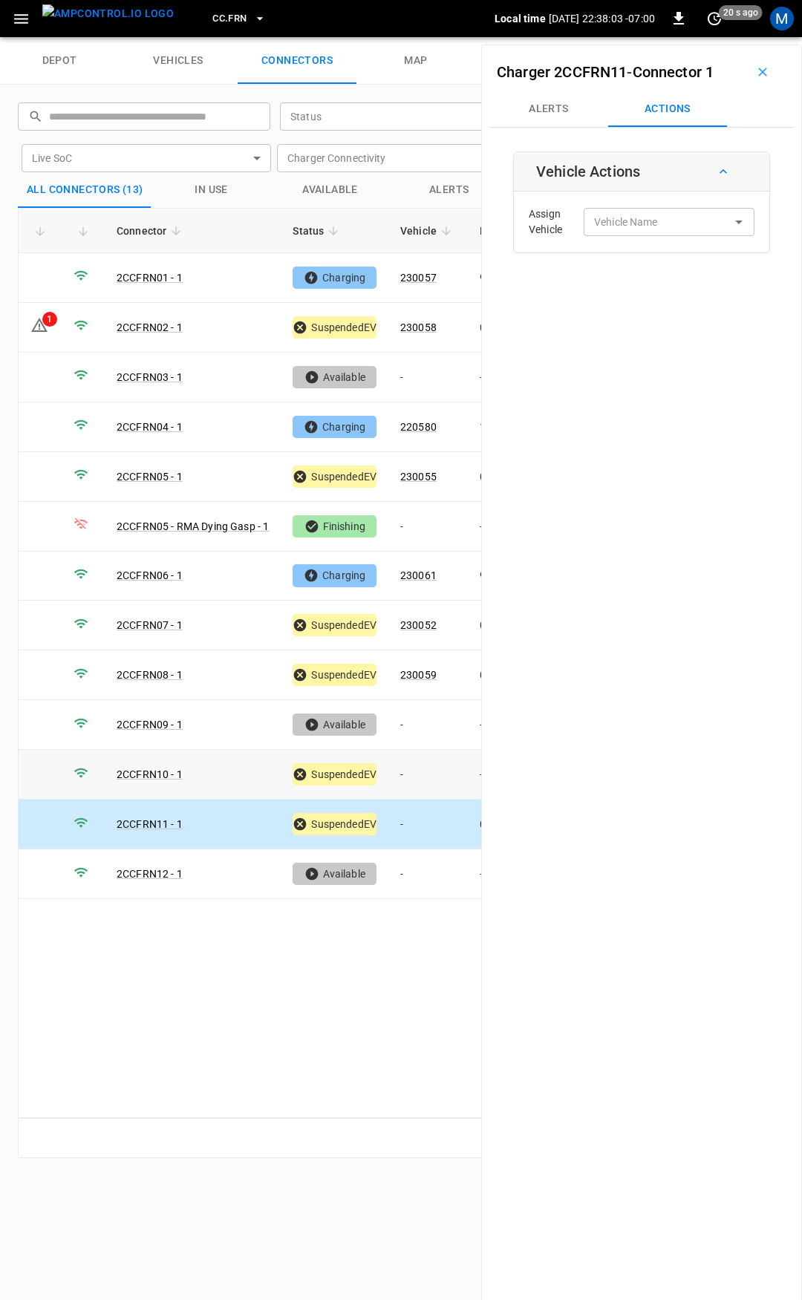
click at [421, 753] on td "-" at bounding box center [427, 775] width 79 height 50
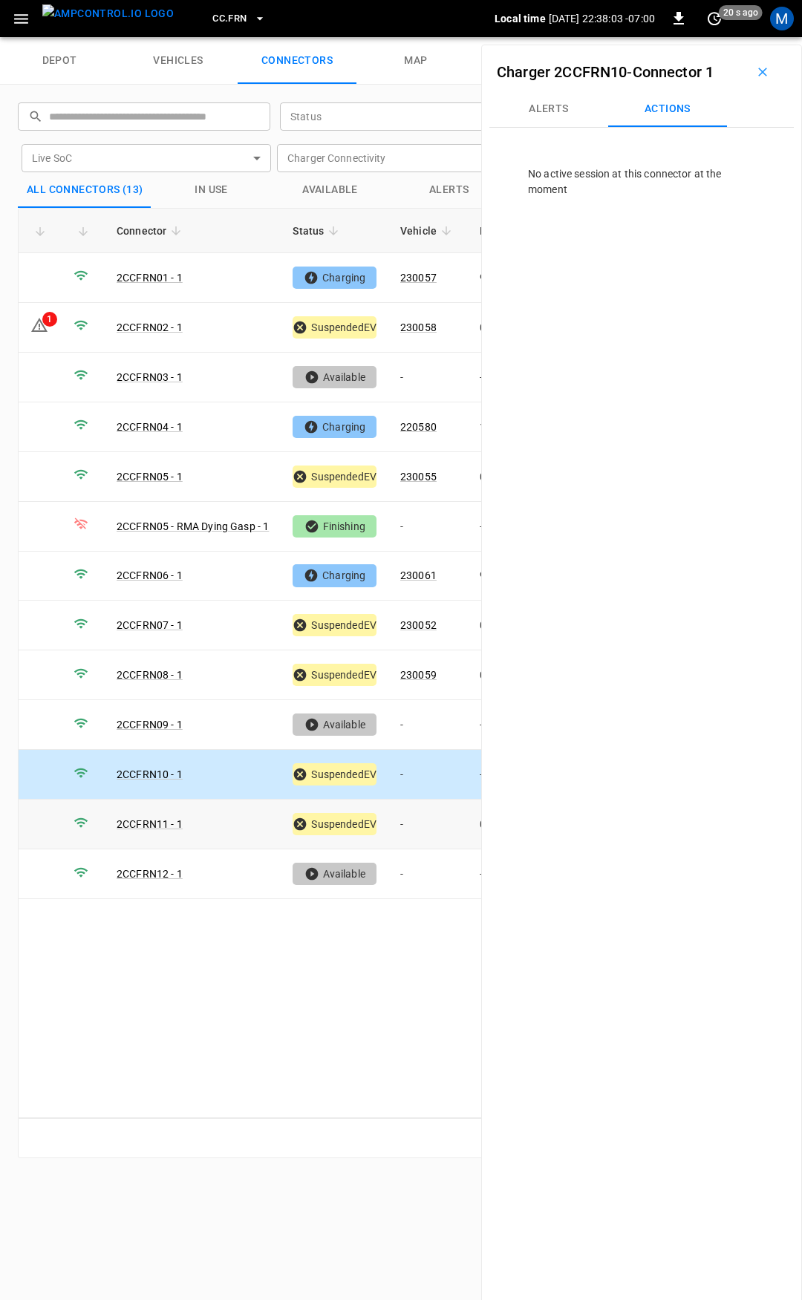
click at [414, 826] on td "-" at bounding box center [427, 824] width 79 height 50
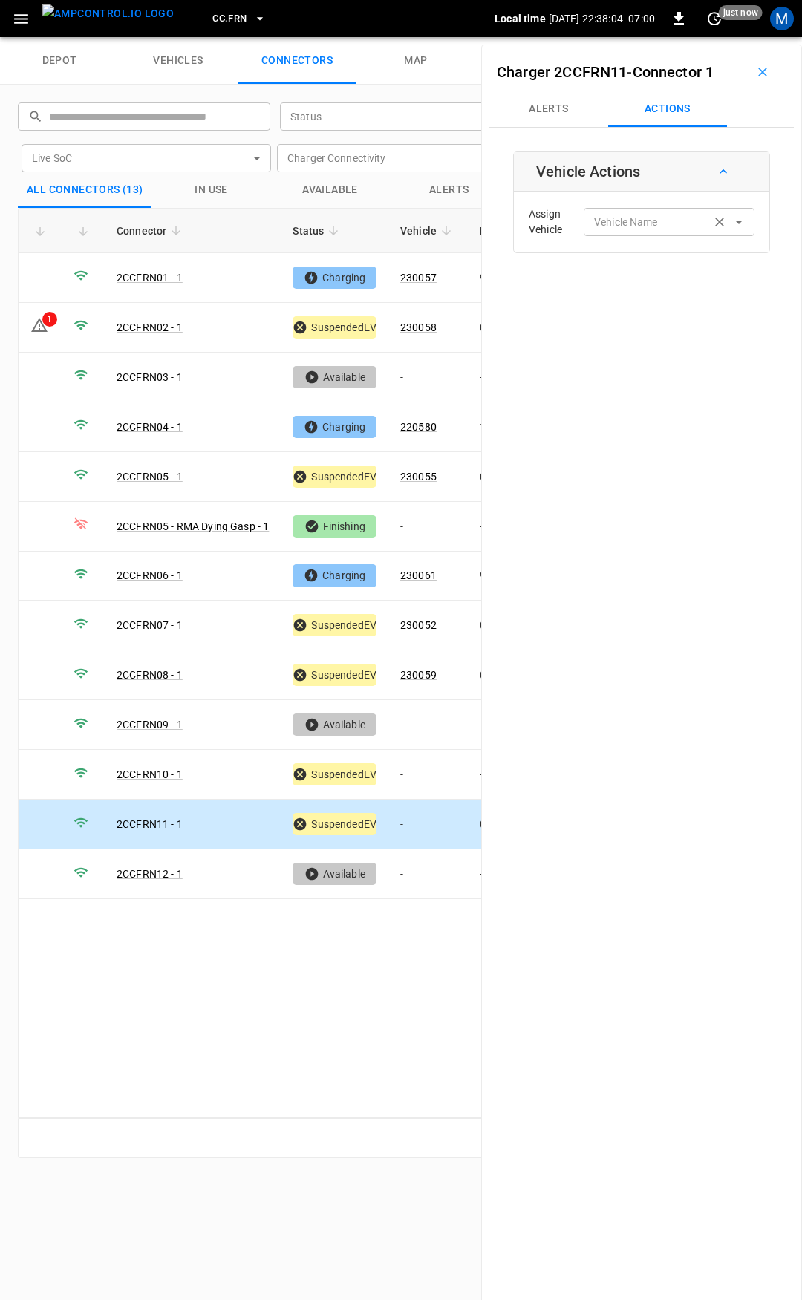
click at [649, 220] on input "Vehicle Name" at bounding box center [647, 221] width 118 height 19
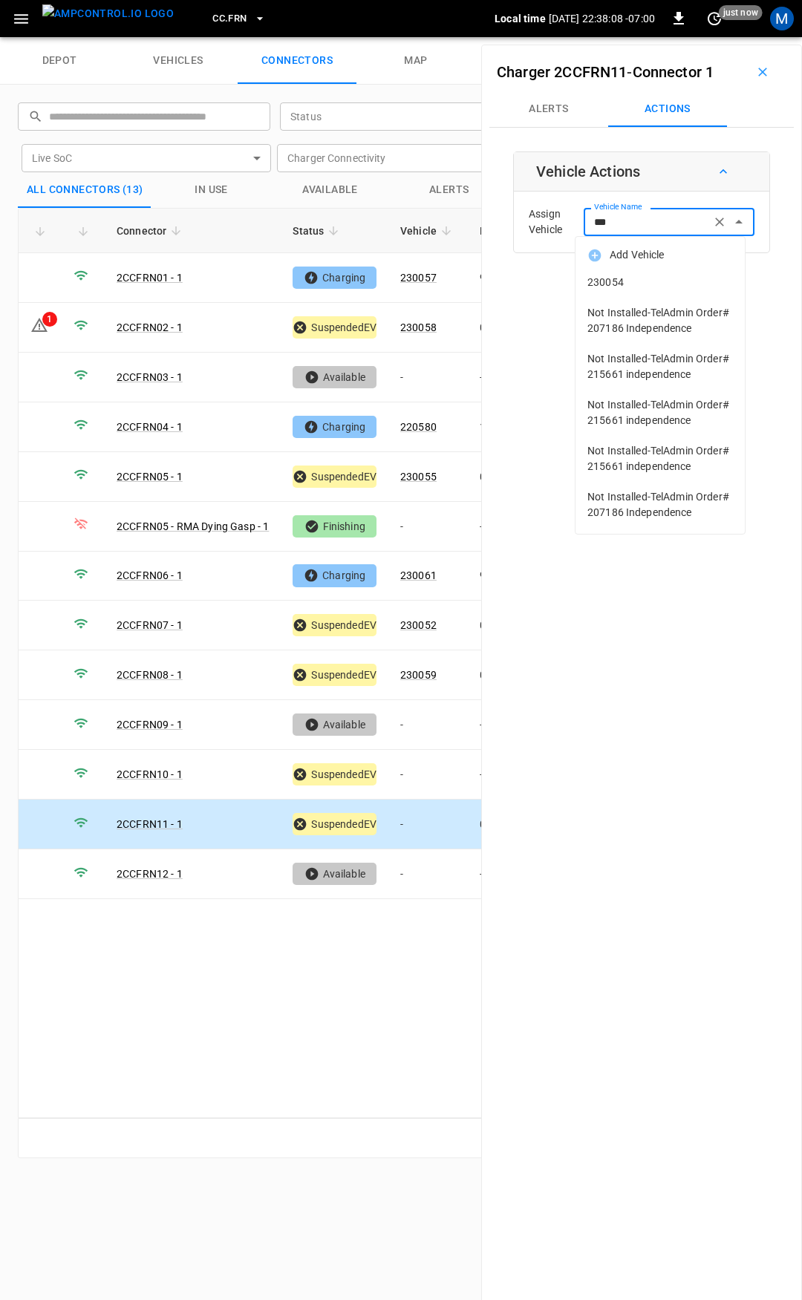
click at [657, 286] on span "230054" at bounding box center [659, 283] width 145 height 16
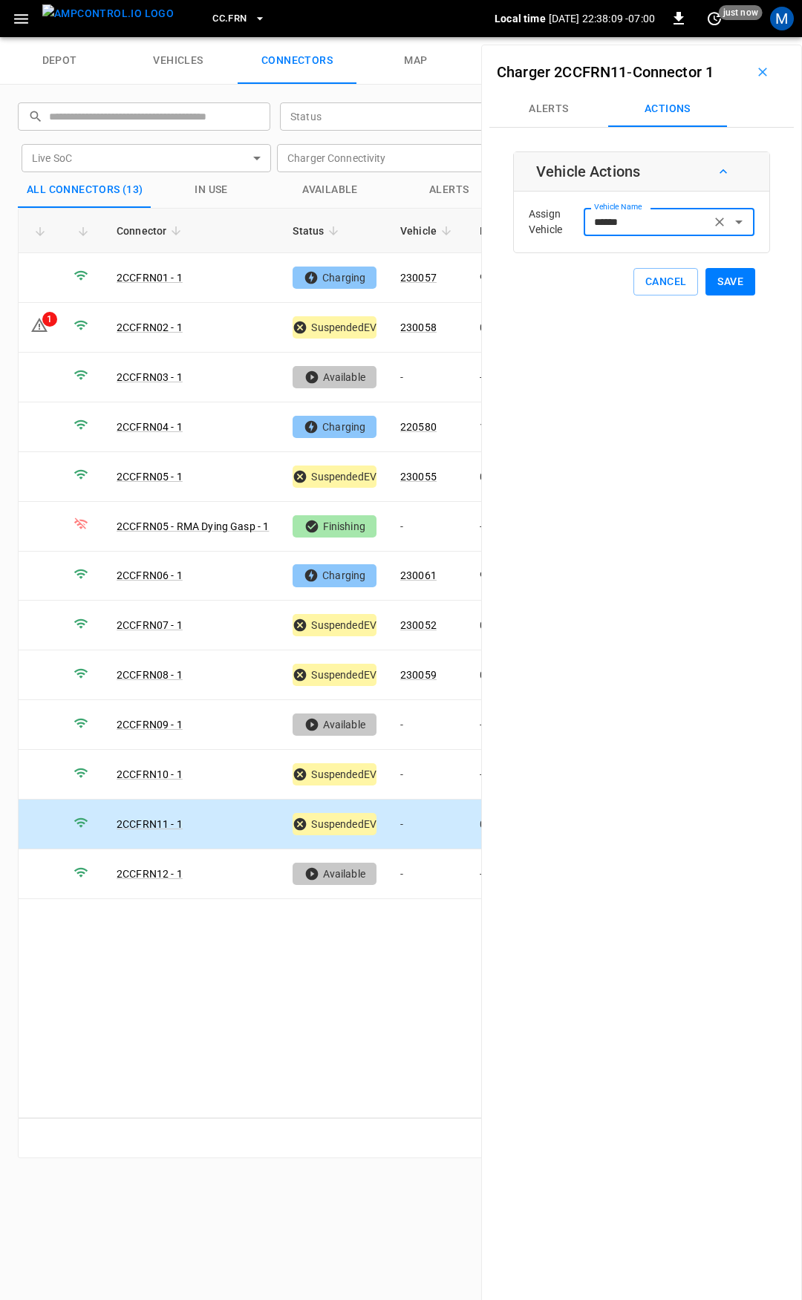
type input "******"
click at [726, 279] on button "Save" at bounding box center [730, 281] width 50 height 27
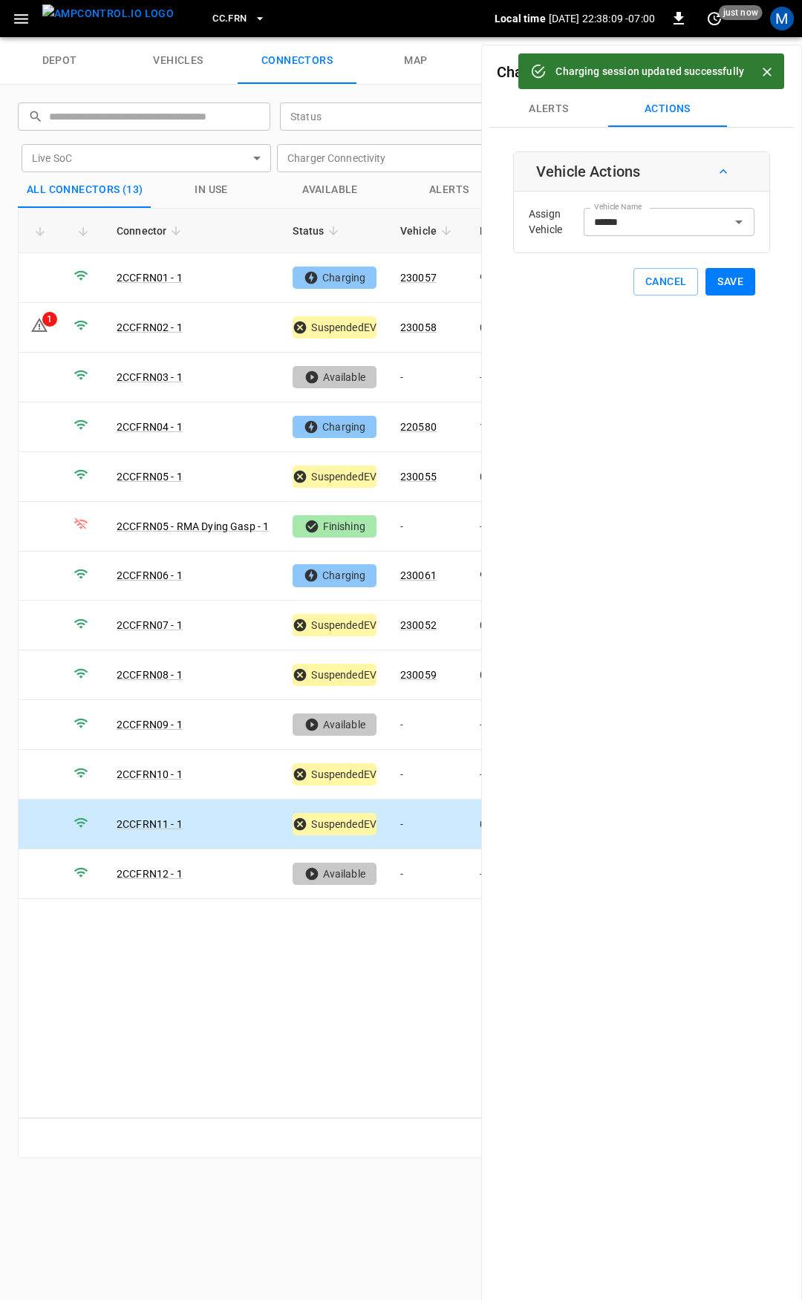
click at [212, 17] on span "CC.FRN" at bounding box center [229, 18] width 34 height 17
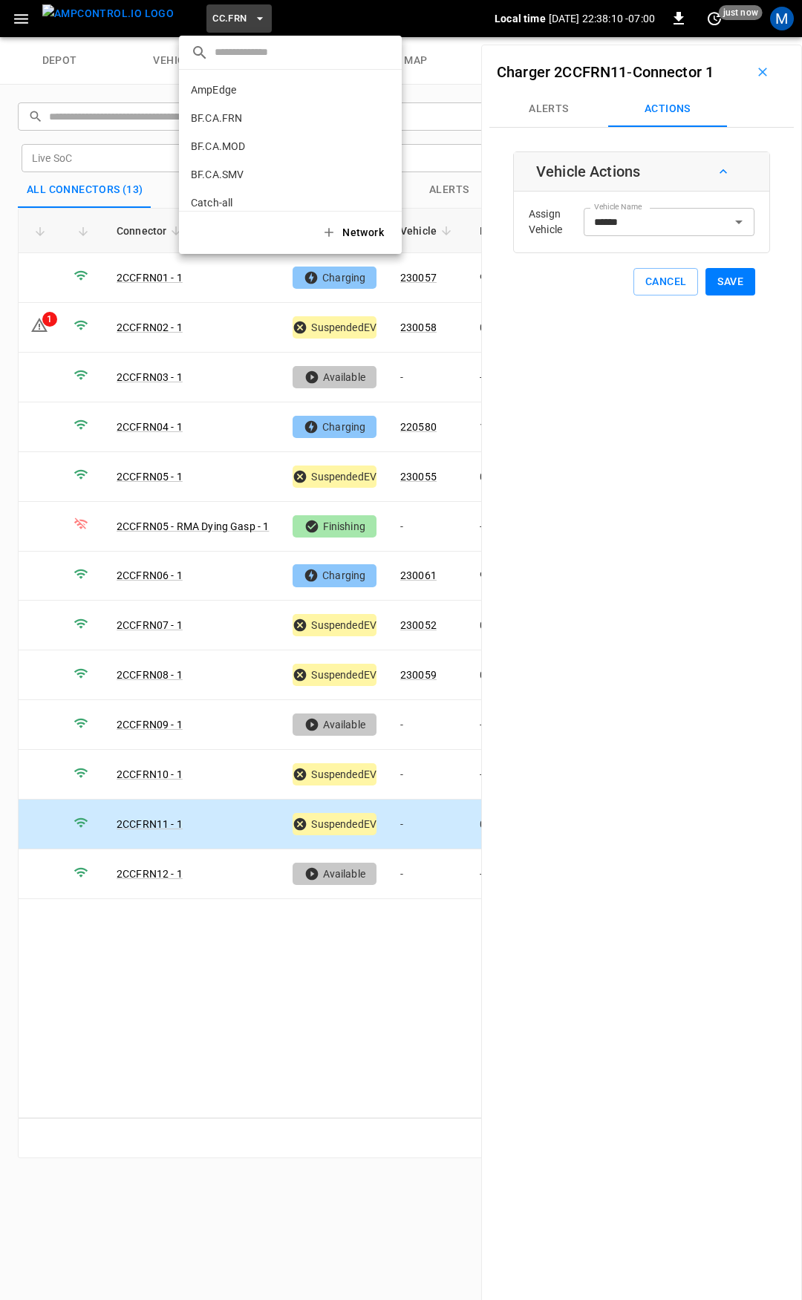
scroll to position [306, 0]
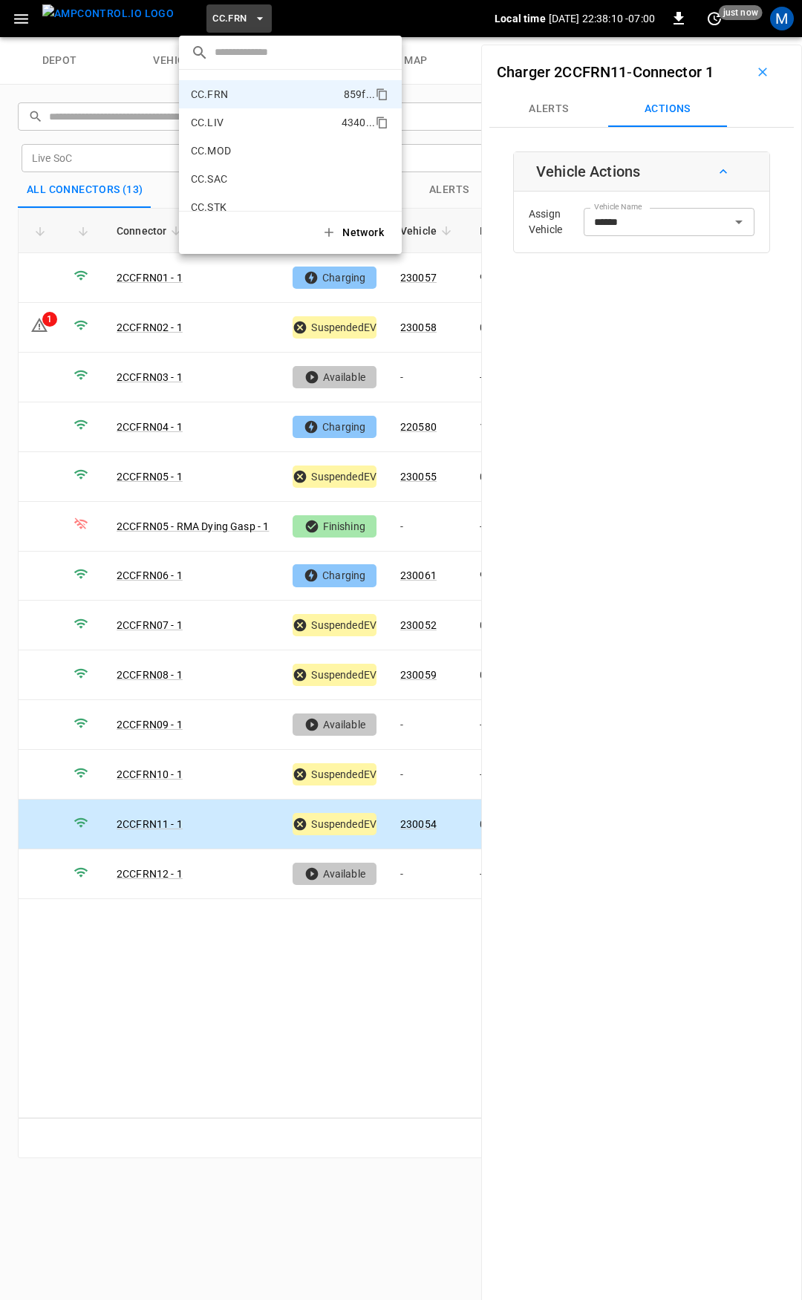
click at [235, 114] on li "CC.LIV 4340 ..." at bounding box center [290, 122] width 223 height 28
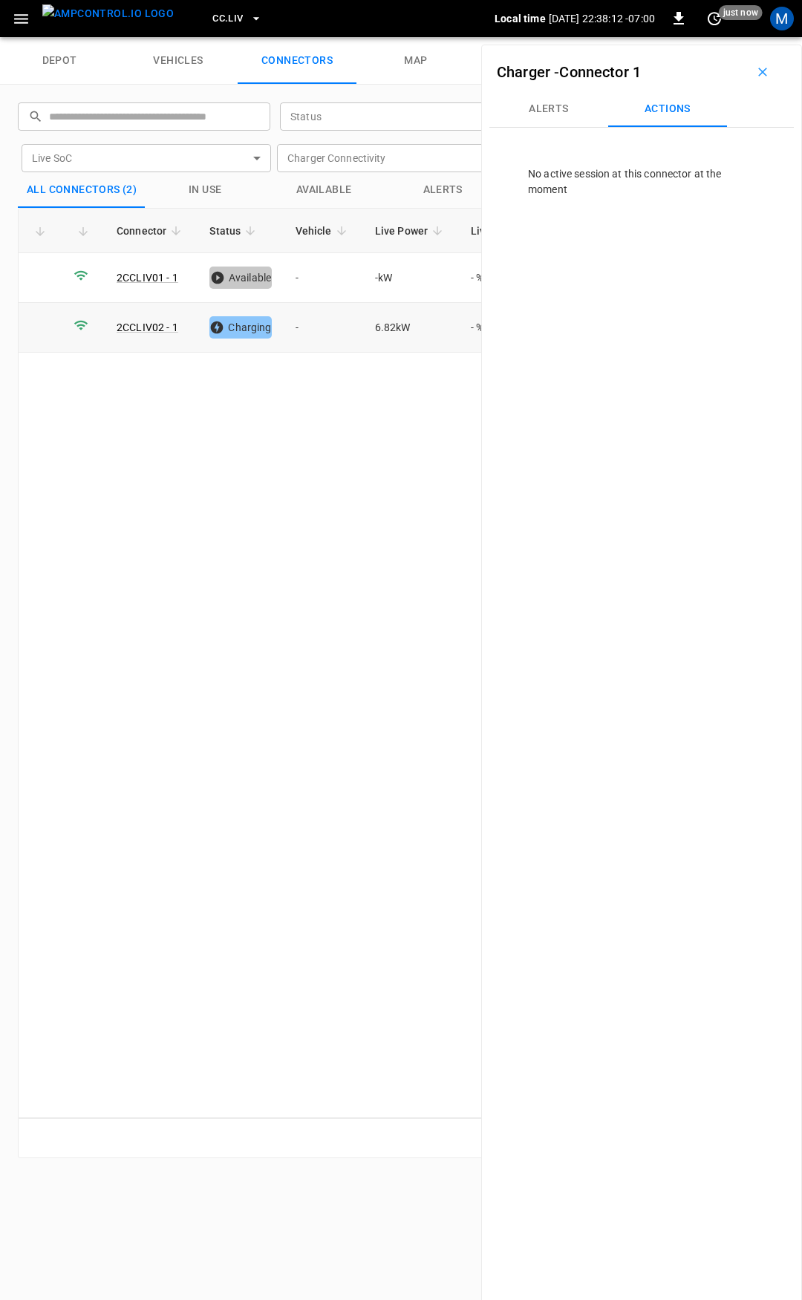
drag, startPoint x: 325, startPoint y: 330, endPoint x: 2, endPoint y: 376, distance: 326.2
click at [322, 330] on td "-" at bounding box center [323, 328] width 79 height 50
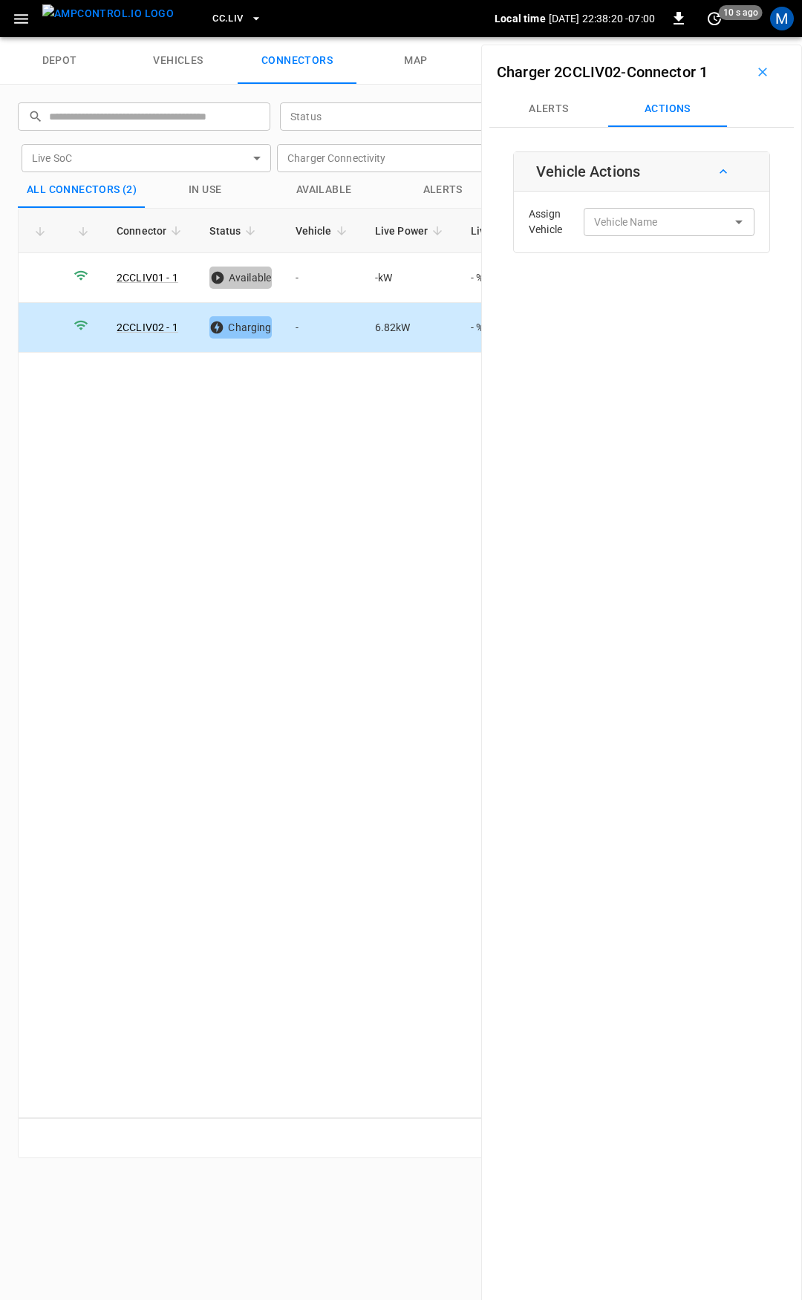
click at [212, 19] on span "CC.LIV" at bounding box center [227, 18] width 30 height 17
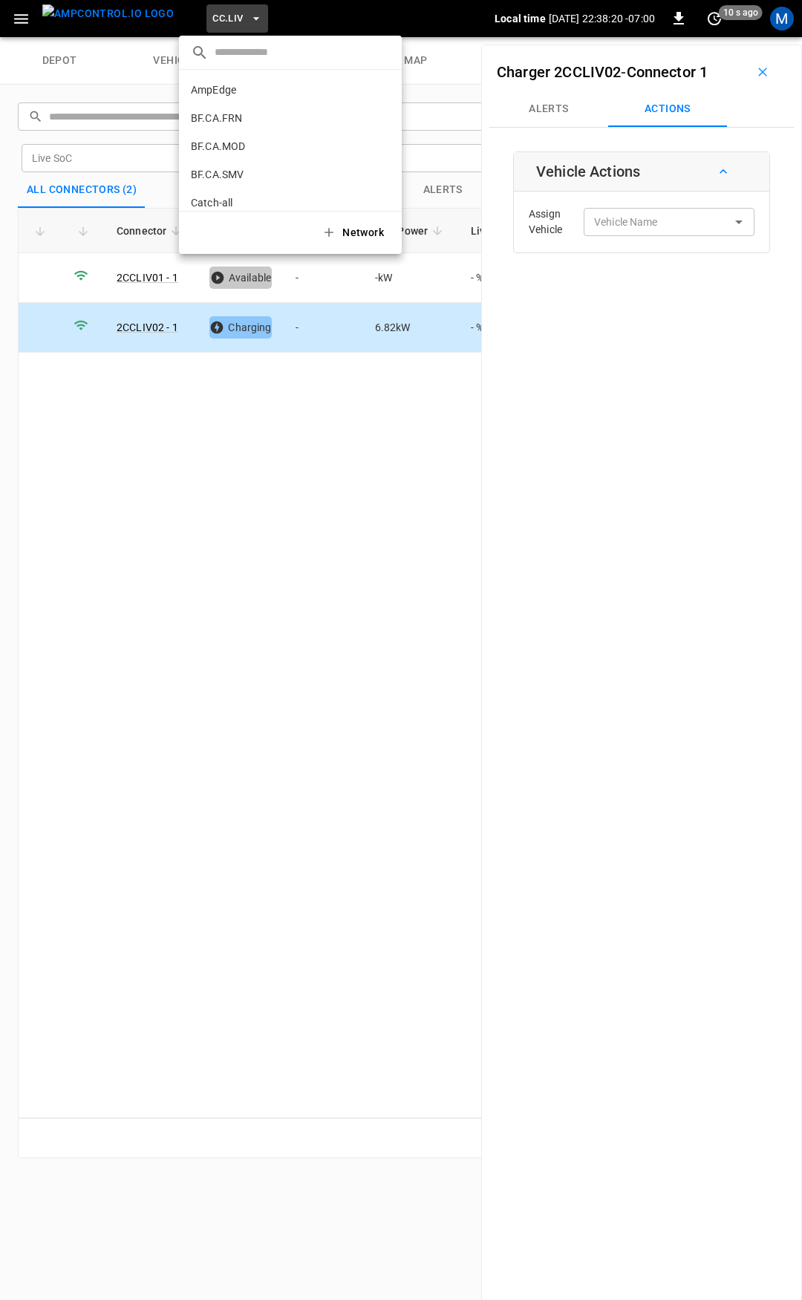
scroll to position [334, 0]
click at [229, 116] on p "CC.MOD" at bounding box center [211, 122] width 40 height 15
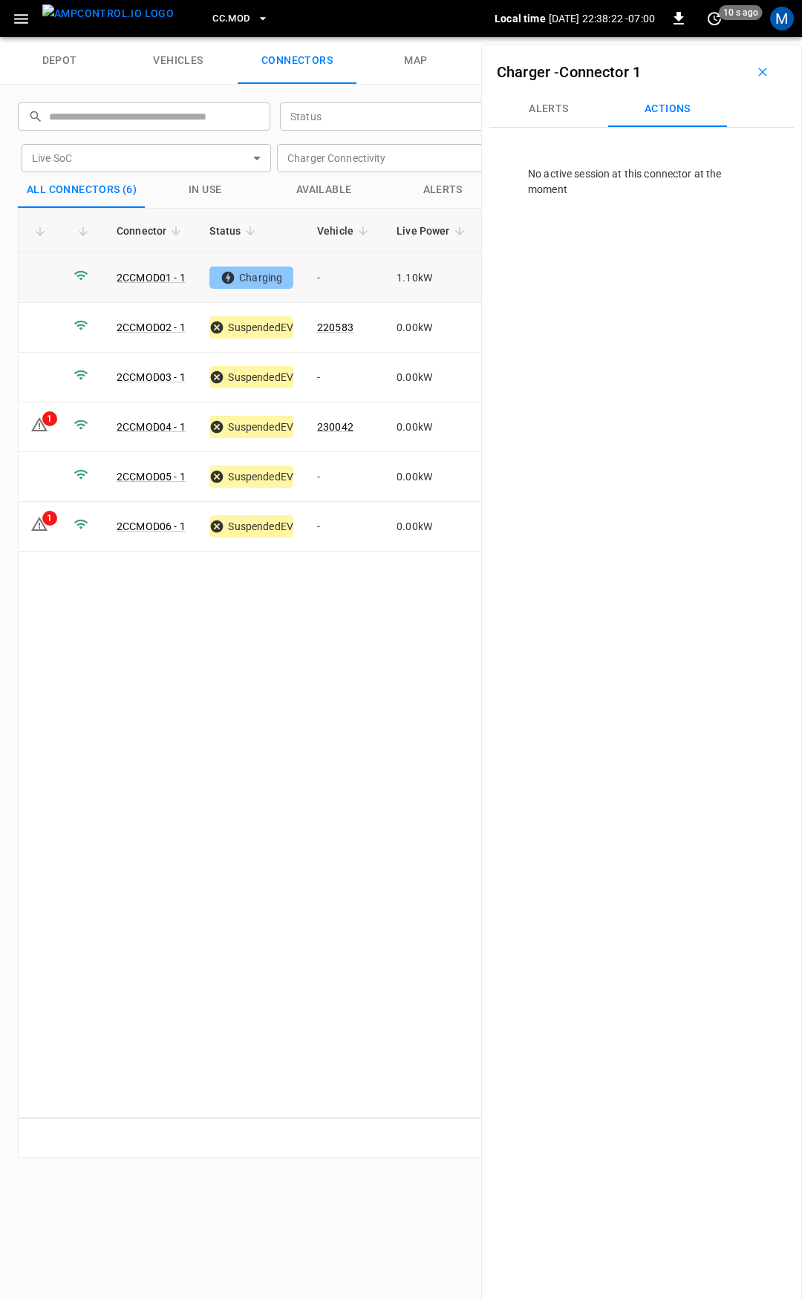
click at [335, 279] on td "-" at bounding box center [344, 278] width 79 height 50
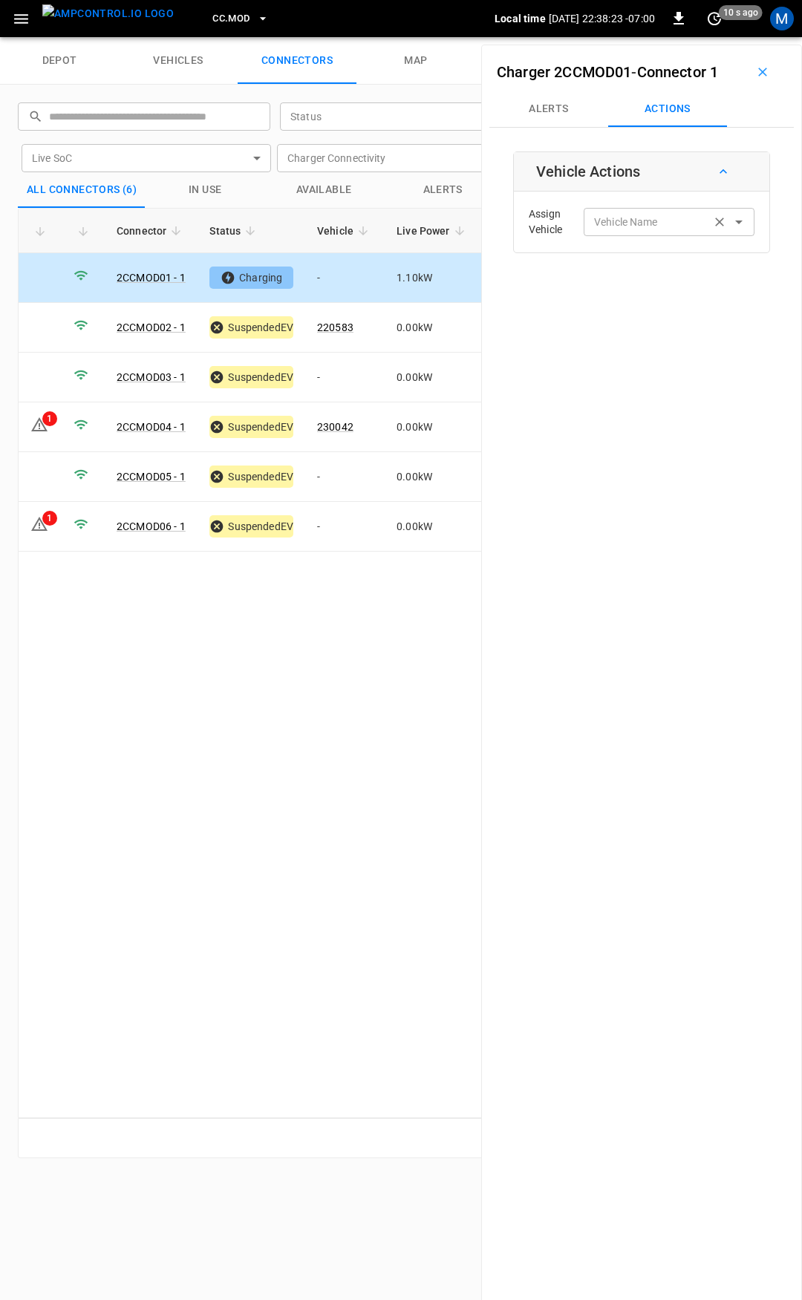
click at [626, 220] on div "Vehicle Name Vehicle Name" at bounding box center [668, 221] width 171 height 27
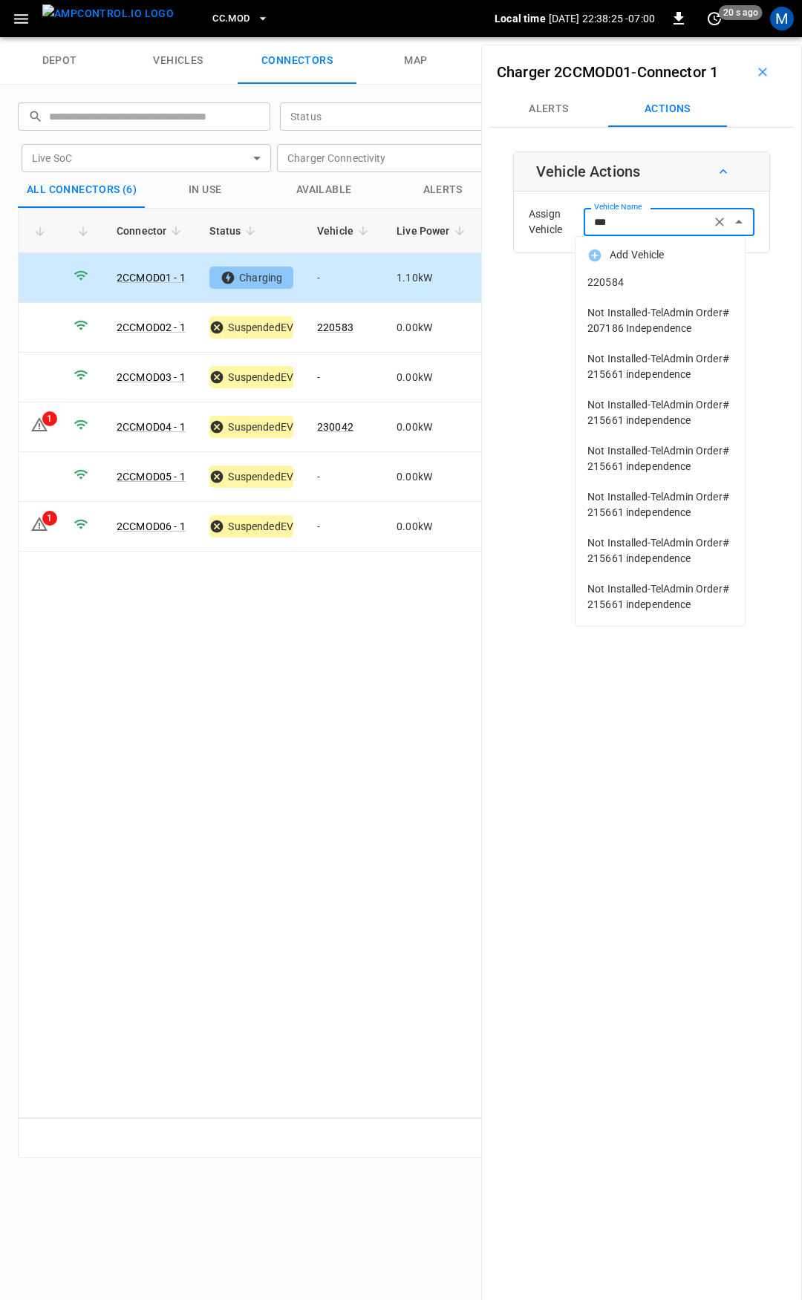
click at [632, 288] on li "220584" at bounding box center [659, 282] width 169 height 30
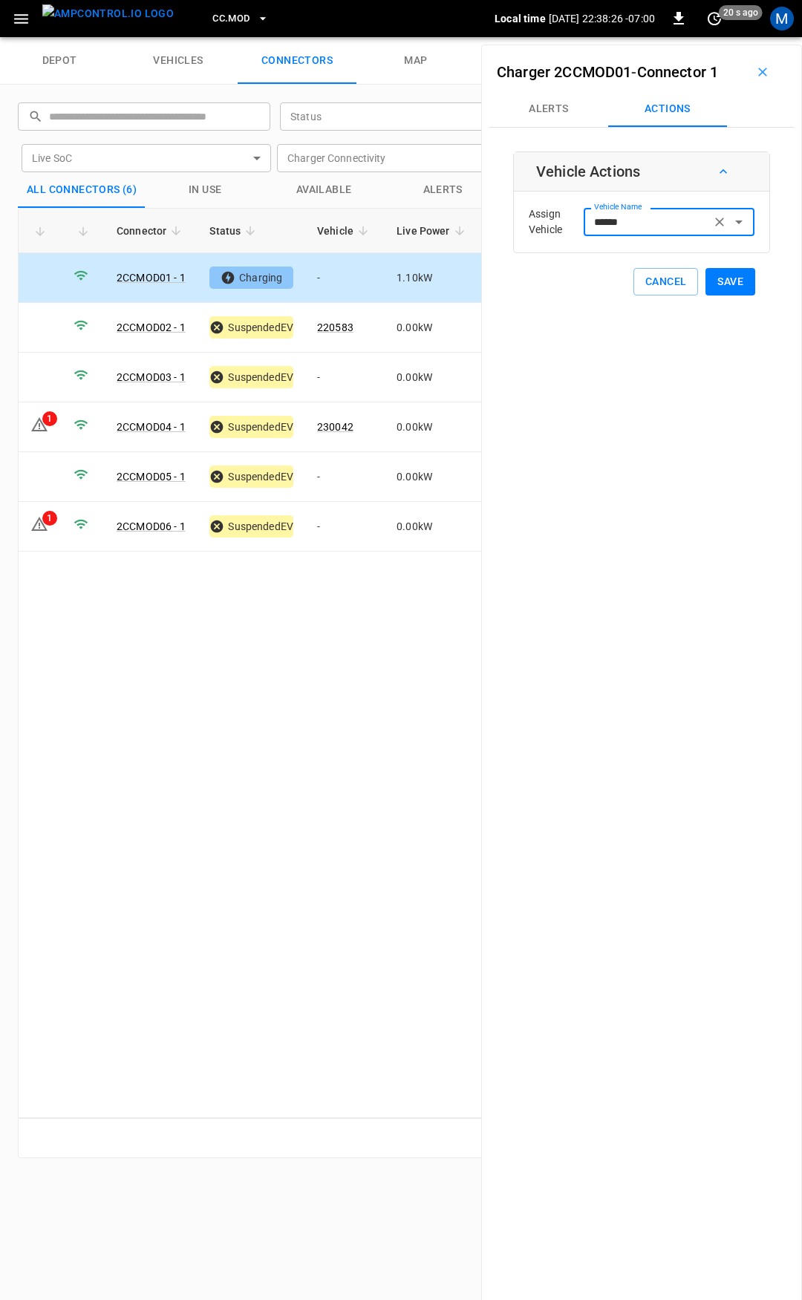
type input "******"
click at [718, 286] on button "Save" at bounding box center [730, 281] width 50 height 27
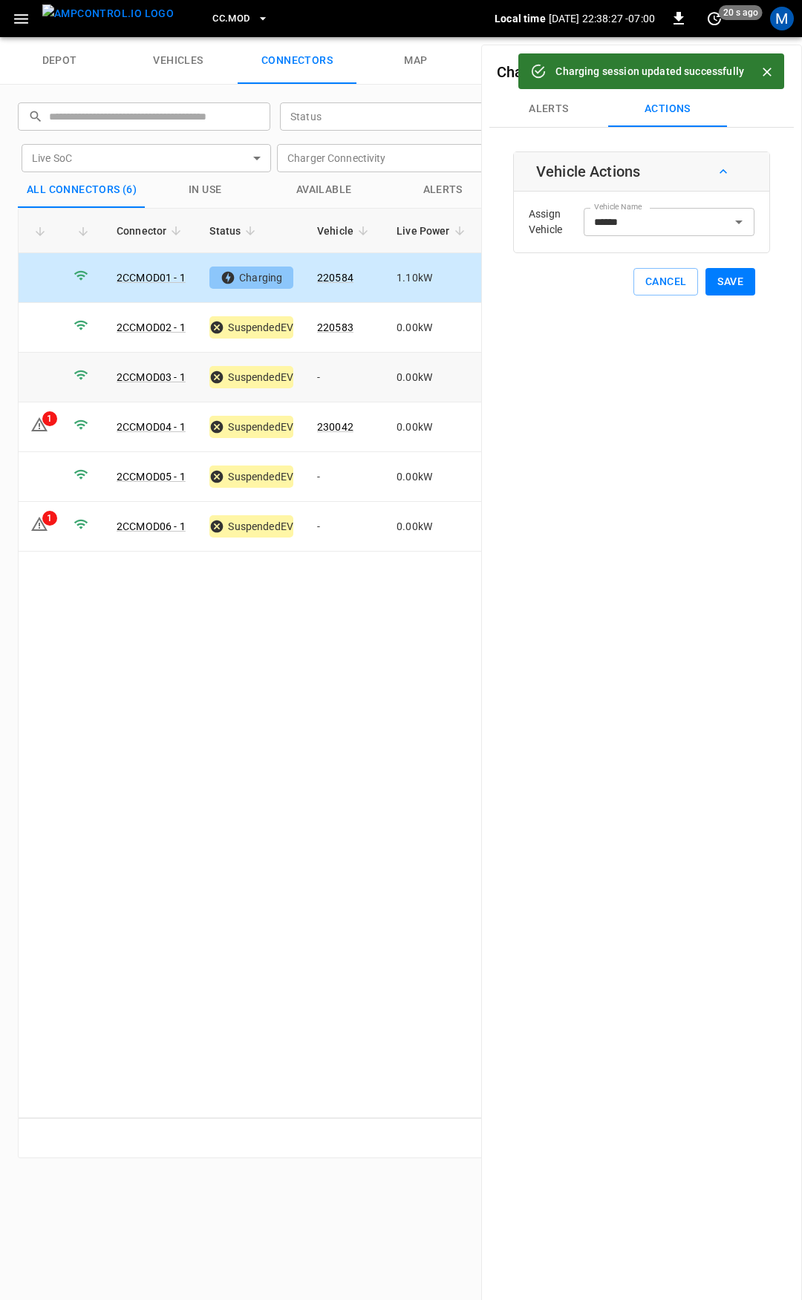
click at [340, 370] on td "-" at bounding box center [344, 378] width 79 height 50
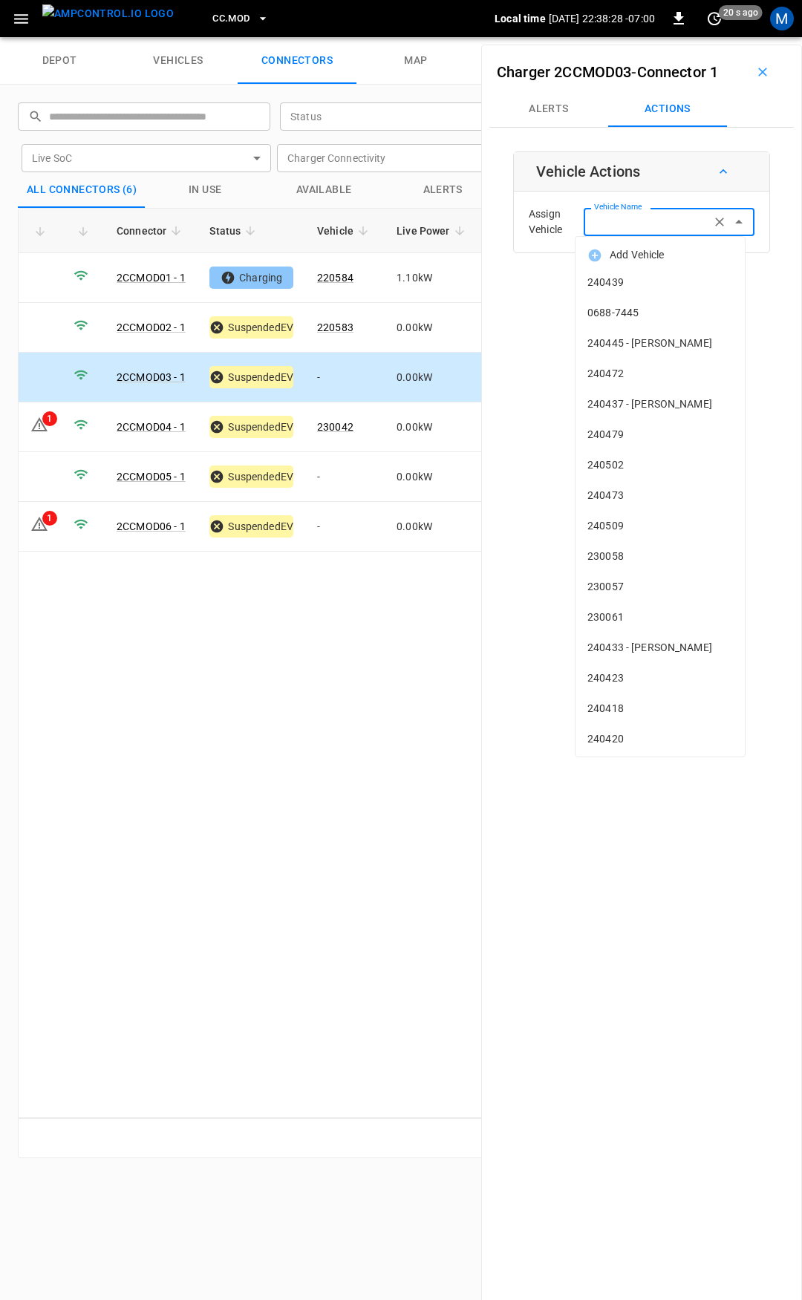
click at [652, 226] on input "Vehicle Name" at bounding box center [647, 221] width 118 height 19
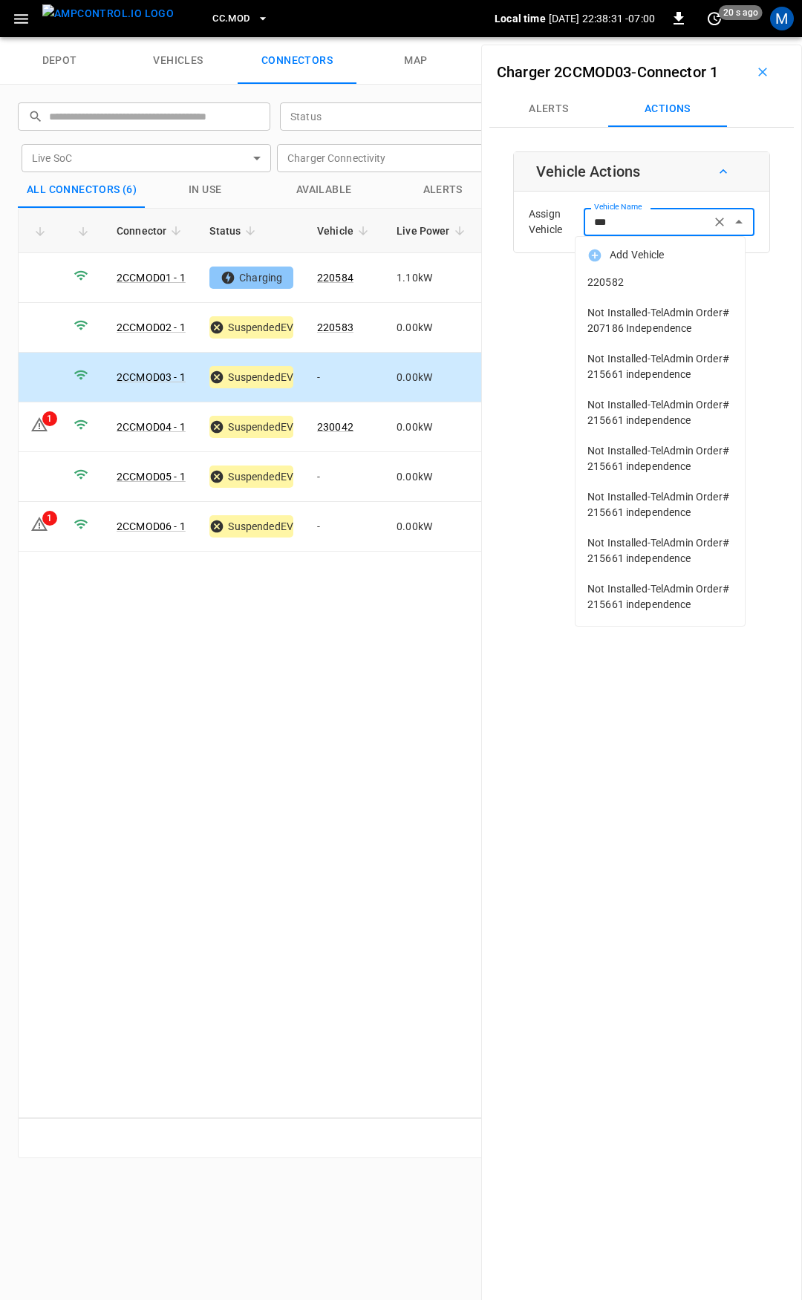
click at [663, 281] on span "220582" at bounding box center [659, 283] width 145 height 16
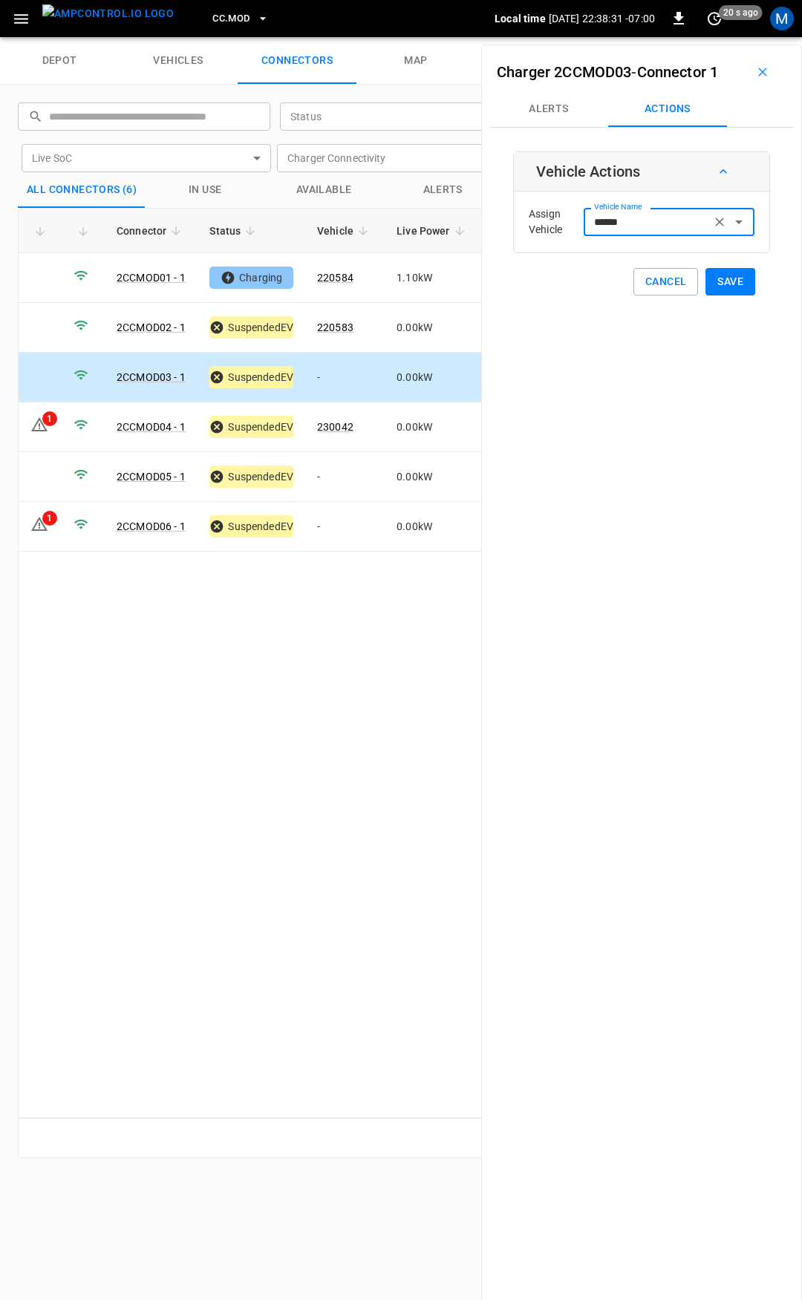
type input "******"
click at [729, 284] on button "Save" at bounding box center [730, 281] width 50 height 27
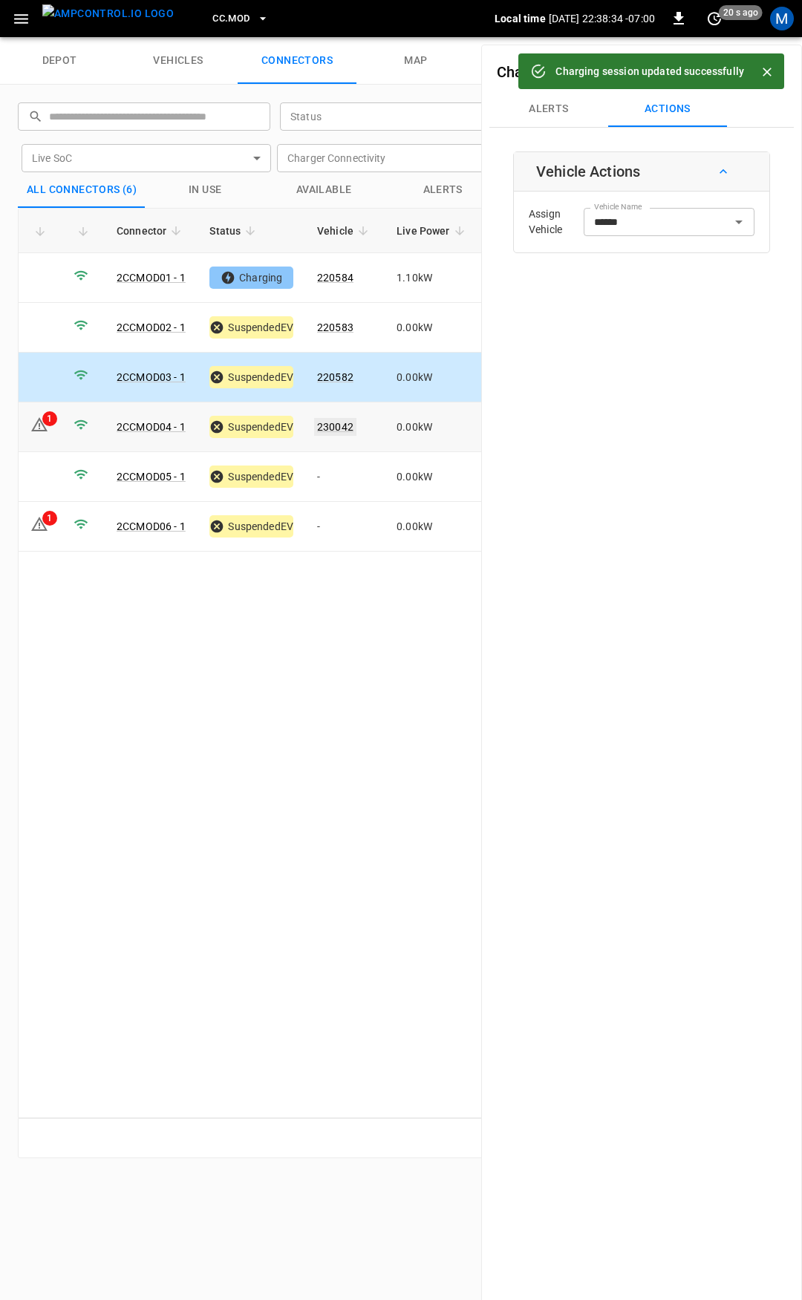
click at [338, 423] on link "230042" at bounding box center [335, 427] width 42 height 18
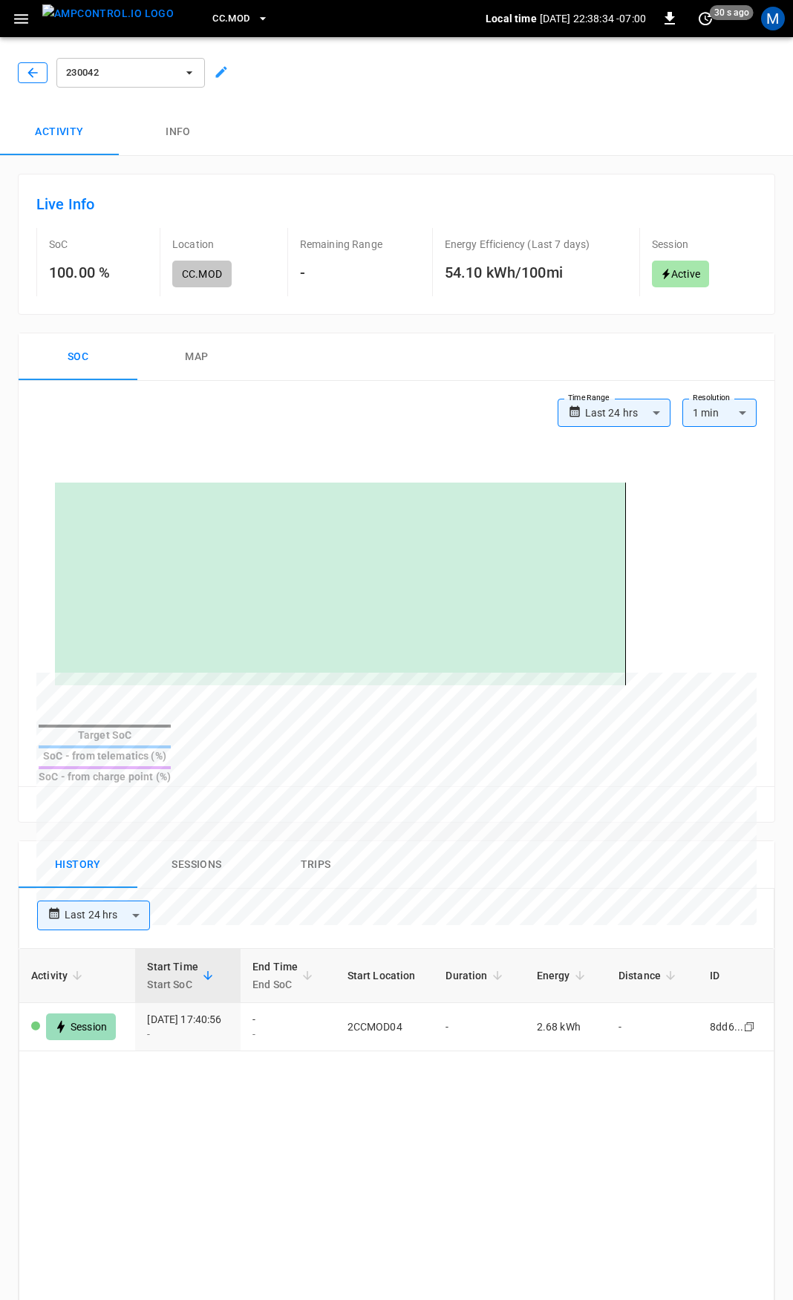
click at [31, 69] on icon "button" at bounding box center [32, 72] width 15 height 15
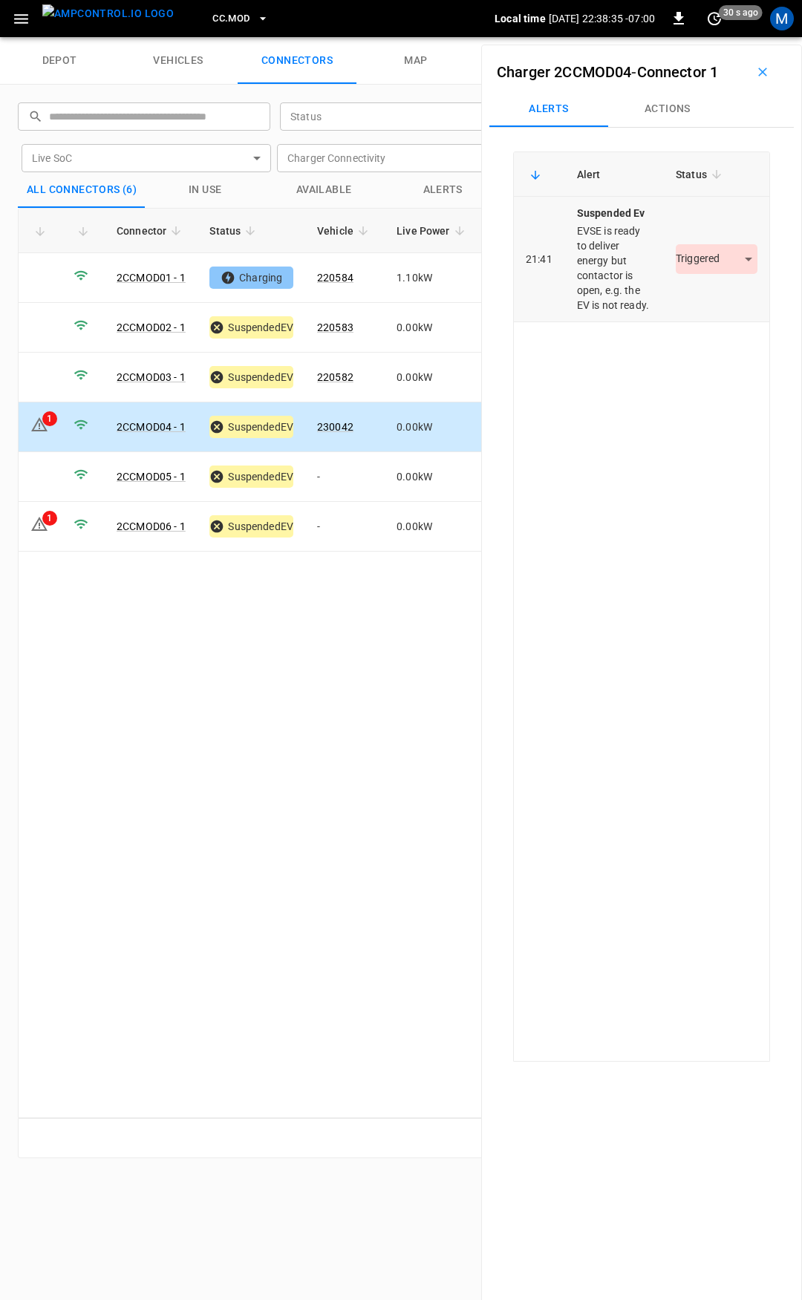
click at [689, 37] on body "CC.MOD Local time 2025-08-18 22:38:35 -07:00 0 30 s ago M depot vehicles connec…" at bounding box center [401, 18] width 802 height 37
click at [704, 301] on li "Resolved" at bounding box center [707, 303] width 93 height 24
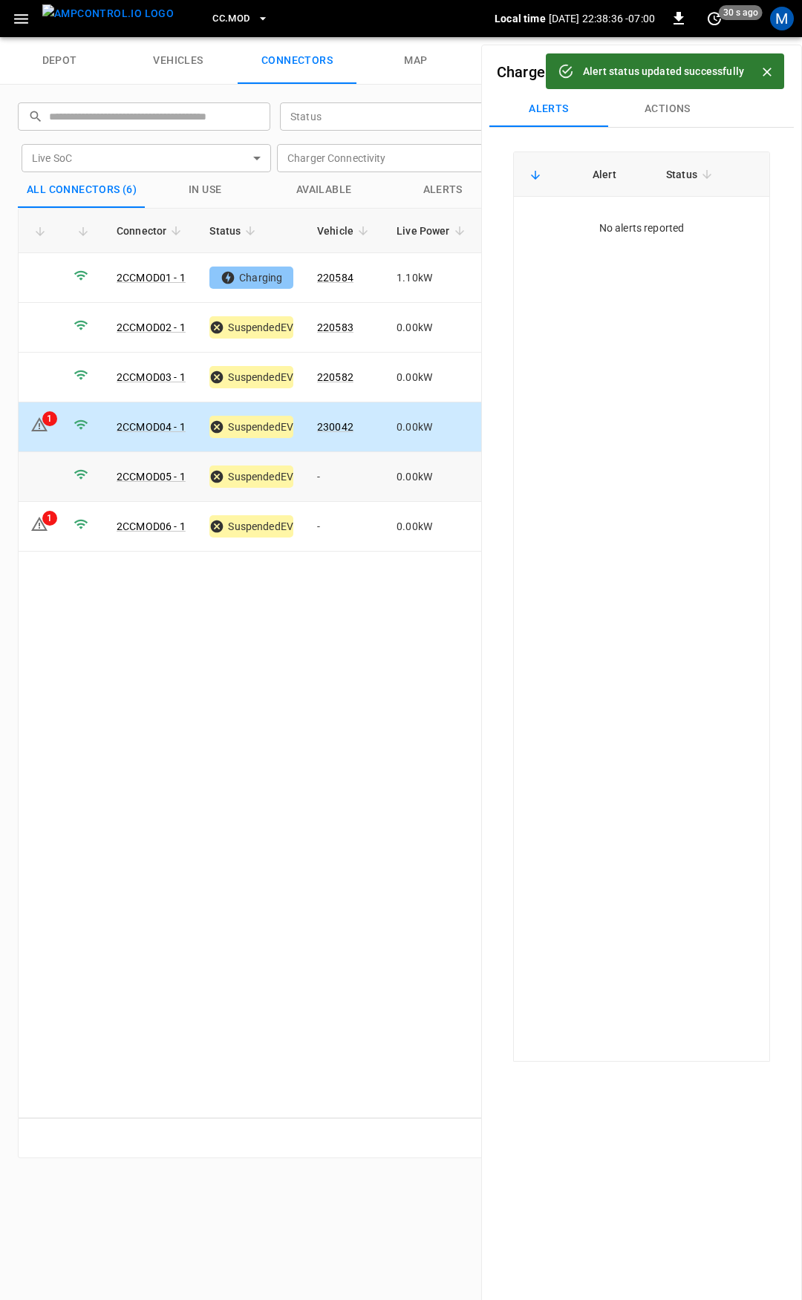
click at [347, 470] on td "-" at bounding box center [344, 477] width 79 height 50
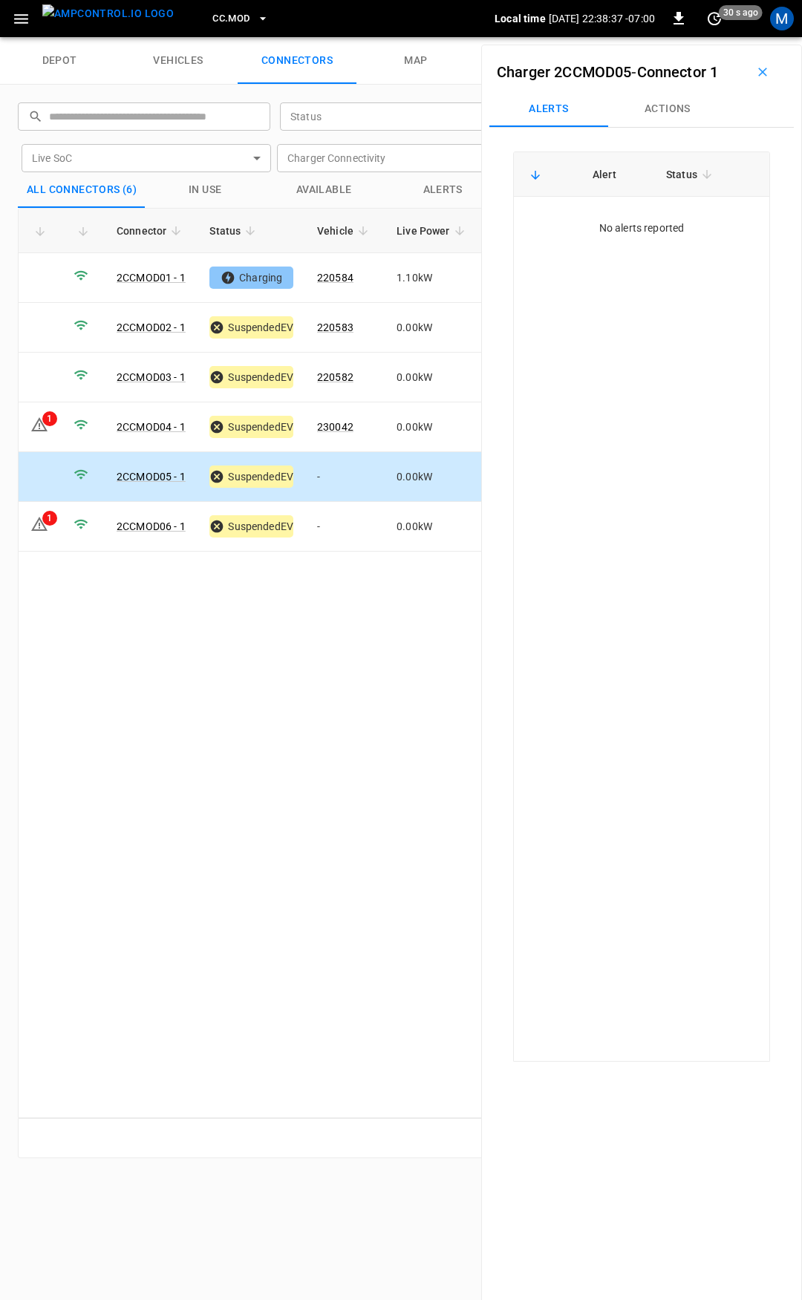
click at [654, 108] on button "Actions" at bounding box center [667, 109] width 119 height 36
click at [644, 220] on input "Vehicle Name" at bounding box center [647, 221] width 118 height 19
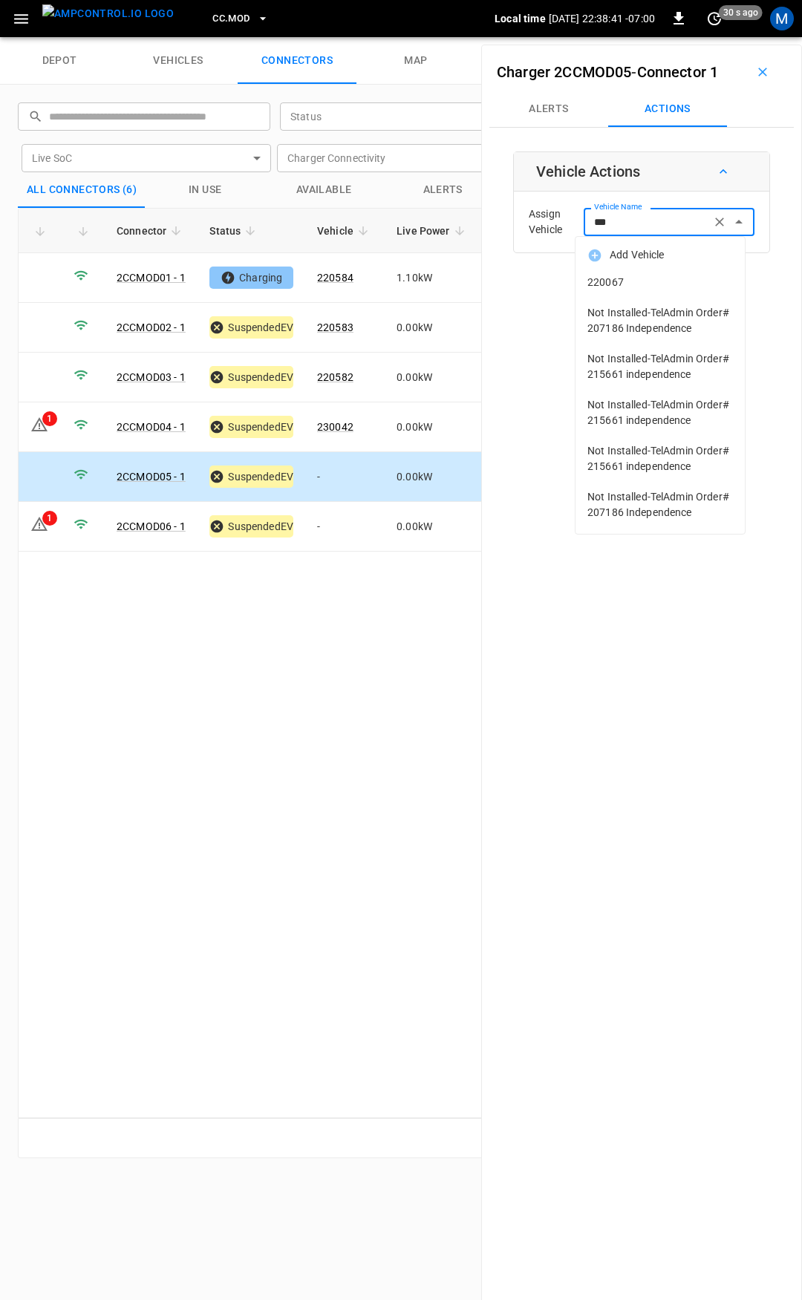
click at [653, 287] on span "220067" at bounding box center [659, 283] width 145 height 16
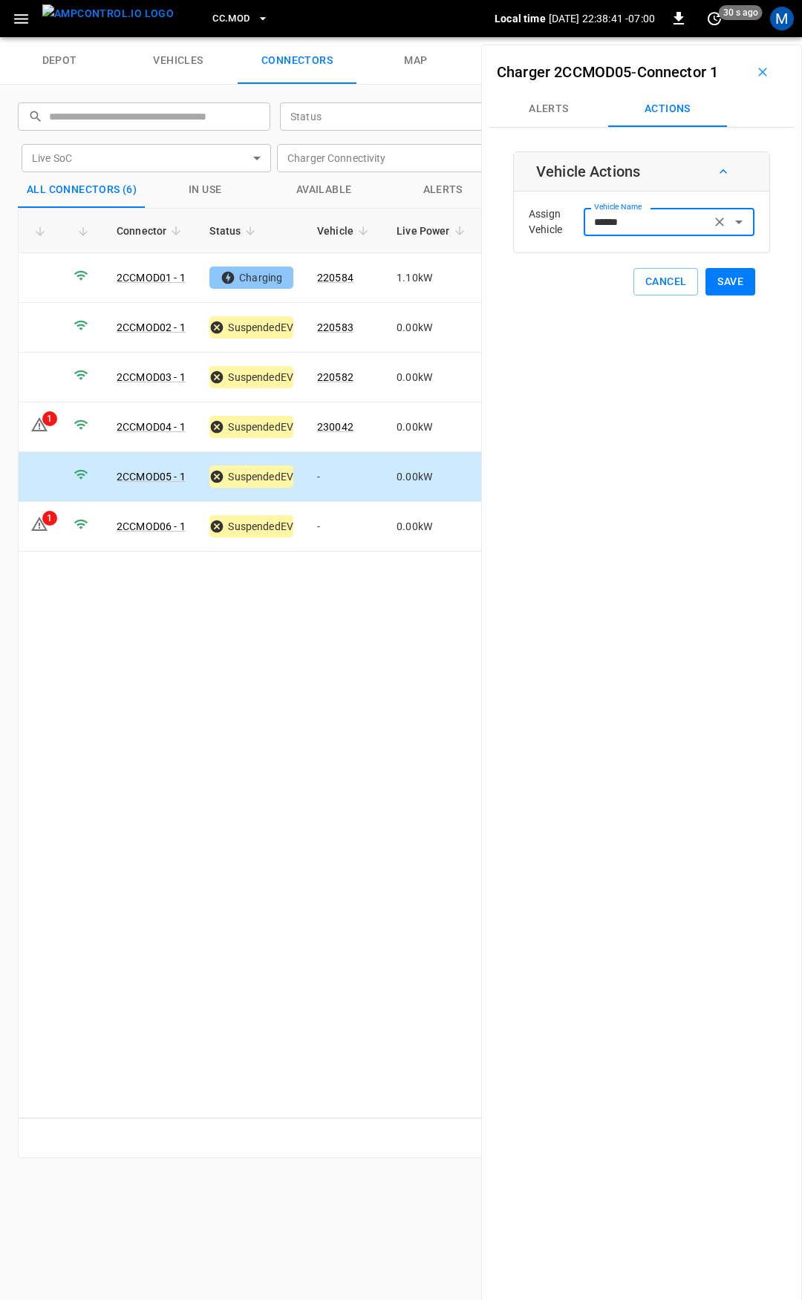
type input "******"
click at [723, 285] on button "Save" at bounding box center [730, 281] width 50 height 27
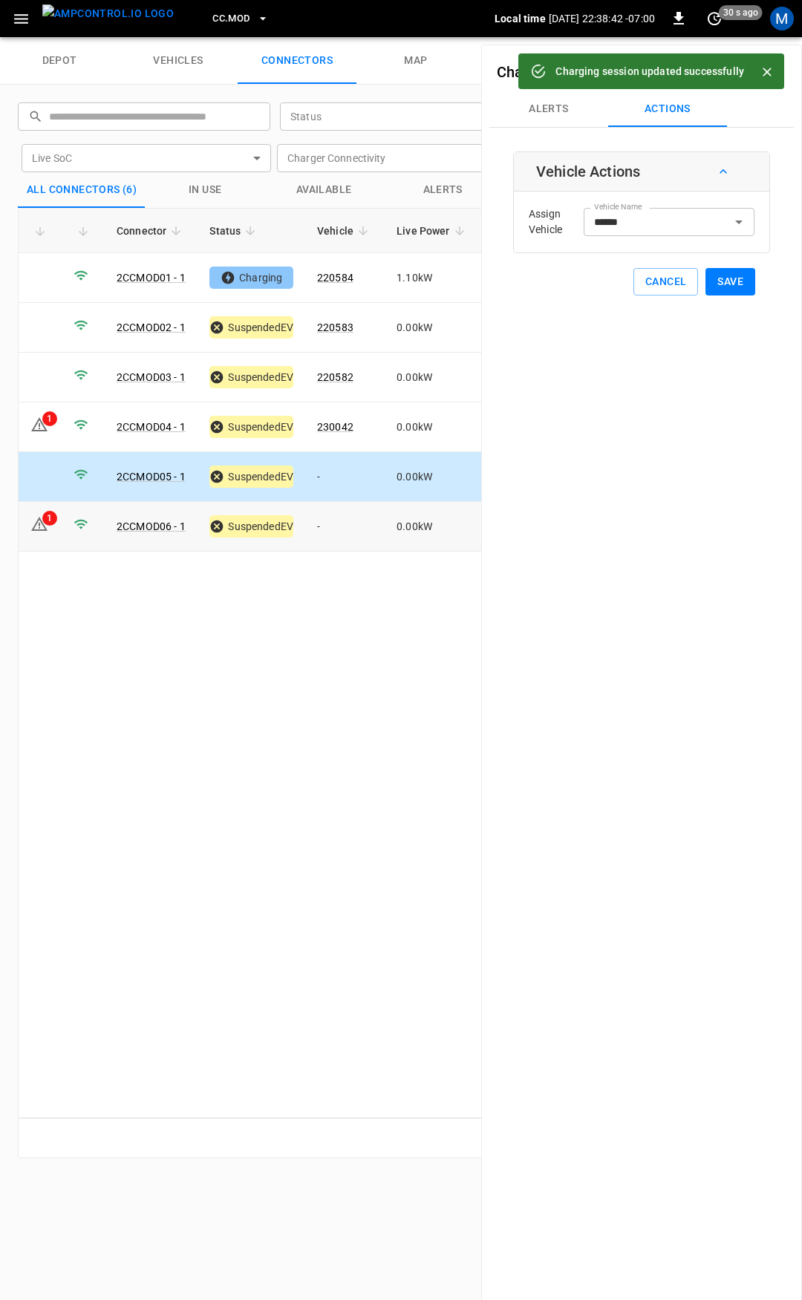
click at [338, 529] on td "-" at bounding box center [344, 527] width 79 height 50
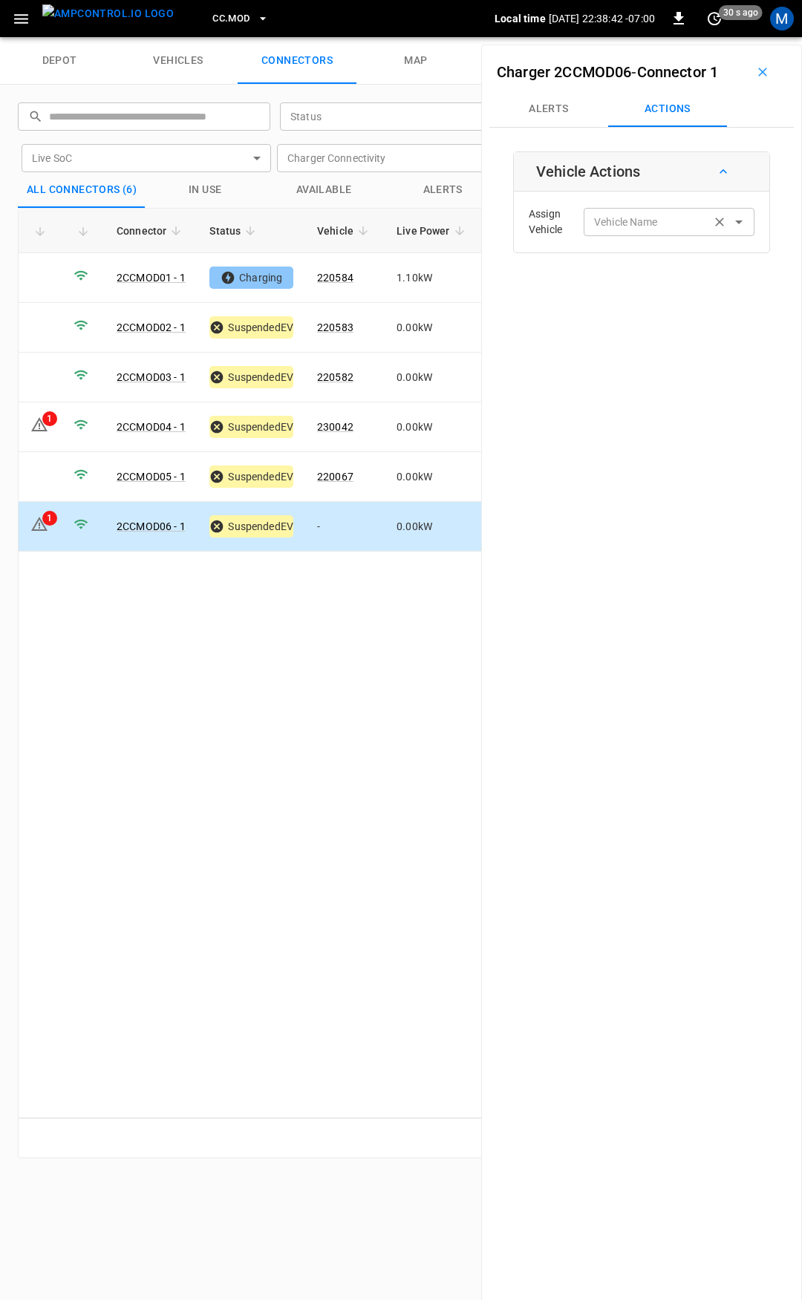
click at [617, 215] on div "Vehicle Name Vehicle Name" at bounding box center [668, 221] width 171 height 27
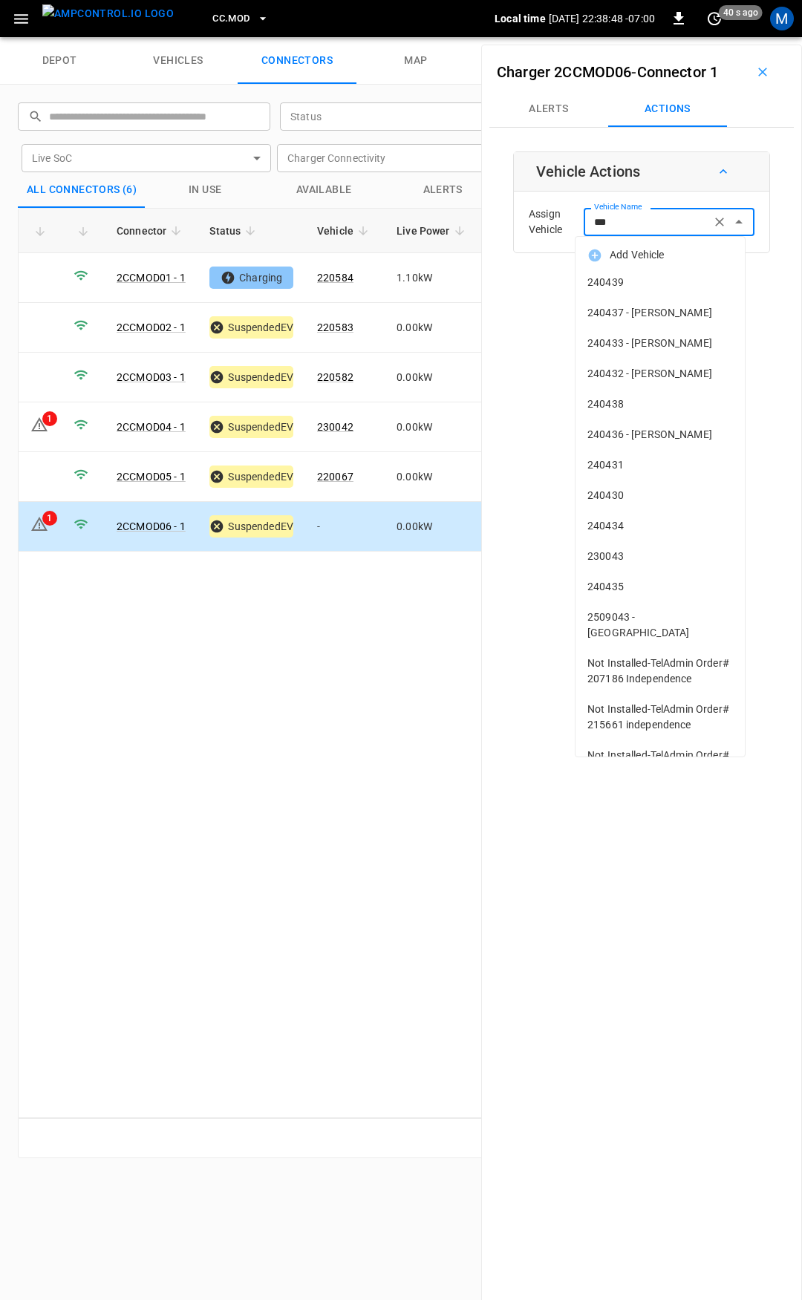
click at [628, 553] on span "230043" at bounding box center [659, 556] width 145 height 16
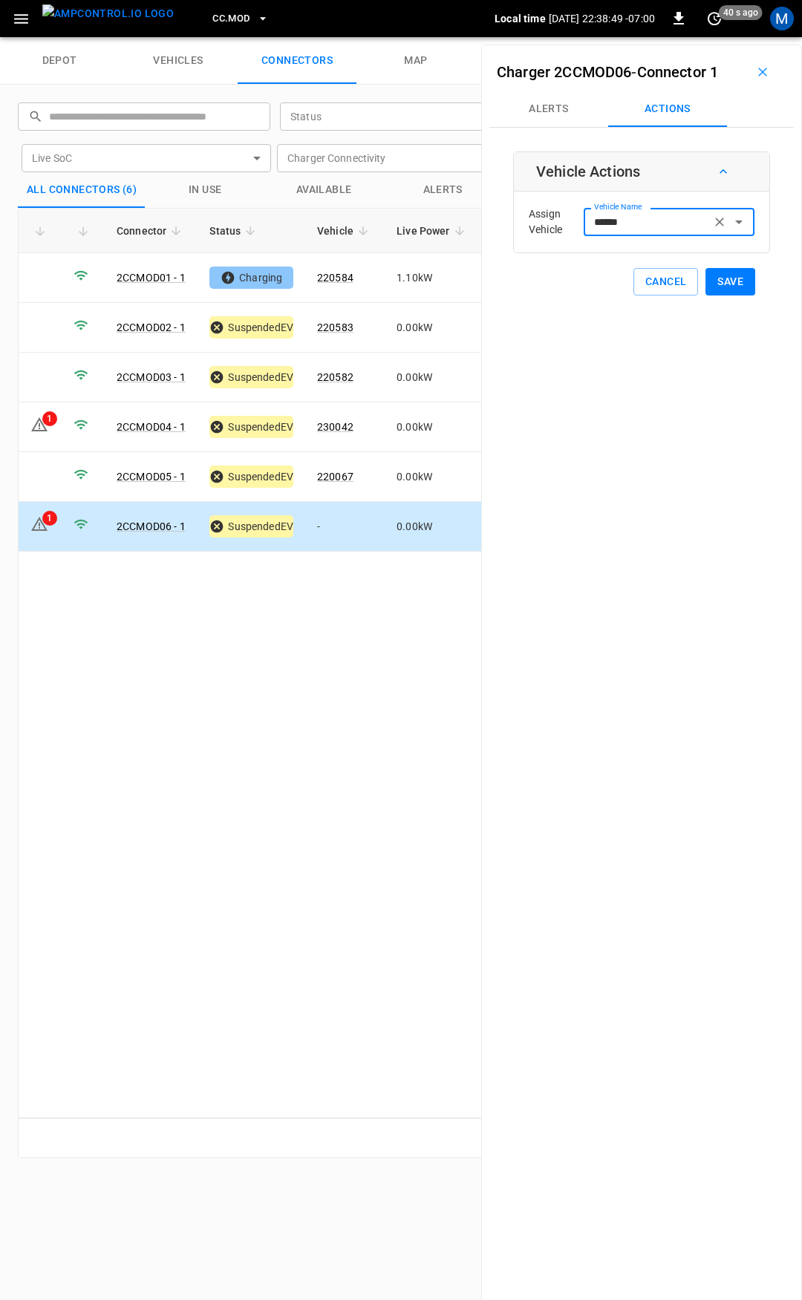
type input "******"
click at [712, 282] on button "Save" at bounding box center [730, 281] width 50 height 27
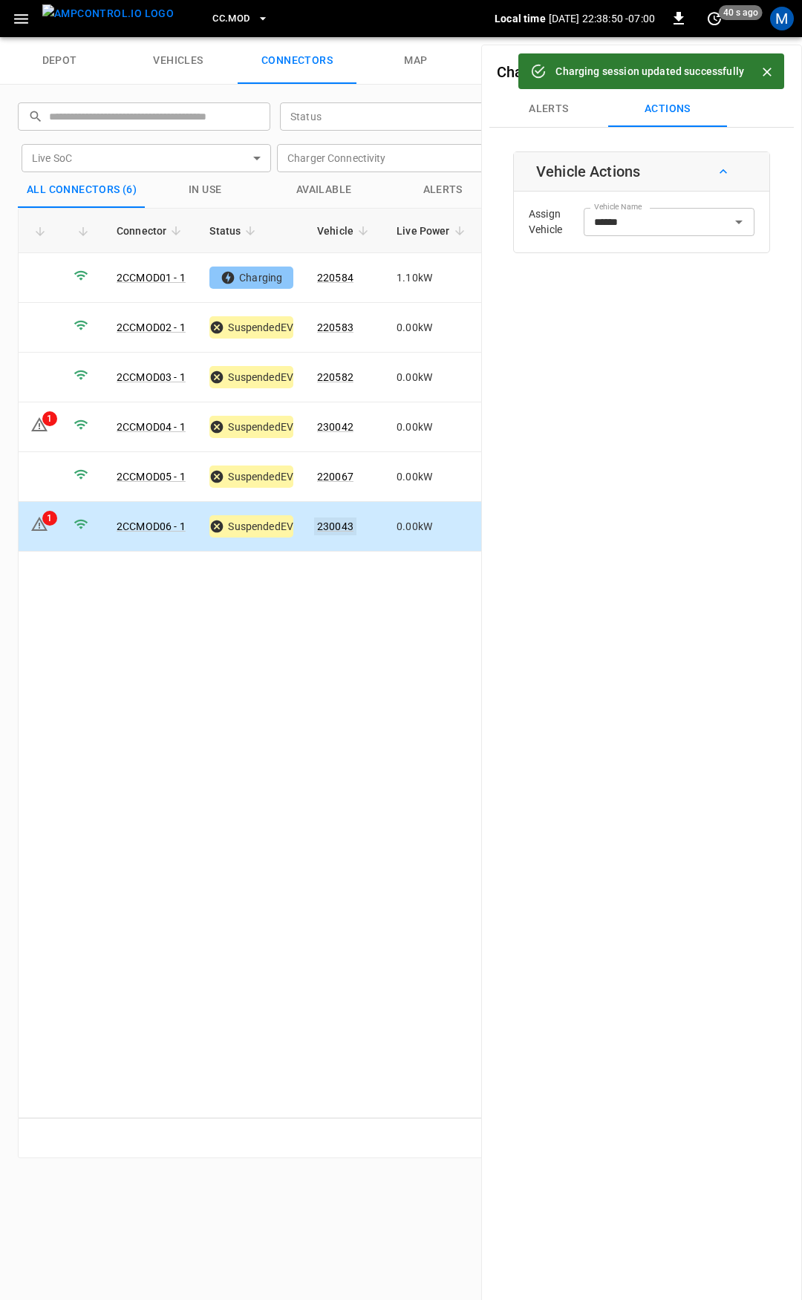
click at [335, 517] on link "230043" at bounding box center [335, 526] width 42 height 18
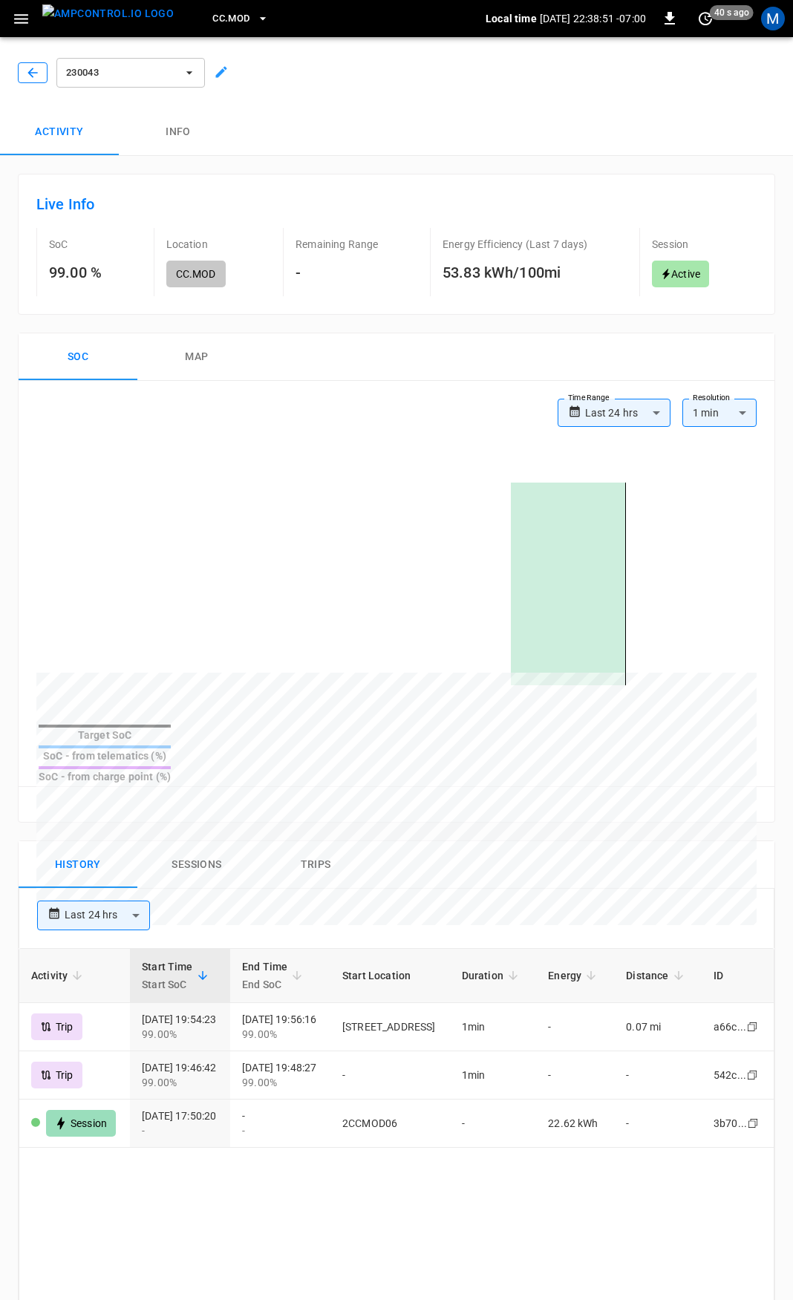
click at [30, 67] on icon "button" at bounding box center [32, 72] width 15 height 15
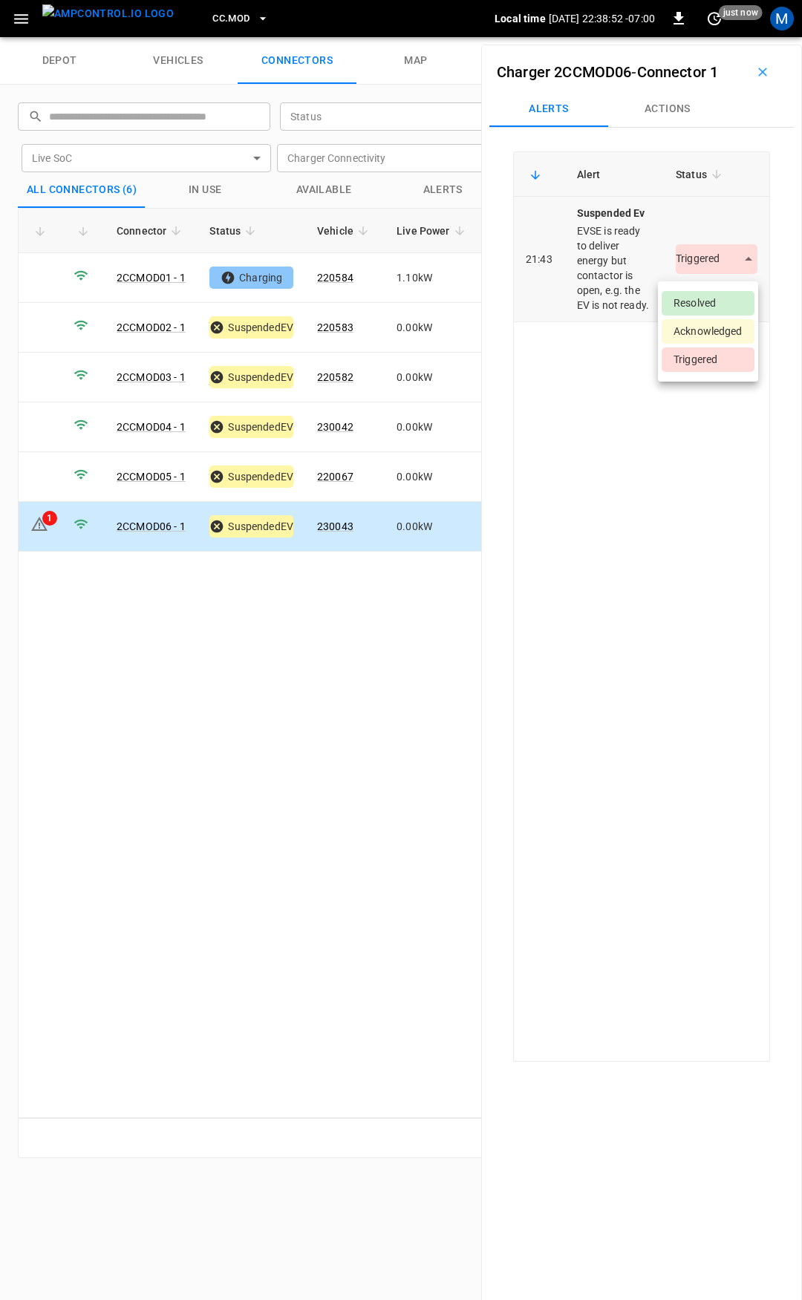
click at [707, 37] on body "CC.MOD Local time 2025-08-18 22:38:52 -07:00 0 just now M depot vehicles connec…" at bounding box center [401, 18] width 802 height 37
click at [700, 303] on li "Resolved" at bounding box center [707, 303] width 93 height 24
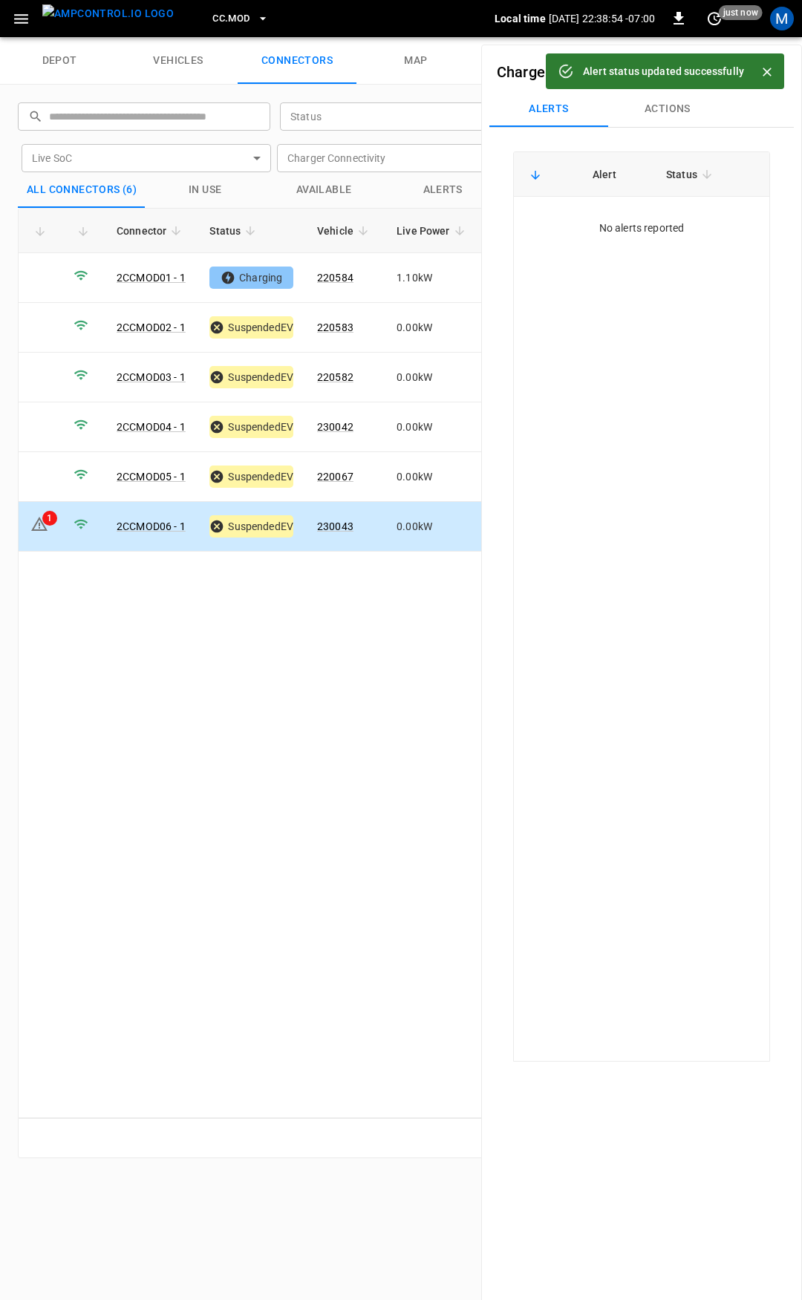
click at [212, 16] on span "CC.MOD" at bounding box center [230, 18] width 37 height 17
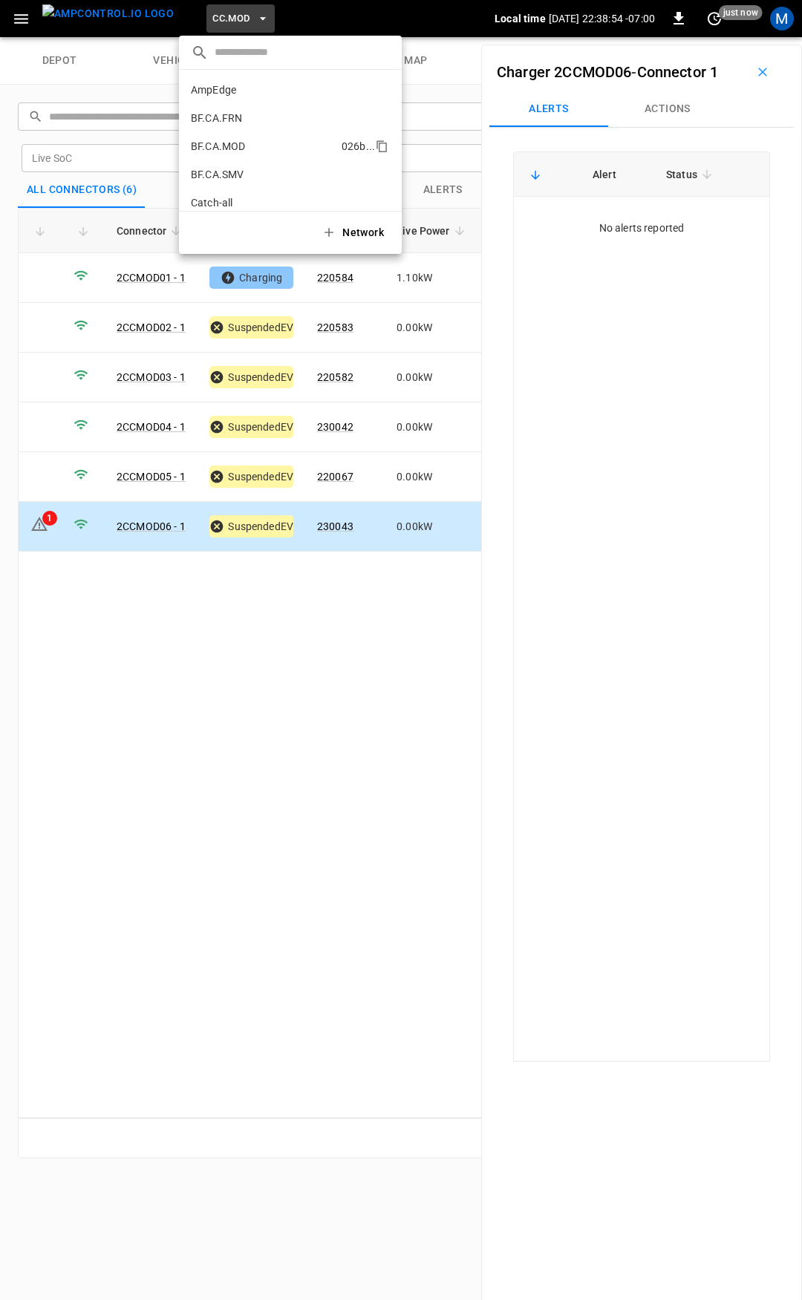
scroll to position [362, 0]
click at [229, 124] on li "CC.SAC 9e78 ..." at bounding box center [290, 122] width 223 height 28
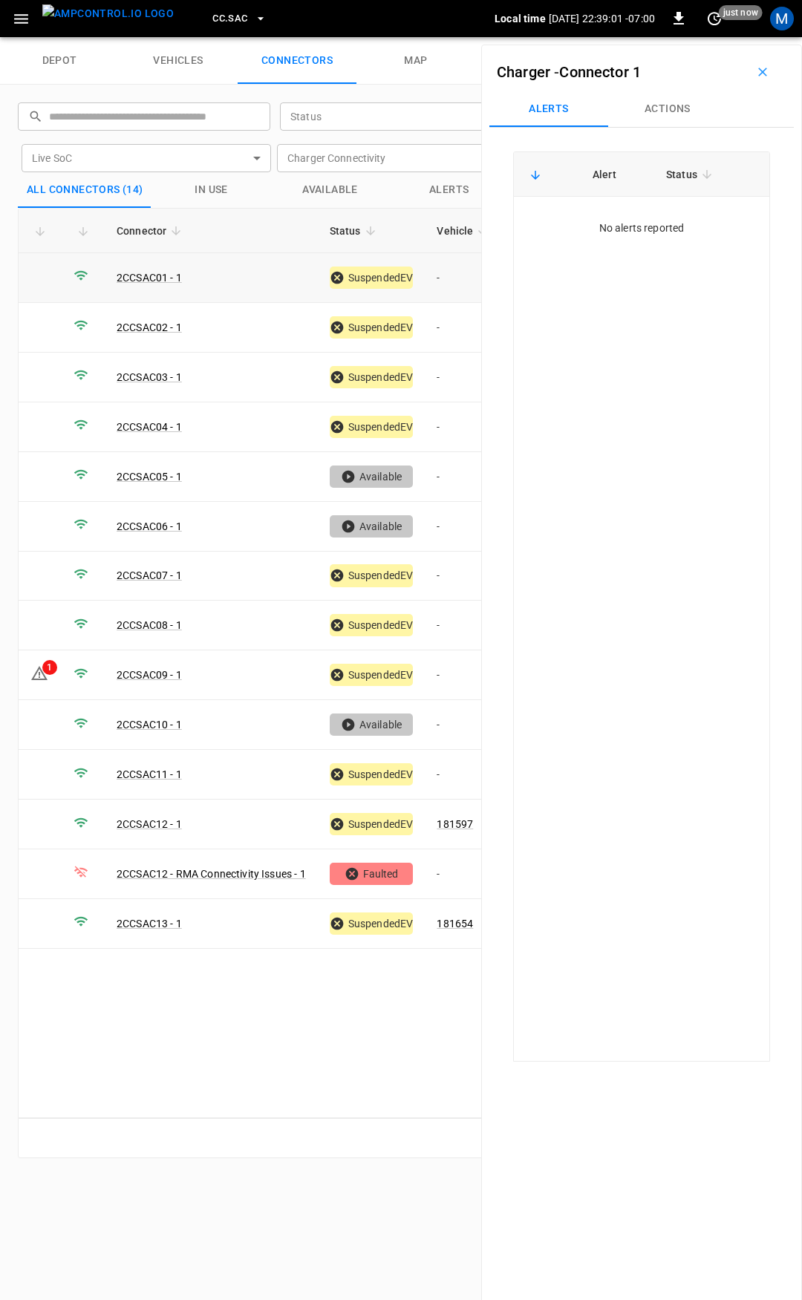
click at [459, 284] on td "-" at bounding box center [464, 278] width 79 height 50
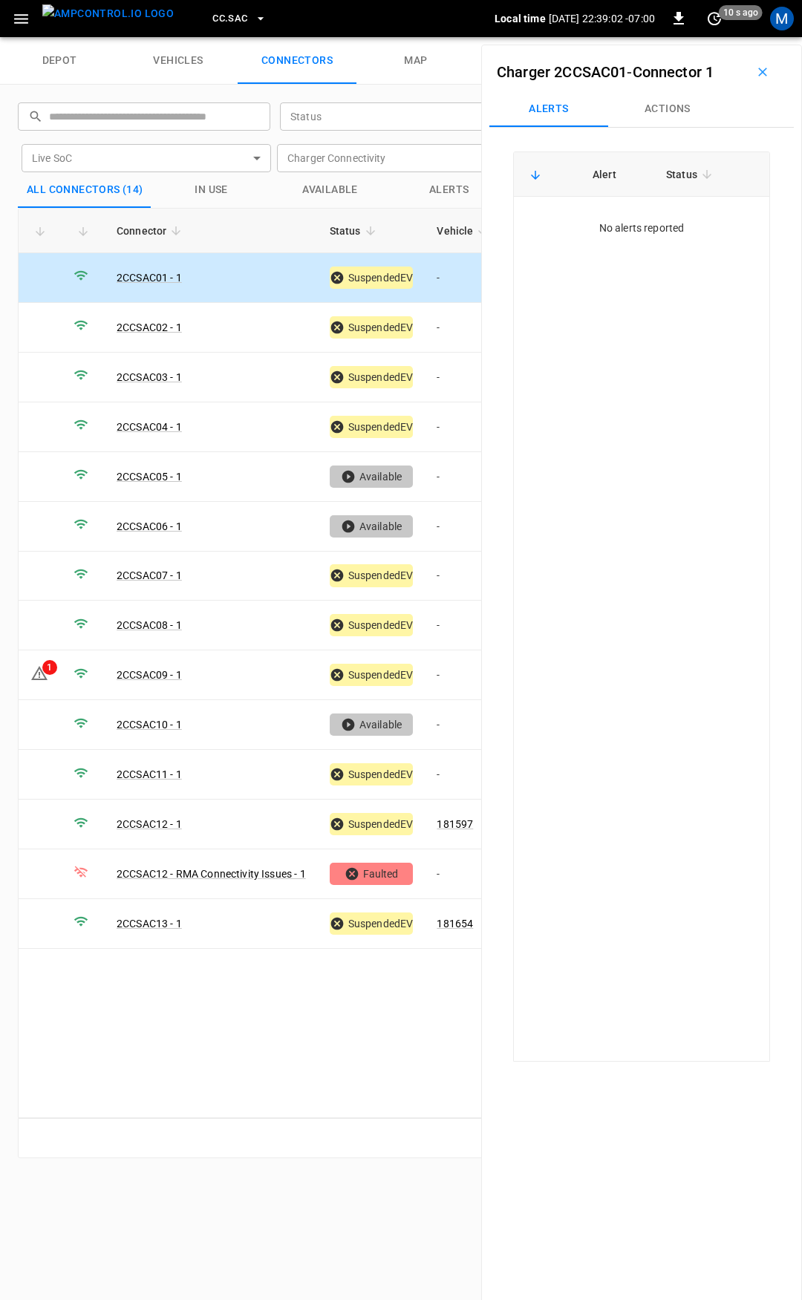
click at [657, 98] on button "Actions" at bounding box center [667, 109] width 119 height 36
click at [613, 214] on div "Vehicle Name Vehicle Name" at bounding box center [668, 221] width 171 height 27
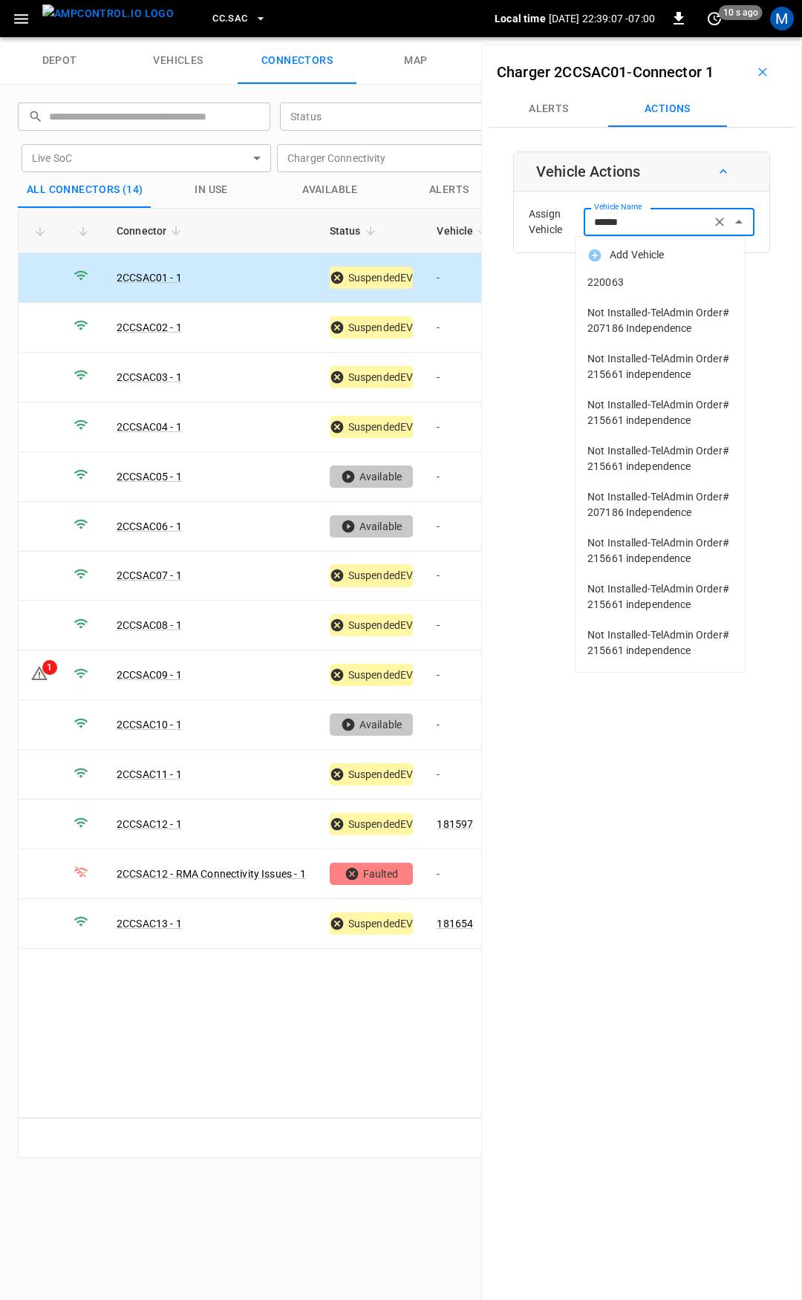
click at [623, 281] on span "220063" at bounding box center [659, 283] width 145 height 16
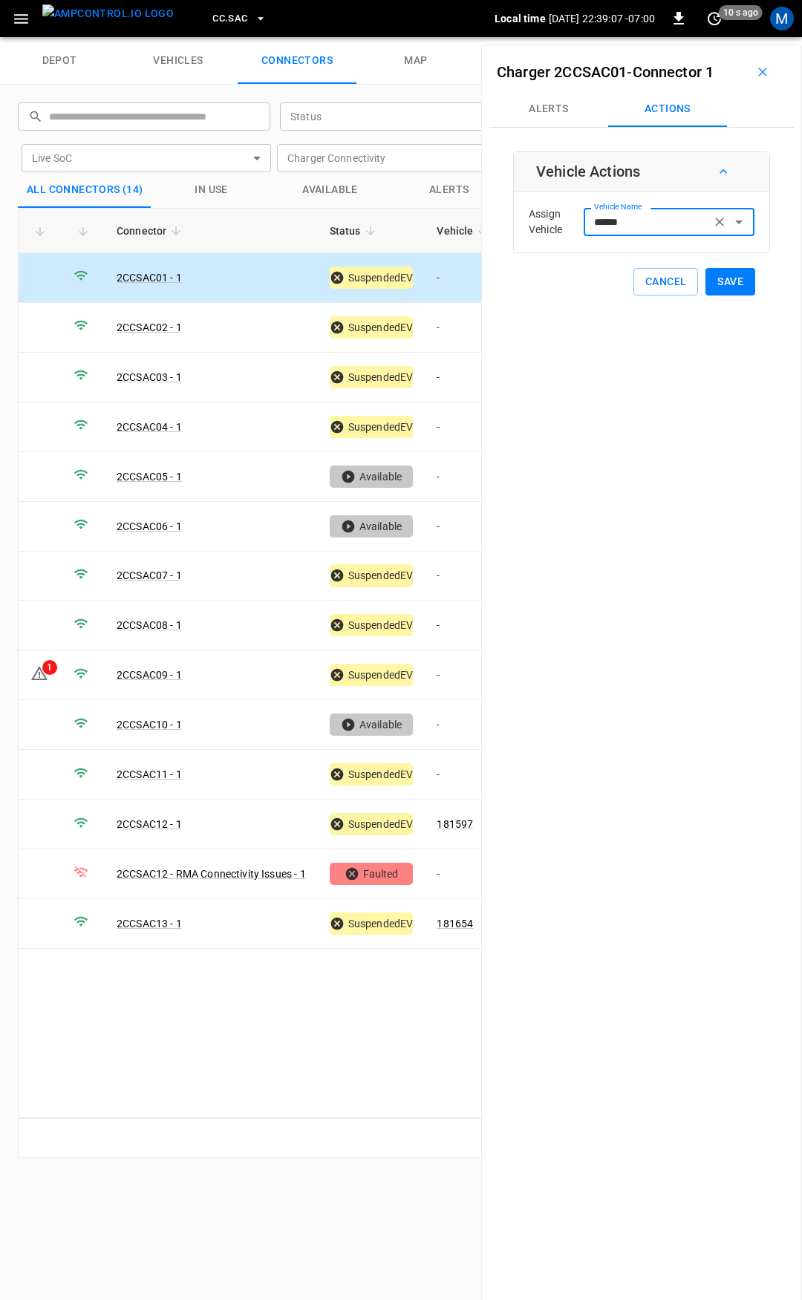
type input "******"
click at [730, 283] on button "Save" at bounding box center [730, 281] width 50 height 27
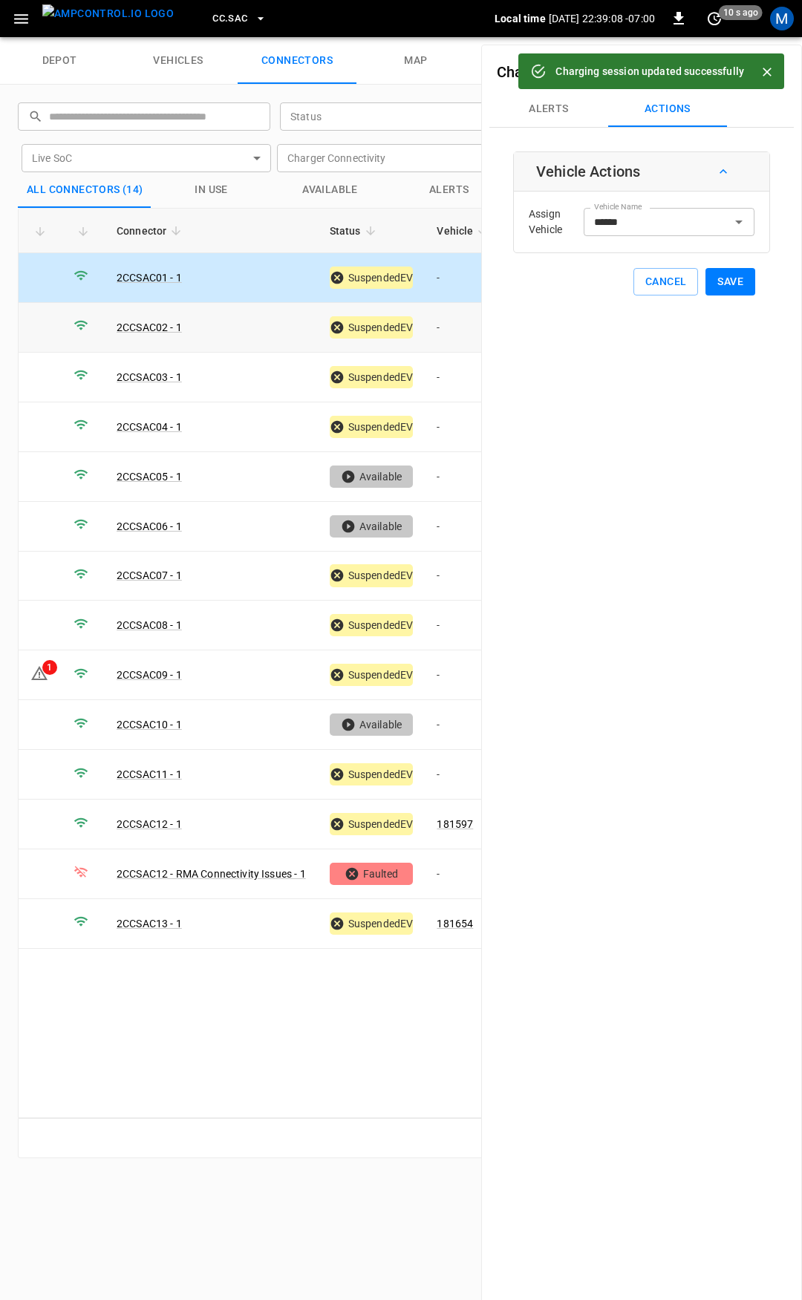
click at [460, 335] on td "-" at bounding box center [464, 328] width 79 height 50
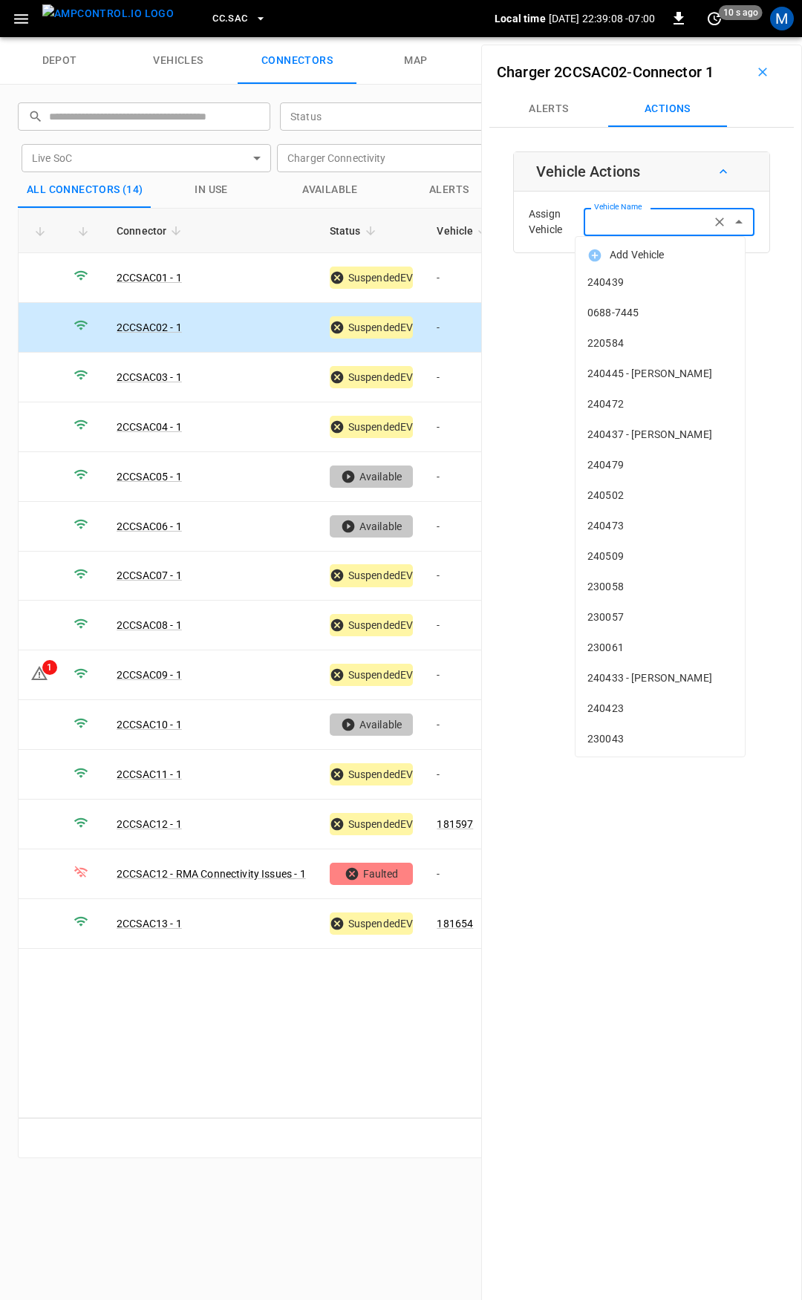
click at [632, 225] on input "Vehicle Name" at bounding box center [647, 221] width 118 height 19
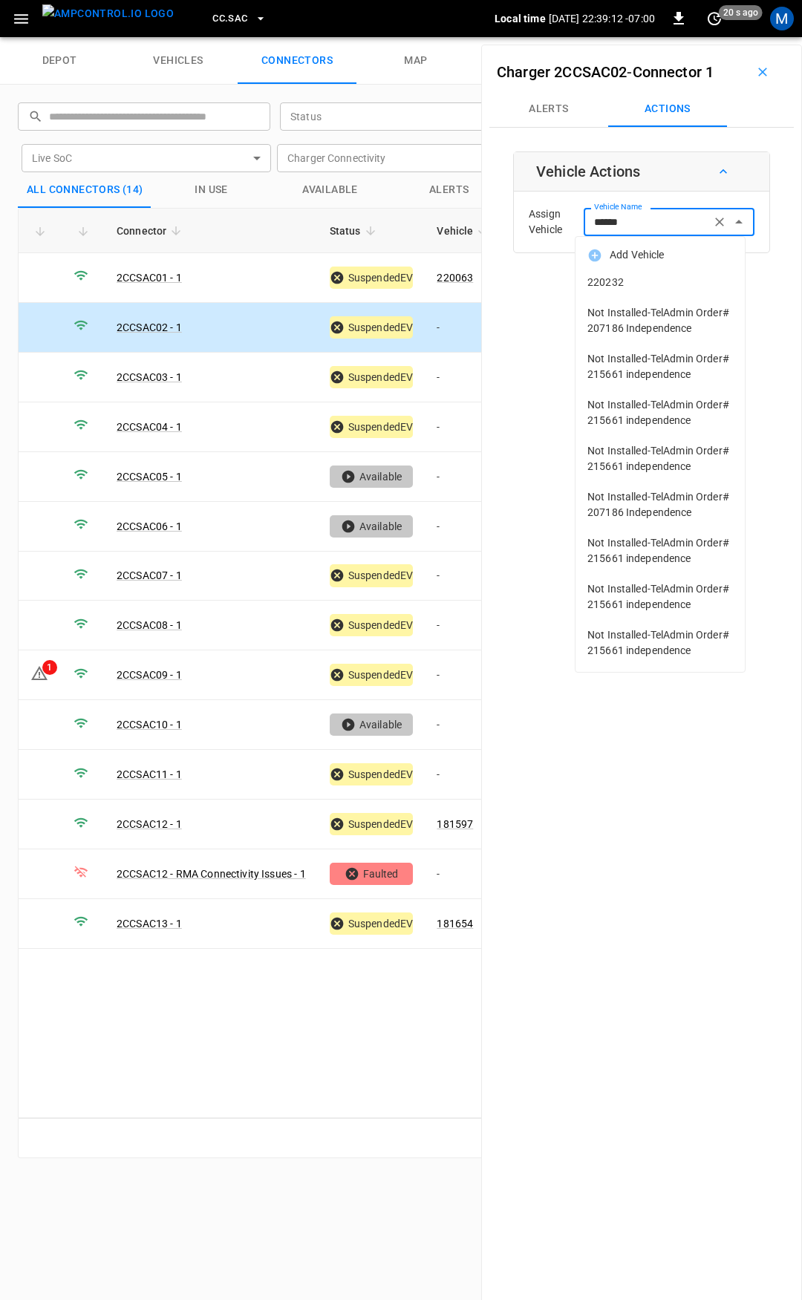
click at [667, 278] on span "220232" at bounding box center [659, 283] width 145 height 16
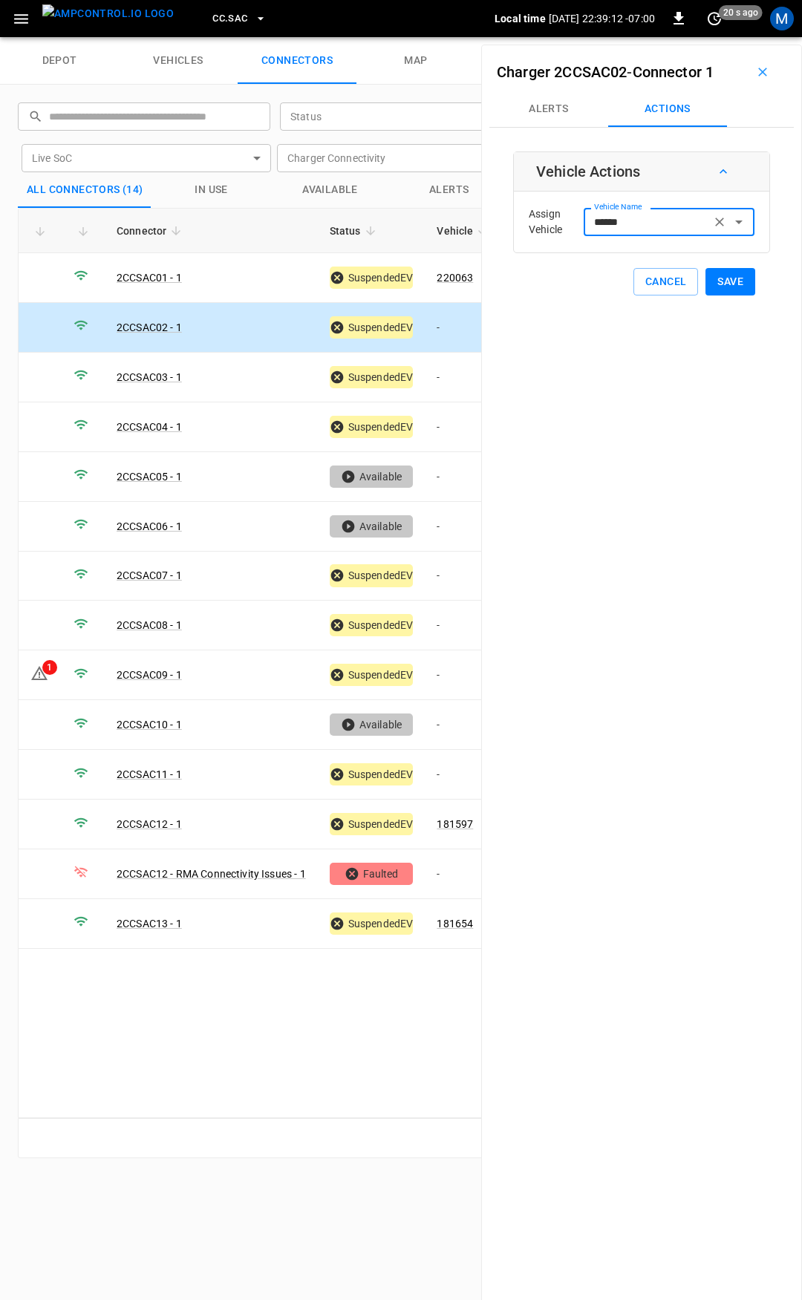
type input "******"
click at [713, 283] on button "Save" at bounding box center [730, 281] width 50 height 27
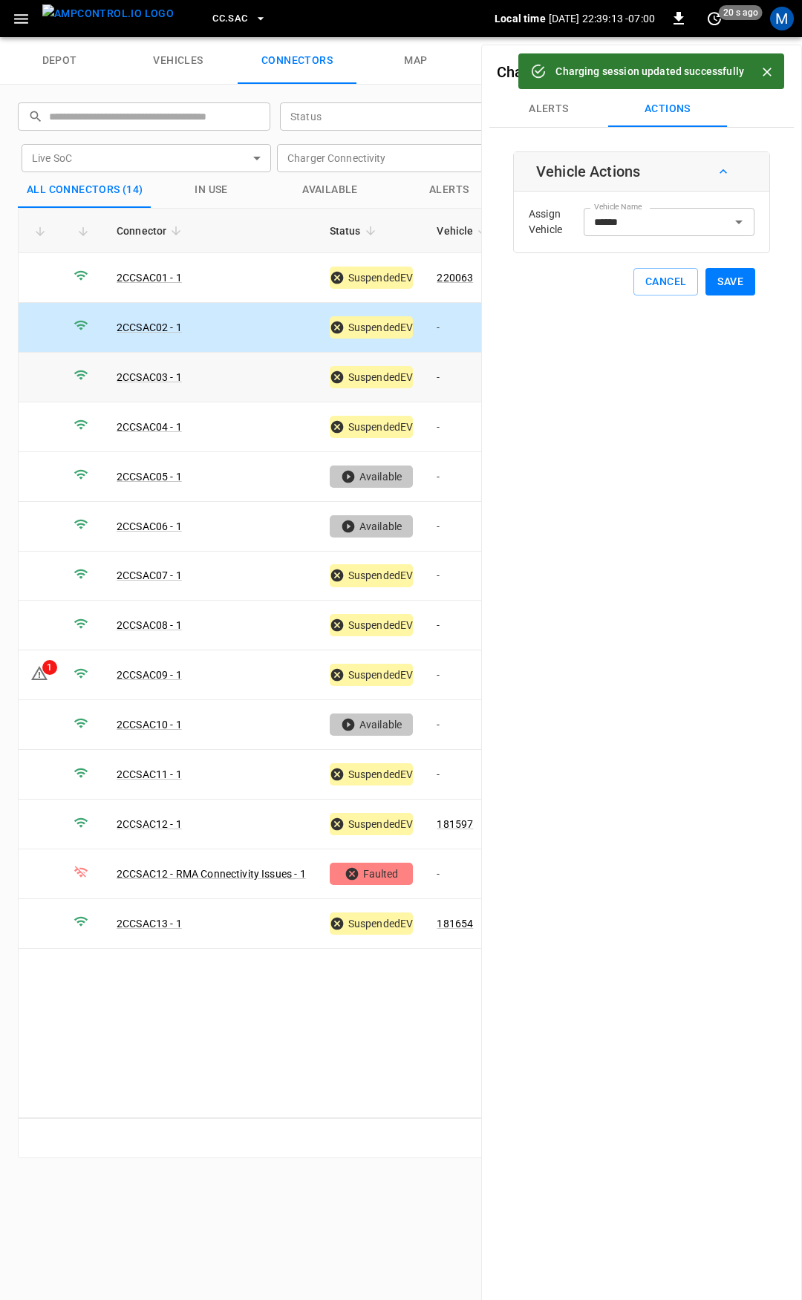
click at [470, 376] on td "-" at bounding box center [464, 378] width 79 height 50
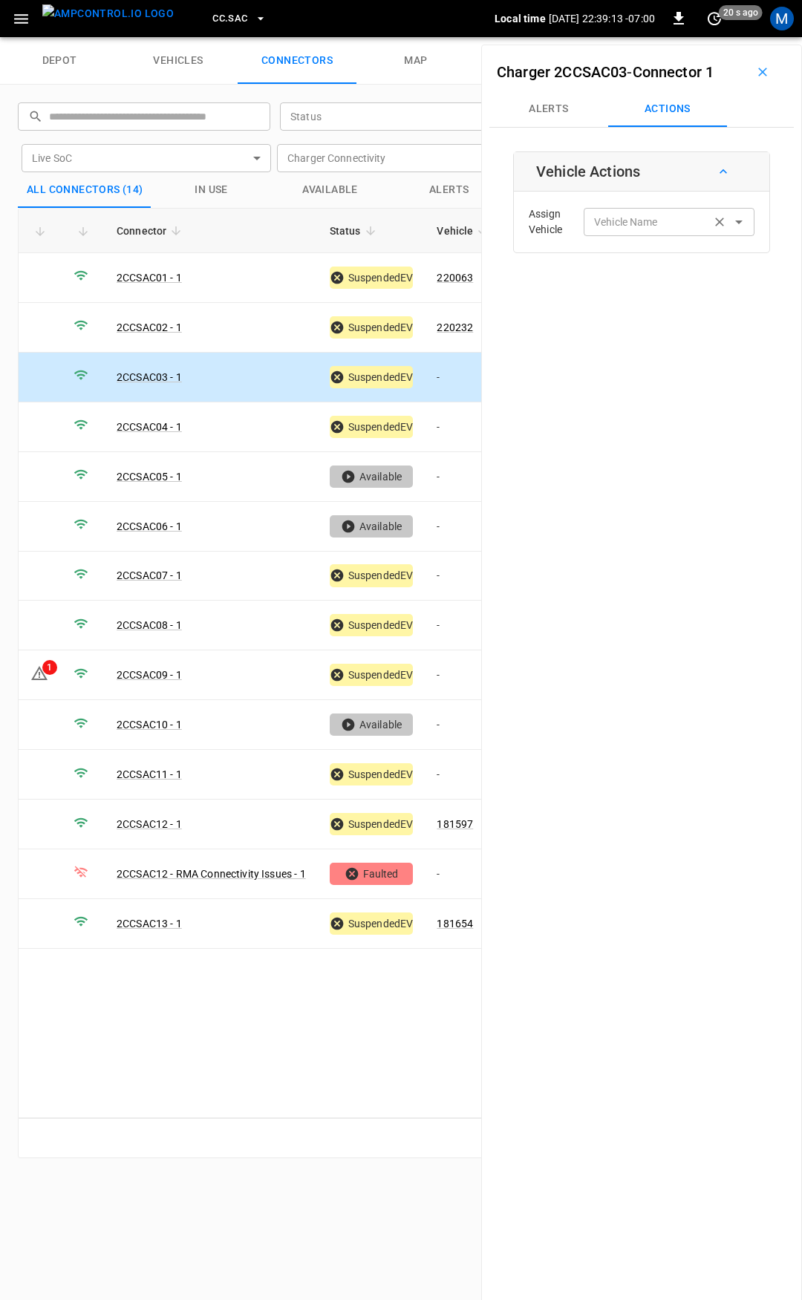
click at [619, 223] on input "Vehicle Name" at bounding box center [647, 221] width 118 height 19
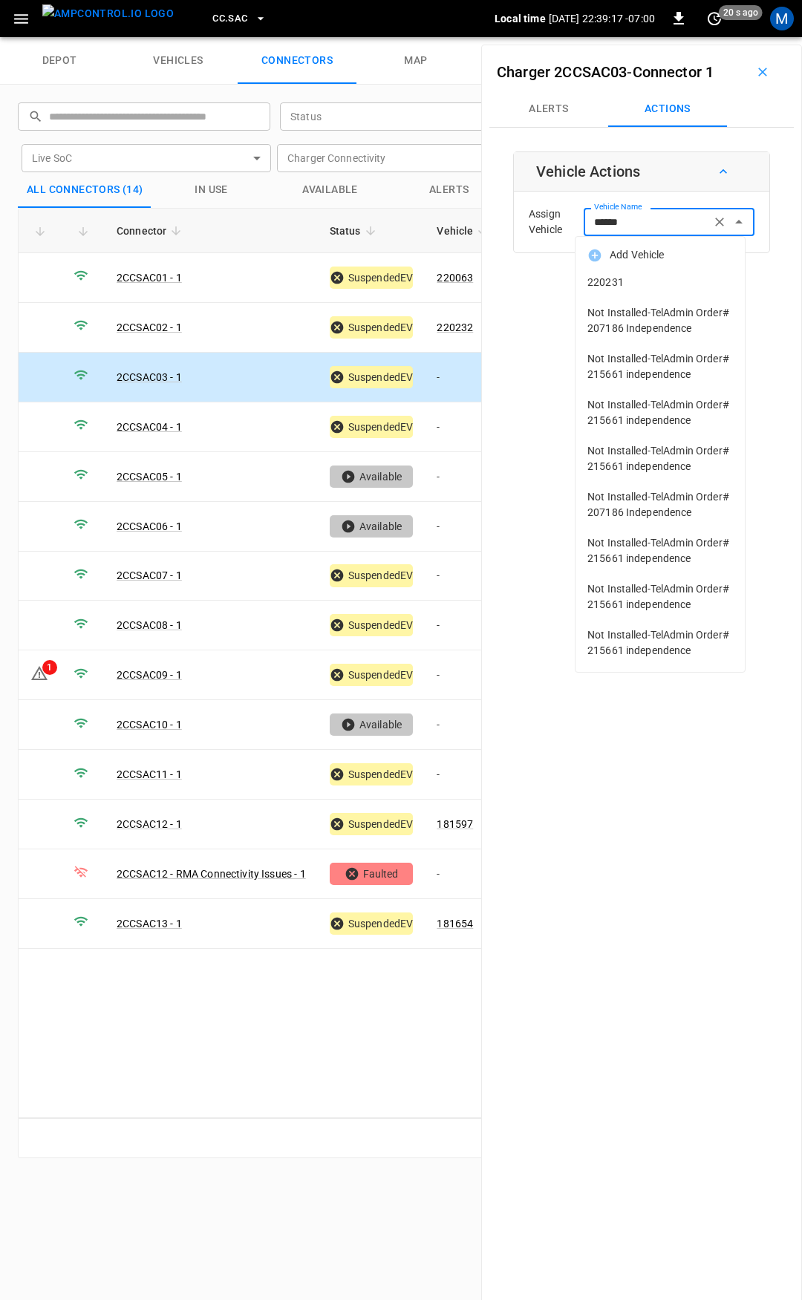
click at [630, 282] on span "220231" at bounding box center [659, 283] width 145 height 16
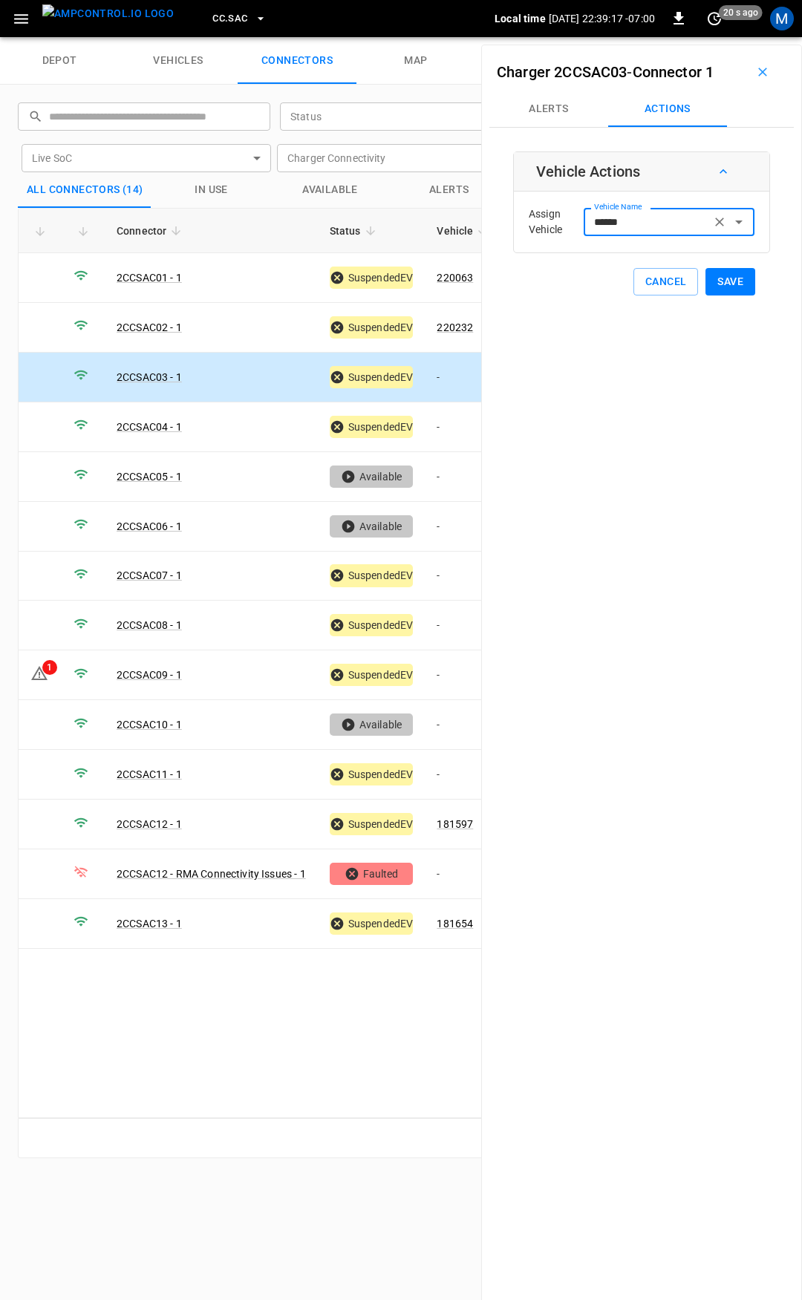
type input "******"
click at [712, 284] on button "Save" at bounding box center [730, 281] width 50 height 27
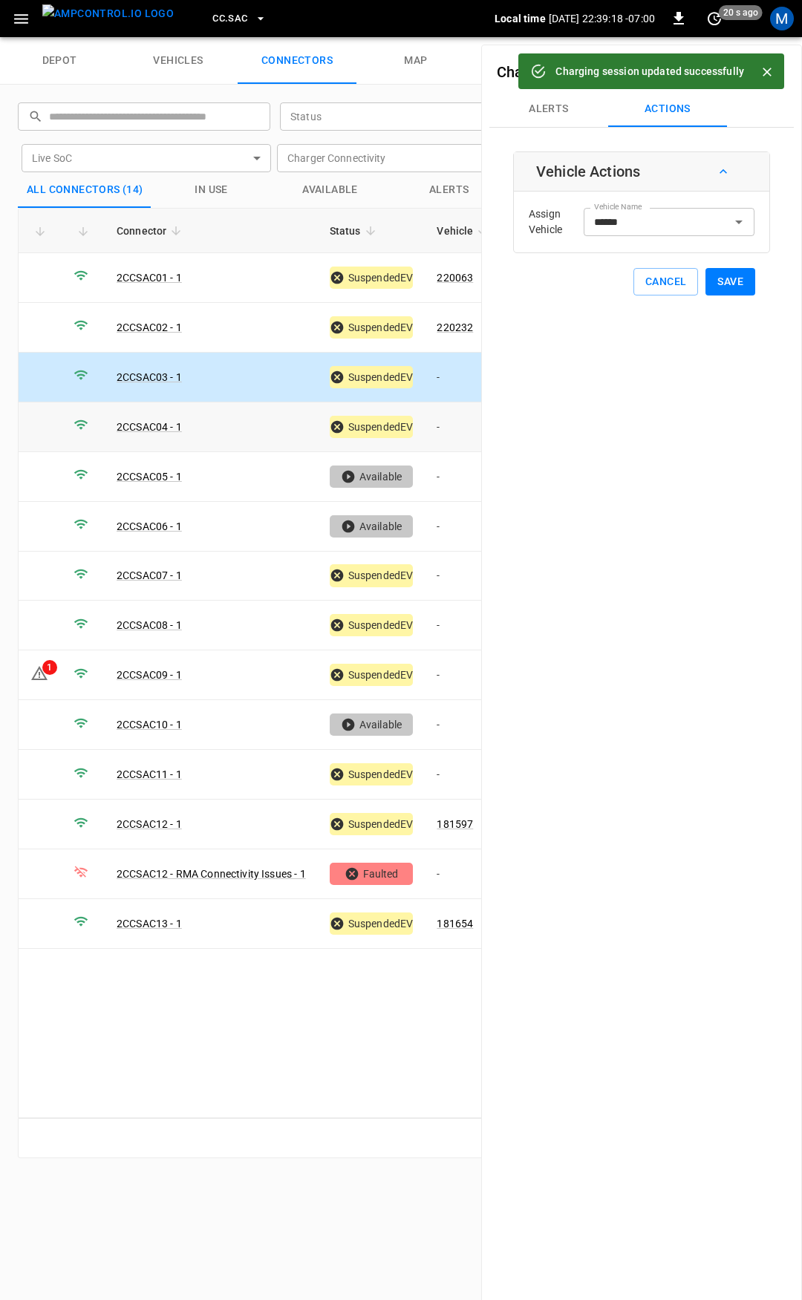
click at [450, 422] on td "-" at bounding box center [464, 427] width 79 height 50
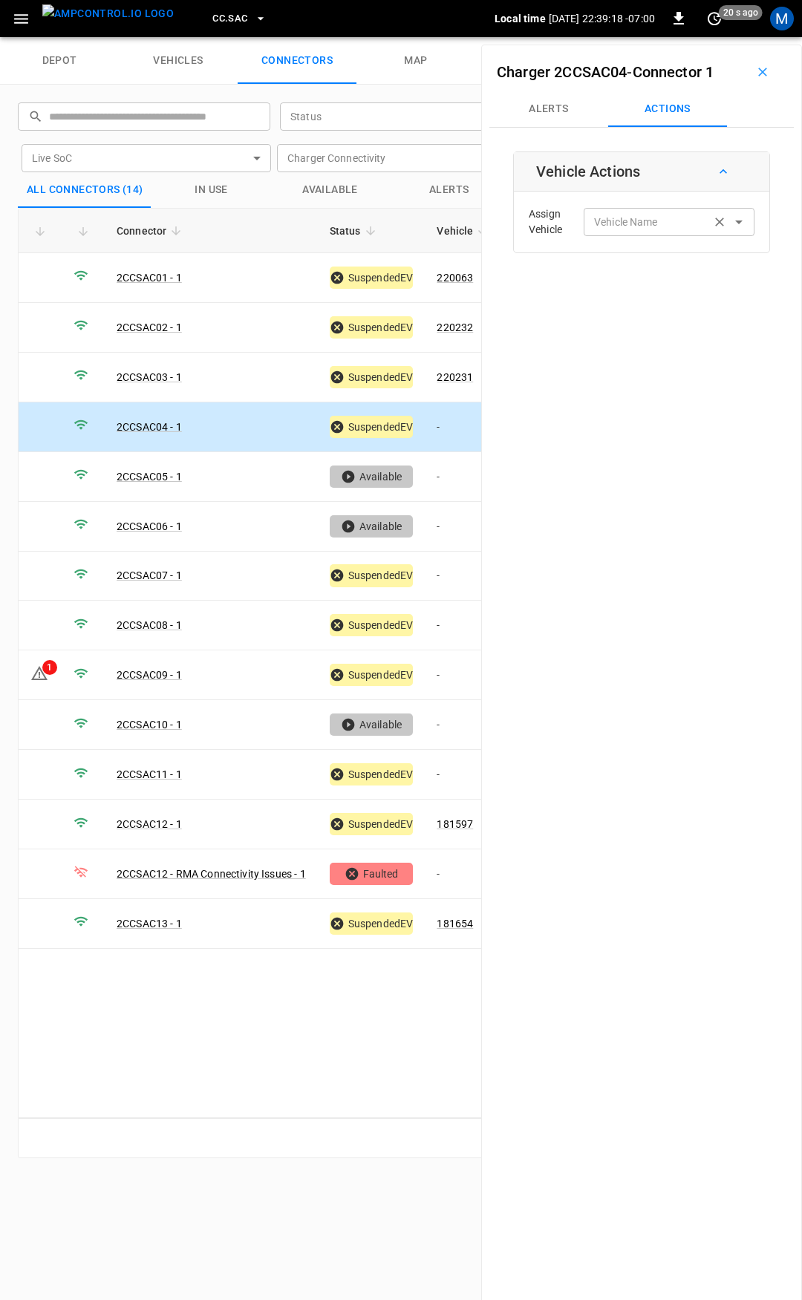
drag, startPoint x: 620, startPoint y: 200, endPoint x: 618, endPoint y: 212, distance: 11.2
click at [620, 202] on div "Assign Vehicle Vehicle Name Vehicle Name" at bounding box center [641, 221] width 248 height 53
click at [618, 212] on div "Vehicle Name" at bounding box center [668, 221] width 171 height 27
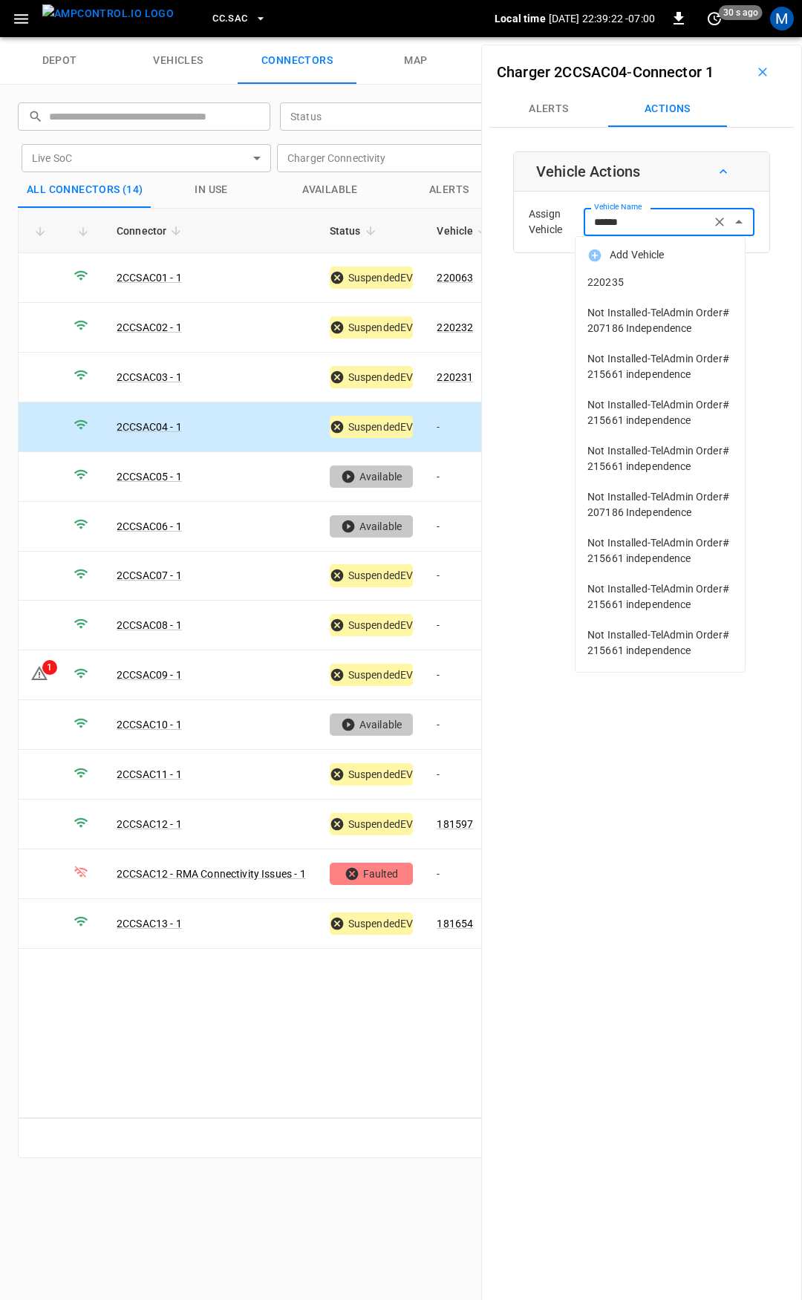
click at [645, 276] on span "220235" at bounding box center [659, 283] width 145 height 16
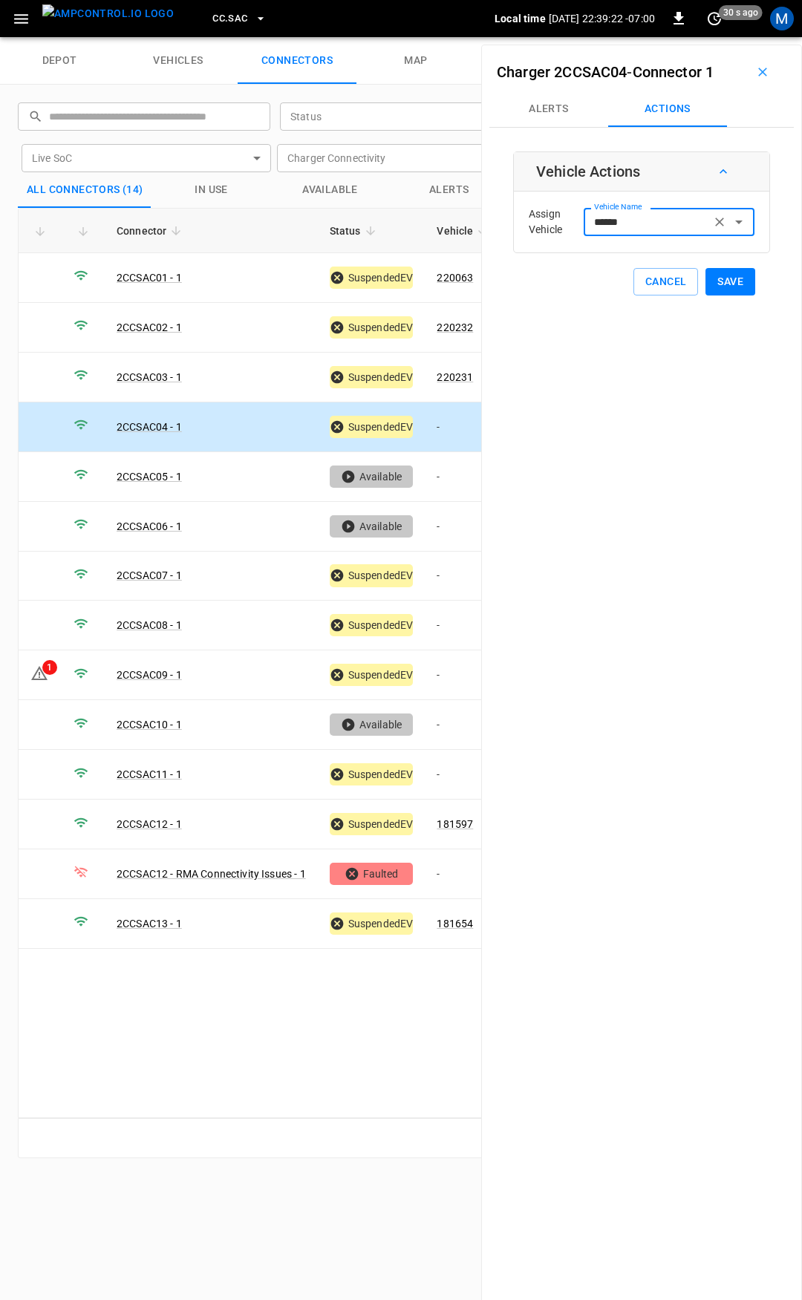
type input "******"
click at [716, 283] on button "Save" at bounding box center [730, 281] width 50 height 27
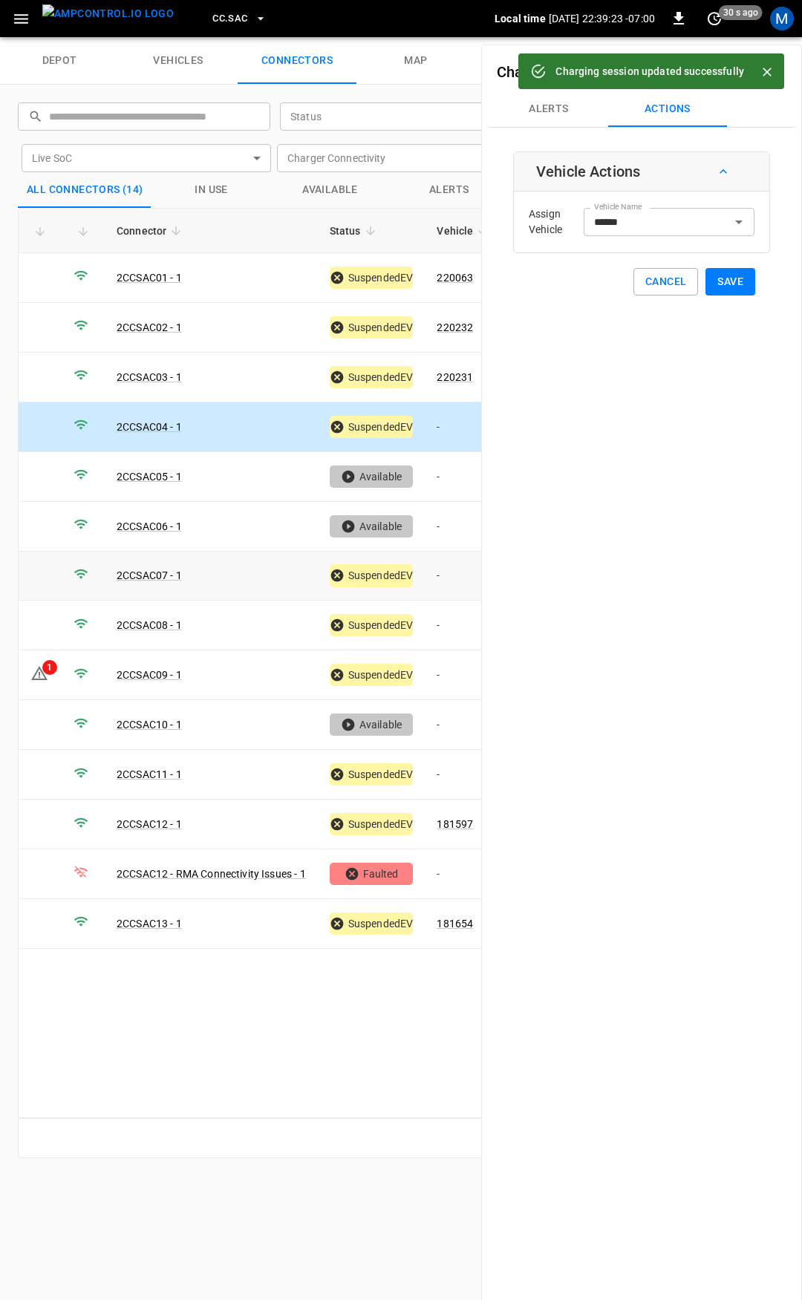
drag, startPoint x: 452, startPoint y: 569, endPoint x: 629, endPoint y: 281, distance: 337.8
click at [451, 568] on td "-" at bounding box center [464, 576] width 79 height 50
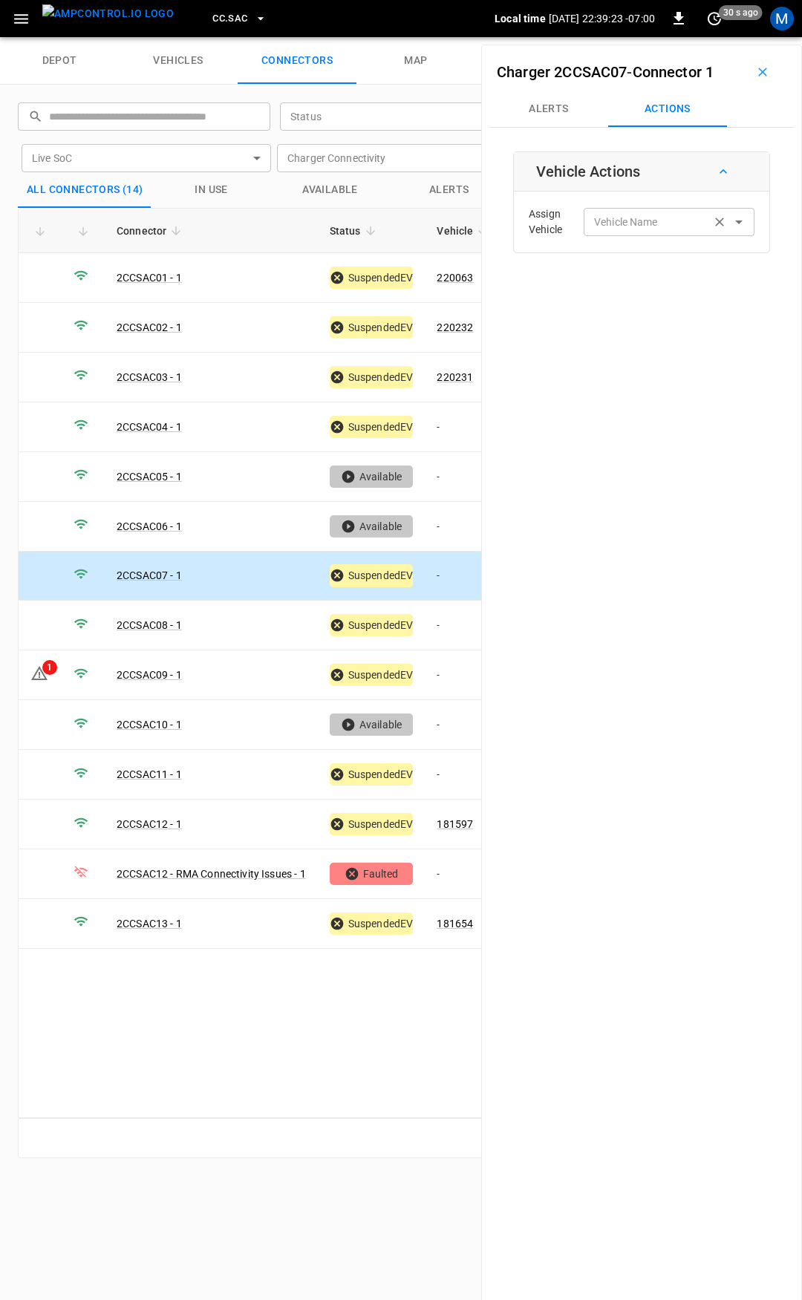
click at [656, 223] on input "Vehicle Name" at bounding box center [647, 221] width 118 height 19
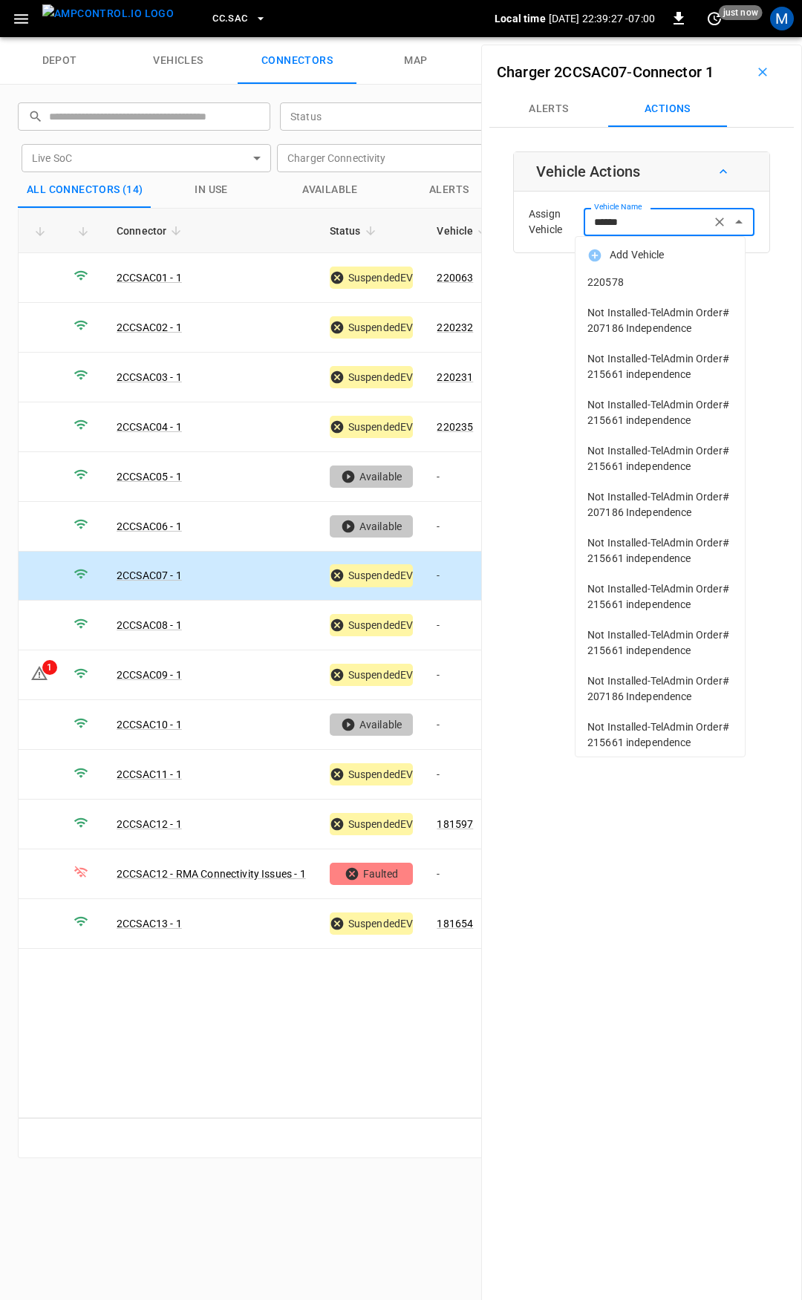
click at [656, 282] on span "220578" at bounding box center [659, 283] width 145 height 16
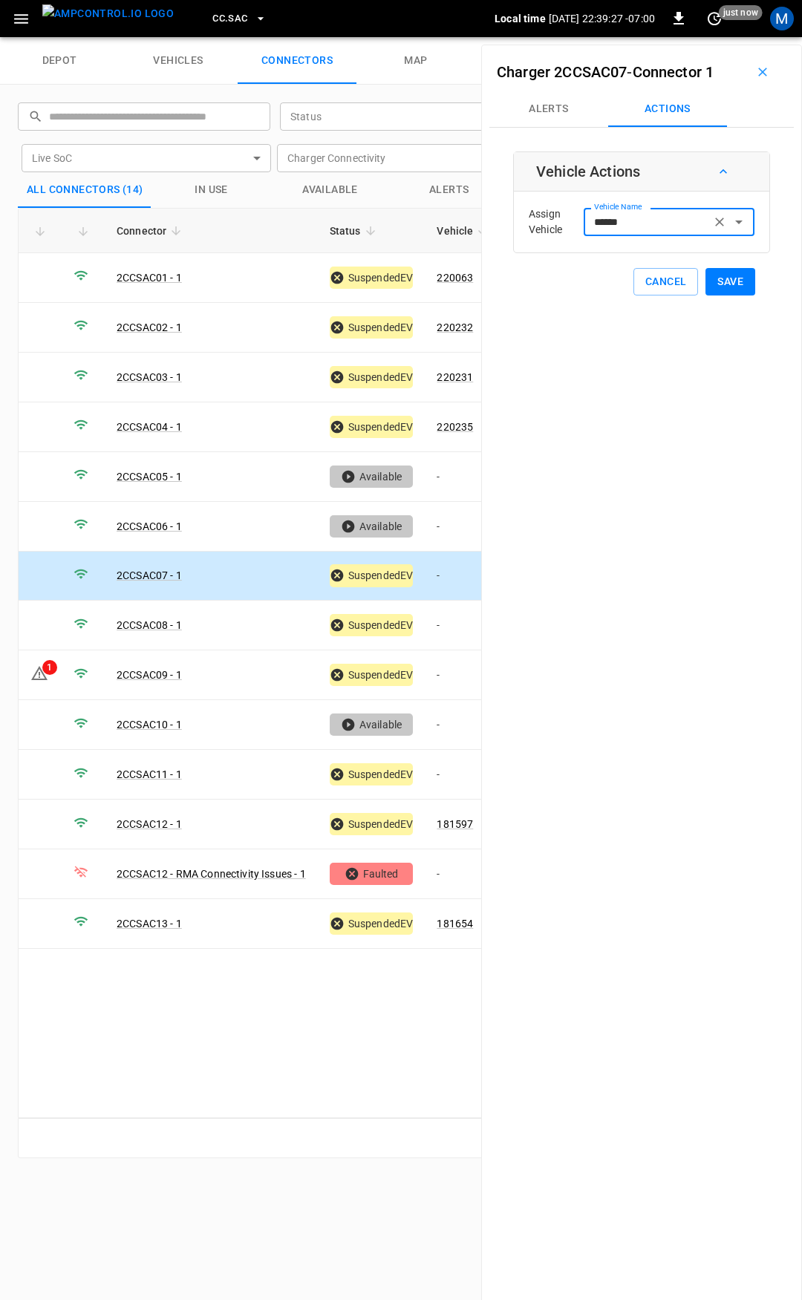
type input "******"
drag, startPoint x: 707, startPoint y: 281, endPoint x: 665, endPoint y: 326, distance: 62.0
click at [708, 281] on button "Save" at bounding box center [730, 281] width 50 height 27
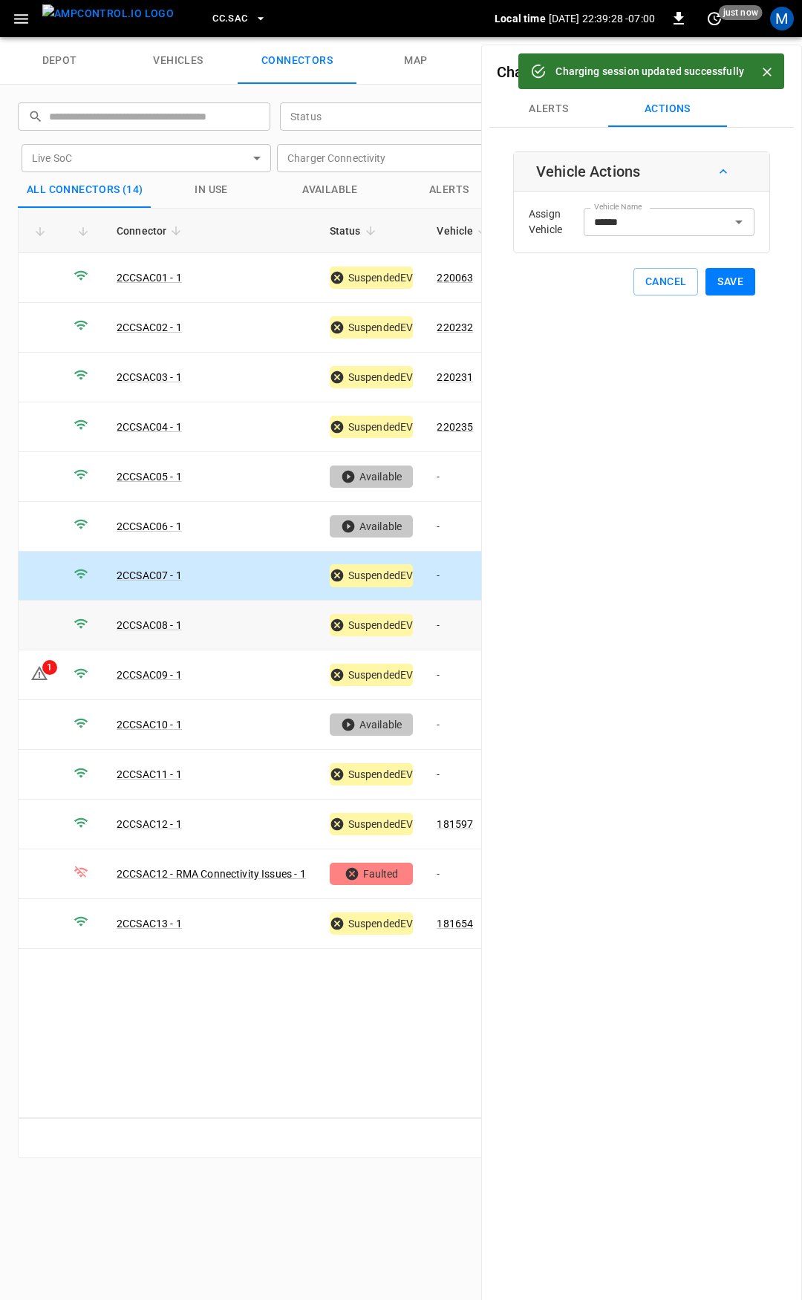
click at [440, 620] on td "-" at bounding box center [464, 625] width 79 height 50
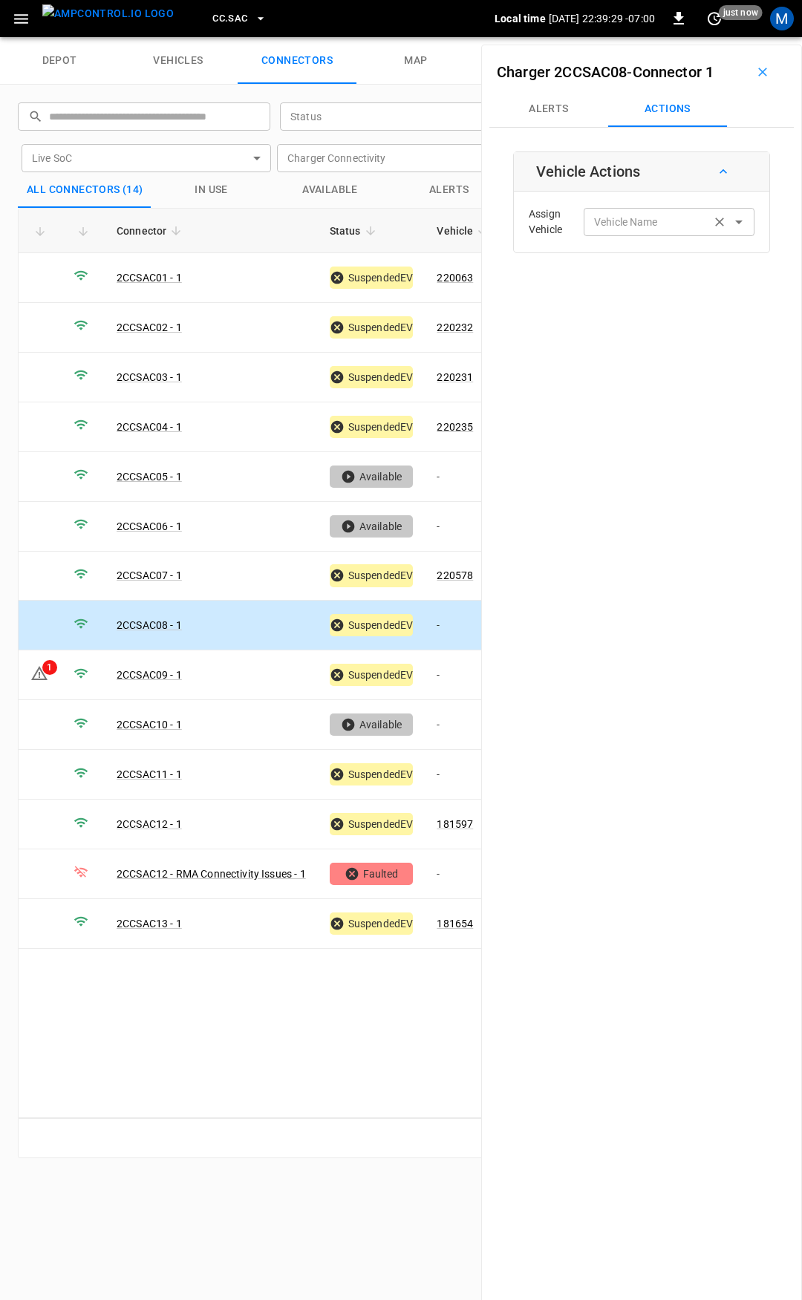
click at [655, 225] on input "Vehicle Name" at bounding box center [647, 221] width 118 height 19
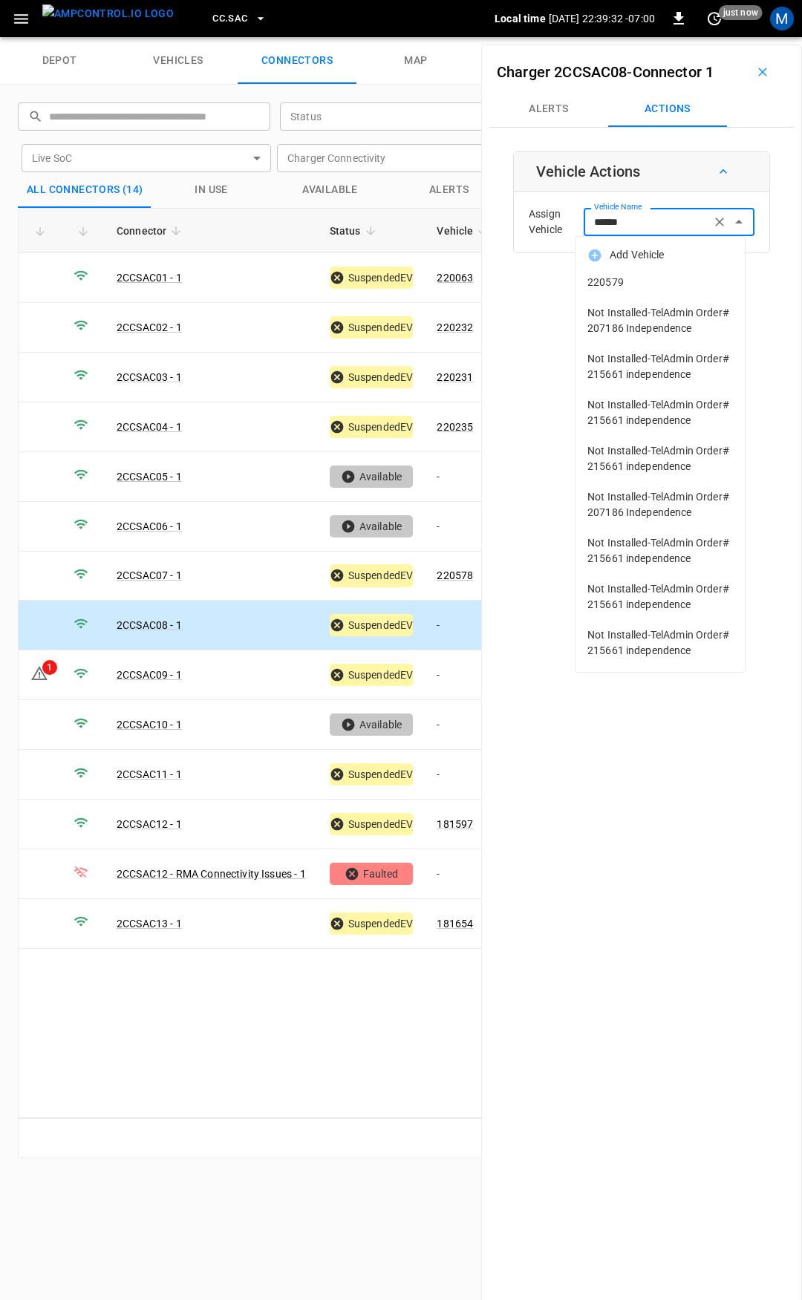
click at [652, 287] on span "220579" at bounding box center [659, 283] width 145 height 16
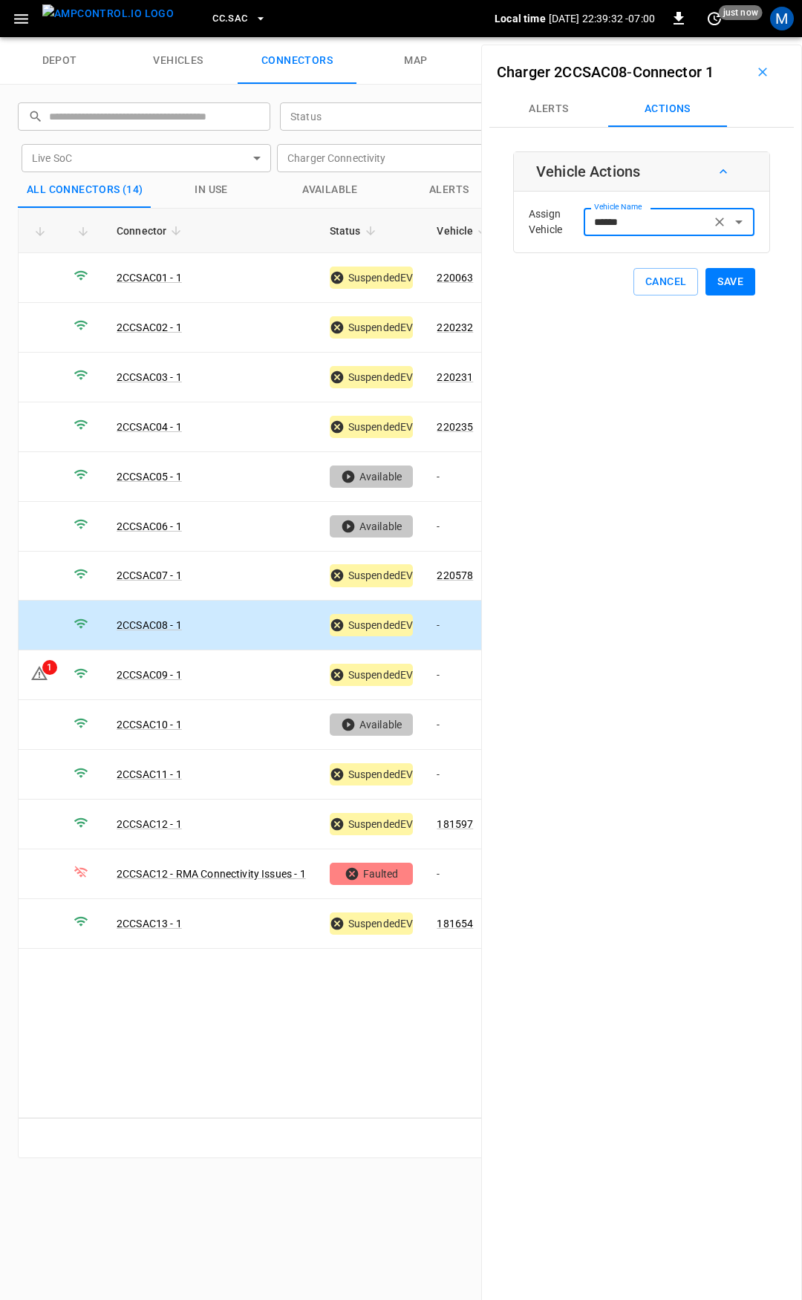
type input "******"
click at [730, 277] on button "Save" at bounding box center [730, 281] width 50 height 27
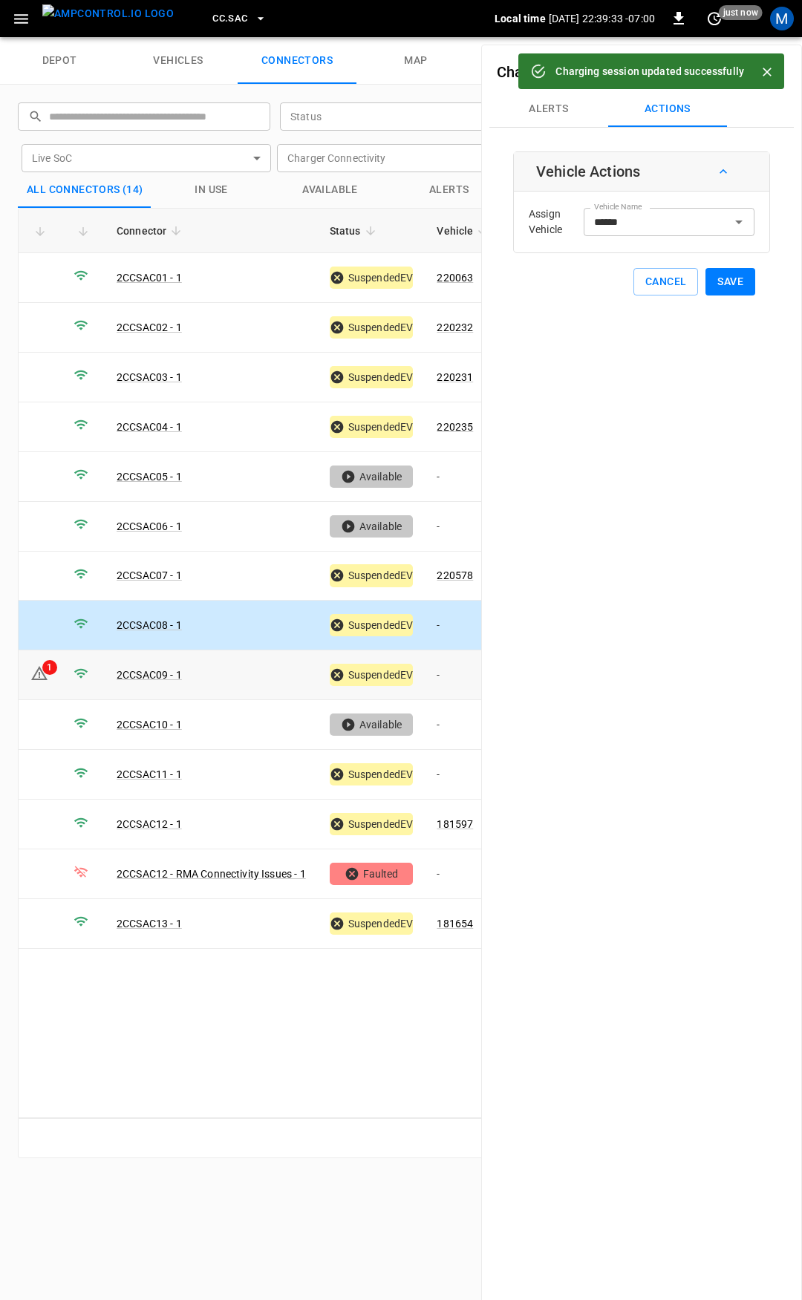
click at [445, 667] on td "-" at bounding box center [464, 675] width 79 height 50
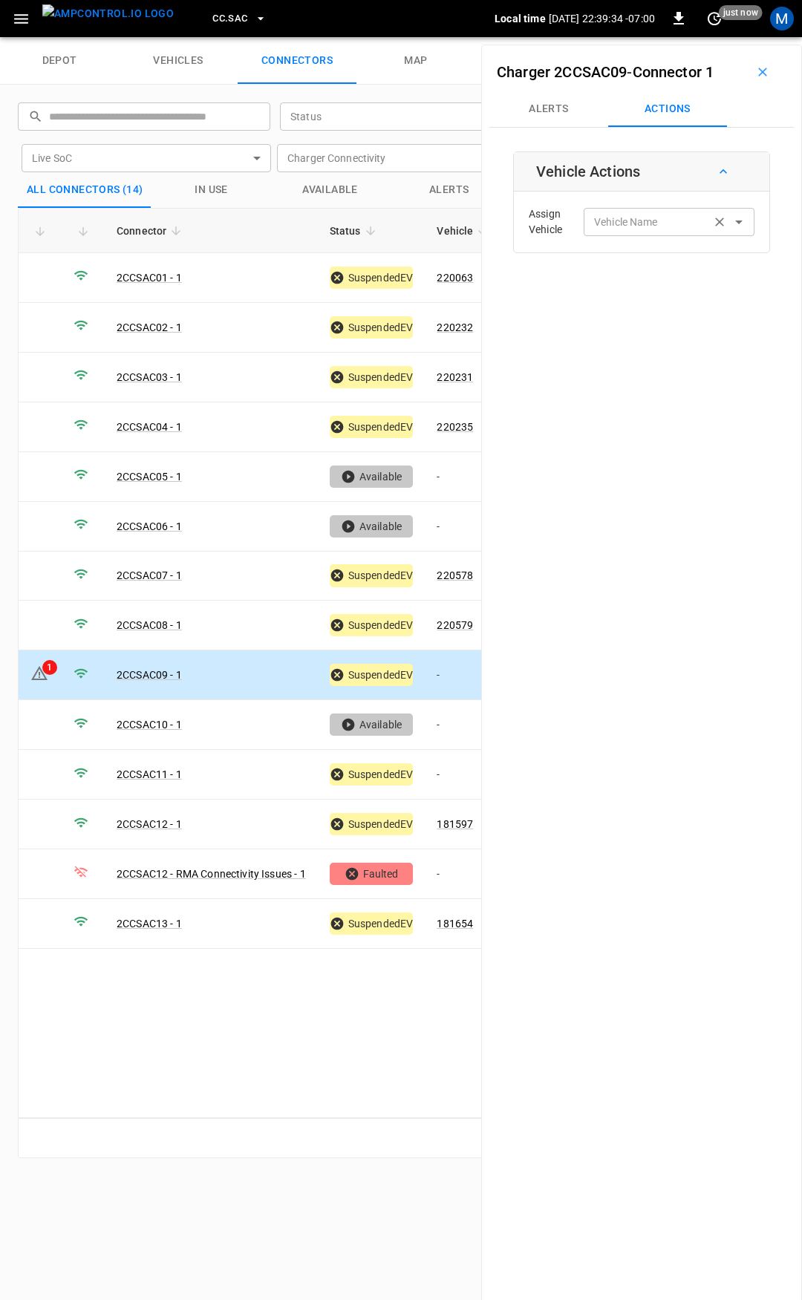
click at [632, 224] on input "Vehicle Name" at bounding box center [647, 221] width 118 height 19
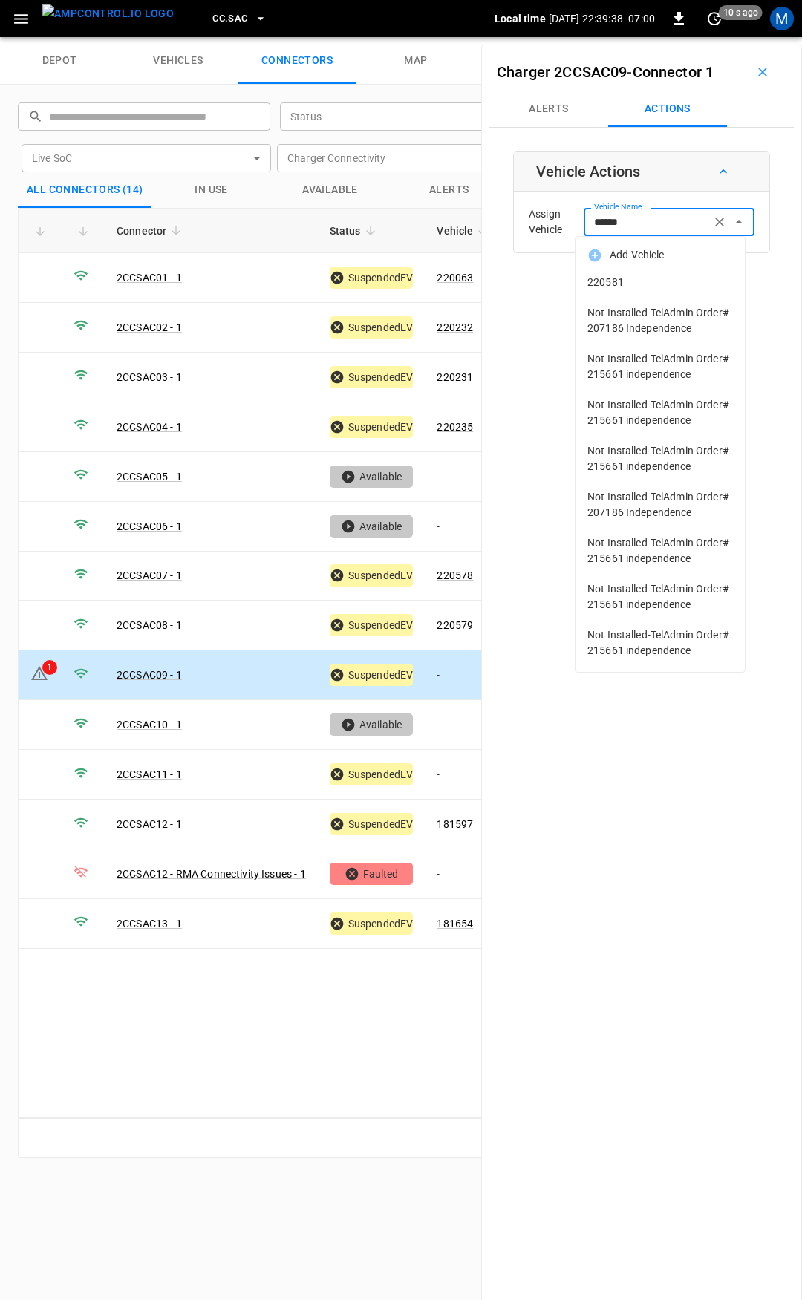
click at [646, 286] on span "220581" at bounding box center [659, 283] width 145 height 16
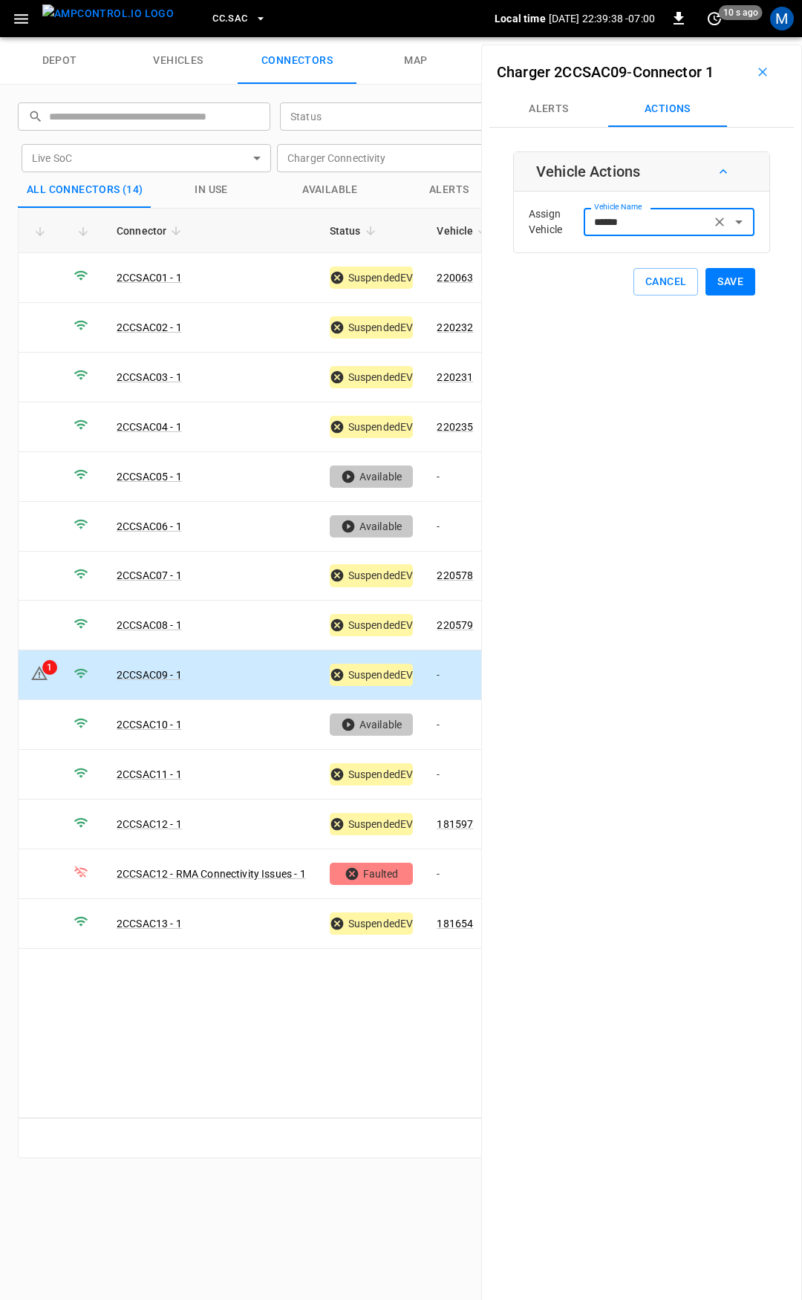
type input "******"
drag, startPoint x: 724, startPoint y: 278, endPoint x: 666, endPoint y: 351, distance: 93.4
click at [724, 278] on button "Save" at bounding box center [730, 281] width 50 height 27
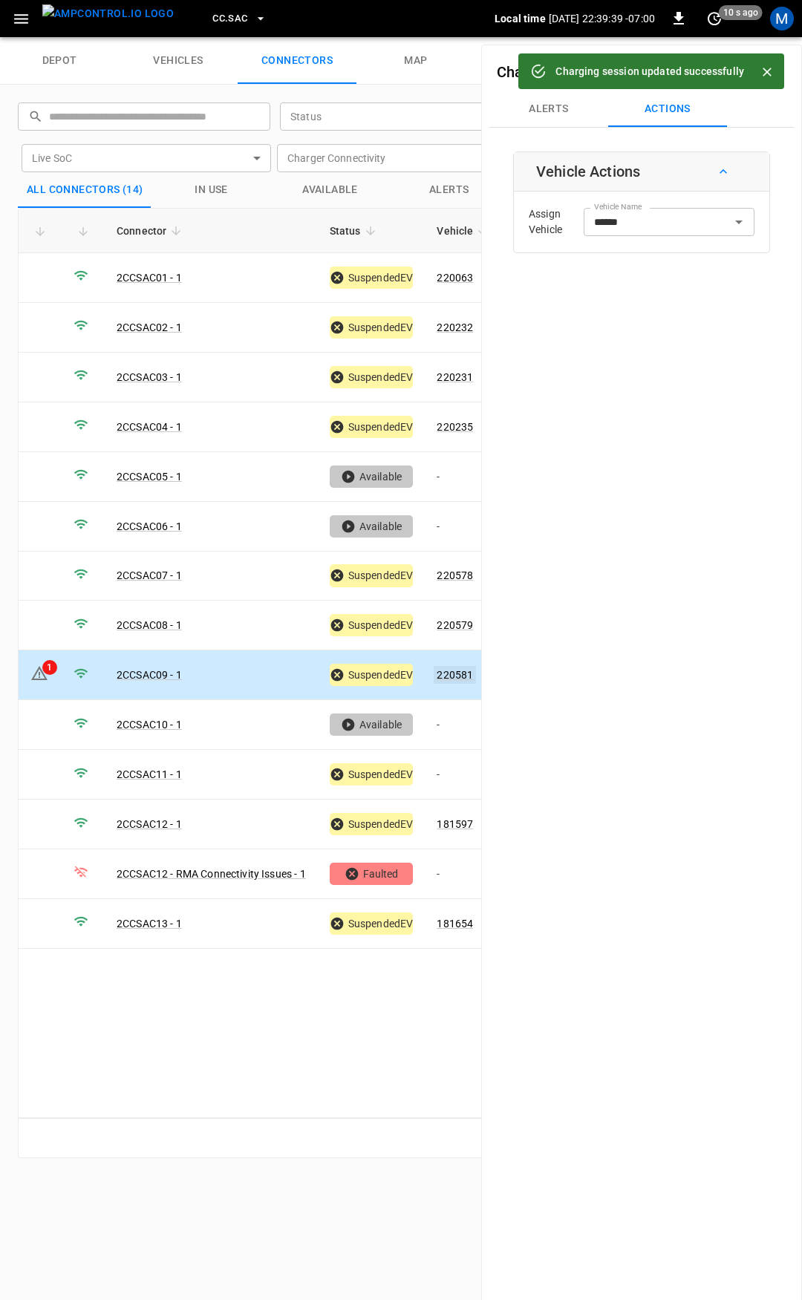
click at [449, 666] on link "220581" at bounding box center [454, 675] width 42 height 18
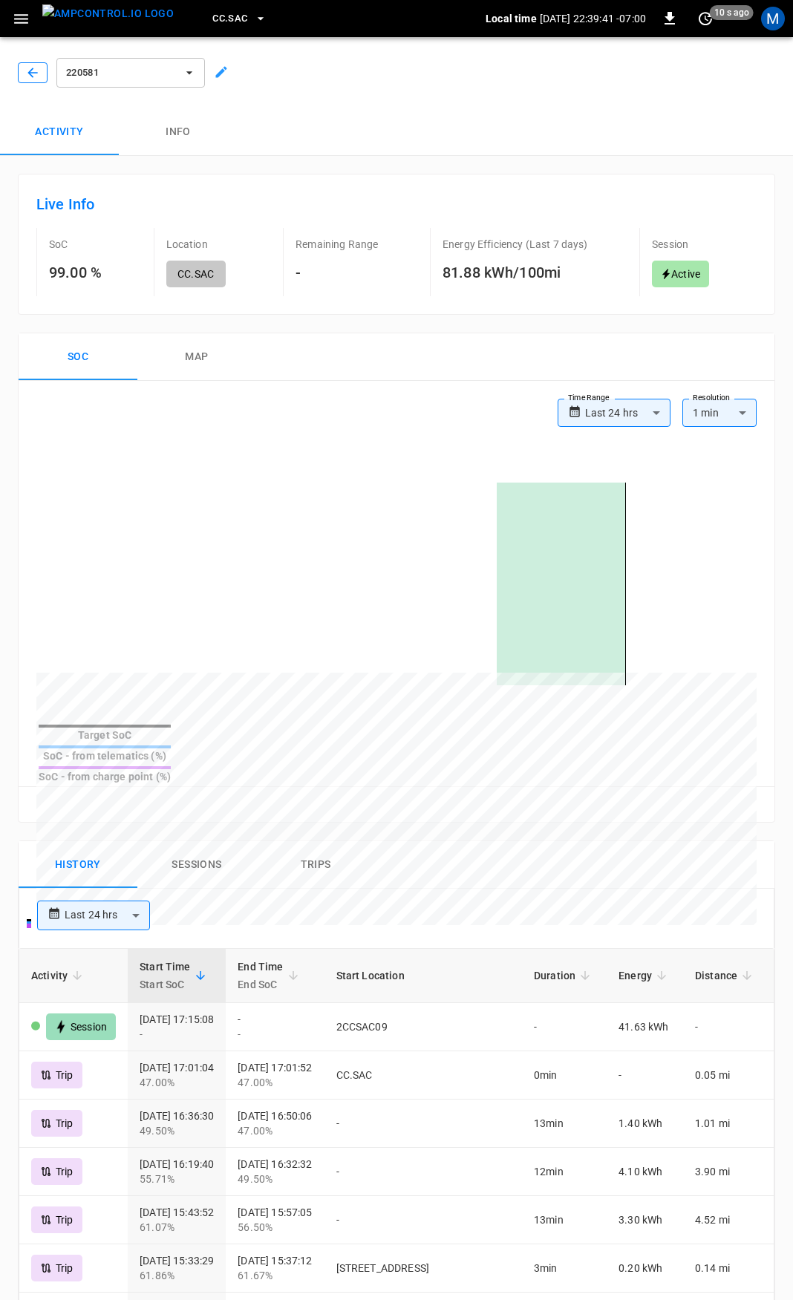
click at [26, 71] on icon "button" at bounding box center [32, 72] width 15 height 15
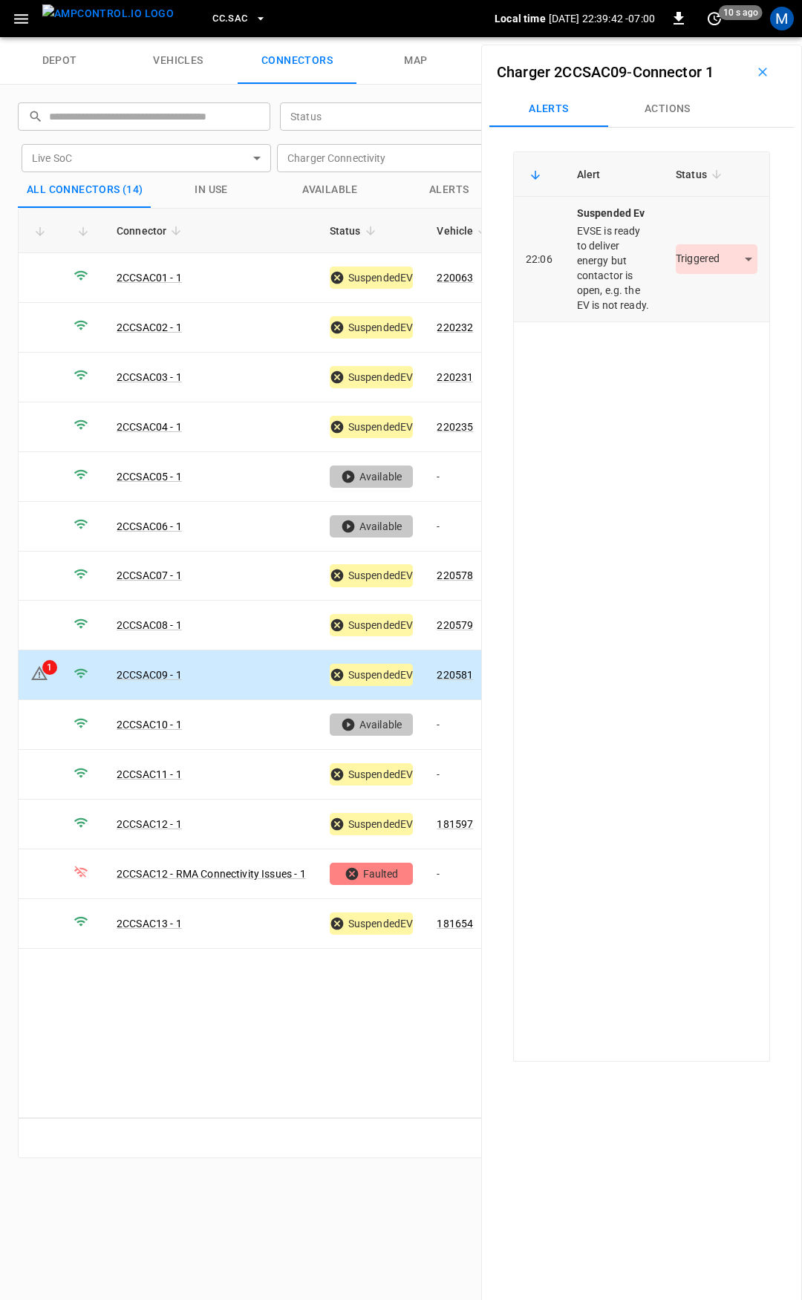
click at [683, 37] on body "CC.SAC Local time 2025-08-18 22:39:42 -07:00 0 10 s ago M depot vehicles connec…" at bounding box center [401, 18] width 802 height 37
drag, startPoint x: 715, startPoint y: 300, endPoint x: 633, endPoint y: 439, distance: 161.0
click at [715, 299] on li "Resolved" at bounding box center [707, 303] width 93 height 24
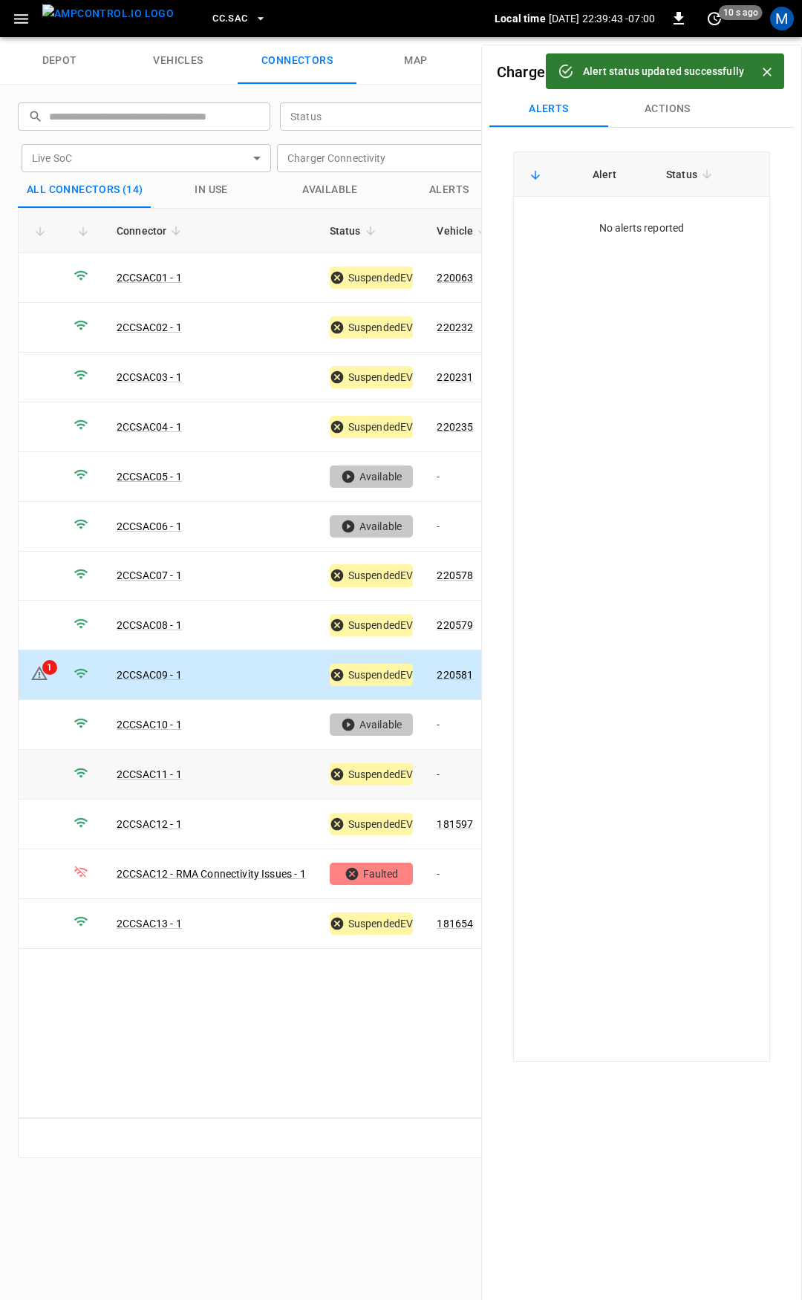
click at [452, 766] on td "-" at bounding box center [464, 775] width 79 height 50
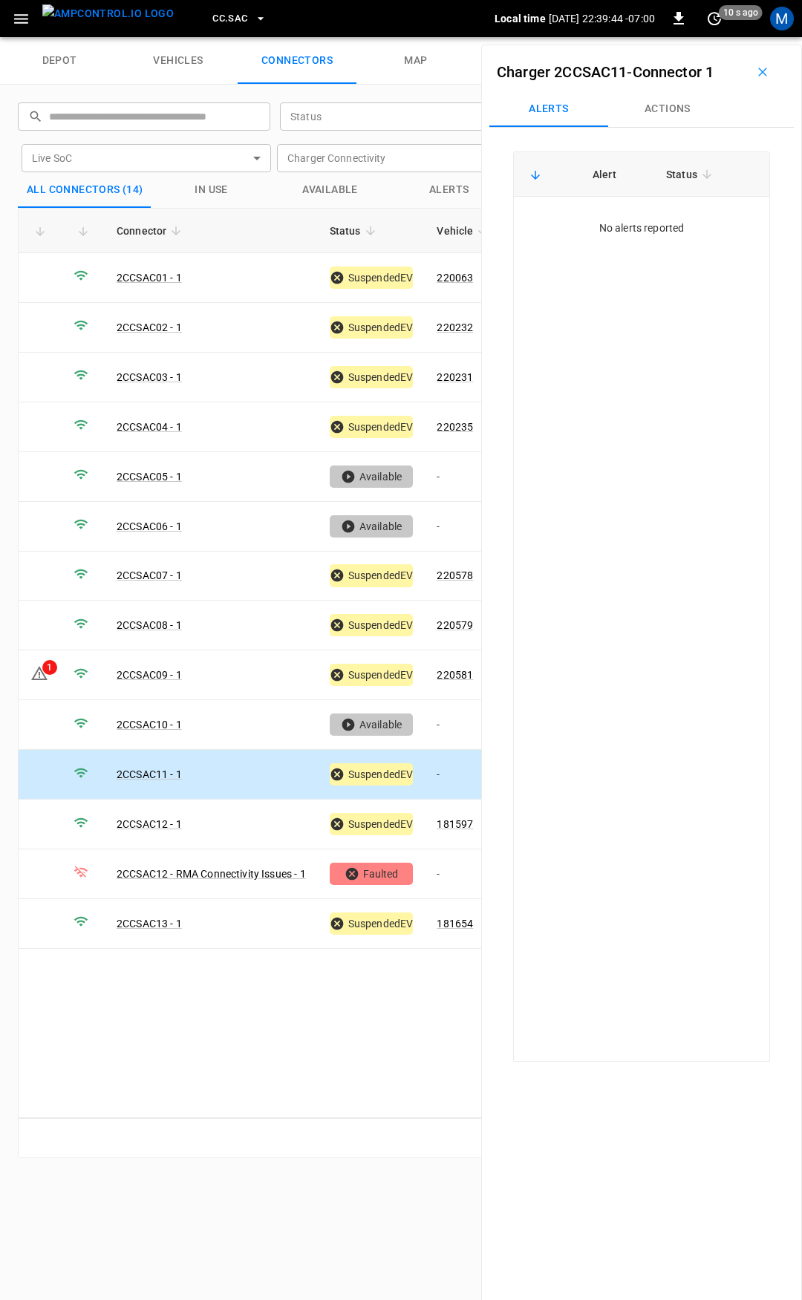
click at [655, 116] on button "Actions" at bounding box center [667, 109] width 119 height 36
click at [647, 223] on input "Vehicle Name" at bounding box center [647, 221] width 118 height 19
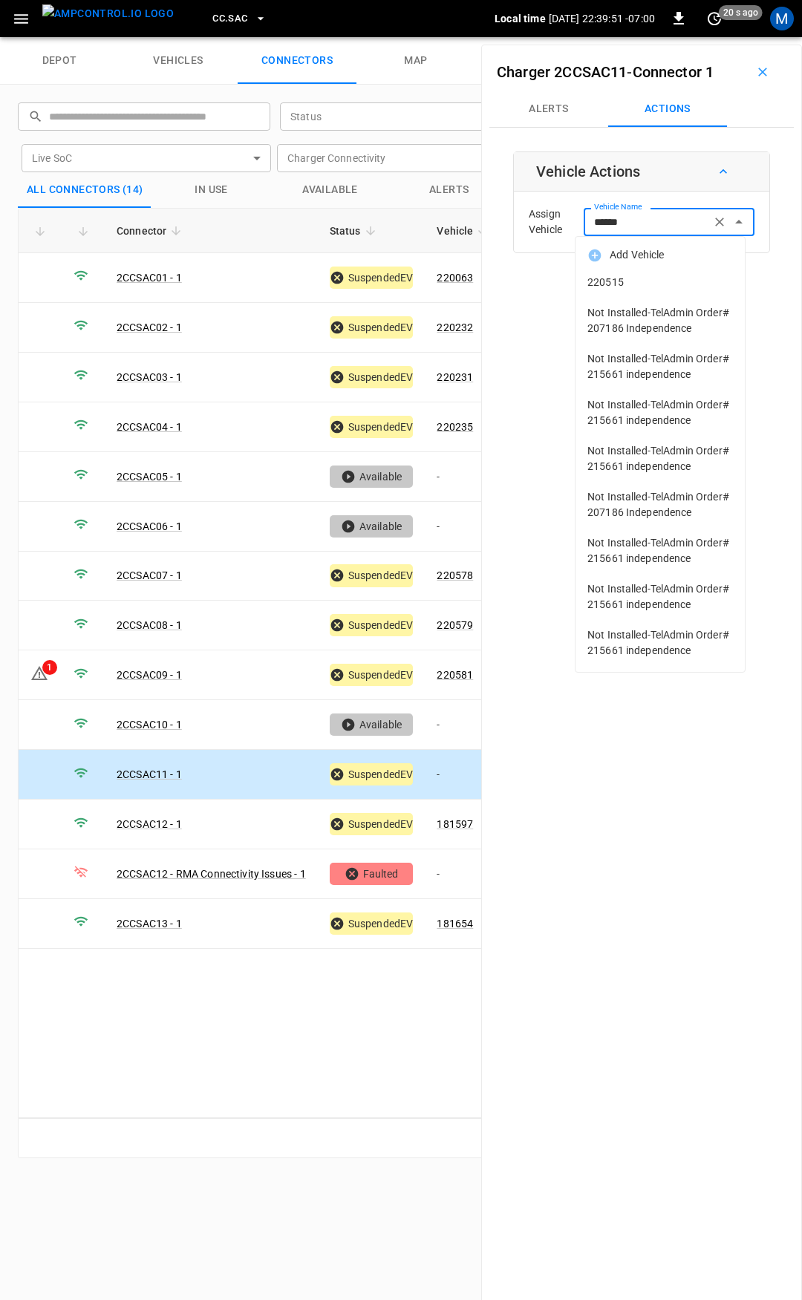
click at [632, 281] on span "220515" at bounding box center [659, 283] width 145 height 16
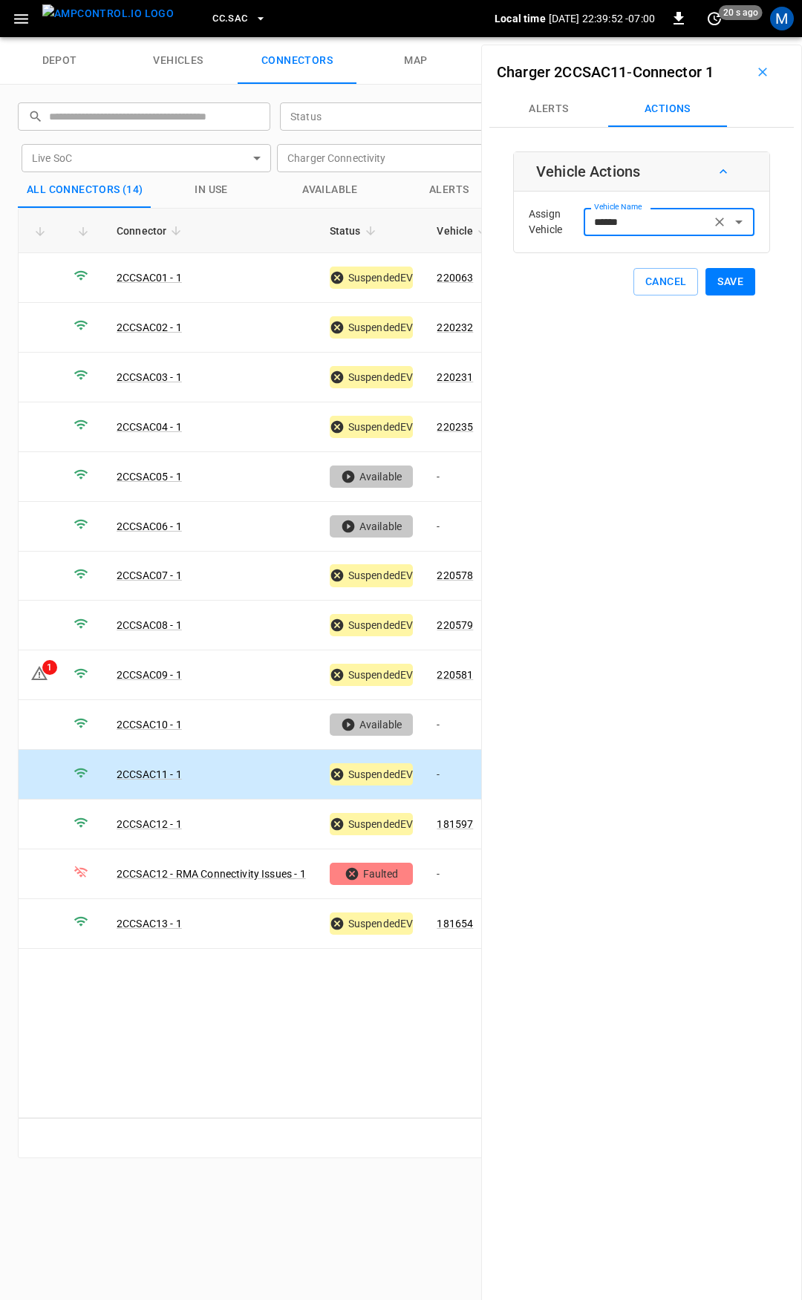
type input "******"
click at [719, 281] on button "Save" at bounding box center [730, 281] width 50 height 27
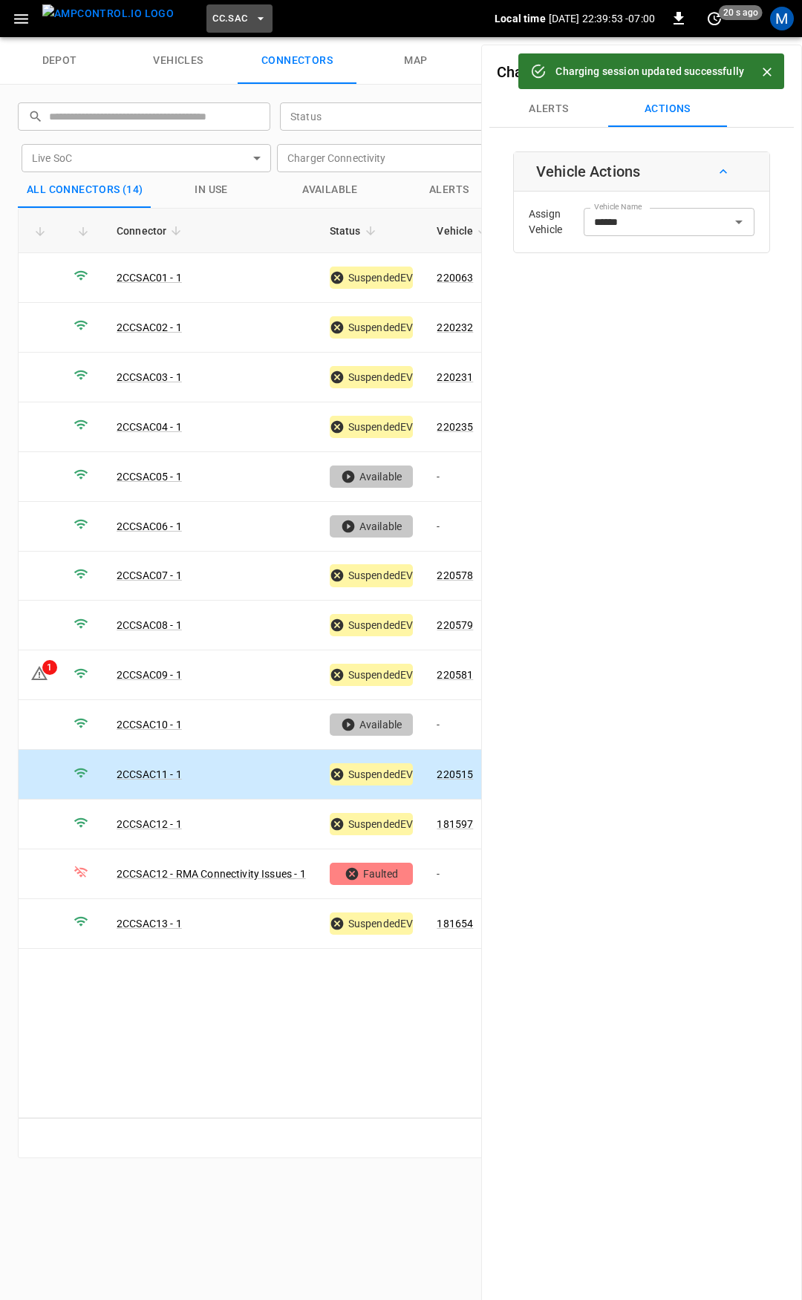
click at [212, 16] on span "CC.SAC" at bounding box center [229, 18] width 35 height 17
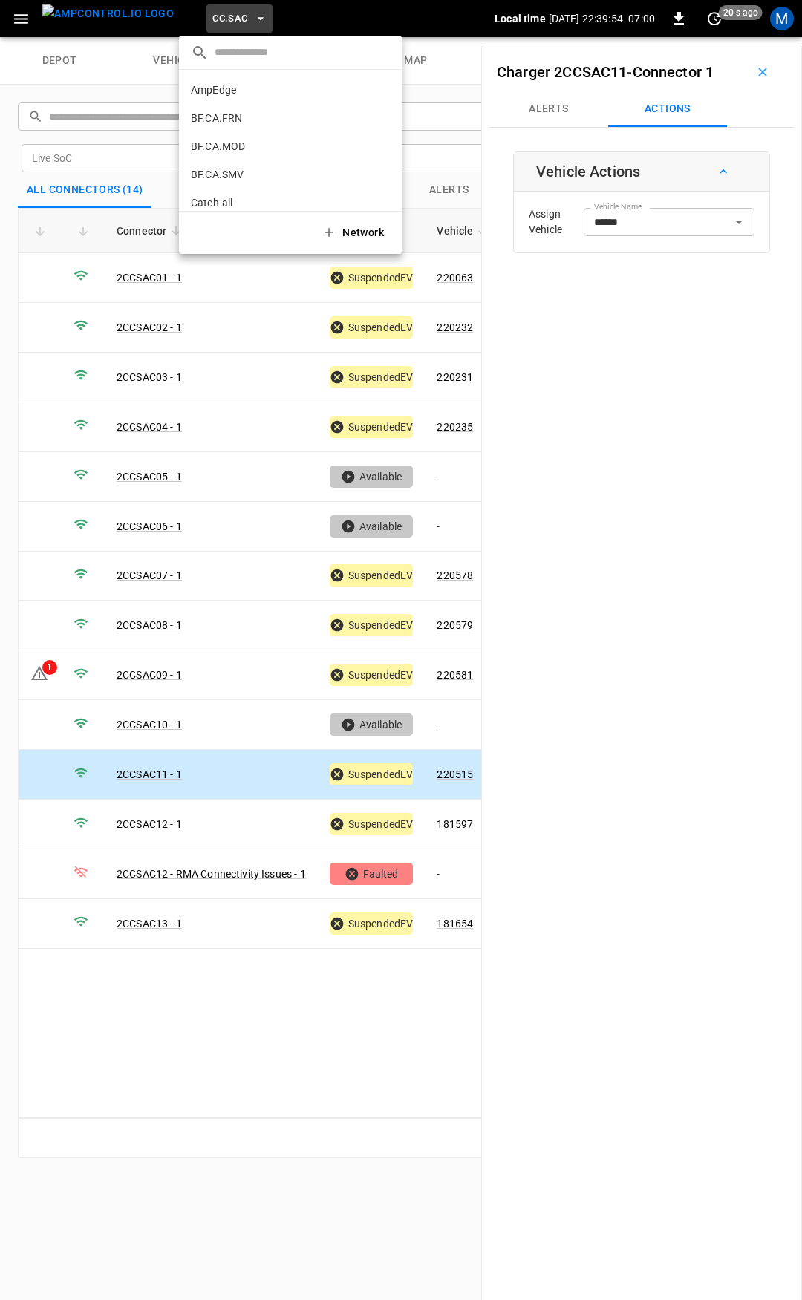
scroll to position [390, 0]
click at [236, 122] on li "CC.STK 8e6d ..." at bounding box center [290, 122] width 223 height 28
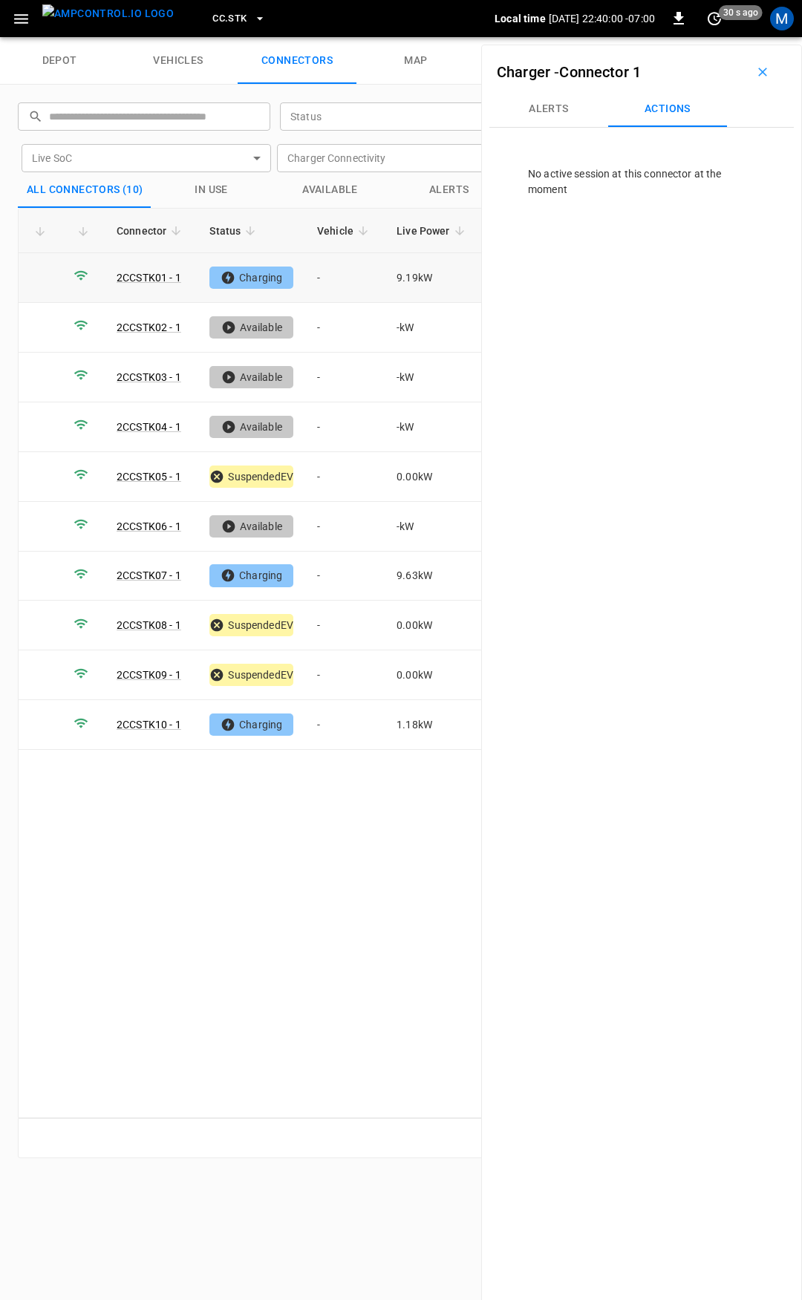
click at [330, 275] on td "-" at bounding box center [344, 278] width 79 height 50
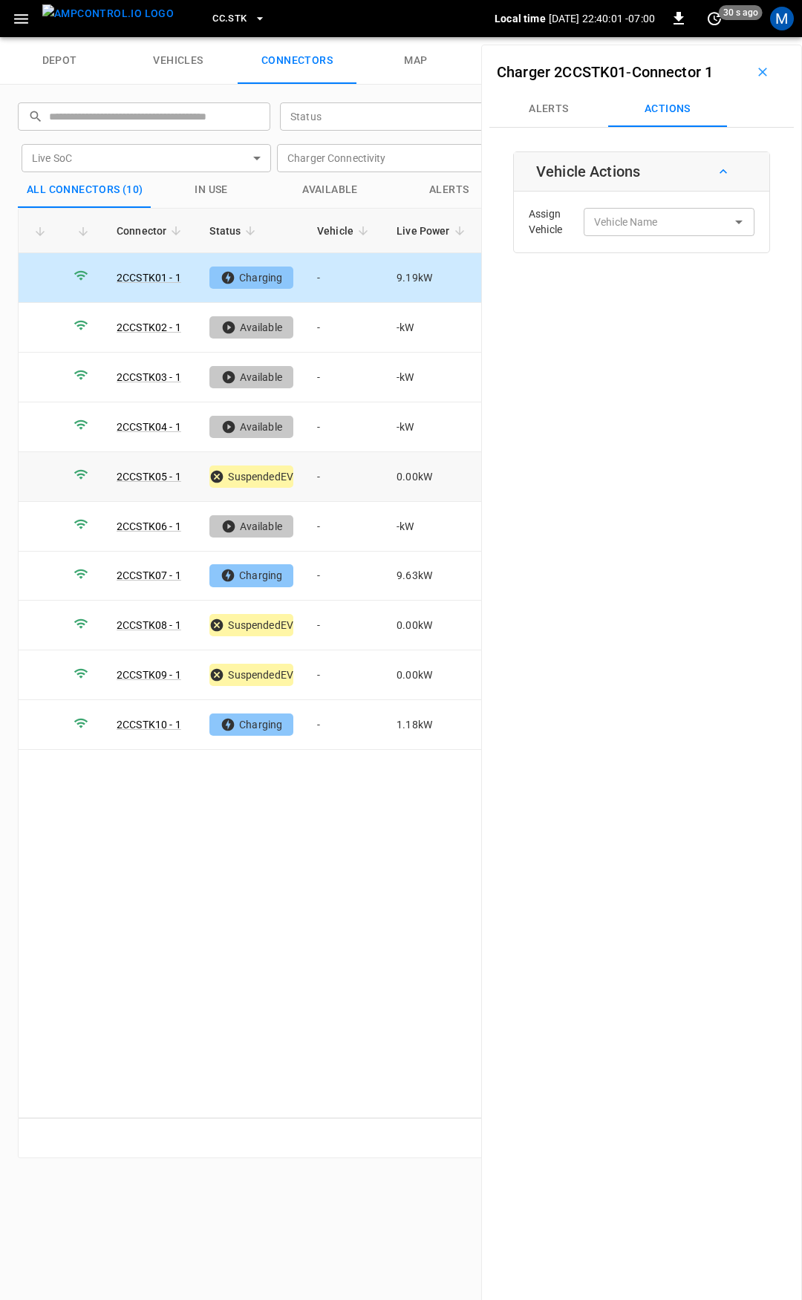
click at [324, 470] on td "-" at bounding box center [344, 477] width 79 height 50
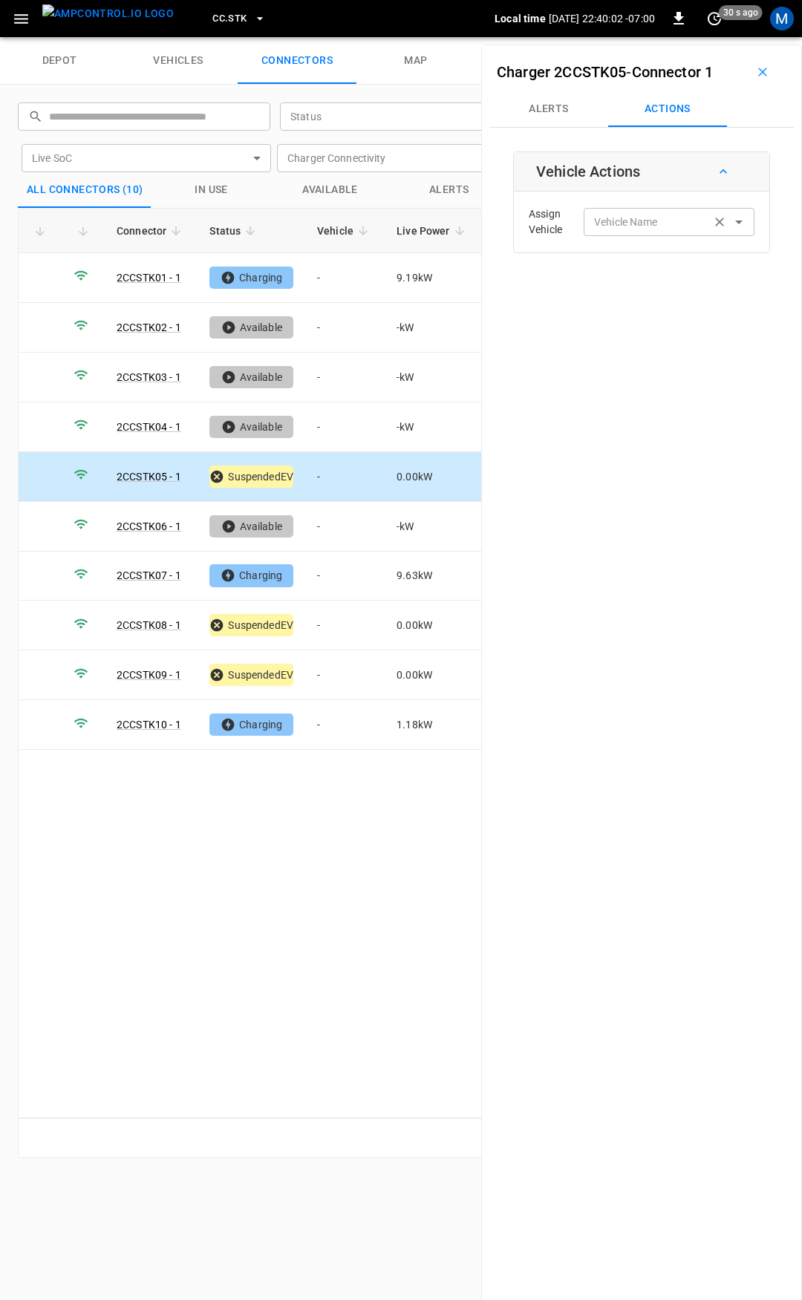
click at [645, 223] on input "Vehicle Name" at bounding box center [647, 221] width 118 height 19
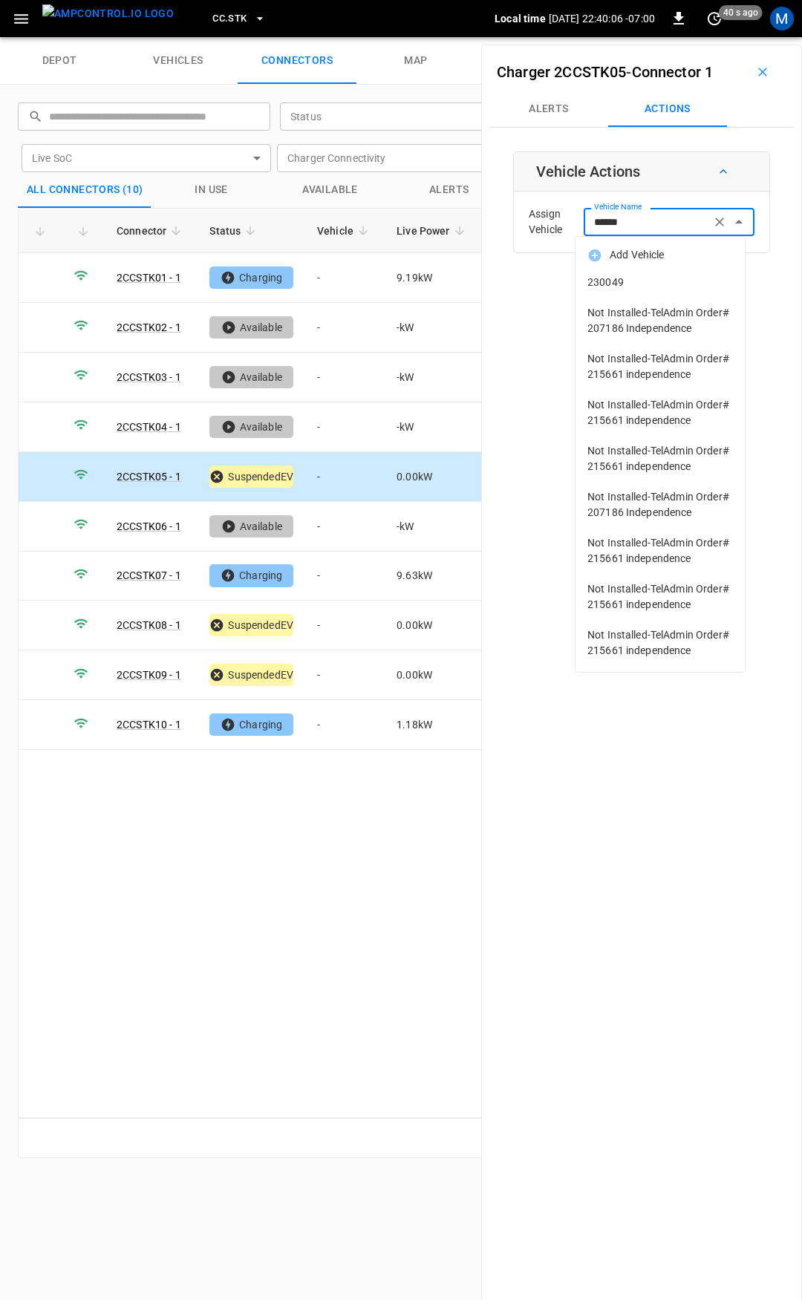
click at [700, 286] on span "230049" at bounding box center [659, 283] width 145 height 16
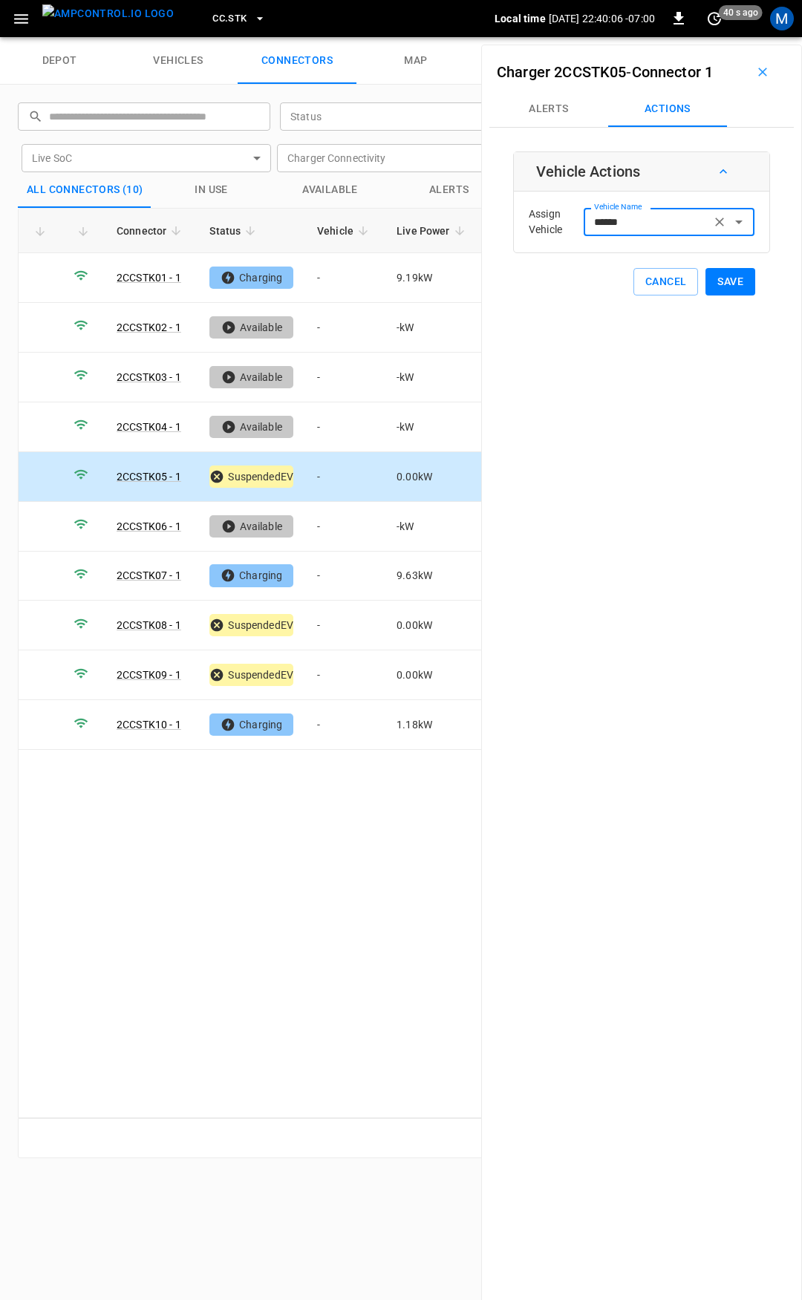
type input "******"
drag, startPoint x: 721, startPoint y: 286, endPoint x: 669, endPoint y: 348, distance: 80.1
click at [721, 286] on button "Save" at bounding box center [730, 281] width 50 height 27
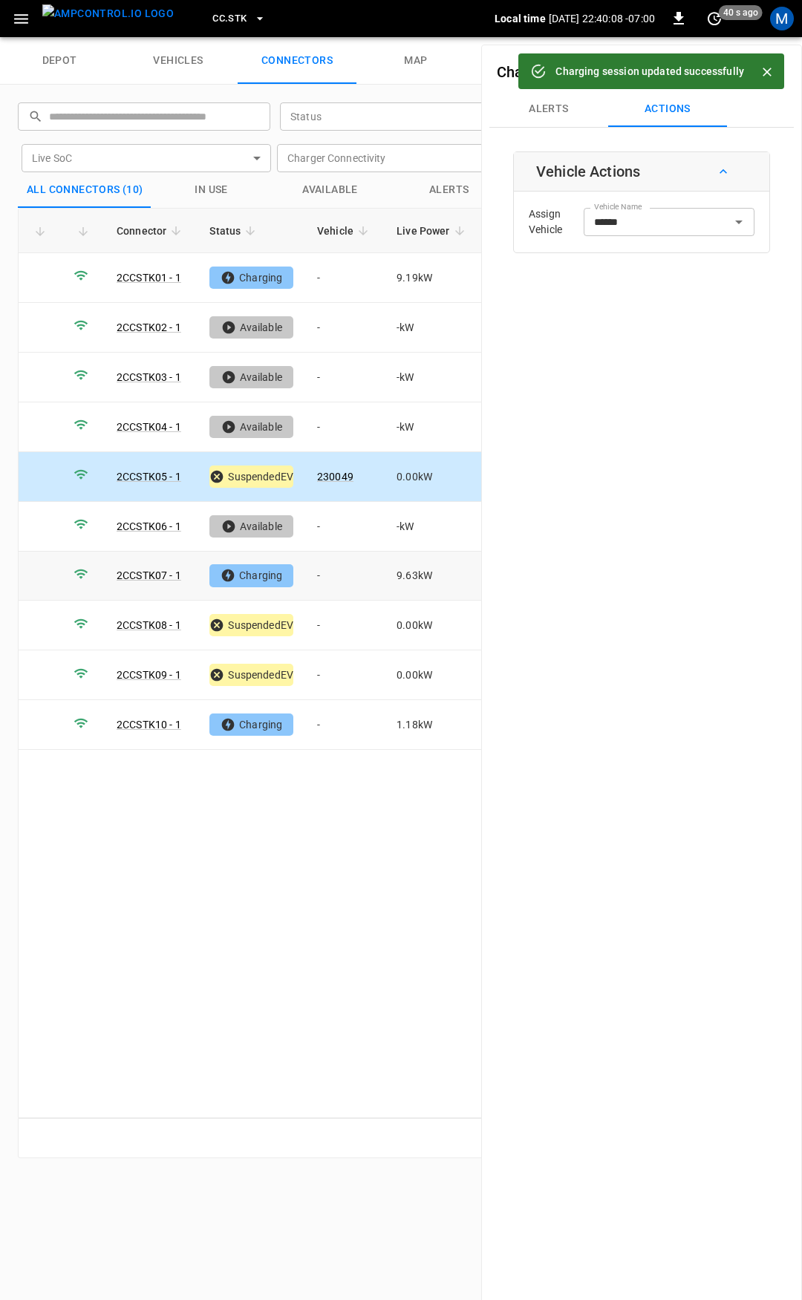
click at [345, 575] on td "-" at bounding box center [344, 576] width 79 height 50
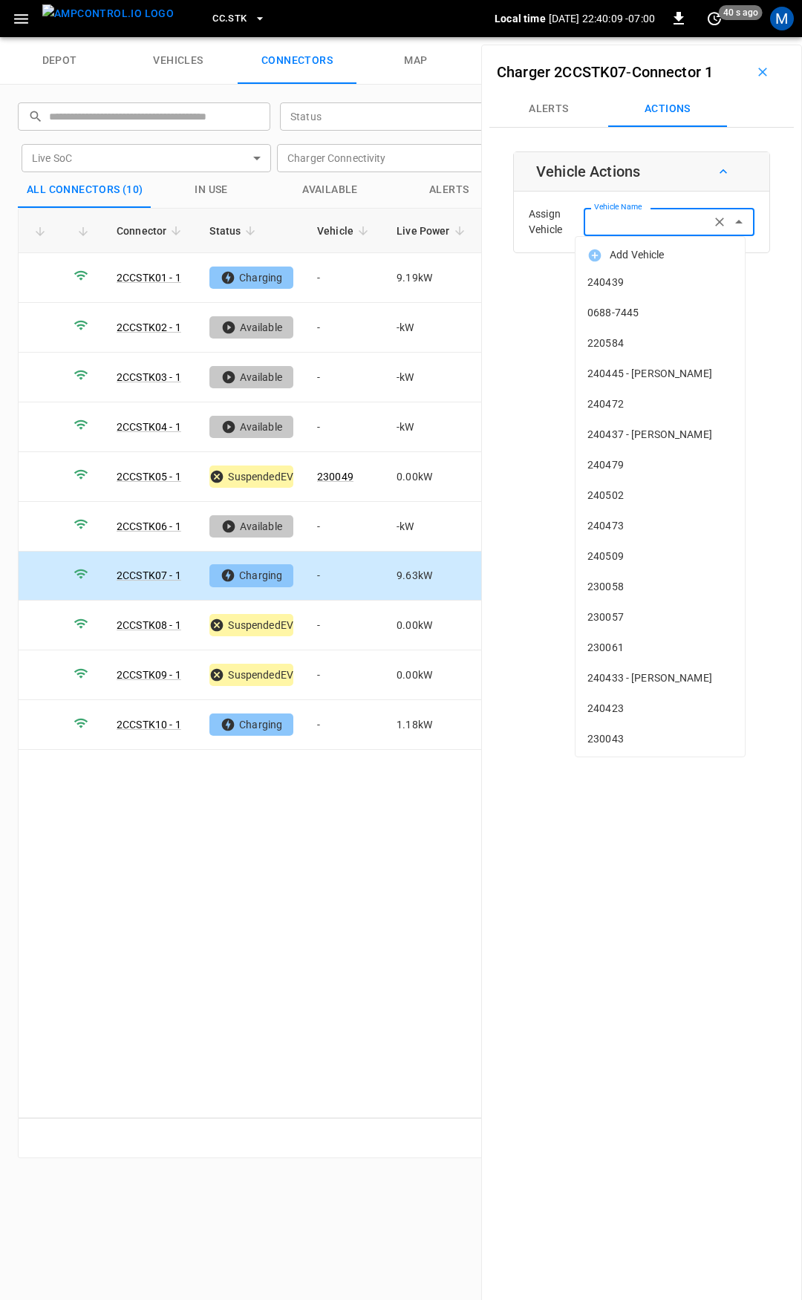
click at [649, 230] on input "Vehicle Name" at bounding box center [647, 221] width 118 height 19
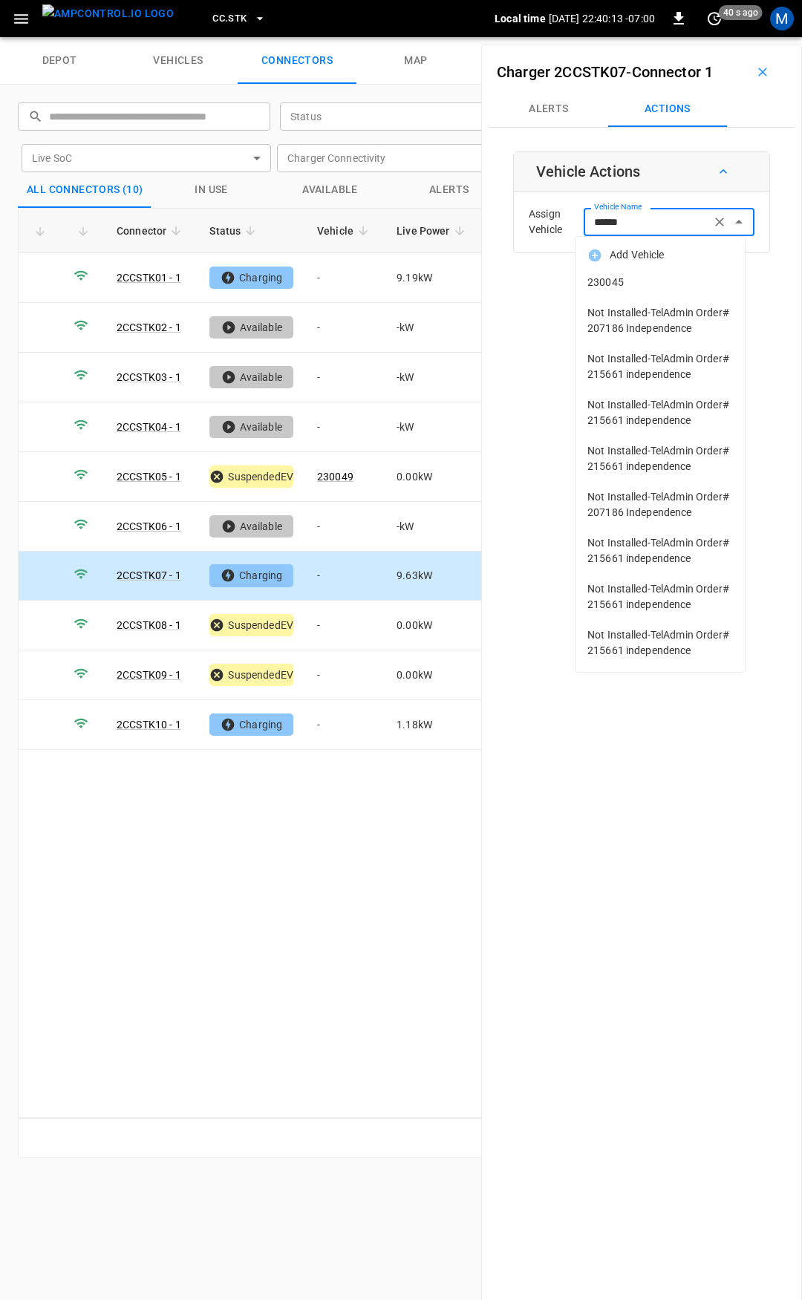
click at [642, 277] on span "230045" at bounding box center [659, 283] width 145 height 16
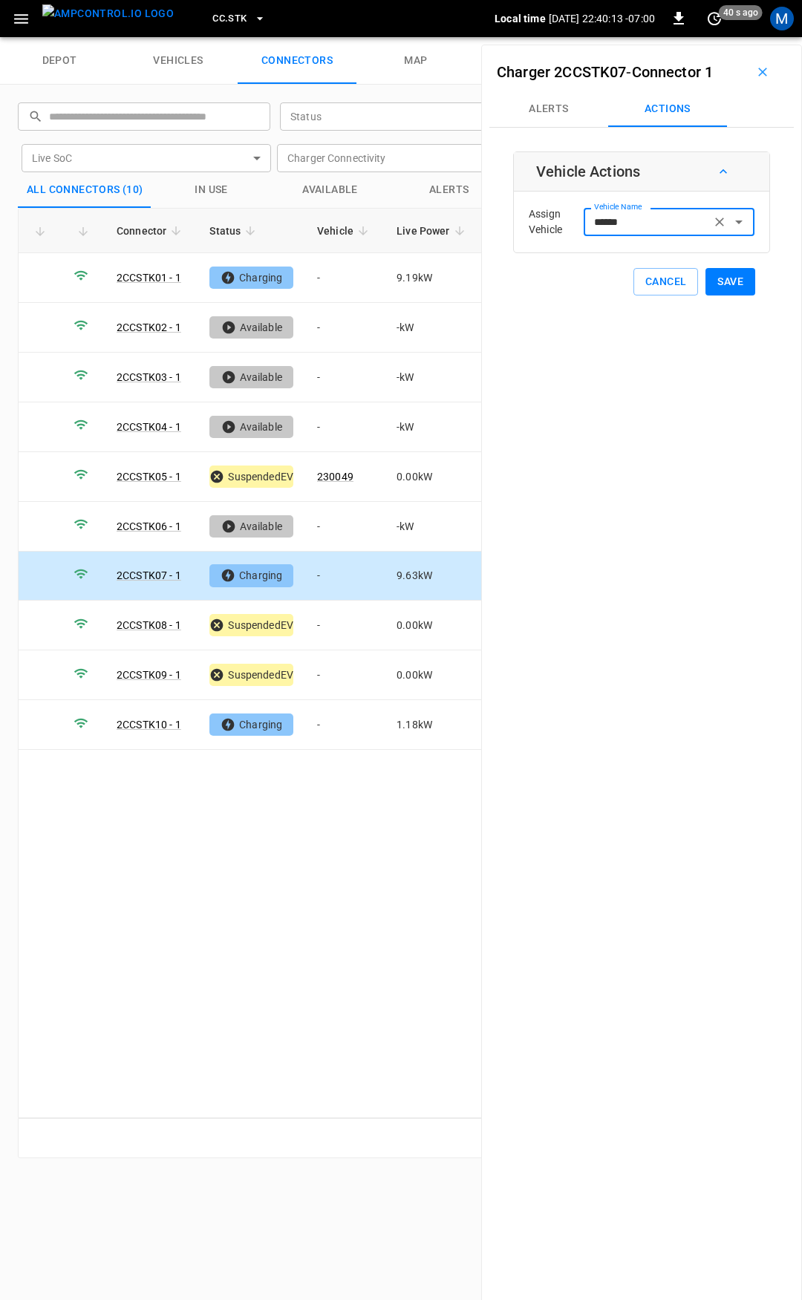
type input "******"
click at [713, 282] on button "Save" at bounding box center [730, 281] width 50 height 27
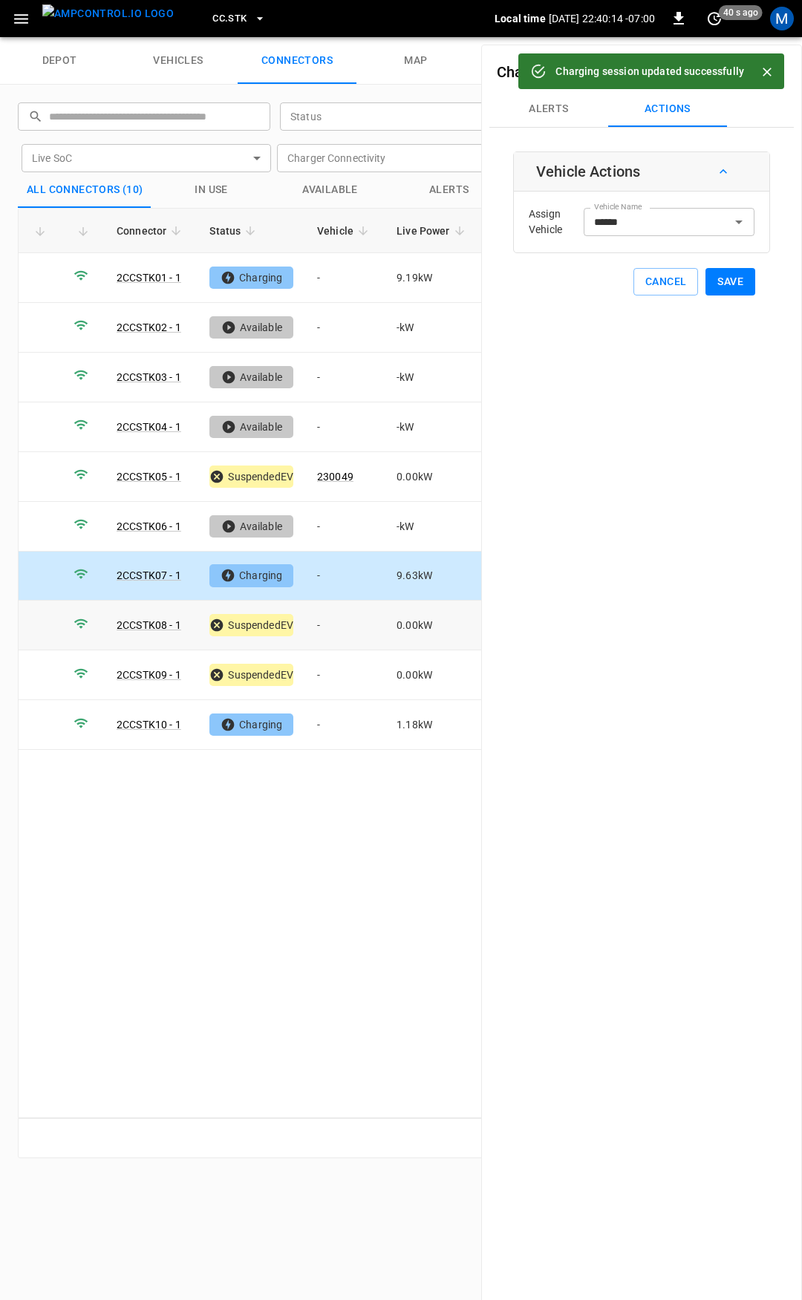
click at [345, 626] on td "-" at bounding box center [344, 625] width 79 height 50
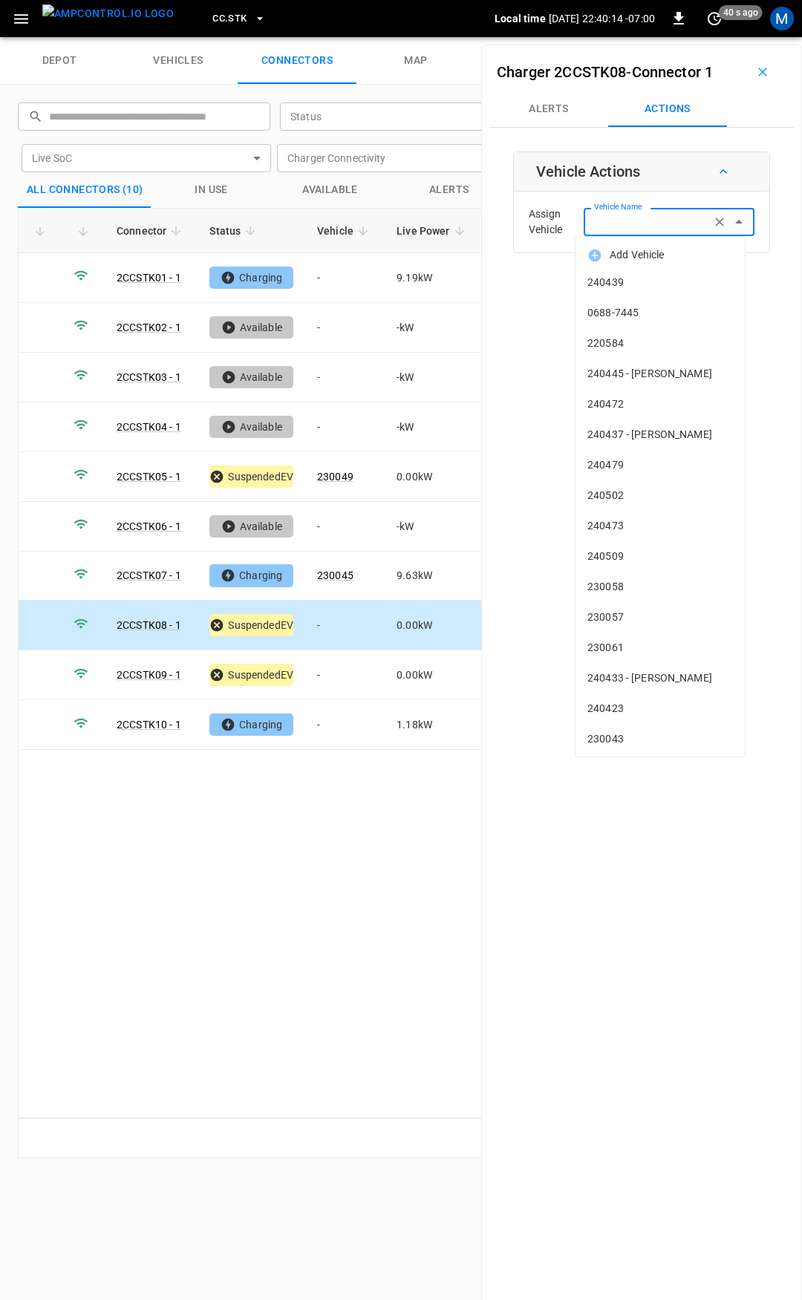
click at [653, 223] on input "Vehicle Name" at bounding box center [647, 221] width 118 height 19
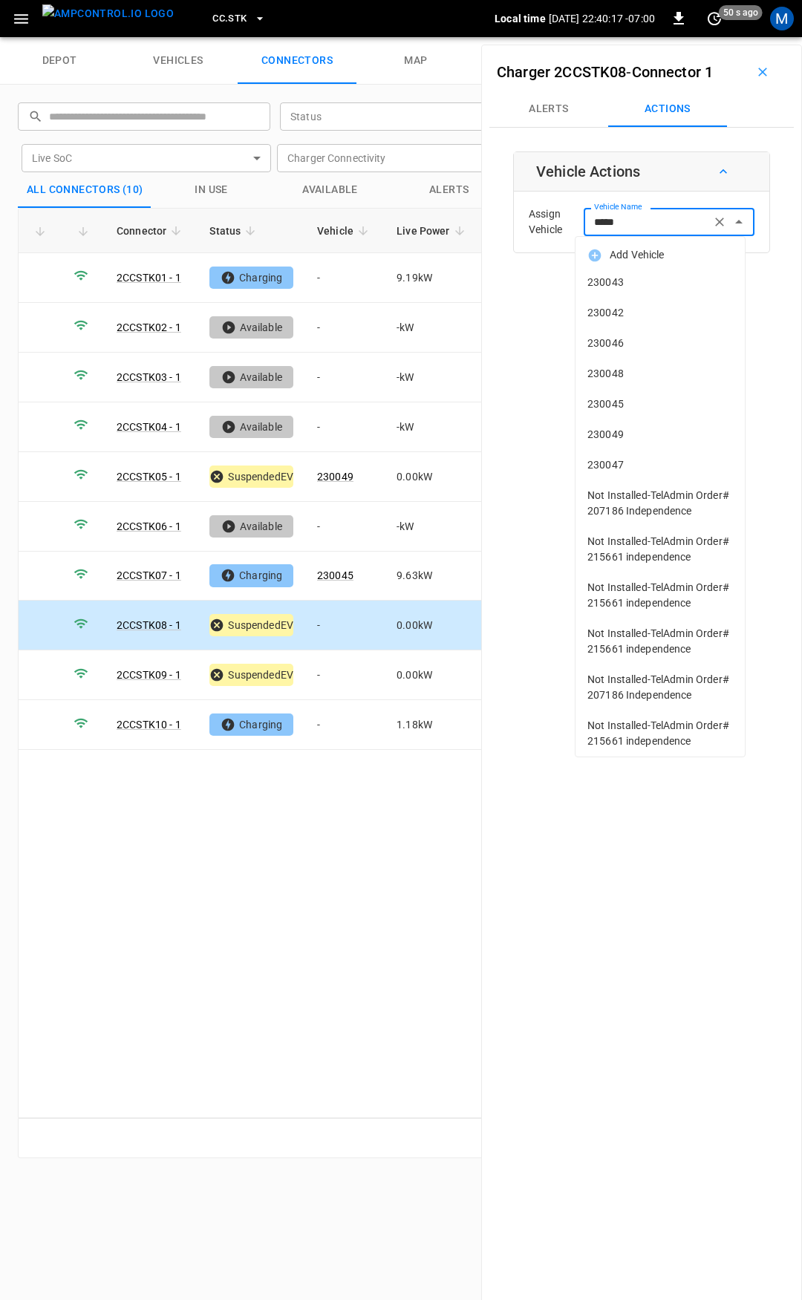
type input "******"
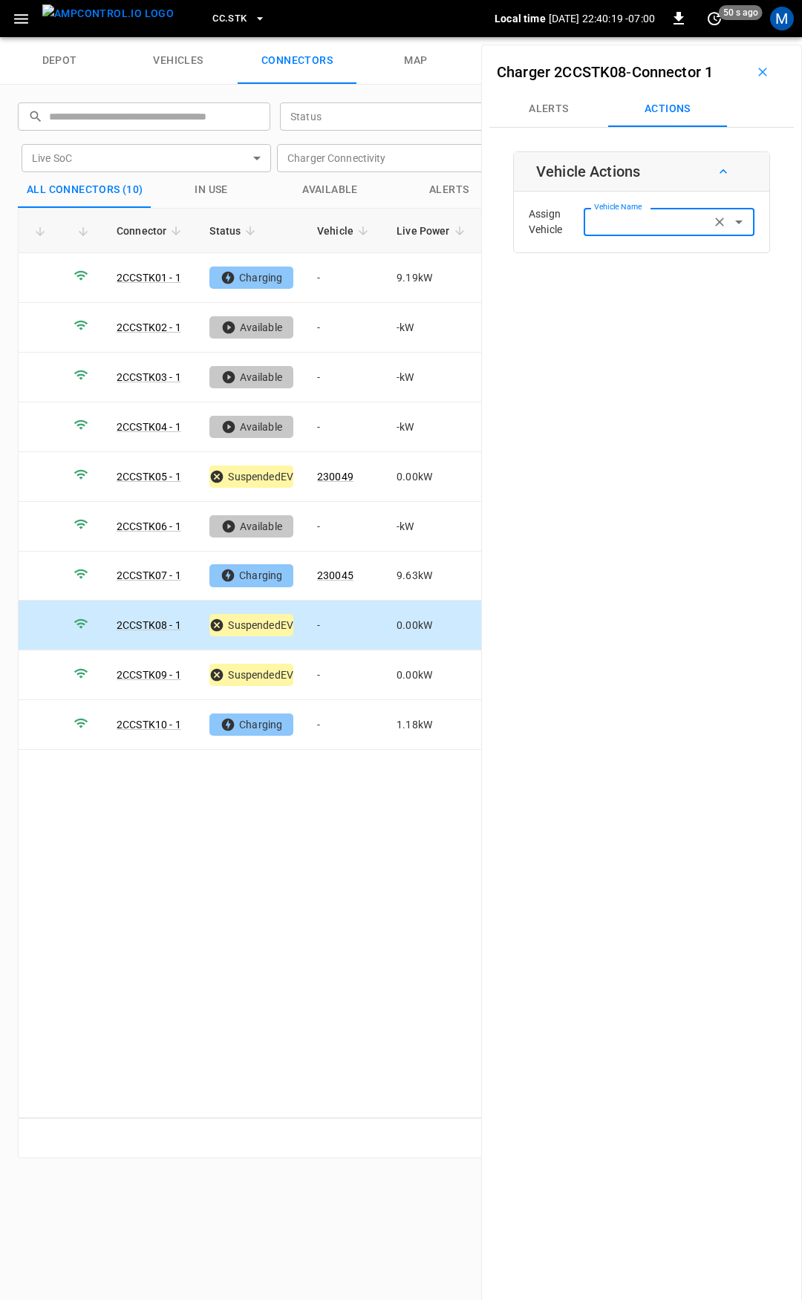
drag, startPoint x: 655, startPoint y: 221, endPoint x: 401, endPoint y: 212, distance: 254.7
click at [402, 213] on div "depot vehicles connectors map ​ ​ Status ​ Status Live SoC ​ Live SoC Charger C…" at bounding box center [401, 668] width 802 height 1262
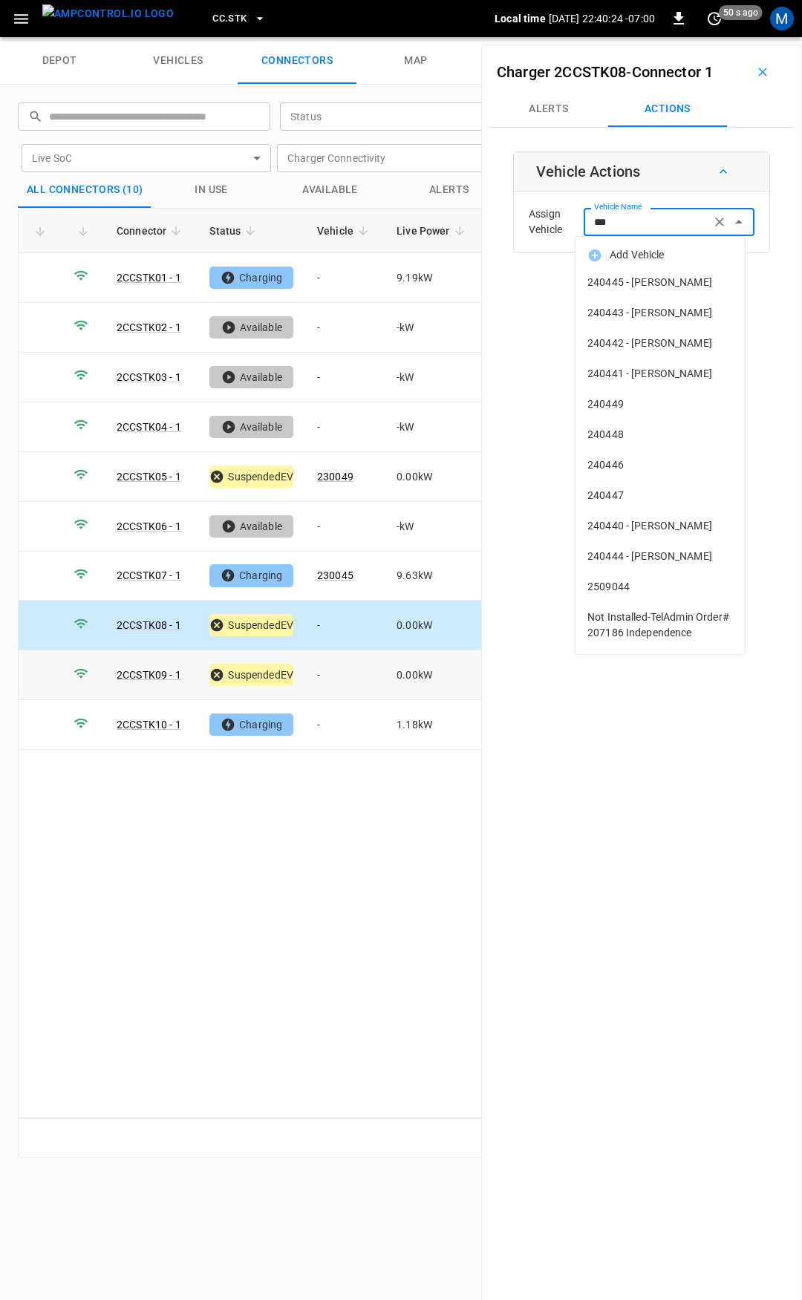
type input "***"
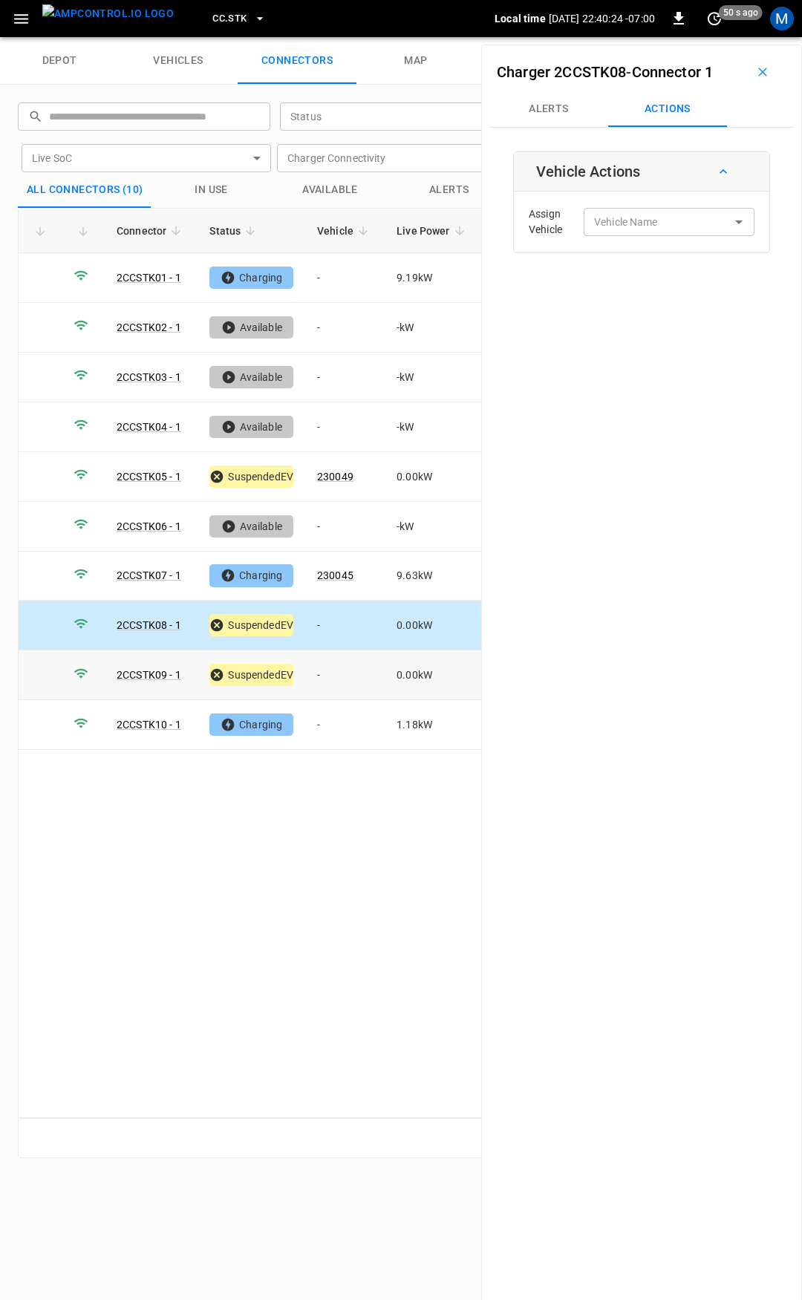
click at [347, 669] on td "-" at bounding box center [344, 675] width 79 height 50
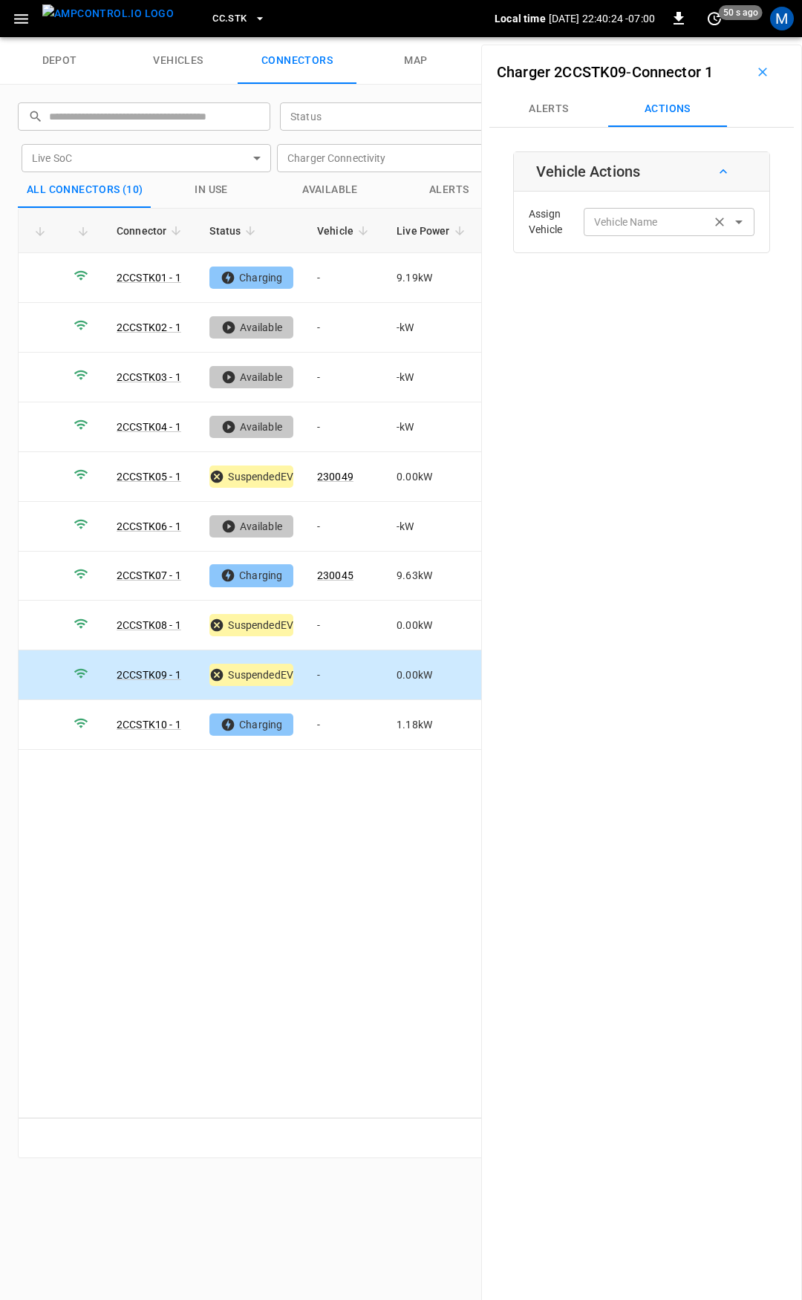
click at [633, 220] on div "Vehicle Name Vehicle Name" at bounding box center [668, 221] width 171 height 27
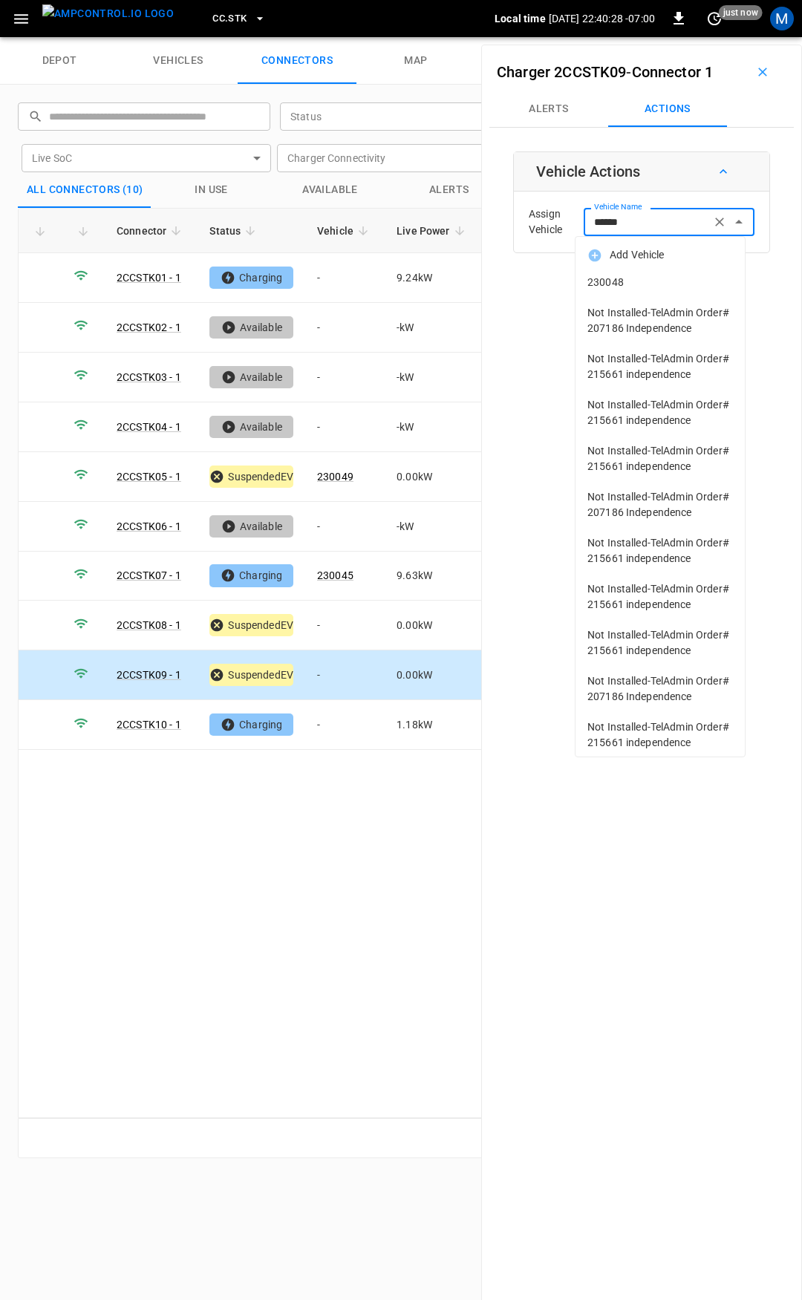
click at [639, 281] on span "230048" at bounding box center [659, 283] width 145 height 16
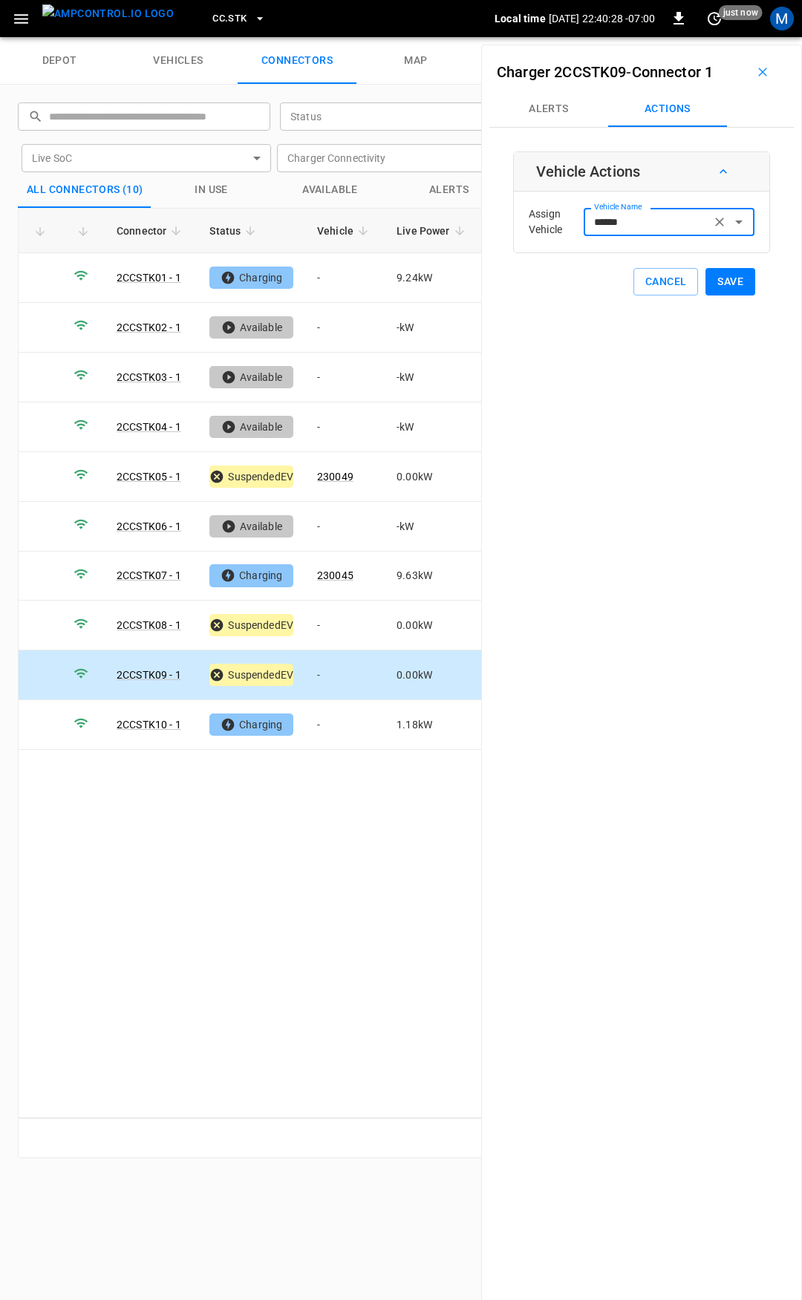
type input "******"
click at [725, 279] on button "Save" at bounding box center [730, 281] width 50 height 27
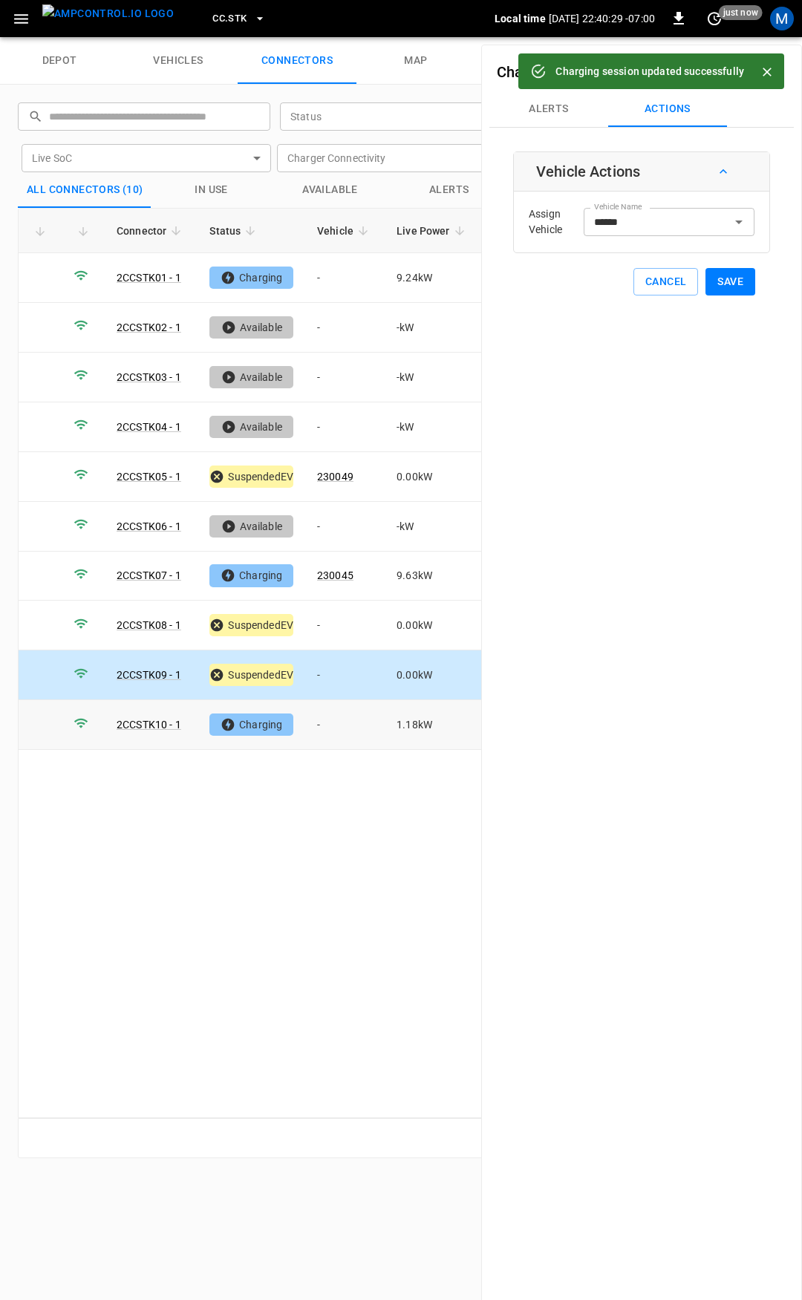
click at [332, 720] on td "-" at bounding box center [344, 725] width 79 height 50
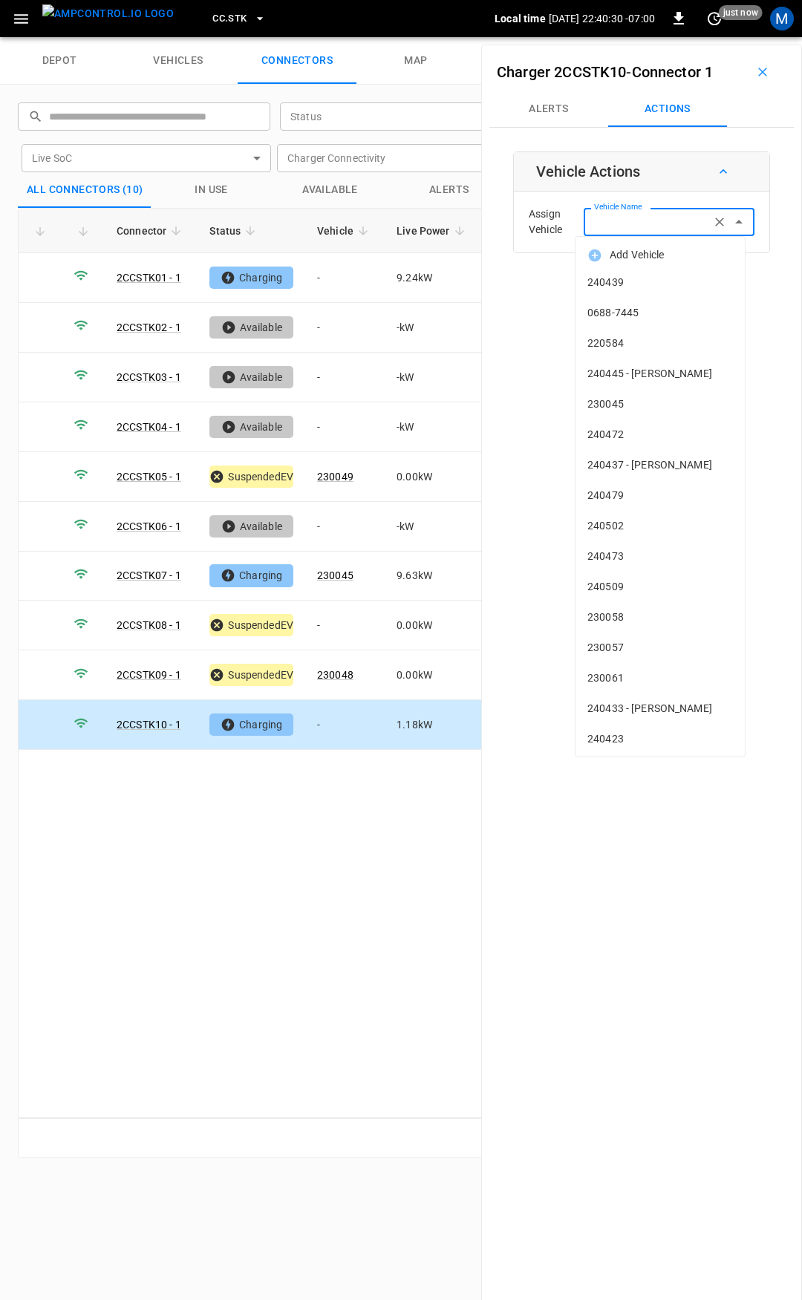
click at [653, 221] on input "Vehicle Name" at bounding box center [647, 221] width 118 height 19
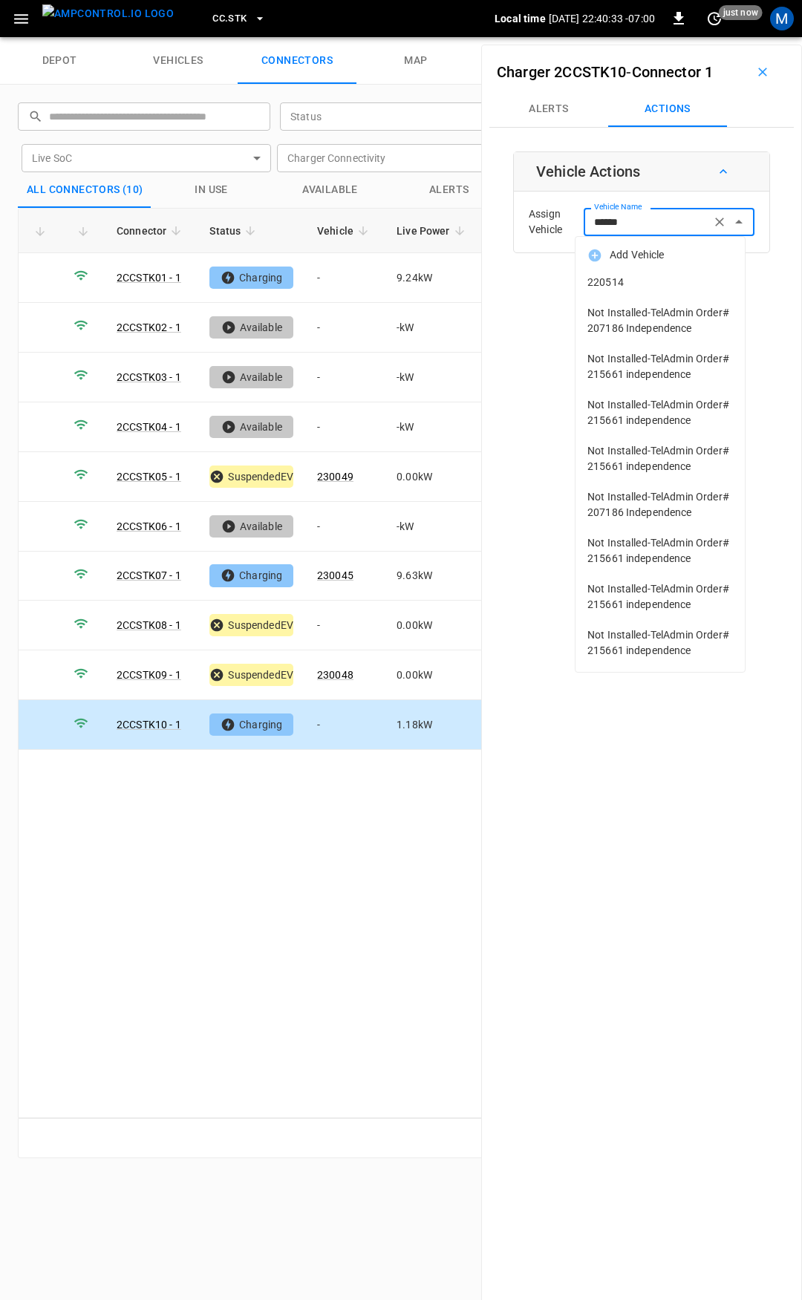
click at [650, 287] on span "220514" at bounding box center [659, 283] width 145 height 16
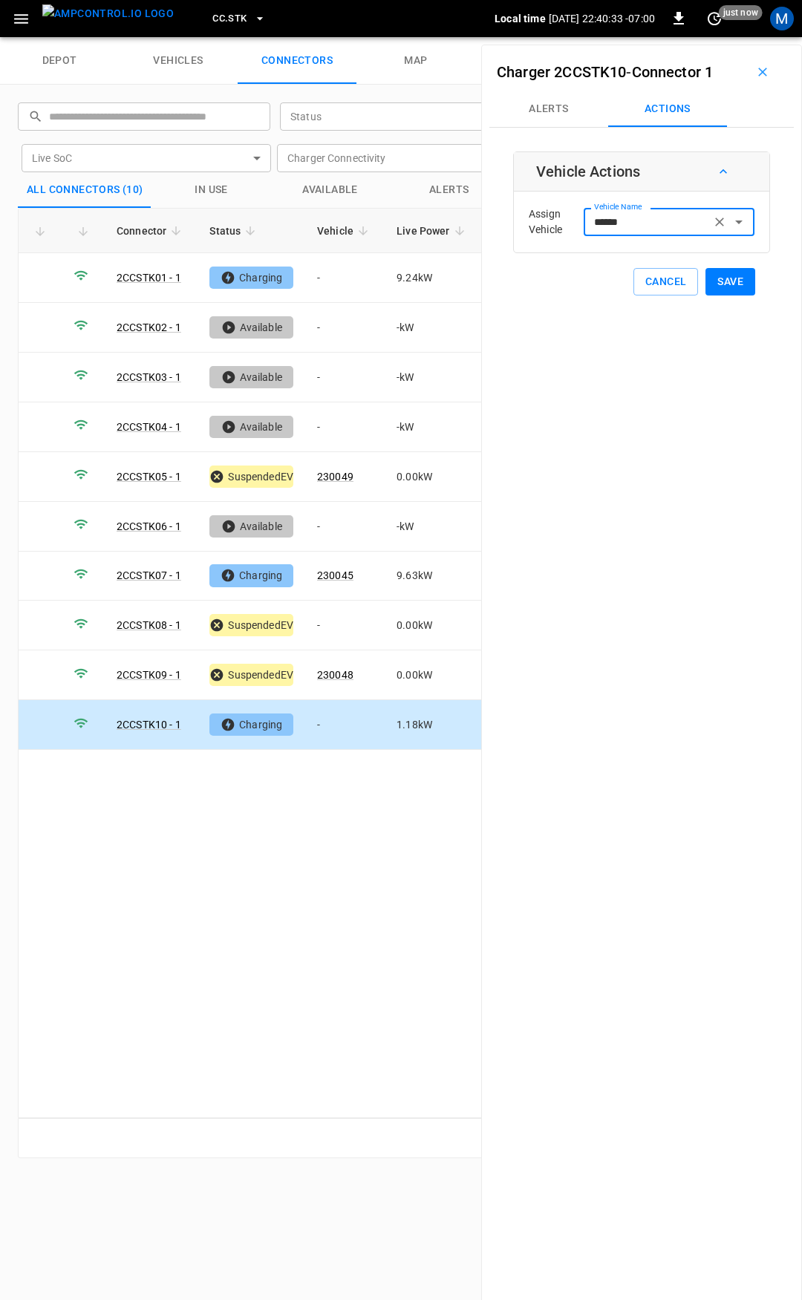
type input "******"
click at [734, 283] on button "Save" at bounding box center [730, 281] width 50 height 27
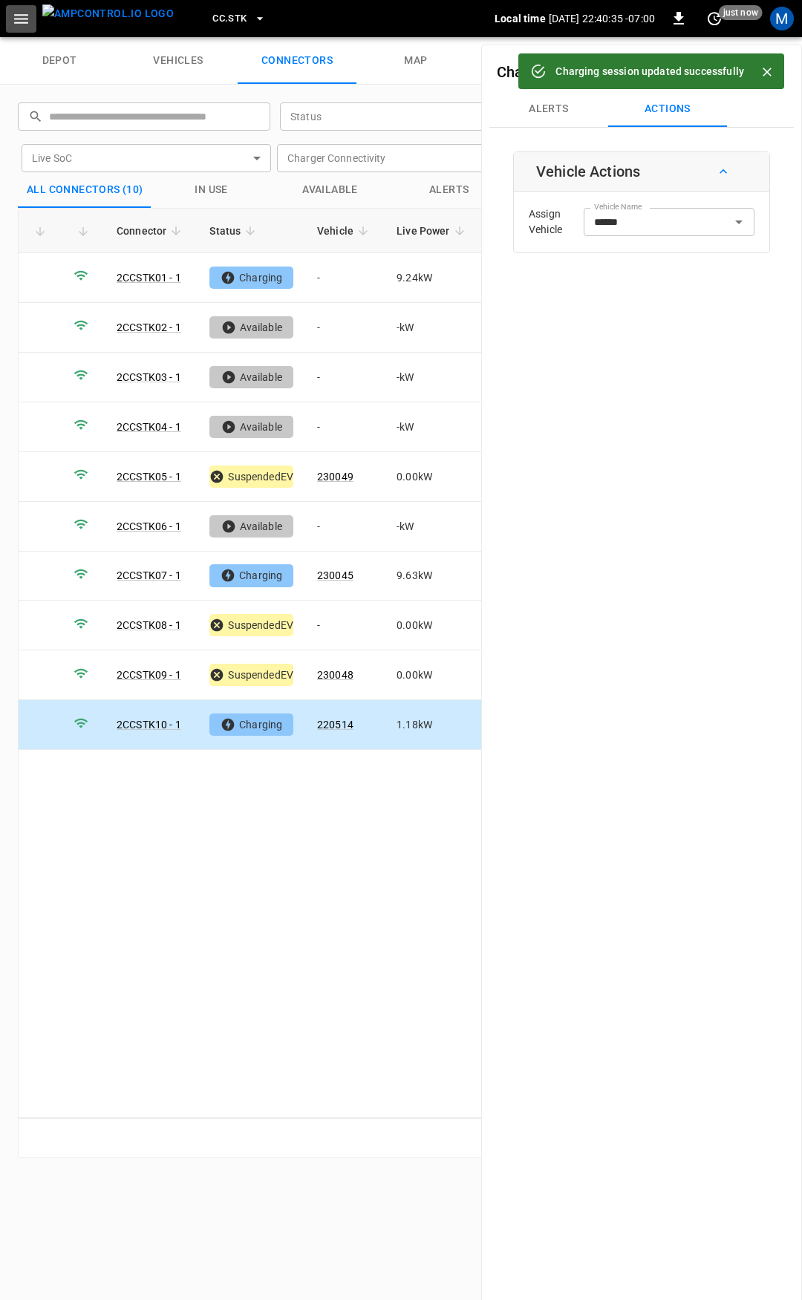
click at [10, 22] on button "button" at bounding box center [21, 18] width 30 height 27
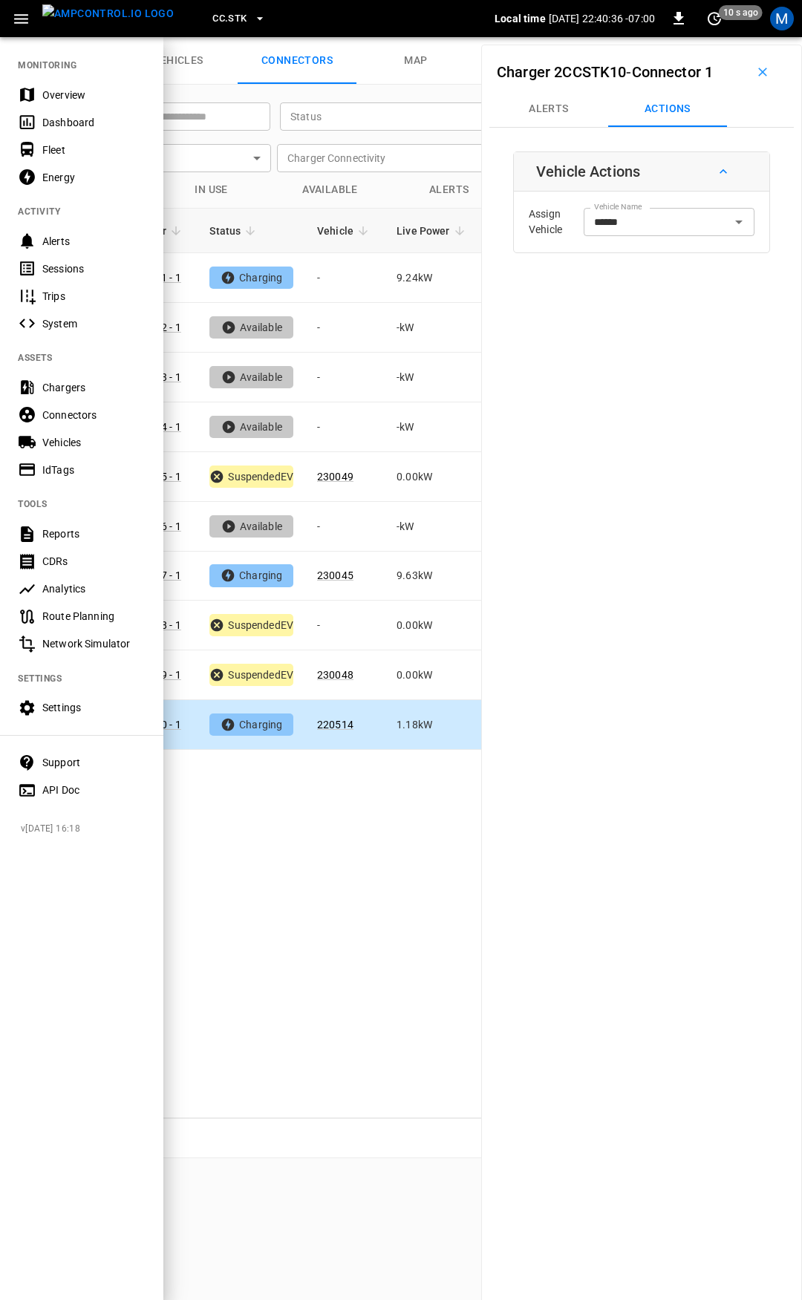
click at [71, 95] on div "Overview" at bounding box center [93, 95] width 103 height 15
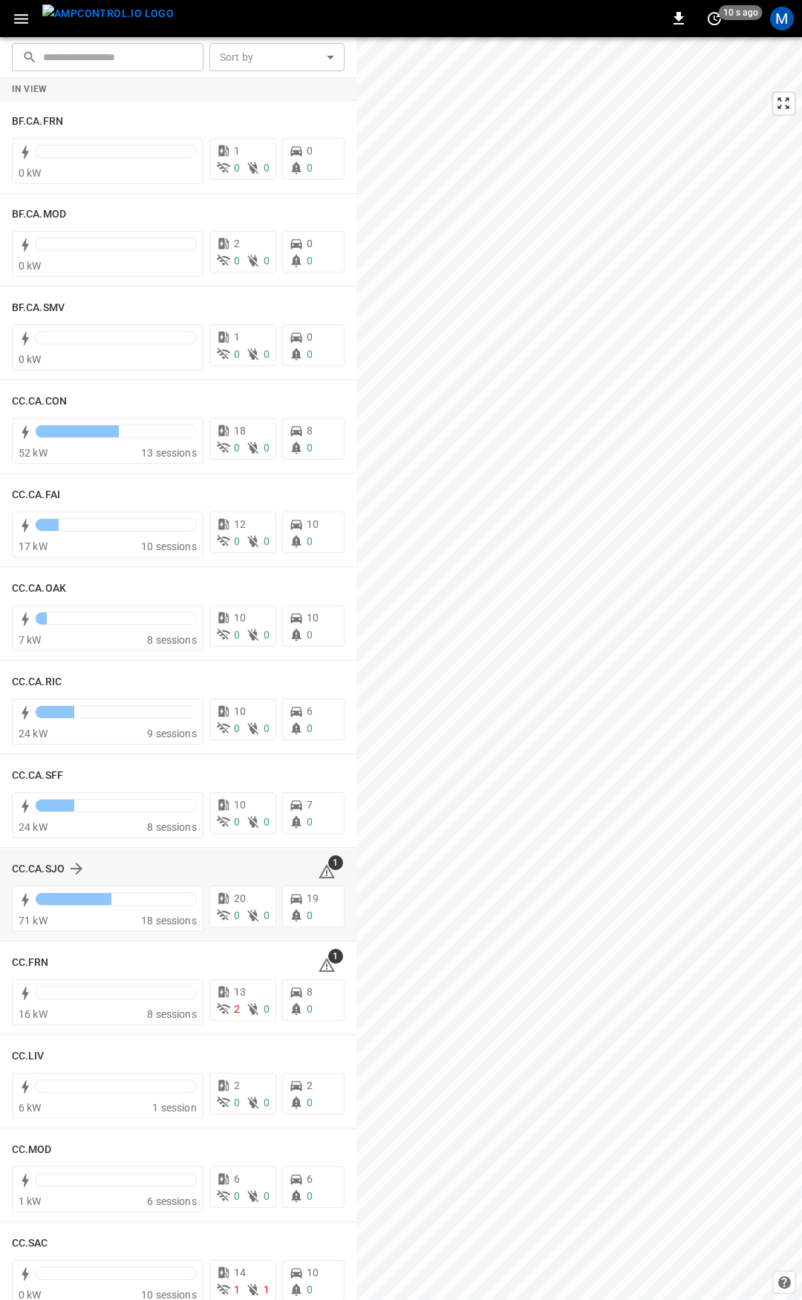
click at [326, 871] on icon at bounding box center [326, 873] width 1 height 6
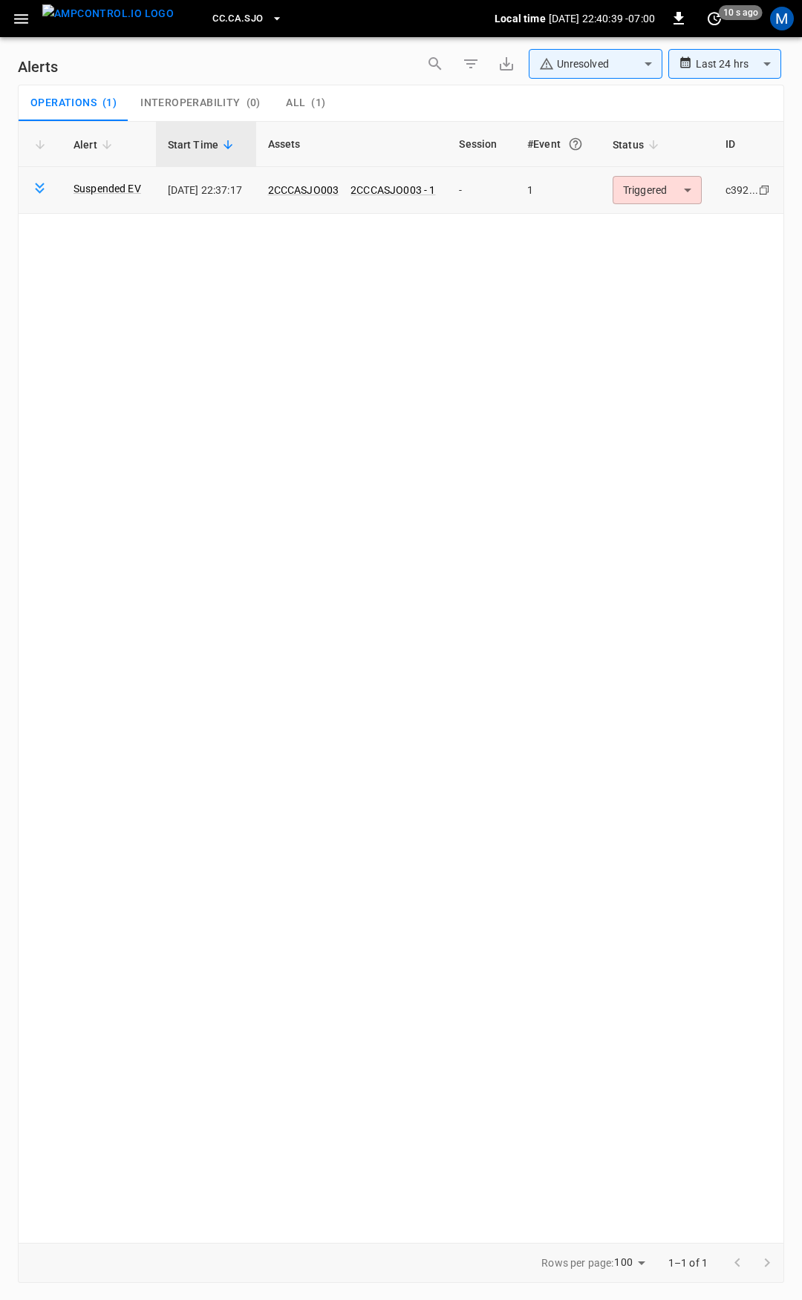
click at [654, 191] on body "**********" at bounding box center [401, 647] width 802 height 1294
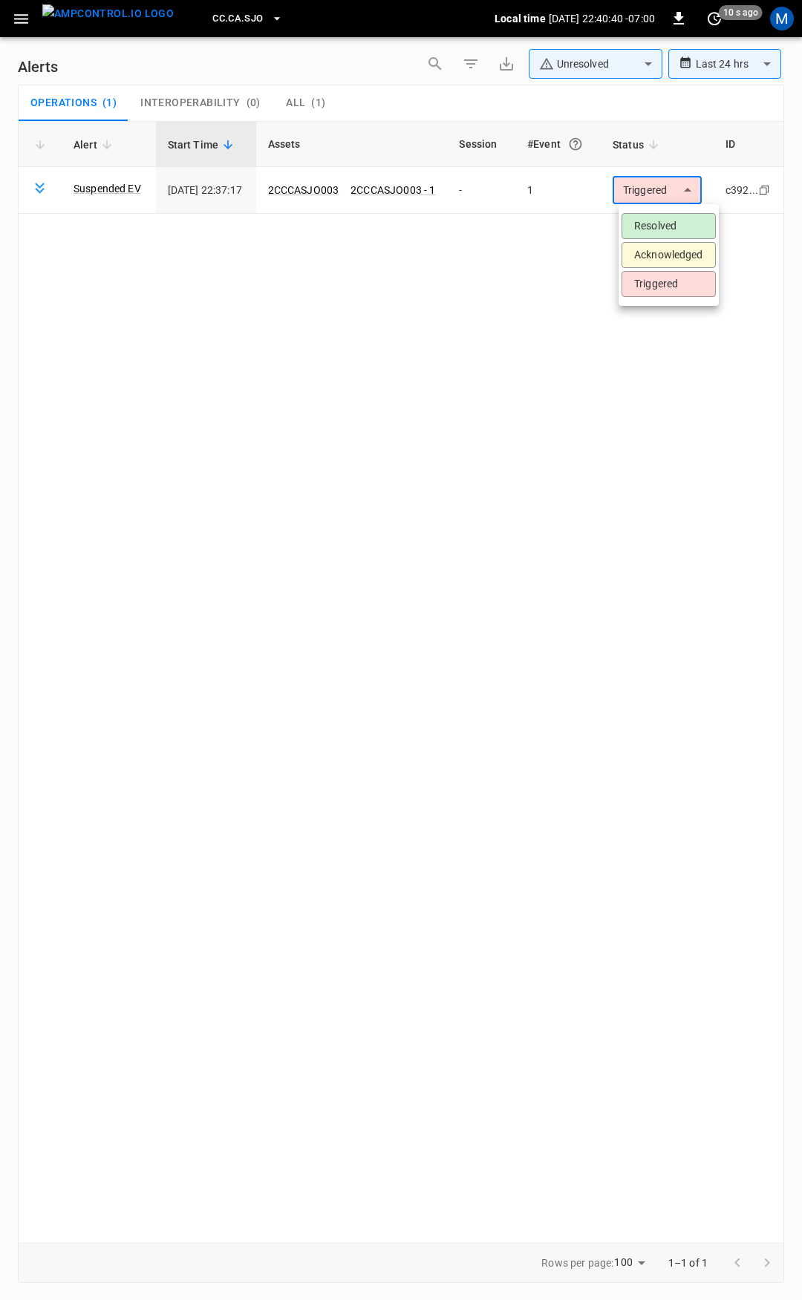
click at [658, 226] on li "Resolved" at bounding box center [668, 226] width 94 height 26
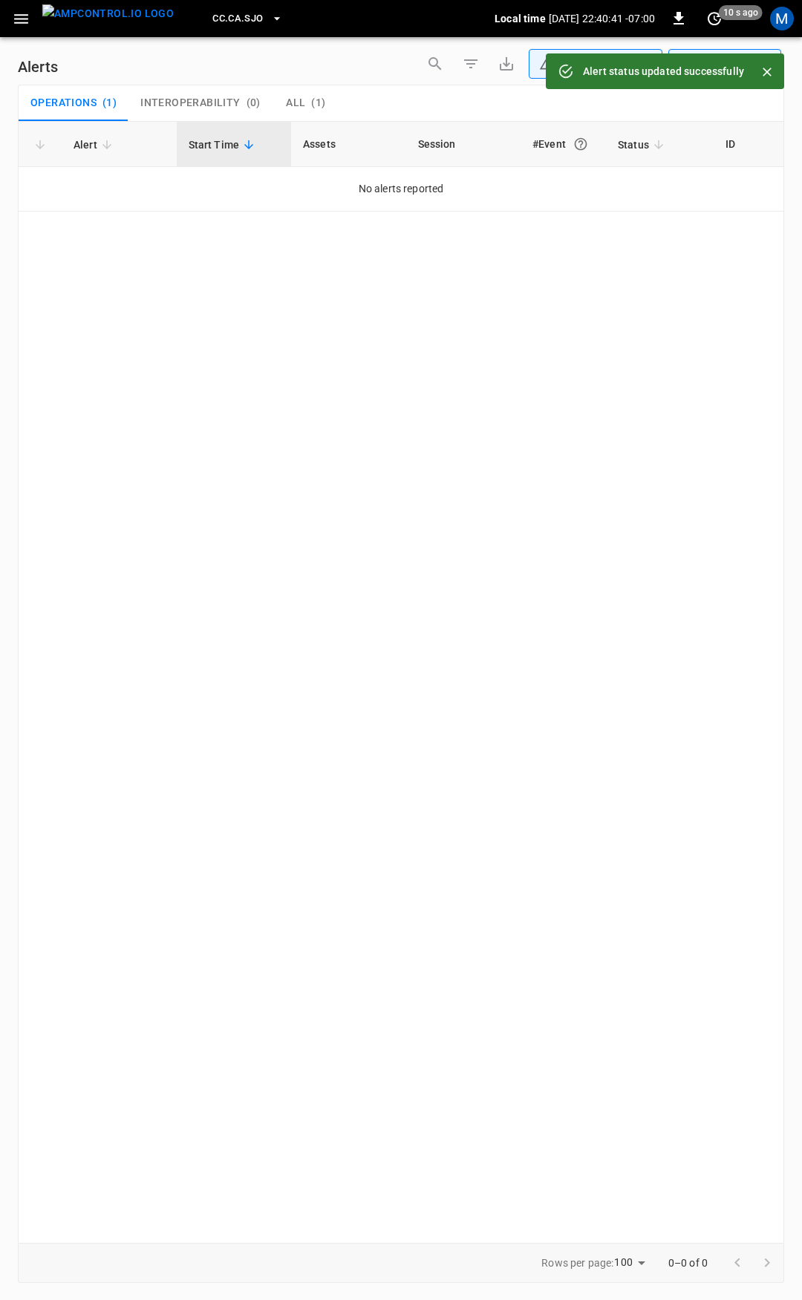
click at [23, 22] on icon "button" at bounding box center [21, 19] width 14 height 10
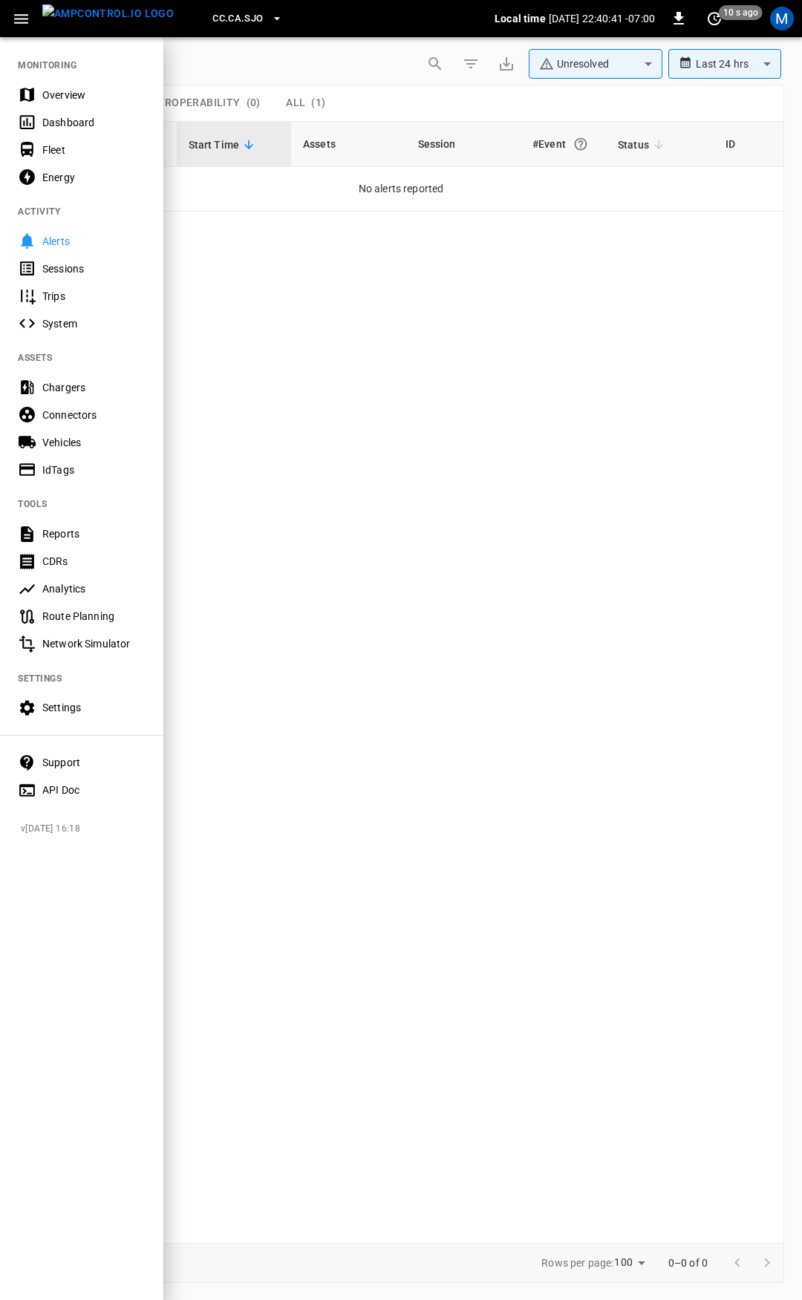
click at [82, 95] on div "Overview" at bounding box center [93, 95] width 103 height 15
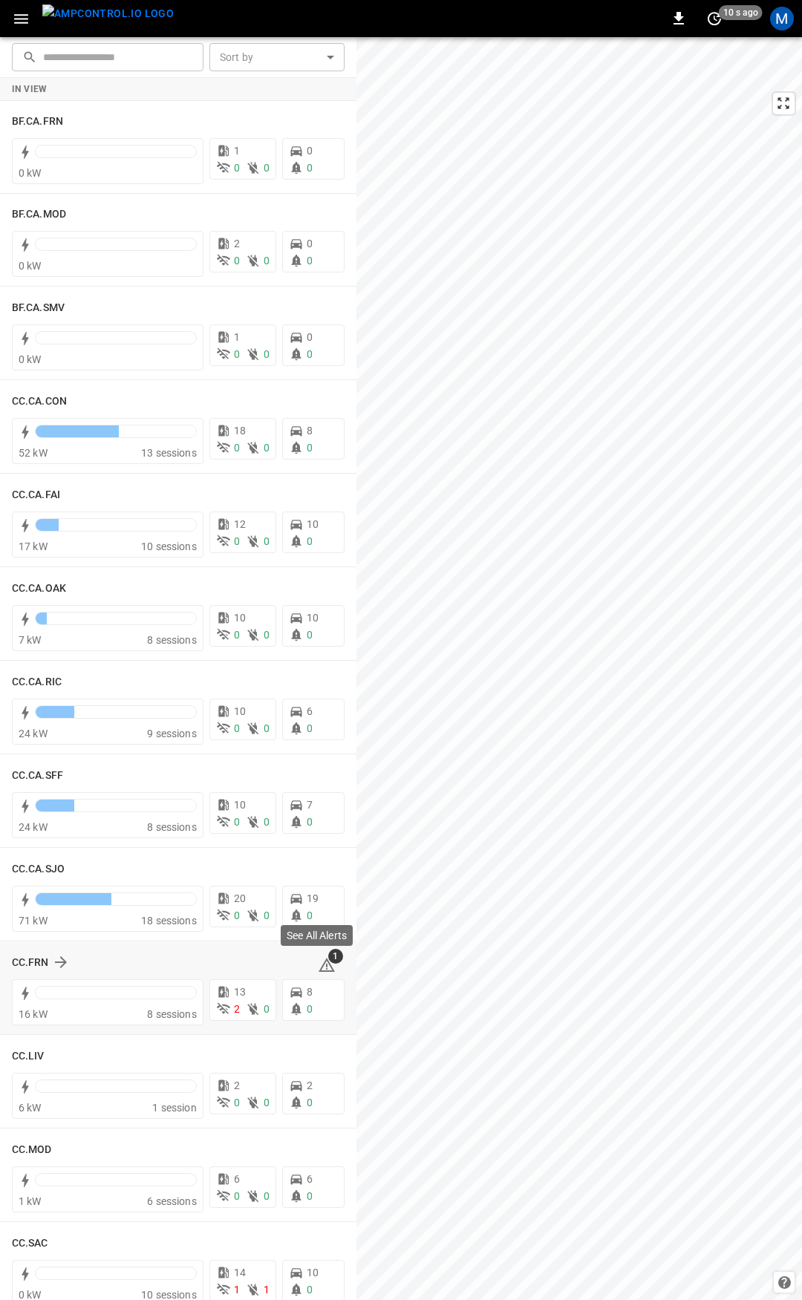
click at [328, 957] on span "1" at bounding box center [335, 955] width 15 height 15
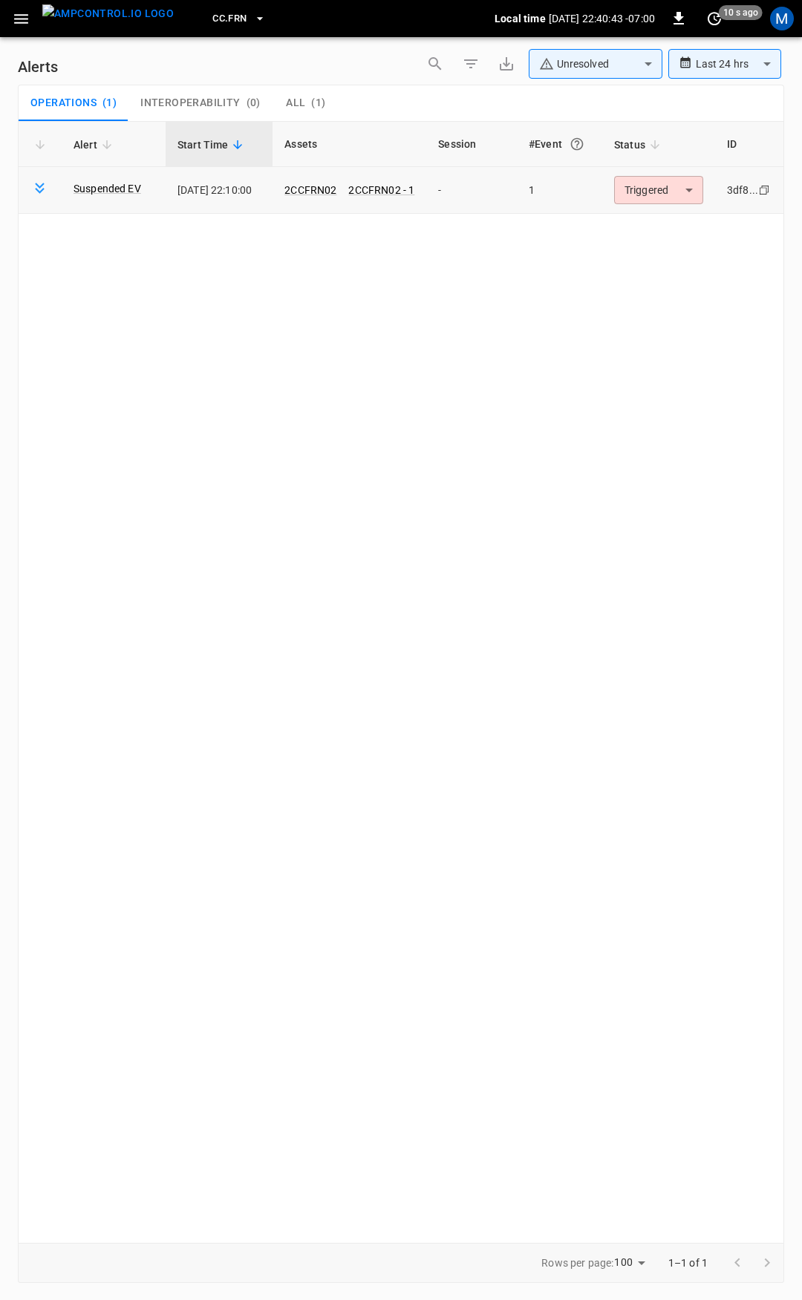
click at [656, 188] on body "**********" at bounding box center [401, 647] width 802 height 1294
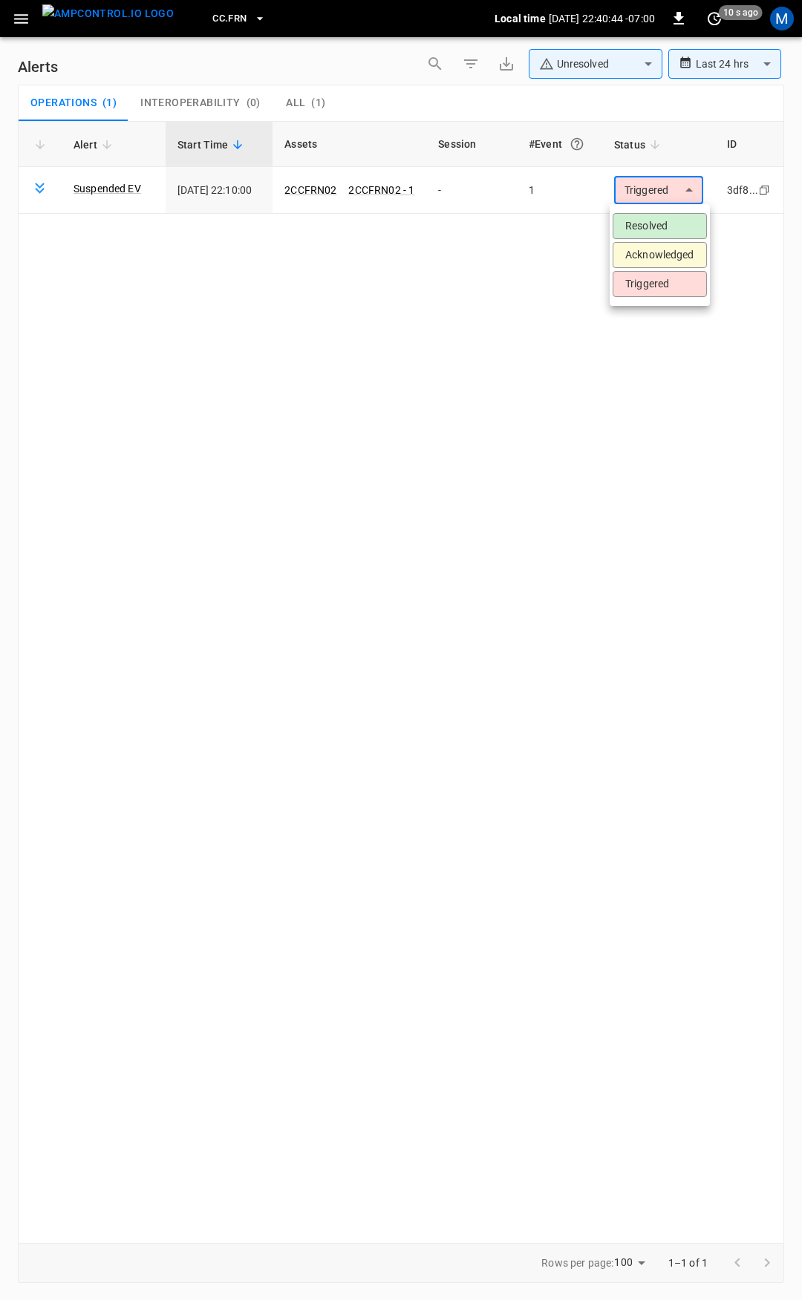
click at [650, 225] on li "Resolved" at bounding box center [659, 226] width 94 height 26
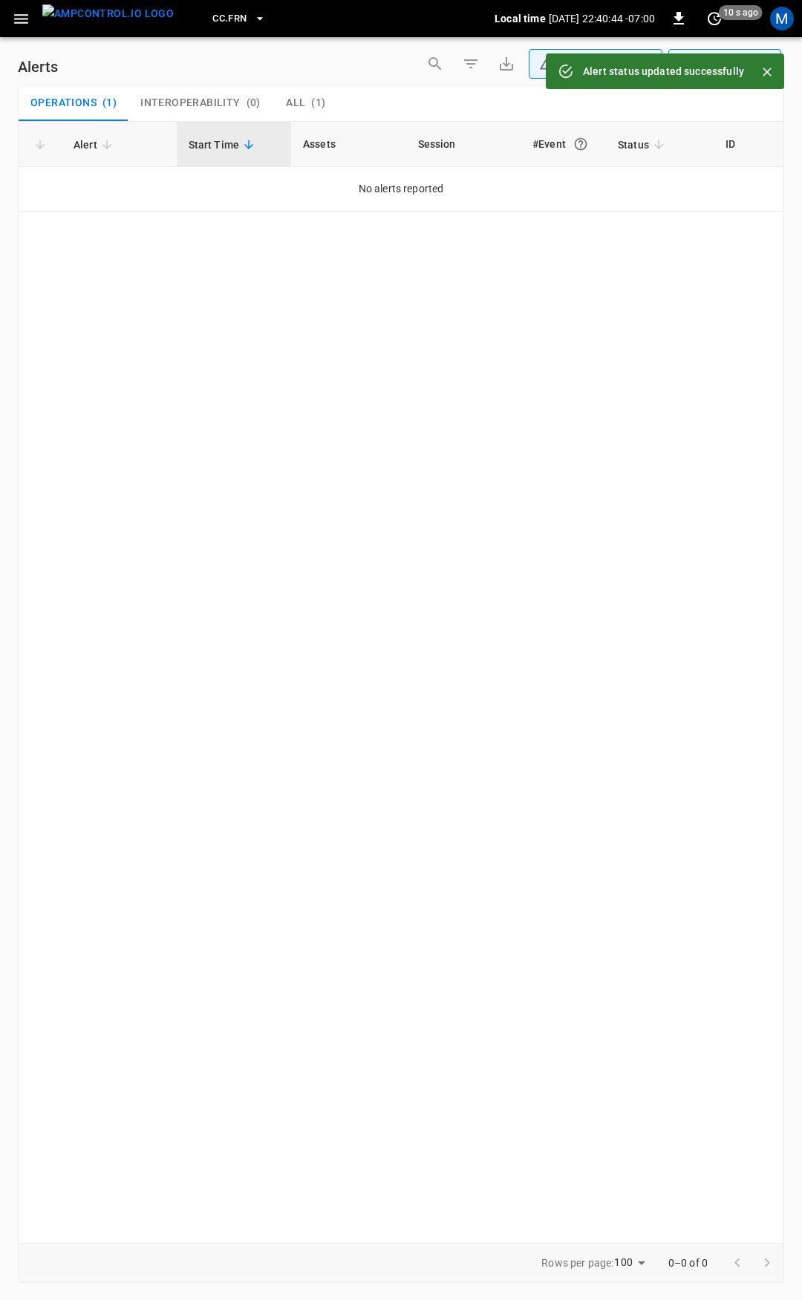
click at [15, 21] on icon "button" at bounding box center [21, 19] width 19 height 19
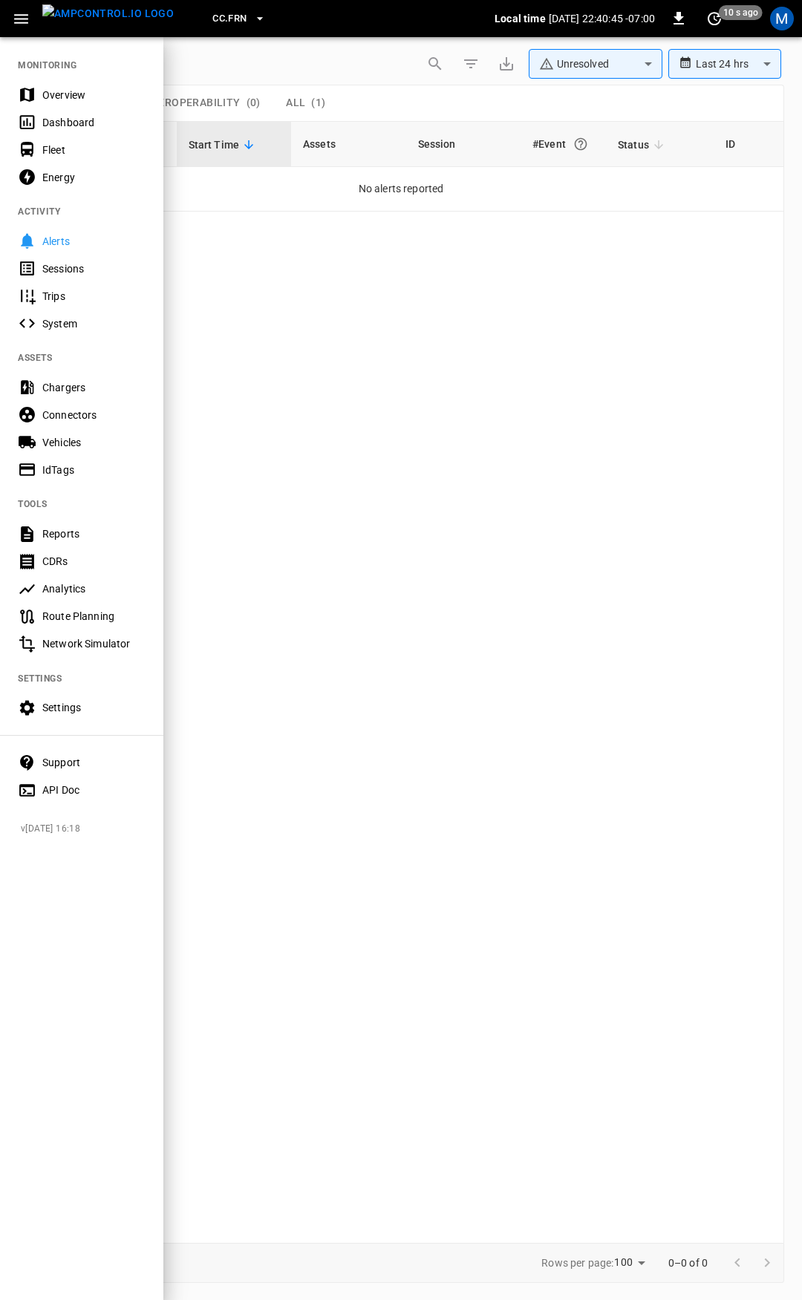
click at [59, 76] on nav "MONITORING Overview Dashboard Fleet Energy ACTIVITY Alerts Sessions Trips Syste…" at bounding box center [81, 423] width 163 height 774
click at [61, 85] on div "Overview" at bounding box center [81, 94] width 163 height 27
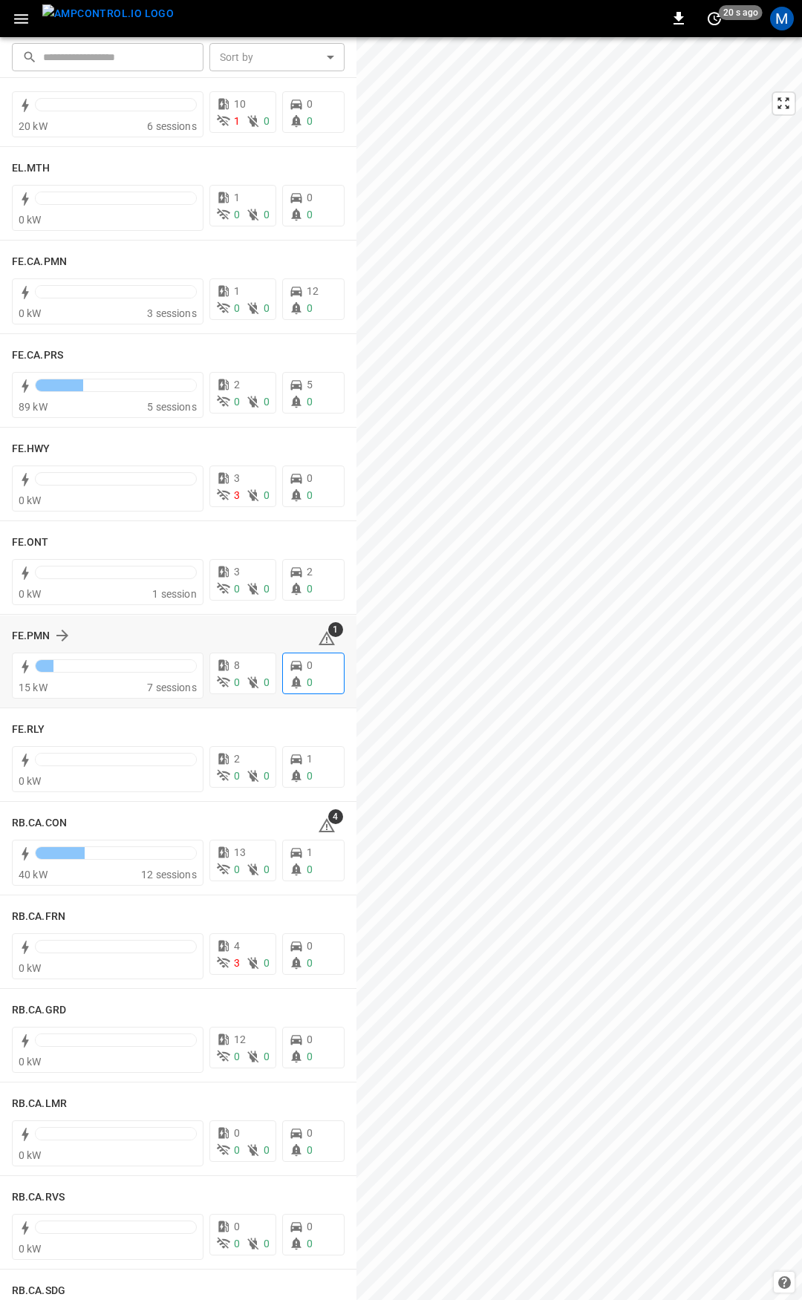
scroll to position [1264, 0]
click at [316, 638] on div "See Fleet Management Tool" at bounding box center [302, 629] width 141 height 21
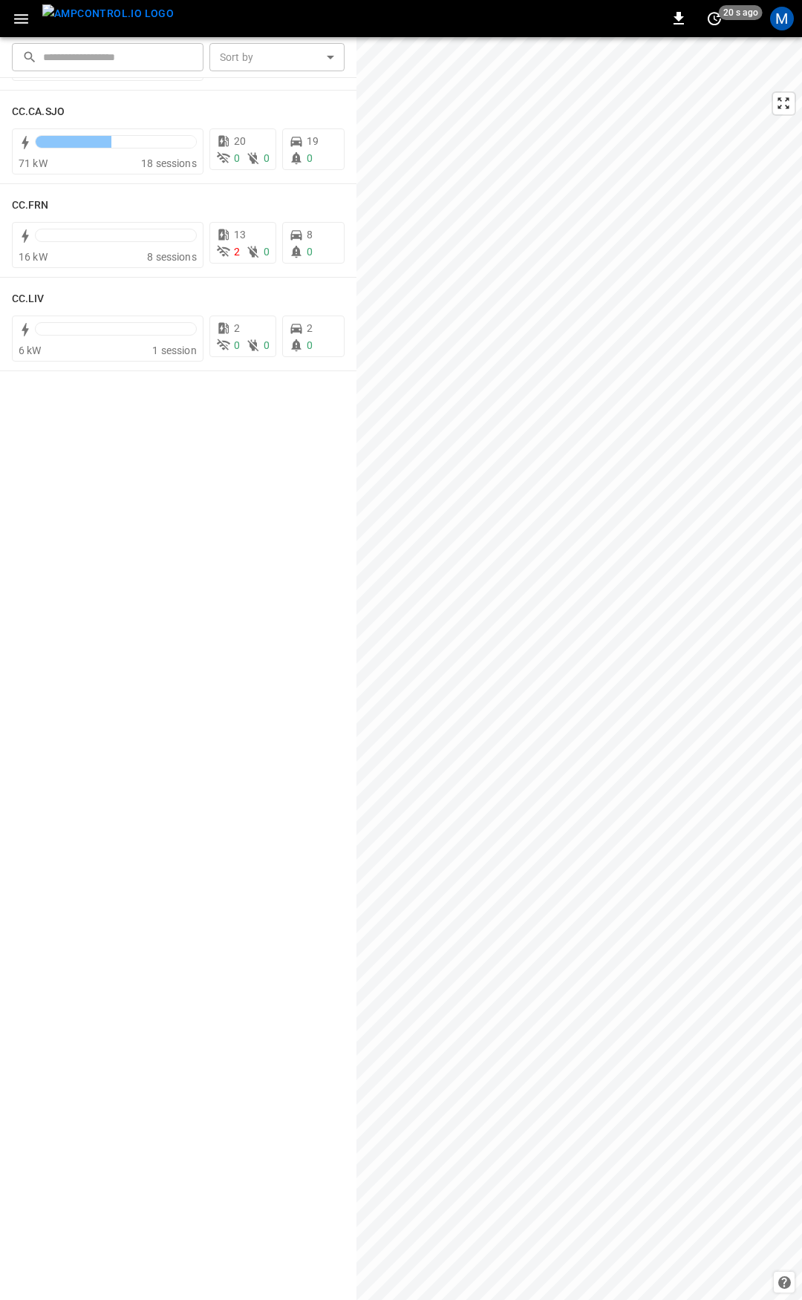
scroll to position [0, 0]
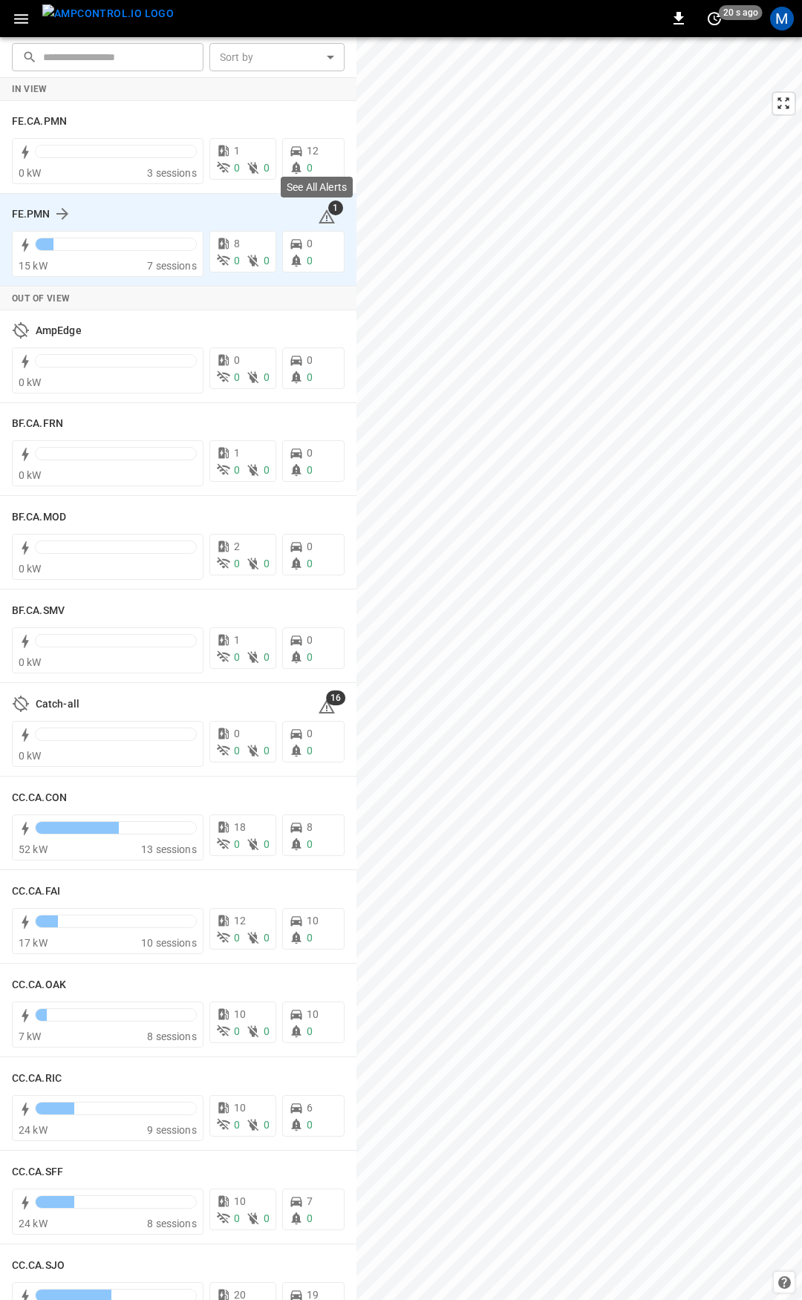
click at [318, 222] on icon at bounding box center [326, 216] width 16 height 14
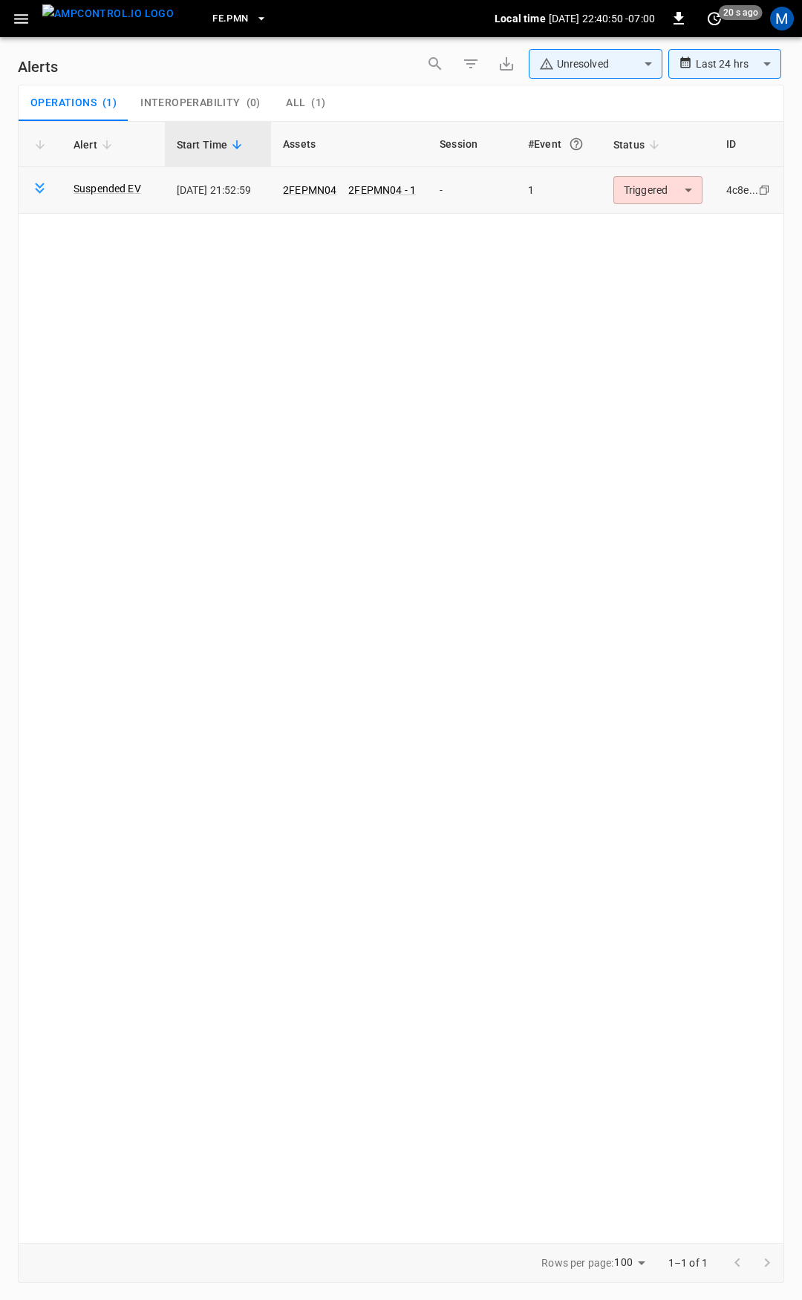
click at [664, 189] on body "**********" at bounding box center [401, 647] width 802 height 1294
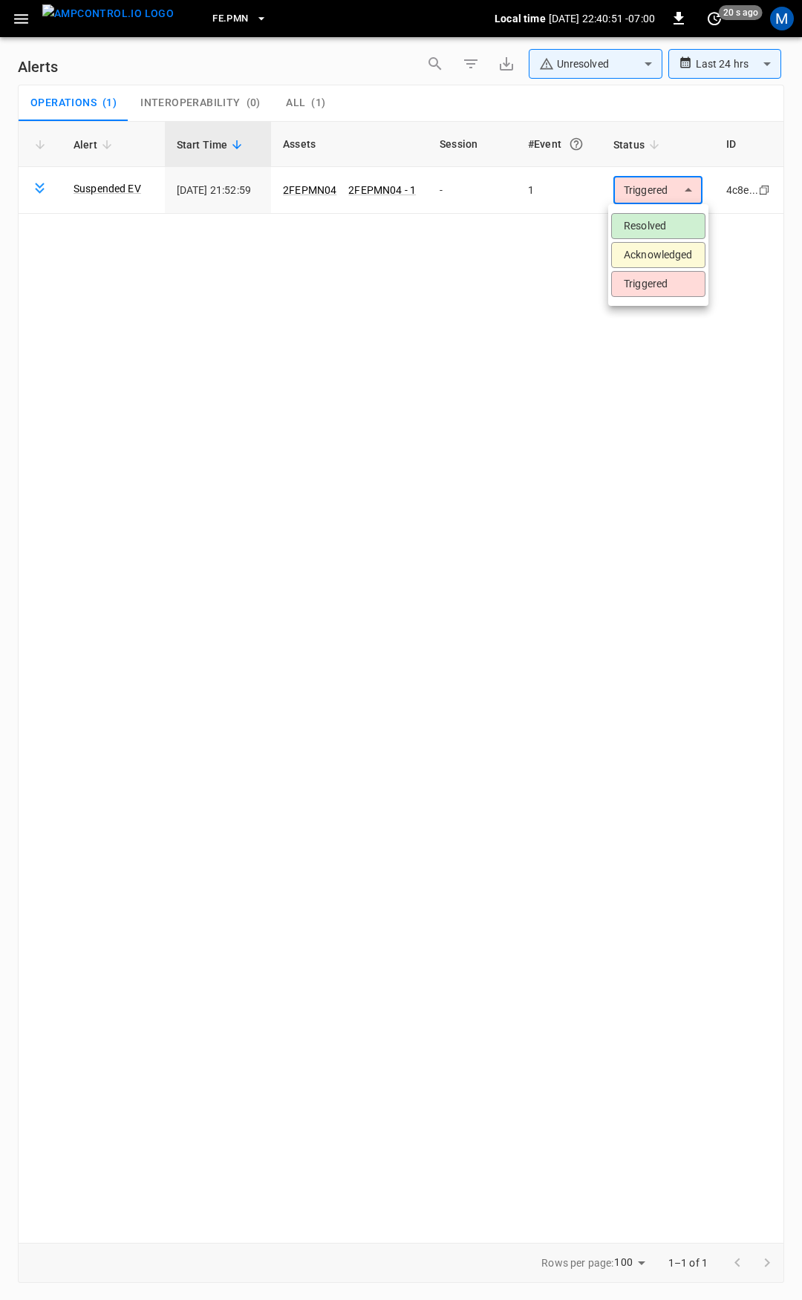
click at [374, 191] on div at bounding box center [401, 650] width 802 height 1300
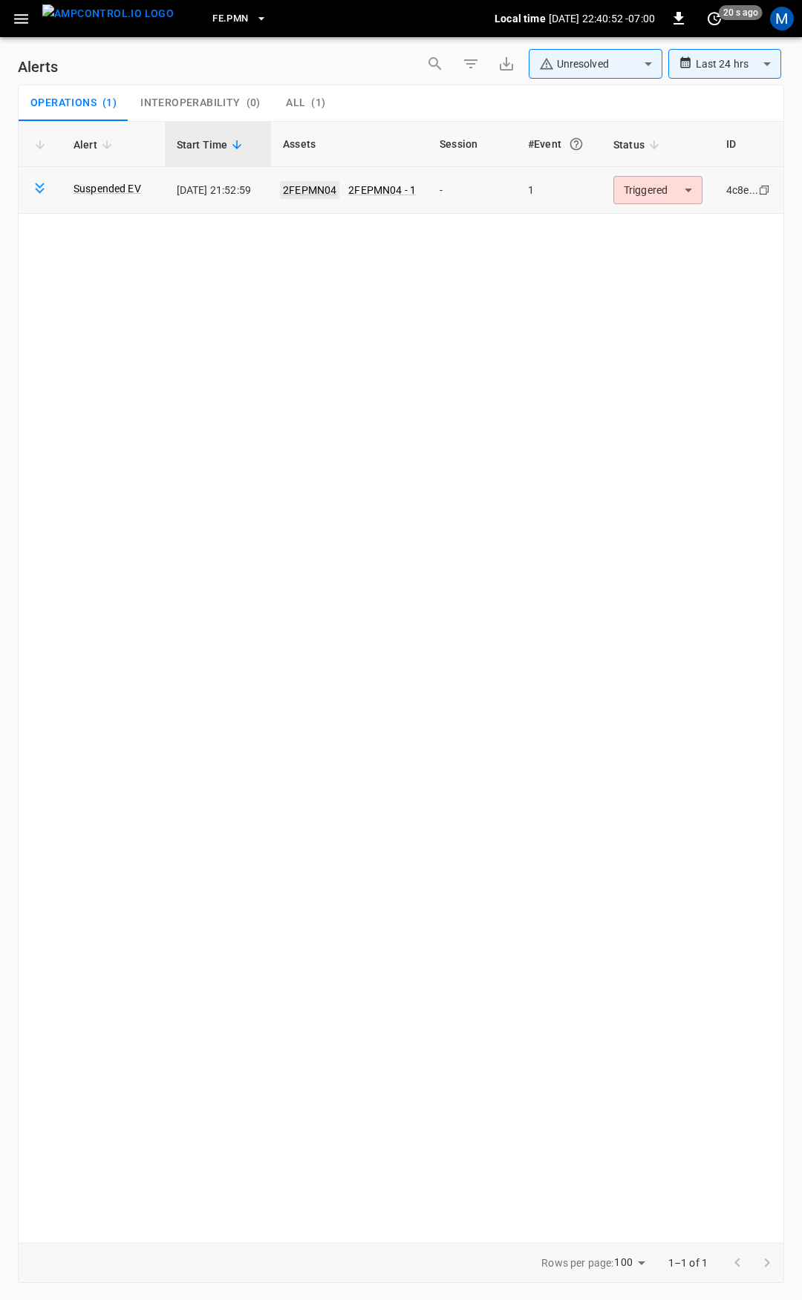
click at [319, 187] on link "2FEPMN04" at bounding box center [309, 190] width 59 height 18
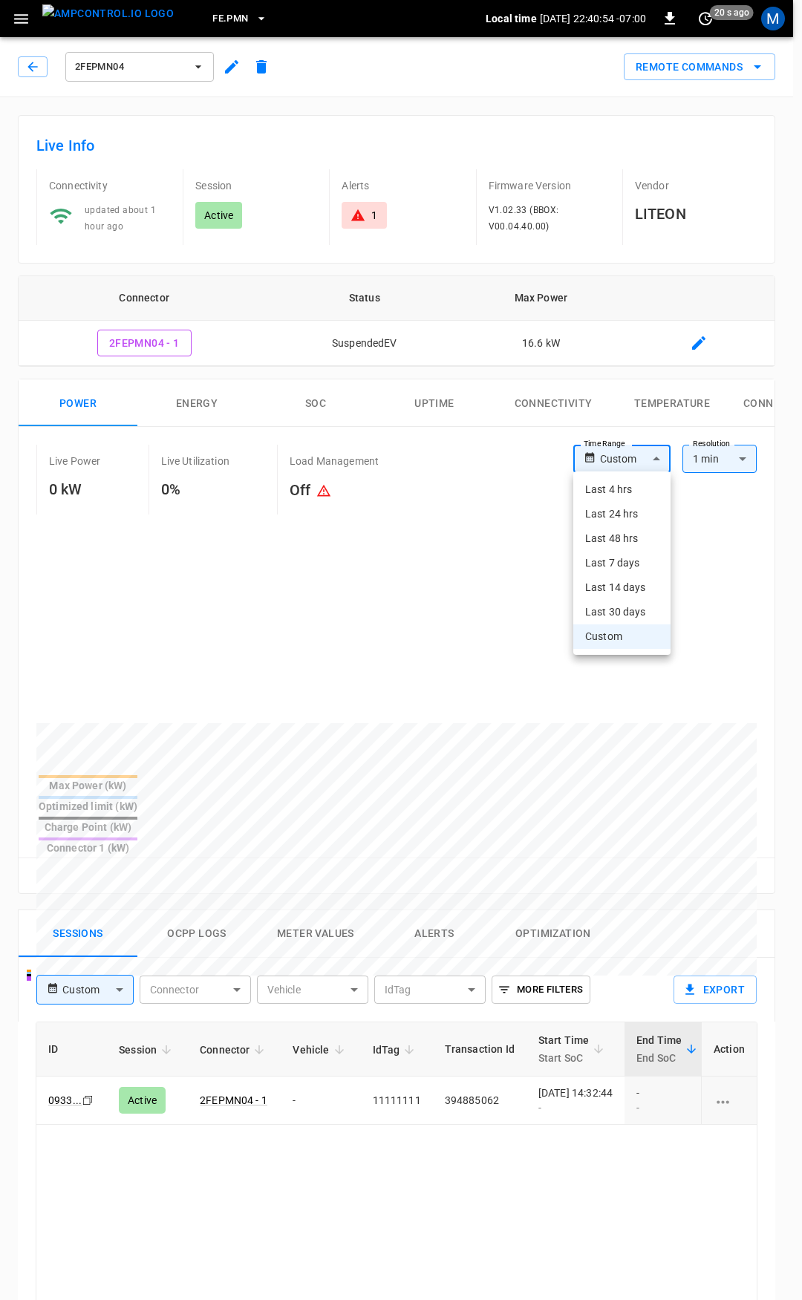
click at [607, 463] on body "FE.PMN Local time 2025-08-18 22:40:54 -07:00 0 20 s ago M 2FEPMN04 Remote Comma…" at bounding box center [401, 994] width 802 height 1989
click at [614, 489] on li "Last 4 hrs" at bounding box center [621, 489] width 97 height 24
type input "**********"
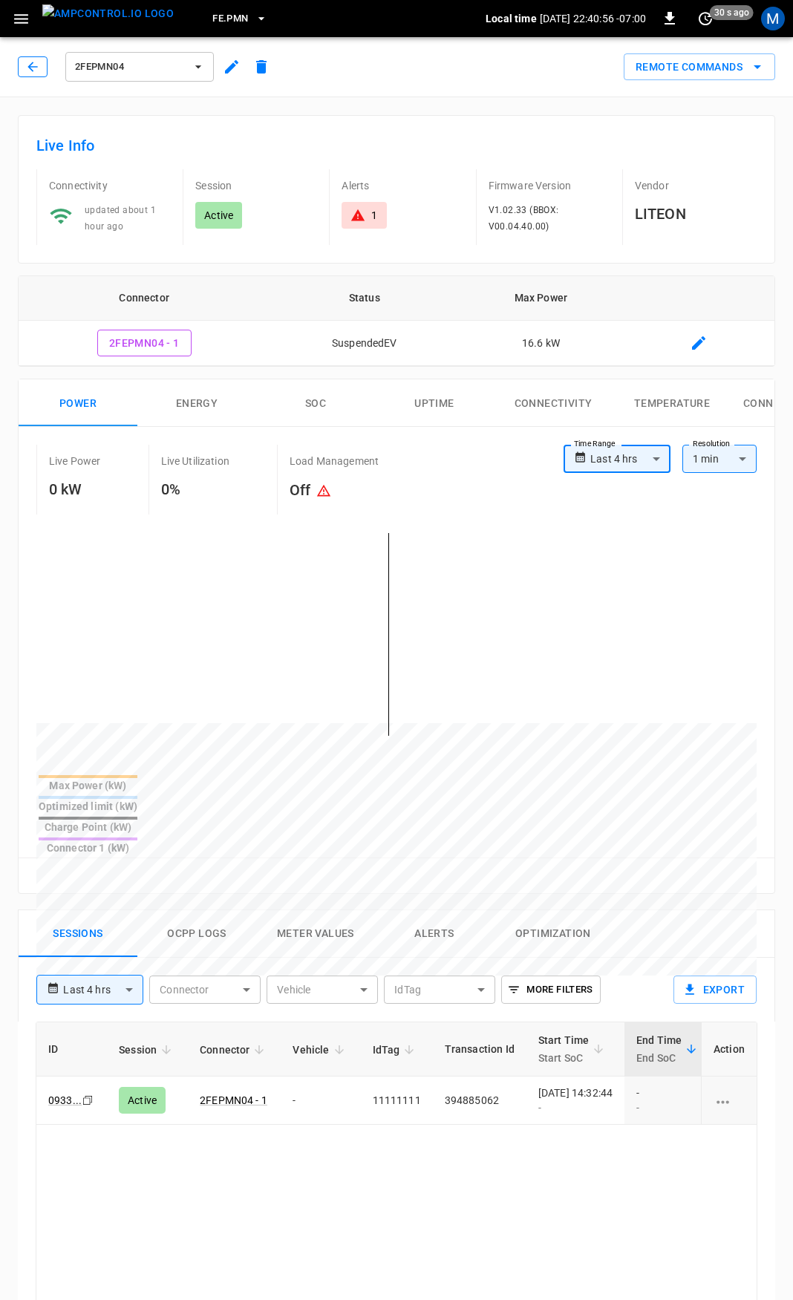
click at [36, 59] on icon "button" at bounding box center [32, 66] width 15 height 15
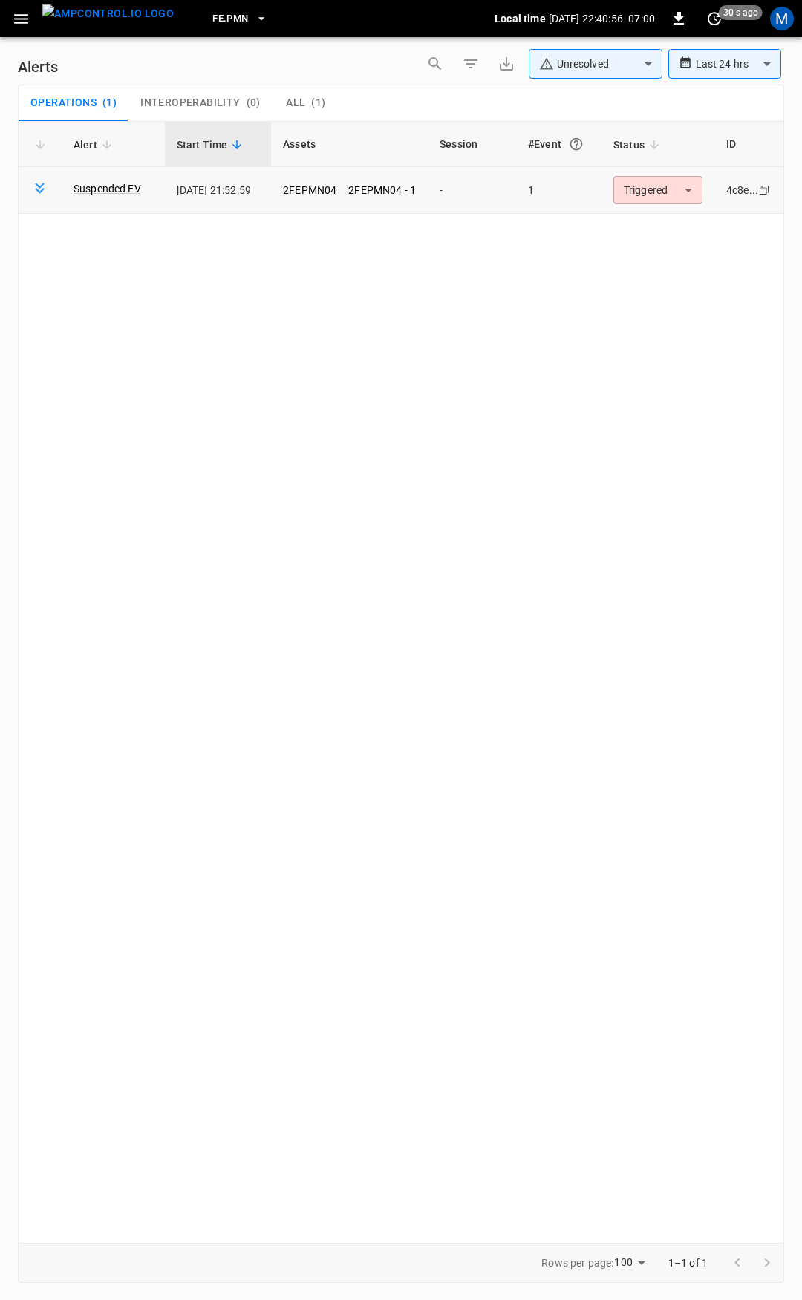
click at [640, 189] on body "**********" at bounding box center [401, 647] width 802 height 1294
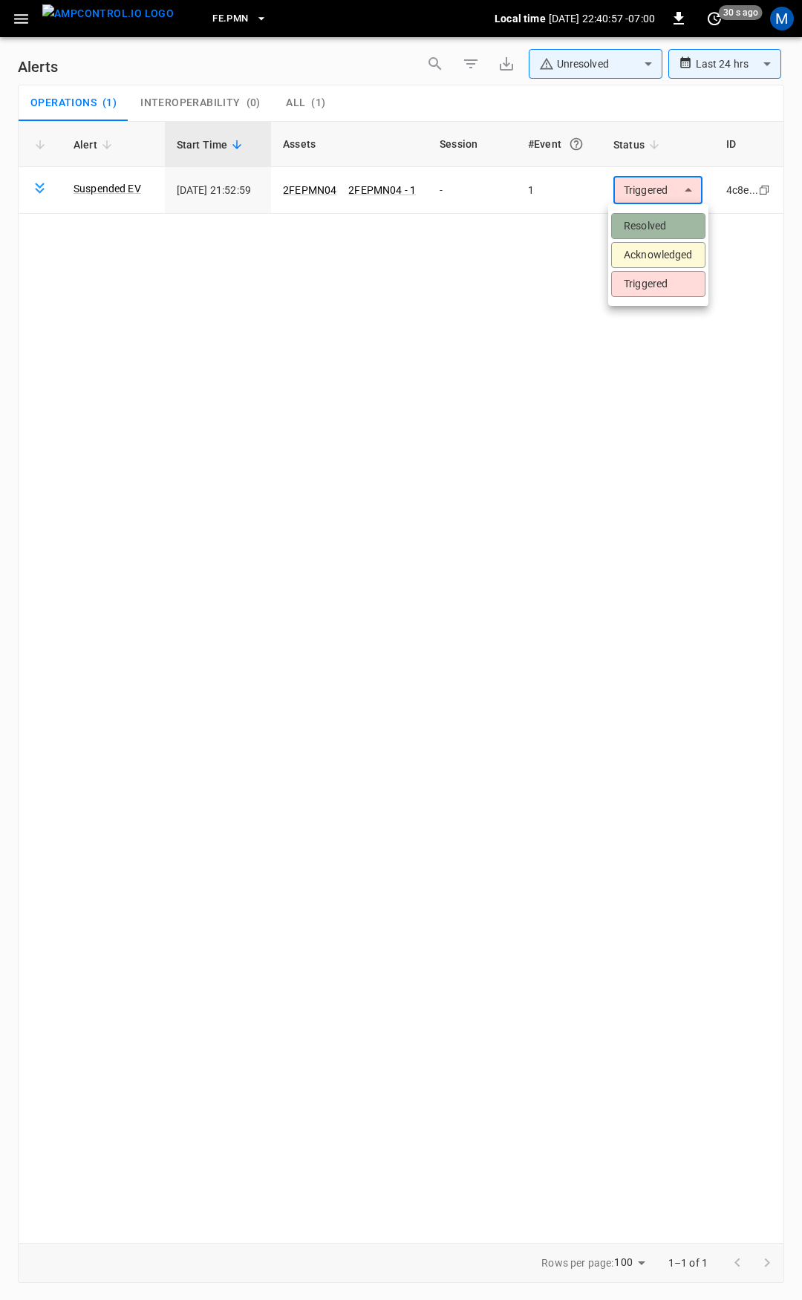
click at [661, 223] on li "Resolved" at bounding box center [658, 226] width 94 height 26
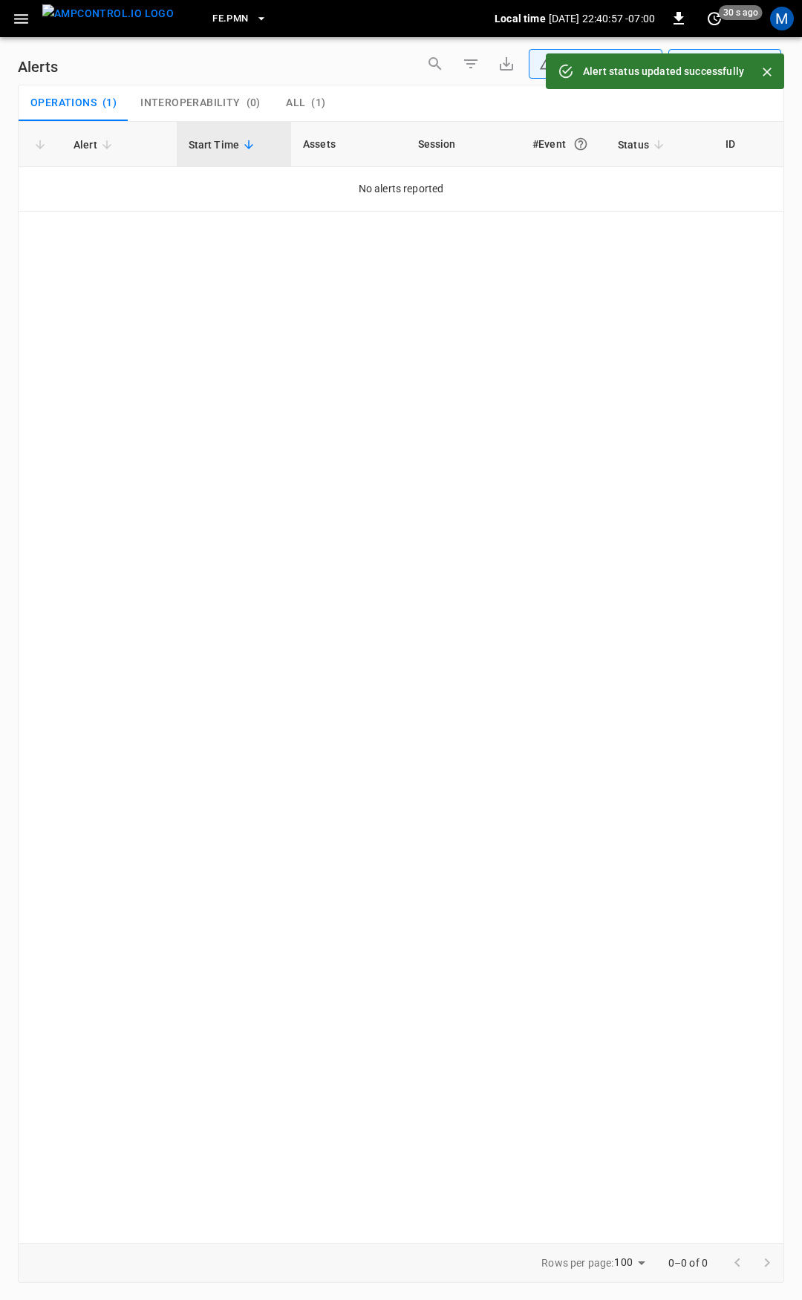
click at [24, 22] on icon "button" at bounding box center [21, 19] width 19 height 19
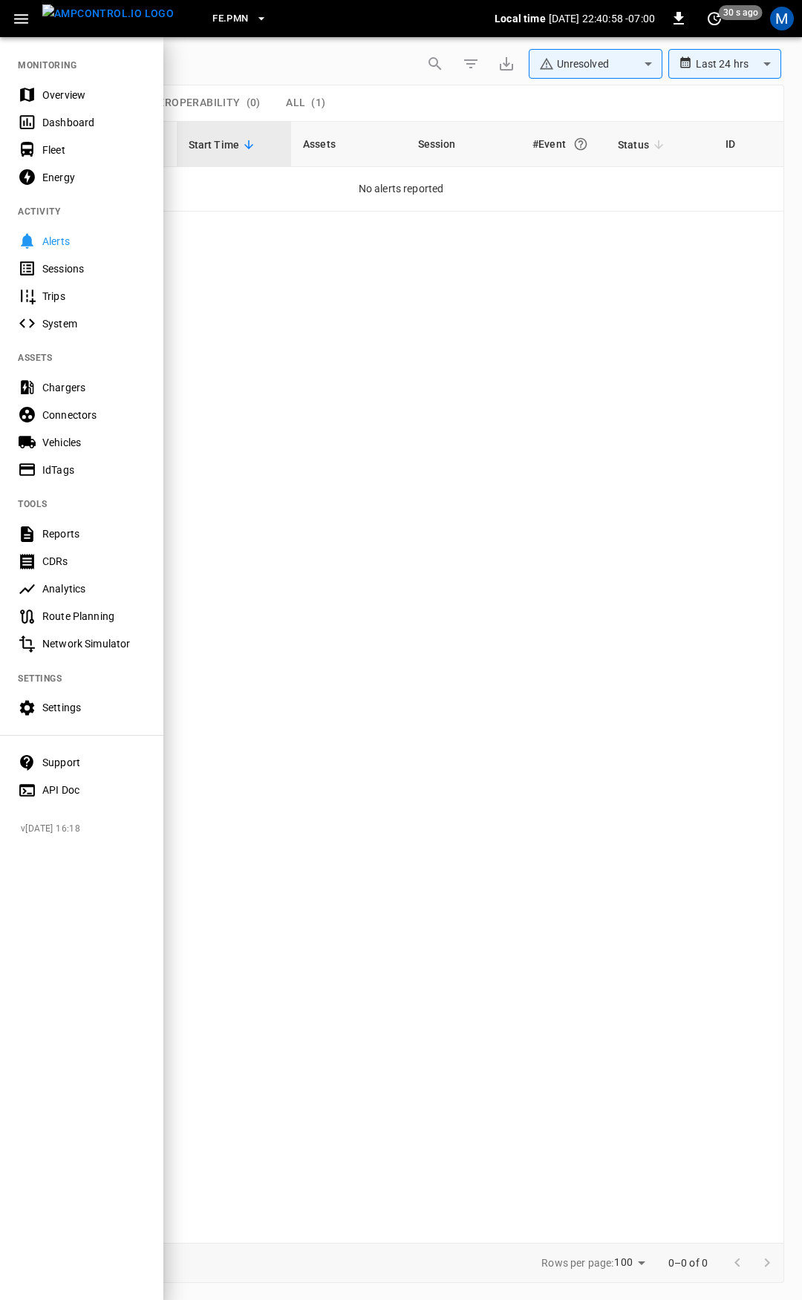
drag, startPoint x: 62, startPoint y: 96, endPoint x: 57, endPoint y: 88, distance: 9.3
click at [62, 95] on div "Overview" at bounding box center [93, 95] width 103 height 15
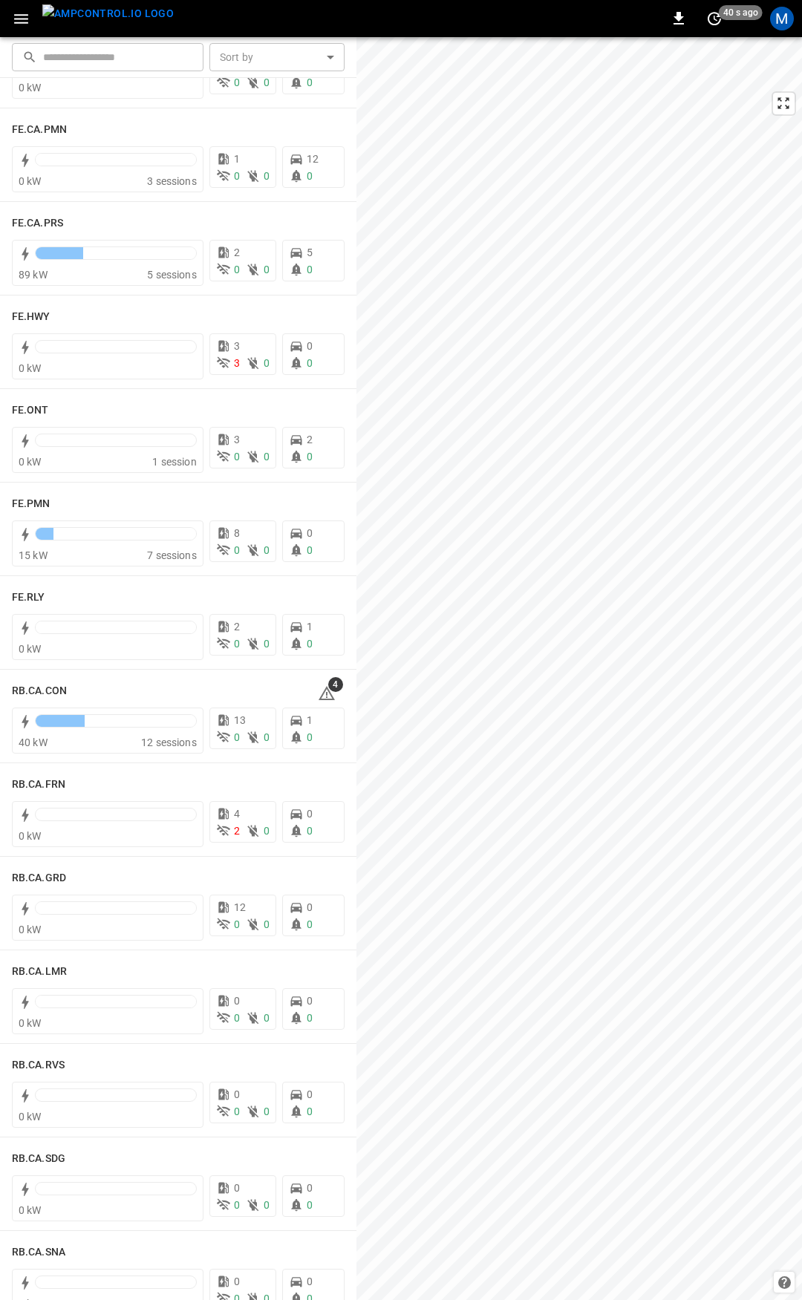
scroll to position [1400, 0]
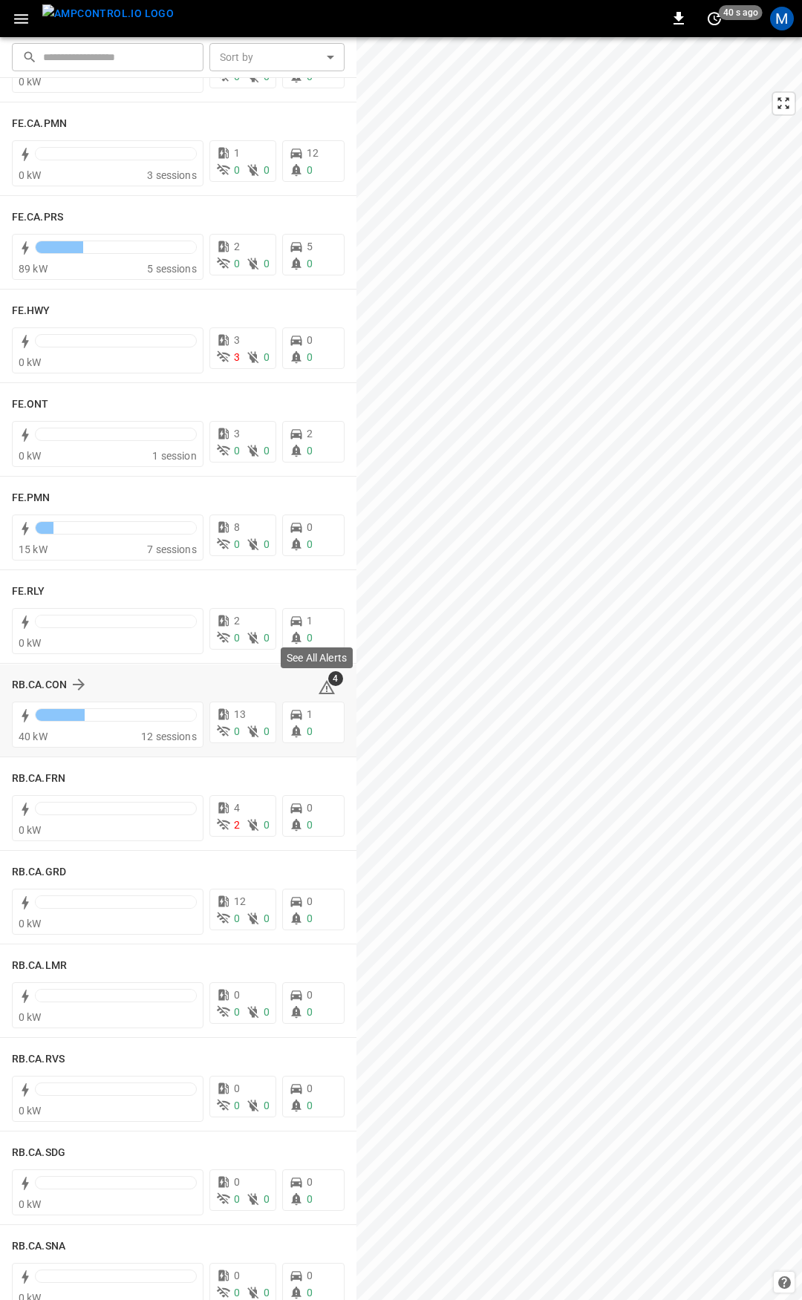
click at [318, 686] on icon at bounding box center [326, 687] width 16 height 14
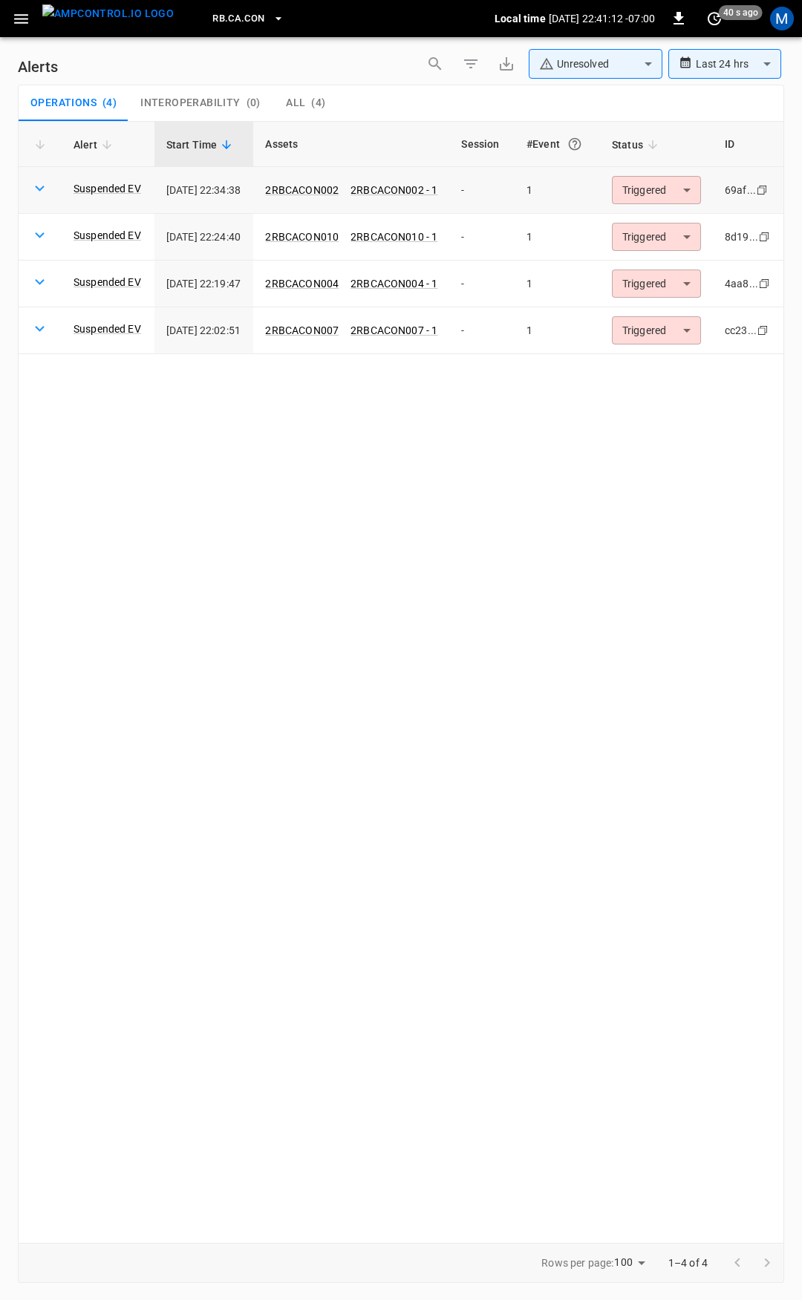
click at [664, 191] on body "**********" at bounding box center [401, 647] width 802 height 1294
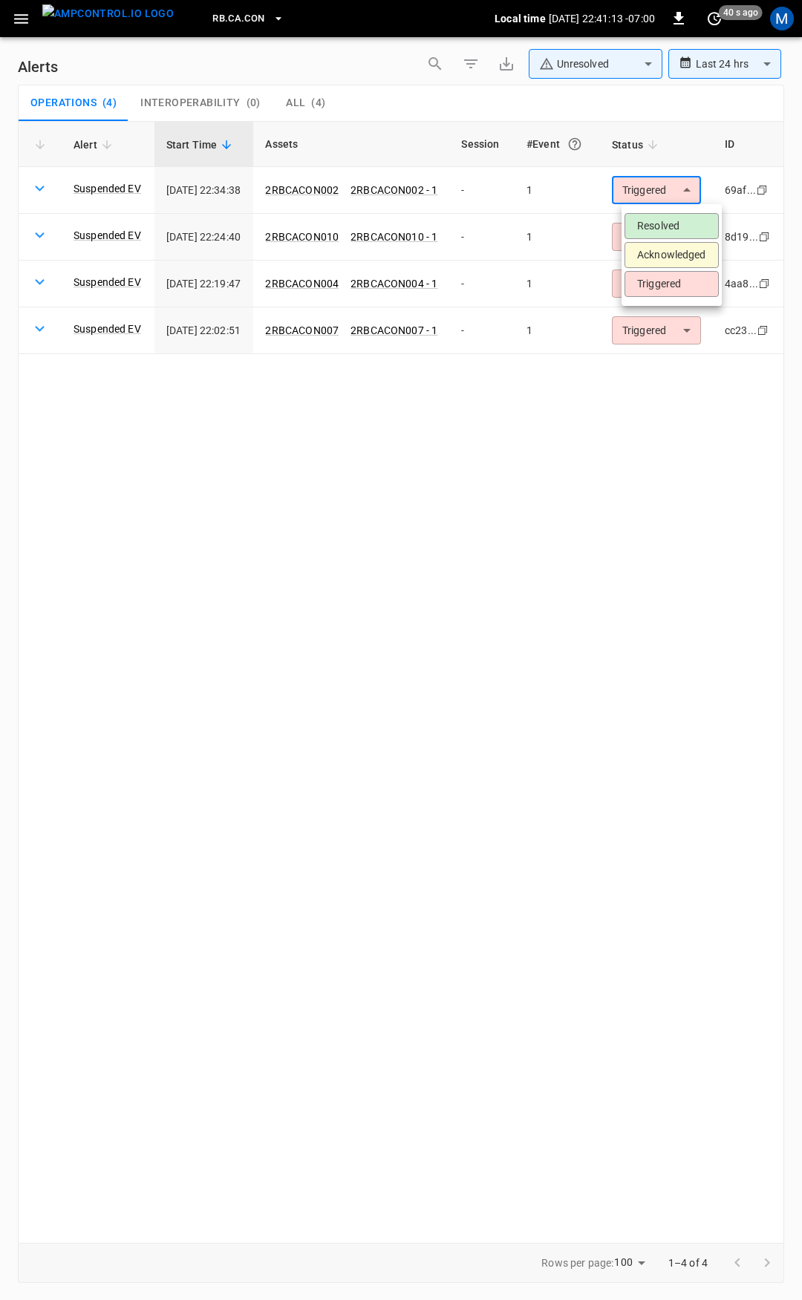
click at [661, 226] on li "Resolved" at bounding box center [671, 226] width 94 height 26
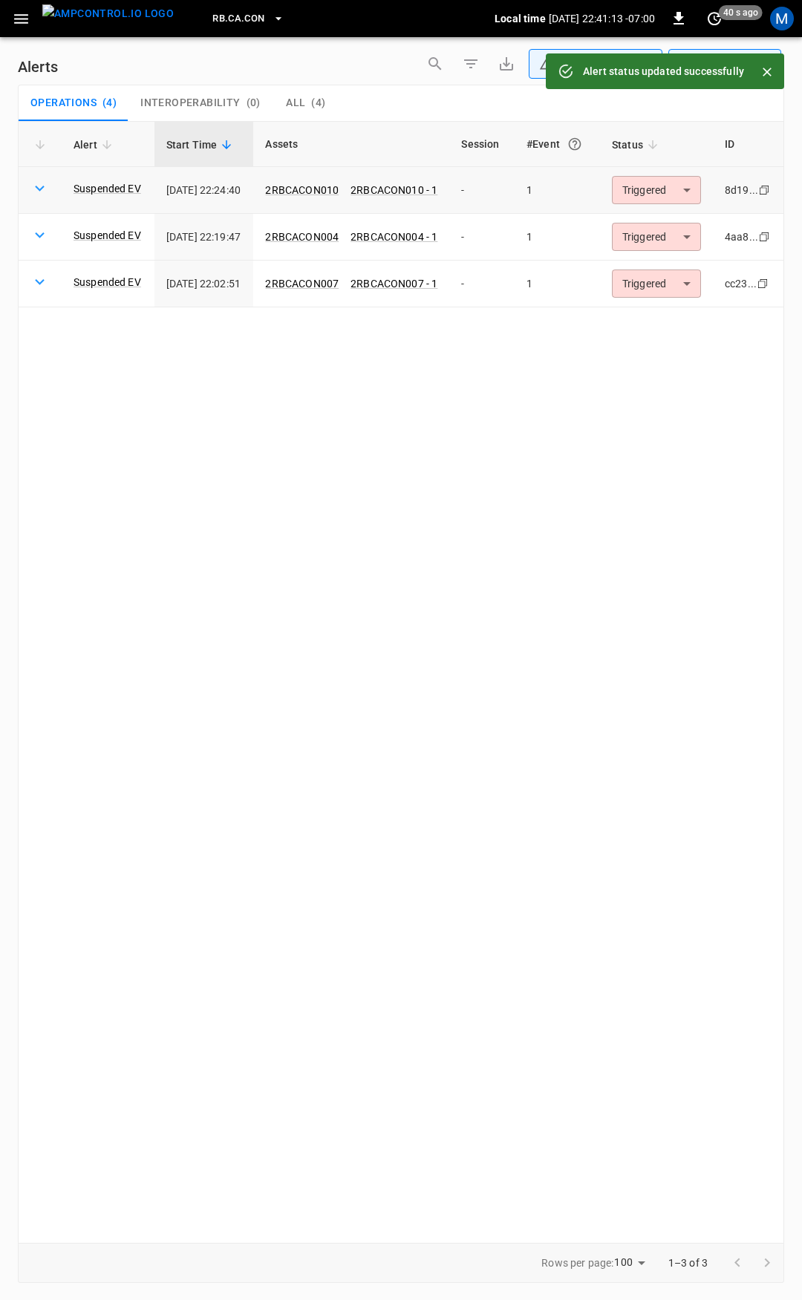
click at [669, 197] on body "**********" at bounding box center [401, 647] width 802 height 1294
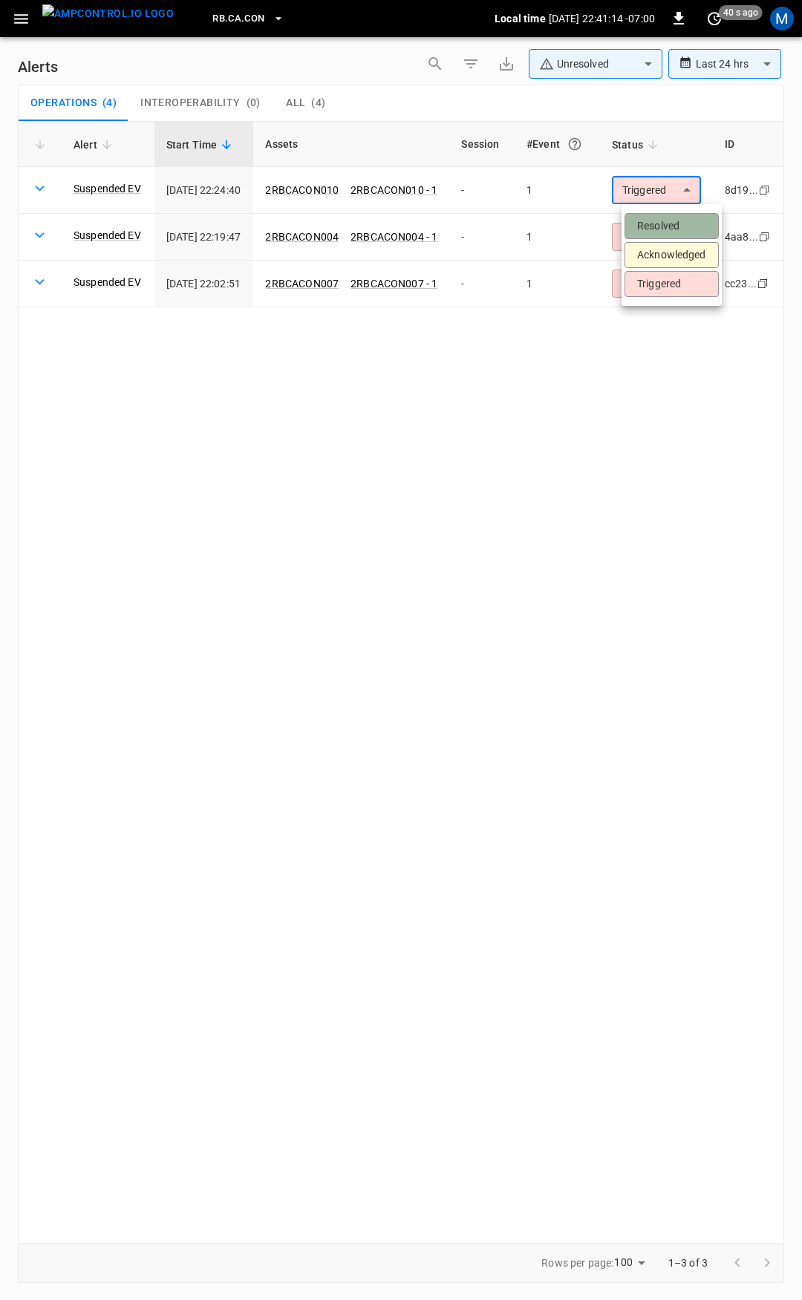
click at [669, 226] on li "Resolved" at bounding box center [671, 226] width 94 height 26
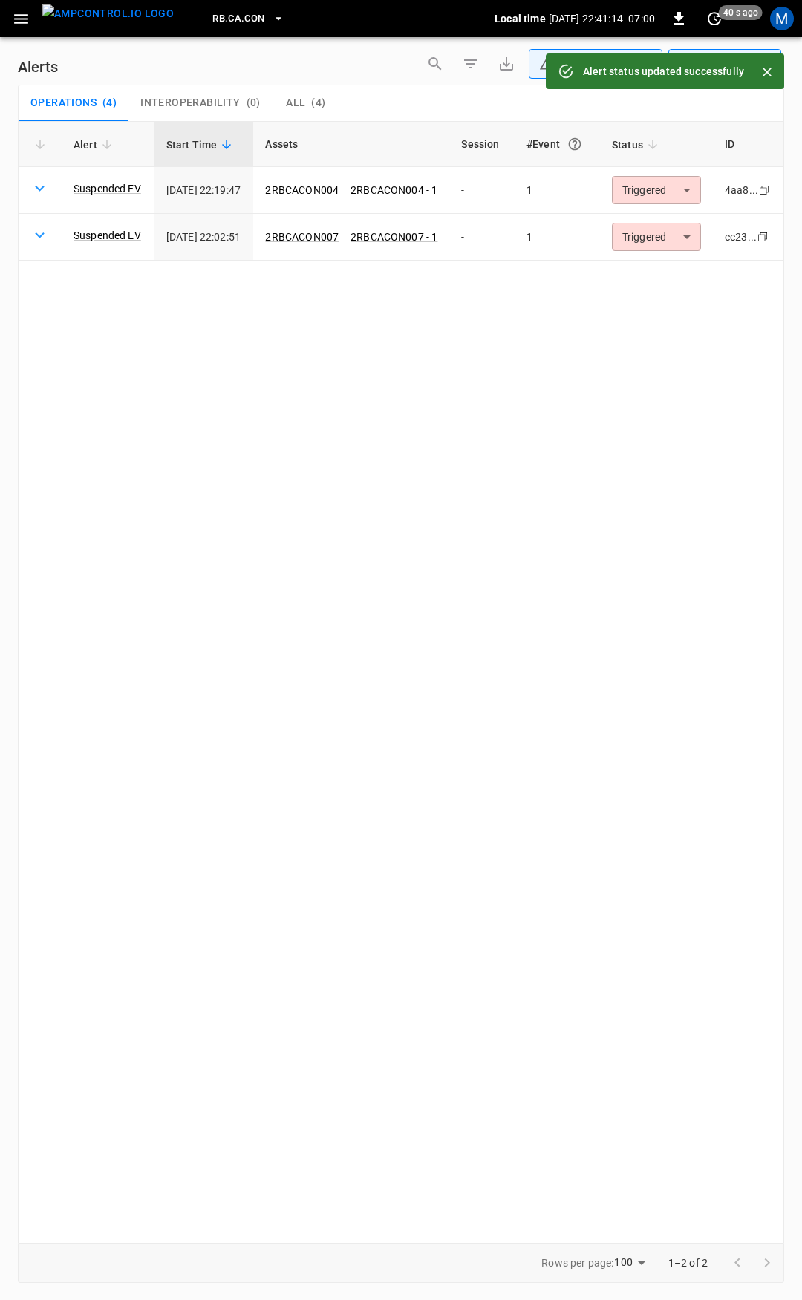
click at [673, 190] on body "**********" at bounding box center [401, 647] width 802 height 1294
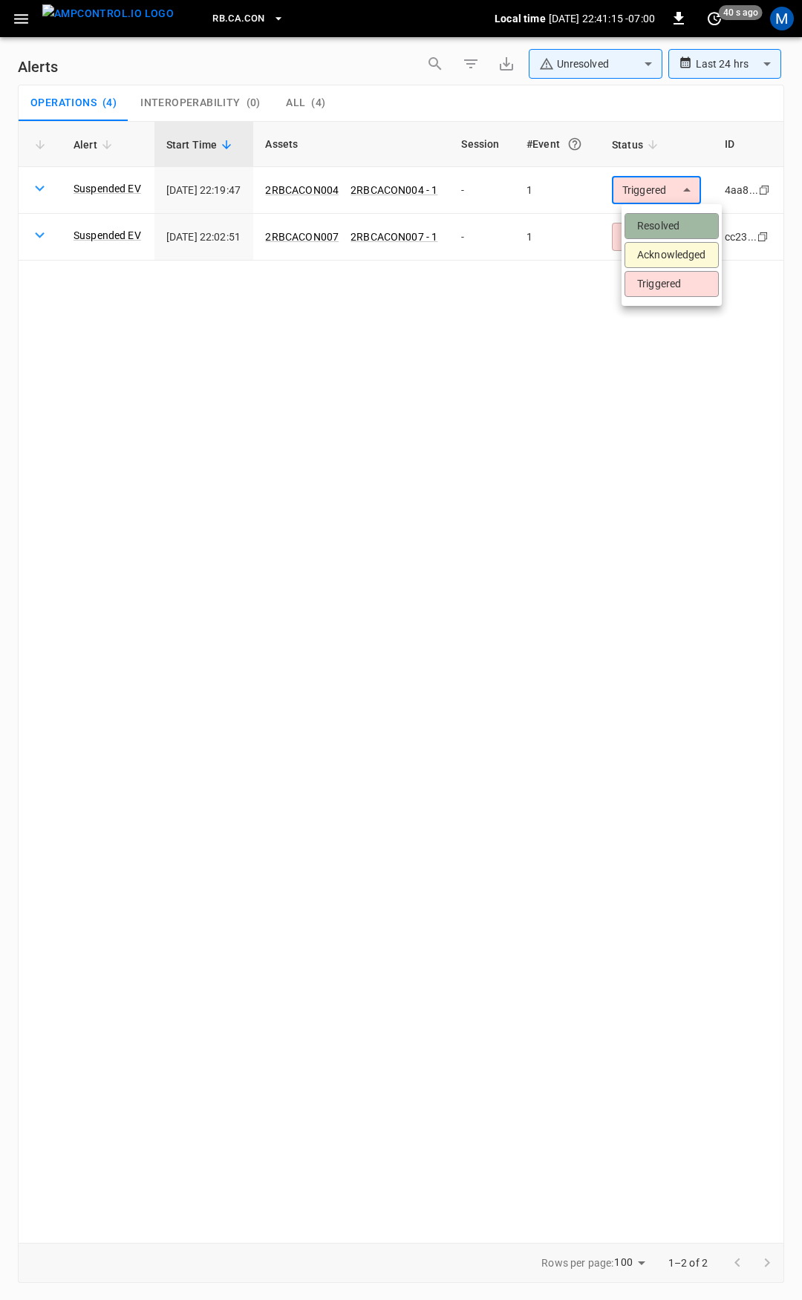
click at [674, 217] on li "Resolved" at bounding box center [671, 226] width 94 height 26
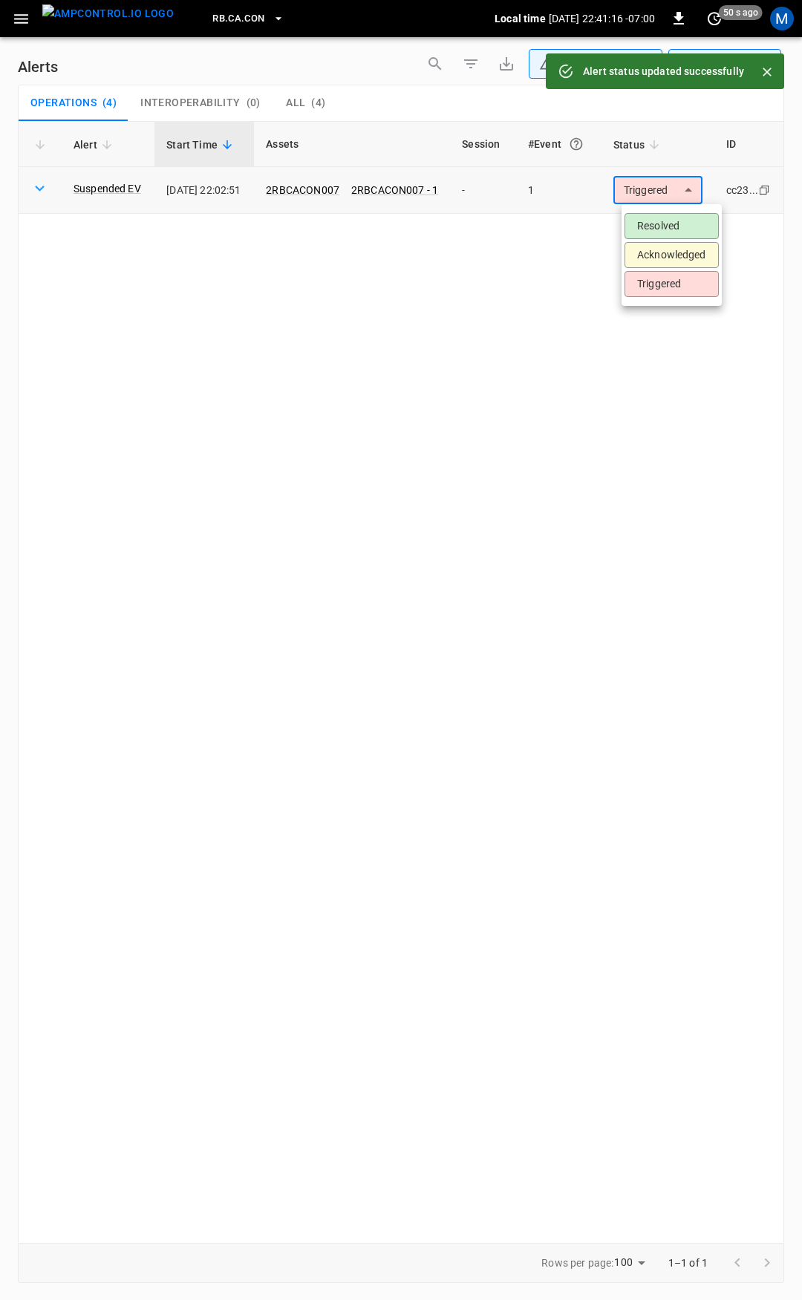
click at [676, 189] on body "**********" at bounding box center [401, 647] width 802 height 1294
click at [672, 220] on li "Resolved" at bounding box center [671, 226] width 94 height 26
